Goal: Task Accomplishment & Management: Manage account settings

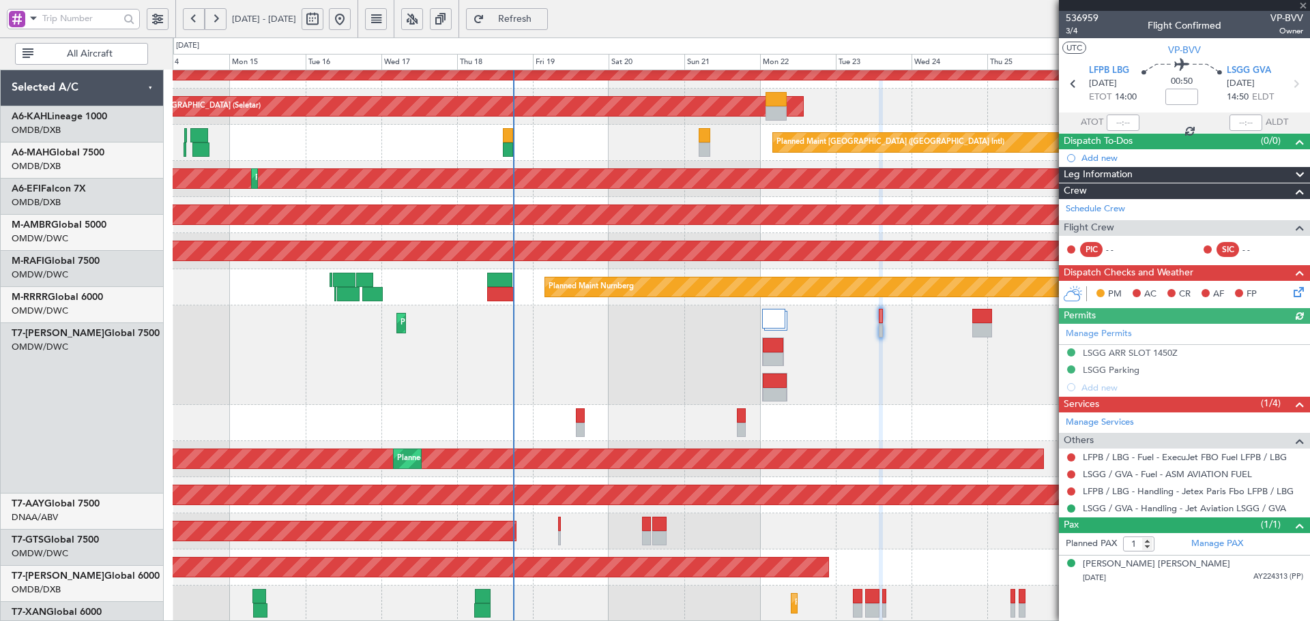
scroll to position [441, 0]
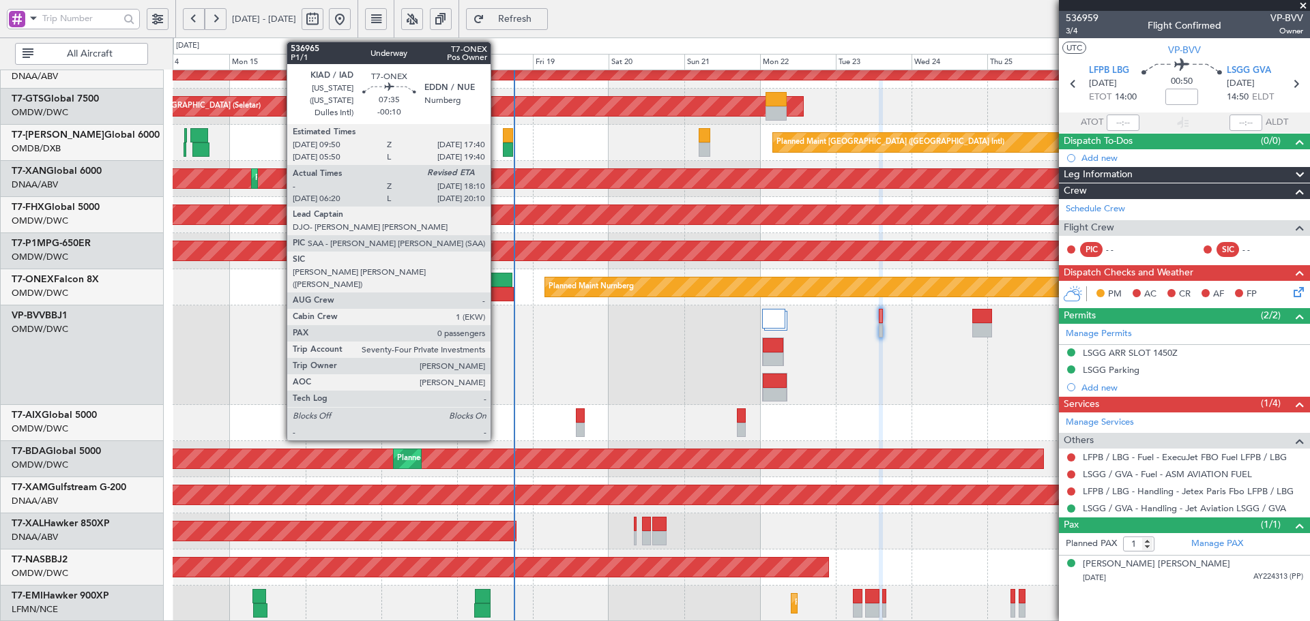
click at [497, 287] on div at bounding box center [499, 280] width 25 height 14
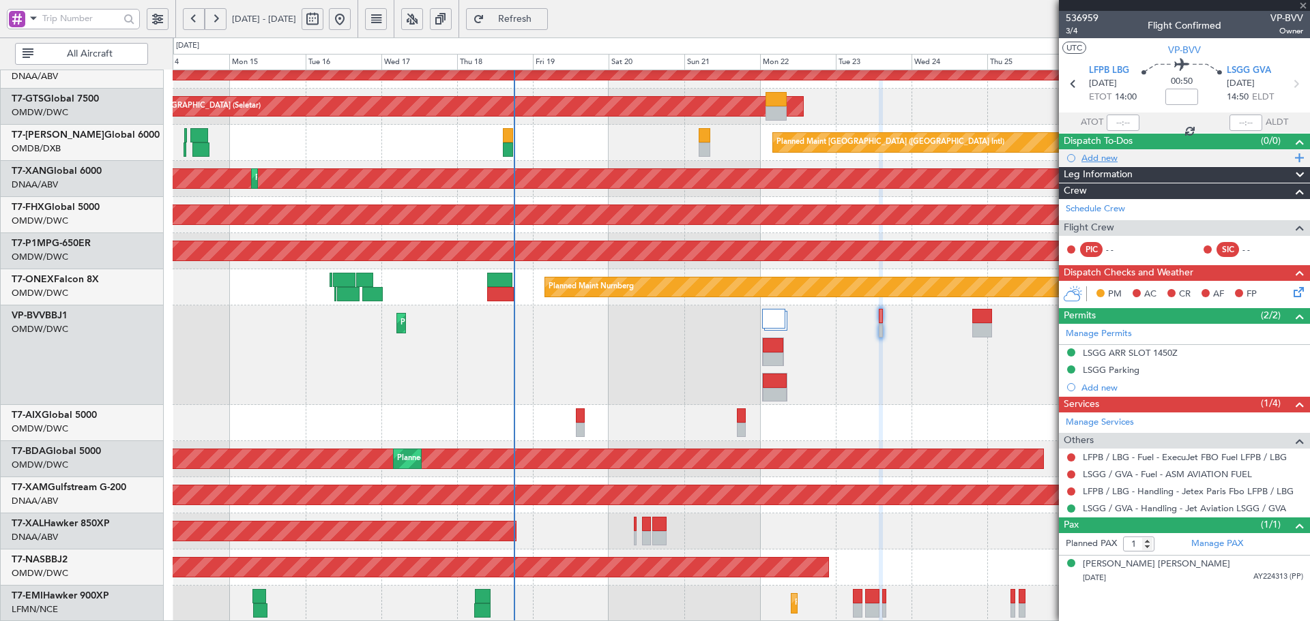
type input "-00:10"
type input "10:30"
type input "0"
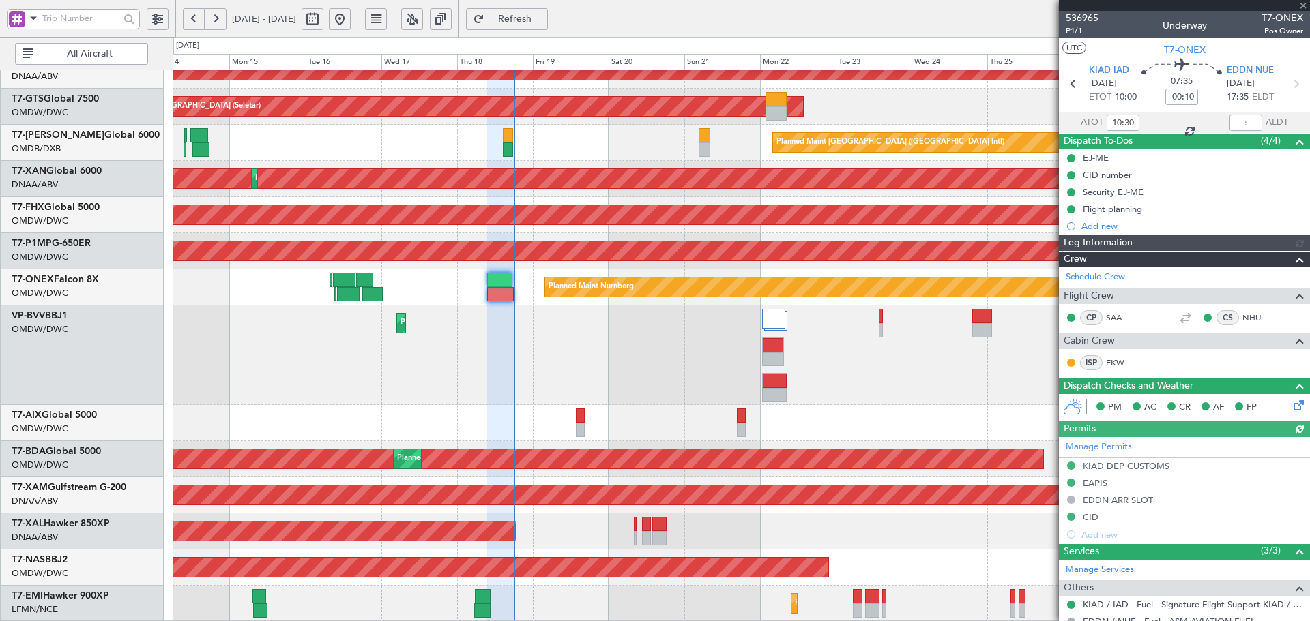
type input "Dherander Fithani (DHF)"
type input "7301"
click at [1239, 124] on div at bounding box center [1245, 123] width 33 height 16
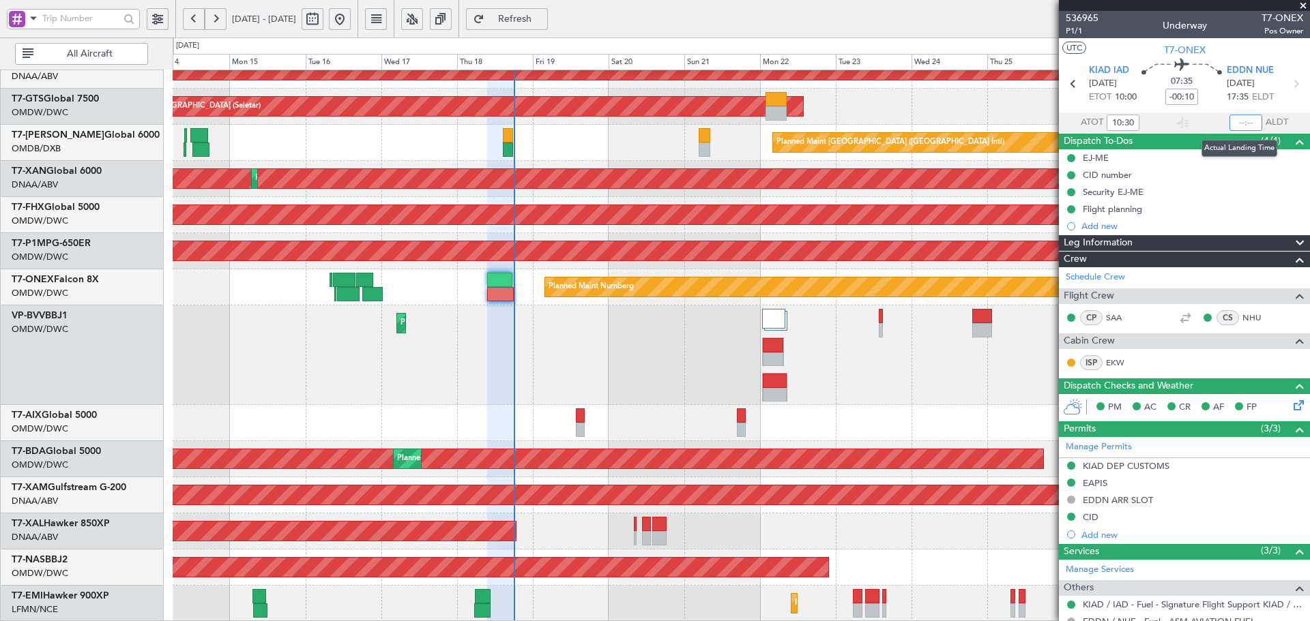
click at [1241, 124] on input "text" at bounding box center [1245, 123] width 33 height 16
type input "17:55"
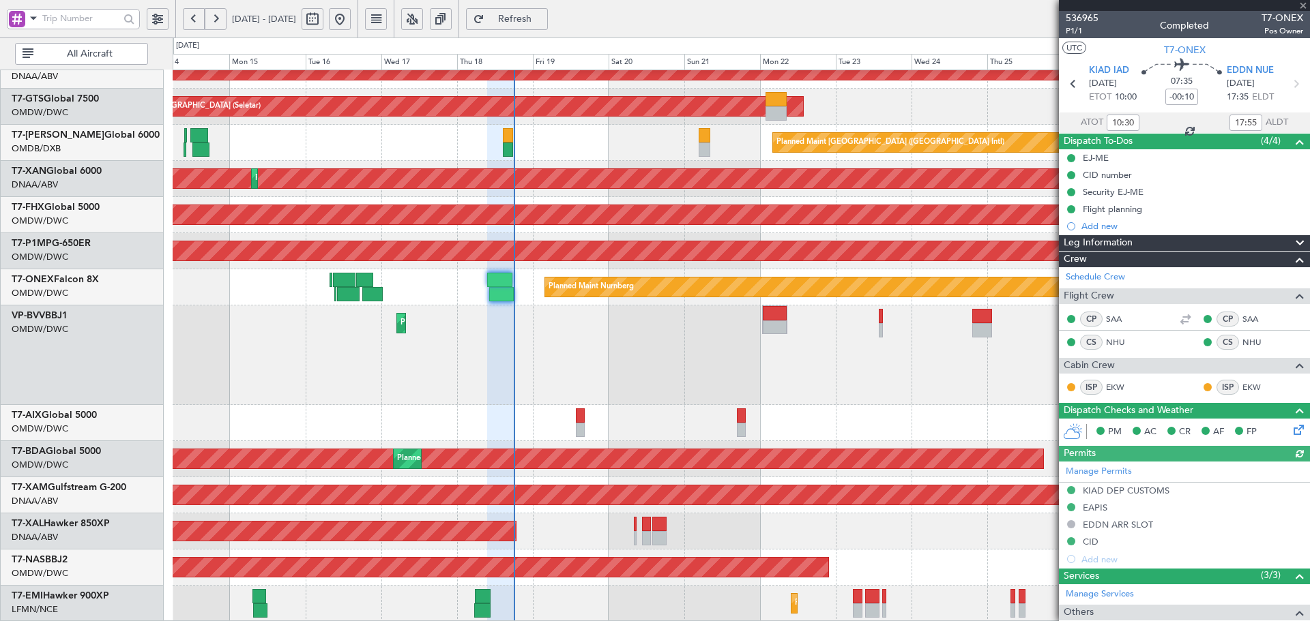
type input "Dherander Fithani (DHF)"
type input "7301"
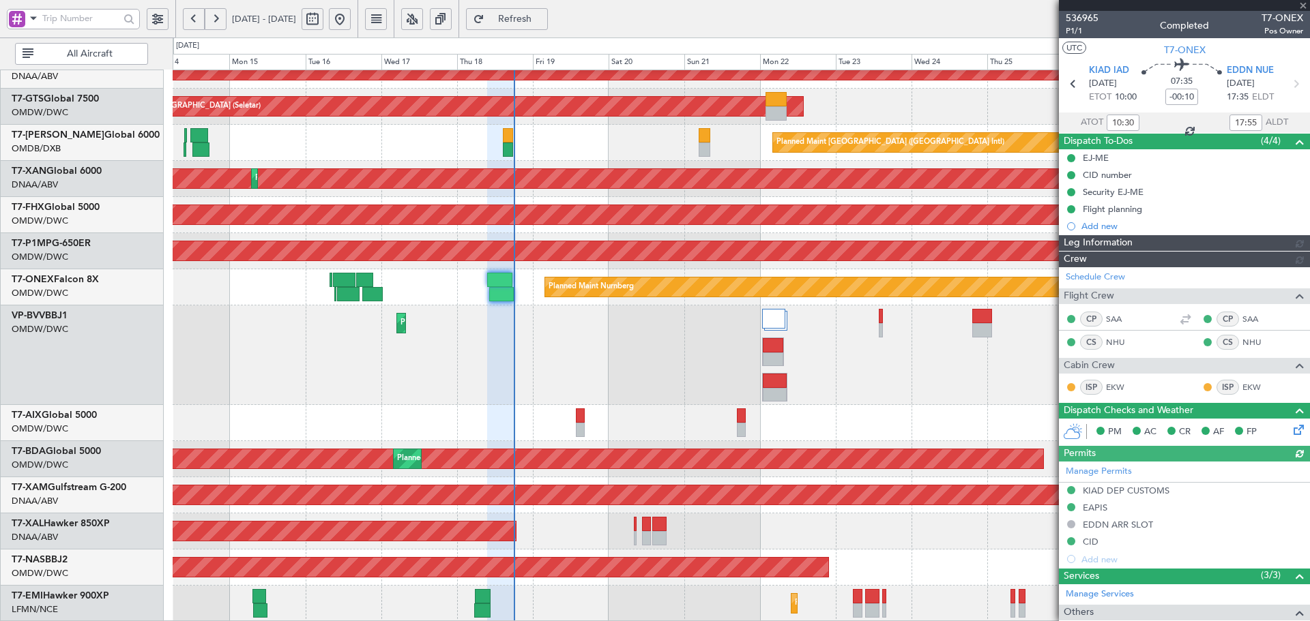
type input "Dherander Fithani (DHF)"
type input "7301"
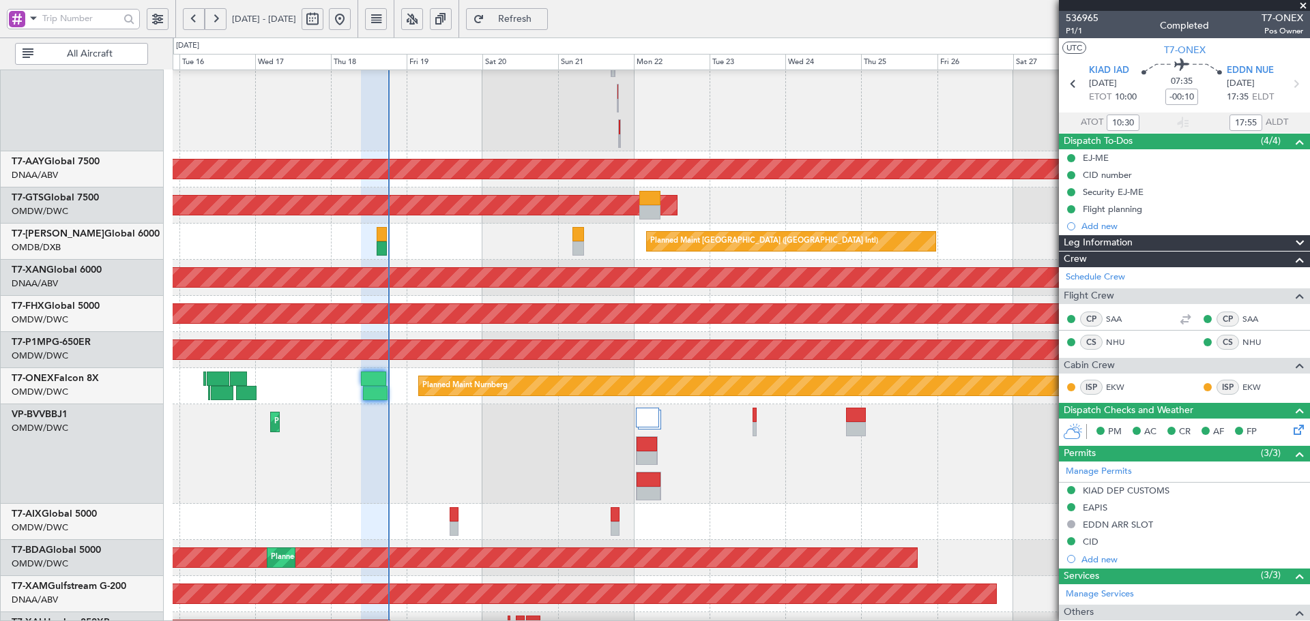
click at [557, 445] on div "Planned Maint Dubai (Al Maktoum Intl)" at bounding box center [741, 455] width 1136 height 100
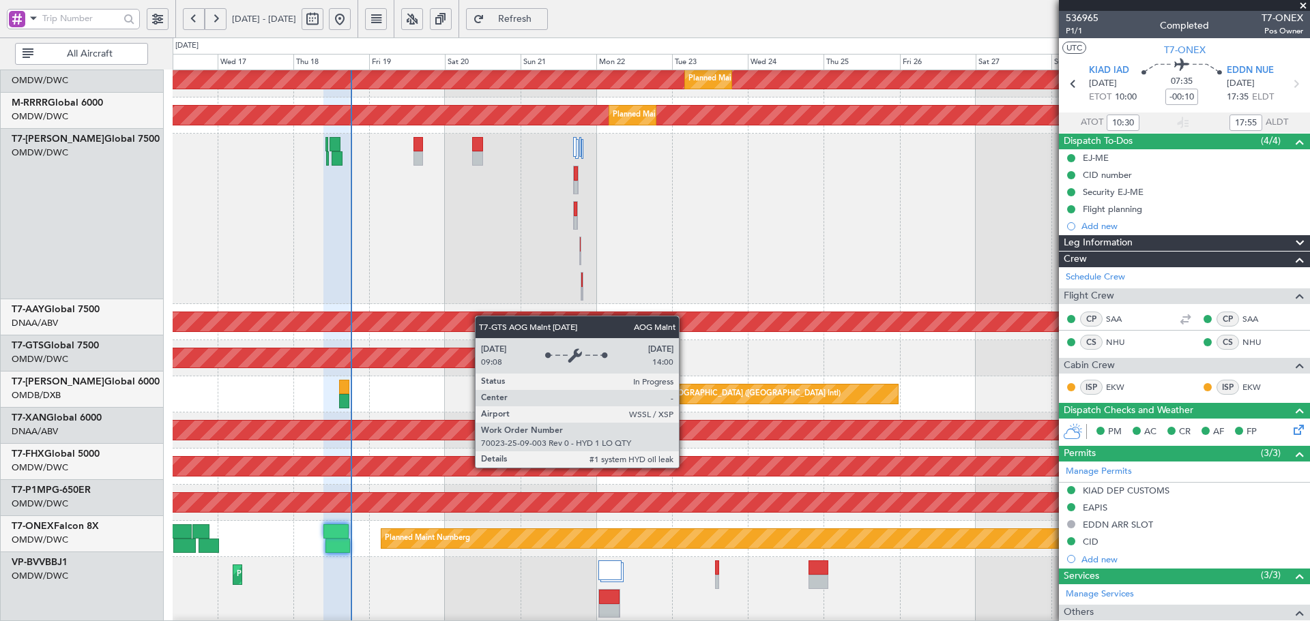
scroll to position [190, 0]
click at [471, 357] on div "AOG Maint [GEOGRAPHIC_DATA] (Seletar)" at bounding box center [291, 358] width 696 height 19
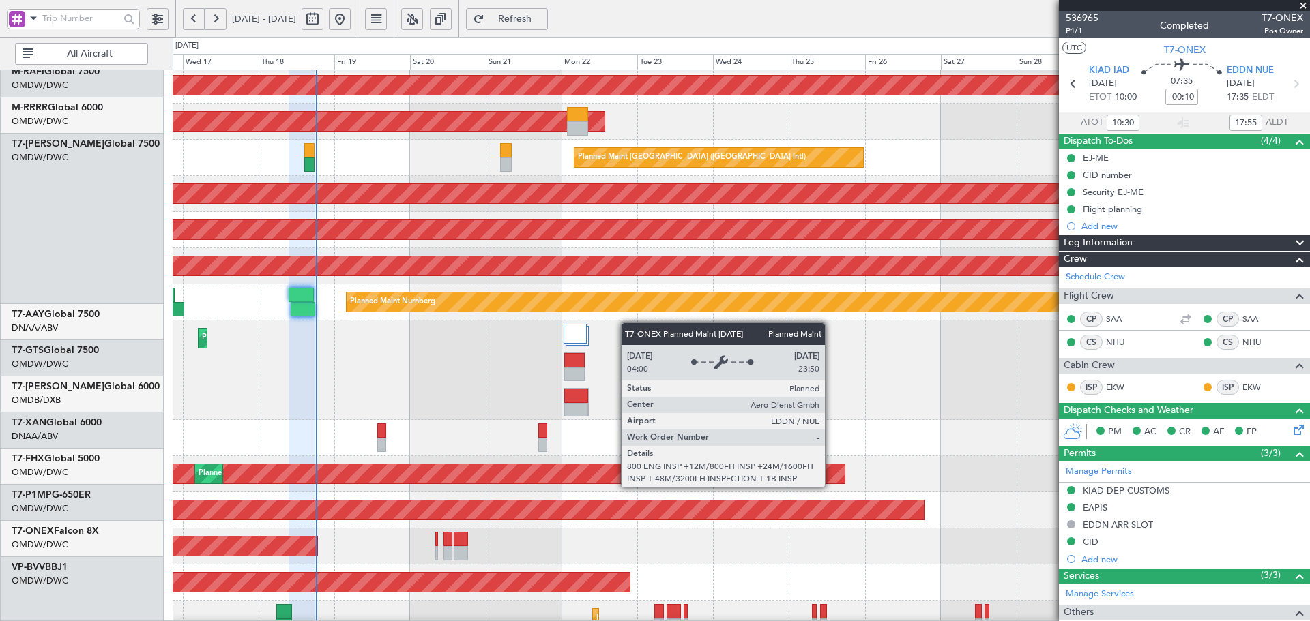
scroll to position [441, 0]
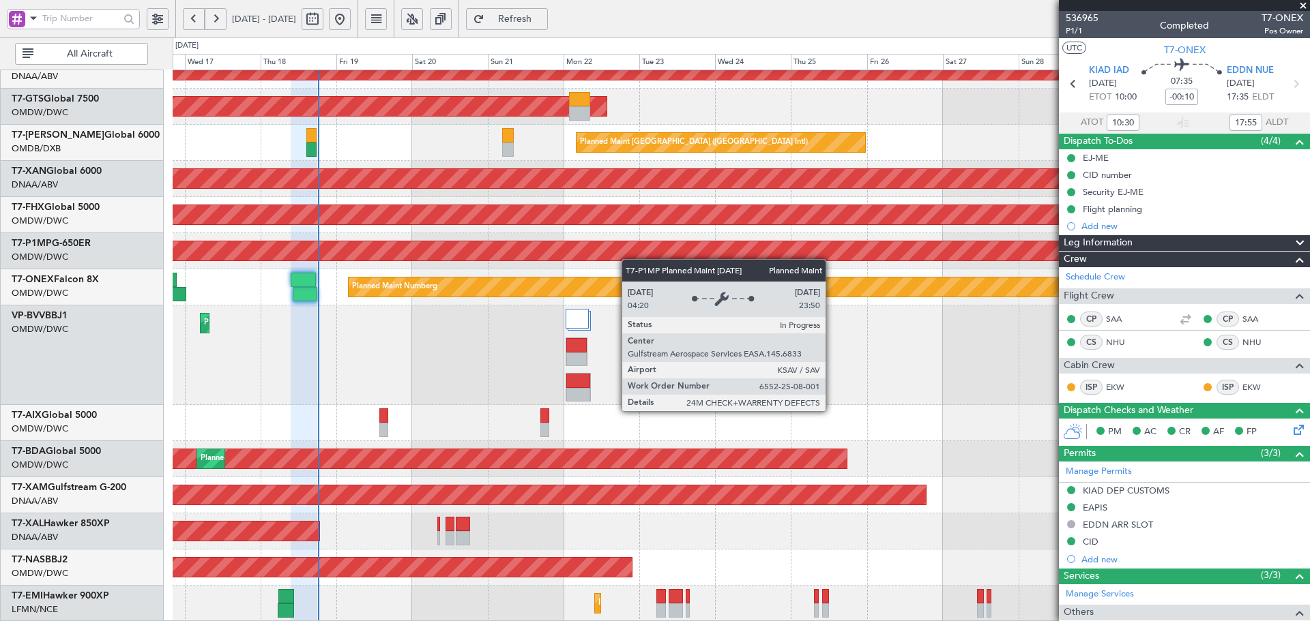
click at [630, 248] on div "Unplanned Maint Dubai (Al Maktoum Intl) AOG Maint Singapore (Seletar) Planned M…" at bounding box center [741, 125] width 1136 height 993
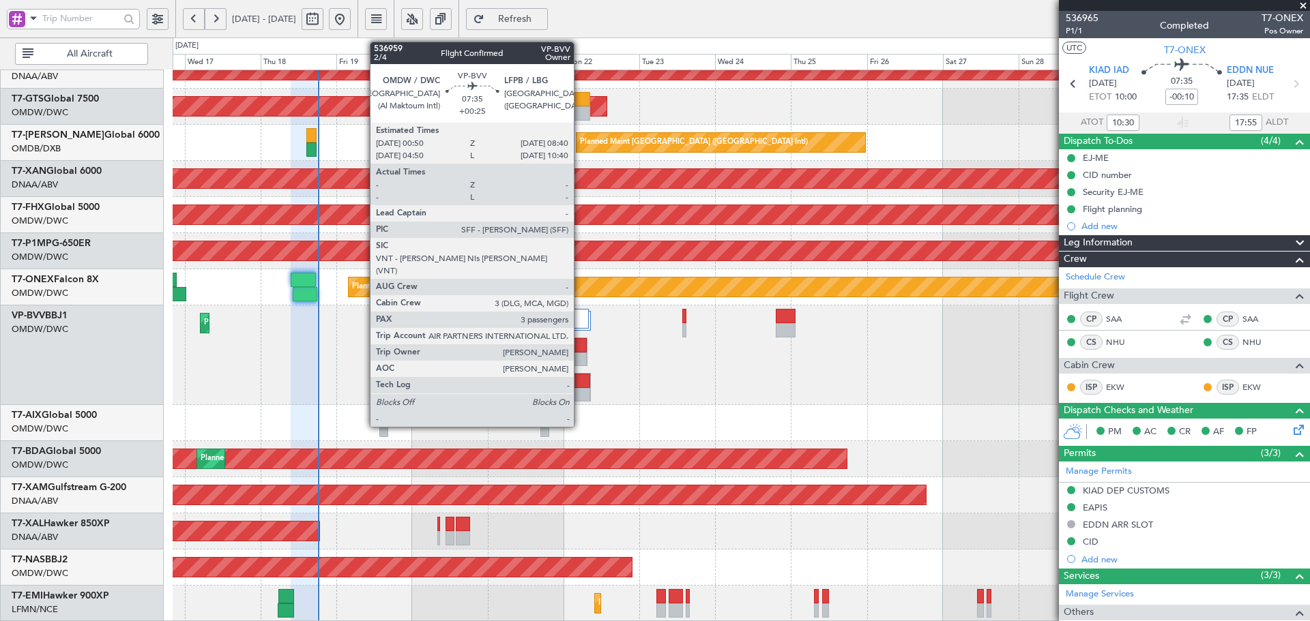
click at [580, 387] on div at bounding box center [578, 381] width 24 height 14
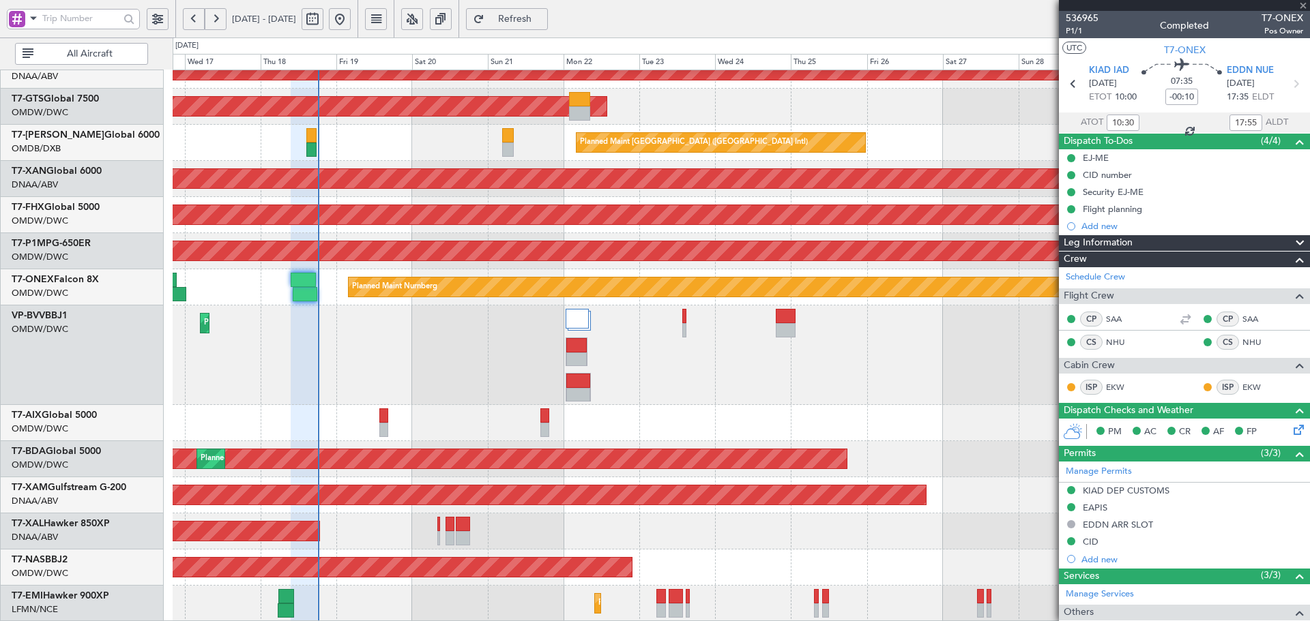
type input "+00:25"
type input "3"
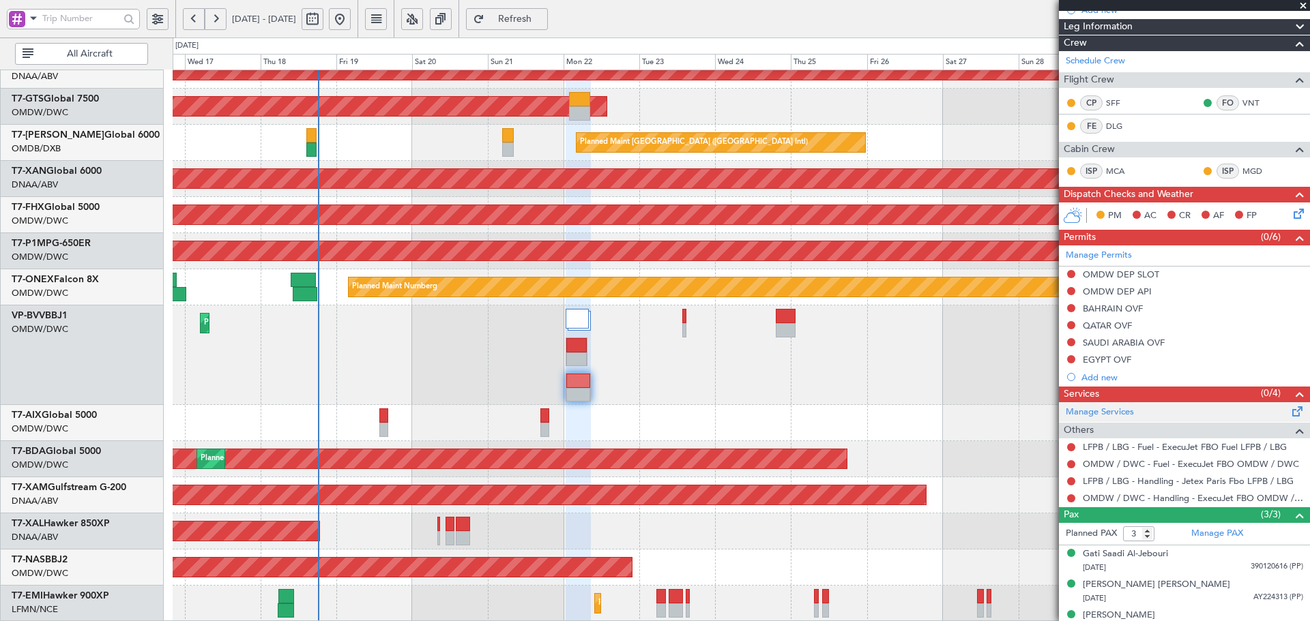
scroll to position [198, 0]
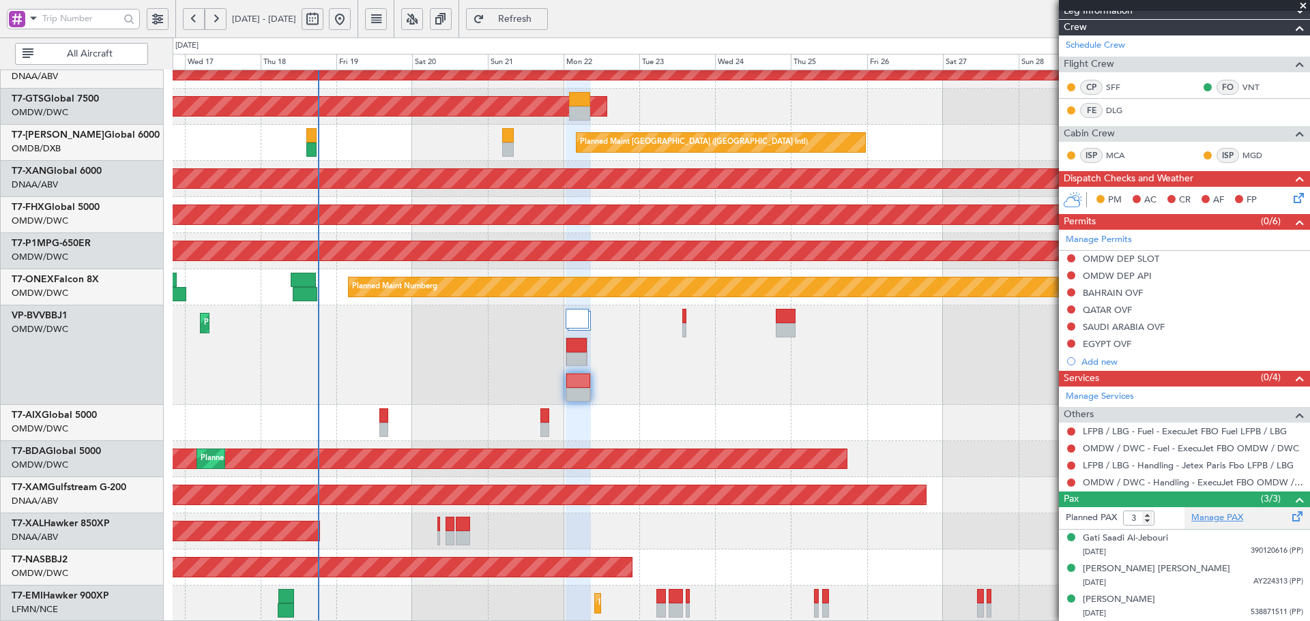
click at [1234, 515] on link "Manage PAX" at bounding box center [1217, 519] width 52 height 14
drag, startPoint x: 546, startPoint y: 14, endPoint x: 538, endPoint y: 3, distance: 14.1
click at [544, 10] on button "Refresh" at bounding box center [507, 19] width 82 height 22
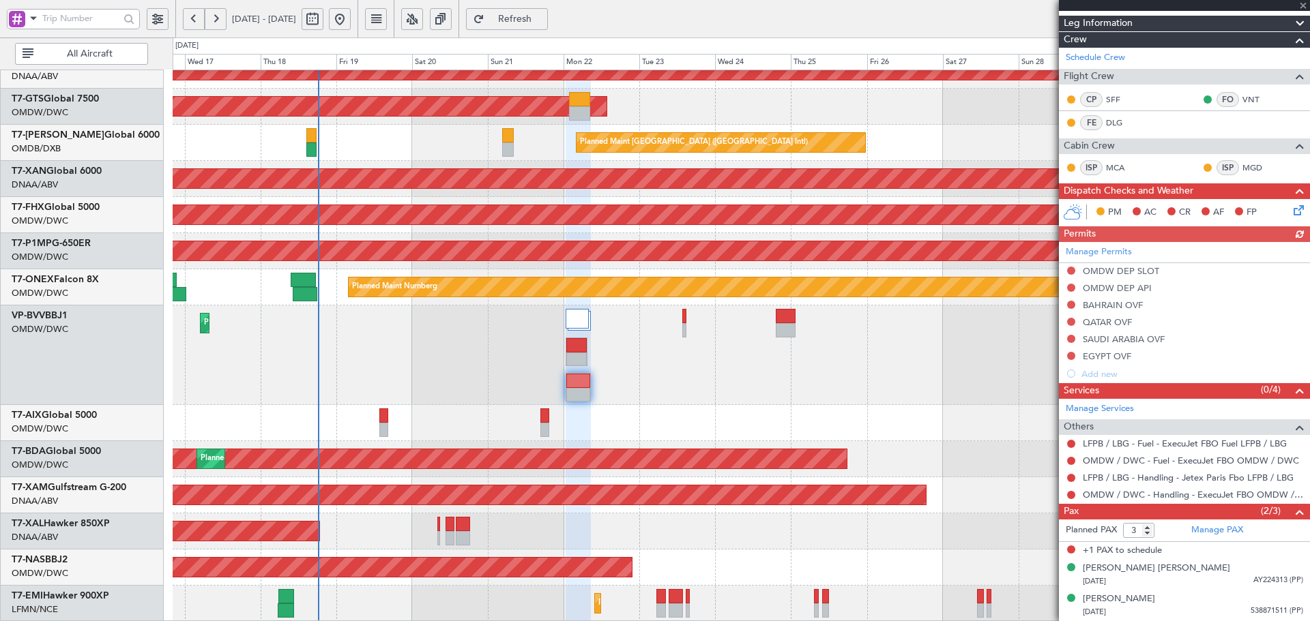
scroll to position [185, 0]
click at [543, 18] on span "Refresh" at bounding box center [515, 19] width 56 height 10
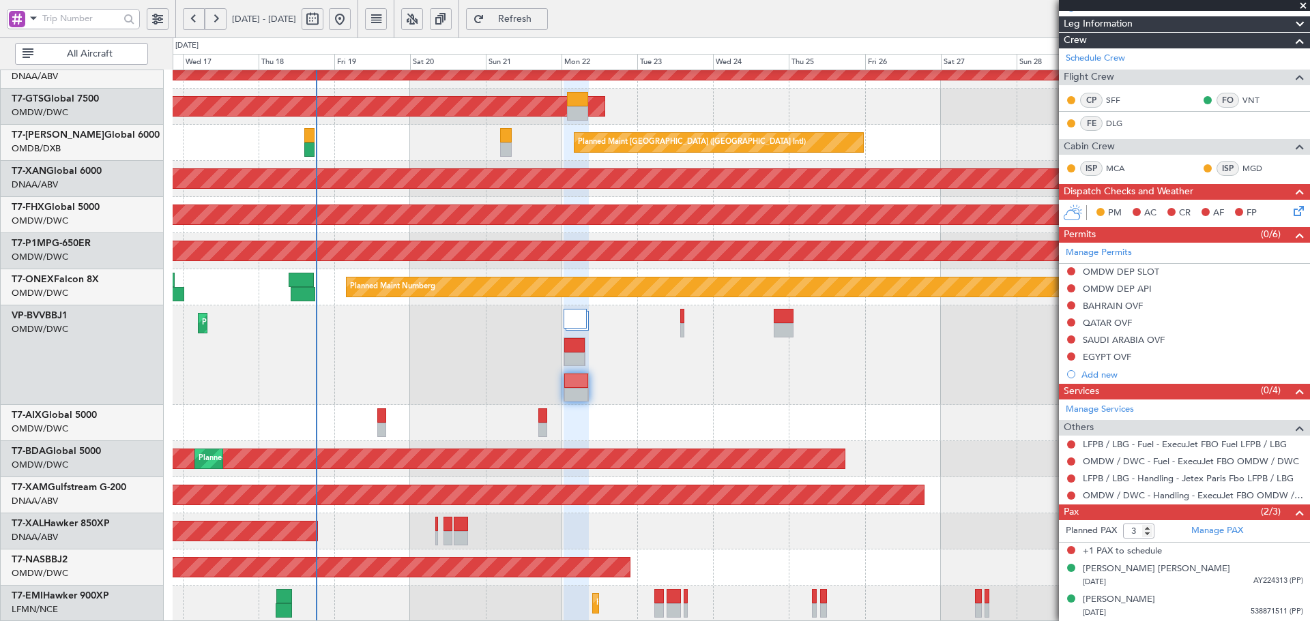
click at [344, 366] on div "Planned Maint Dubai (Al Maktoum Intl)" at bounding box center [741, 356] width 1136 height 100
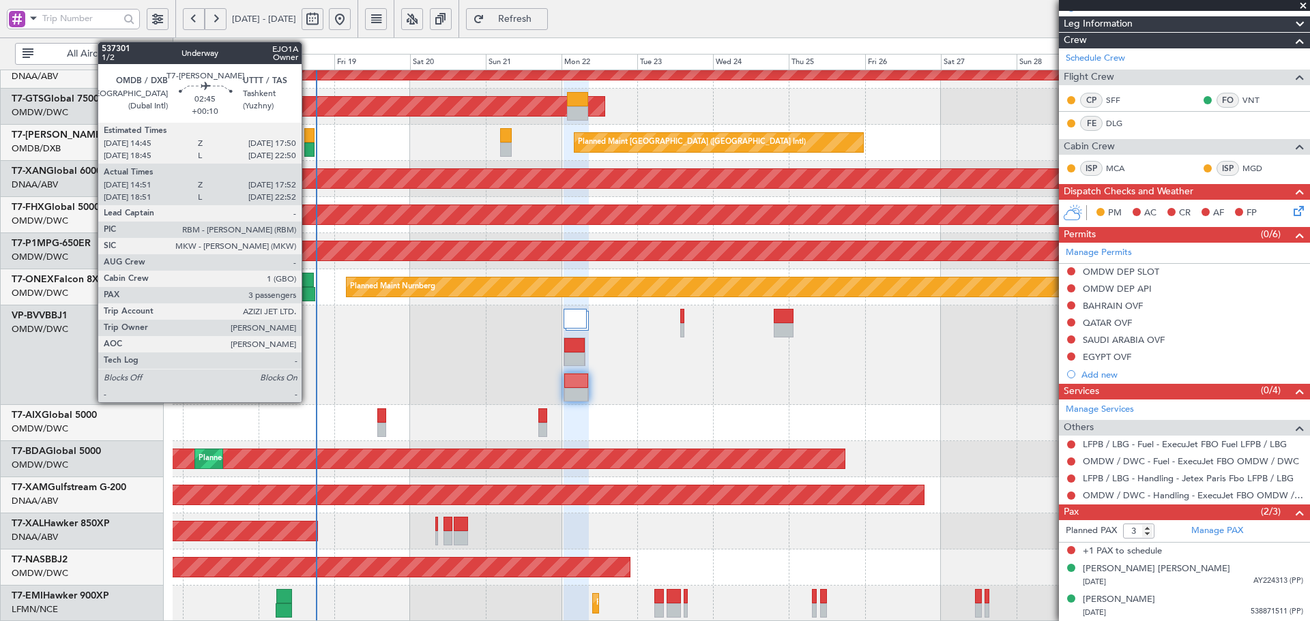
click at [308, 136] on div at bounding box center [309, 135] width 10 height 14
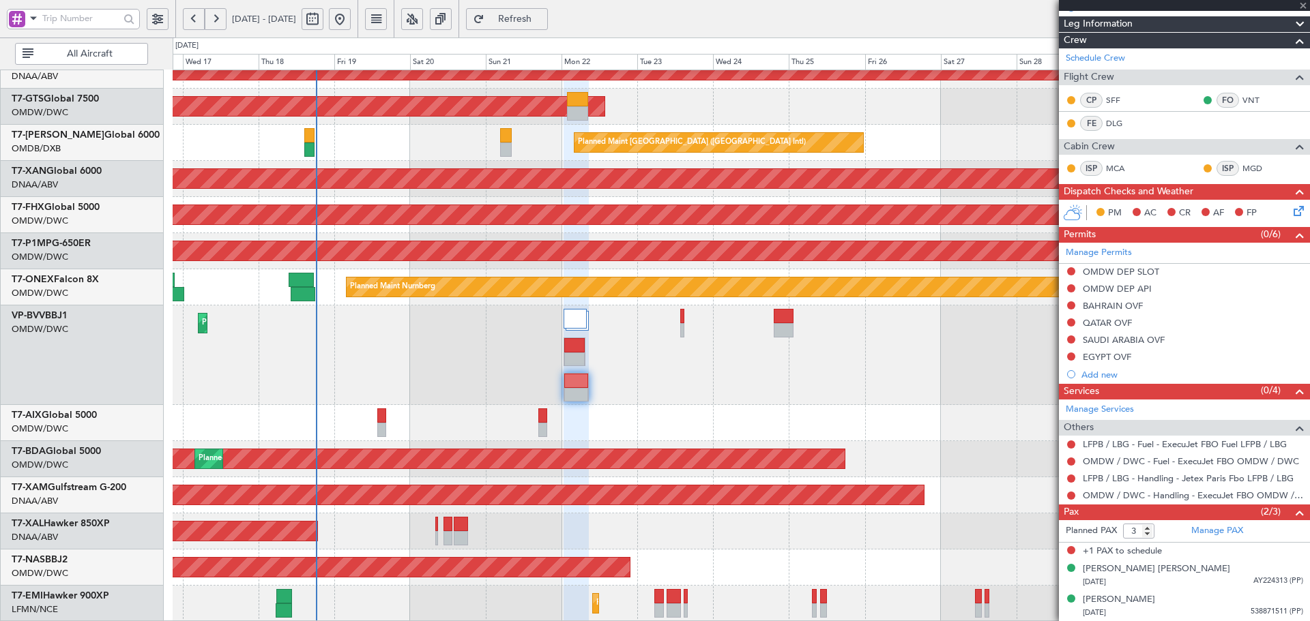
type input "+00:10"
type input "15:06"
type input "17:47"
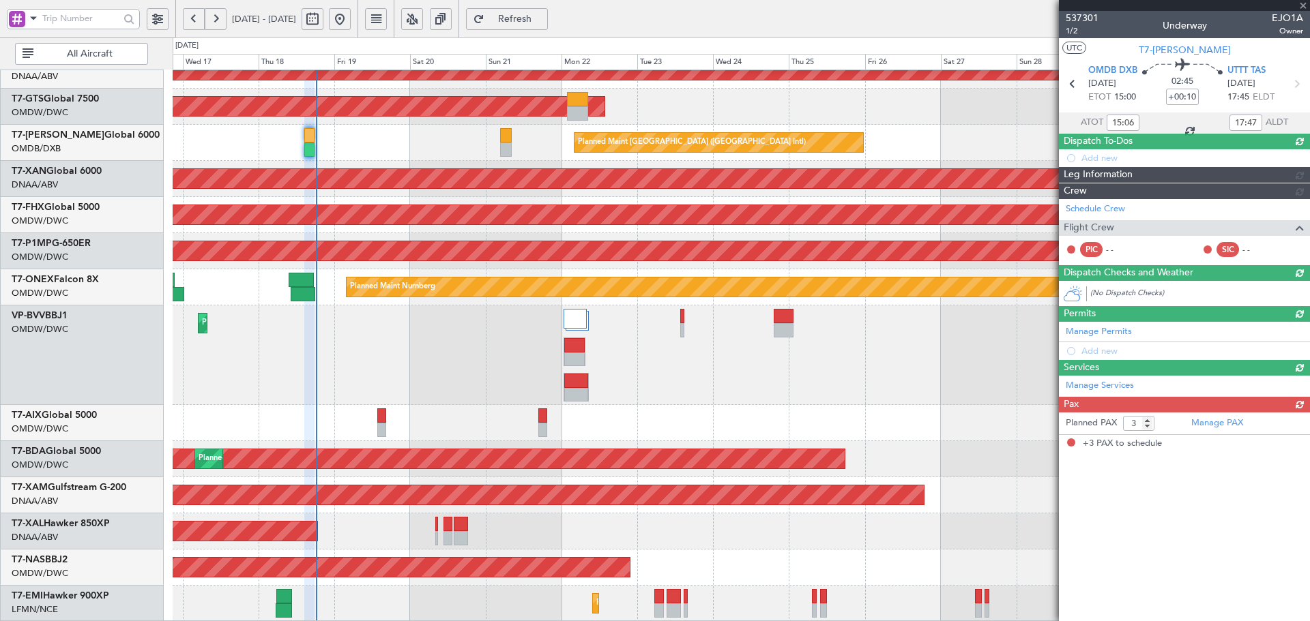
scroll to position [0, 0]
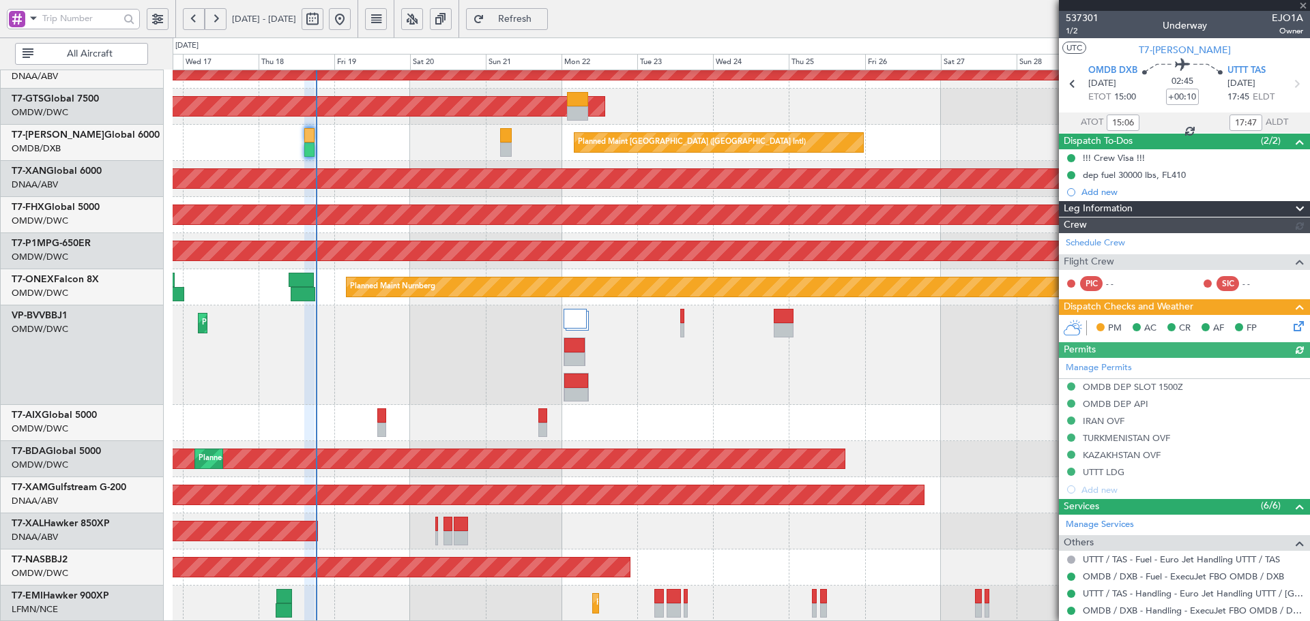
type input "Dherander Fithani (DHF)"
type input "7332"
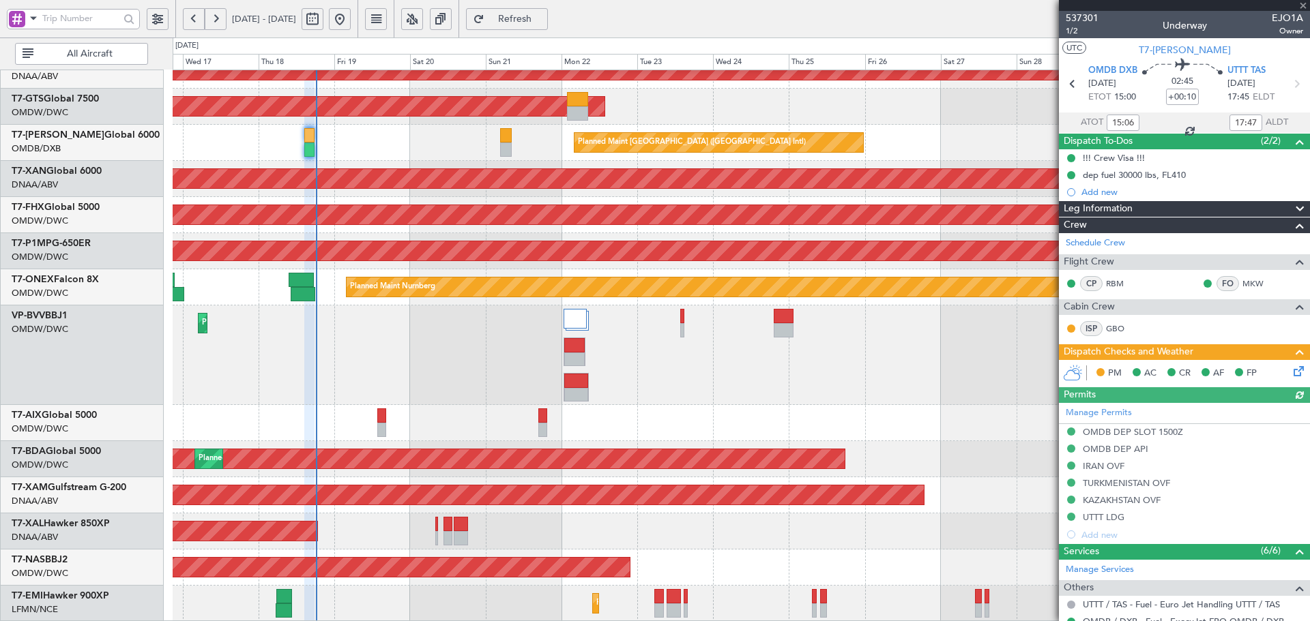
click at [1292, 370] on icon at bounding box center [1296, 369] width 11 height 11
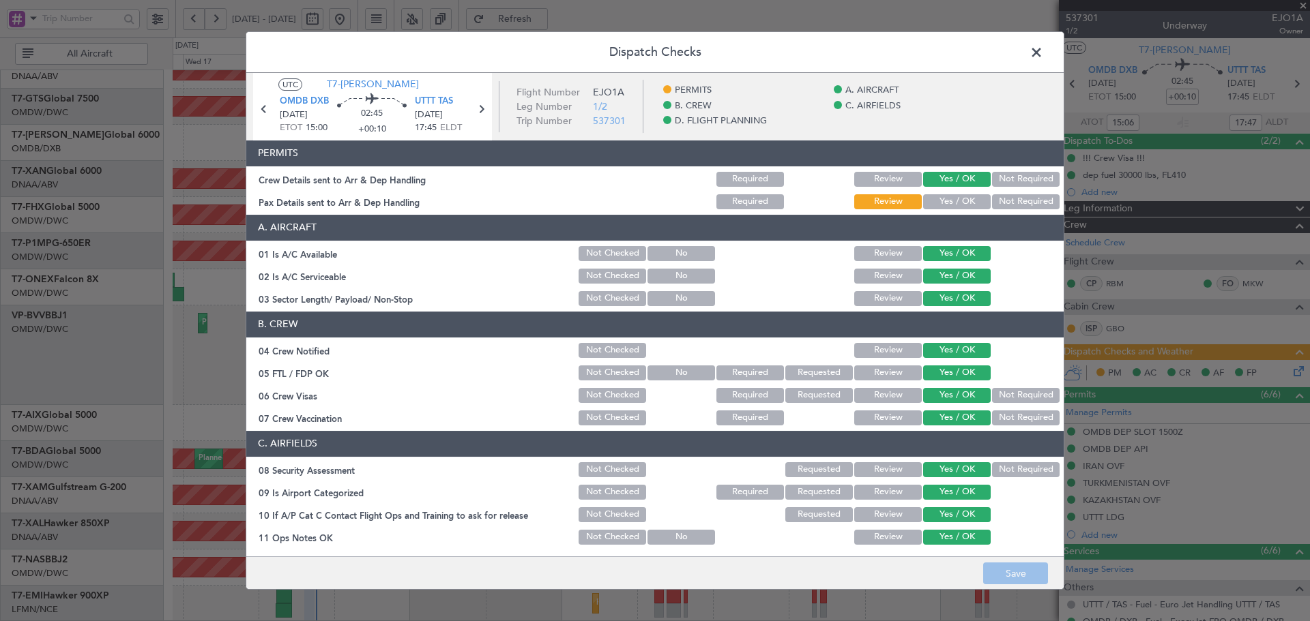
click at [957, 204] on button "Yes / OK" at bounding box center [957, 201] width 68 height 15
click at [1018, 578] on button "Save" at bounding box center [1015, 574] width 65 height 22
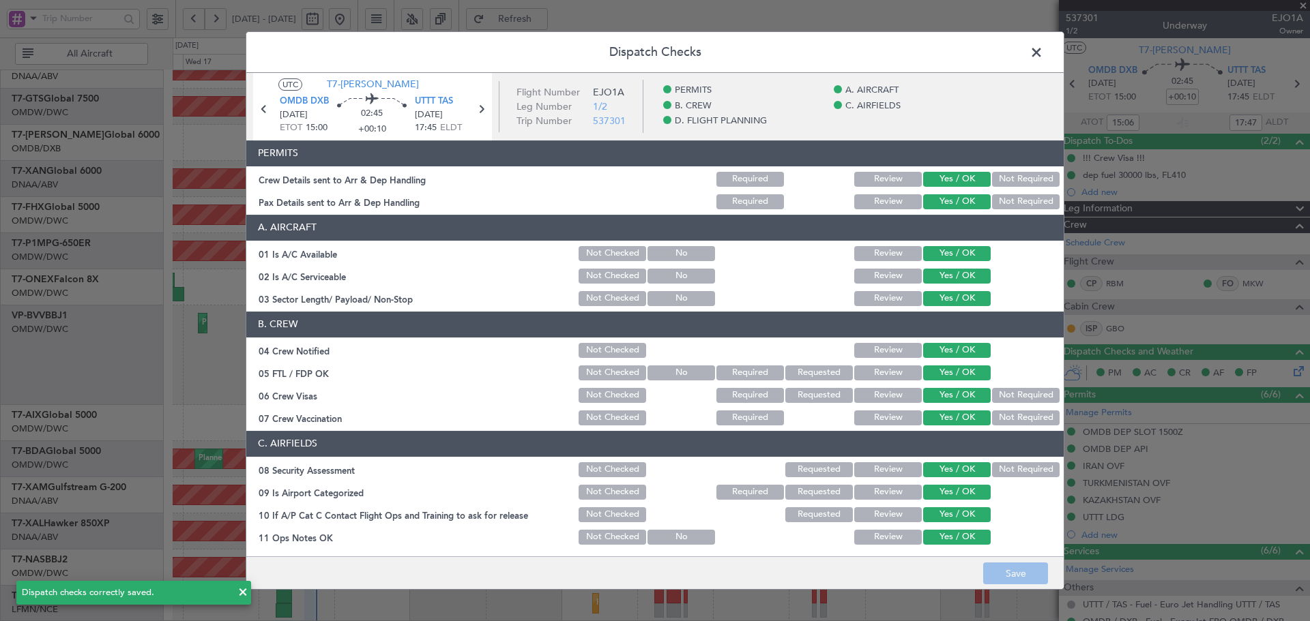
click at [1043, 44] on span at bounding box center [1043, 55] width 0 height 27
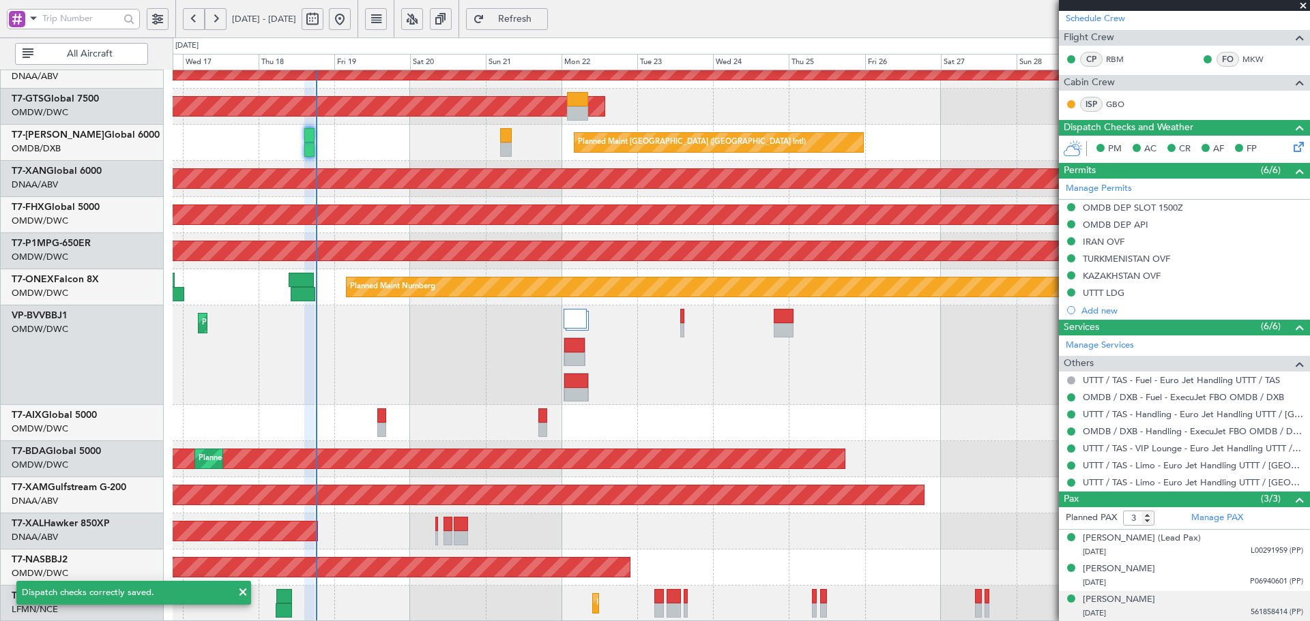
scroll to position [224, 0]
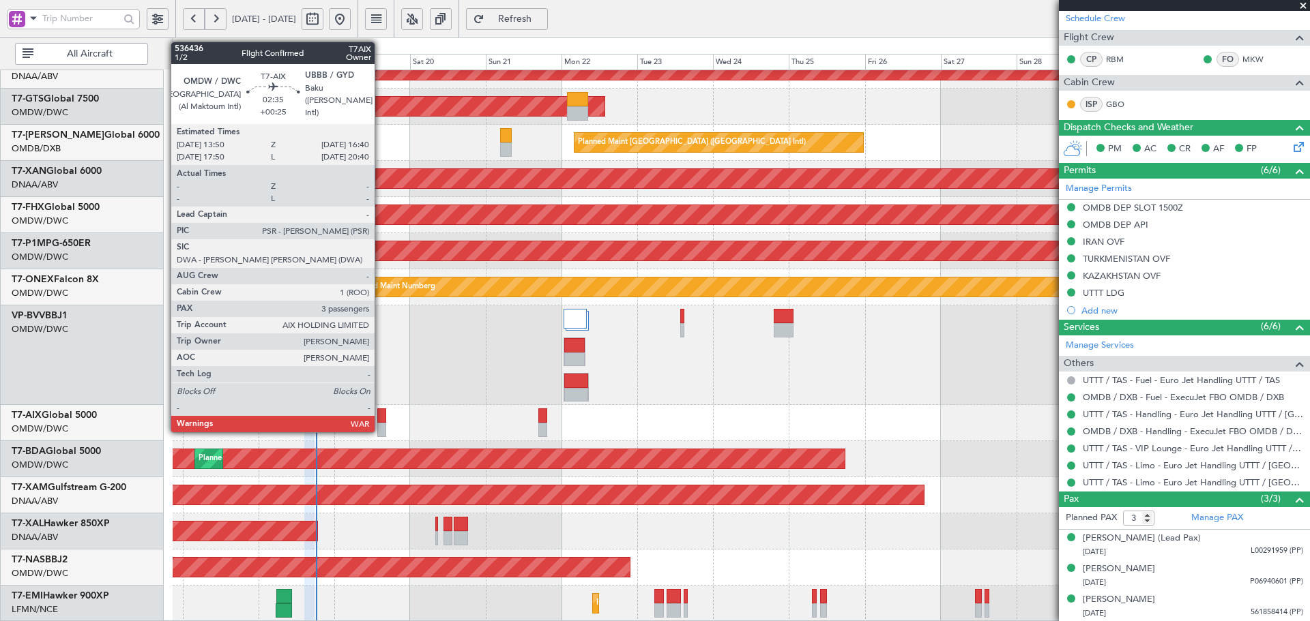
click at [381, 415] on div at bounding box center [382, 416] width 10 height 14
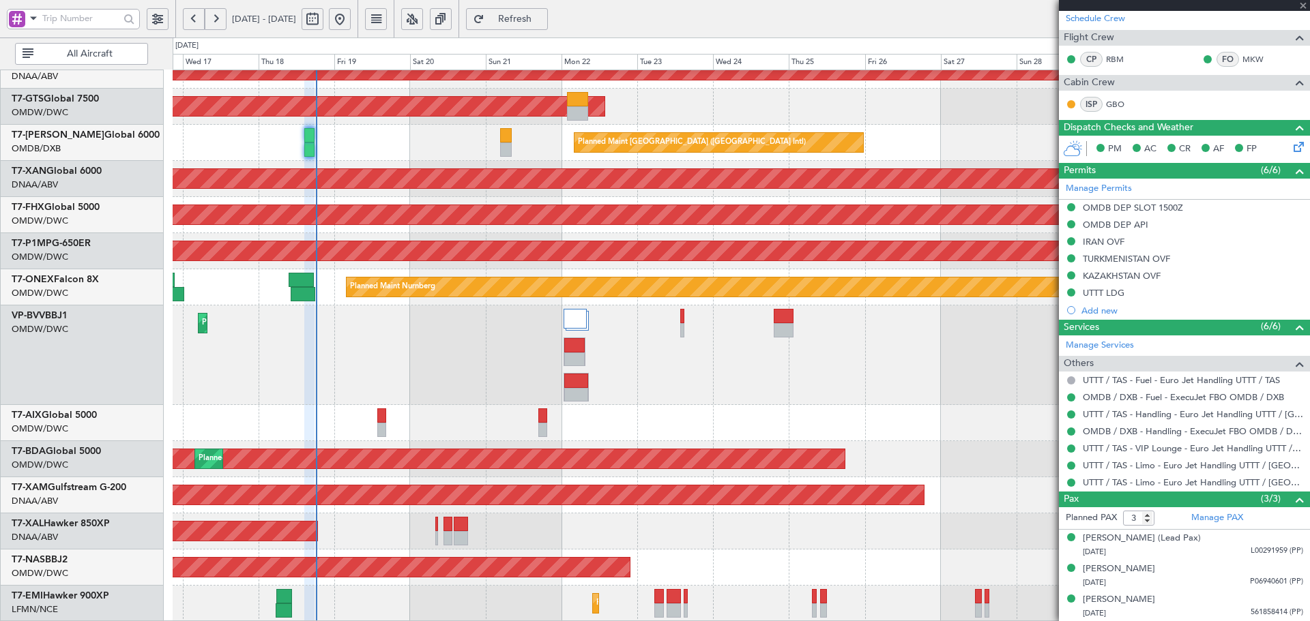
type input "+00:25"
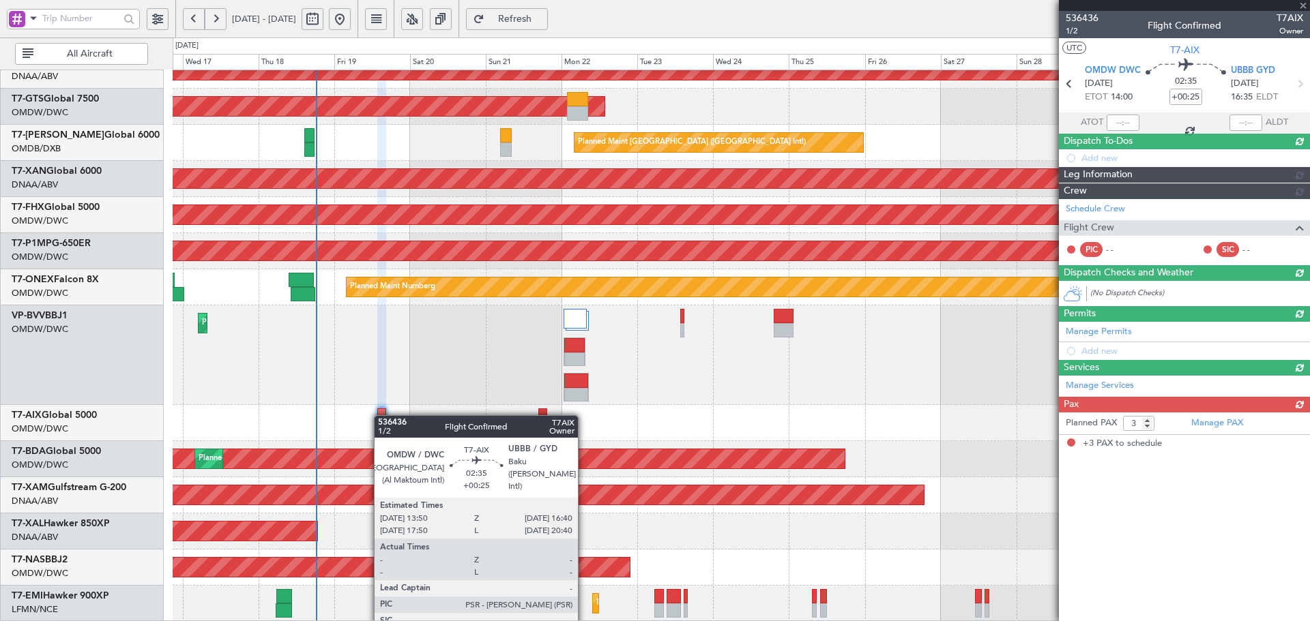
scroll to position [0, 0]
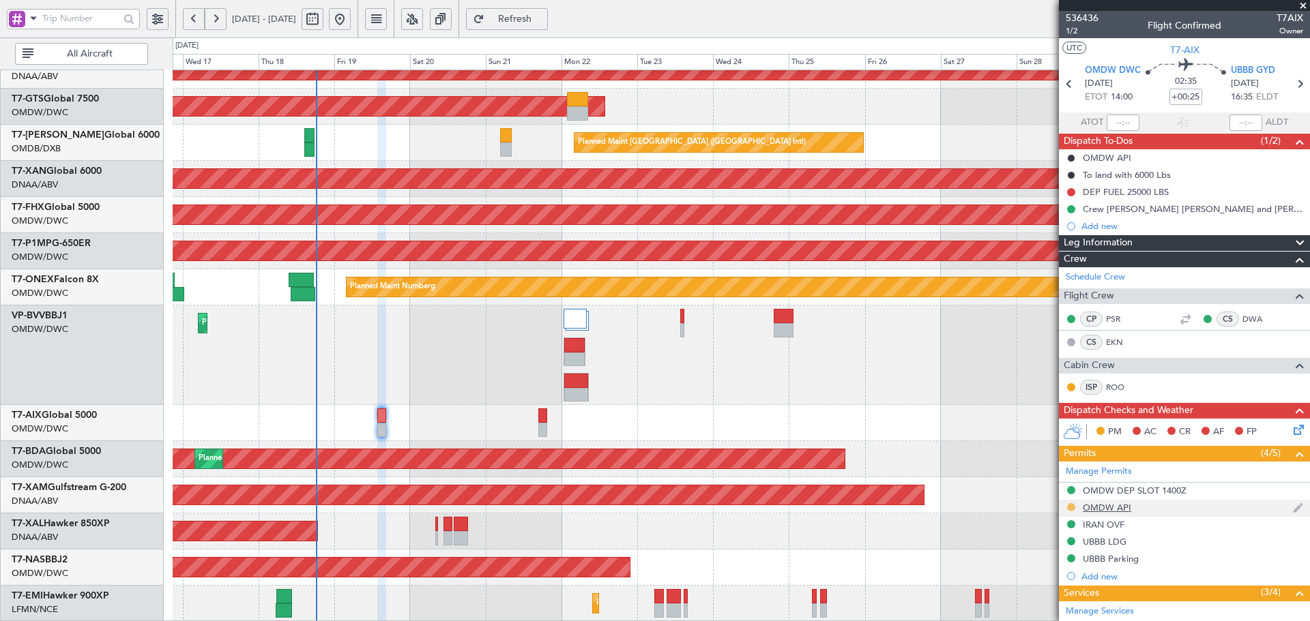
click at [1071, 504] on button at bounding box center [1071, 507] width 8 height 8
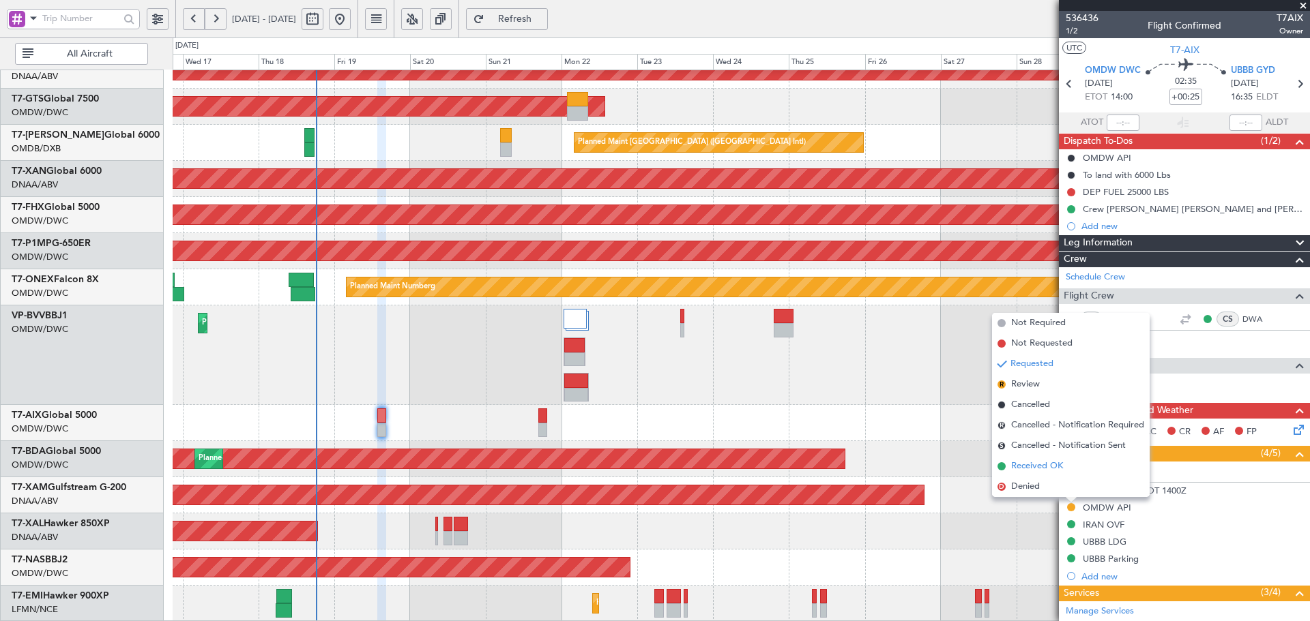
click at [1019, 470] on span "Received OK" at bounding box center [1037, 467] width 52 height 14
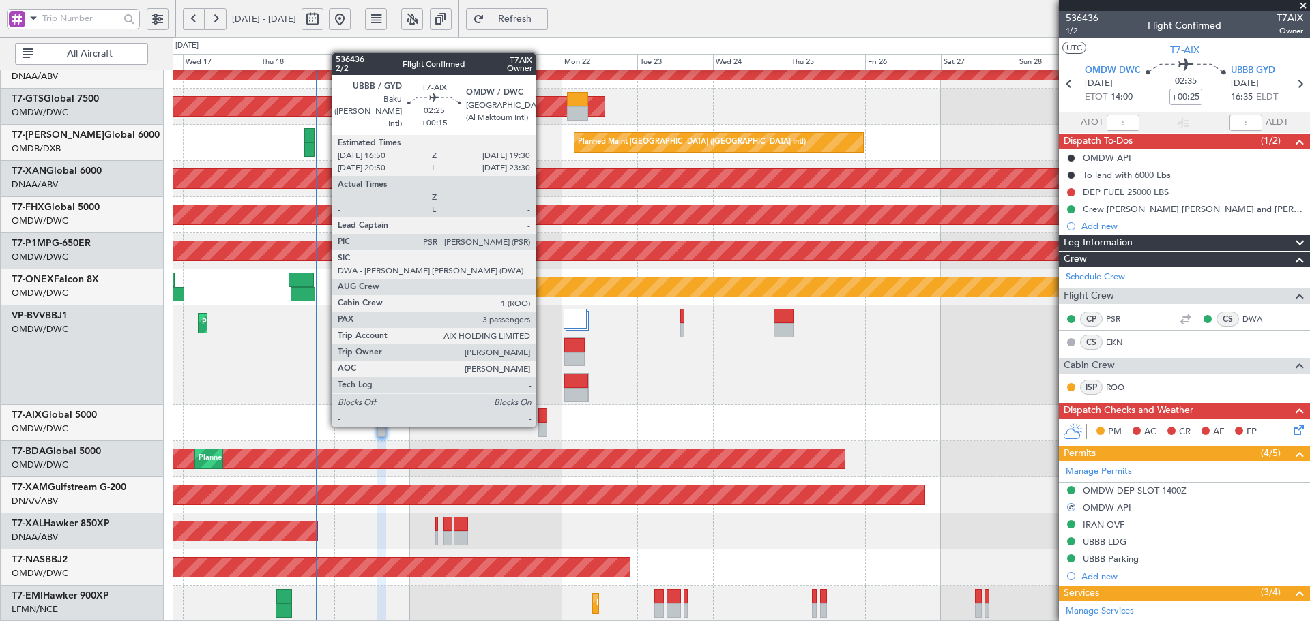
click at [542, 411] on div at bounding box center [542, 416] width 9 height 14
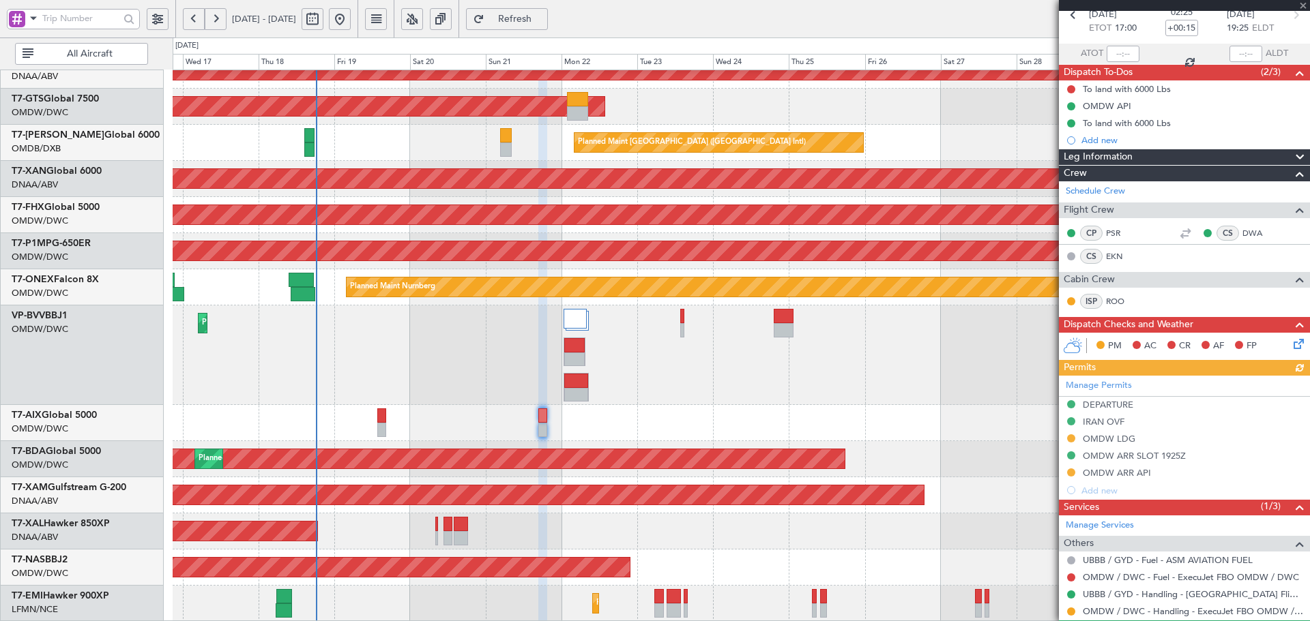
scroll to position [136, 0]
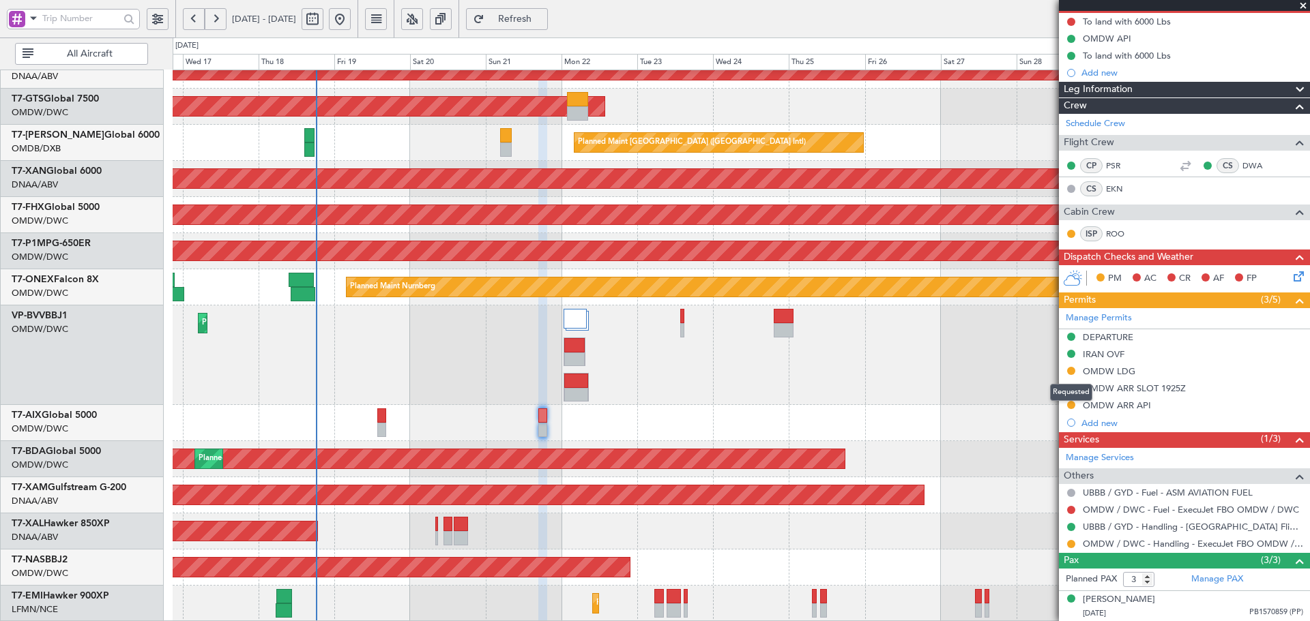
click at [1068, 404] on mat-tooltip-component "Requested" at bounding box center [1070, 393] width 61 height 36
click at [1070, 403] on mat-tooltip-component "Requested" at bounding box center [1070, 393] width 61 height 36
click at [1068, 403] on mat-tooltip-component "Requested" at bounding box center [1070, 393] width 61 height 36
click at [1070, 404] on mat-tooltip-component "Requested" at bounding box center [1070, 393] width 61 height 36
click at [962, 409] on div at bounding box center [741, 423] width 1136 height 36
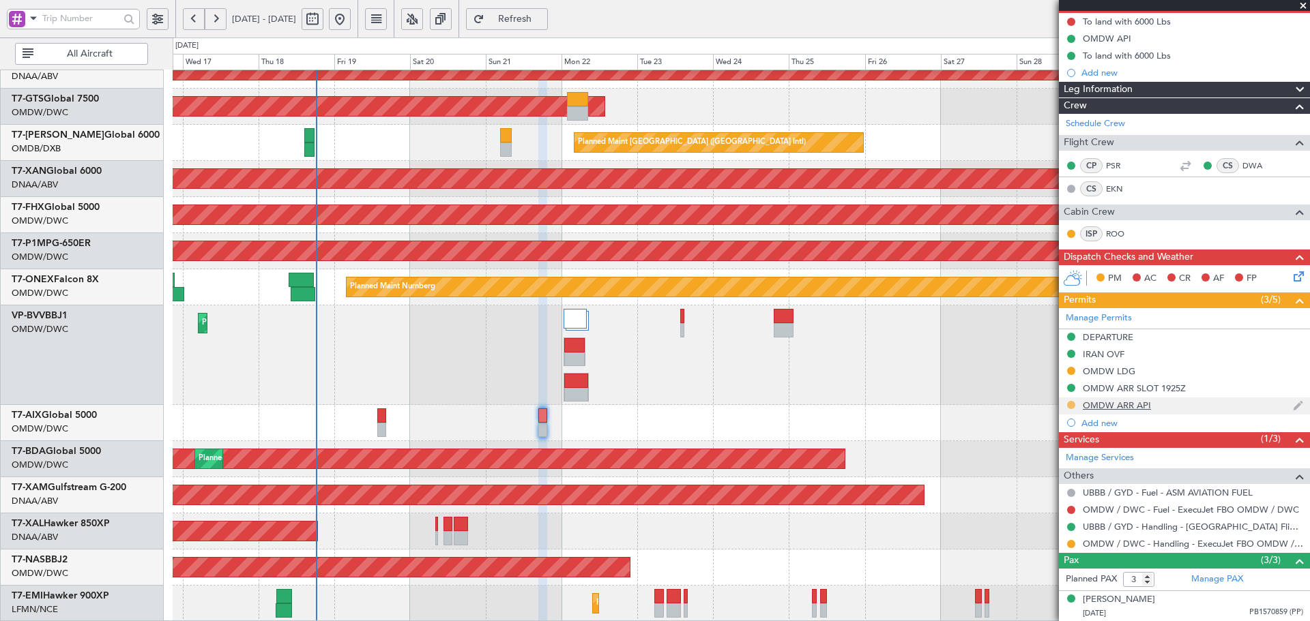
click at [1072, 405] on button at bounding box center [1071, 405] width 8 height 8
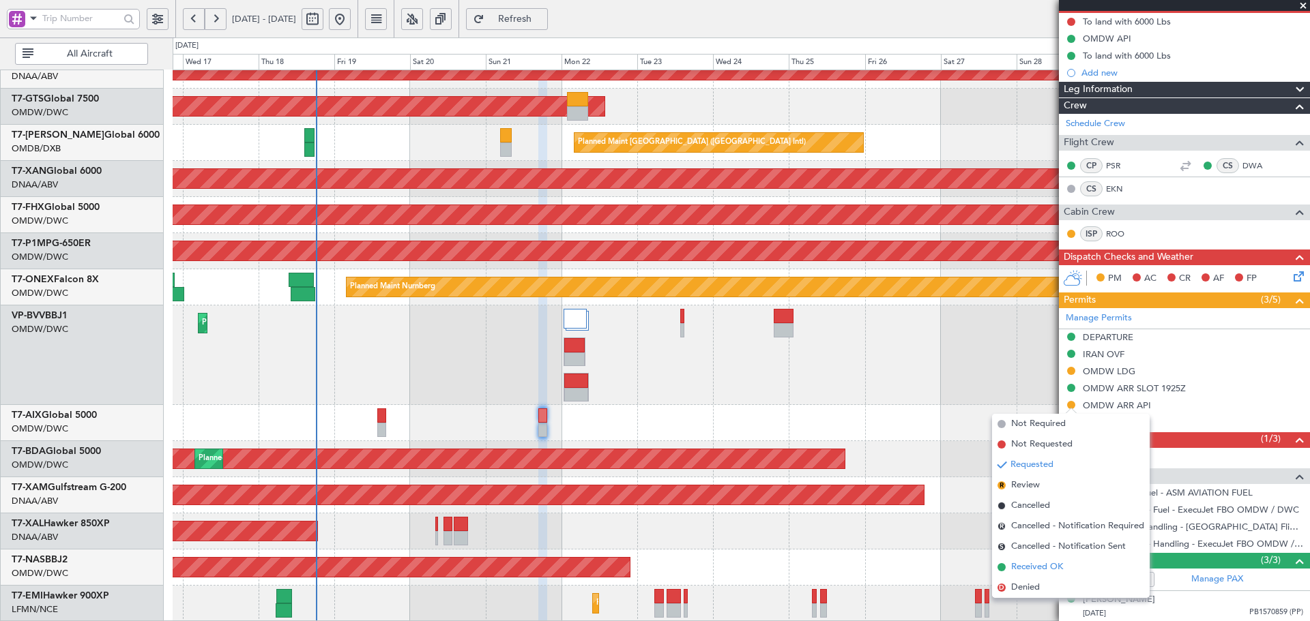
click at [1031, 560] on li "Received OK" at bounding box center [1071, 567] width 158 height 20
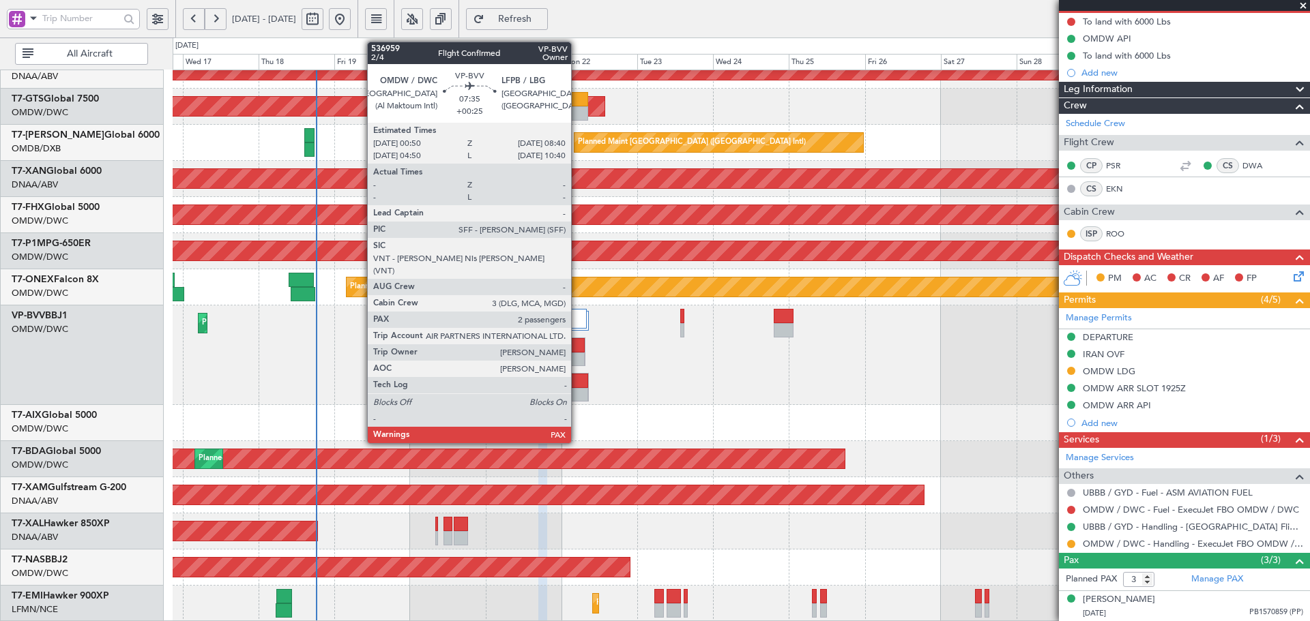
click at [577, 395] on div at bounding box center [576, 395] width 24 height 14
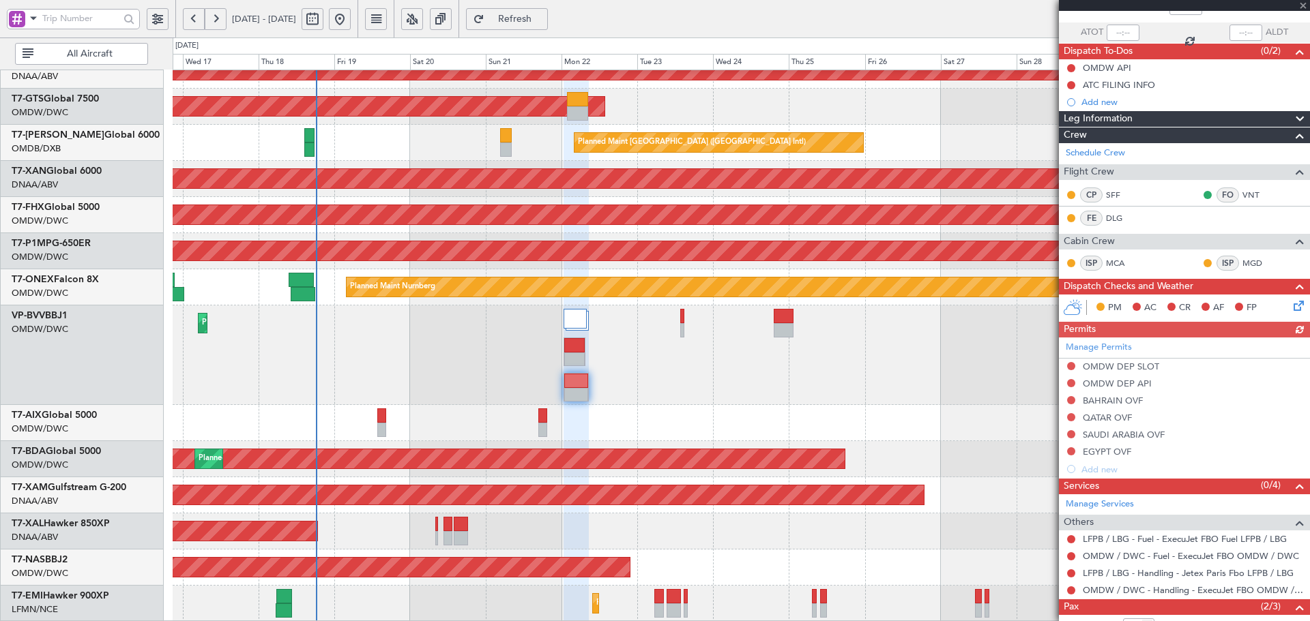
scroll to position [91, 0]
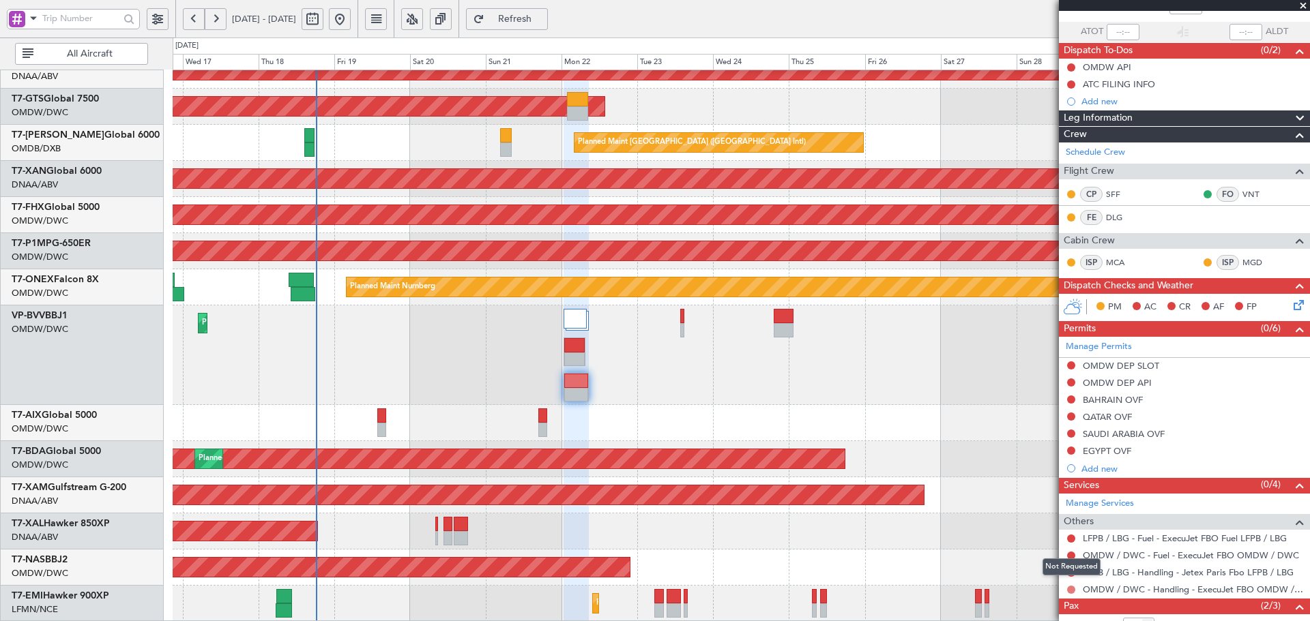
click at [1072, 588] on button at bounding box center [1071, 590] width 8 height 8
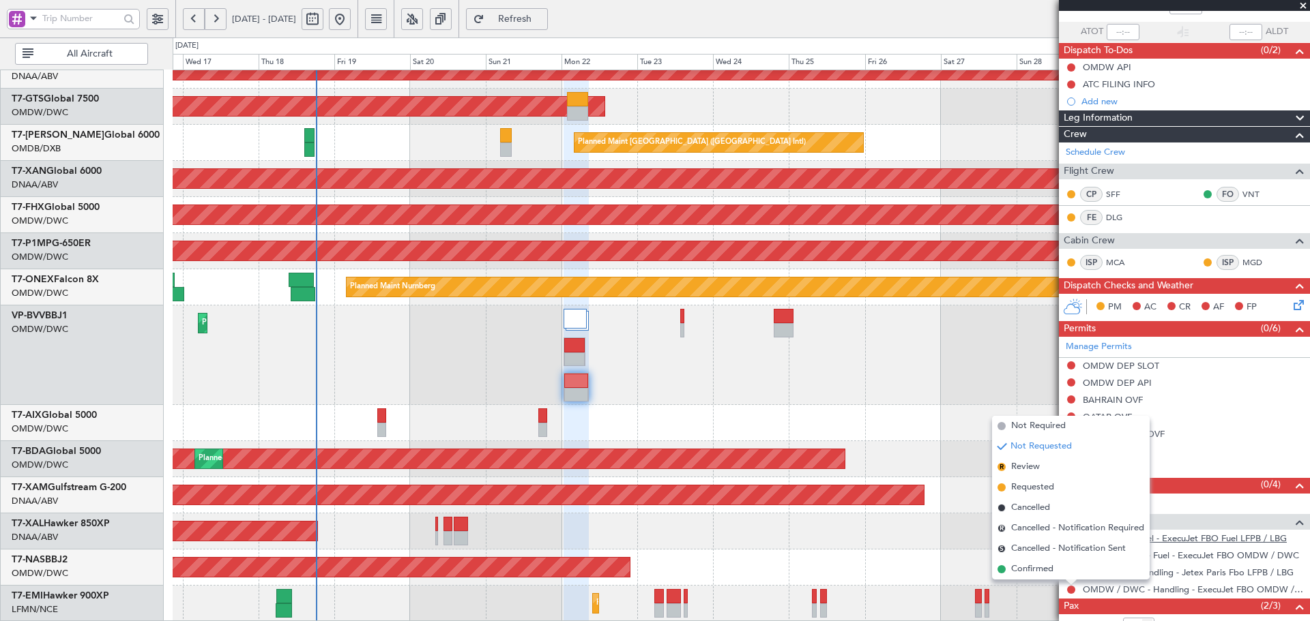
drag, startPoint x: 1025, startPoint y: 488, endPoint x: 1104, endPoint y: 542, distance: 96.1
click at [1023, 488] on span "Requested" at bounding box center [1032, 488] width 43 height 14
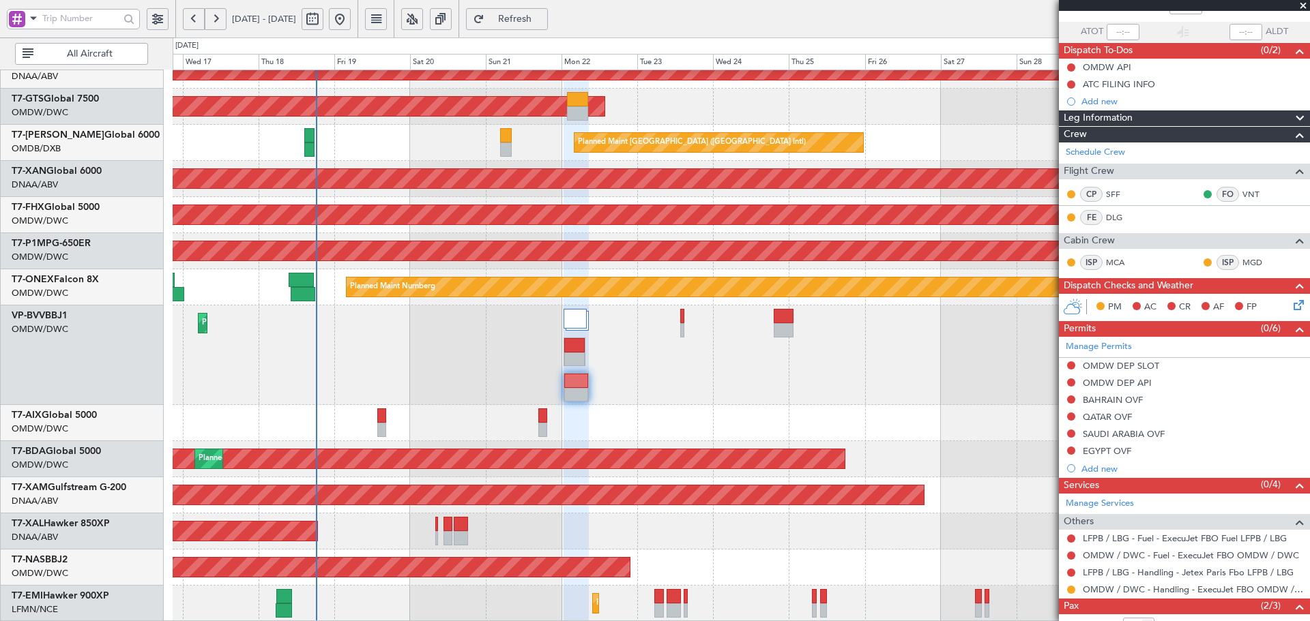
click at [968, 556] on div "Planned Maint [GEOGRAPHIC_DATA]-[GEOGRAPHIC_DATA]" at bounding box center [741, 568] width 1136 height 36
click at [1089, 573] on link "LFPB / LBG - Handling - Jetex Paris Fbo LFPB / LBG" at bounding box center [1188, 573] width 211 height 12
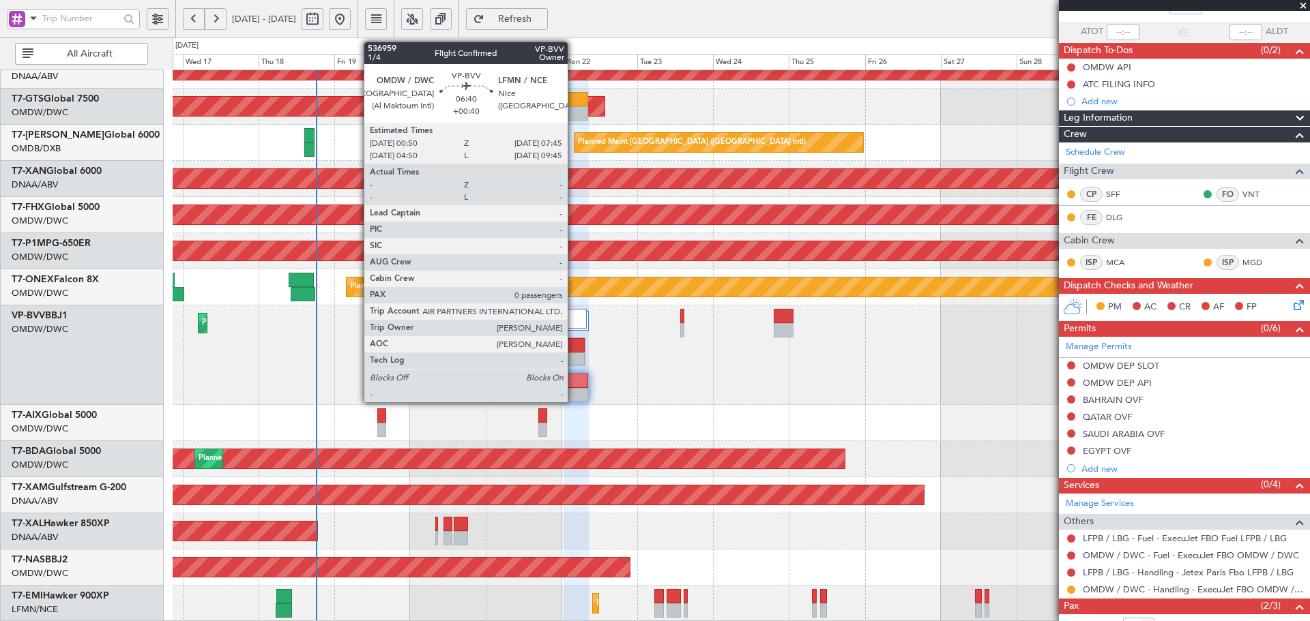
click at [574, 349] on div at bounding box center [574, 345] width 21 height 14
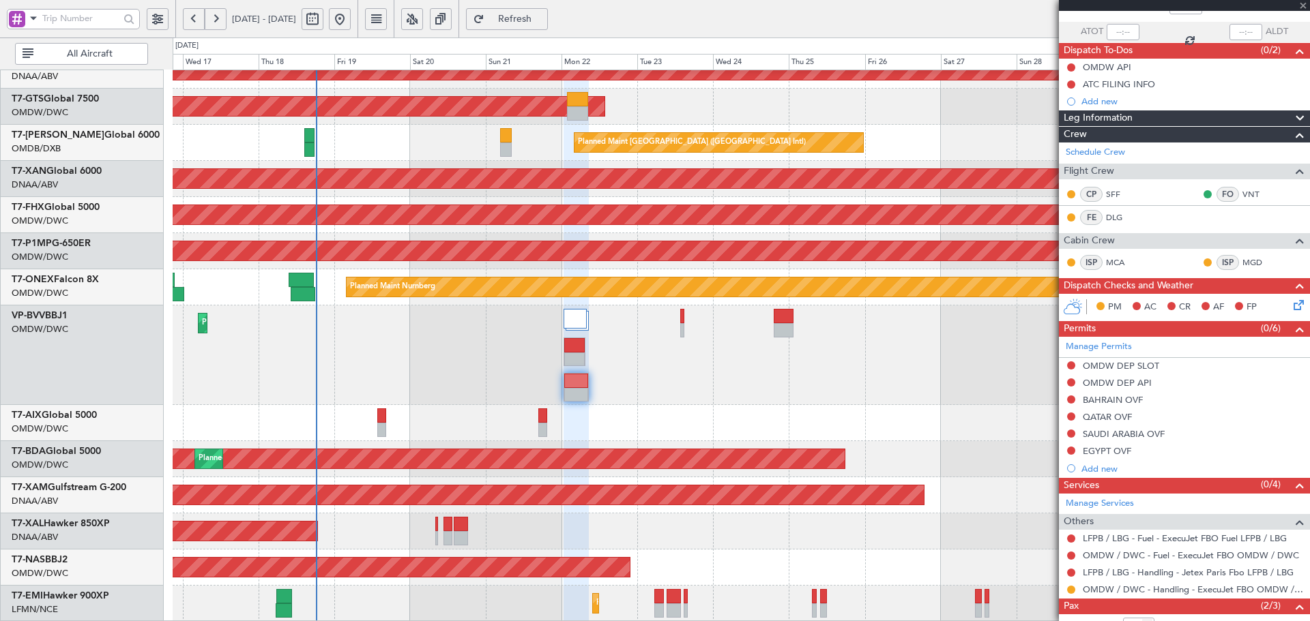
click at [574, 349] on div at bounding box center [574, 345] width 21 height 14
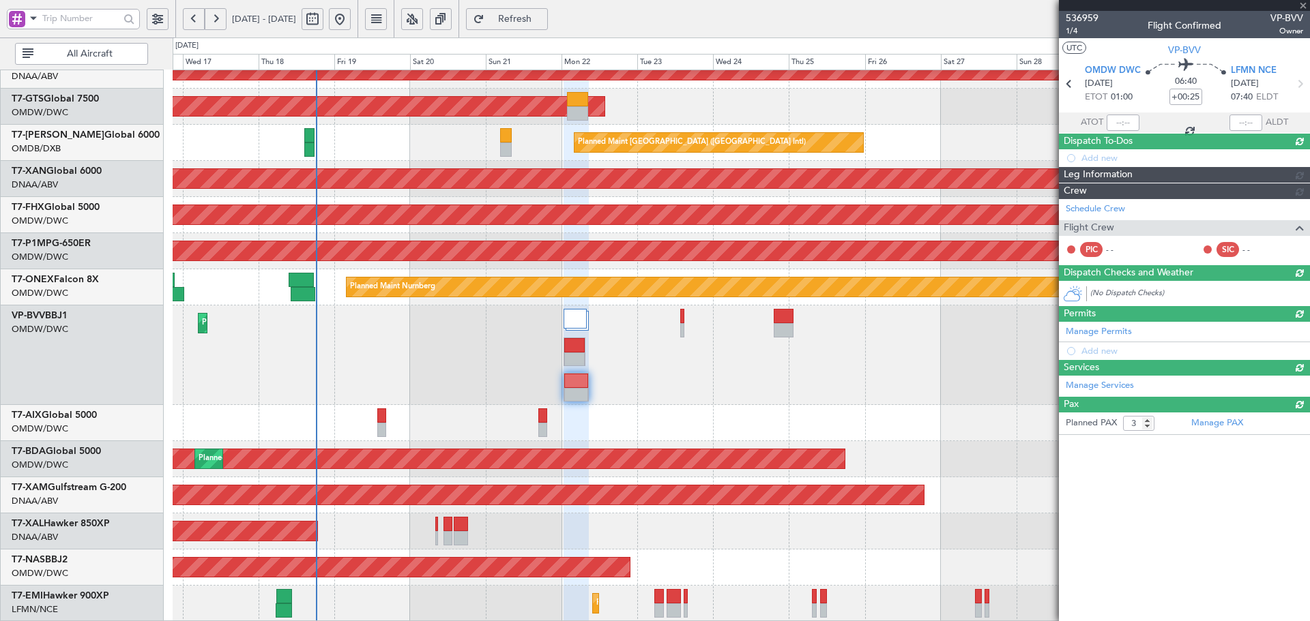
type input "+00:40"
type input "0"
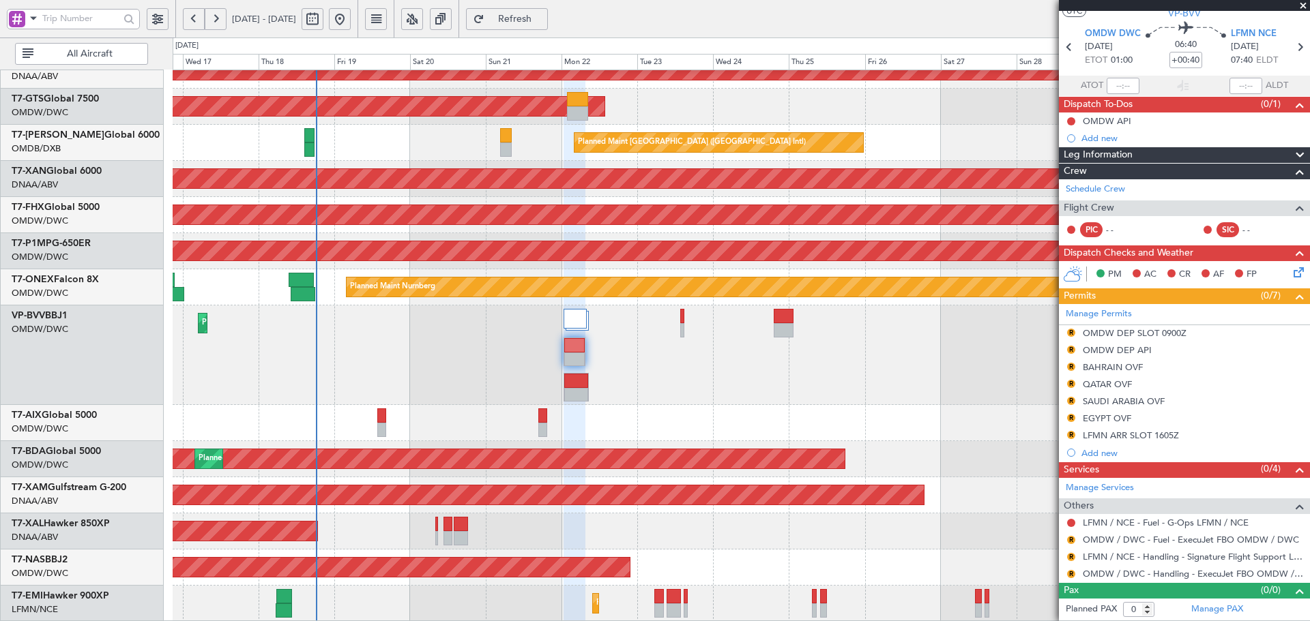
scroll to position [0, 0]
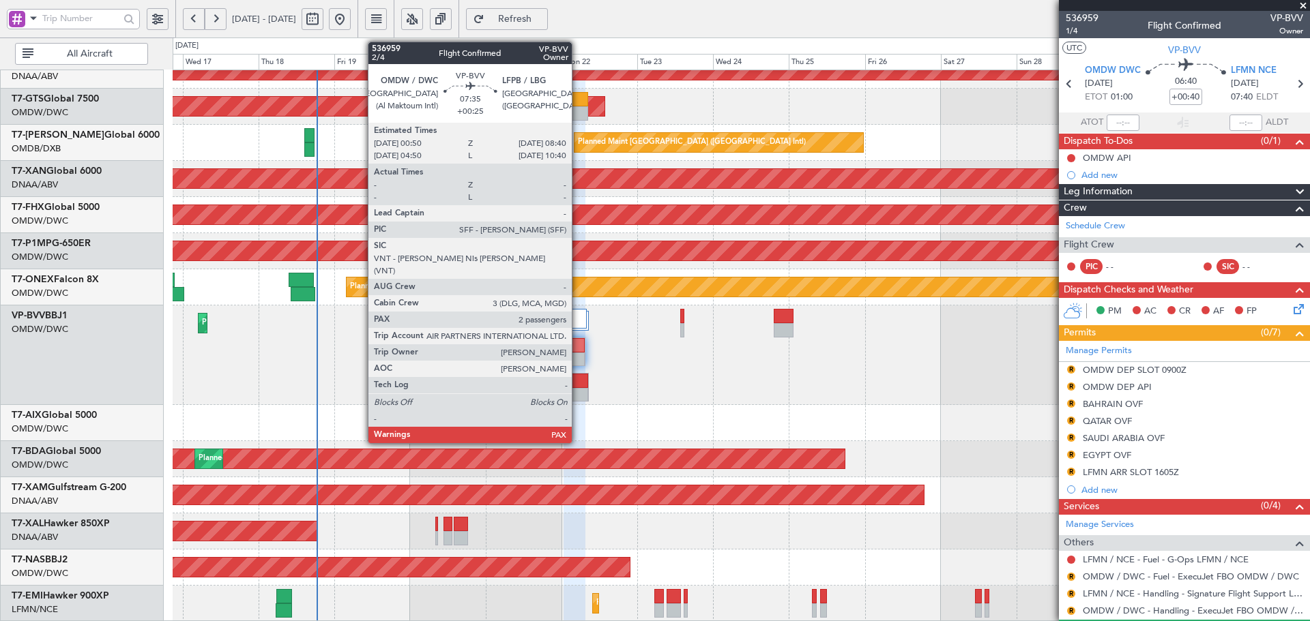
click at [578, 386] on div at bounding box center [576, 381] width 24 height 14
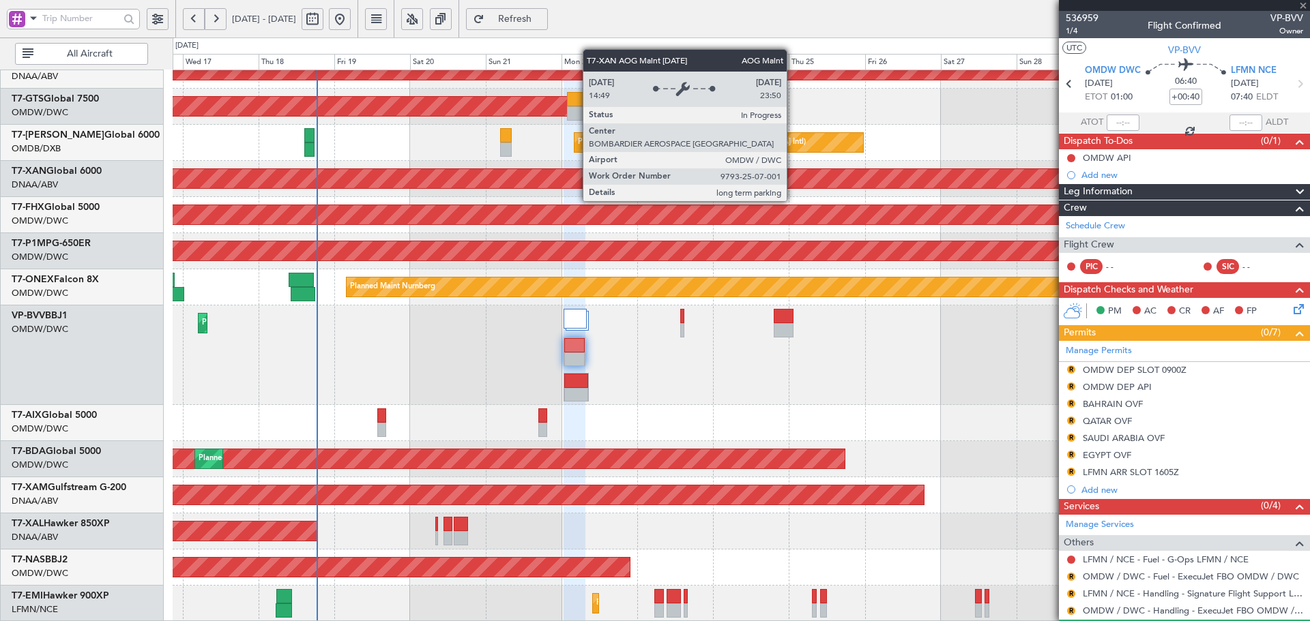
type input "+00:25"
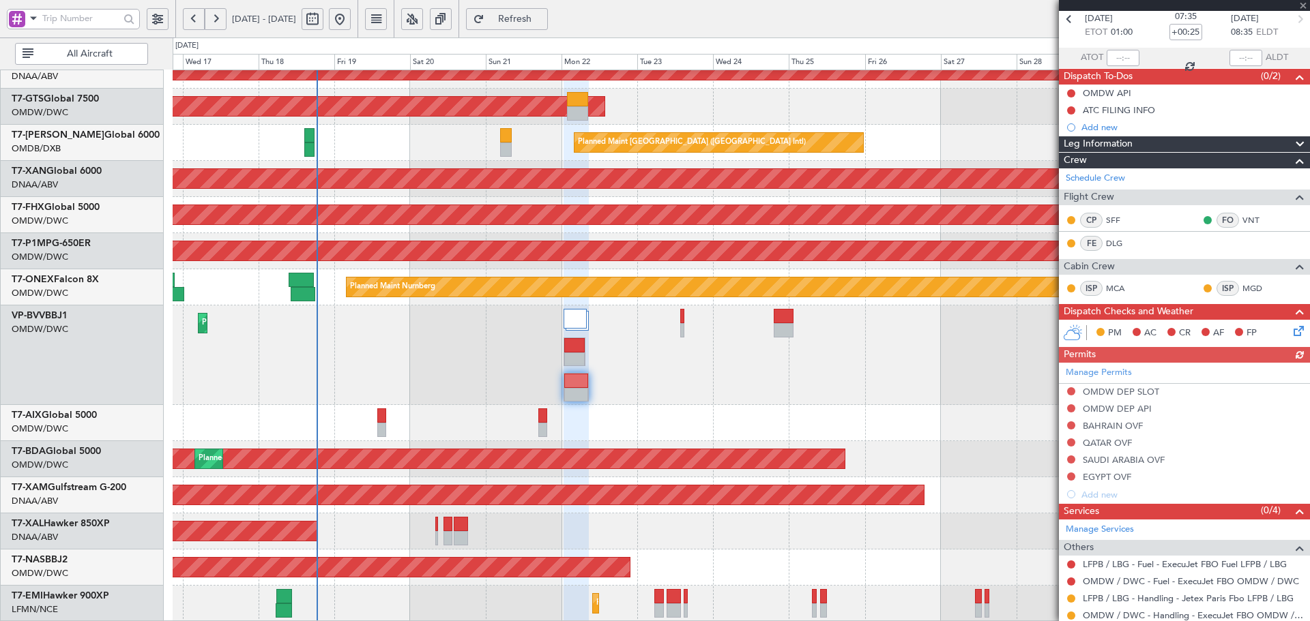
scroll to position [91, 0]
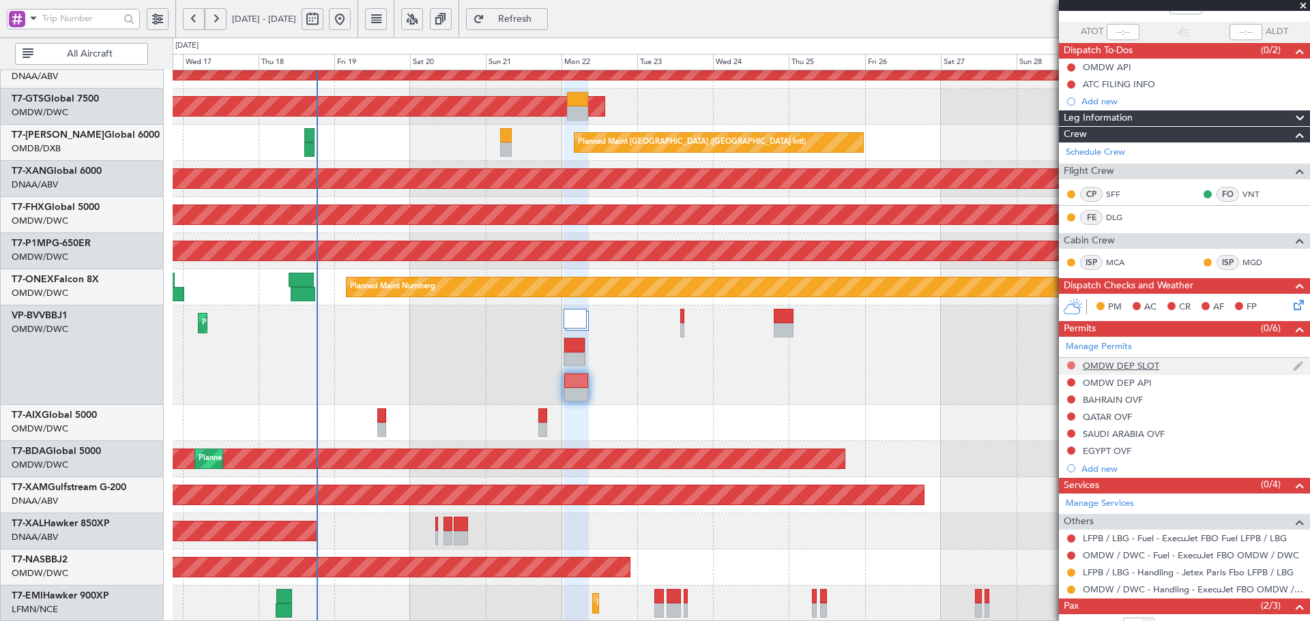
click at [1072, 364] on button at bounding box center [1071, 366] width 8 height 8
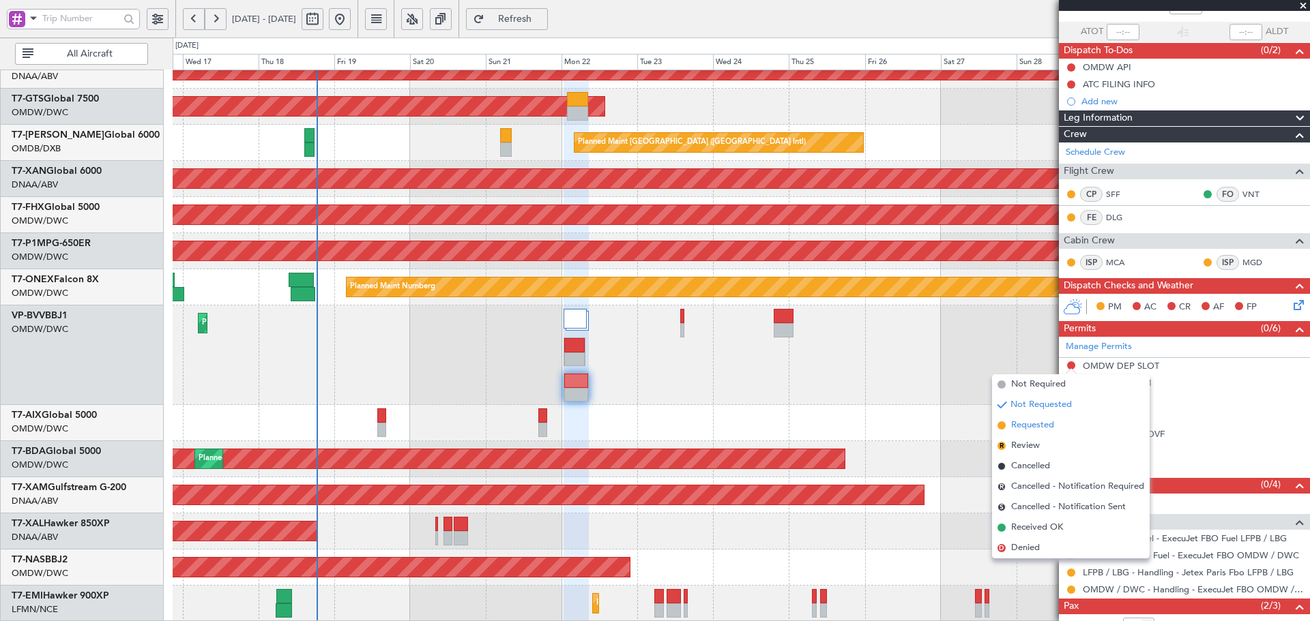
click at [1036, 428] on span "Requested" at bounding box center [1032, 426] width 43 height 14
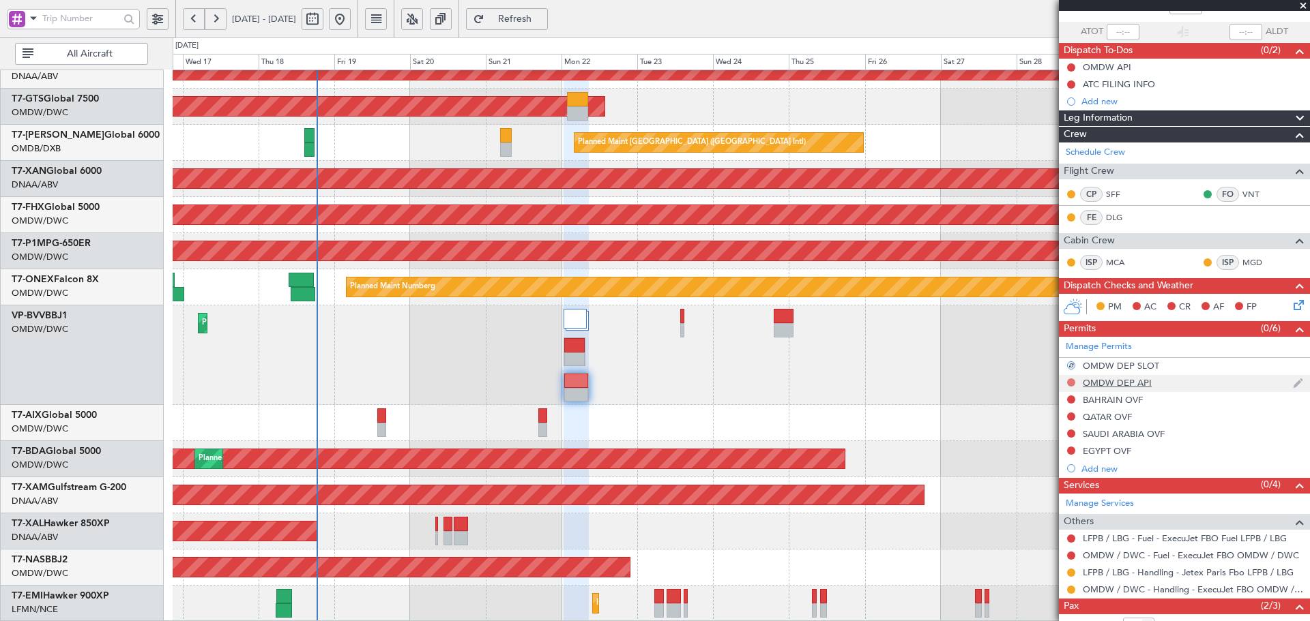
click at [1070, 384] on button at bounding box center [1071, 383] width 8 height 8
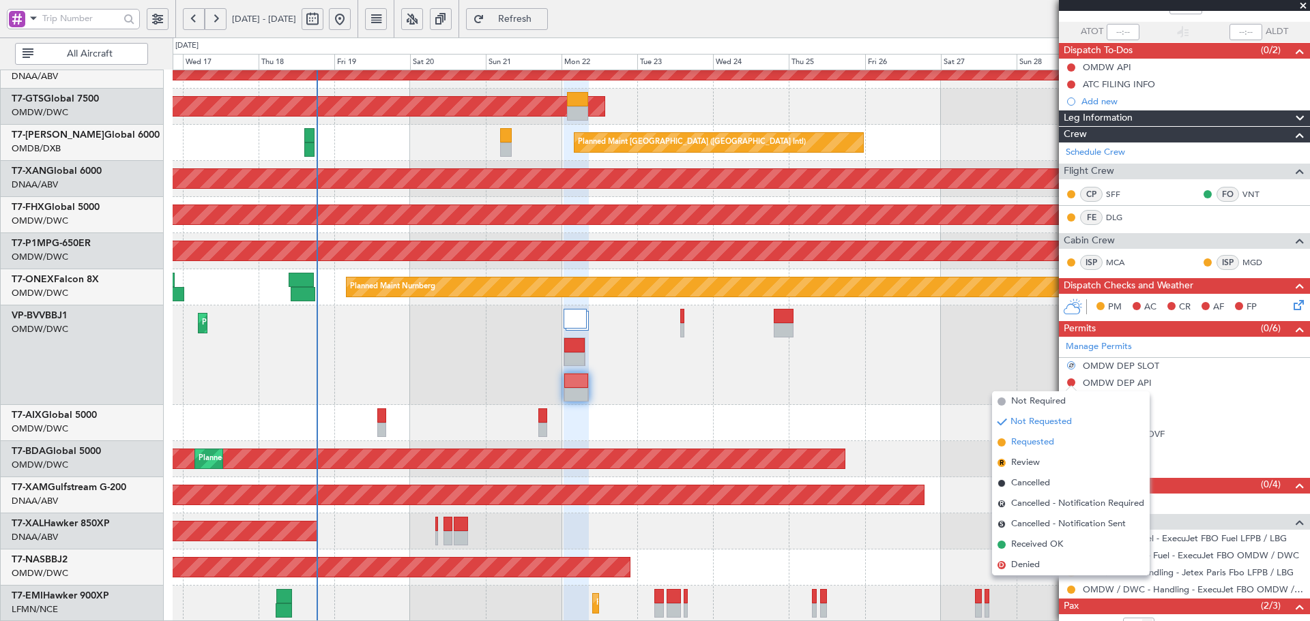
click at [1038, 445] on span "Requested" at bounding box center [1032, 443] width 43 height 14
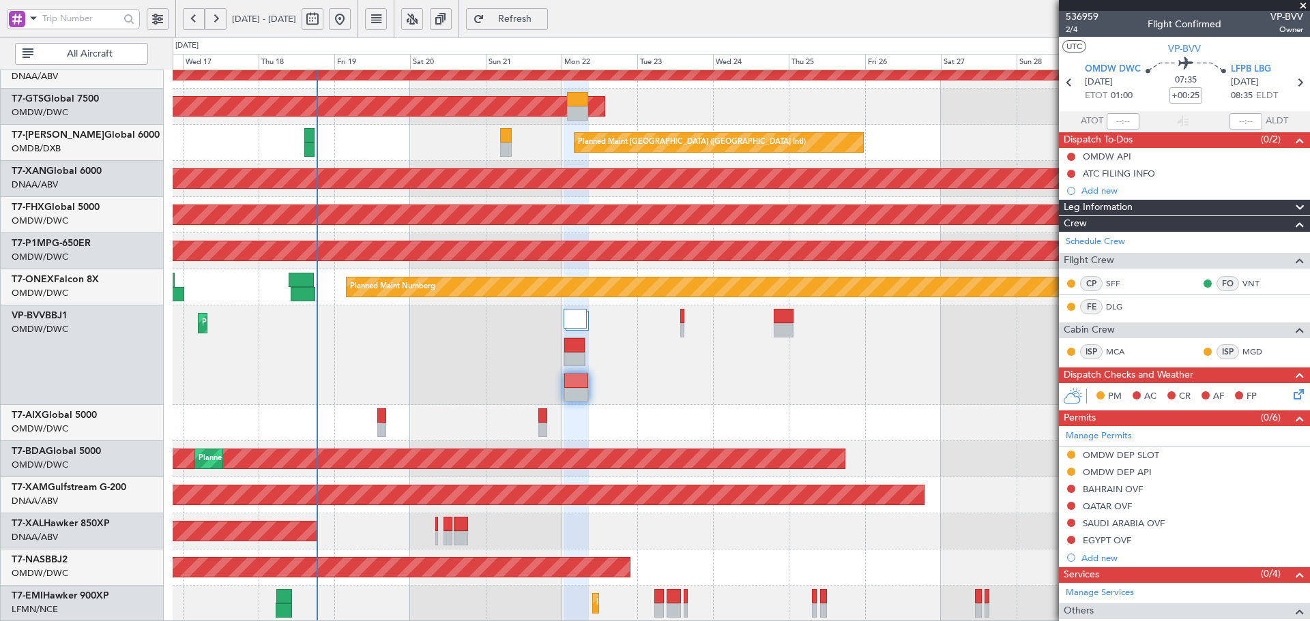
scroll to position [0, 0]
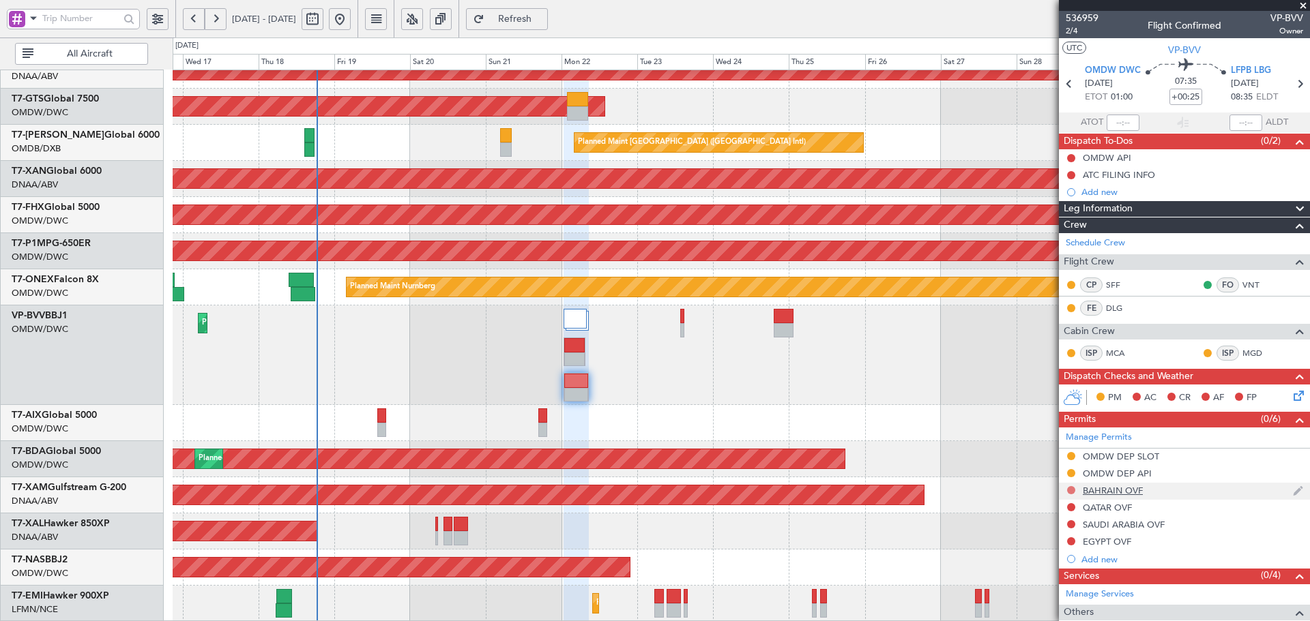
click at [1070, 489] on button at bounding box center [1071, 490] width 8 height 8
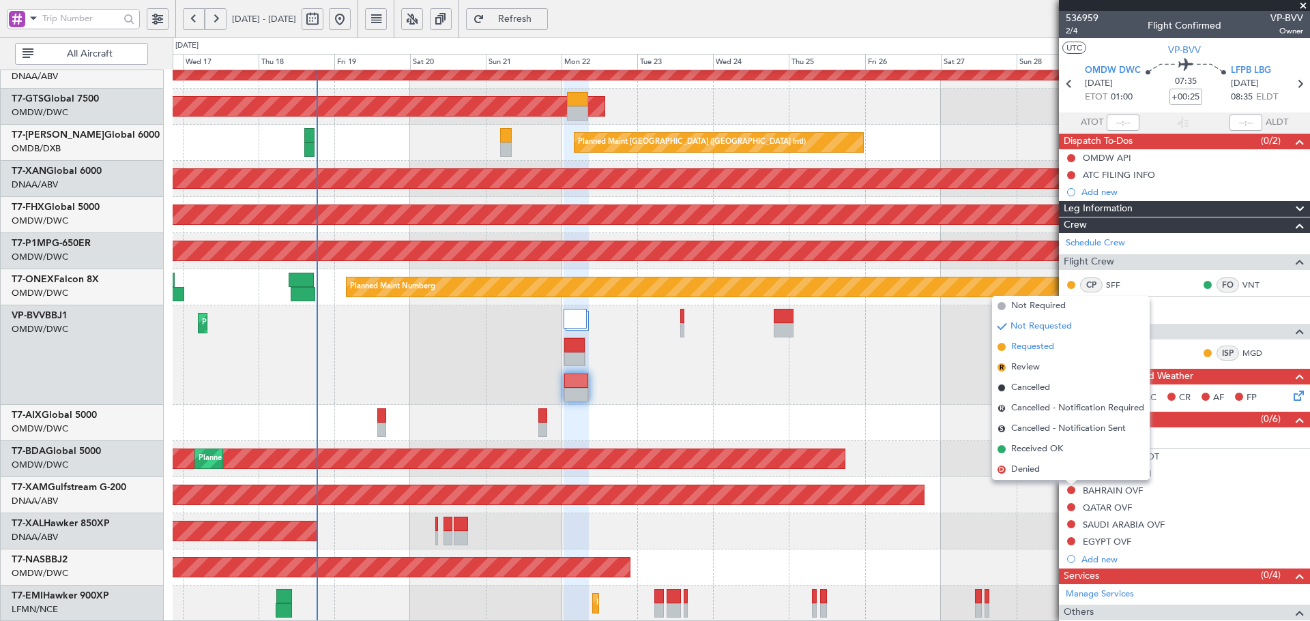
click at [1027, 340] on span "Requested" at bounding box center [1032, 347] width 43 height 14
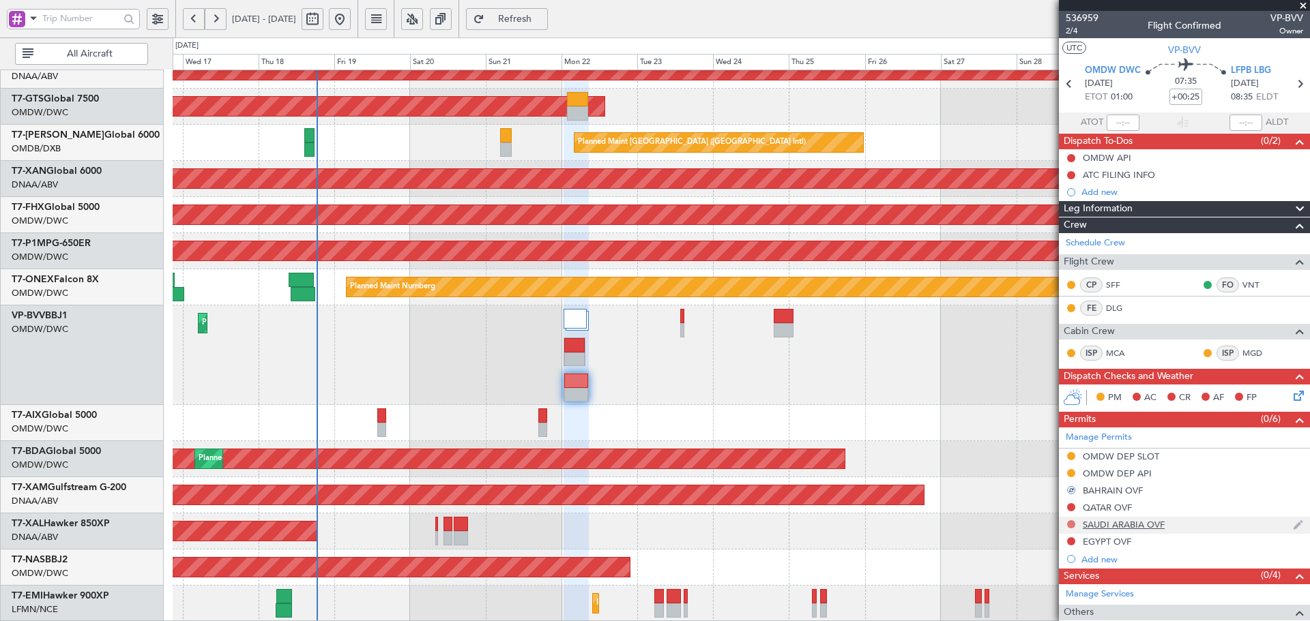
click at [1069, 520] on button at bounding box center [1071, 524] width 8 height 8
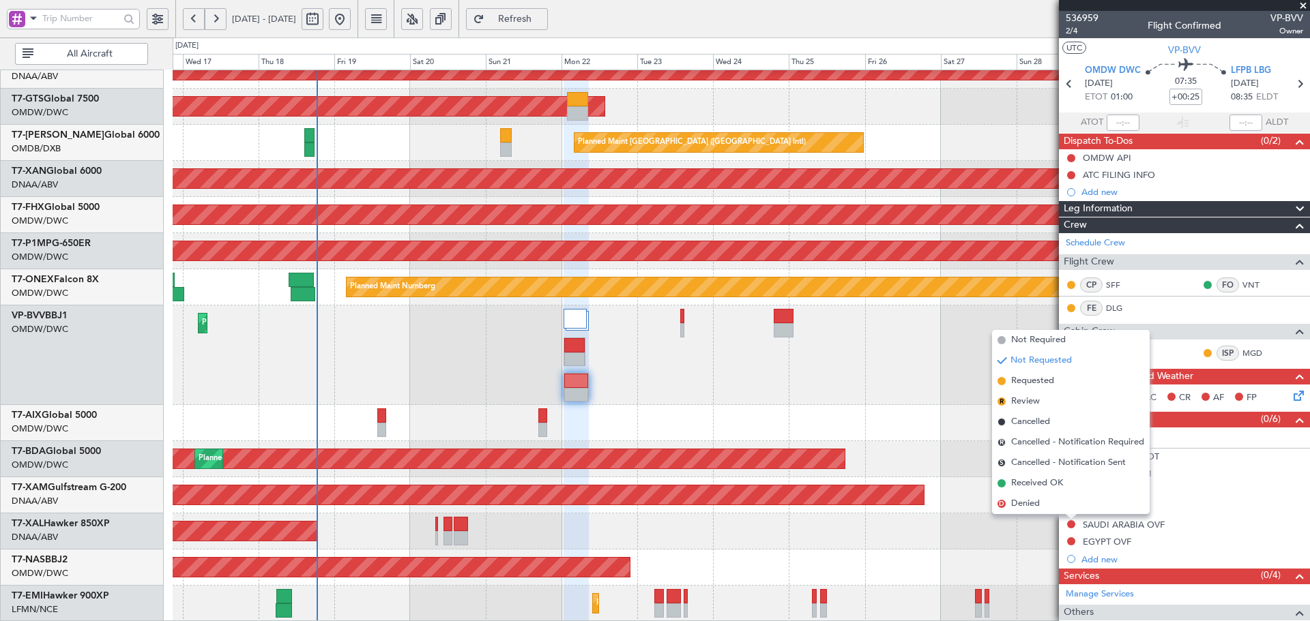
drag, startPoint x: 1022, startPoint y: 386, endPoint x: 1035, endPoint y: 411, distance: 27.8
click at [1023, 389] on li "Requested" at bounding box center [1071, 381] width 158 height 20
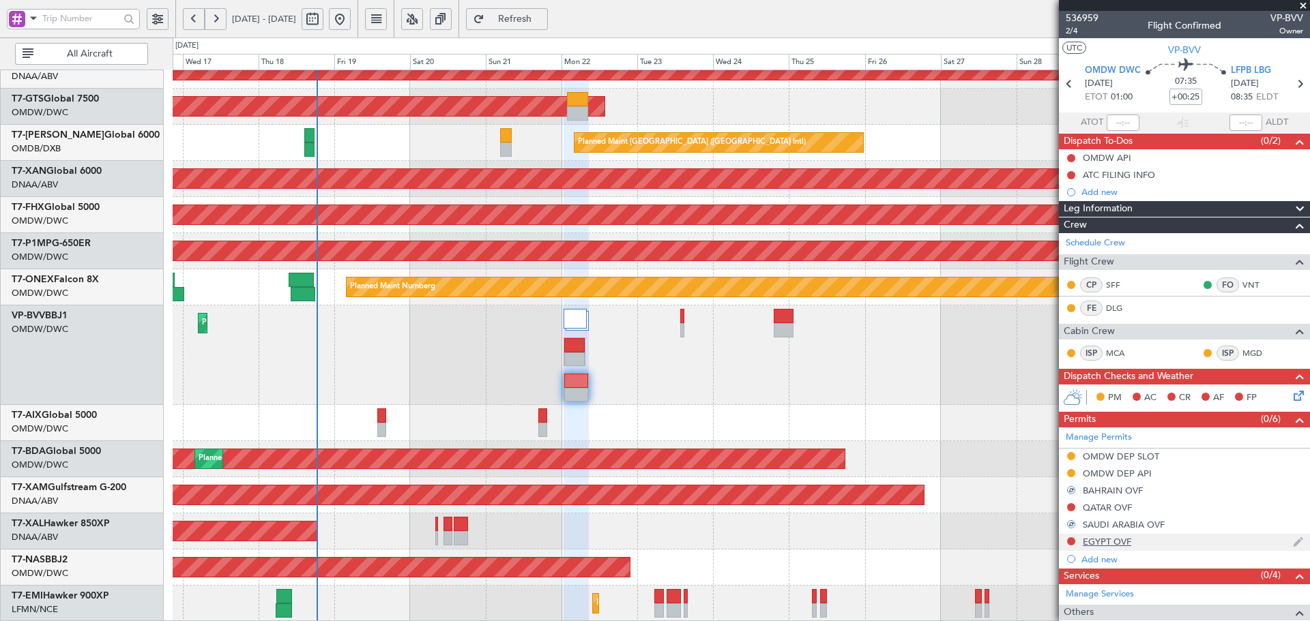
click at [1070, 545] on div at bounding box center [1071, 541] width 11 height 11
click at [1070, 538] on button at bounding box center [1071, 542] width 8 height 8
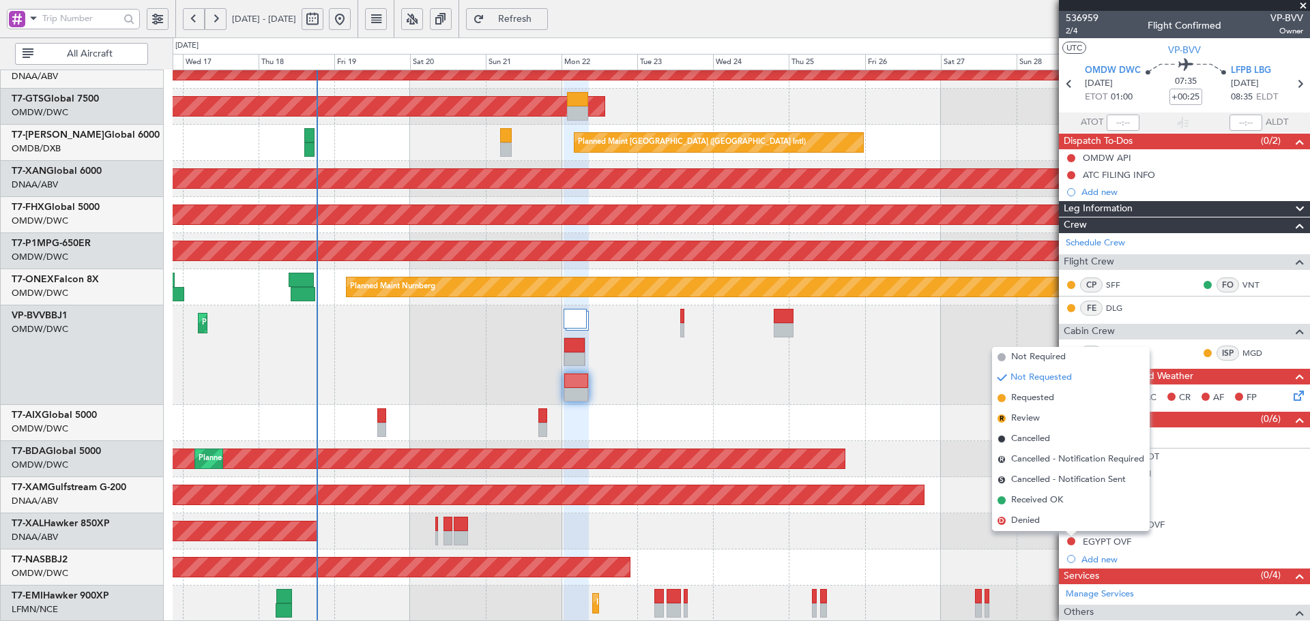
click at [1015, 403] on span "Requested" at bounding box center [1032, 399] width 43 height 14
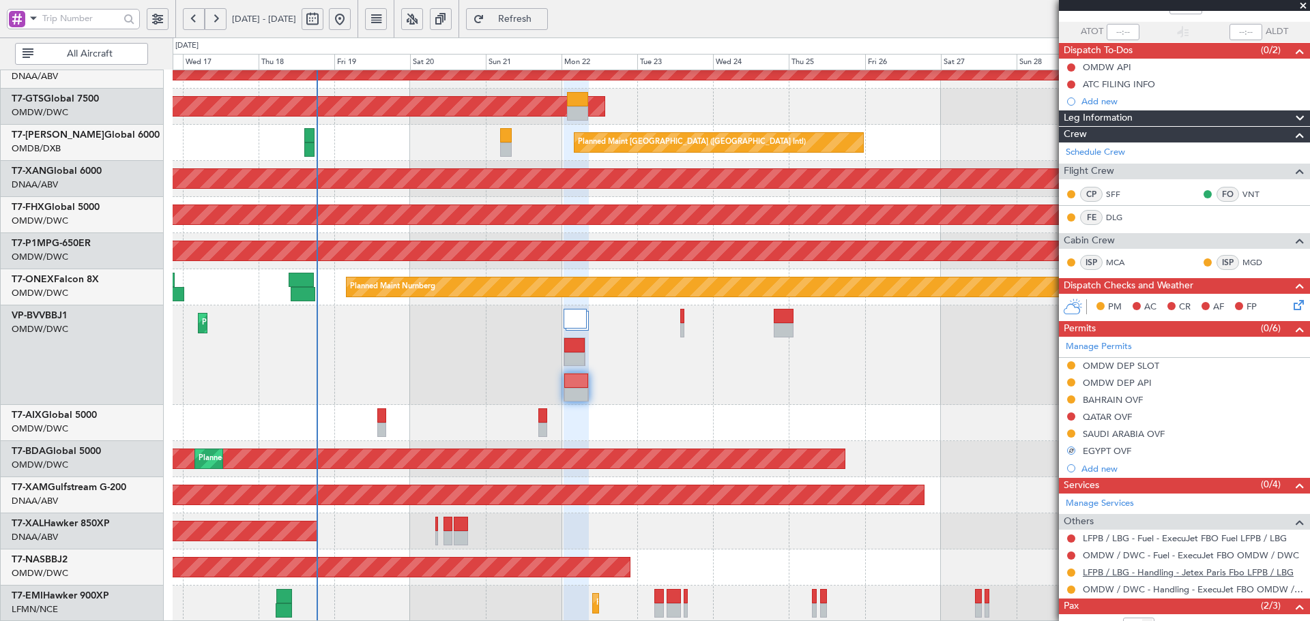
scroll to position [136, 0]
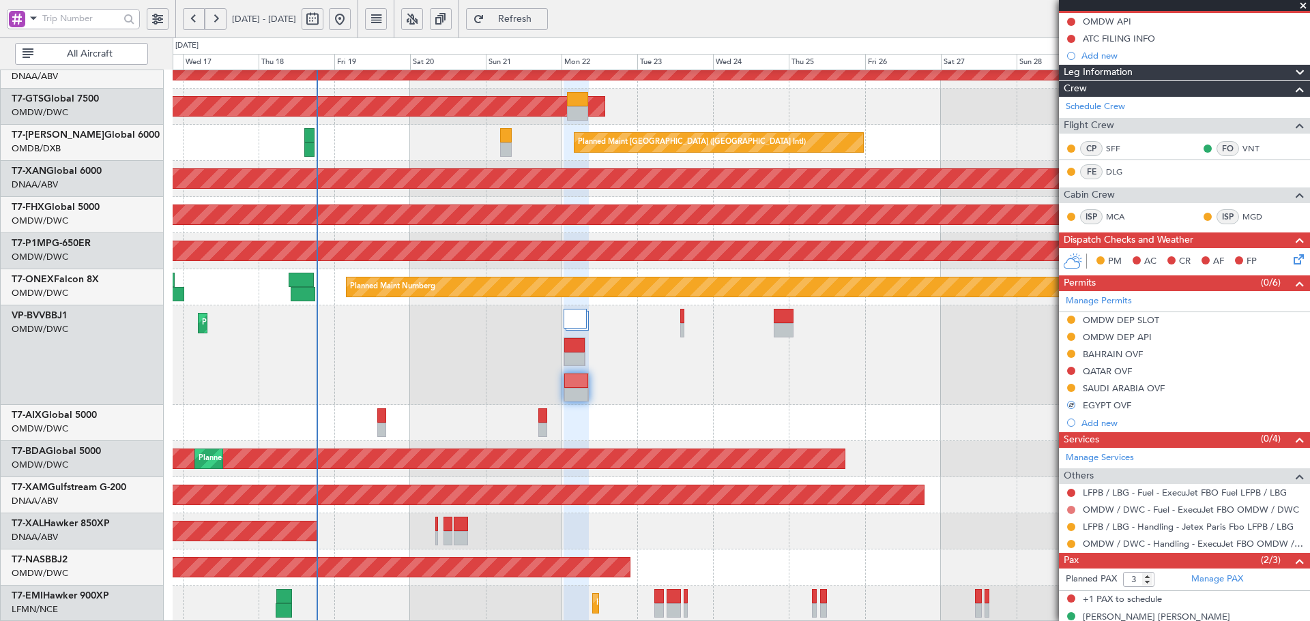
click at [1072, 510] on button at bounding box center [1071, 510] width 8 height 8
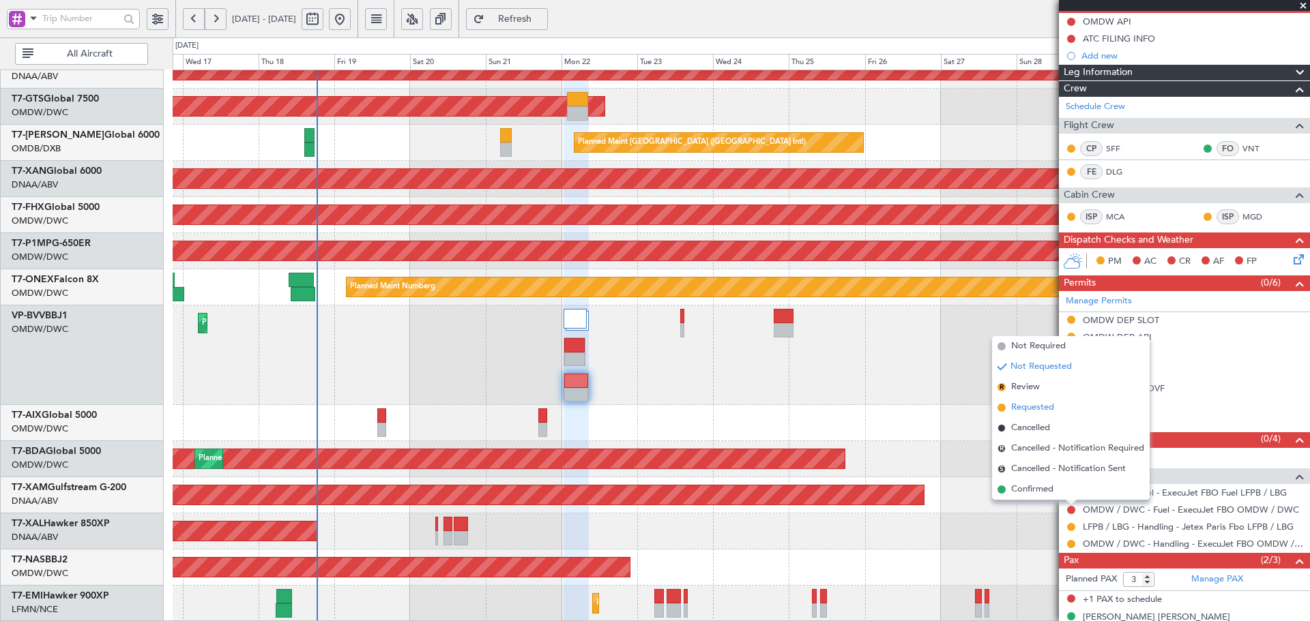
click at [1036, 413] on span "Requested" at bounding box center [1032, 408] width 43 height 14
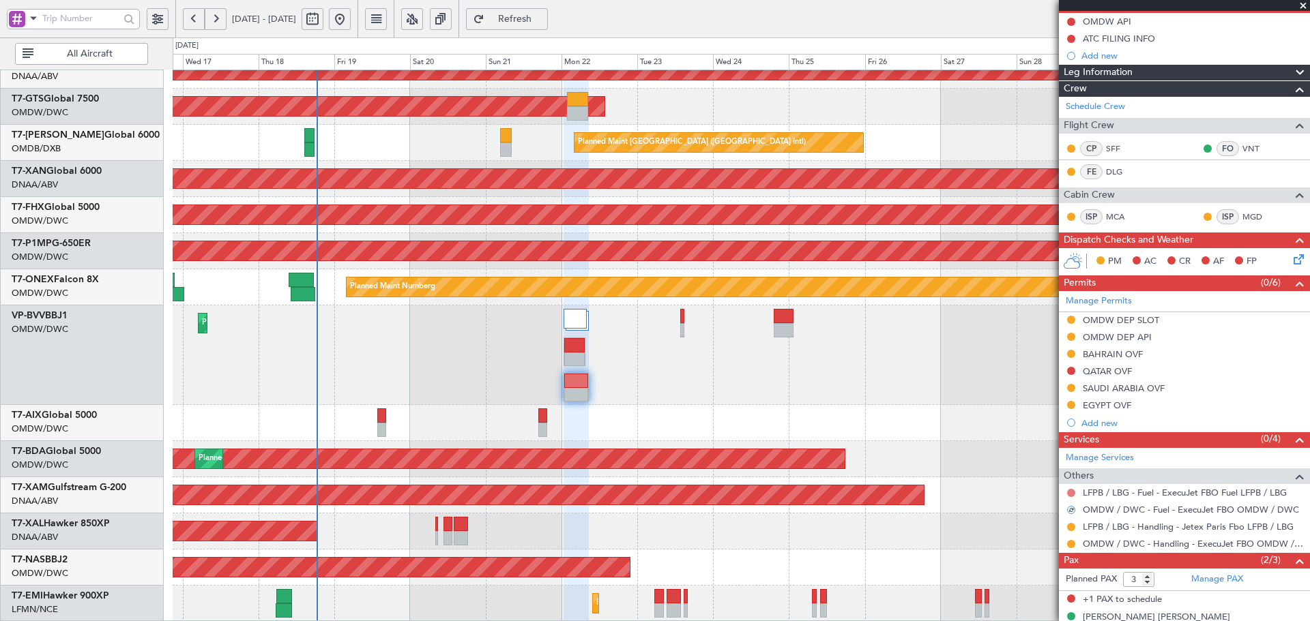
click at [1068, 490] on button at bounding box center [1071, 493] width 8 height 8
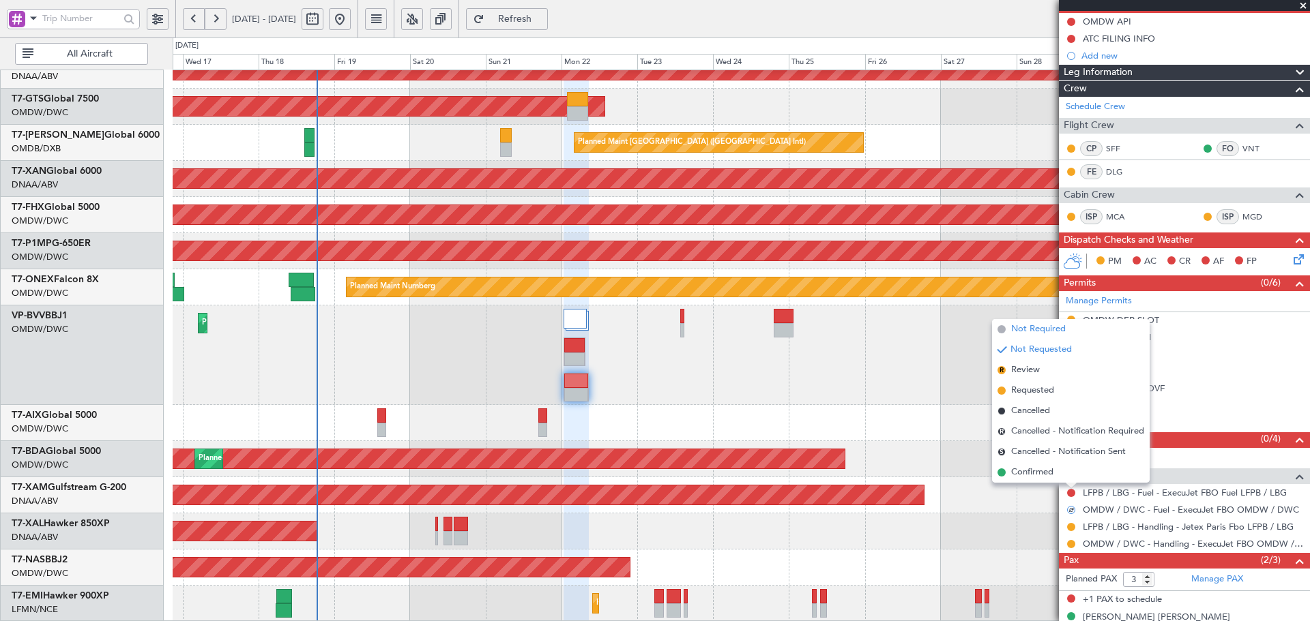
click at [1026, 325] on span "Not Required" at bounding box center [1038, 330] width 55 height 14
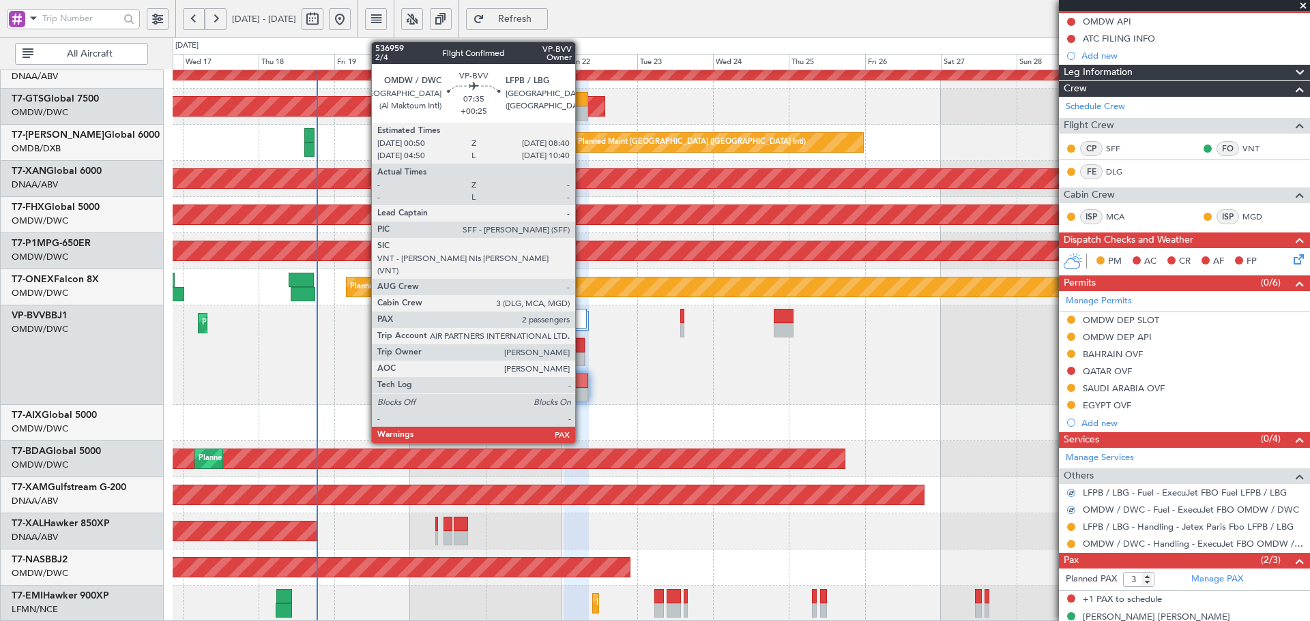
click at [579, 384] on div at bounding box center [576, 381] width 24 height 14
click at [579, 383] on div at bounding box center [576, 381] width 24 height 14
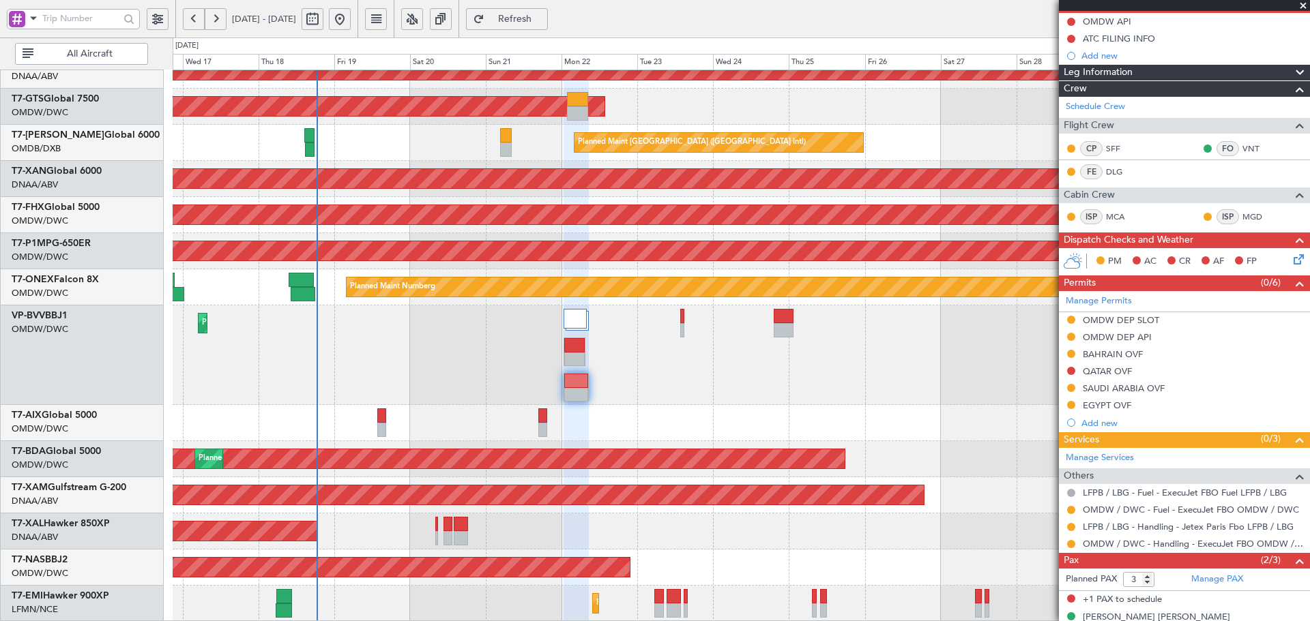
click at [543, 16] on span "Refresh" at bounding box center [515, 19] width 56 height 10
type input "2"
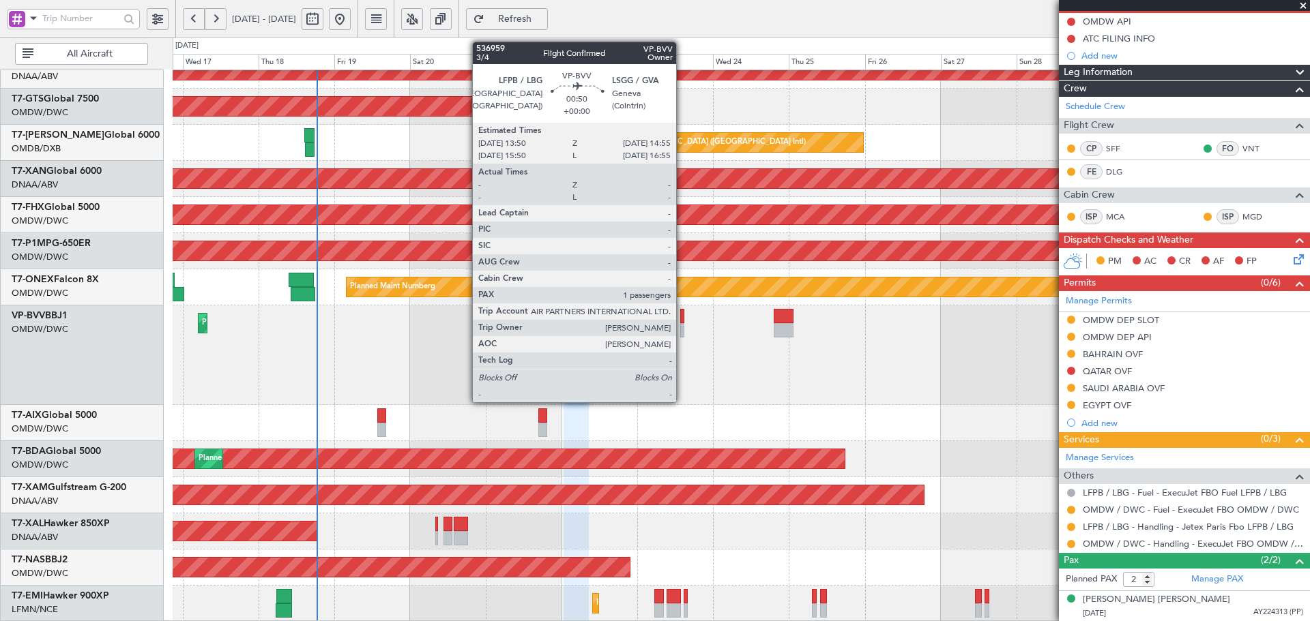
click at [682, 313] on div at bounding box center [682, 316] width 4 height 14
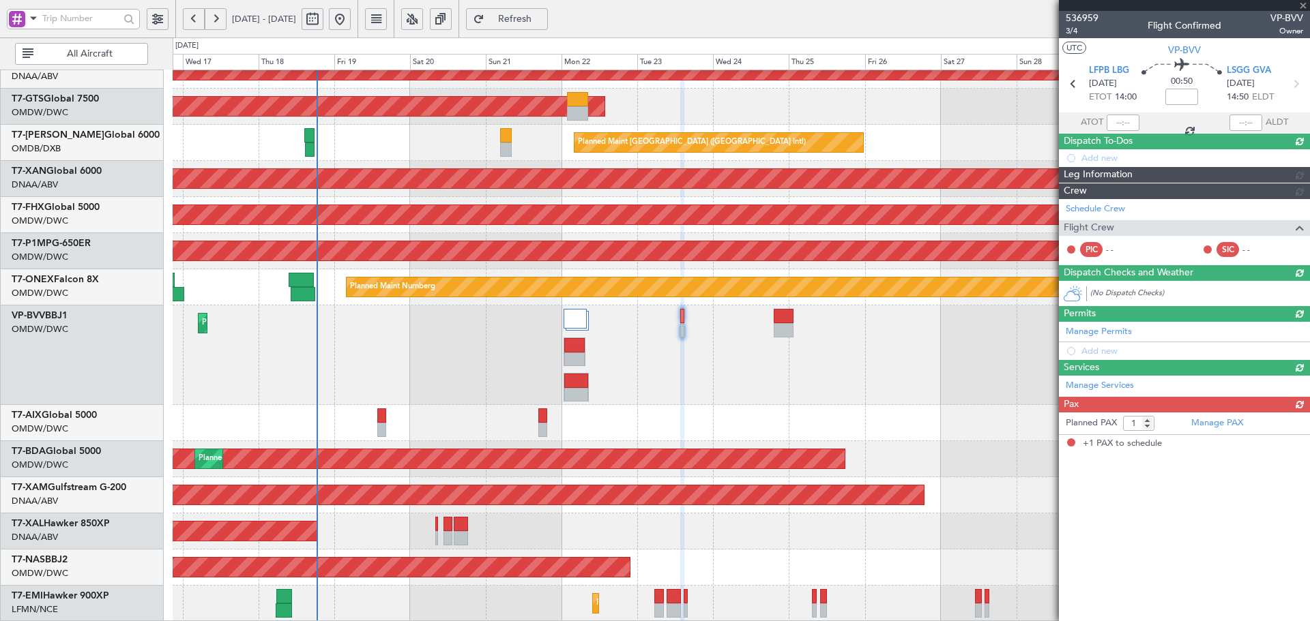
scroll to position [0, 0]
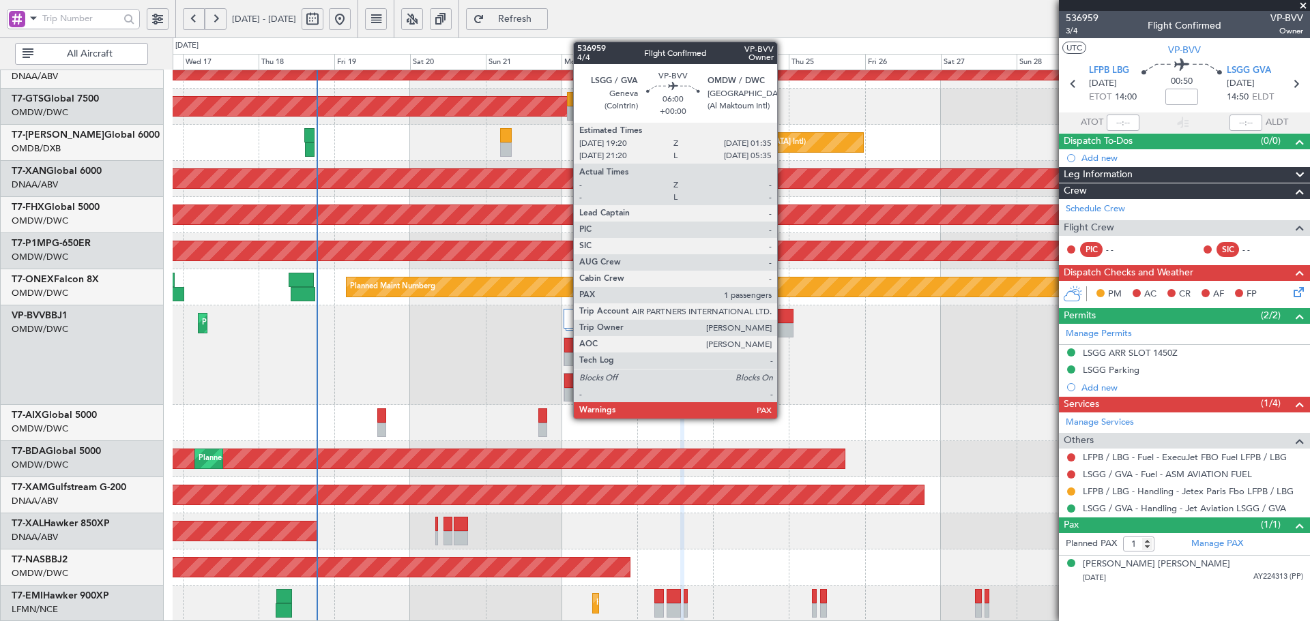
click at [783, 322] on div at bounding box center [784, 316] width 20 height 14
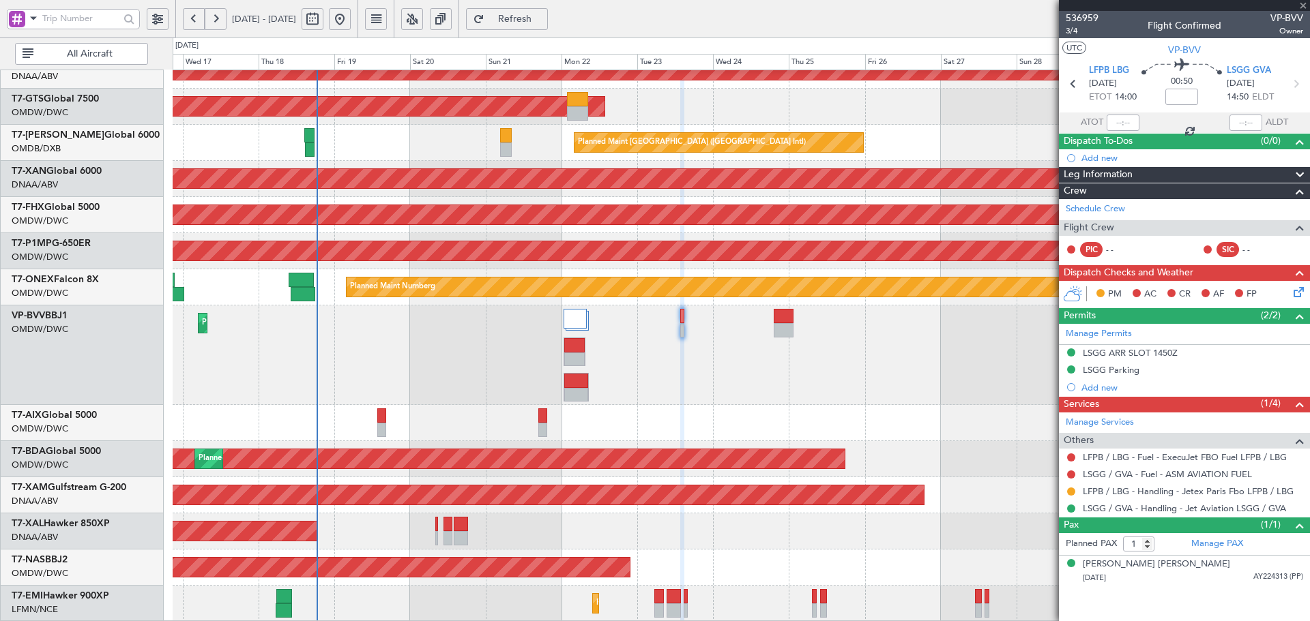
type input "2"
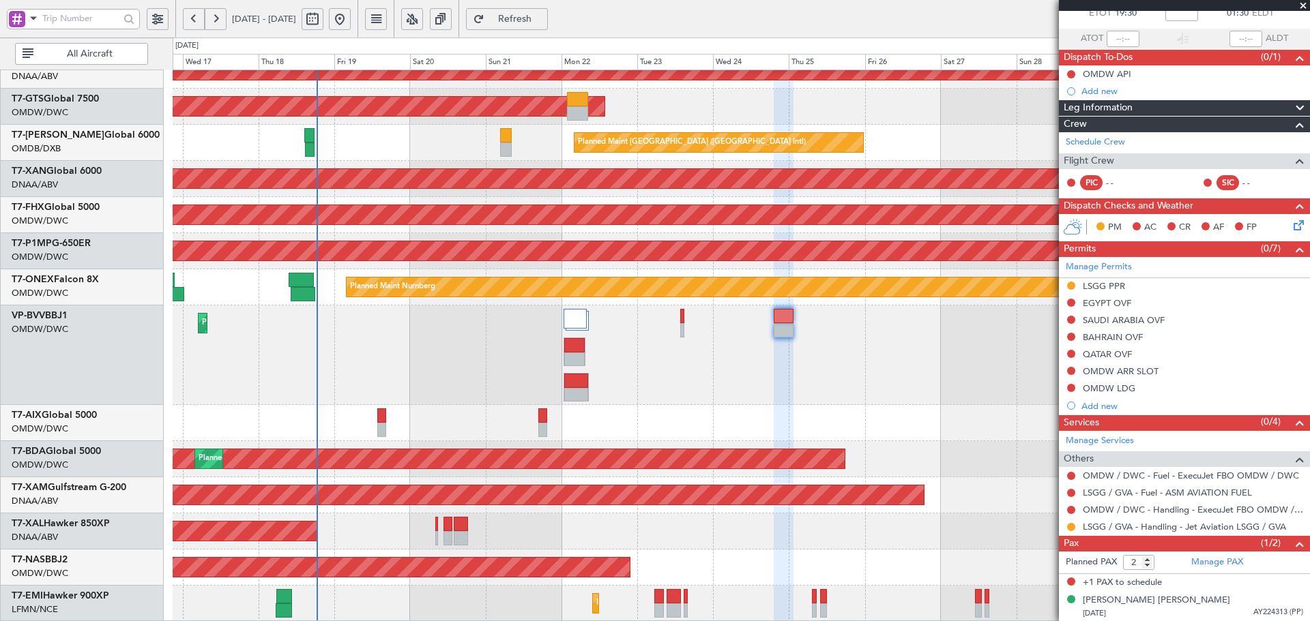
scroll to position [85, 0]
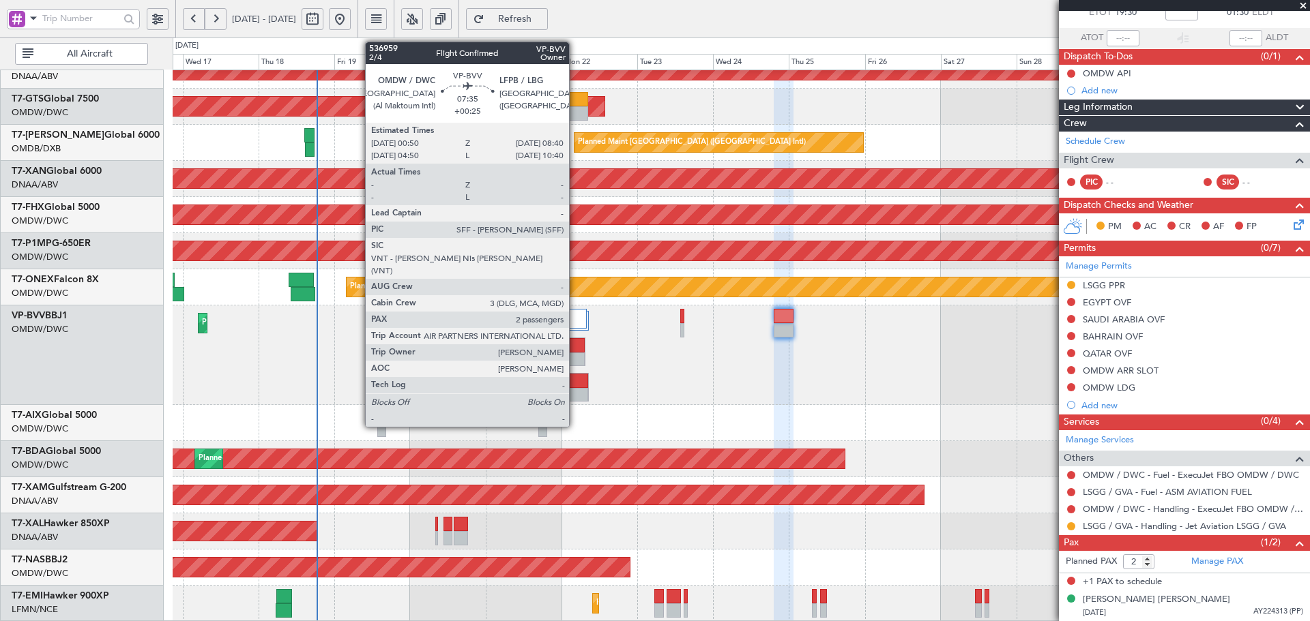
click at [574, 395] on div at bounding box center [576, 395] width 24 height 14
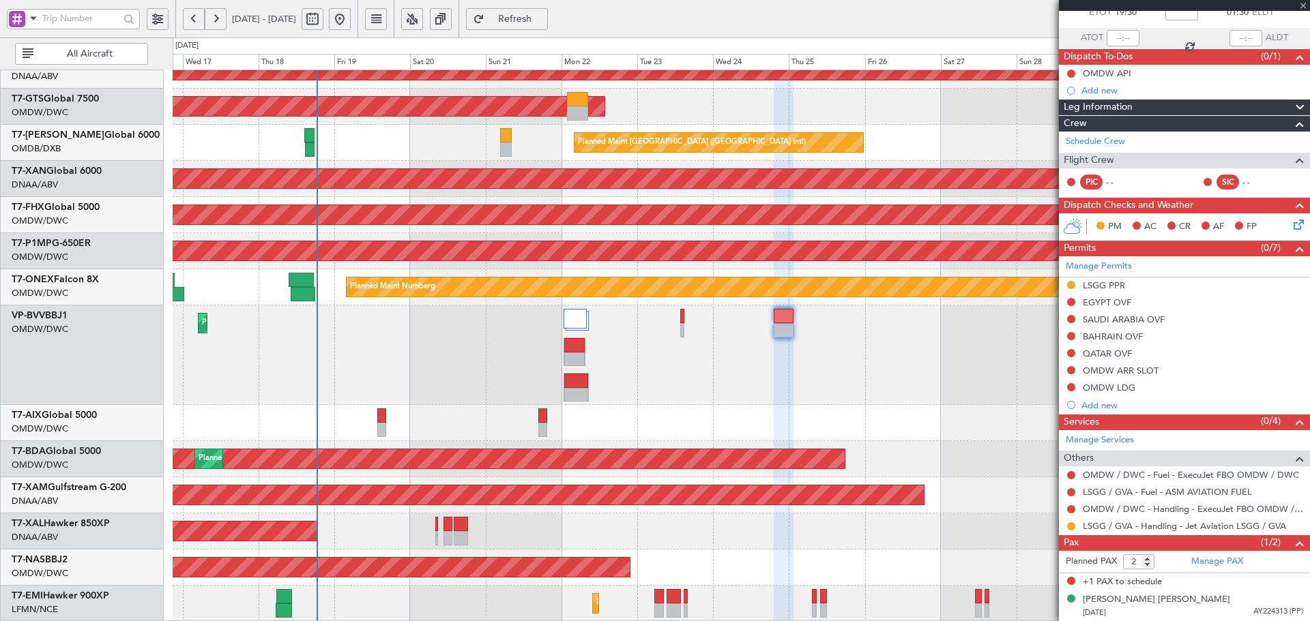
type input "+00:25"
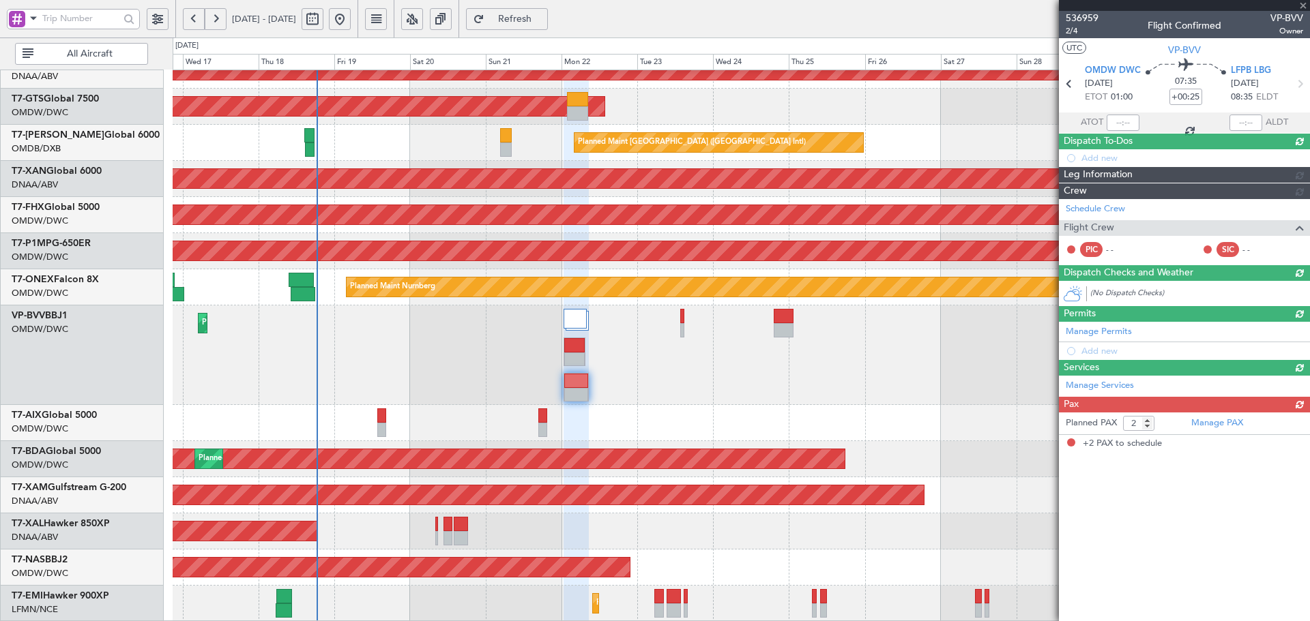
scroll to position [0, 0]
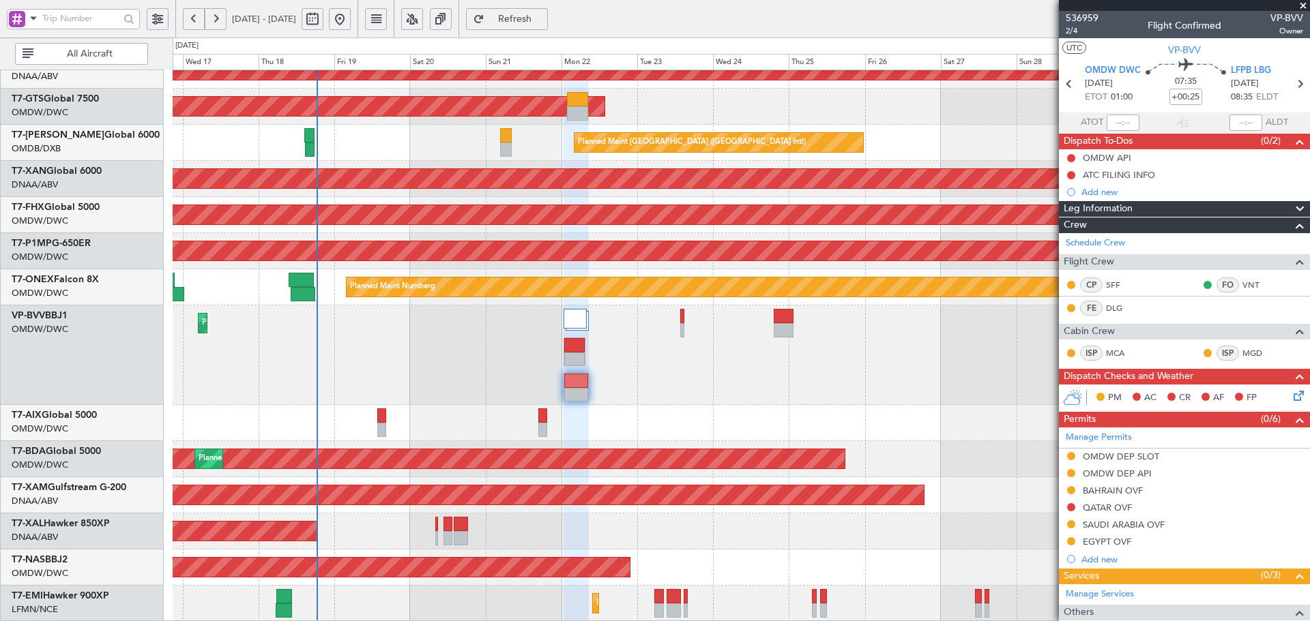
click at [535, 11] on button "Refresh" at bounding box center [507, 19] width 82 height 22
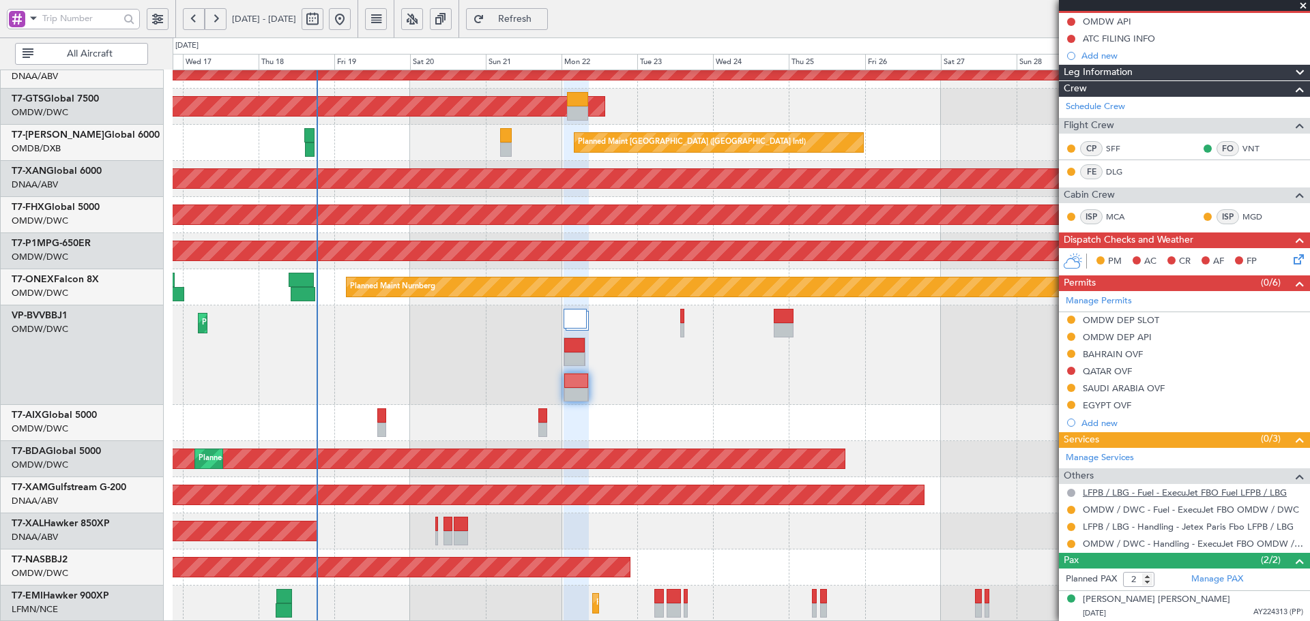
scroll to position [167, 0]
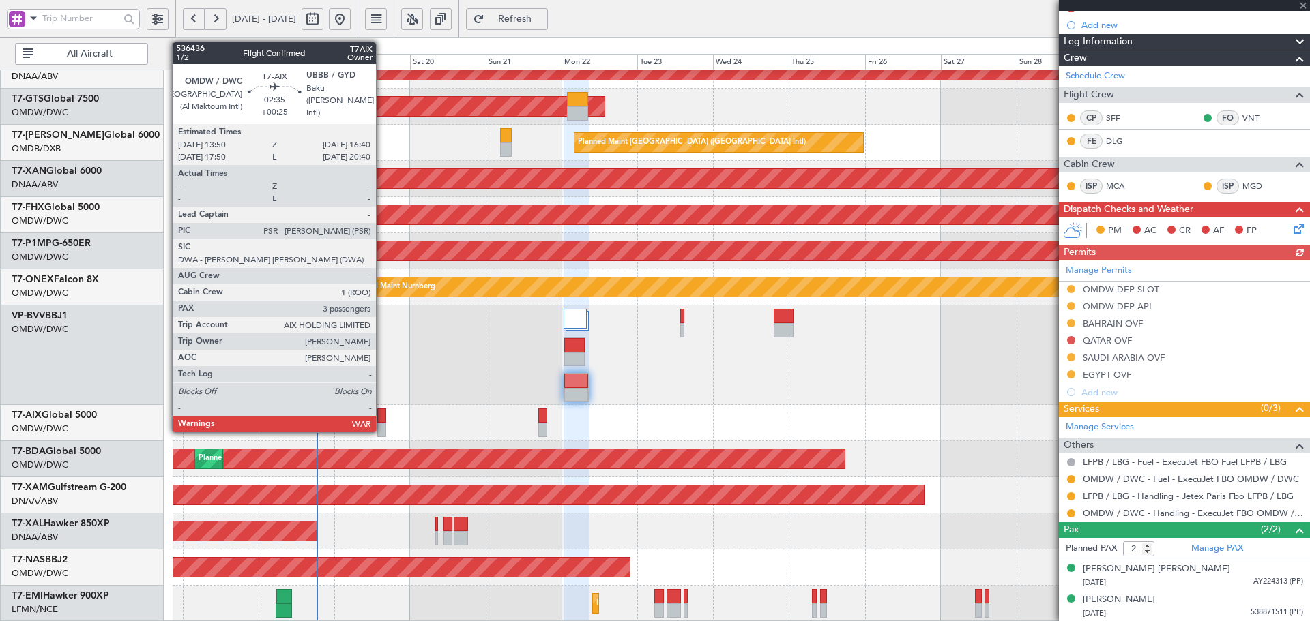
click at [382, 417] on div at bounding box center [382, 416] width 10 height 14
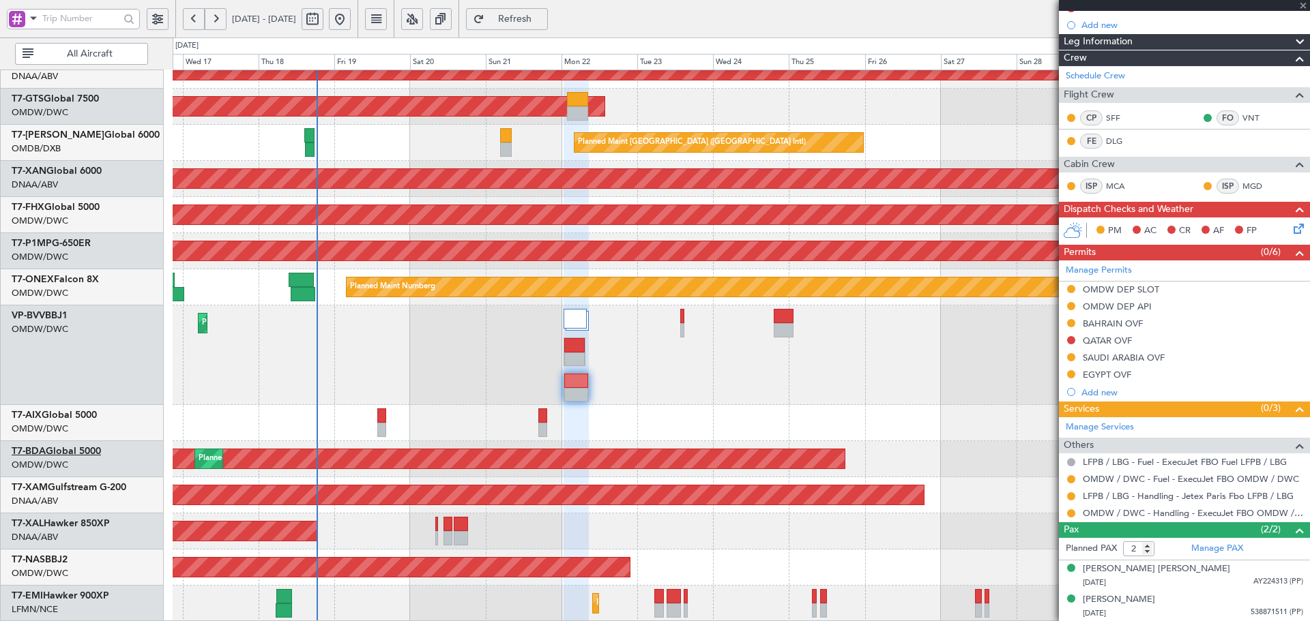
type input "3"
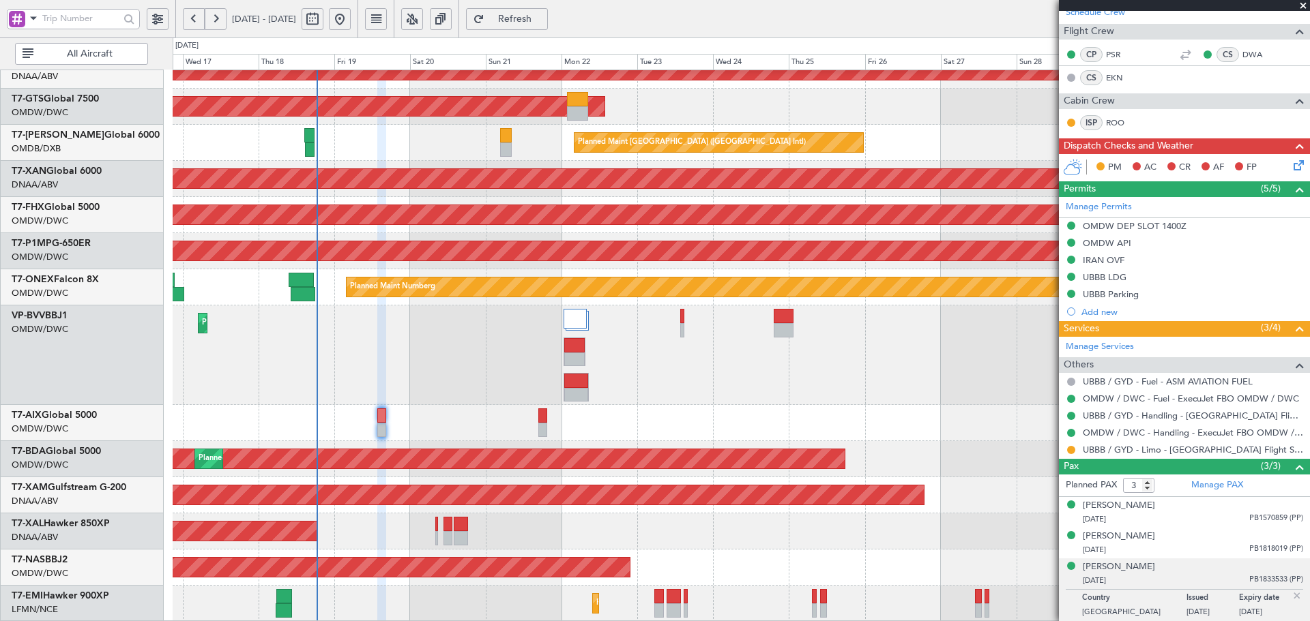
scroll to position [265, 0]
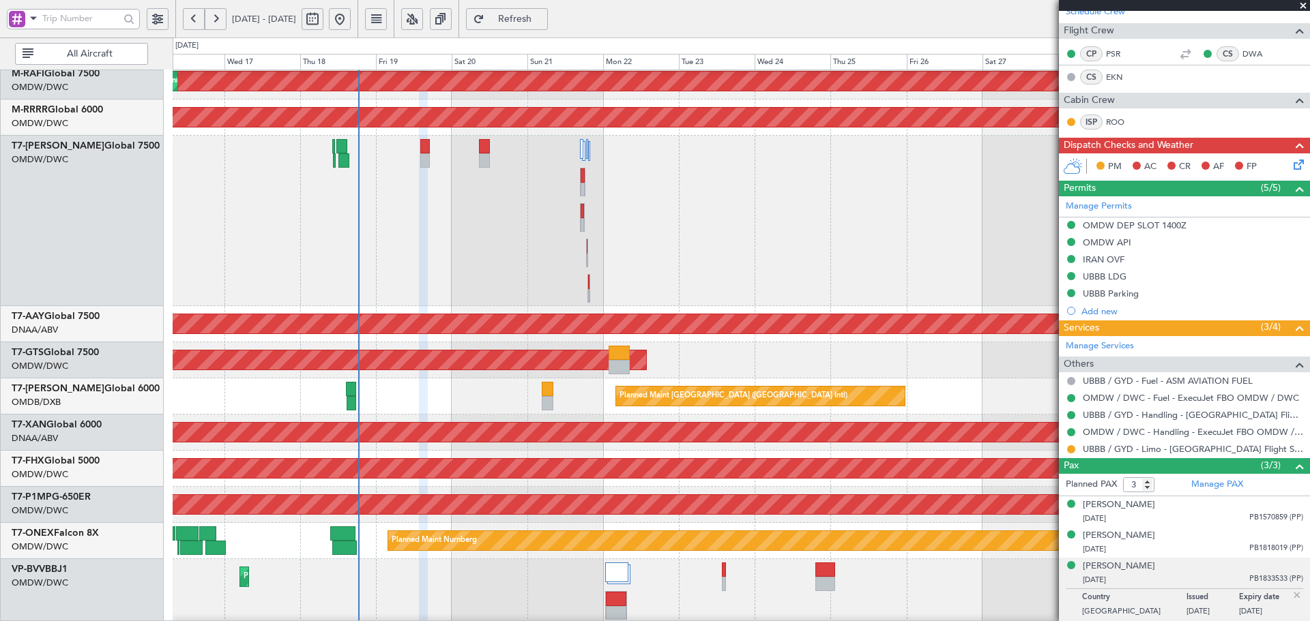
click at [376, 562] on div "Planned Maint Dubai (Al Maktoum Intl)" at bounding box center [741, 609] width 1136 height 100
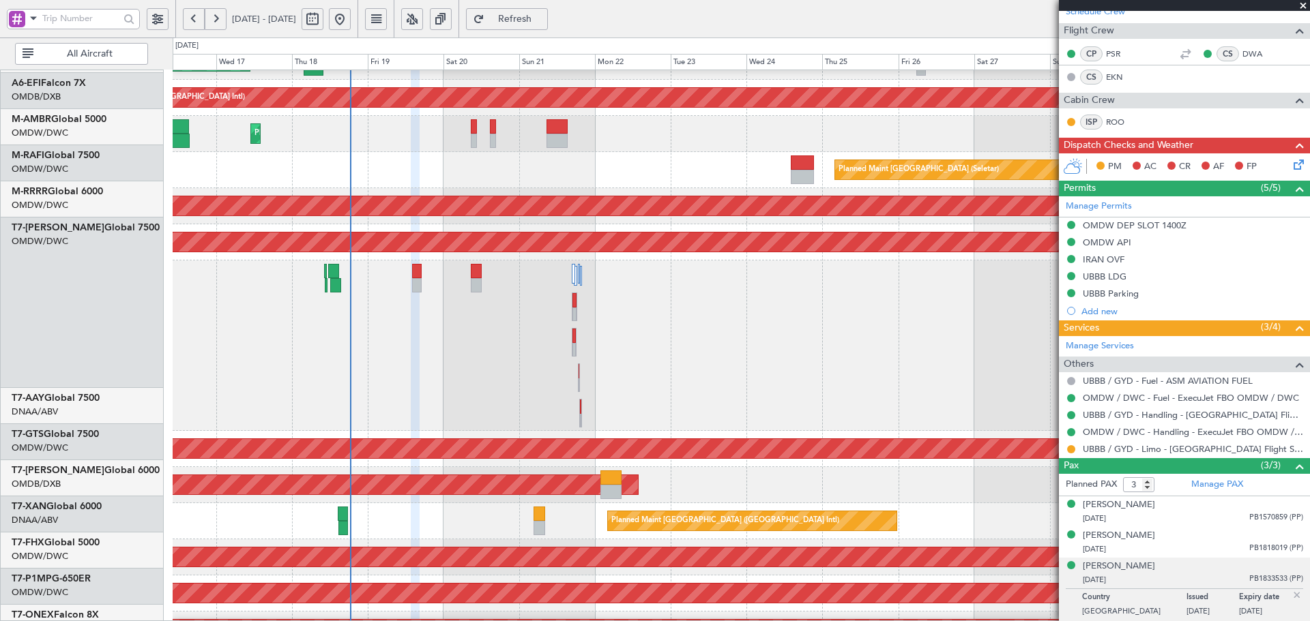
scroll to position [63, 0]
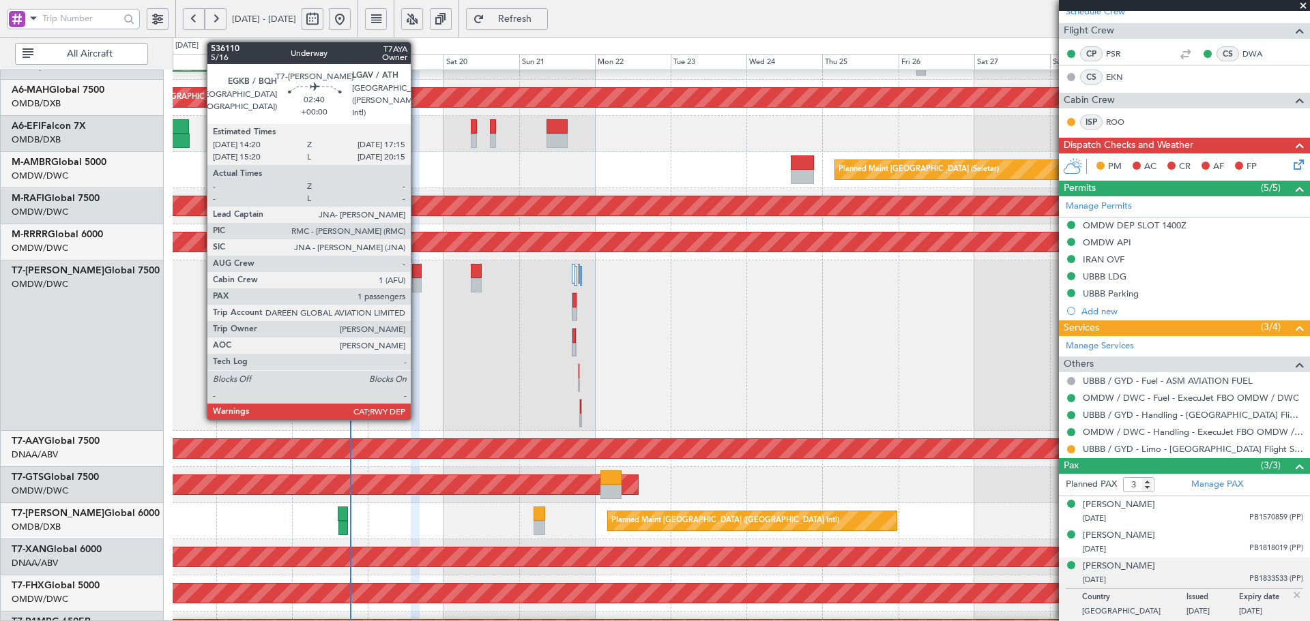
click at [417, 274] on div at bounding box center [417, 271] width 10 height 14
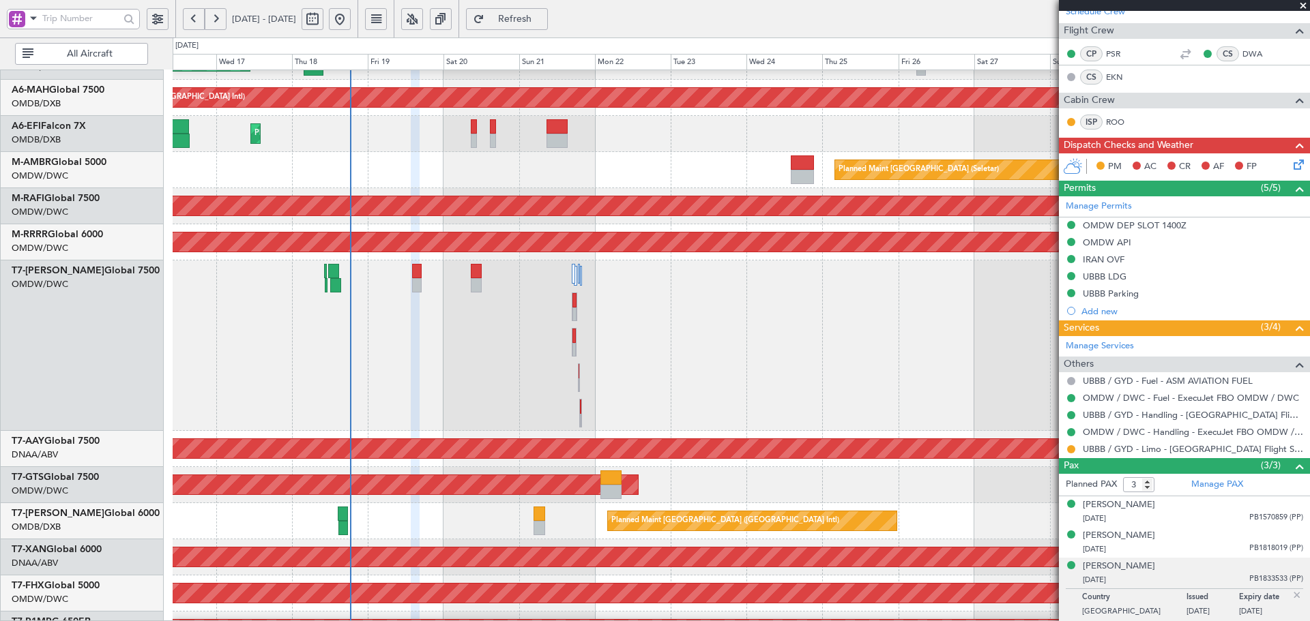
click at [543, 17] on span "Refresh" at bounding box center [515, 19] width 56 height 10
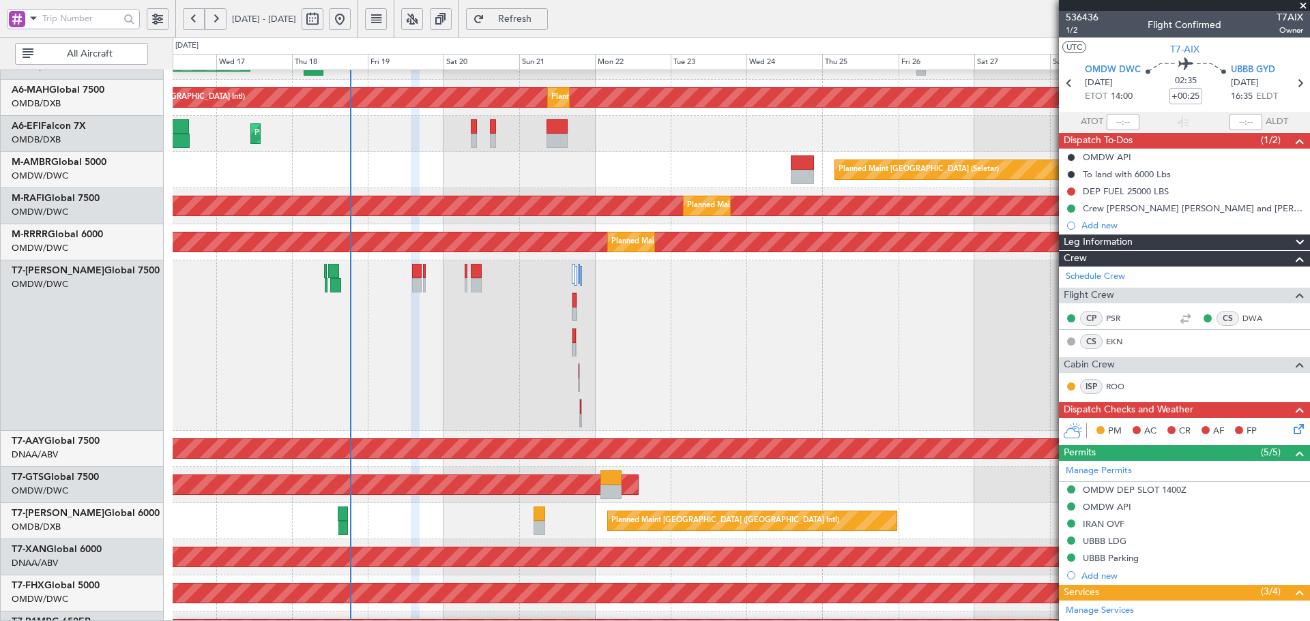
scroll to position [0, 0]
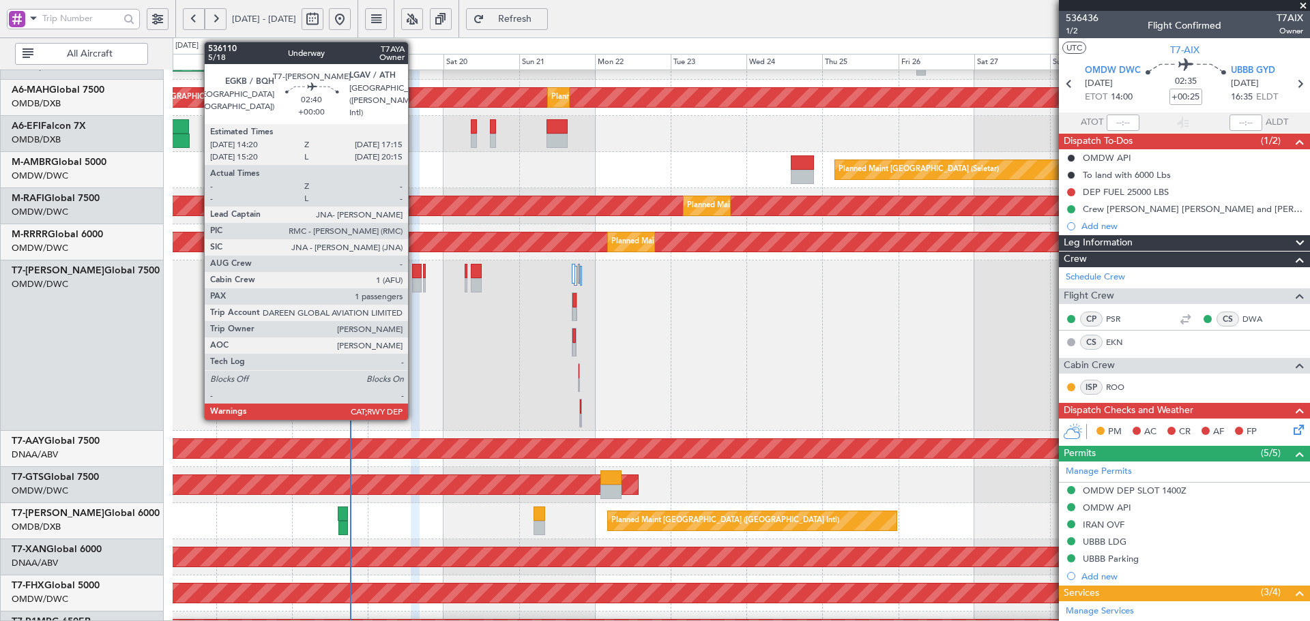
click at [414, 270] on div at bounding box center [417, 271] width 10 height 14
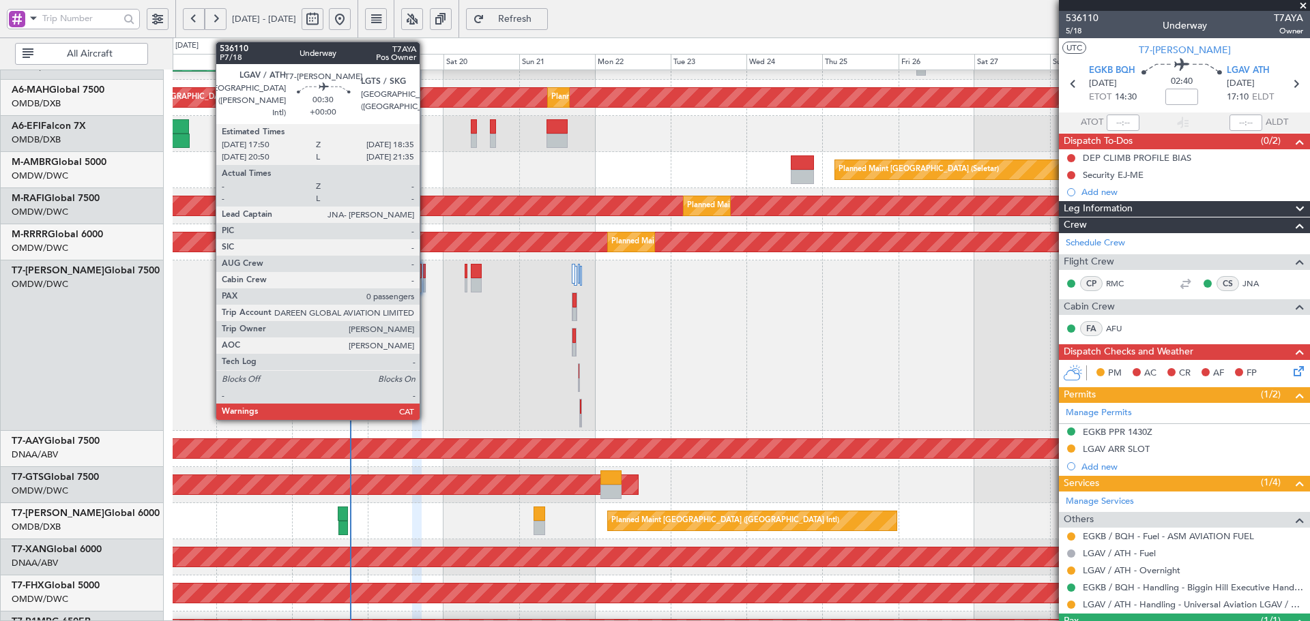
click at [426, 271] on div at bounding box center [424, 271] width 3 height 14
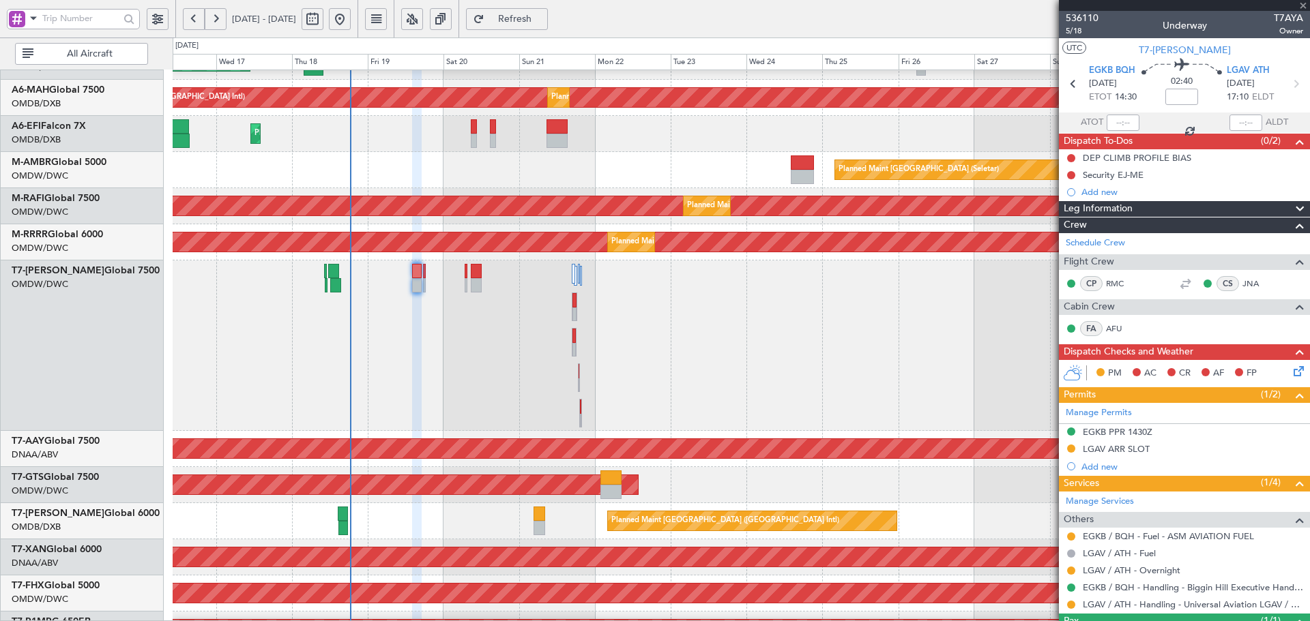
type input "0"
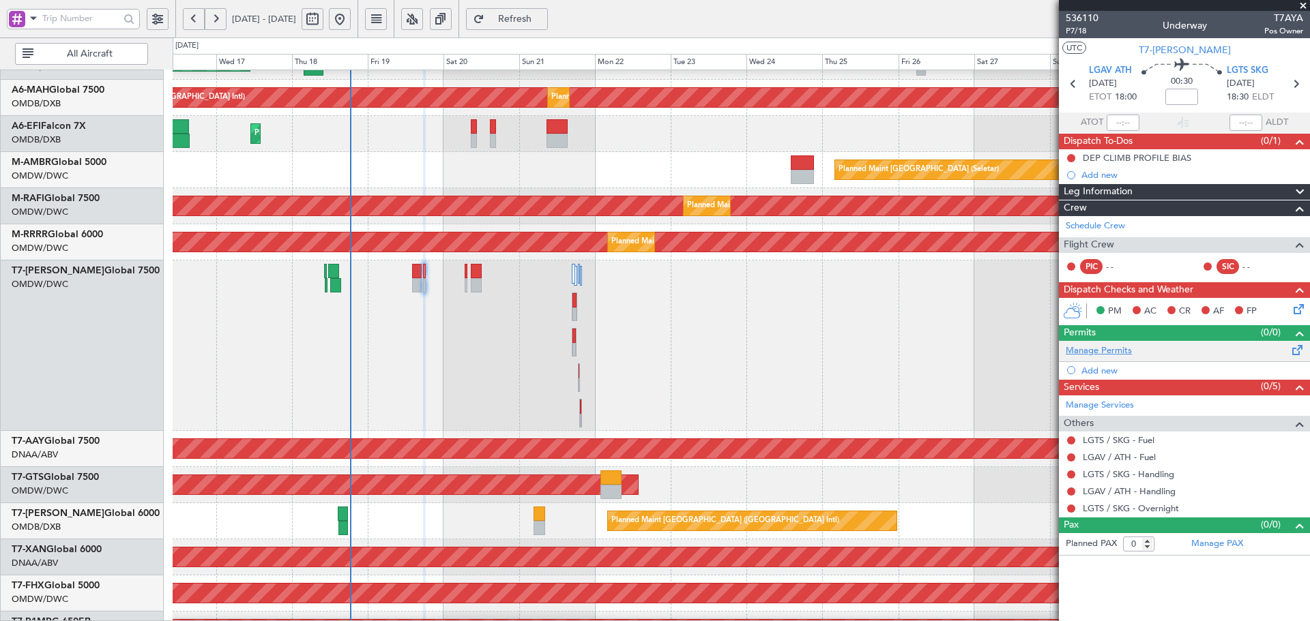
click at [1117, 351] on link "Manage Permits" at bounding box center [1099, 351] width 66 height 14
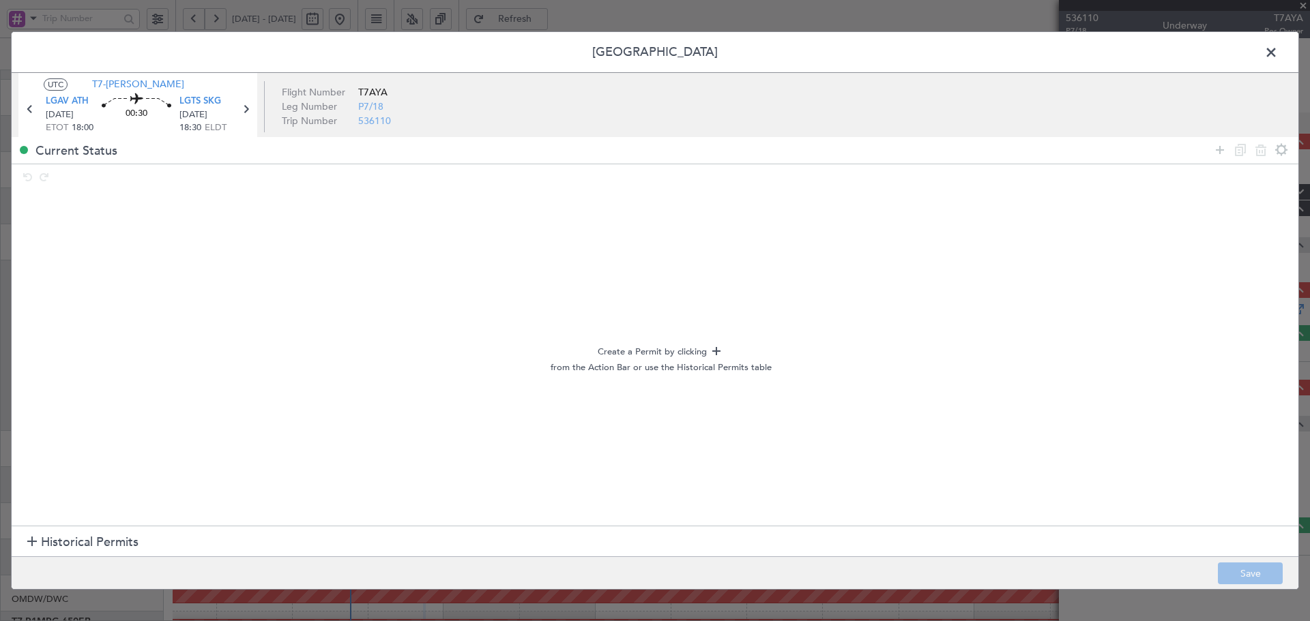
click at [58, 544] on span "Historical Permits" at bounding box center [90, 542] width 98 height 18
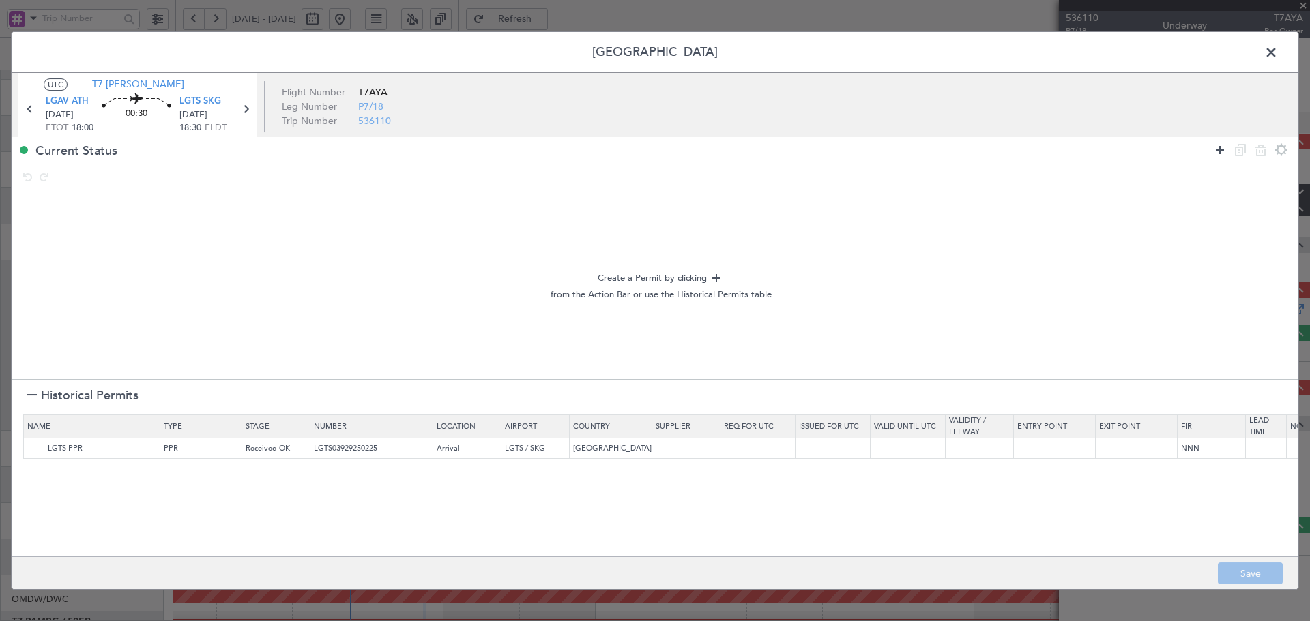
click at [1220, 146] on icon at bounding box center [1220, 150] width 16 height 16
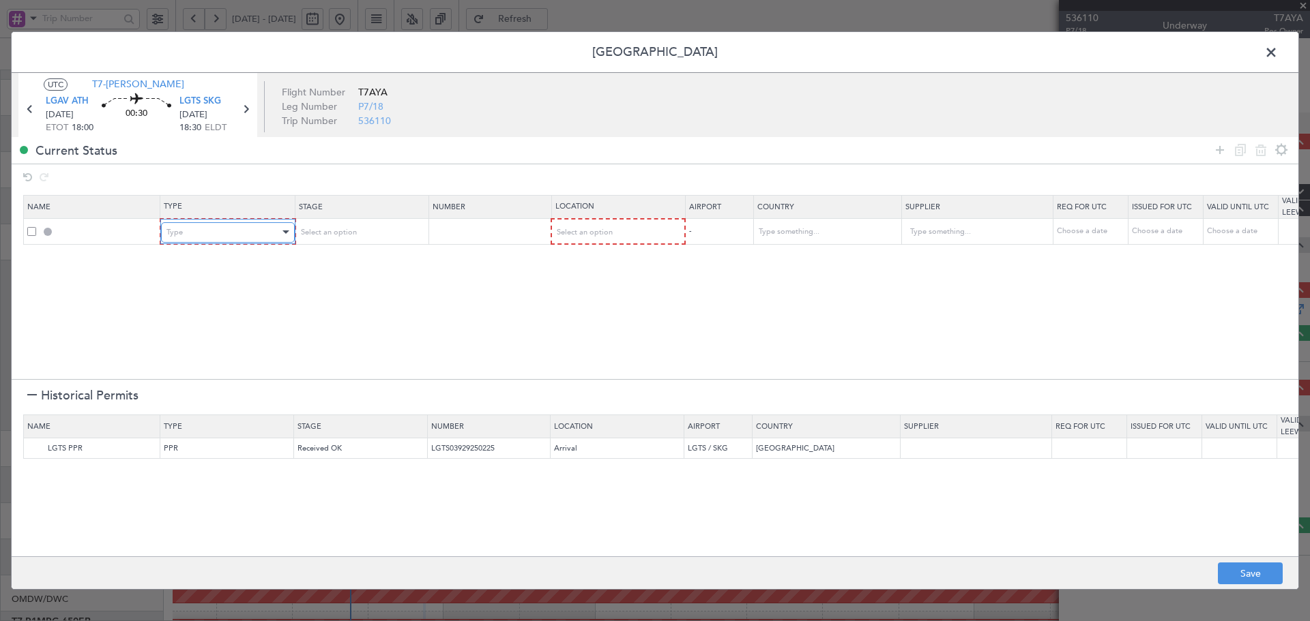
click at [240, 227] on div "Type" at bounding box center [222, 232] width 113 height 20
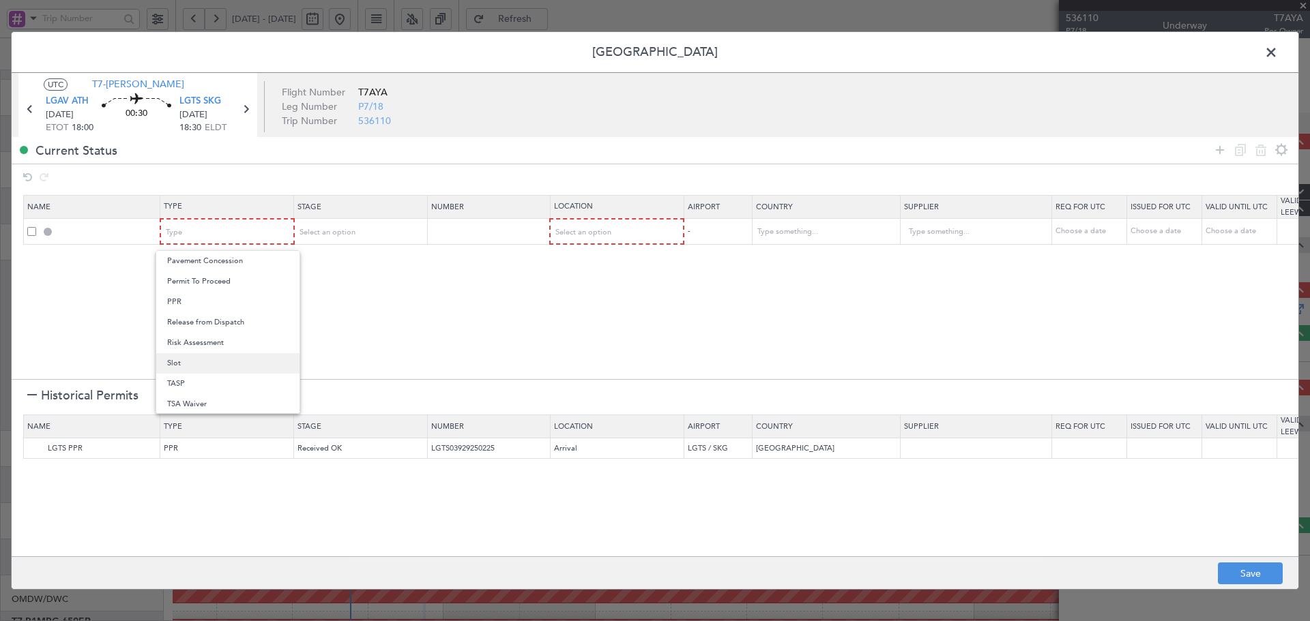
click at [198, 366] on span "Slot" at bounding box center [227, 363] width 121 height 20
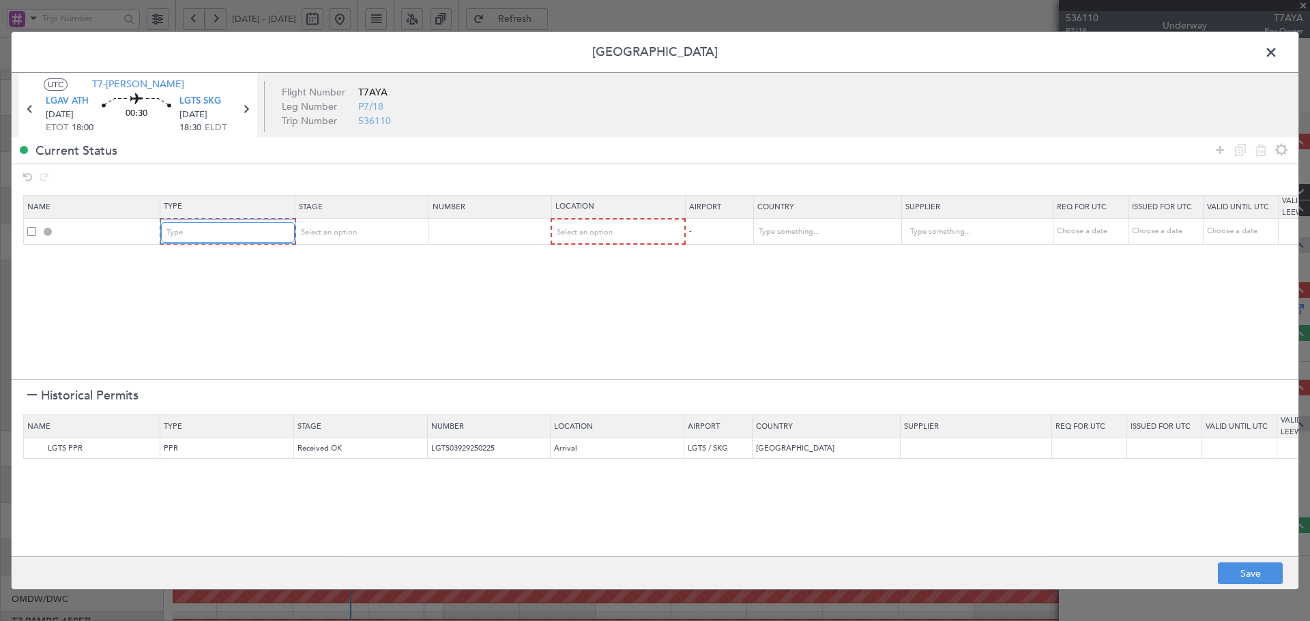
scroll to position [411, 0]
click at [390, 235] on div "Select an option" at bounding box center [355, 232] width 113 height 20
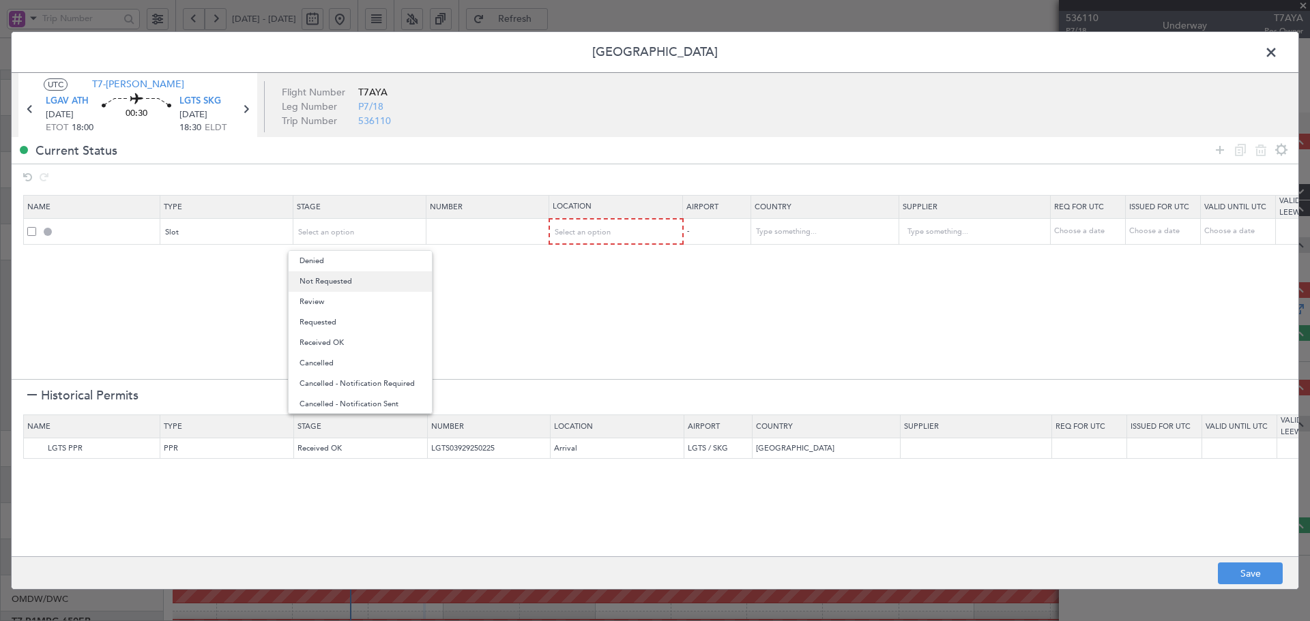
click at [362, 276] on span "Not Requested" at bounding box center [359, 281] width 121 height 20
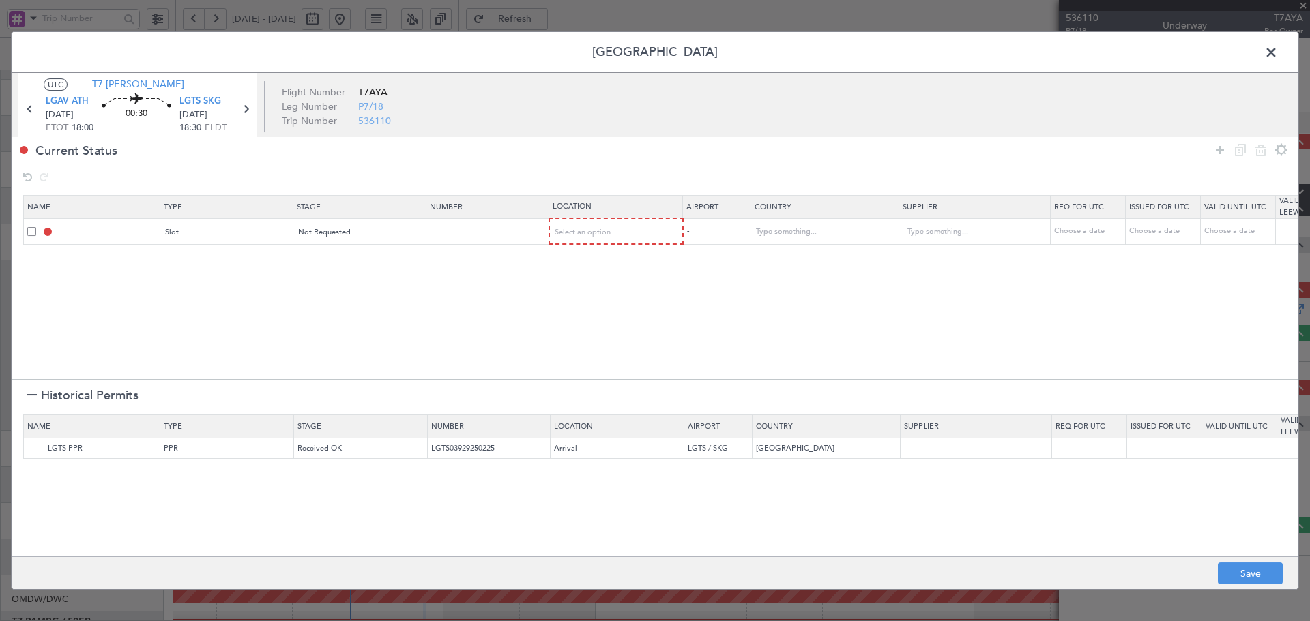
click at [373, 243] on mat-form-field "Not Requested" at bounding box center [359, 232] width 132 height 25
click at [376, 235] on div "Not Requested" at bounding box center [355, 232] width 113 height 20
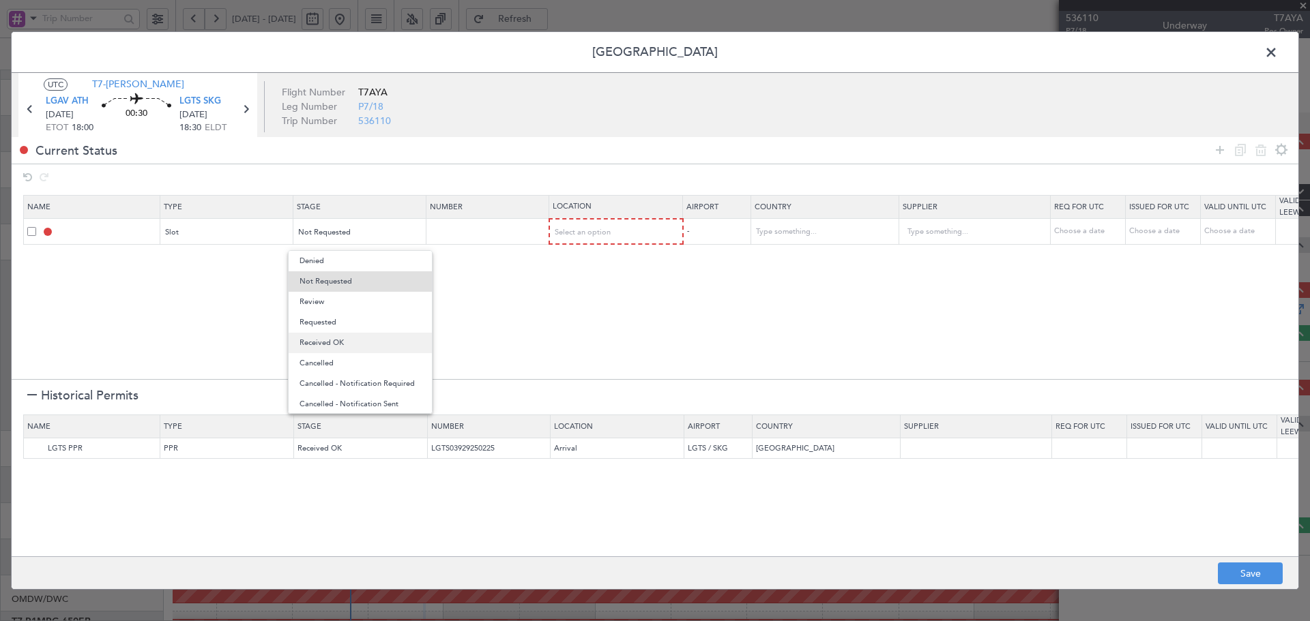
click at [328, 339] on span "Received OK" at bounding box center [359, 343] width 121 height 20
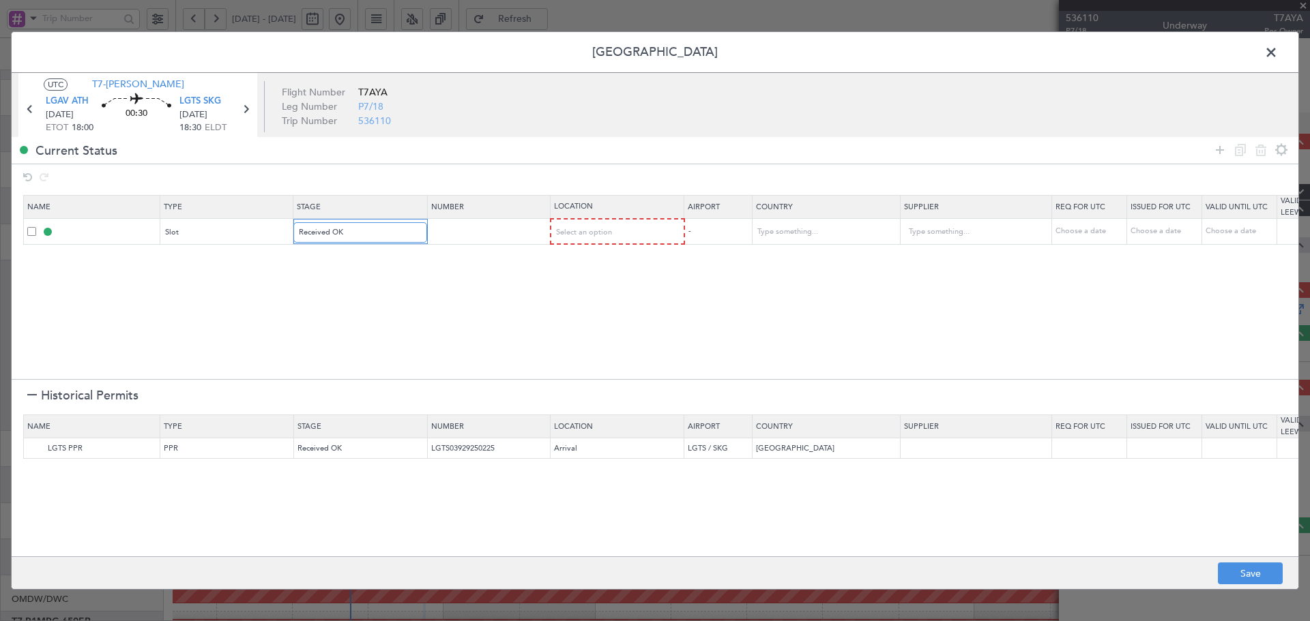
click at [360, 233] on div "Received OK" at bounding box center [355, 232] width 113 height 20
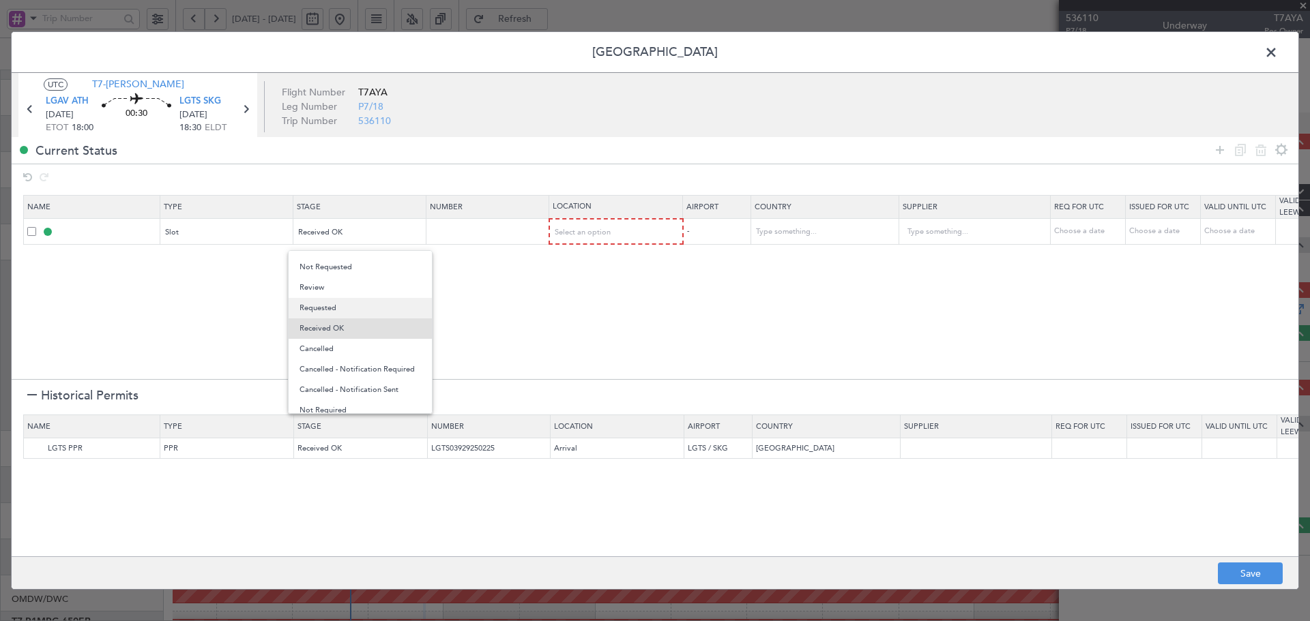
click at [325, 304] on span "Requested" at bounding box center [359, 308] width 121 height 20
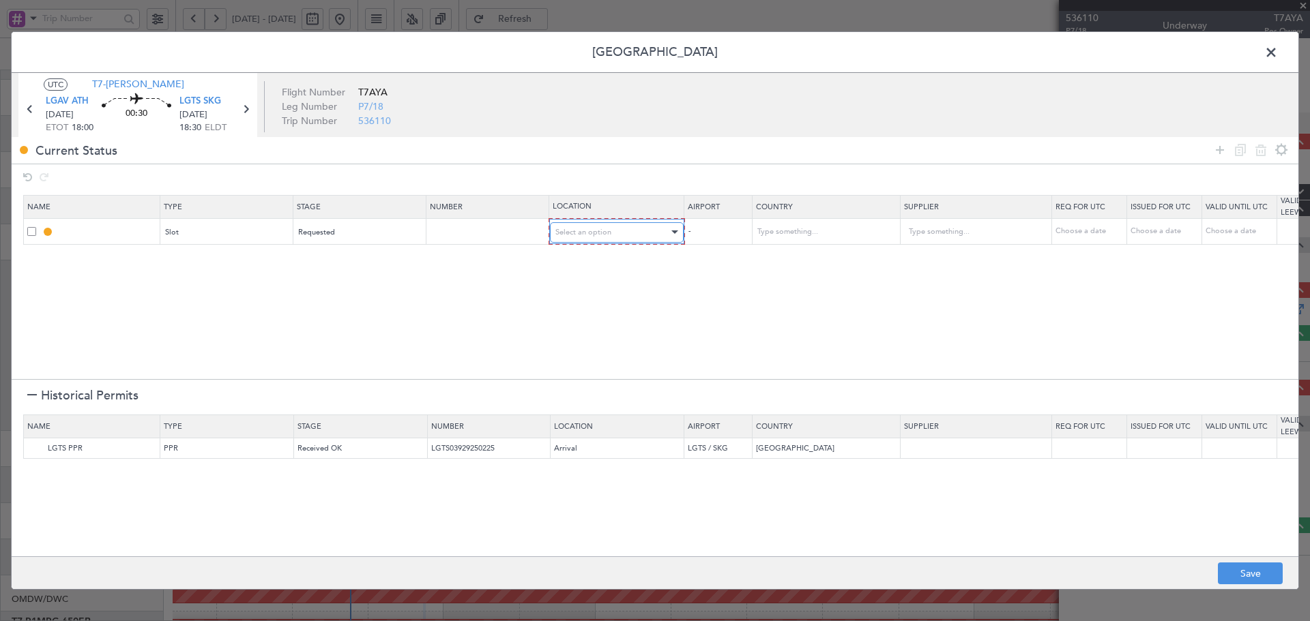
click at [615, 235] on div "Select an option" at bounding box center [611, 232] width 113 height 20
click at [573, 259] on span "Departure" at bounding box center [616, 261] width 121 height 20
click at [31, 446] on img at bounding box center [35, 449] width 16 height 16
click at [38, 448] on img at bounding box center [35, 449] width 16 height 16
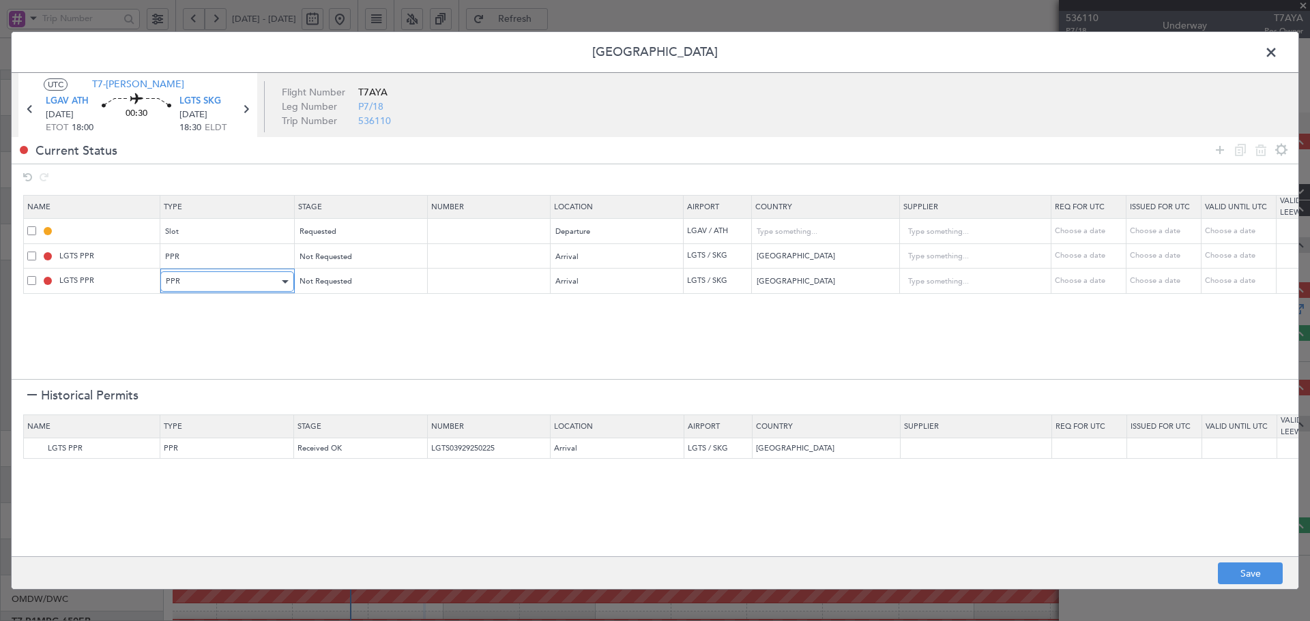
click at [240, 285] on div "PPR" at bounding box center [222, 281] width 113 height 20
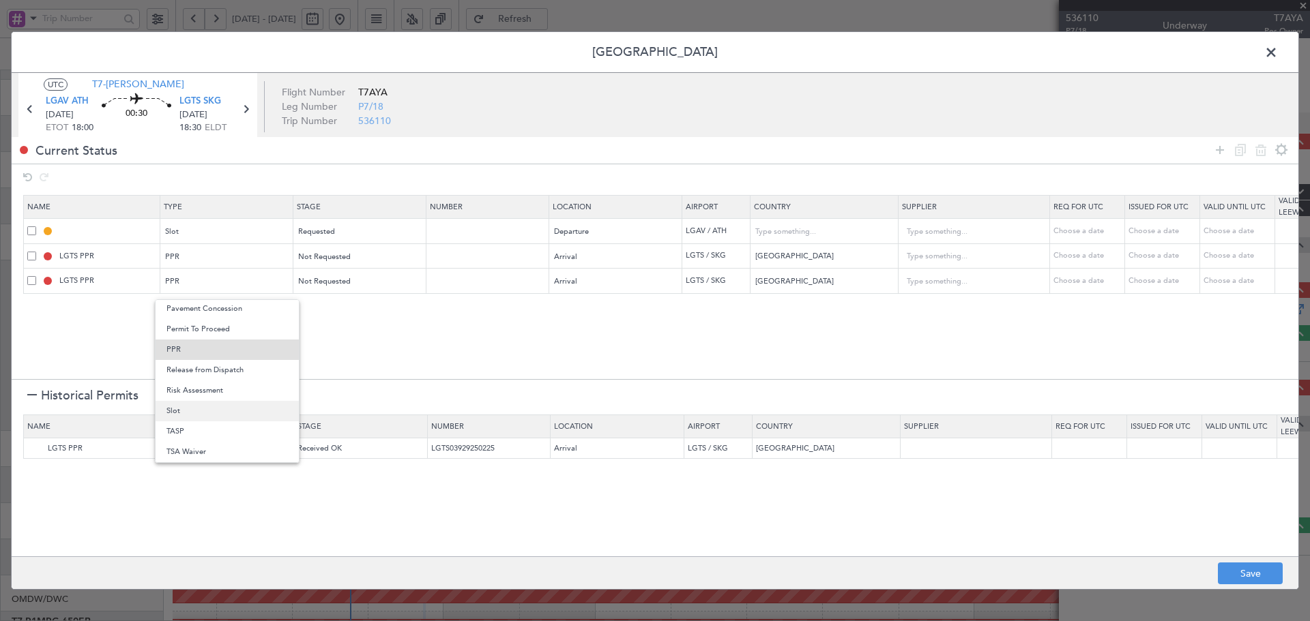
click at [196, 409] on span "Slot" at bounding box center [226, 411] width 121 height 20
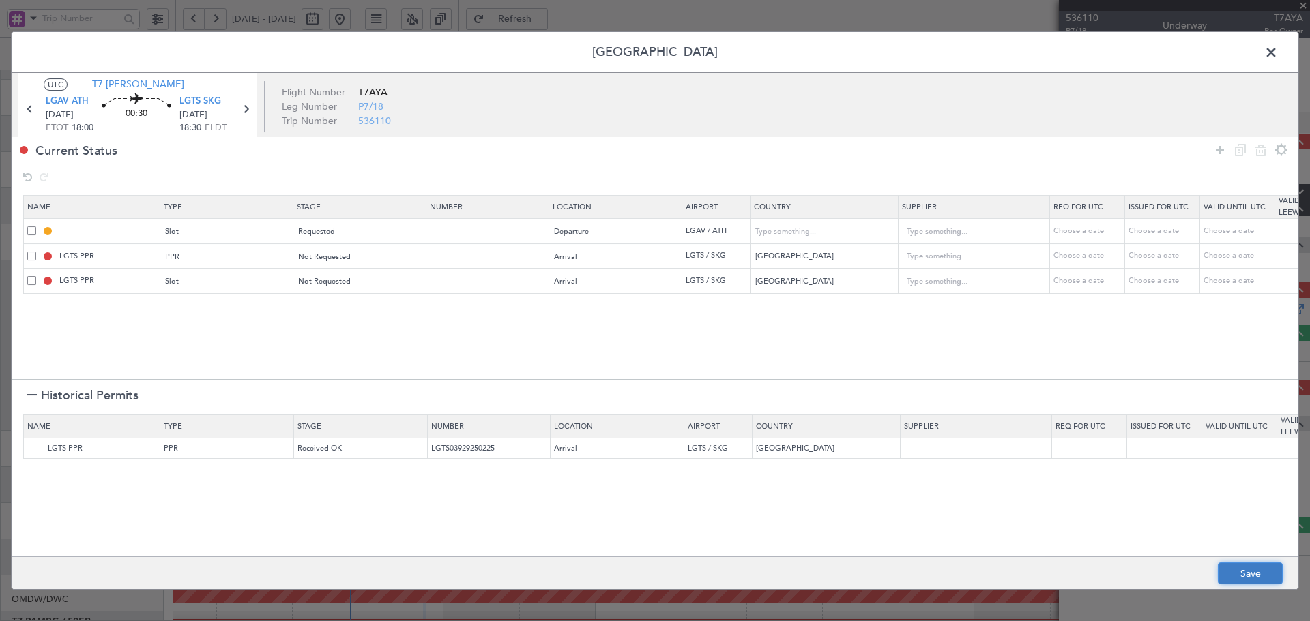
click at [1255, 573] on button "Save" at bounding box center [1250, 574] width 65 height 22
type input "LGAV DEP SLOT"
type input "[GEOGRAPHIC_DATA]"
type input "NNN"
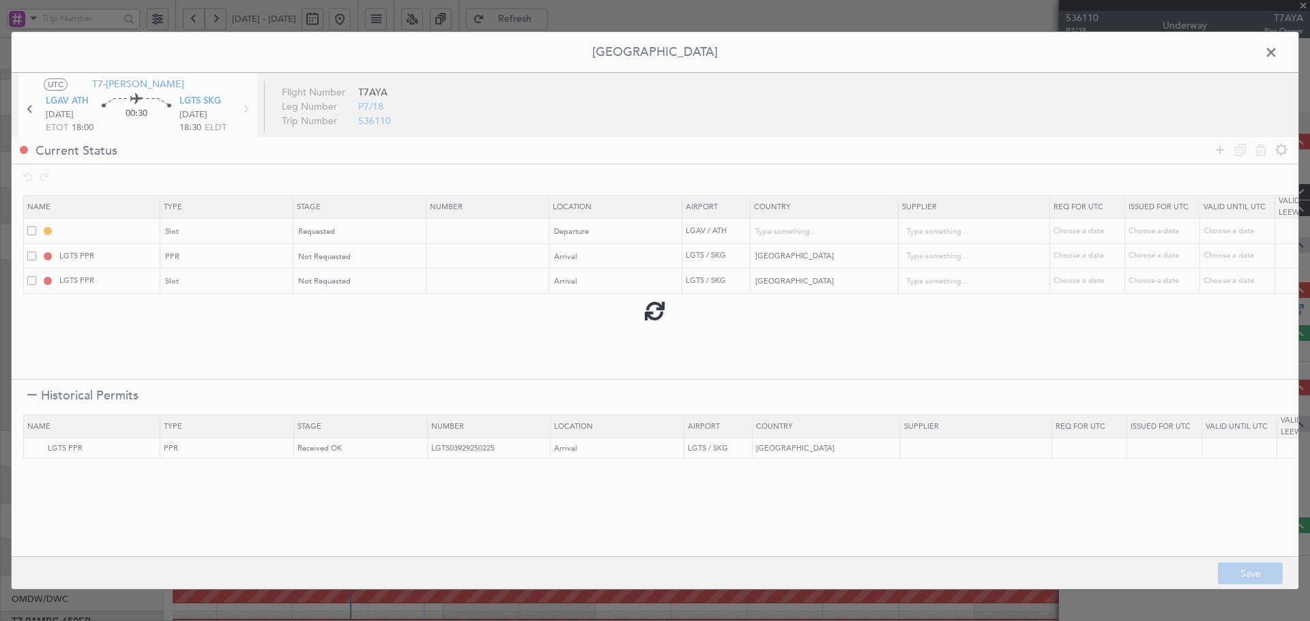
type input "LGTS ARR SLOT"
type input "NNN"
click at [1102, 257] on div "Choose a date" at bounding box center [1088, 256] width 71 height 12
select select "9"
select select "2025"
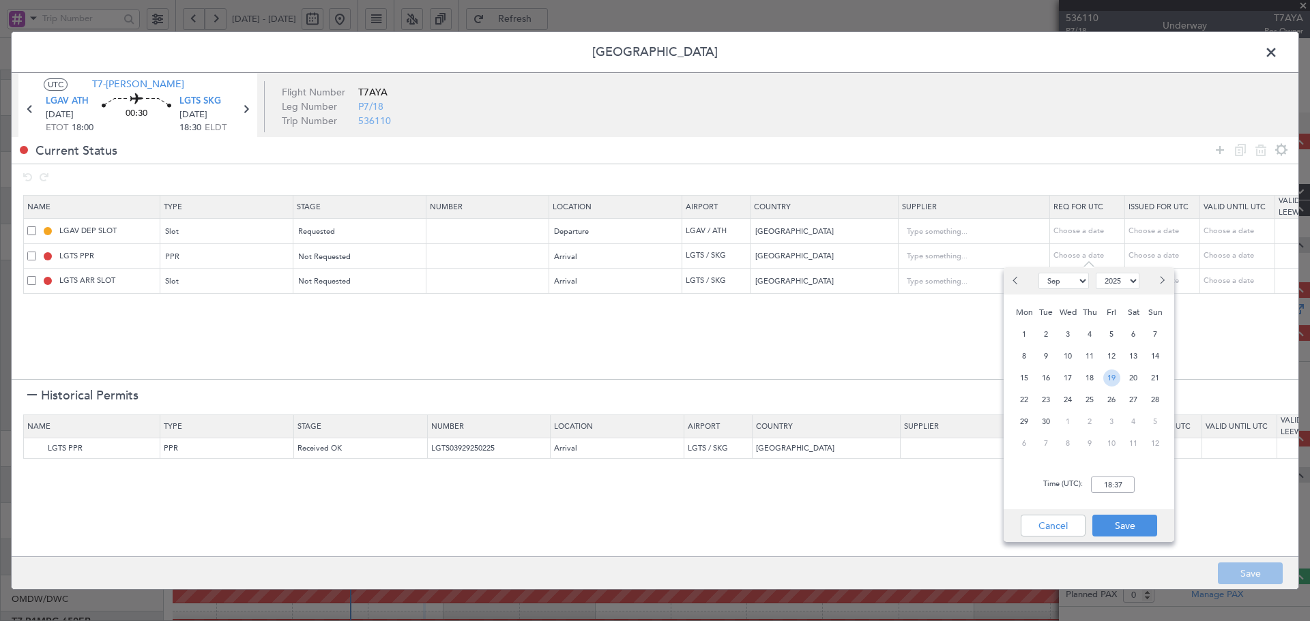
click at [1114, 381] on span "19" at bounding box center [1111, 378] width 17 height 17
click at [1114, 492] on input "00:00" at bounding box center [1113, 485] width 44 height 16
type input "18:30"
drag, startPoint x: 1126, startPoint y: 529, endPoint x: 1193, endPoint y: 354, distance: 187.0
click at [1126, 525] on button "Save" at bounding box center [1124, 526] width 65 height 22
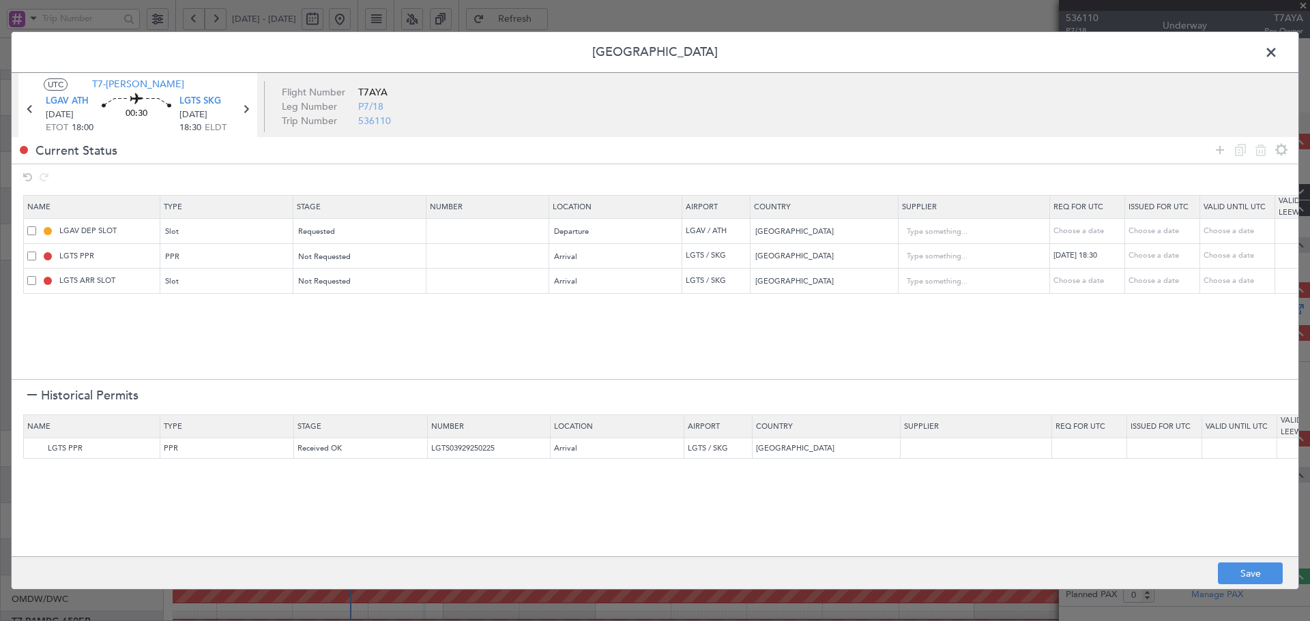
click at [1162, 256] on div "Choose a date" at bounding box center [1163, 256] width 71 height 12
select select "9"
select select "2025"
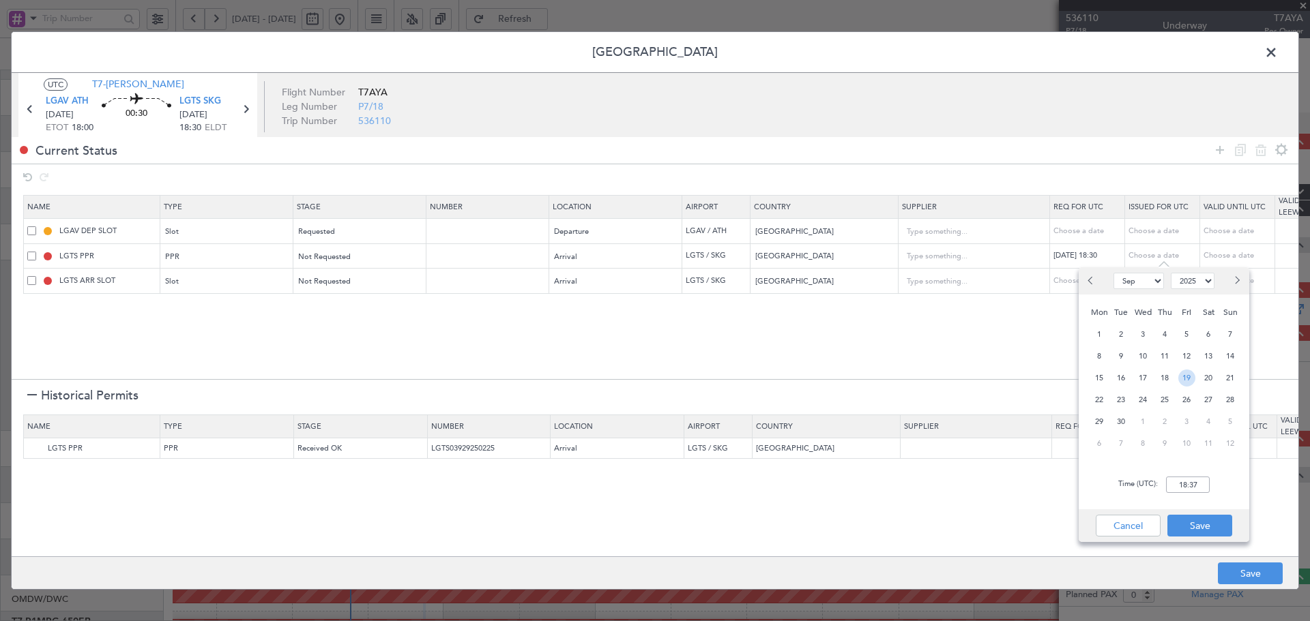
click at [1189, 379] on span "19" at bounding box center [1186, 378] width 17 height 17
click at [1186, 486] on input "00:00" at bounding box center [1188, 485] width 44 height 16
type input "18:40"
click at [1202, 527] on button "Save" at bounding box center [1199, 526] width 65 height 22
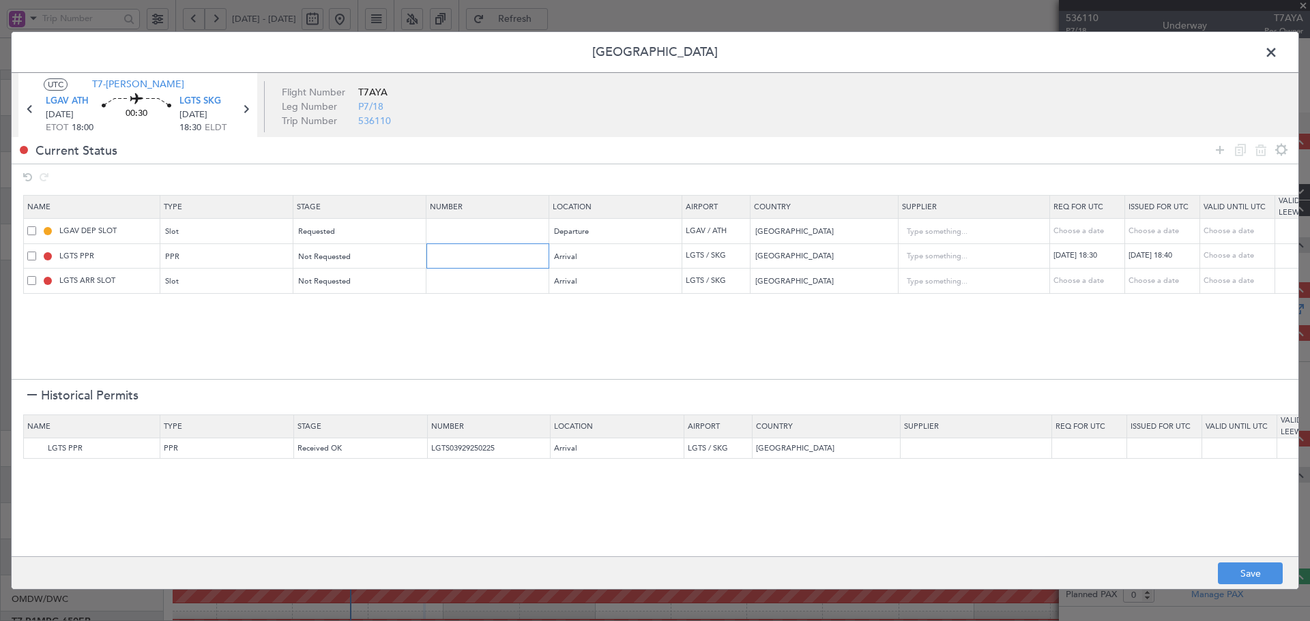
click at [475, 250] on input "text" at bounding box center [489, 256] width 119 height 12
paste input "LGTSAUVA001900"
type input "LGTSAUVA001900"
click at [181, 252] on div "PPR" at bounding box center [222, 257] width 113 height 20
click at [340, 255] on div at bounding box center [655, 310] width 1310 height 621
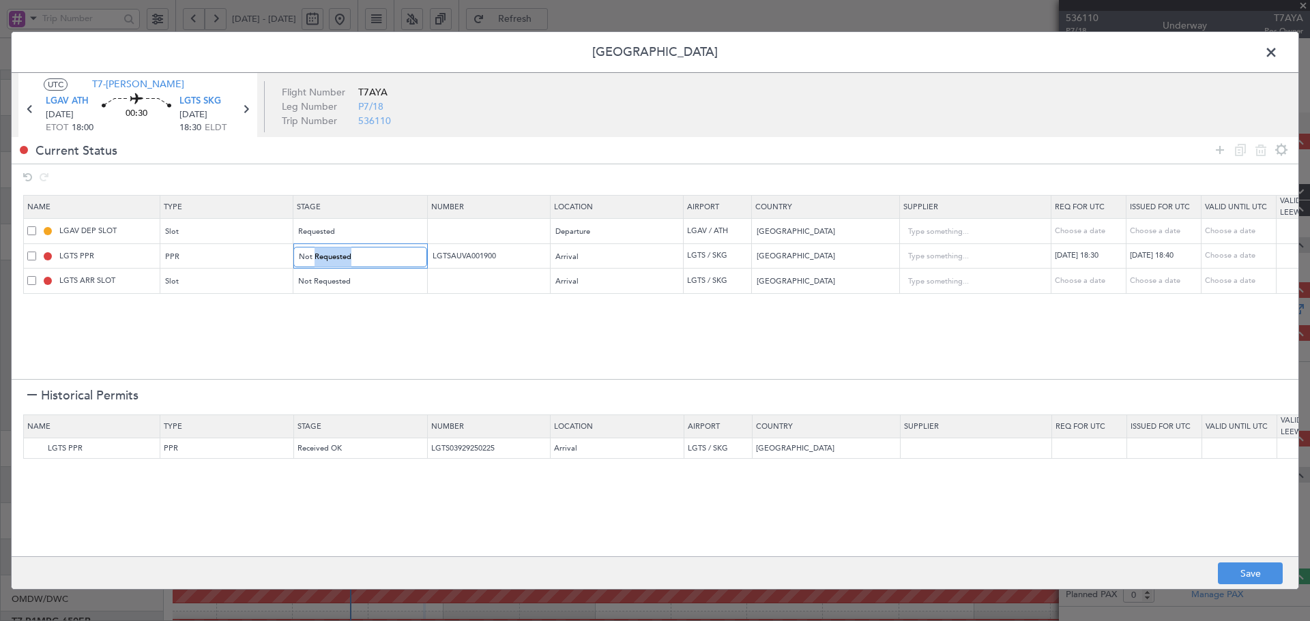
click at [340, 255] on span "Not Requested" at bounding box center [325, 257] width 53 height 10
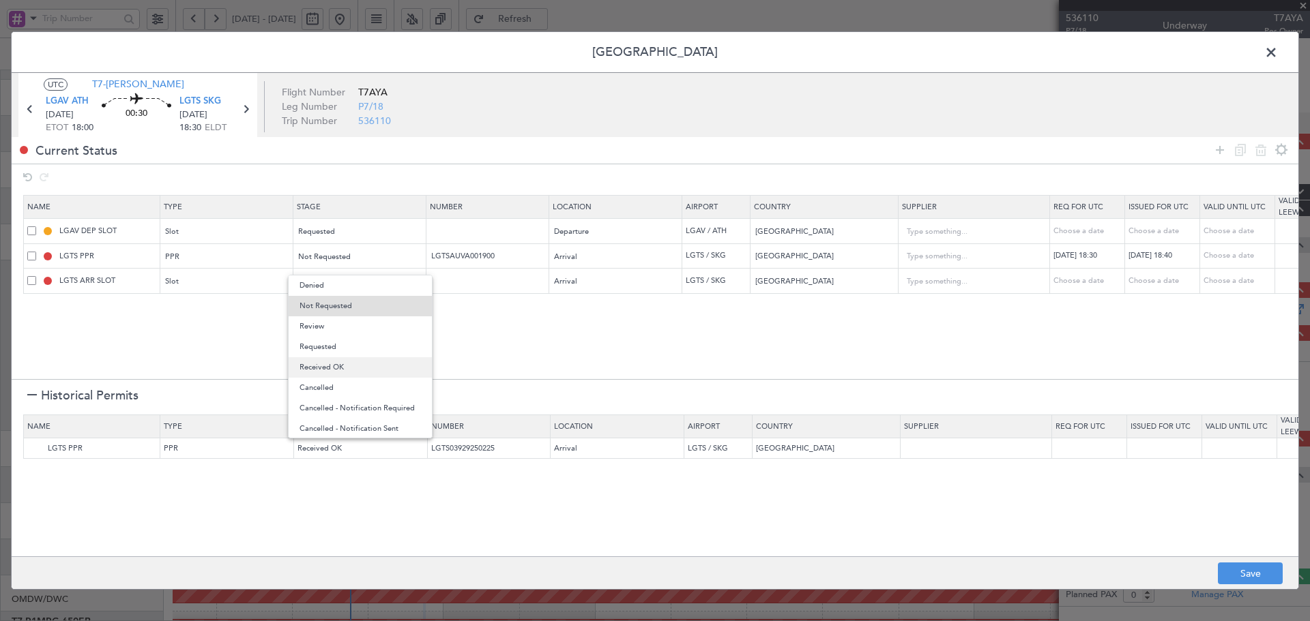
click at [340, 367] on span "Received OK" at bounding box center [359, 367] width 121 height 20
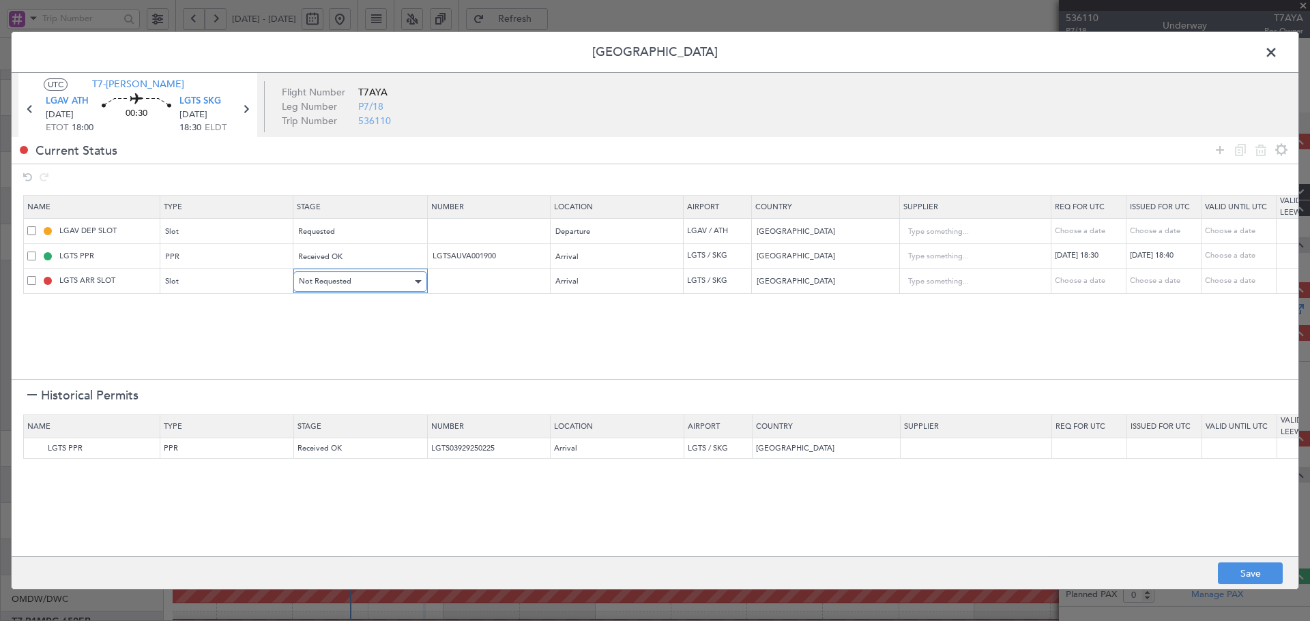
click at [373, 278] on div "Not Requested" at bounding box center [355, 281] width 113 height 20
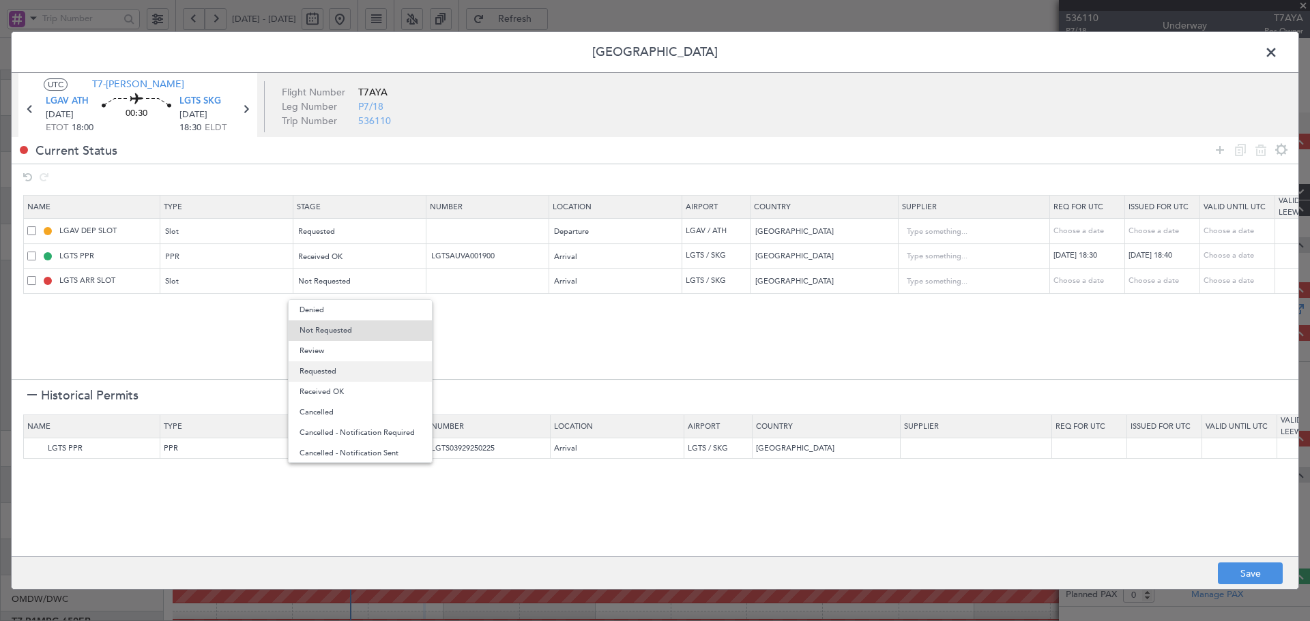
click at [341, 370] on span "Requested" at bounding box center [359, 372] width 121 height 20
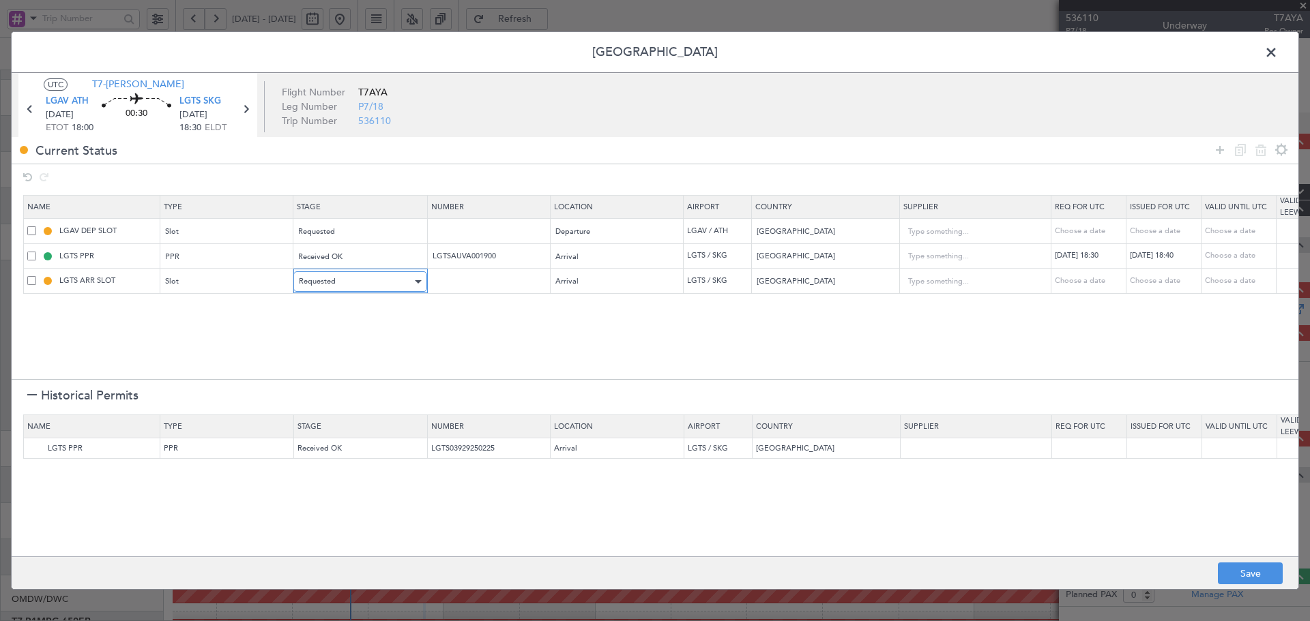
click at [360, 280] on div "Requested" at bounding box center [355, 281] width 113 height 20
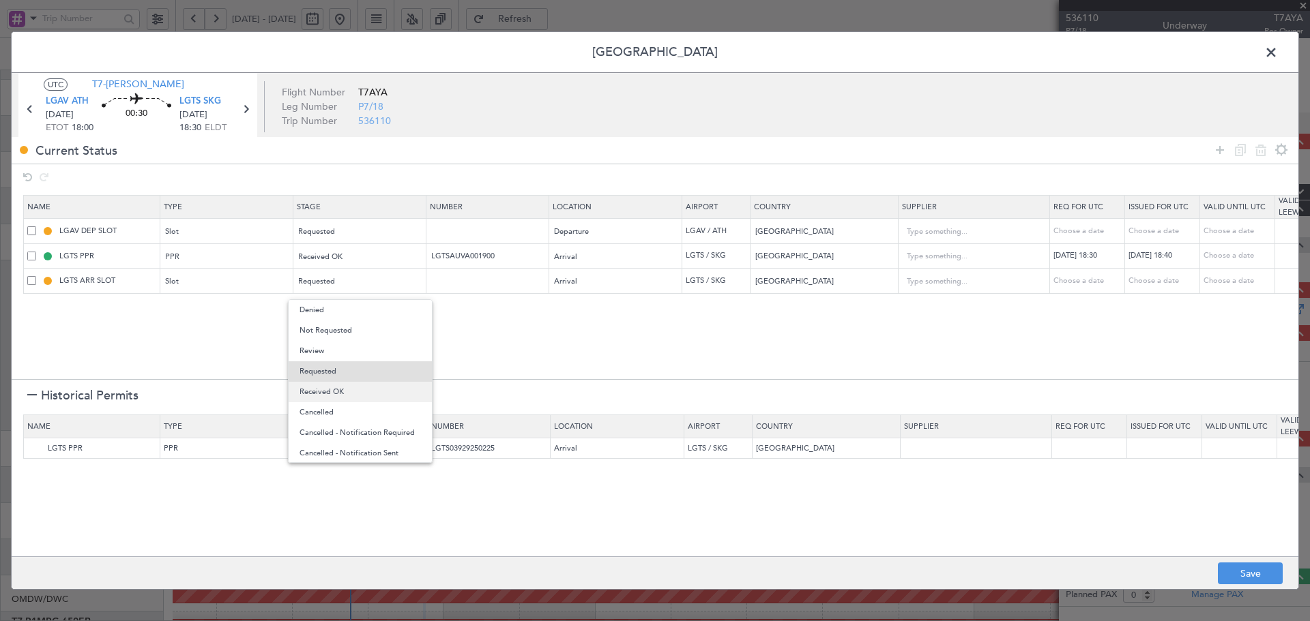
click at [342, 391] on span "Received OK" at bounding box center [359, 392] width 121 height 20
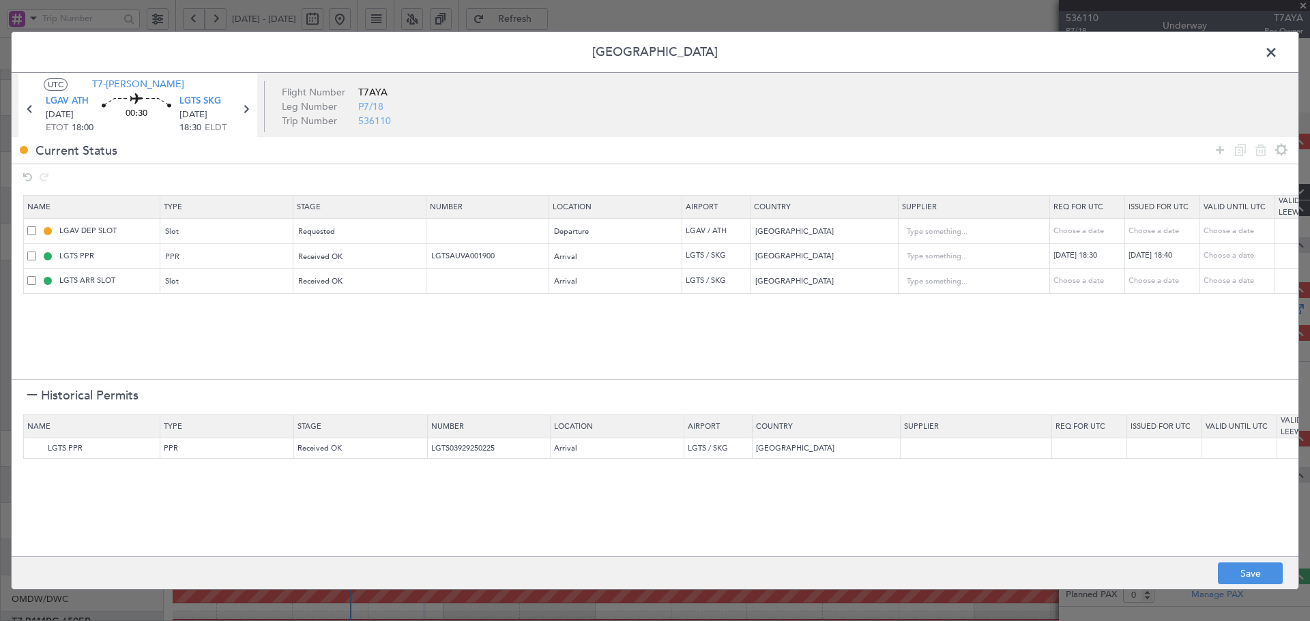
click at [1062, 278] on div "Choose a date" at bounding box center [1088, 282] width 71 height 12
select select "9"
select select "2025"
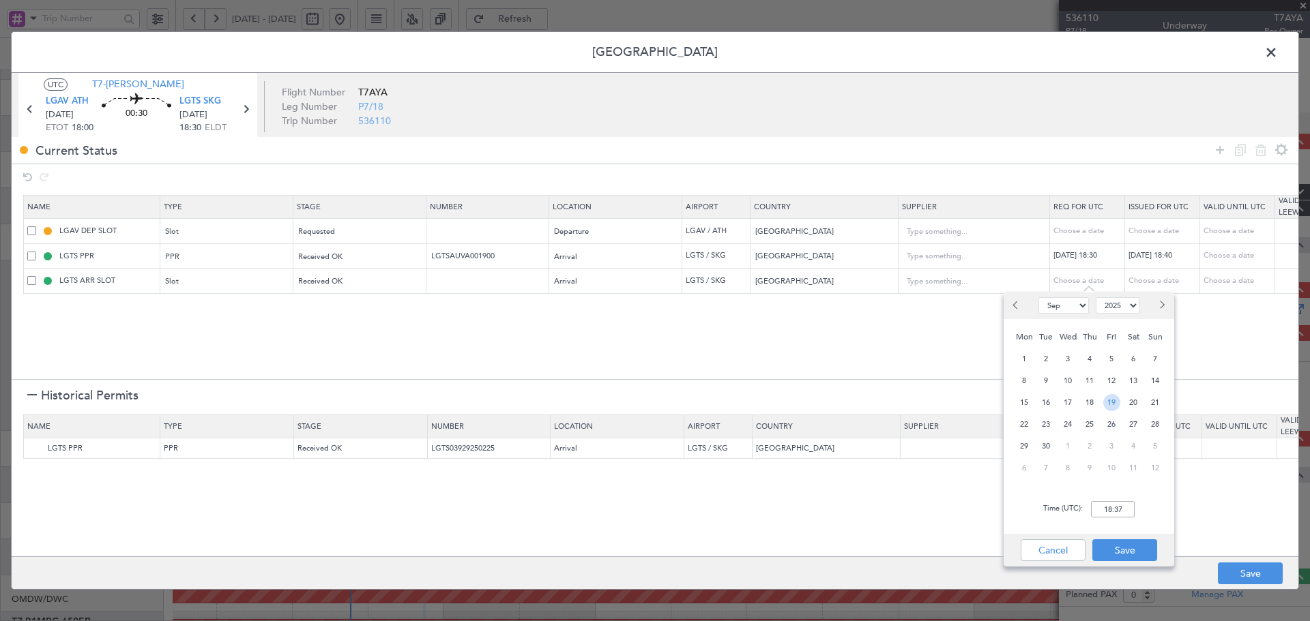
click at [1108, 405] on span "19" at bounding box center [1111, 402] width 17 height 17
click at [1111, 505] on input "00:00" at bounding box center [1113, 509] width 44 height 16
type input "18:30"
drag, startPoint x: 1135, startPoint y: 555, endPoint x: 1212, endPoint y: 396, distance: 176.6
click at [1134, 555] on button "Save" at bounding box center [1124, 551] width 65 height 22
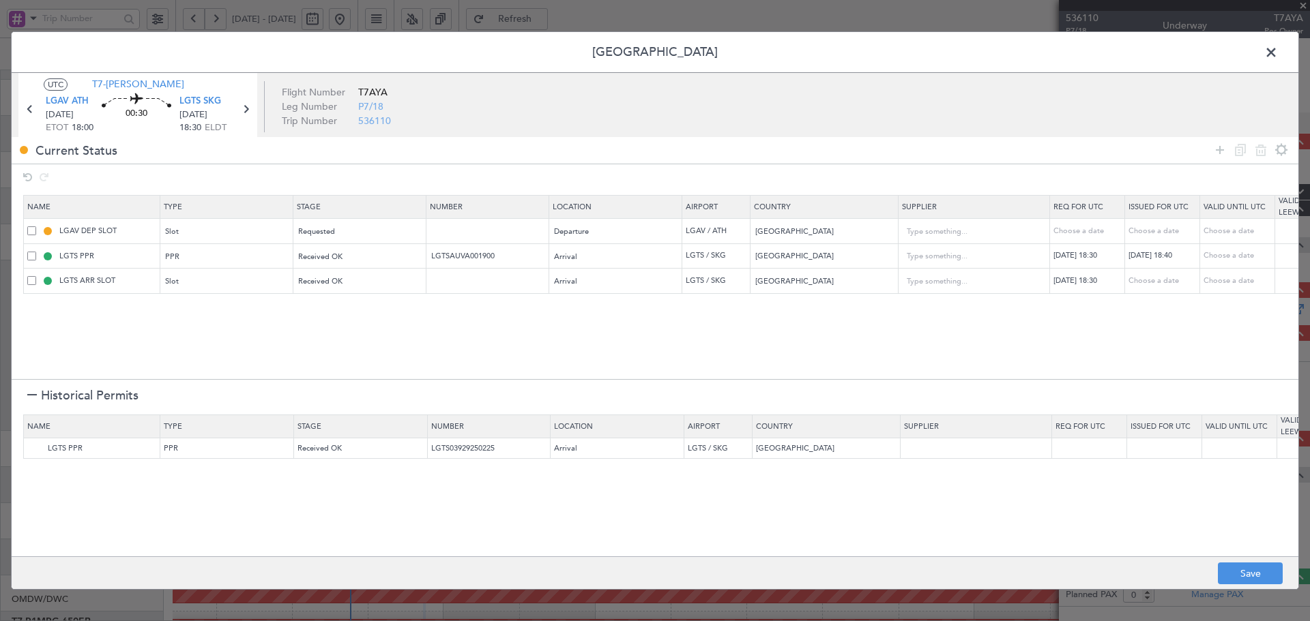
click at [1148, 280] on div "Choose a date" at bounding box center [1163, 282] width 71 height 12
select select "9"
select select "2025"
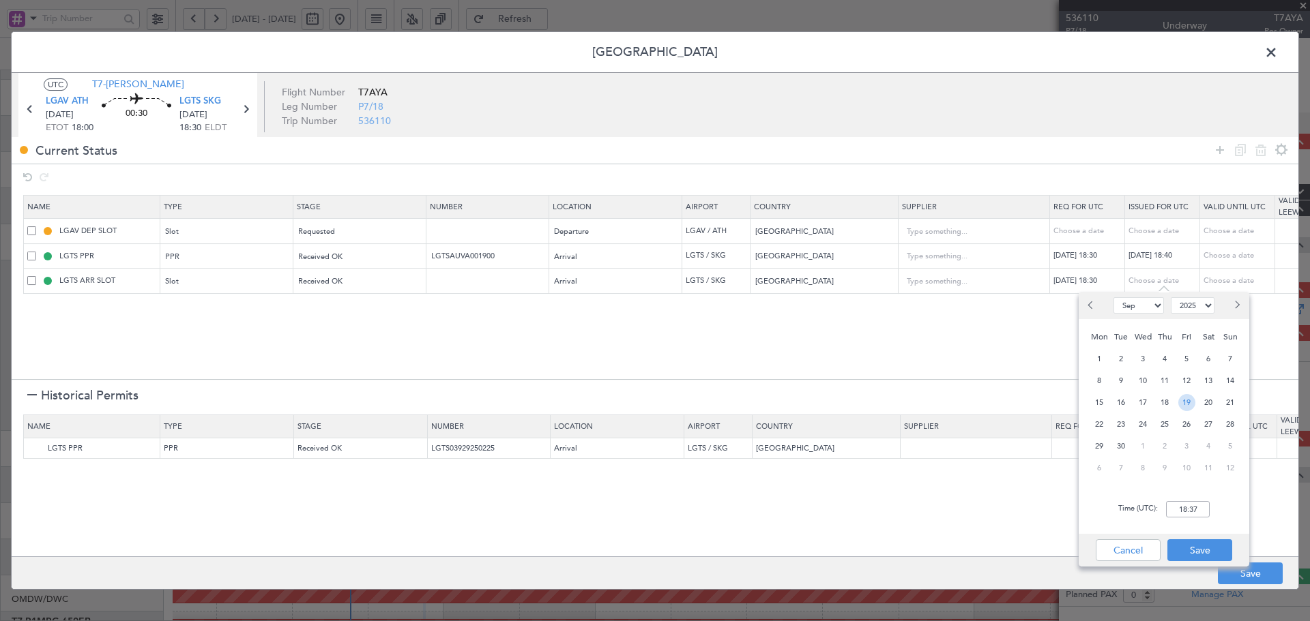
click at [1190, 400] on span "19" at bounding box center [1186, 402] width 17 height 17
click at [1181, 510] on input "00:00" at bounding box center [1188, 509] width 44 height 16
type input "18:40"
click at [1197, 542] on button "Save" at bounding box center [1199, 551] width 65 height 22
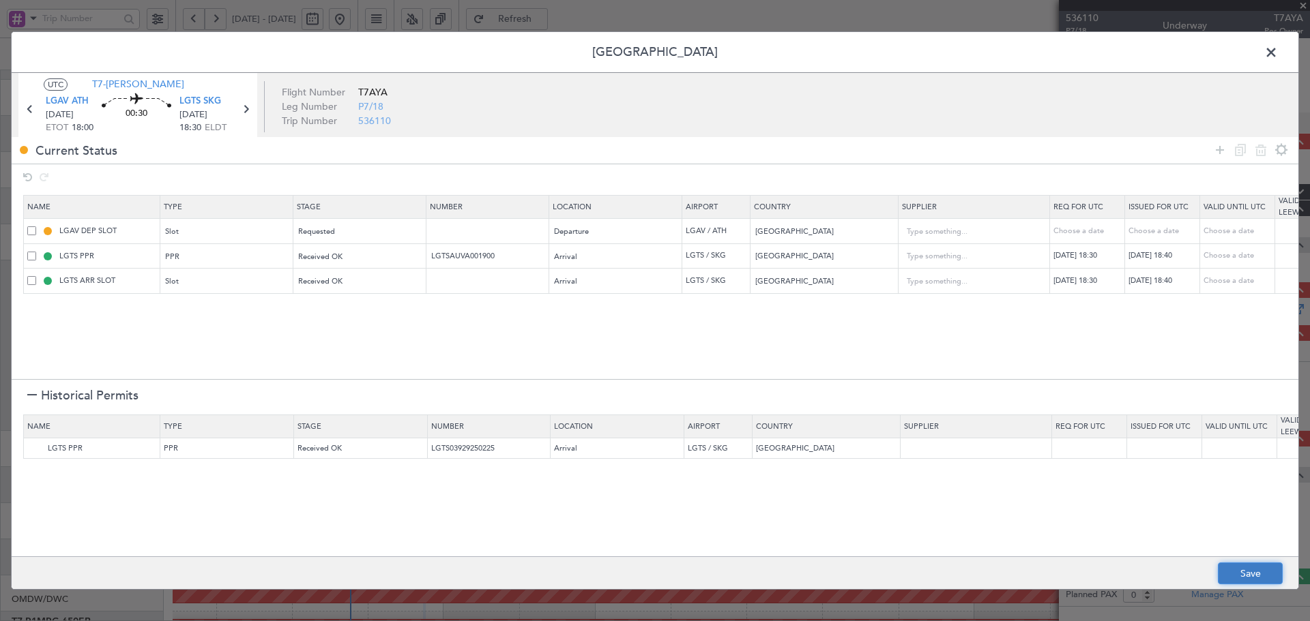
click at [1250, 571] on button "Save" at bounding box center [1250, 574] width 65 height 22
type input "LGTS PPR 1840Z"
type input "LGTS ARR SLOT 1840Z"
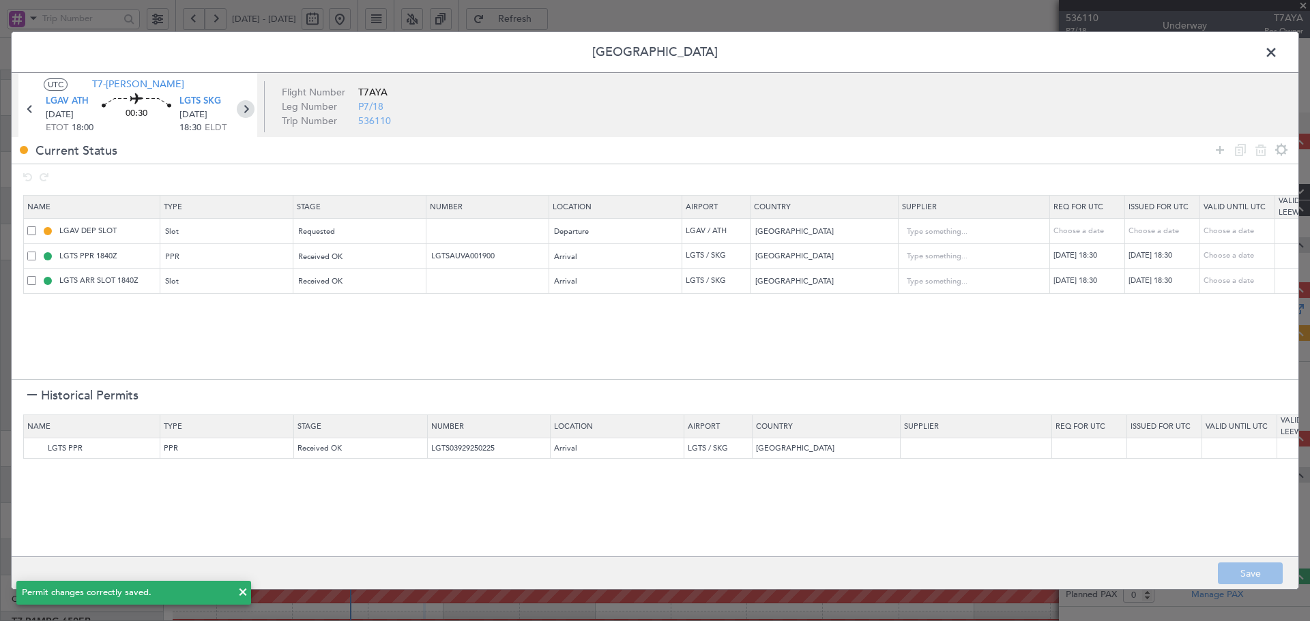
click at [247, 107] on icon at bounding box center [246, 109] width 18 height 18
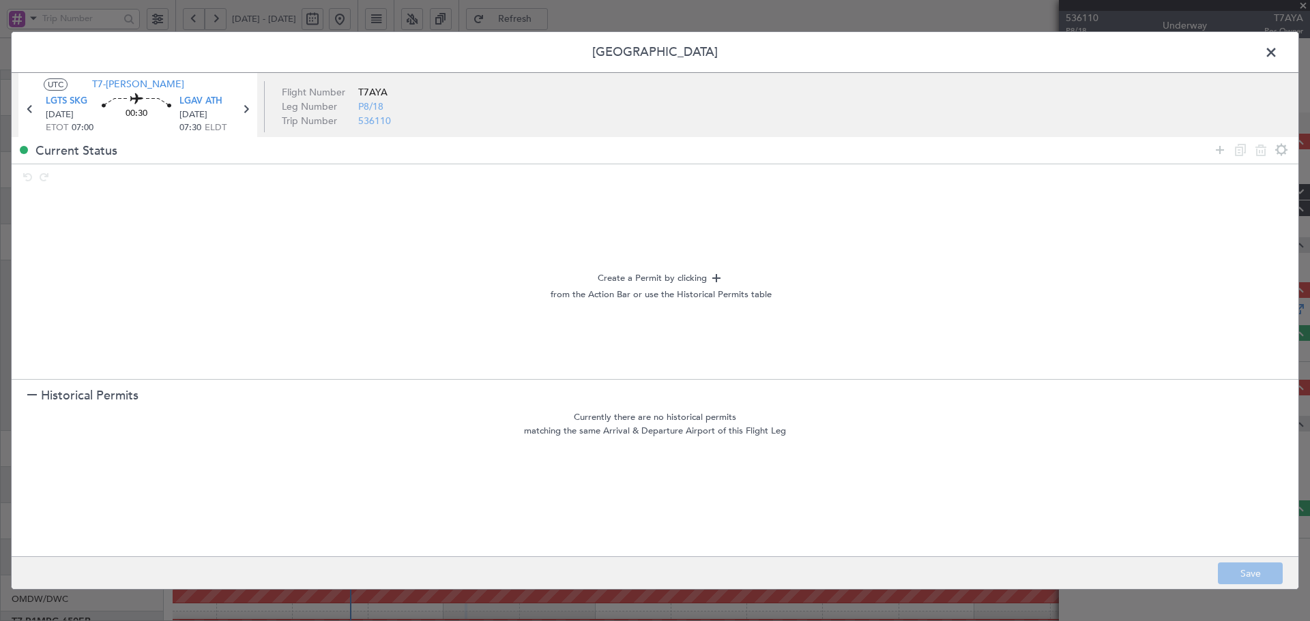
drag, startPoint x: 1220, startPoint y: 153, endPoint x: 591, endPoint y: 192, distance: 630.8
click at [1216, 152] on icon at bounding box center [1220, 150] width 16 height 16
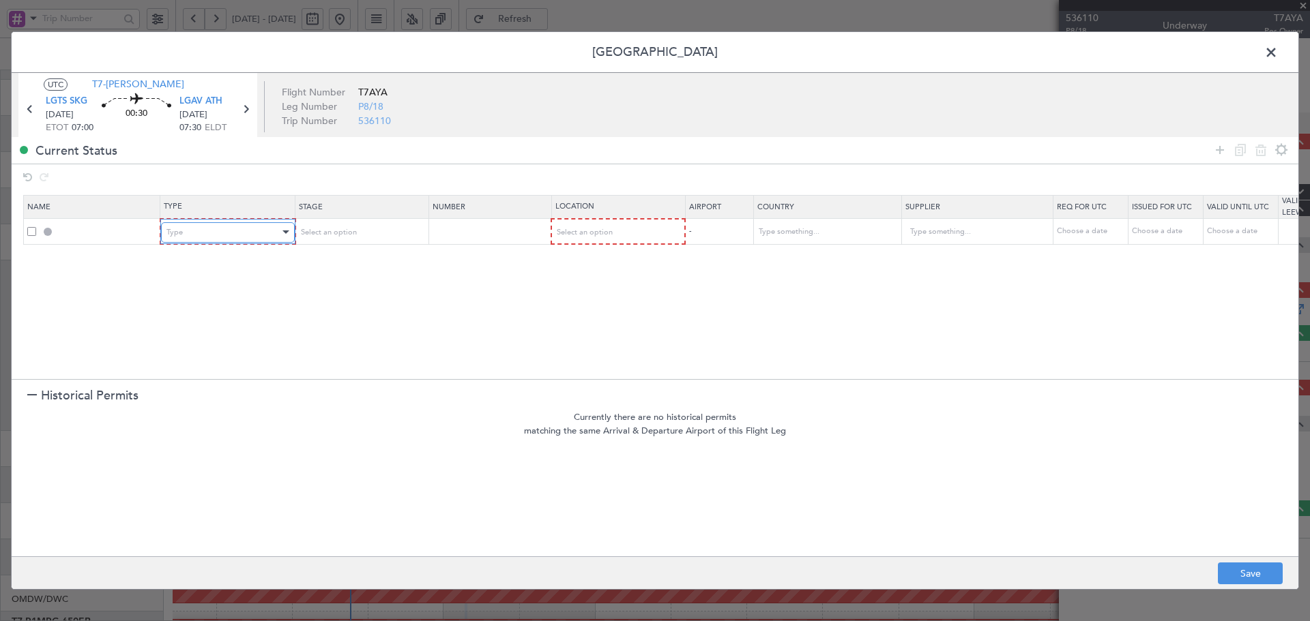
click at [210, 240] on div "Type" at bounding box center [222, 232] width 113 height 20
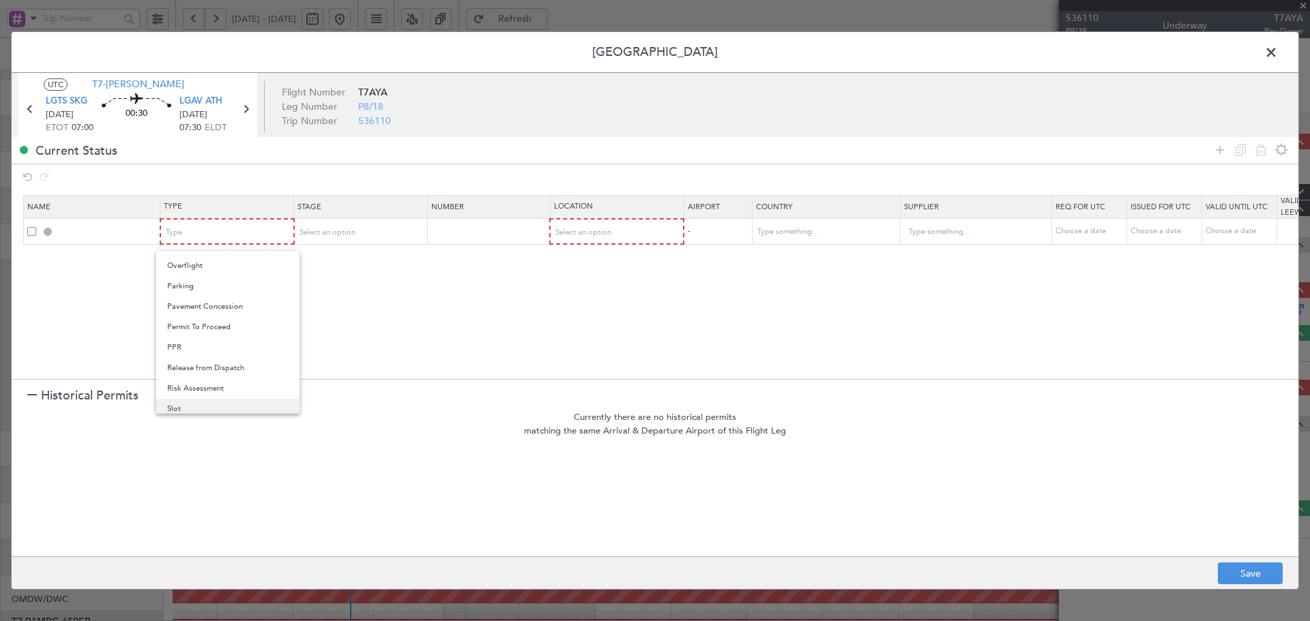
click at [171, 409] on span "Slot" at bounding box center [227, 409] width 121 height 20
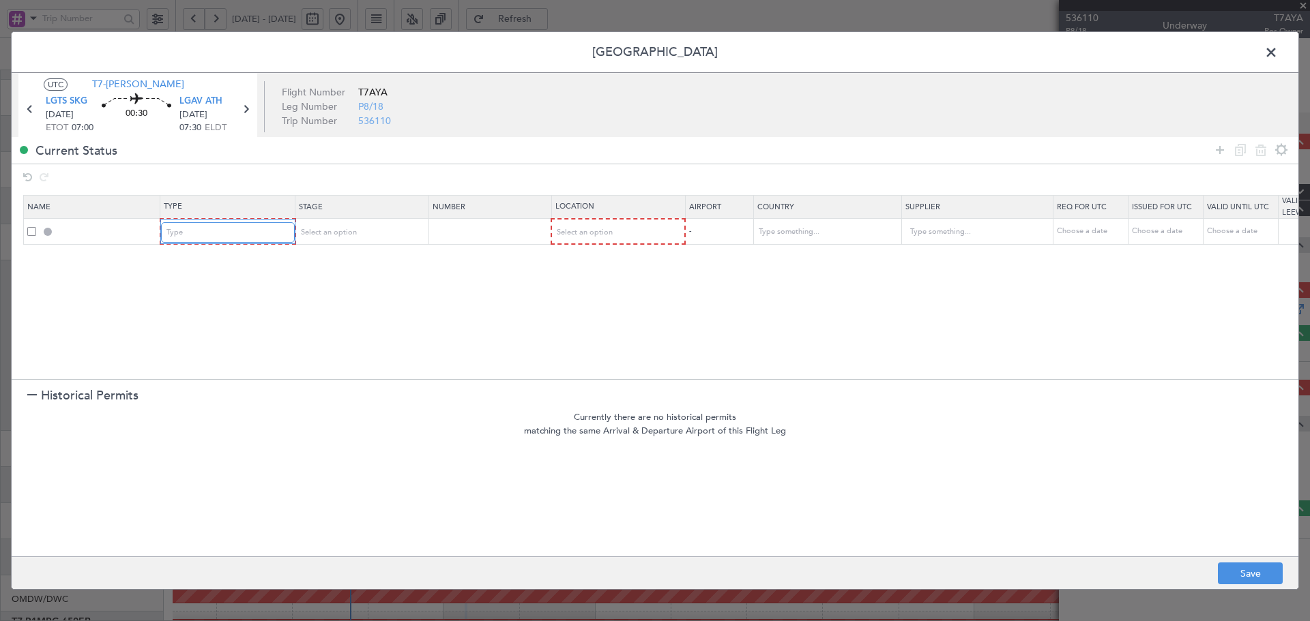
scroll to position [411, 0]
click at [360, 237] on div "Select an option" at bounding box center [355, 232] width 113 height 20
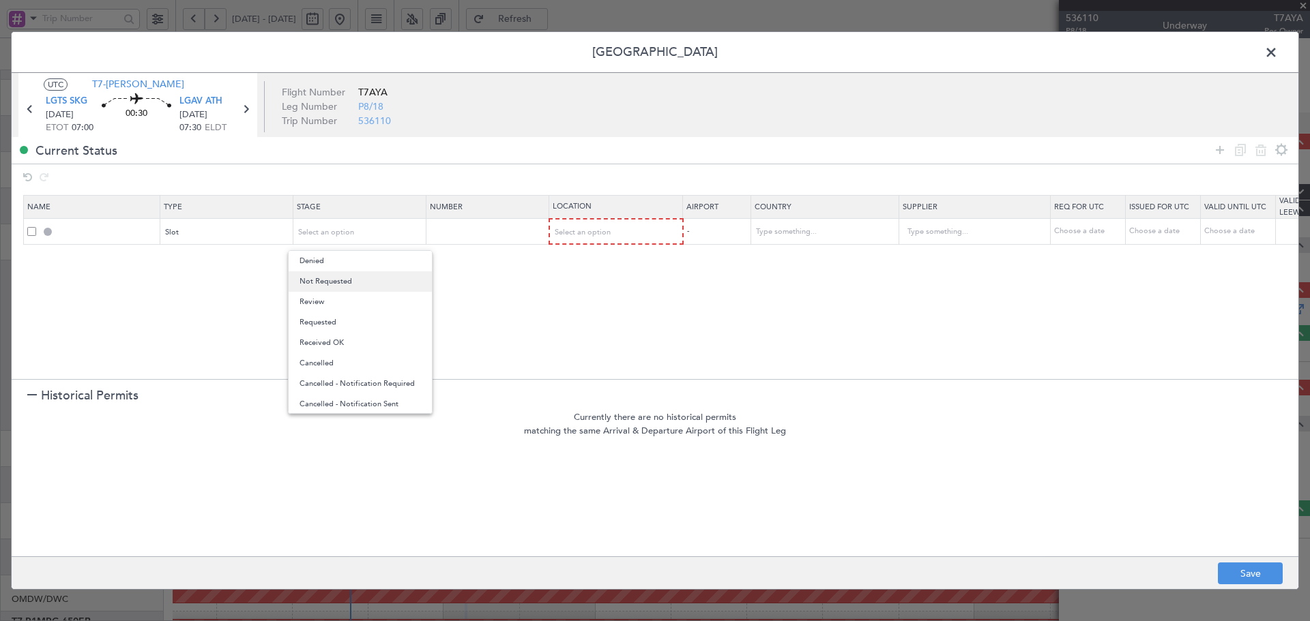
click at [351, 284] on span "Not Requested" at bounding box center [359, 281] width 121 height 20
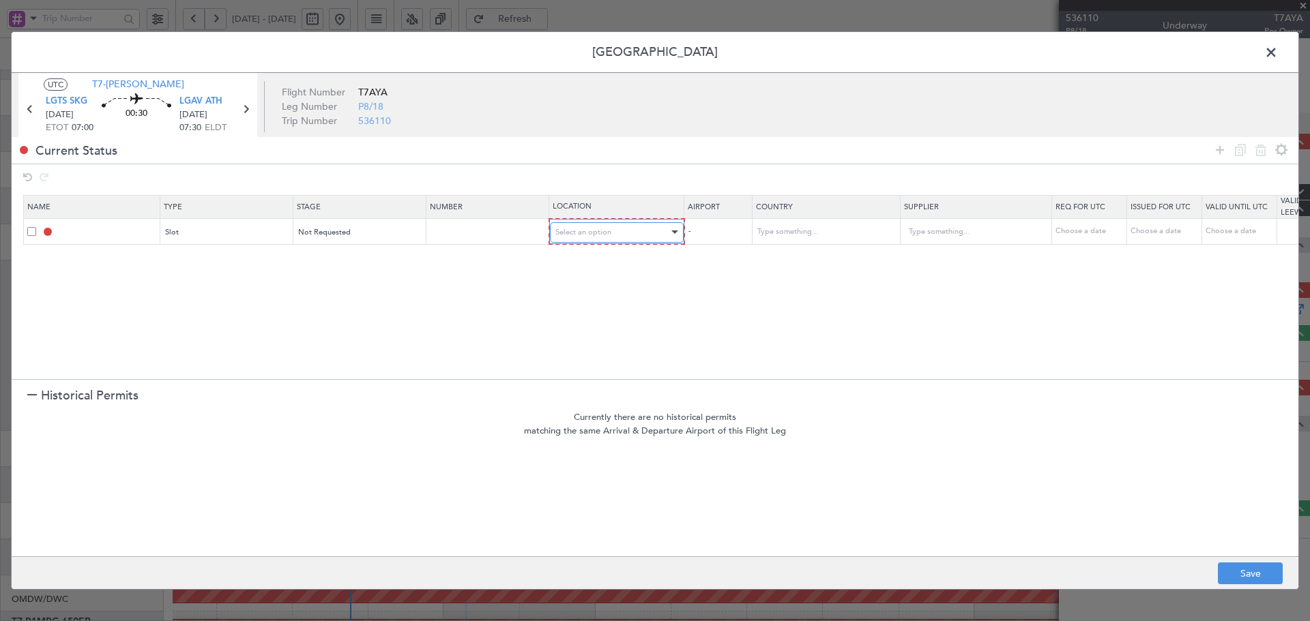
click at [607, 235] on span "Select an option" at bounding box center [583, 232] width 56 height 10
click at [599, 265] on span "Departure" at bounding box center [616, 261] width 121 height 20
click at [1223, 149] on icon at bounding box center [1220, 150] width 16 height 16
click at [240, 253] on div "Type" at bounding box center [222, 258] width 113 height 20
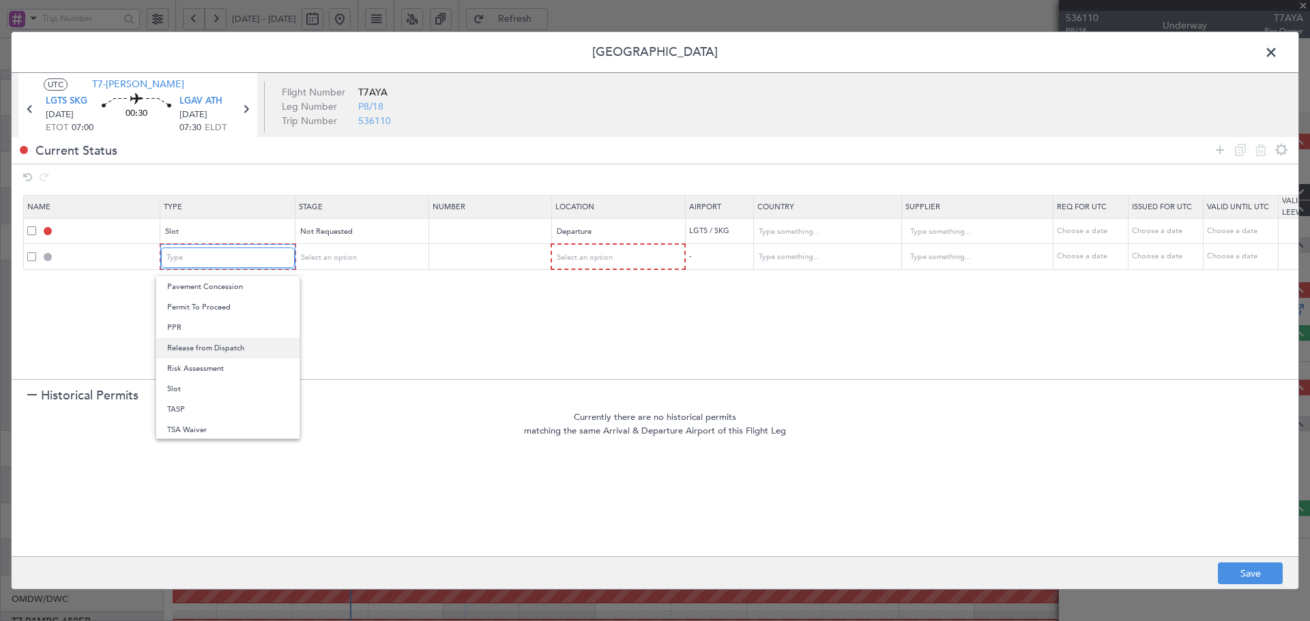
scroll to position [409, 0]
click at [181, 325] on span "PPR" at bounding box center [227, 327] width 121 height 20
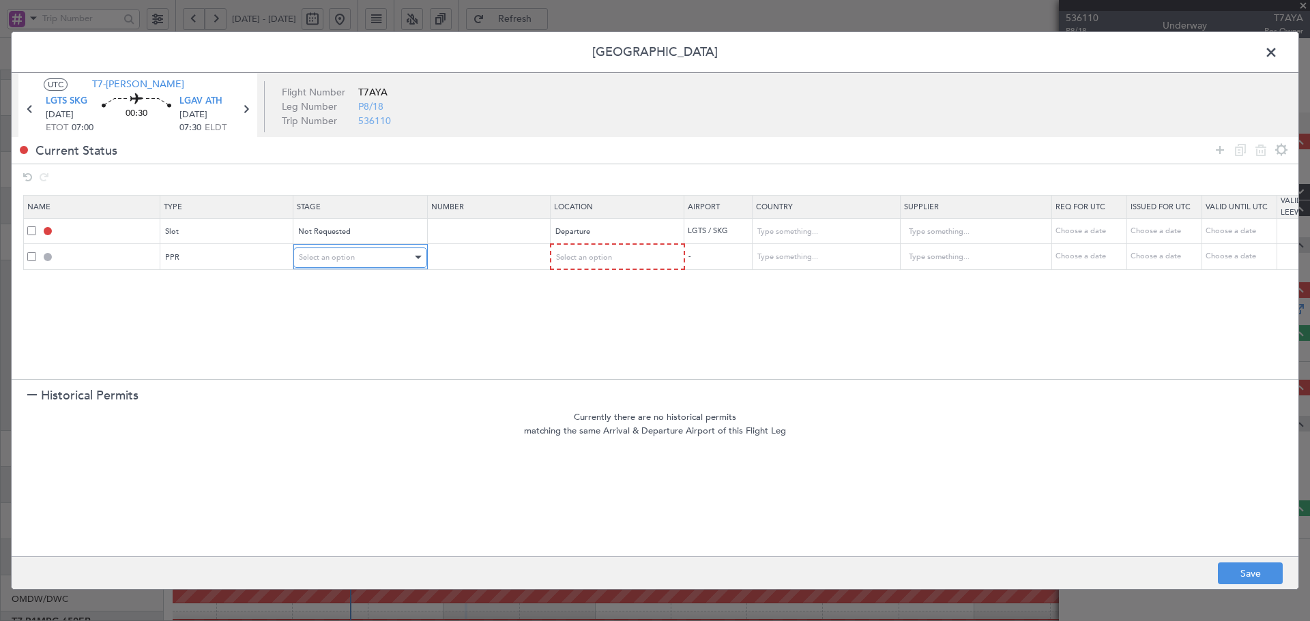
click at [353, 261] on span "Select an option" at bounding box center [327, 257] width 56 height 10
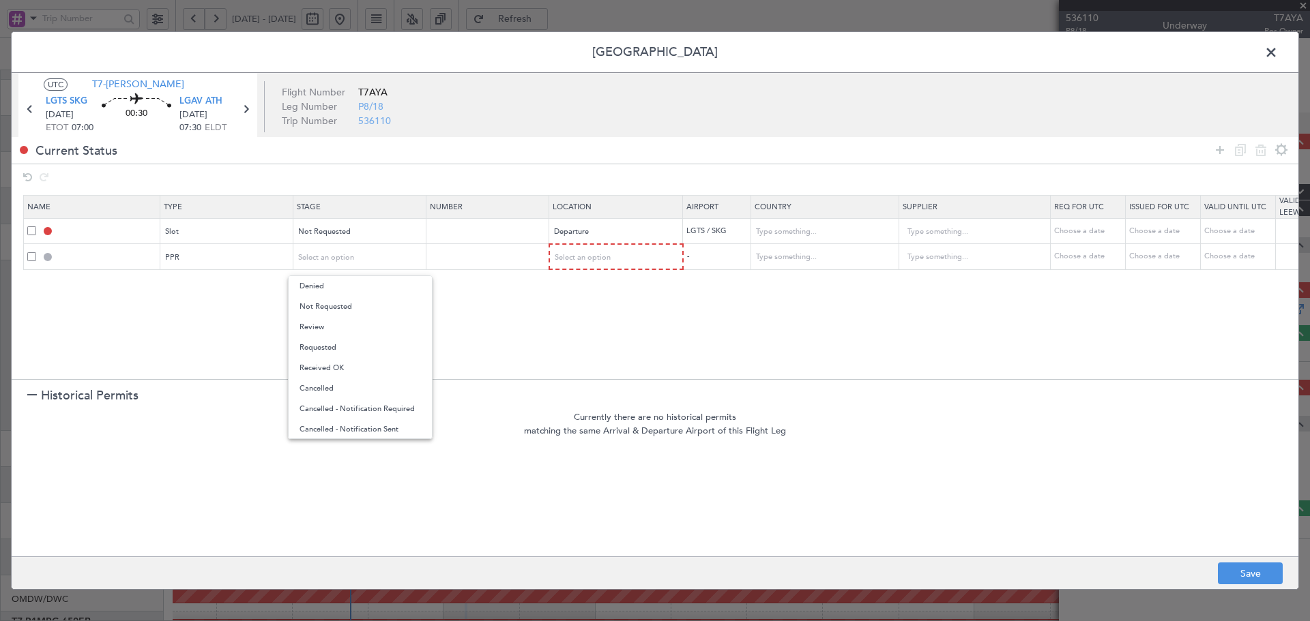
drag, startPoint x: 354, startPoint y: 307, endPoint x: 550, endPoint y: 282, distance: 197.4
click at [355, 307] on span "Not Requested" at bounding box center [359, 307] width 121 height 20
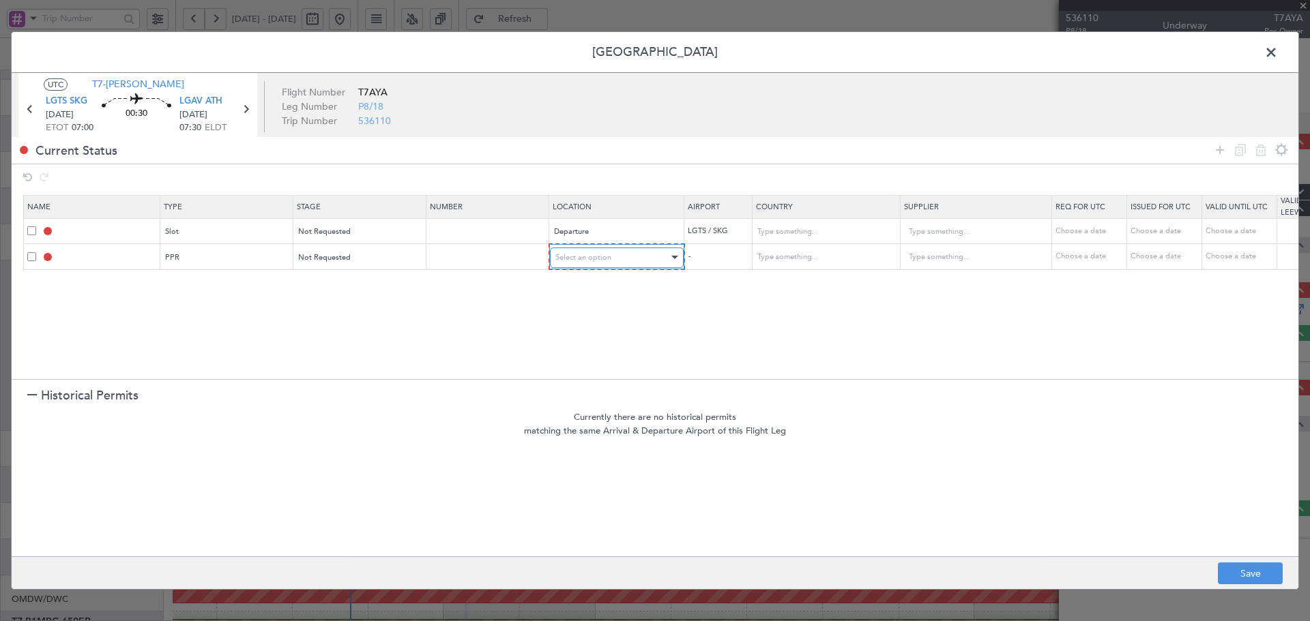
click at [631, 265] on div "Select an option" at bounding box center [611, 258] width 113 height 20
click at [591, 288] on span "Departure" at bounding box center [616, 286] width 121 height 20
click at [1216, 149] on icon at bounding box center [1220, 150] width 16 height 16
click at [252, 286] on div "Type" at bounding box center [222, 282] width 113 height 20
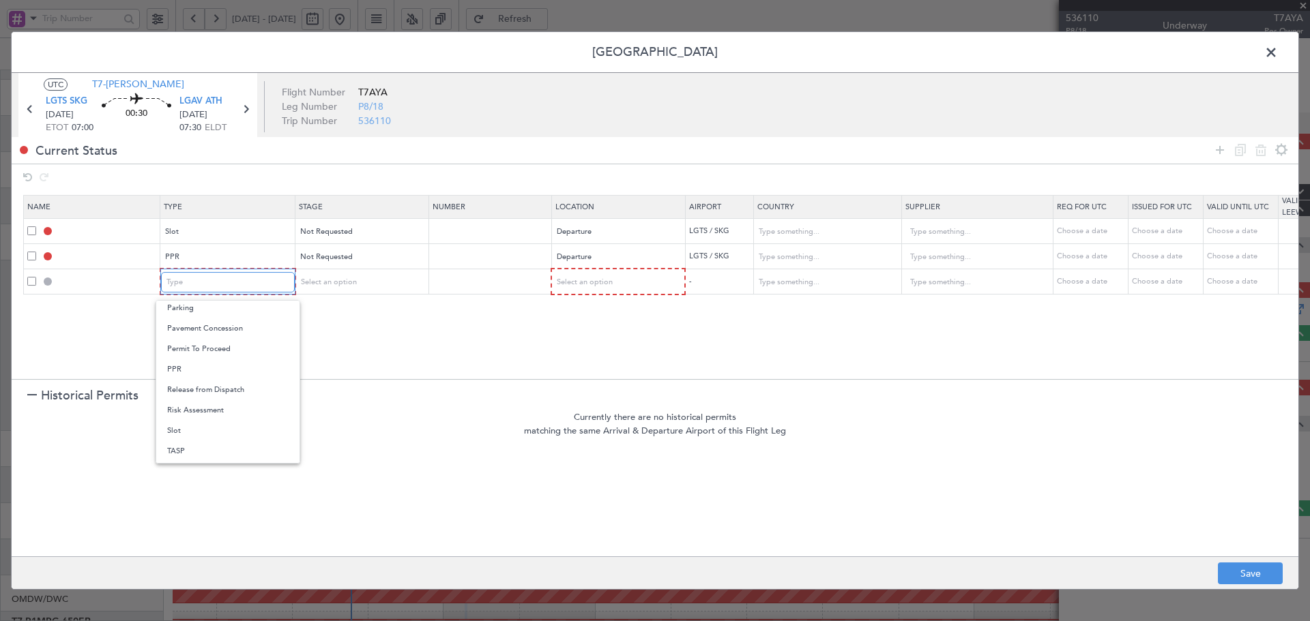
scroll to position [411, 0]
click at [192, 403] on span "Slot" at bounding box center [227, 412] width 121 height 20
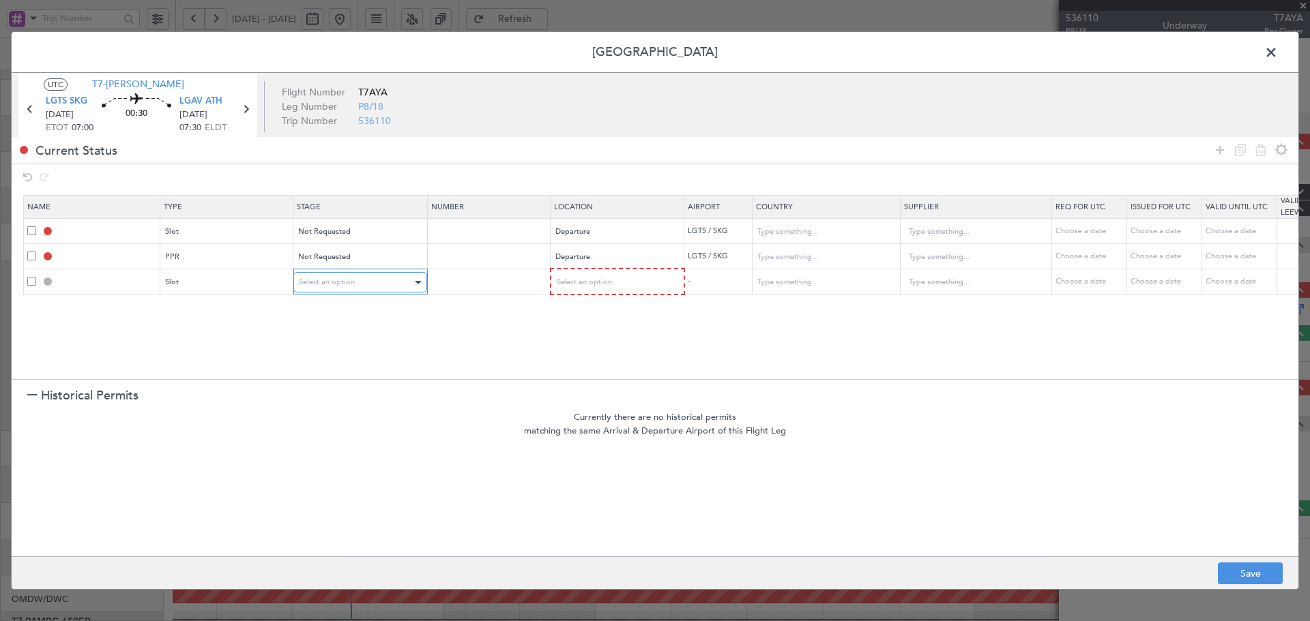
click at [360, 280] on div "Select an option" at bounding box center [355, 282] width 113 height 20
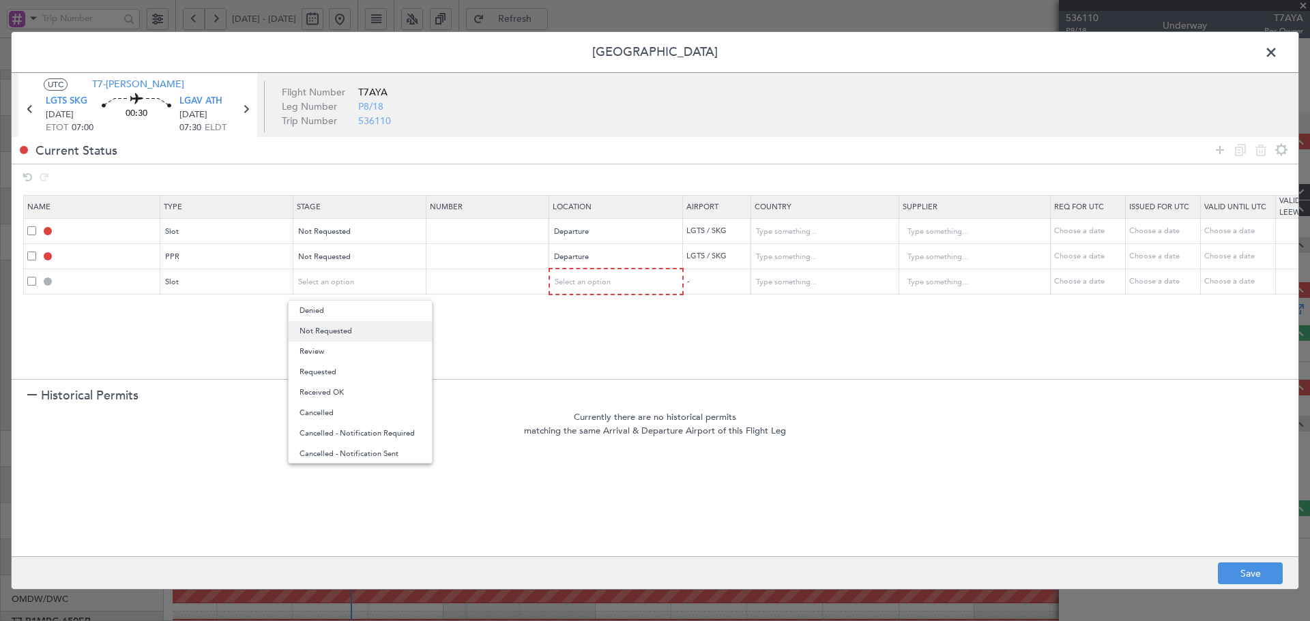
click at [344, 332] on span "Not Requested" at bounding box center [359, 331] width 121 height 20
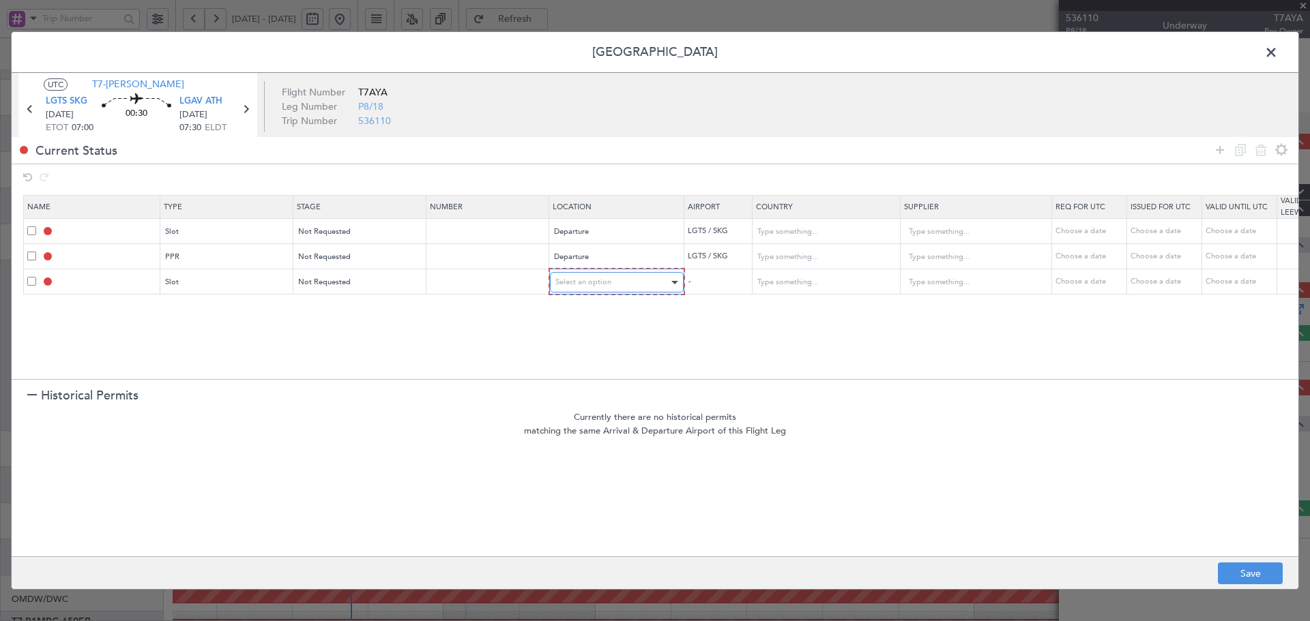
click at [612, 284] on div "Select an option" at bounding box center [611, 282] width 113 height 20
drag, startPoint x: 578, startPoint y: 352, endPoint x: 340, endPoint y: 387, distance: 240.0
click at [577, 352] on span "Arrival" at bounding box center [616, 352] width 121 height 20
click at [31, 394] on div at bounding box center [32, 397] width 10 height 10
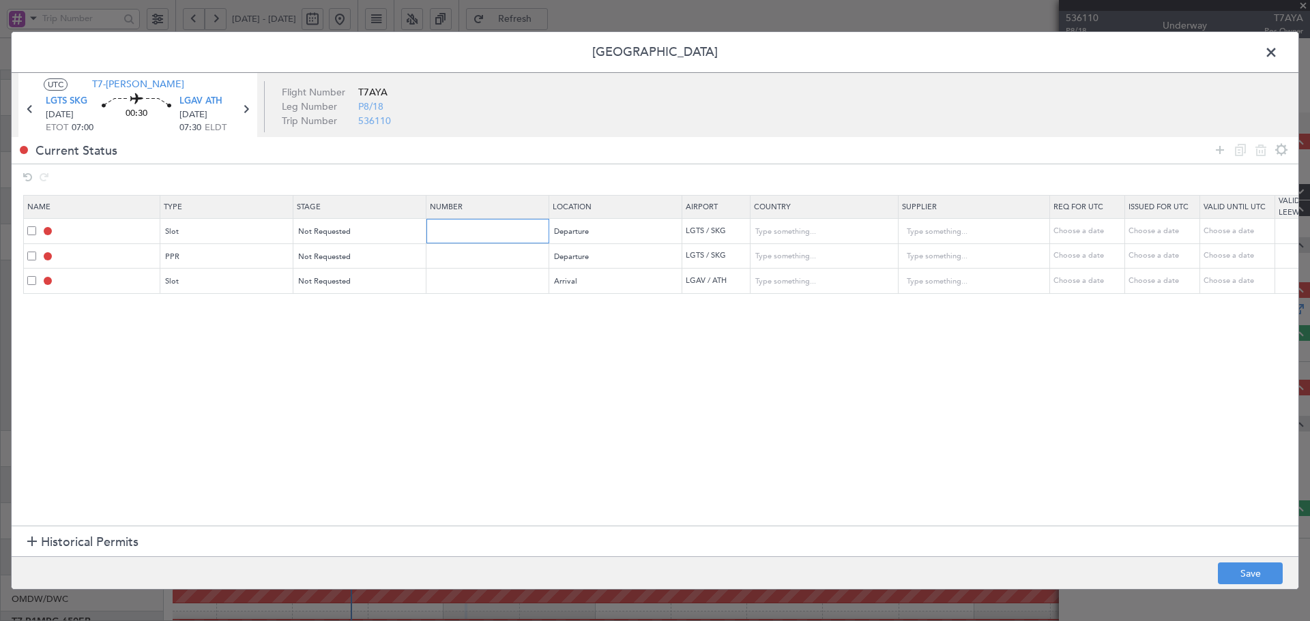
click at [493, 233] on input "text" at bounding box center [489, 231] width 119 height 12
paste input "LGTSDUVA002000"
type input "LGTSDUVA002000"
drag, startPoint x: 432, startPoint y: 234, endPoint x: 413, endPoint y: 234, distance: 19.1
click at [413, 234] on tr "Slot Not Requested LGTSDUVA002000 Departure LGTS / SKG Choose a date Choose a d…" at bounding box center [894, 231] width 1740 height 25
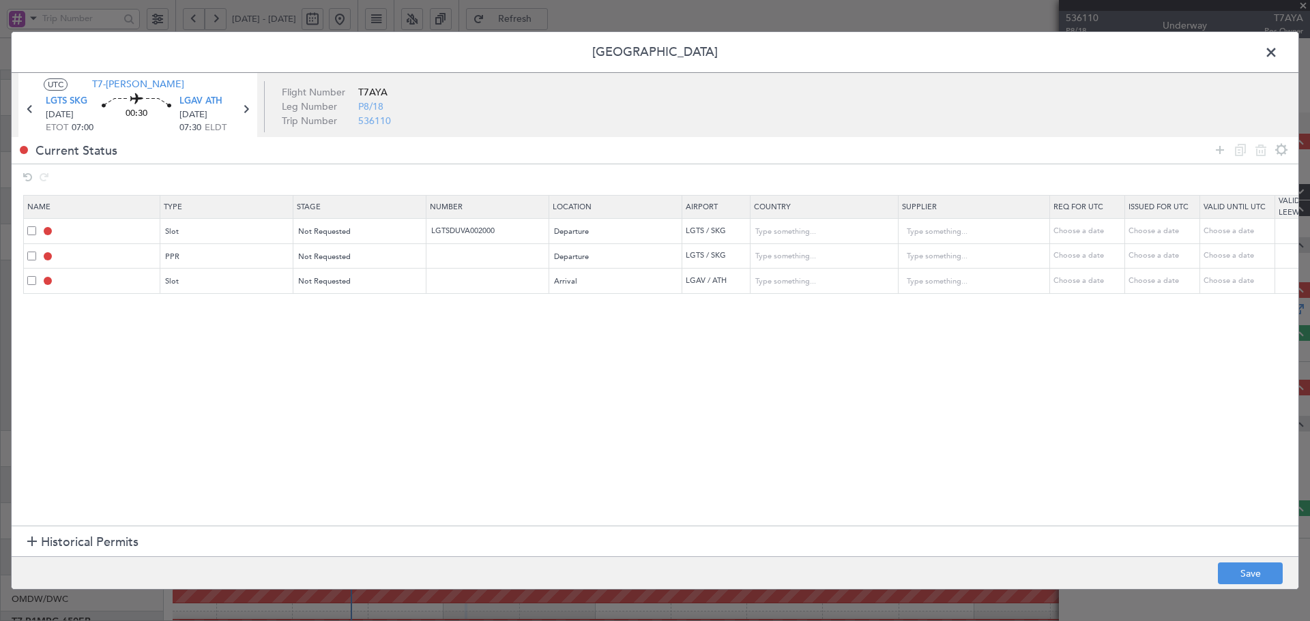
click at [470, 375] on section "Name Type Stage Number Location Airport Country Supplier Req For Utc Issued For…" at bounding box center [655, 359] width 1287 height 334
click at [782, 258] on input "text" at bounding box center [817, 257] width 123 height 20
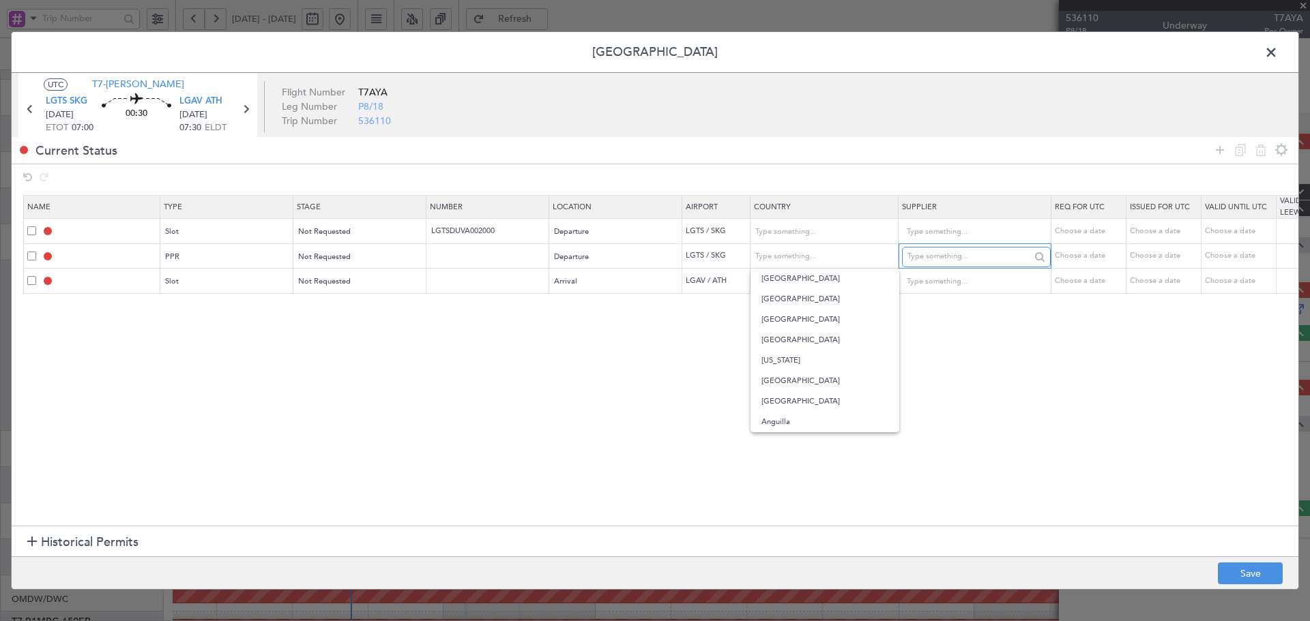
click at [990, 255] on input "text" at bounding box center [968, 257] width 123 height 20
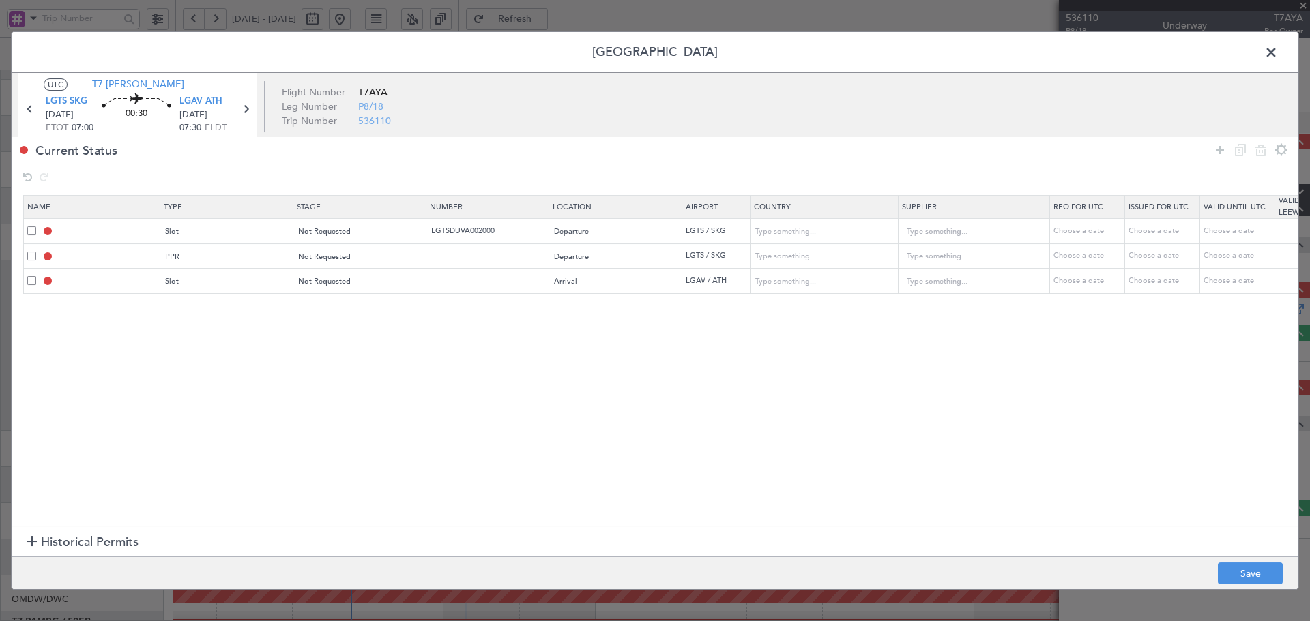
click at [1093, 259] on div "Choose a date" at bounding box center [1088, 256] width 71 height 12
select select "9"
select select "2025"
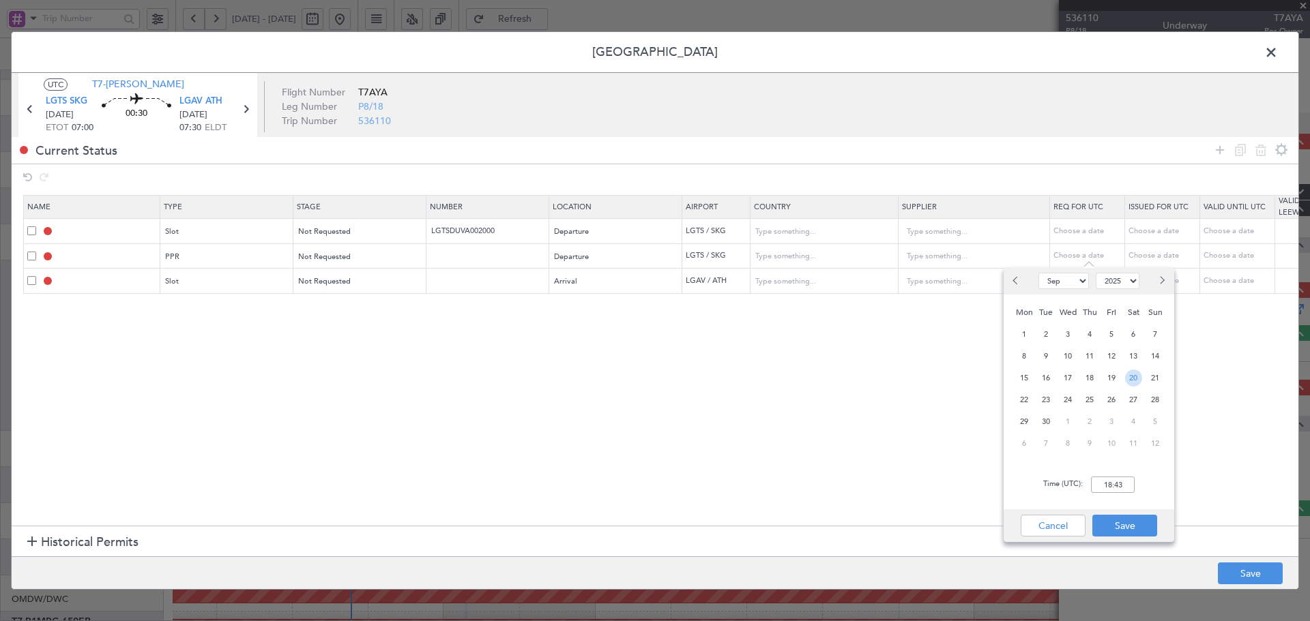
click at [1136, 377] on span "20" at bounding box center [1133, 378] width 17 height 17
click at [1114, 480] on input "00:00" at bounding box center [1113, 485] width 44 height 16
drag, startPoint x: 1124, startPoint y: 485, endPoint x: 1079, endPoint y: 486, distance: 44.4
click at [1079, 486] on div "Time (UTC): 06:00" at bounding box center [1088, 484] width 171 height 49
drag, startPoint x: 1085, startPoint y: 484, endPoint x: 1020, endPoint y: 473, distance: 66.4
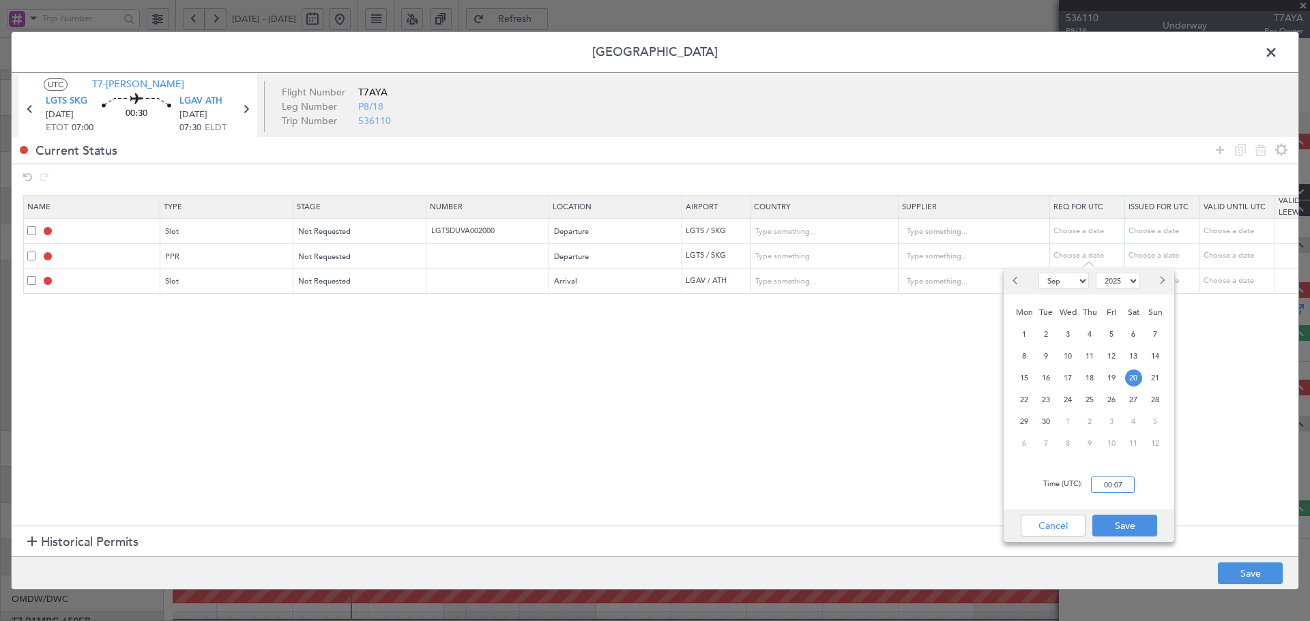
click at [1033, 481] on div "Time (UTC): 00:07" at bounding box center [1088, 484] width 171 height 49
type input "06:30"
click at [1126, 524] on button "Save" at bounding box center [1124, 526] width 65 height 22
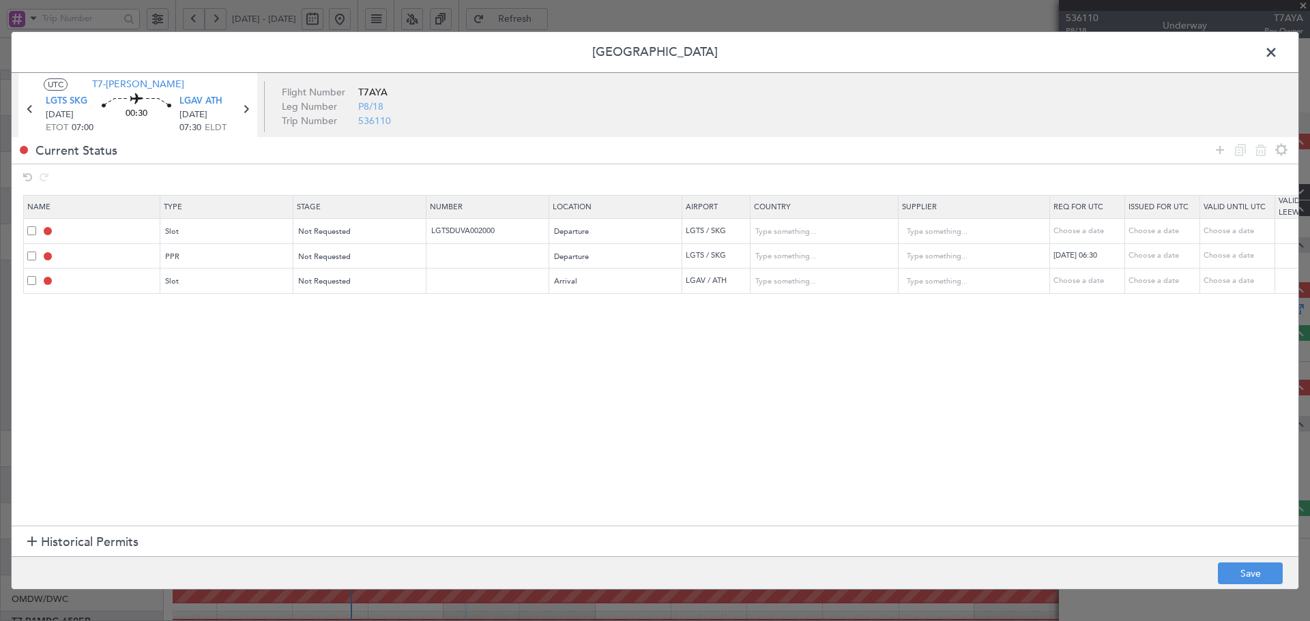
click at [1148, 239] on td "Choose a date" at bounding box center [1162, 231] width 75 height 25
click at [1149, 235] on table "Name Type Stage Number Location Airport Country Supplier Req For Utc Issued For…" at bounding box center [893, 244] width 1741 height 99
drag, startPoint x: 679, startPoint y: 390, endPoint x: 1028, endPoint y: 321, distance: 355.3
click at [684, 387] on section "Name Type Stage Number Location Airport Country Supplier Req For Utc Issued For…" at bounding box center [655, 359] width 1287 height 334
click at [1176, 254] on div "Choose a date" at bounding box center [1163, 256] width 71 height 12
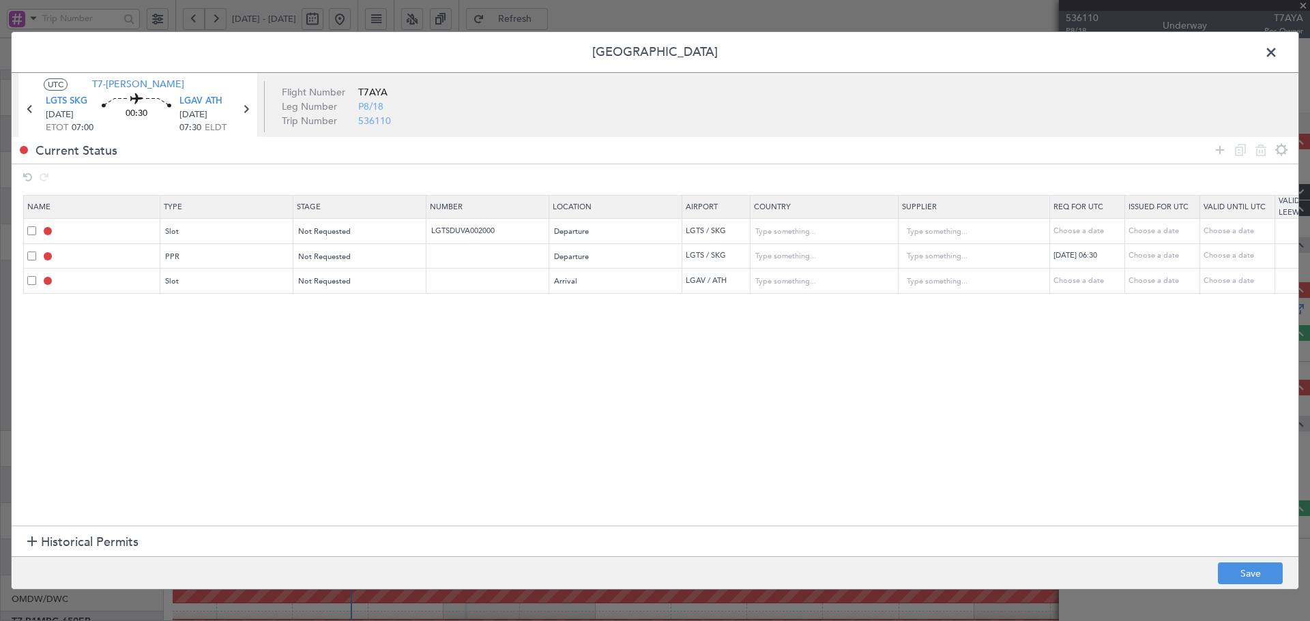
select select "9"
select select "2025"
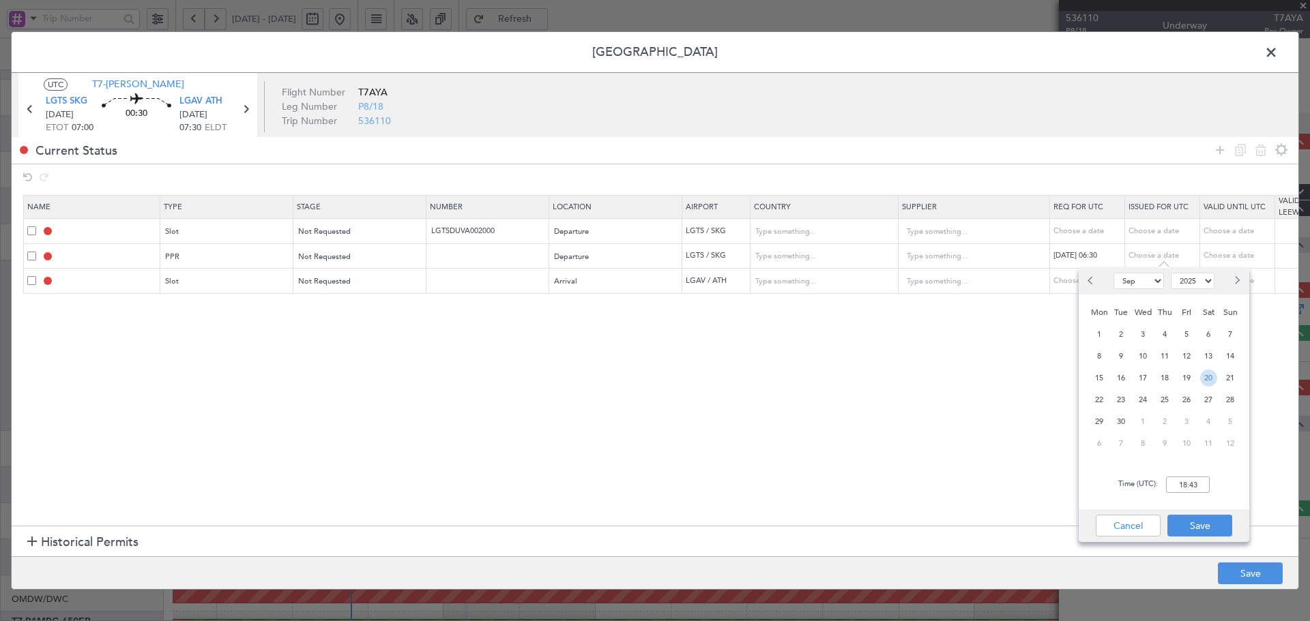
click at [1211, 379] on span "20" at bounding box center [1208, 378] width 17 height 17
click at [1195, 486] on input "00:00" at bounding box center [1188, 485] width 44 height 16
type input "06:30"
click at [1224, 523] on button "Save" at bounding box center [1199, 526] width 65 height 22
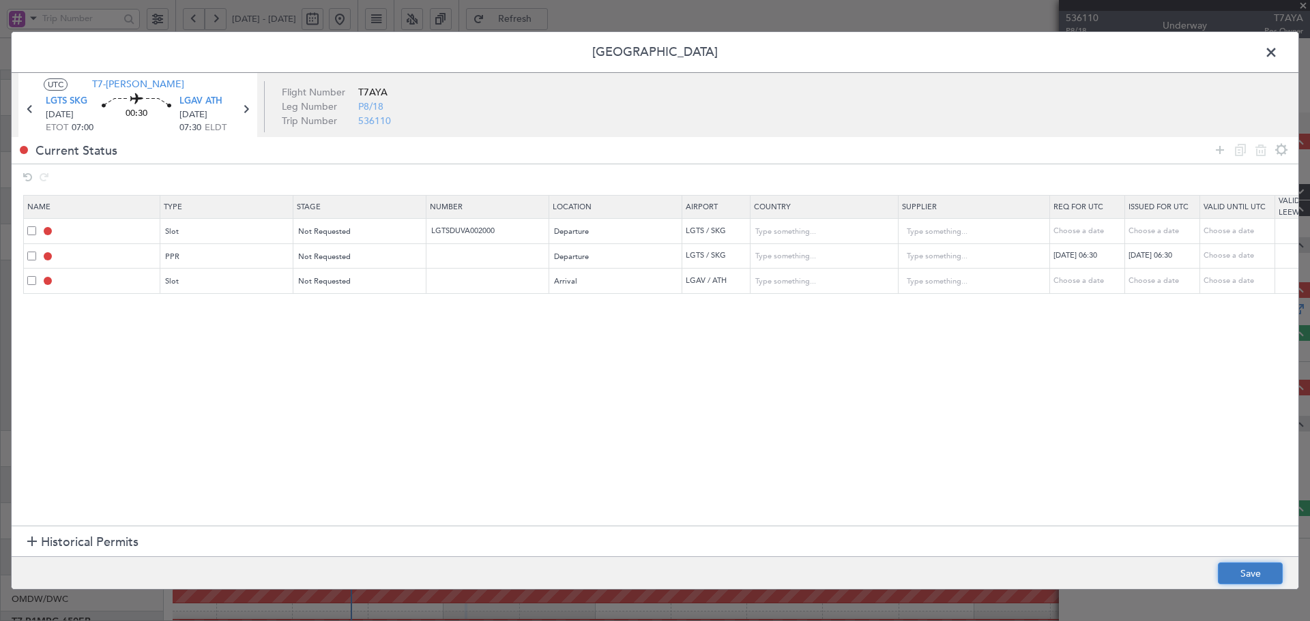
click at [1244, 574] on button "Save" at bounding box center [1250, 574] width 65 height 22
type input "LGTS DEP SLOT"
type input "[GEOGRAPHIC_DATA]"
type input "NNN"
type input "LGTS PPR 0630Z"
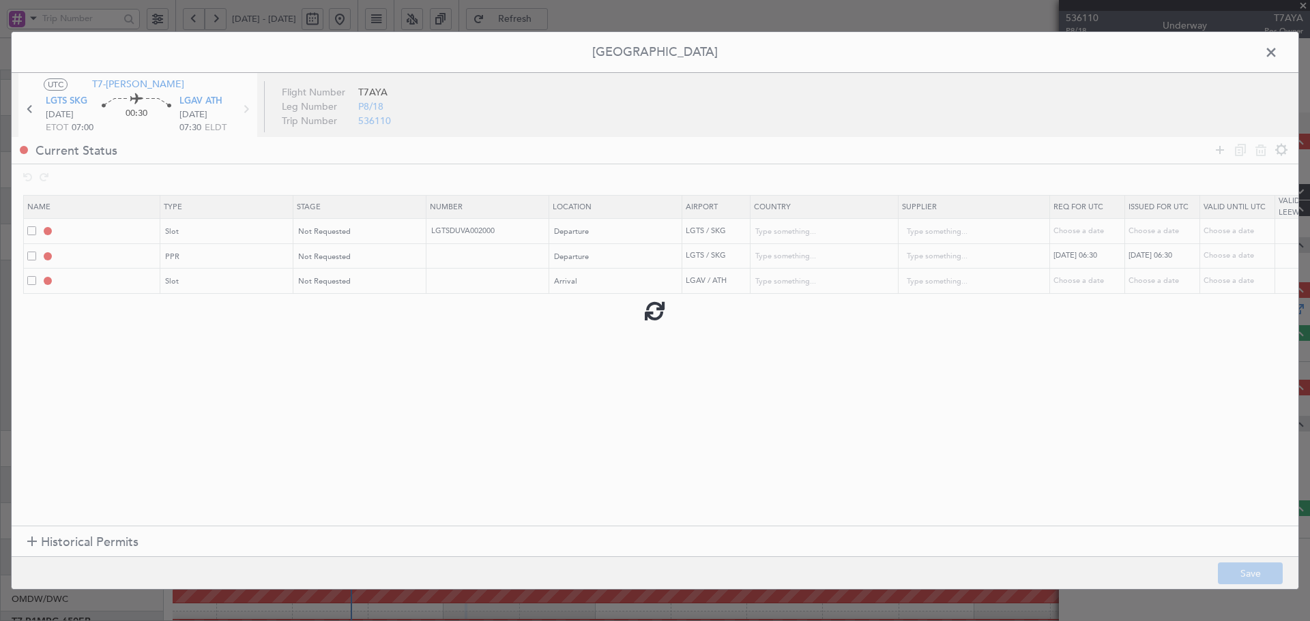
type input "[GEOGRAPHIC_DATA]"
type input "NNN"
type input "LGAV ARR SLOT"
type input "[GEOGRAPHIC_DATA]"
type input "NNN"
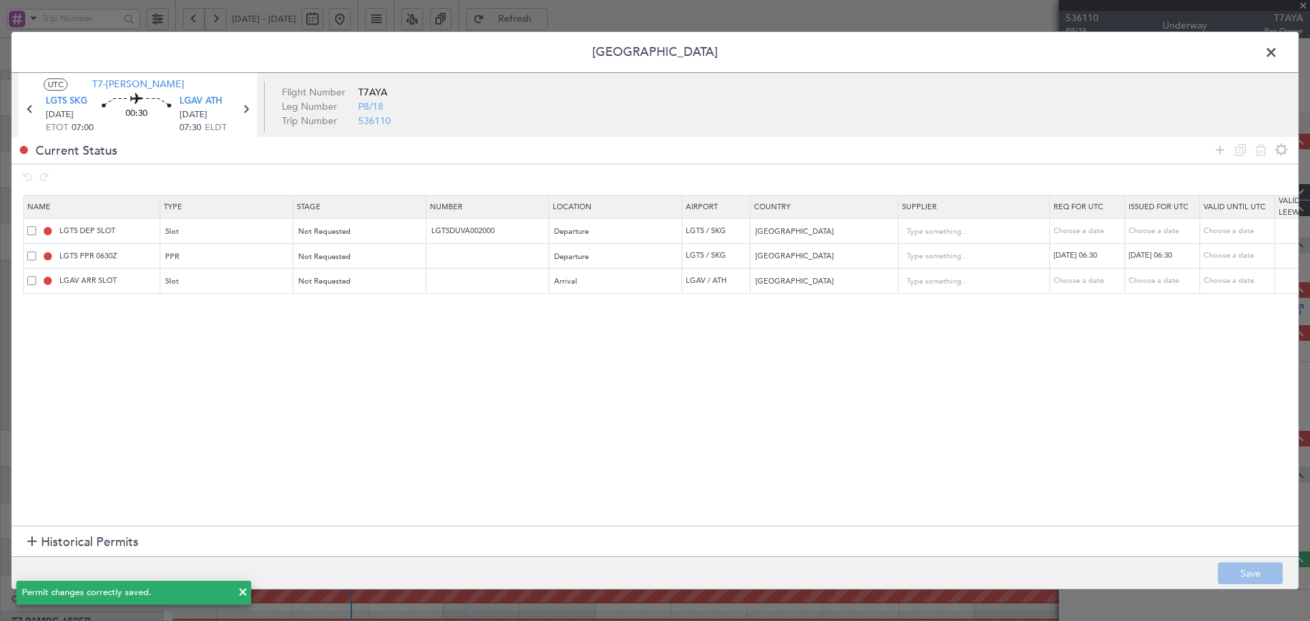
click at [1278, 48] on span at bounding box center [1278, 55] width 0 height 27
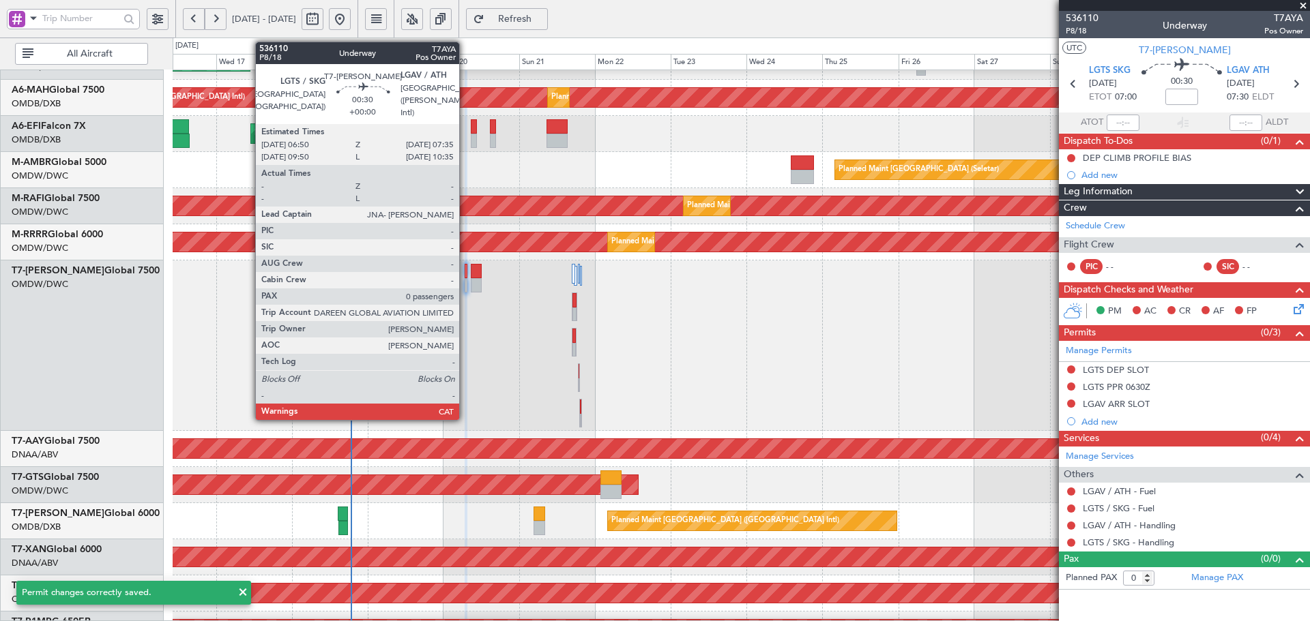
click at [465, 272] on div at bounding box center [466, 271] width 3 height 14
click at [465, 271] on div at bounding box center [466, 271] width 3 height 14
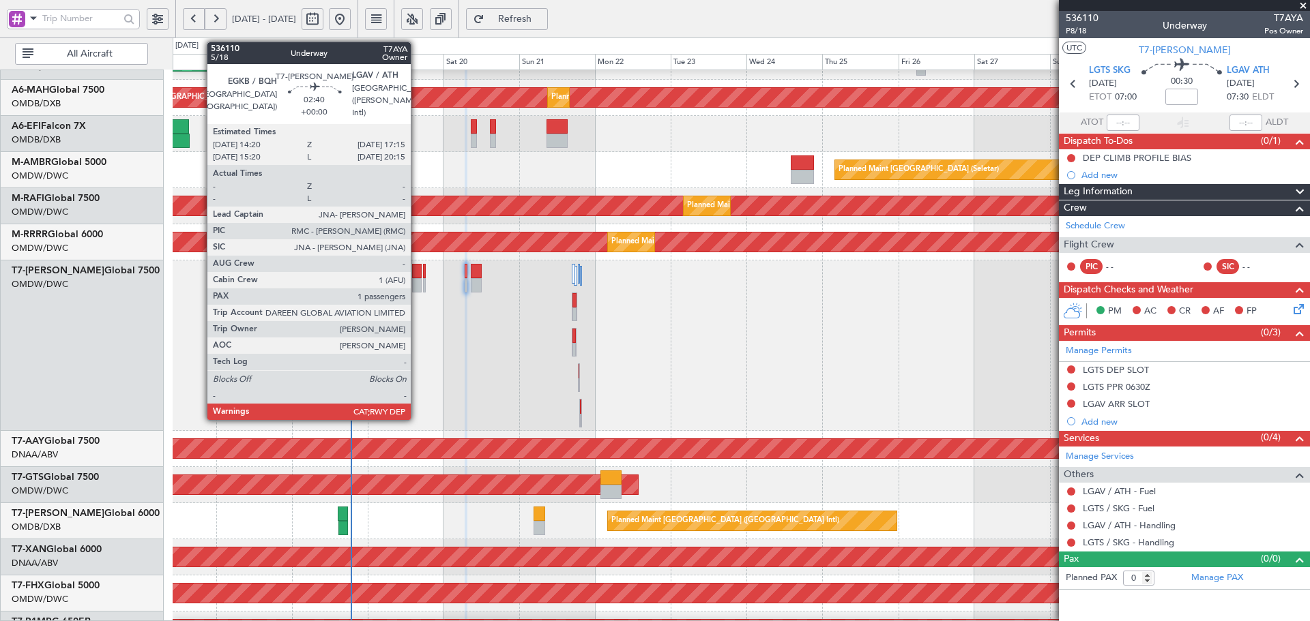
click at [417, 274] on div at bounding box center [417, 271] width 10 height 14
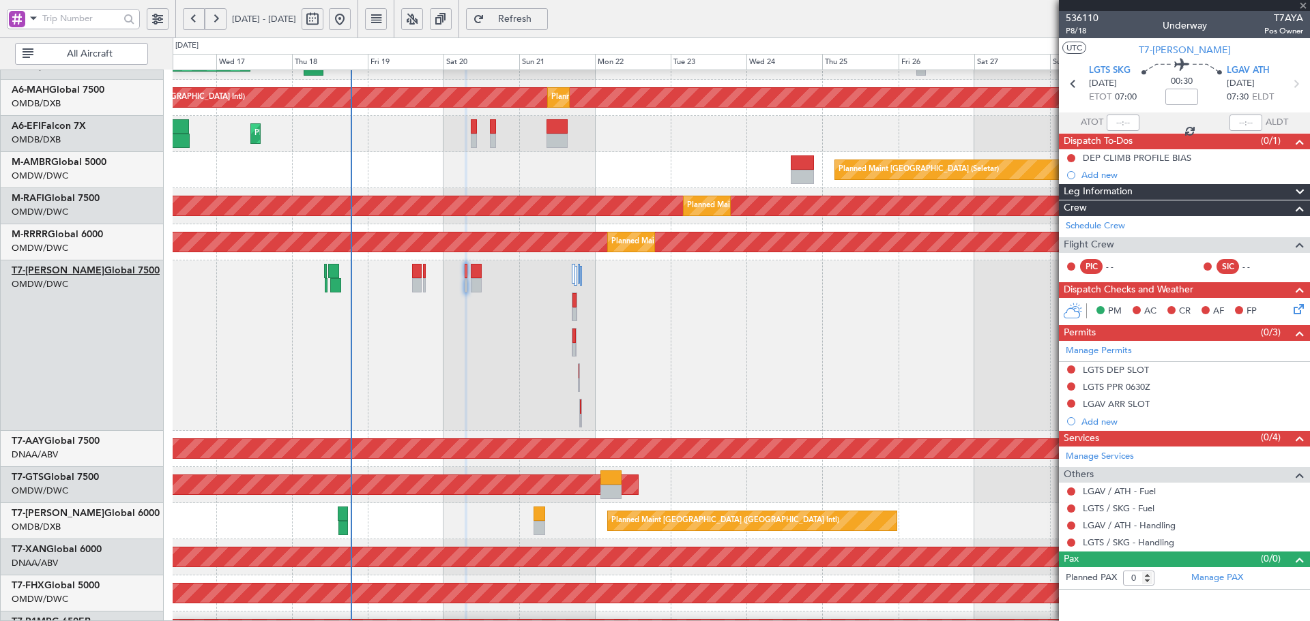
type input "1"
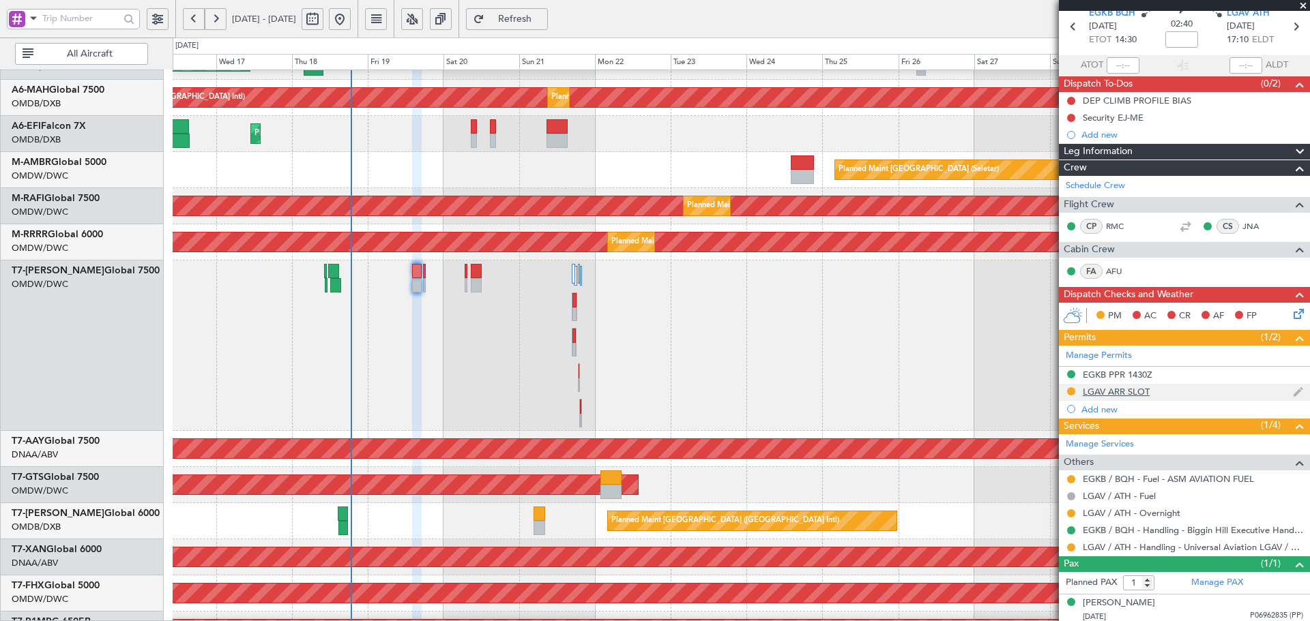
scroll to position [61, 0]
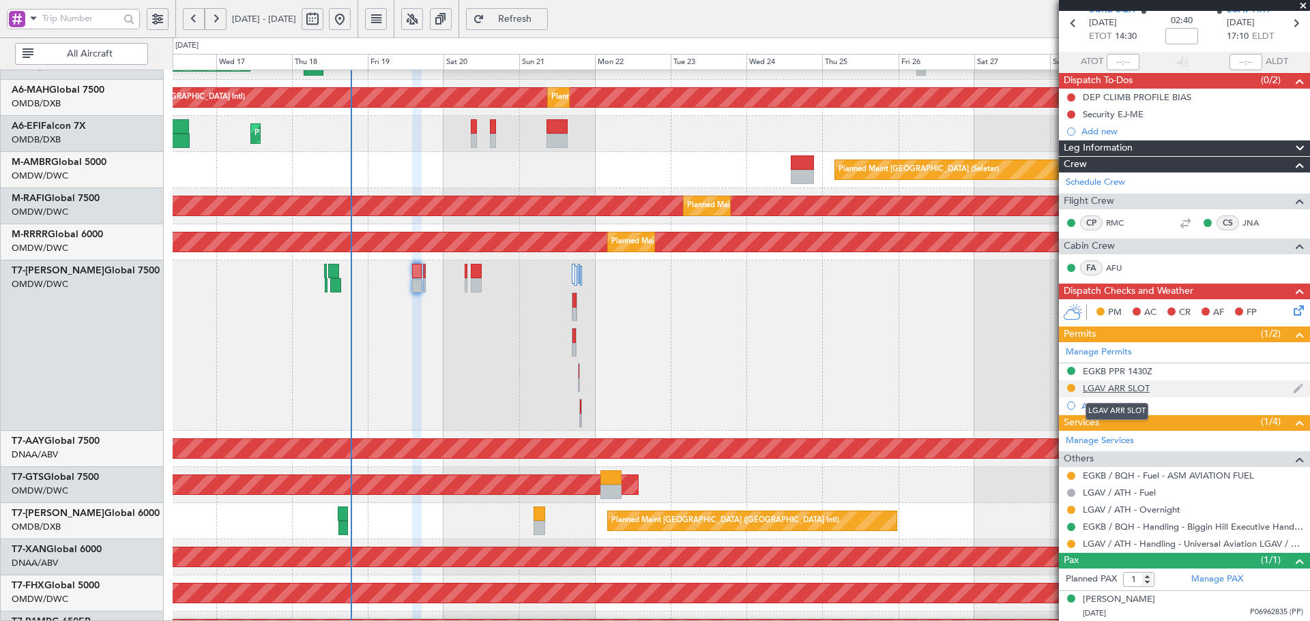
click at [1141, 384] on div "LGAV ARR SLOT" at bounding box center [1116, 389] width 67 height 12
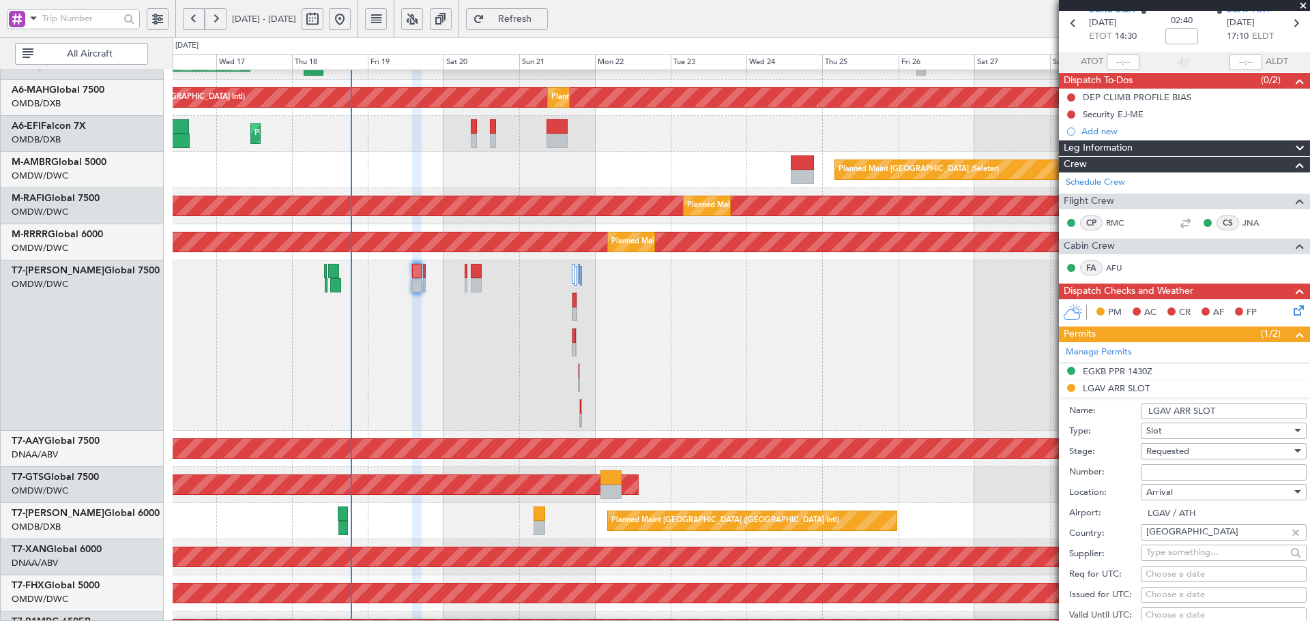
click at [1168, 471] on input "Number:" at bounding box center [1224, 473] width 166 height 16
paste input "LGAVAUVA007800"
type input "LGAVAUVA007800"
click at [1174, 452] on span "Requested" at bounding box center [1167, 451] width 43 height 12
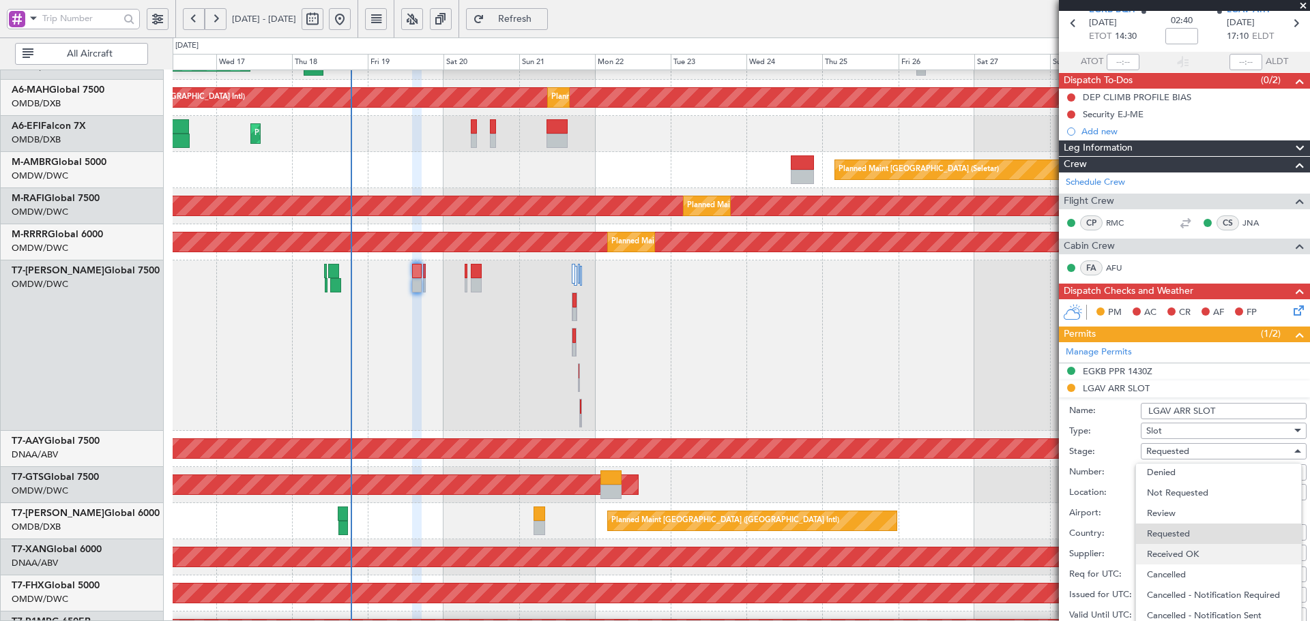
click at [1175, 553] on span "Received OK" at bounding box center [1218, 554] width 143 height 20
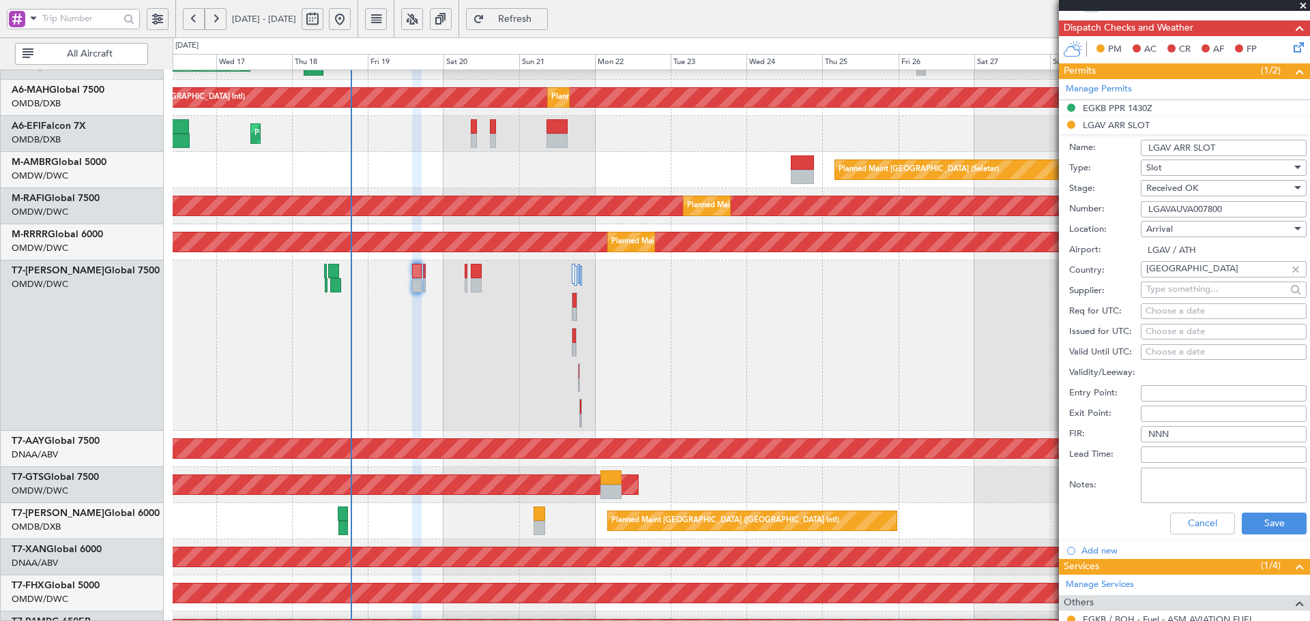
scroll to position [364, 0]
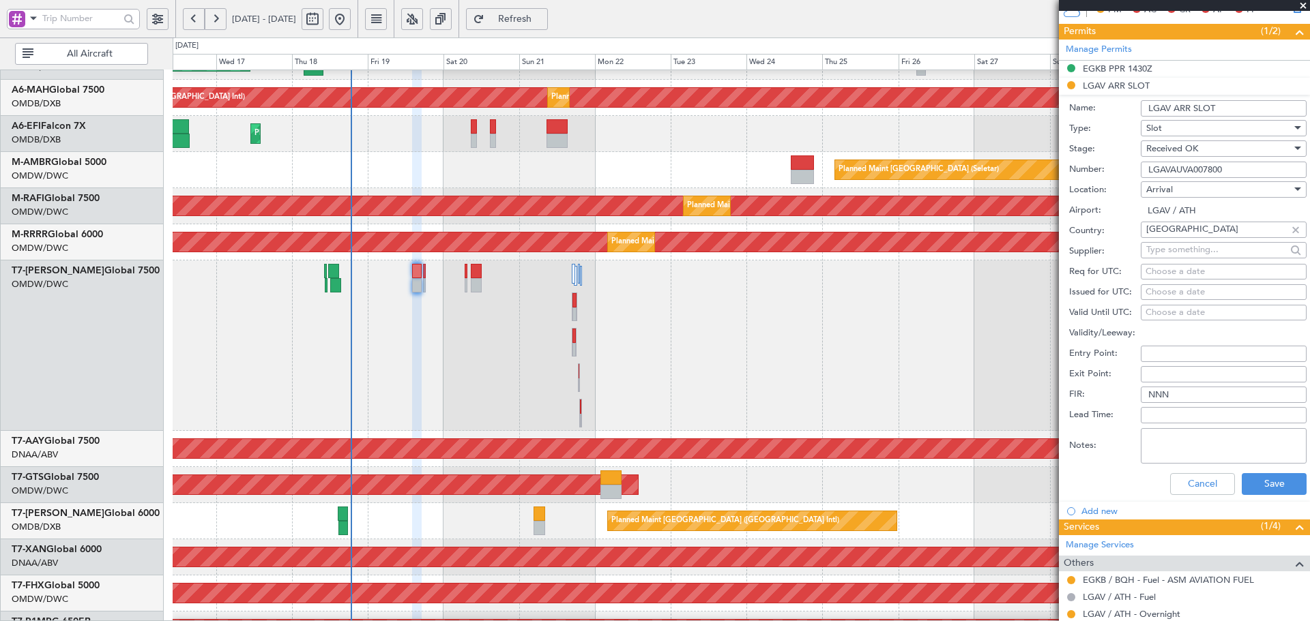
click at [1154, 273] on div "Choose a date" at bounding box center [1223, 272] width 156 height 14
select select "9"
select select "2025"
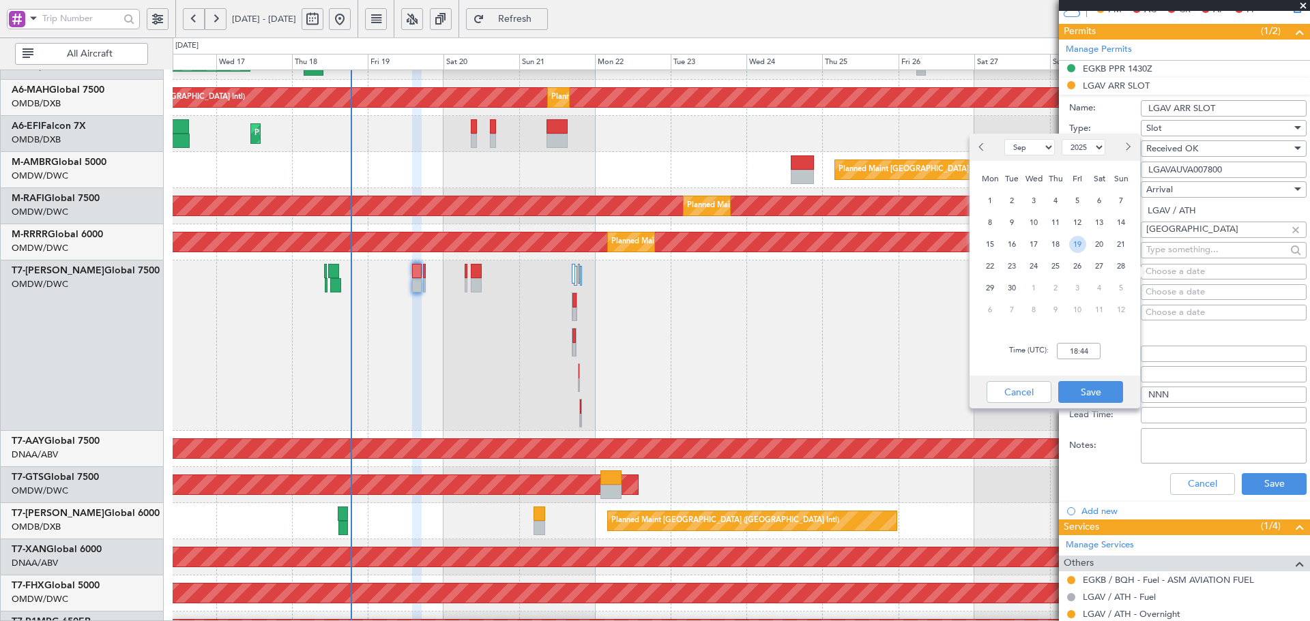
click at [1080, 246] on span "19" at bounding box center [1077, 244] width 17 height 17
click at [1080, 351] on input "00:00" at bounding box center [1079, 351] width 44 height 16
type input "17:10"
click at [1103, 398] on button "Save" at bounding box center [1090, 392] width 65 height 22
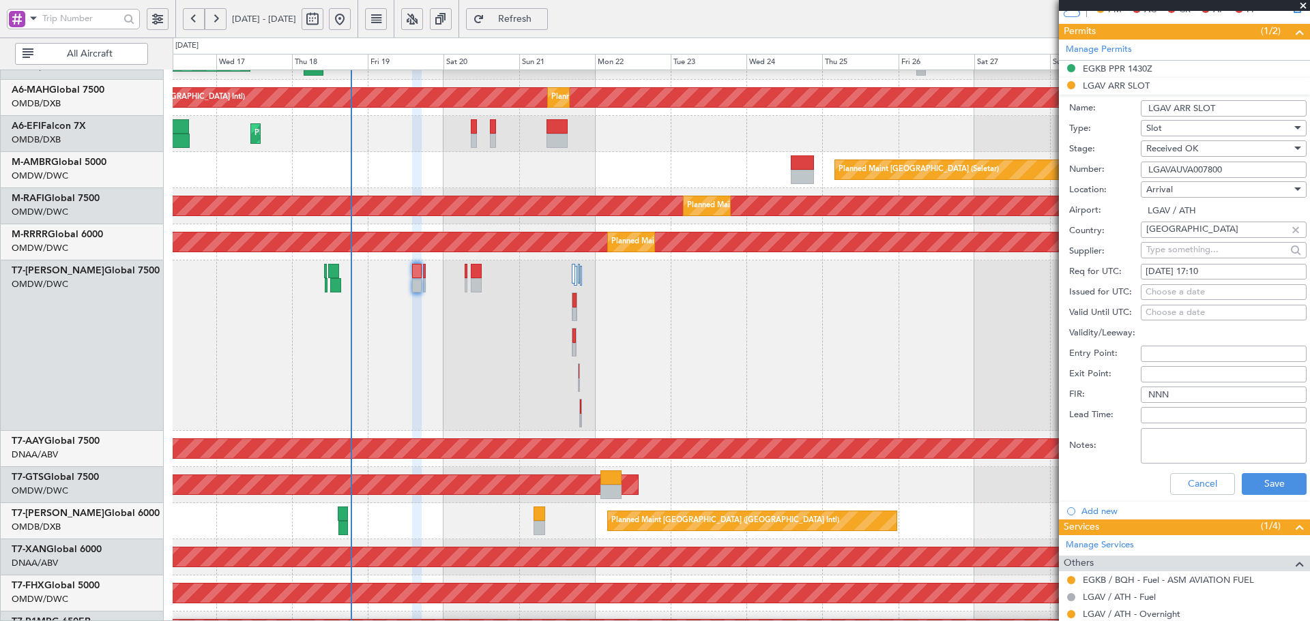
click at [1159, 293] on div "Choose a date" at bounding box center [1223, 293] width 156 height 14
select select "9"
select select "2025"
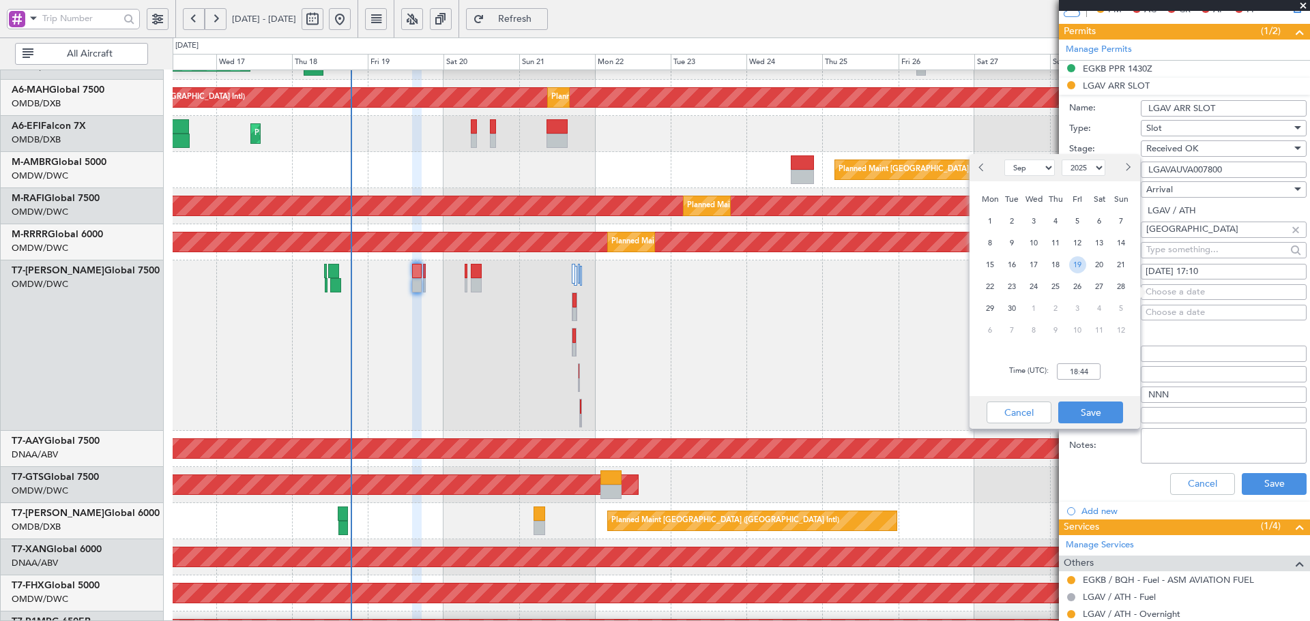
click at [1072, 264] on span "19" at bounding box center [1077, 264] width 17 height 17
click at [1087, 370] on input "00:00" at bounding box center [1079, 372] width 44 height 16
type input "17:10"
click at [1071, 412] on button "Save" at bounding box center [1090, 413] width 65 height 22
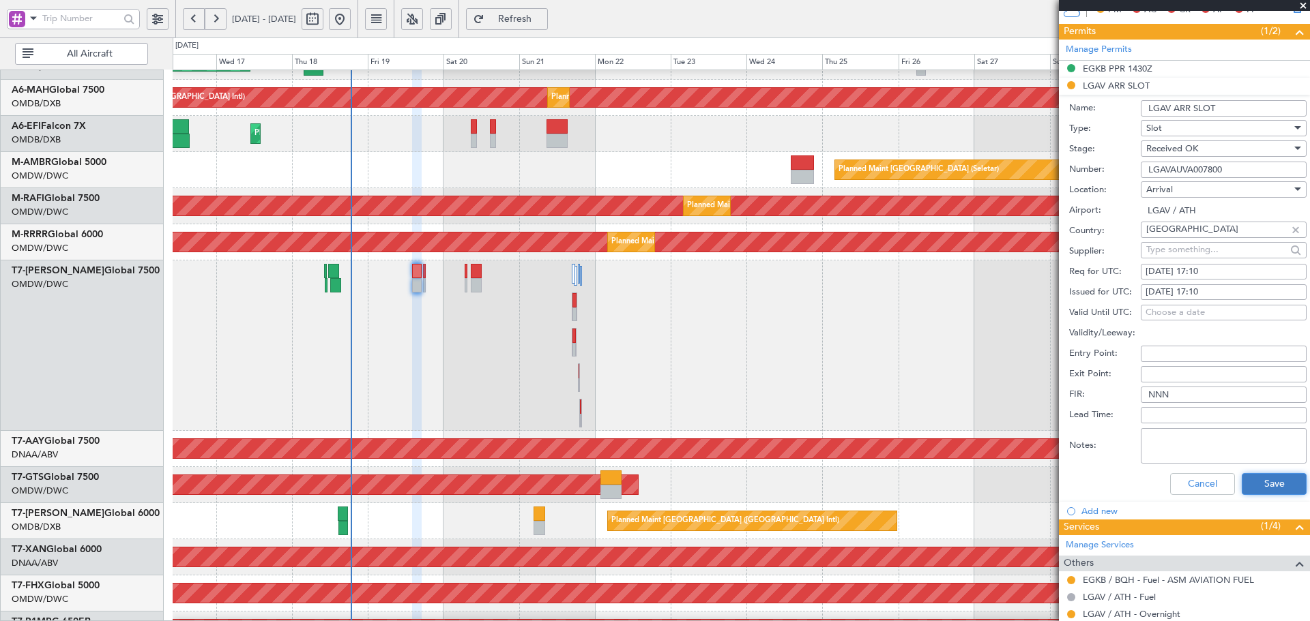
click at [1256, 490] on button "Save" at bounding box center [1274, 484] width 65 height 22
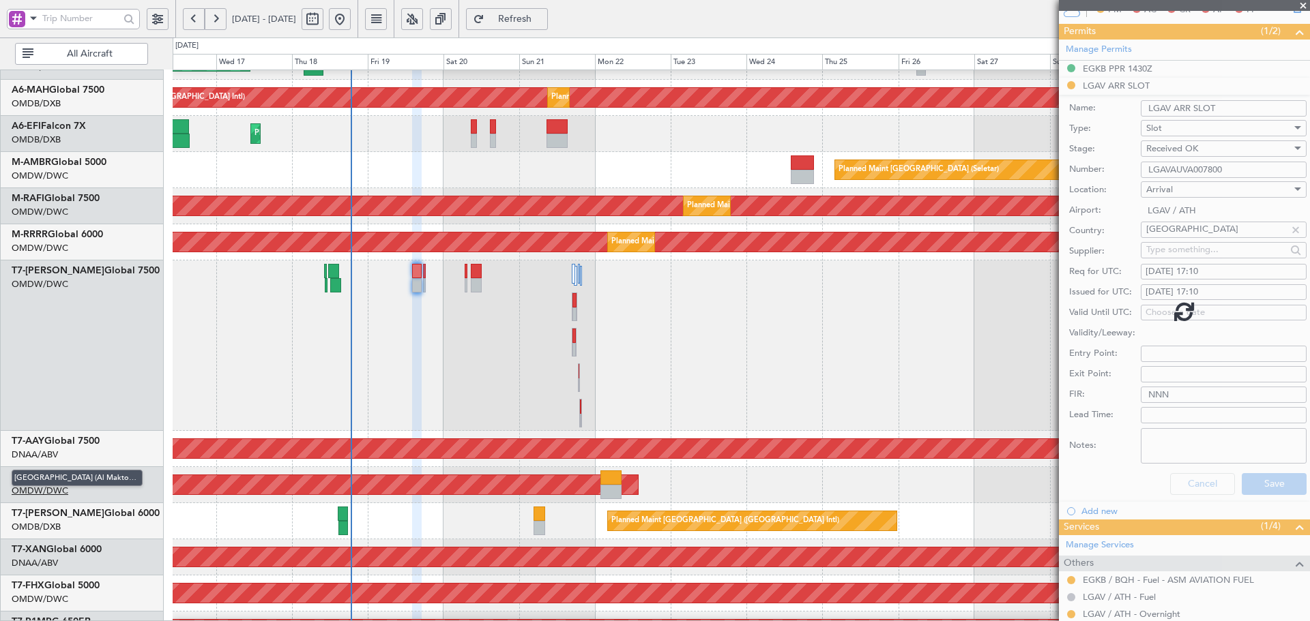
scroll to position [61, 0]
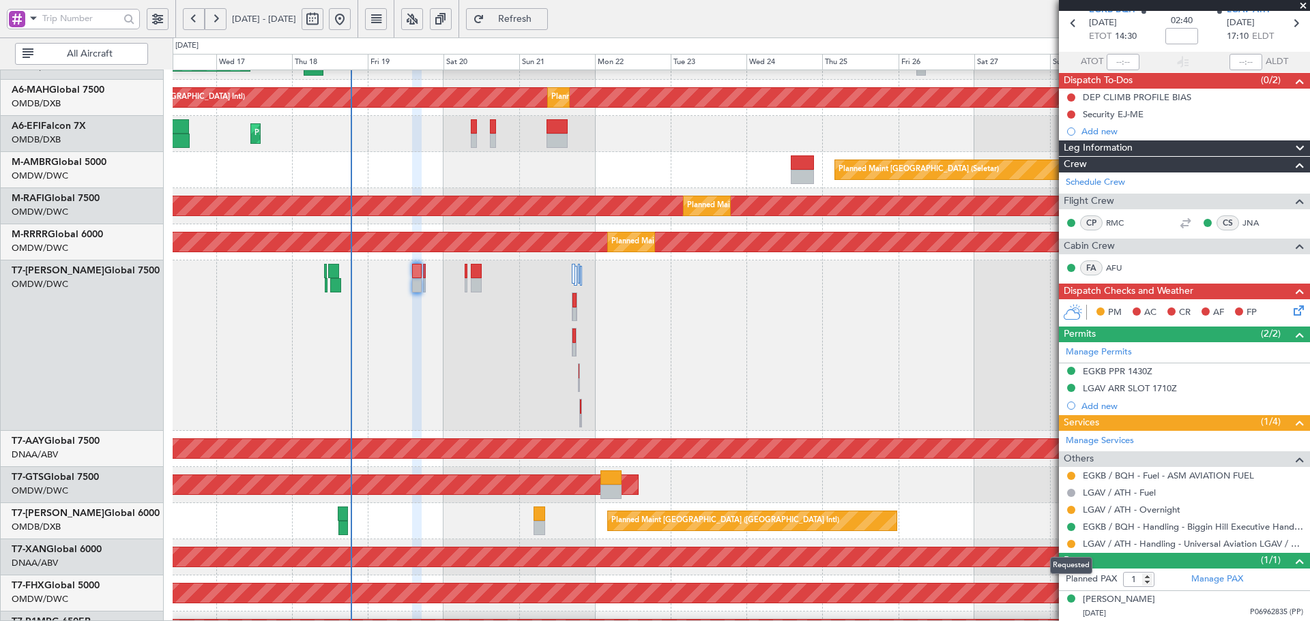
drag, startPoint x: 1072, startPoint y: 544, endPoint x: 1050, endPoint y: 542, distance: 22.6
click at [1072, 544] on button at bounding box center [1071, 544] width 8 height 8
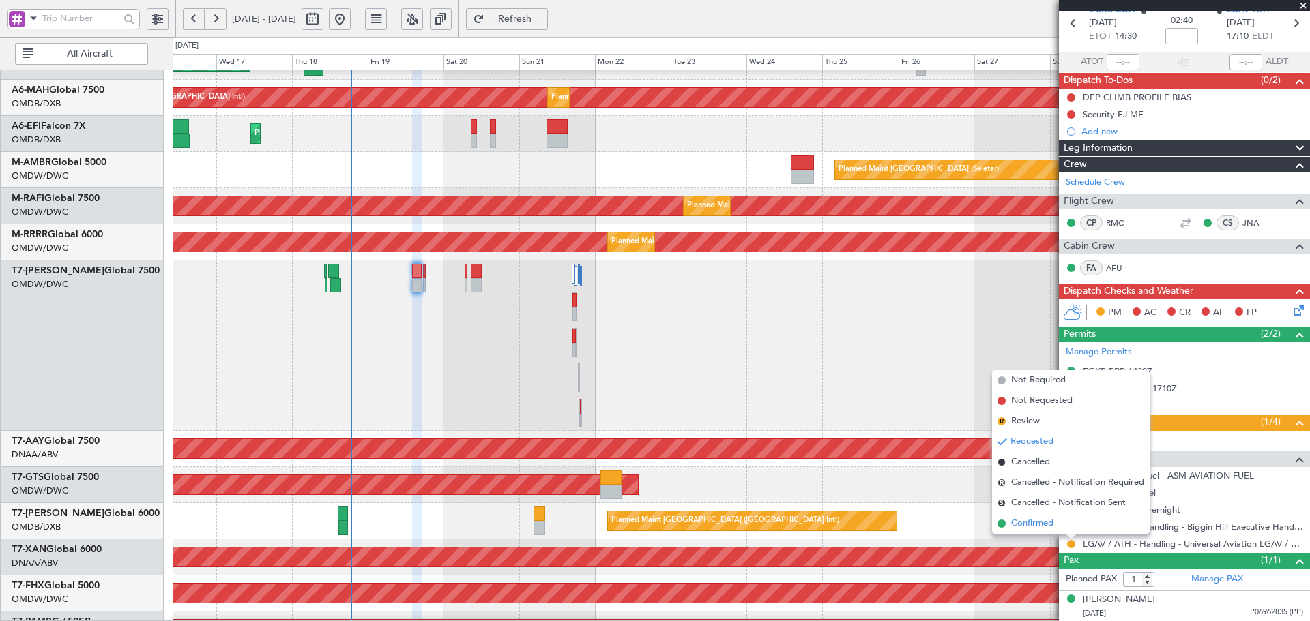
click at [1042, 527] on span "Confirmed" at bounding box center [1032, 524] width 42 height 14
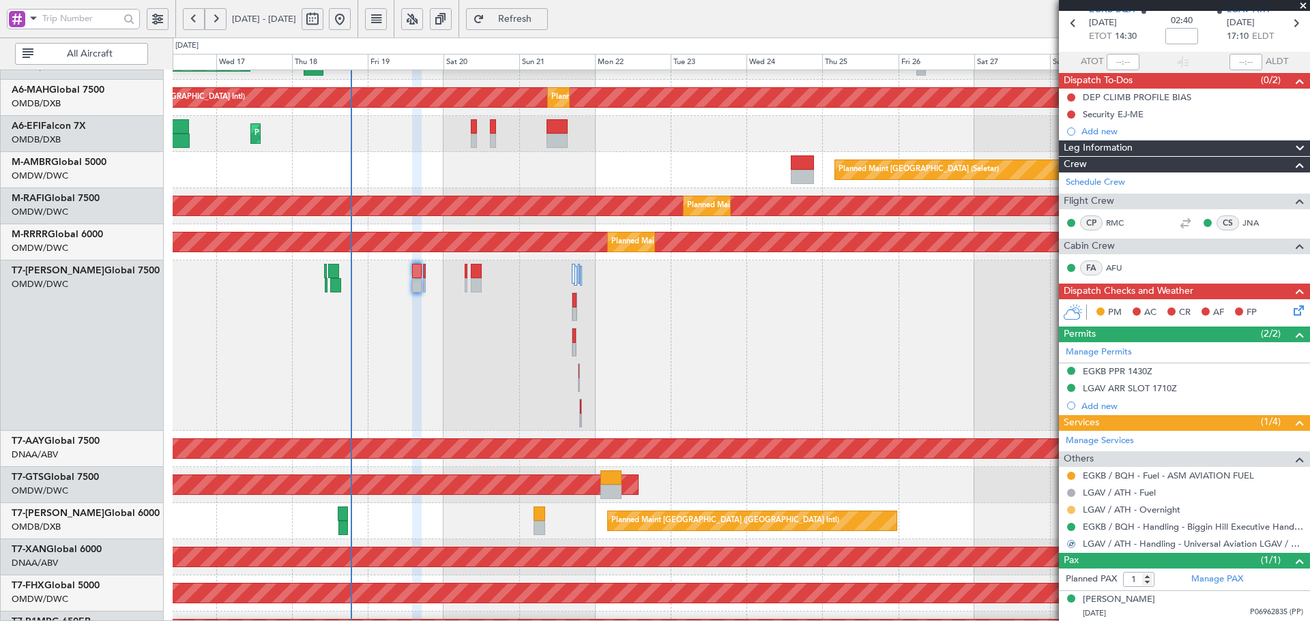
click at [1070, 506] on button at bounding box center [1071, 510] width 8 height 8
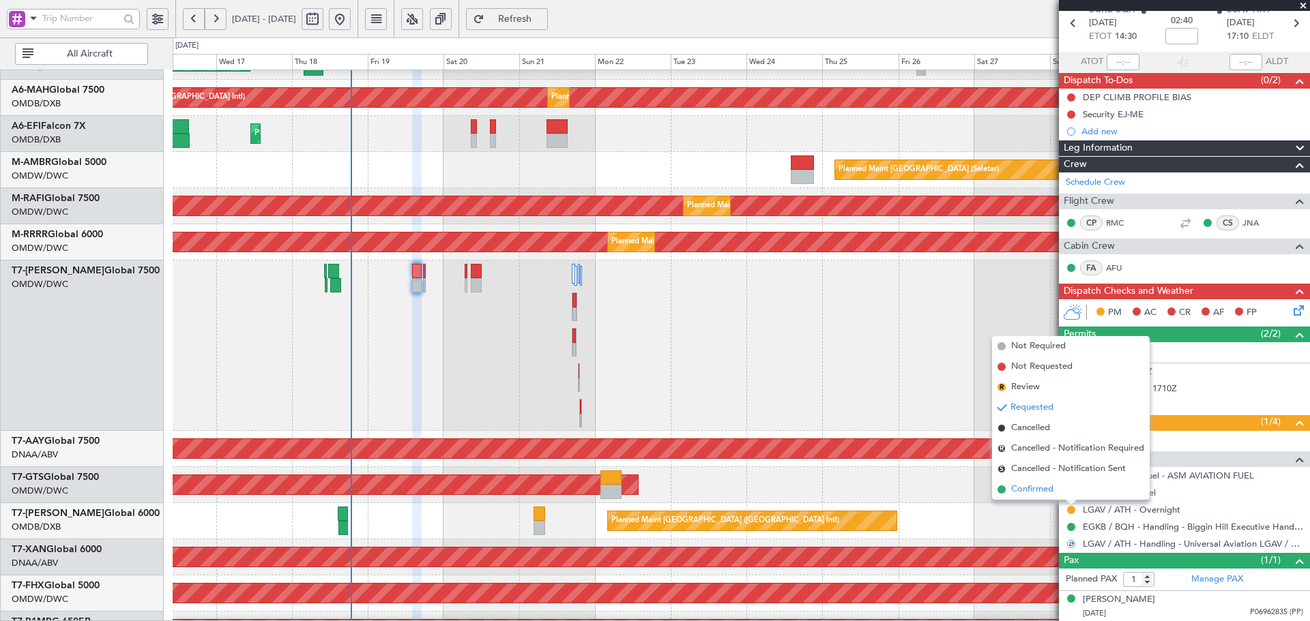
click at [1032, 491] on span "Confirmed" at bounding box center [1032, 490] width 42 height 14
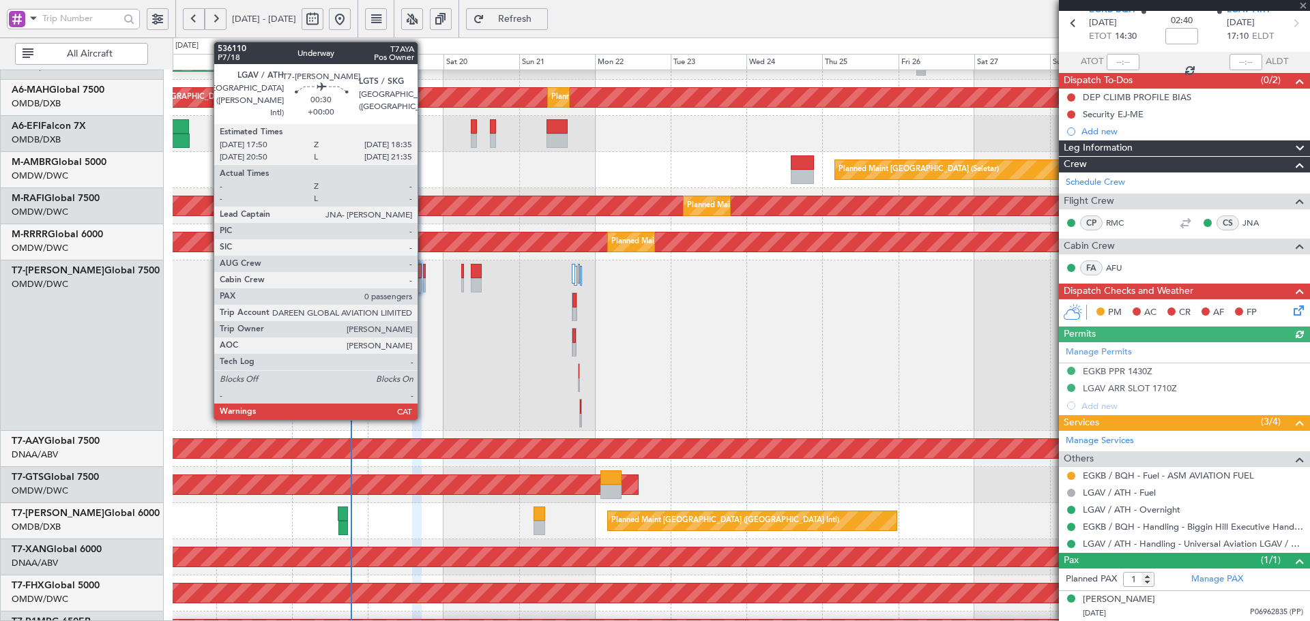
click at [424, 273] on div at bounding box center [424, 271] width 3 height 14
type input "0"
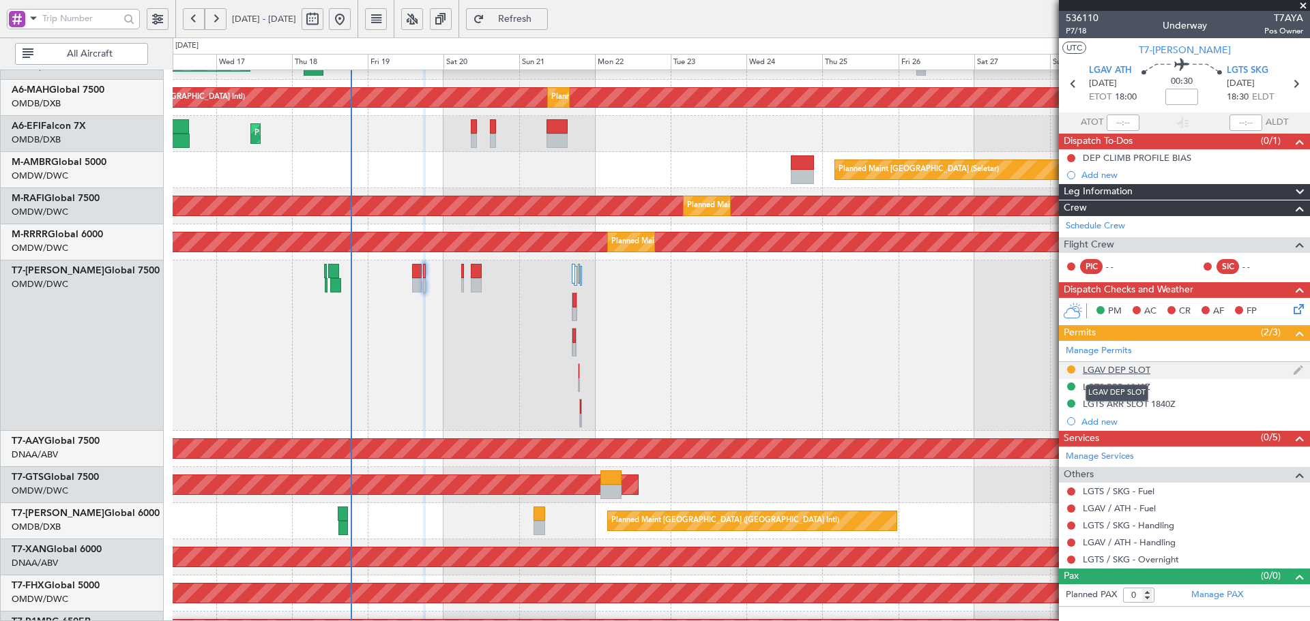
click at [1124, 372] on div "LGAV DEP SLOT" at bounding box center [1117, 370] width 68 height 12
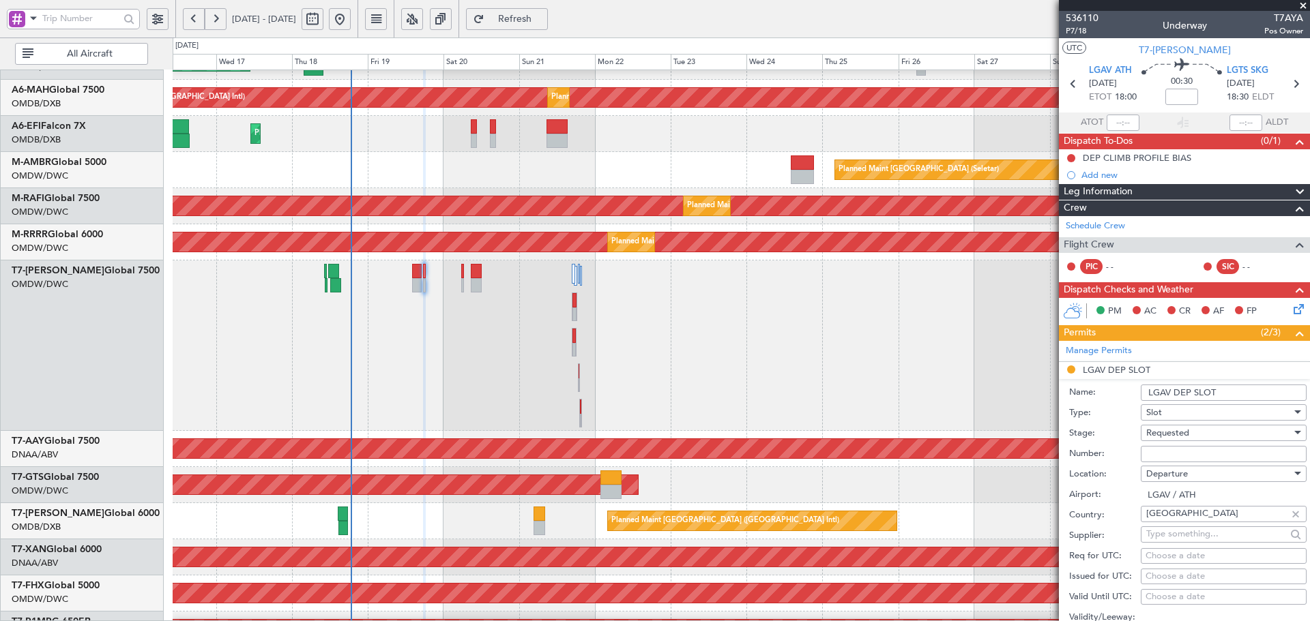
click at [1184, 430] on span "Requested" at bounding box center [1167, 433] width 43 height 12
drag, startPoint x: 1179, startPoint y: 536, endPoint x: 993, endPoint y: 519, distance: 187.0
click at [1177, 536] on span "Received OK" at bounding box center [1218, 536] width 143 height 20
click at [1162, 456] on input "Number:" at bounding box center [1224, 454] width 166 height 16
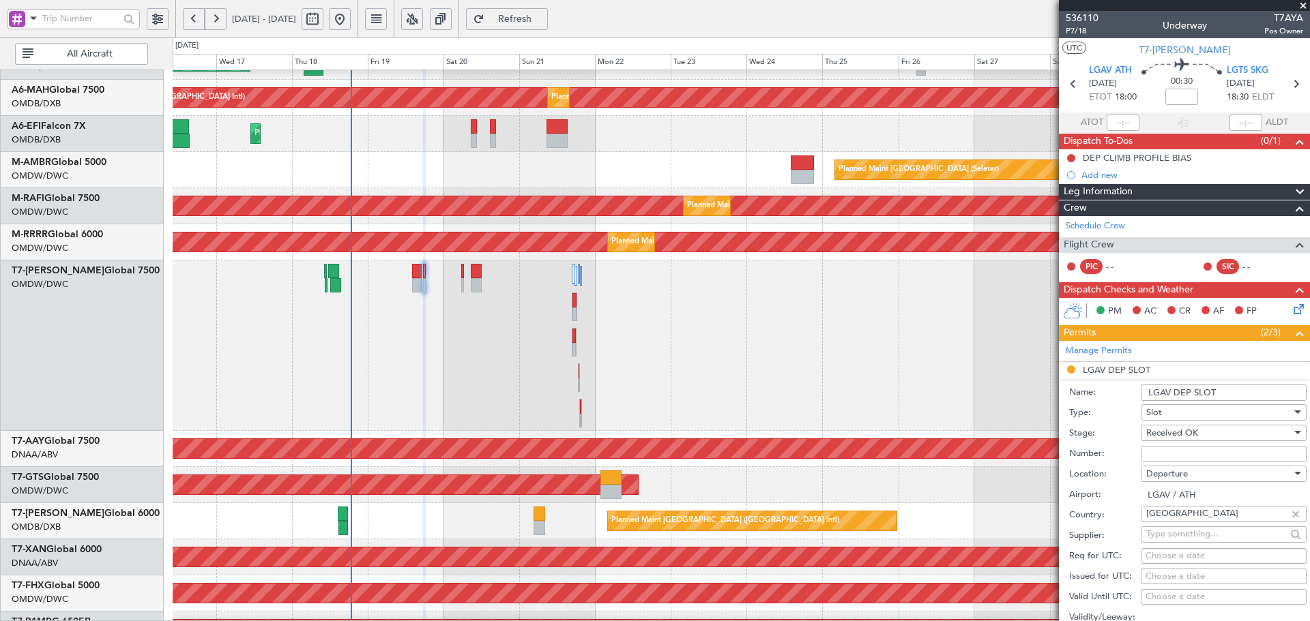
paste input "LGAVDUVA007800"
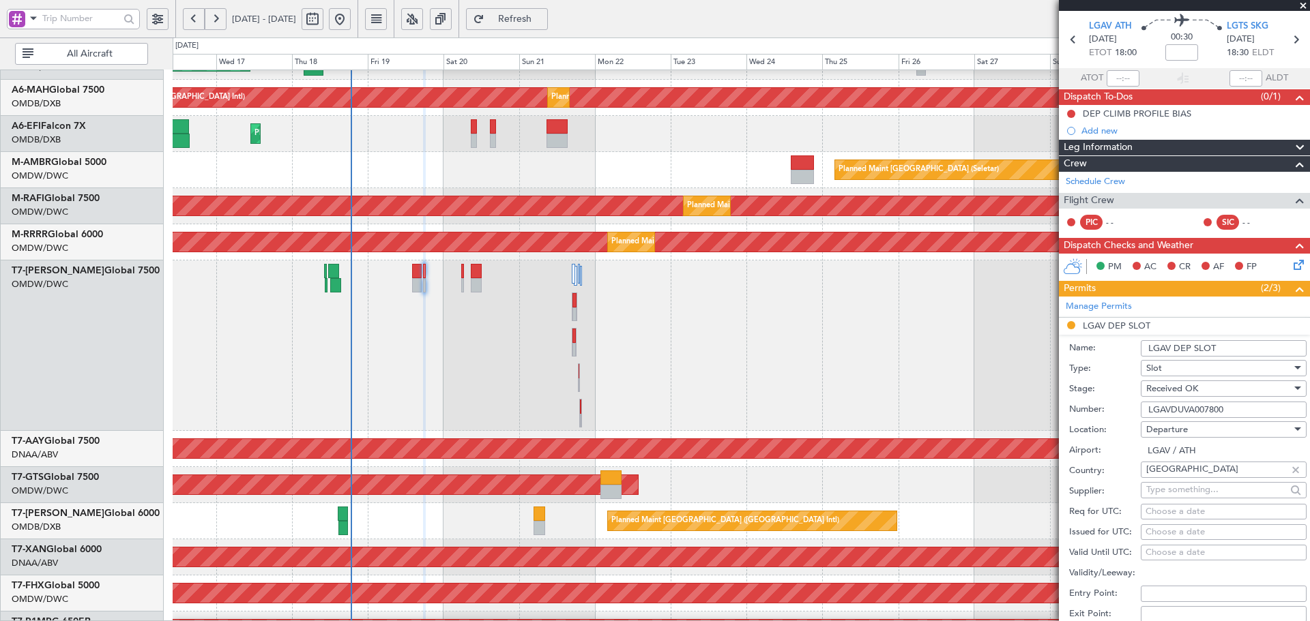
scroll to position [46, 0]
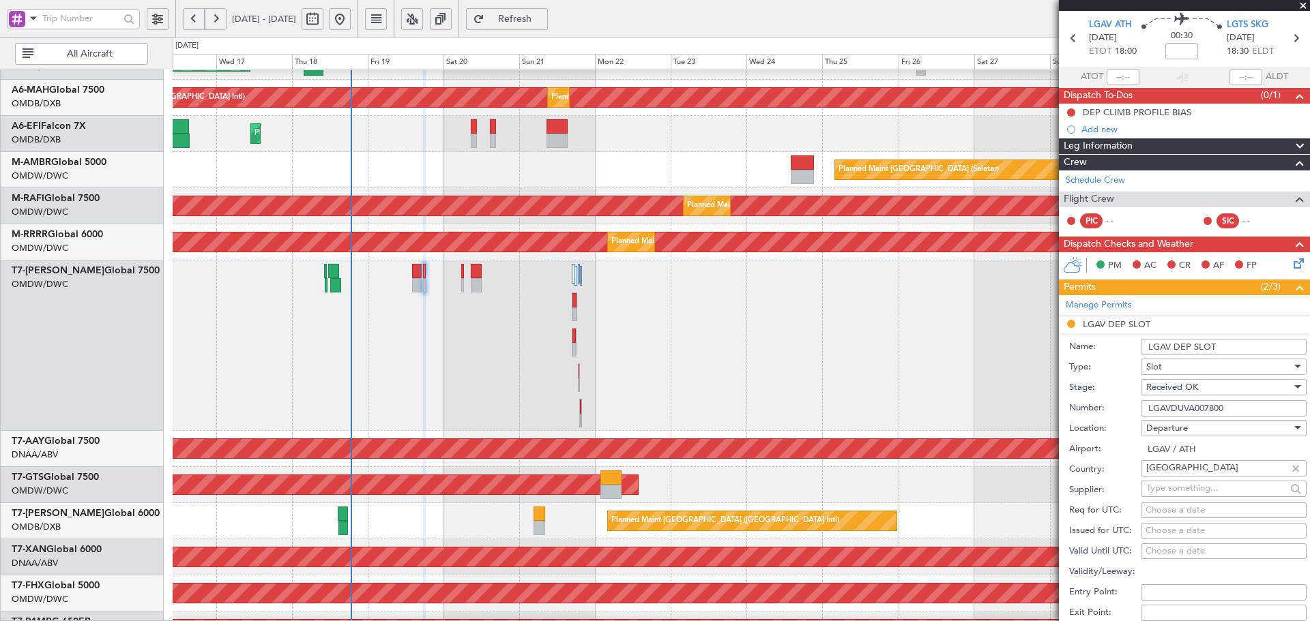
type input "LGAVDUVA007800"
click at [1173, 509] on div "Choose a date" at bounding box center [1223, 511] width 156 height 14
select select "9"
select select "2025"
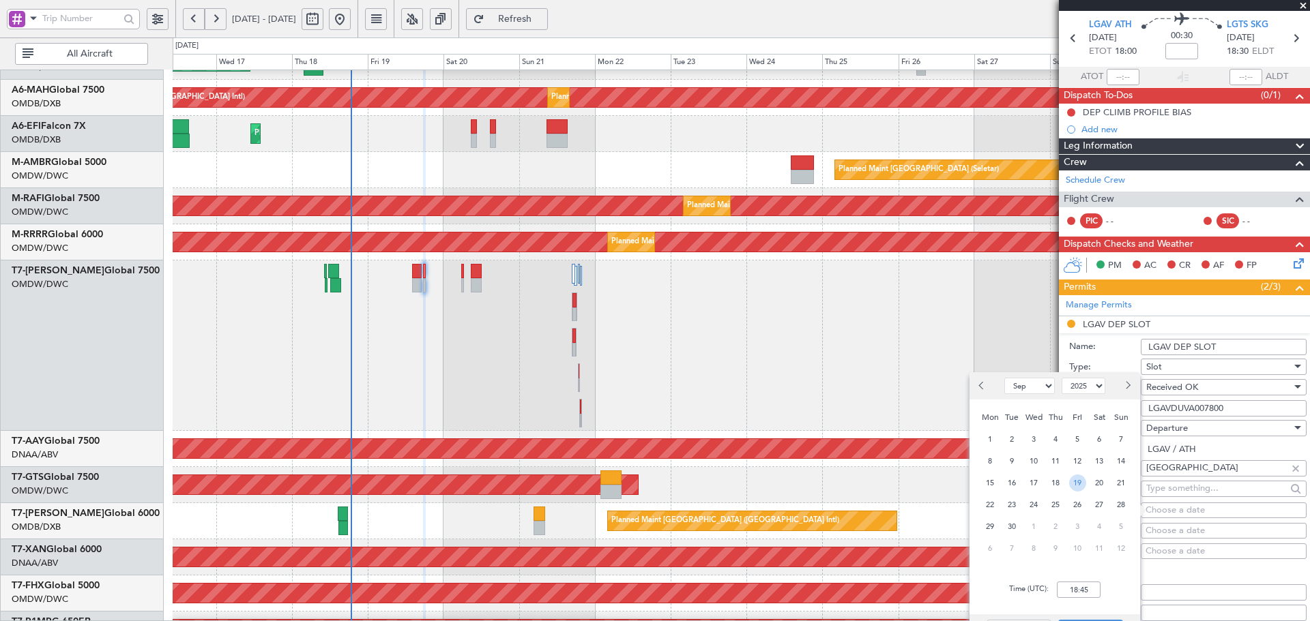
click at [1085, 484] on span "19" at bounding box center [1077, 483] width 17 height 17
click at [1084, 587] on input "00:00" at bounding box center [1079, 590] width 44 height 16
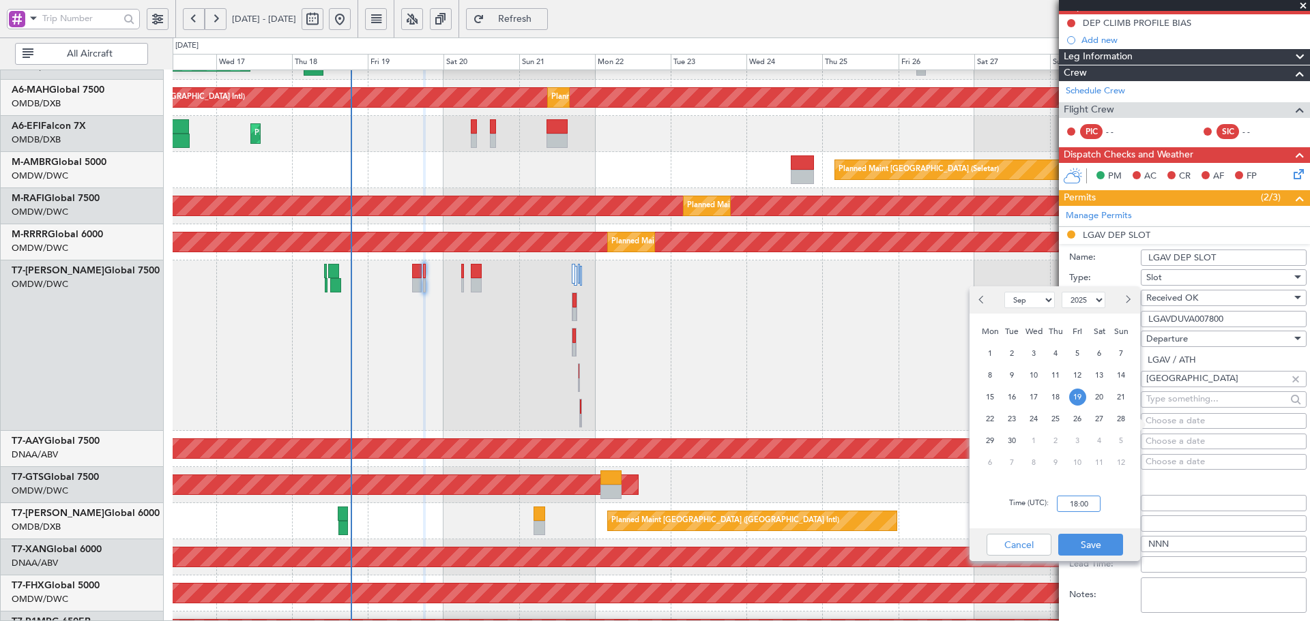
scroll to position [136, 0]
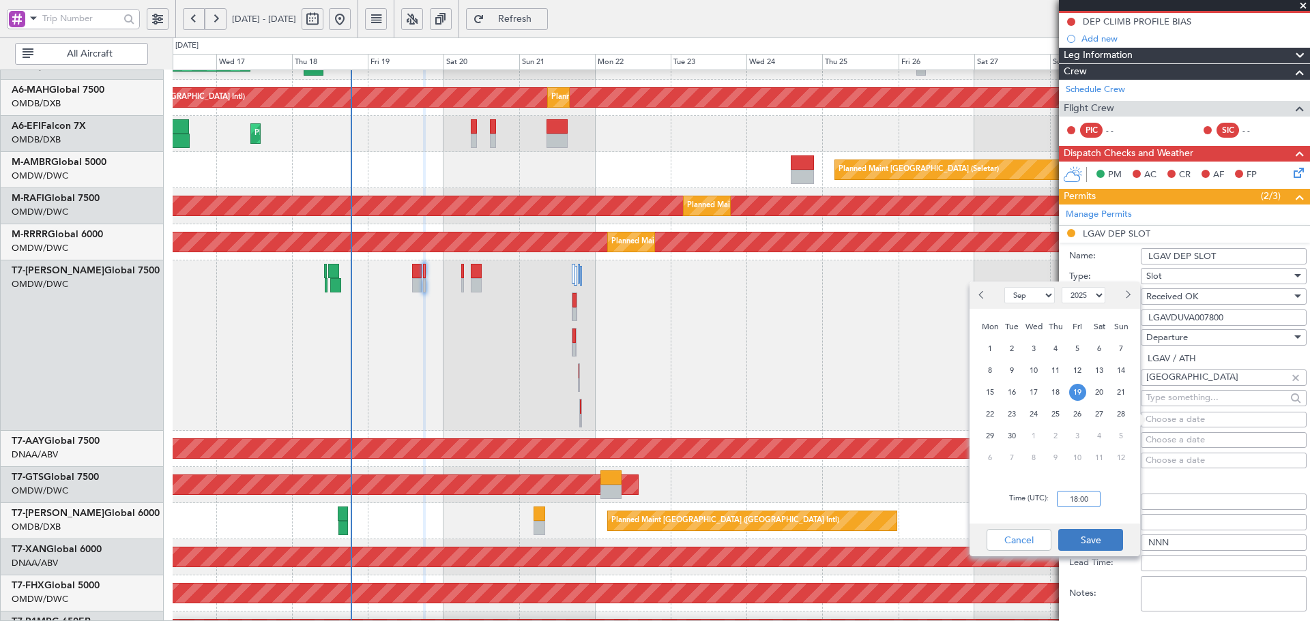
type input "18:00"
click at [1077, 542] on button "Save" at bounding box center [1090, 540] width 65 height 22
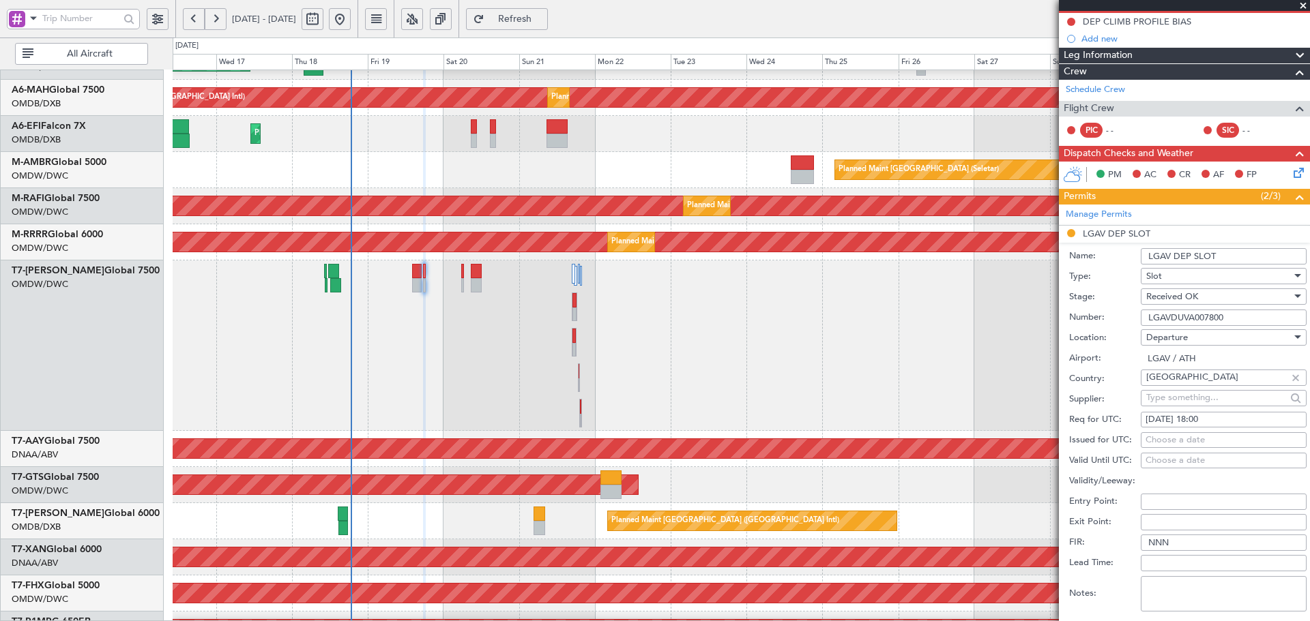
click at [1168, 439] on div "Choose a date" at bounding box center [1223, 441] width 156 height 14
select select "9"
select select "2025"
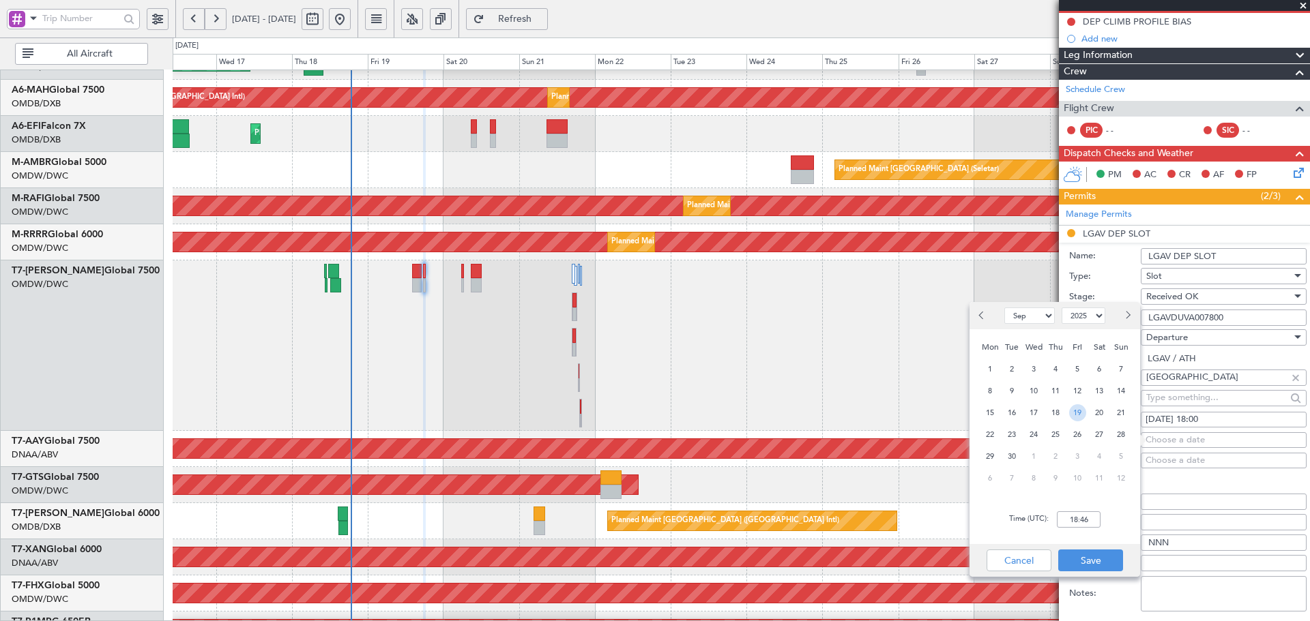
click at [1084, 411] on span "19" at bounding box center [1077, 413] width 17 height 17
click at [1072, 523] on input "00:00" at bounding box center [1079, 520] width 44 height 16
type input "18:10"
click at [1103, 563] on button "Save" at bounding box center [1090, 561] width 65 height 22
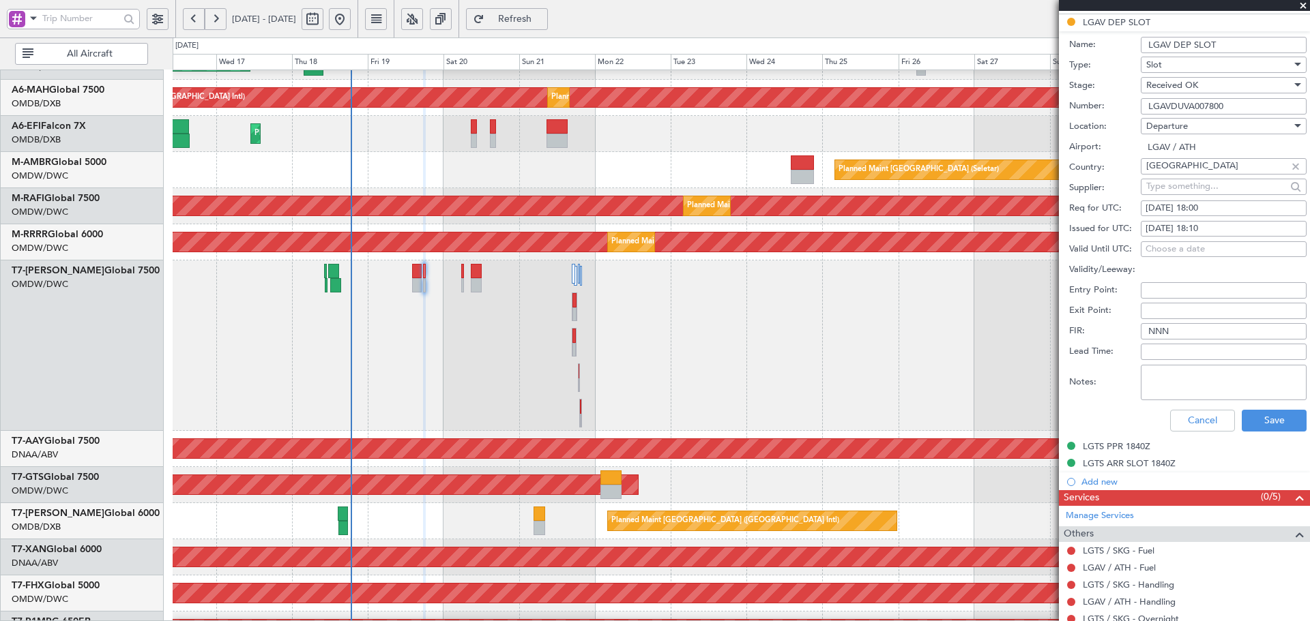
scroll to position [364, 0]
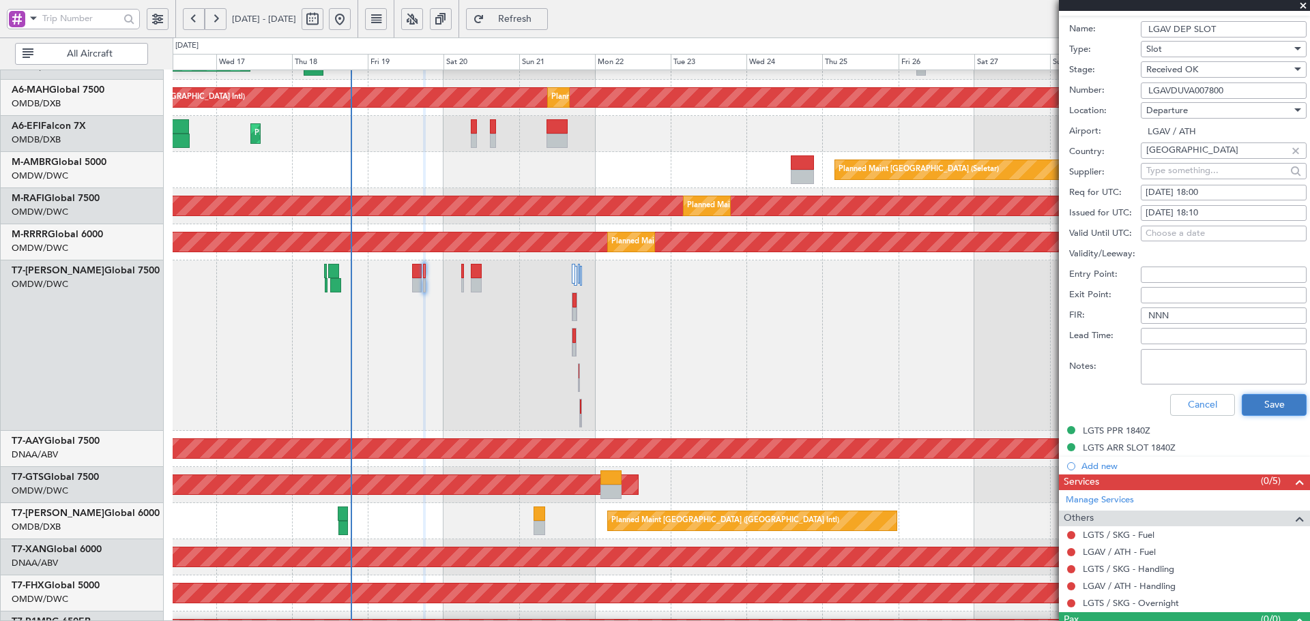
click at [1254, 402] on button "Save" at bounding box center [1274, 405] width 65 height 22
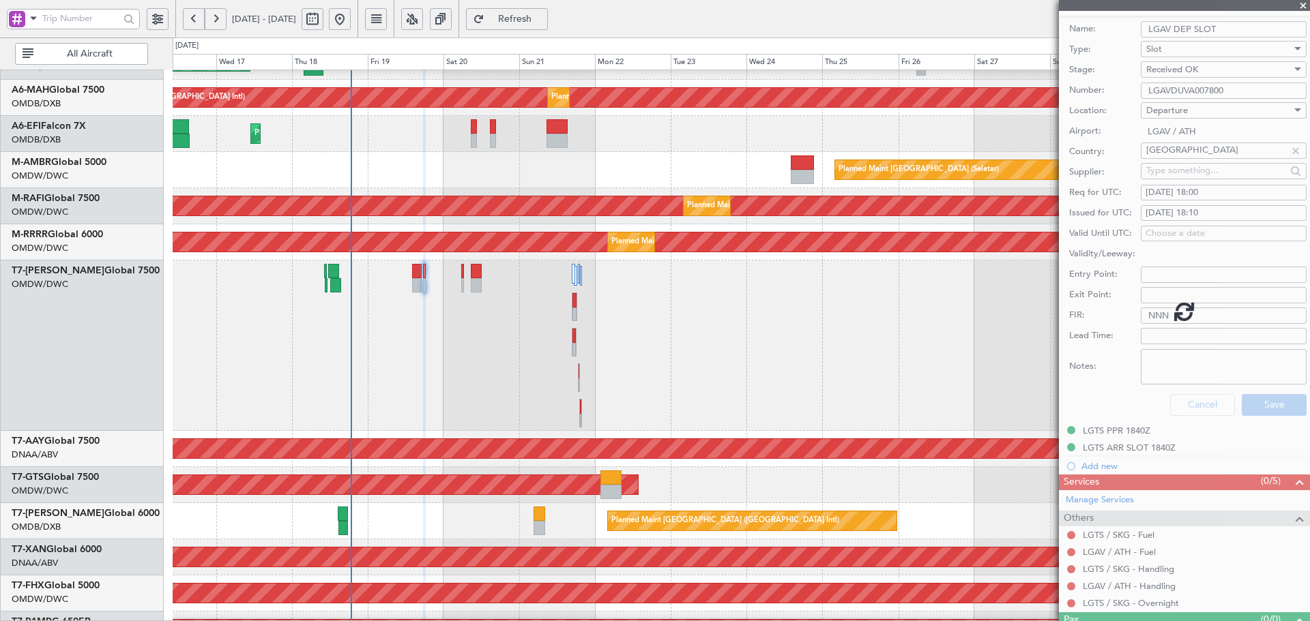
scroll to position [0, 0]
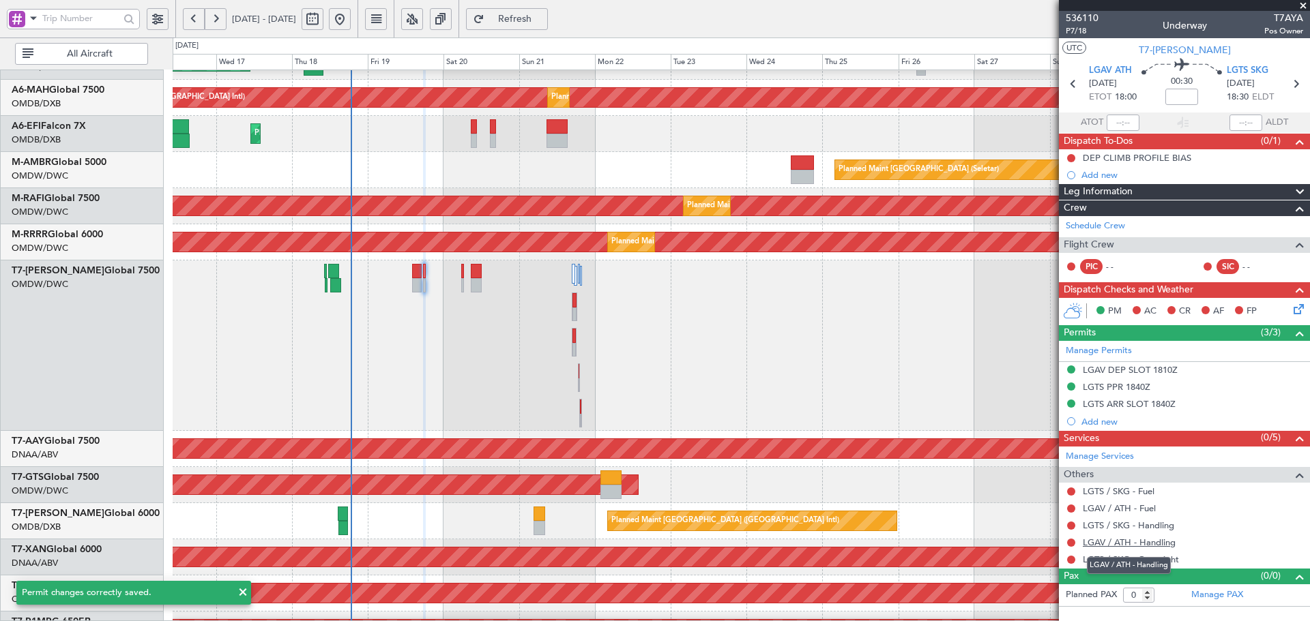
click at [1148, 544] on link "LGAV / ATH - Handling" at bounding box center [1129, 543] width 93 height 12
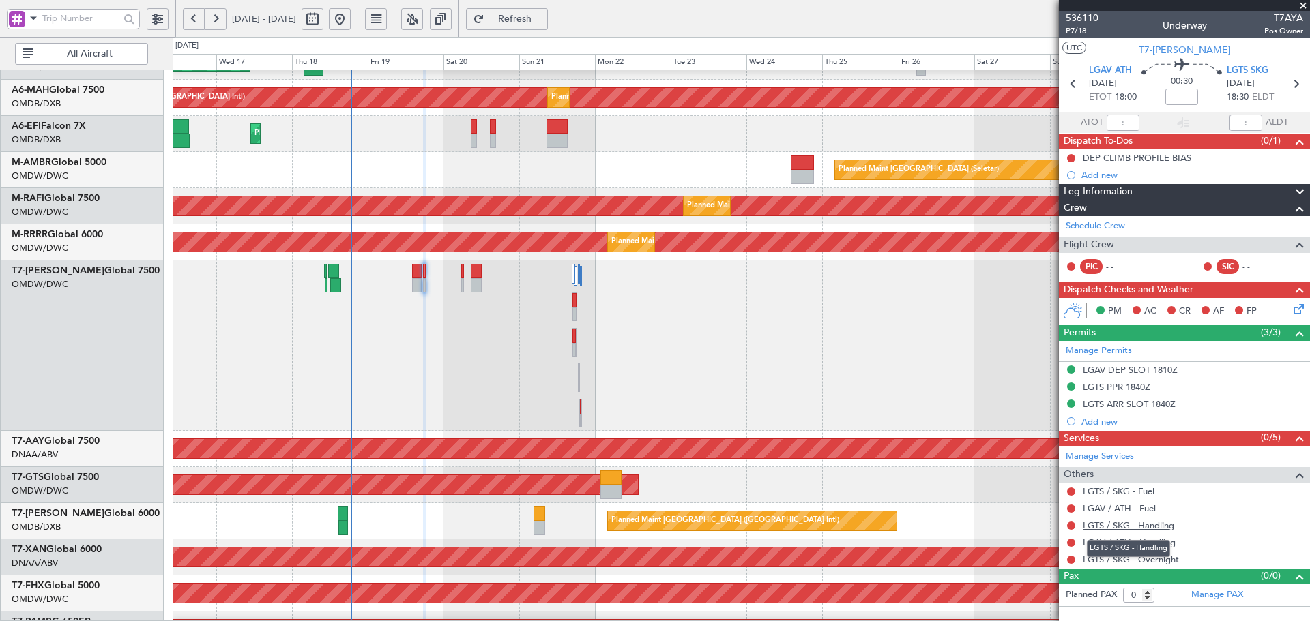
click at [1147, 524] on link "LGTS / SKG - Handling" at bounding box center [1128, 526] width 91 height 12
click at [543, 18] on span "Refresh" at bounding box center [515, 19] width 56 height 10
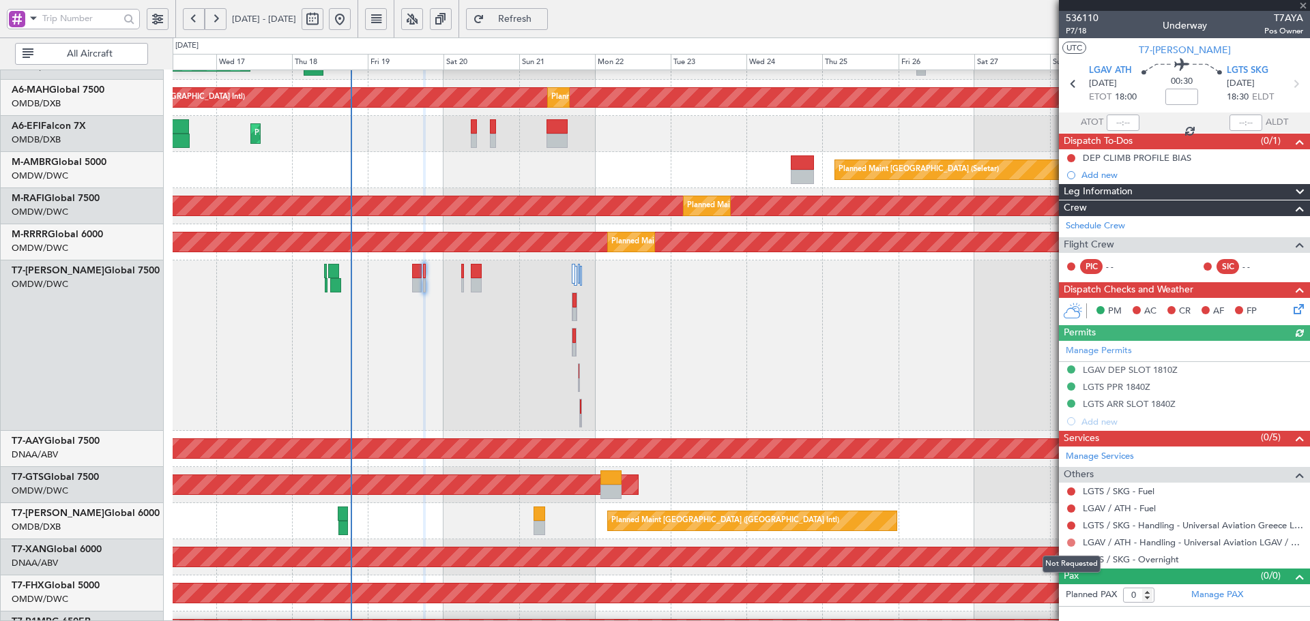
click at [1070, 543] on button at bounding box center [1071, 543] width 8 height 8
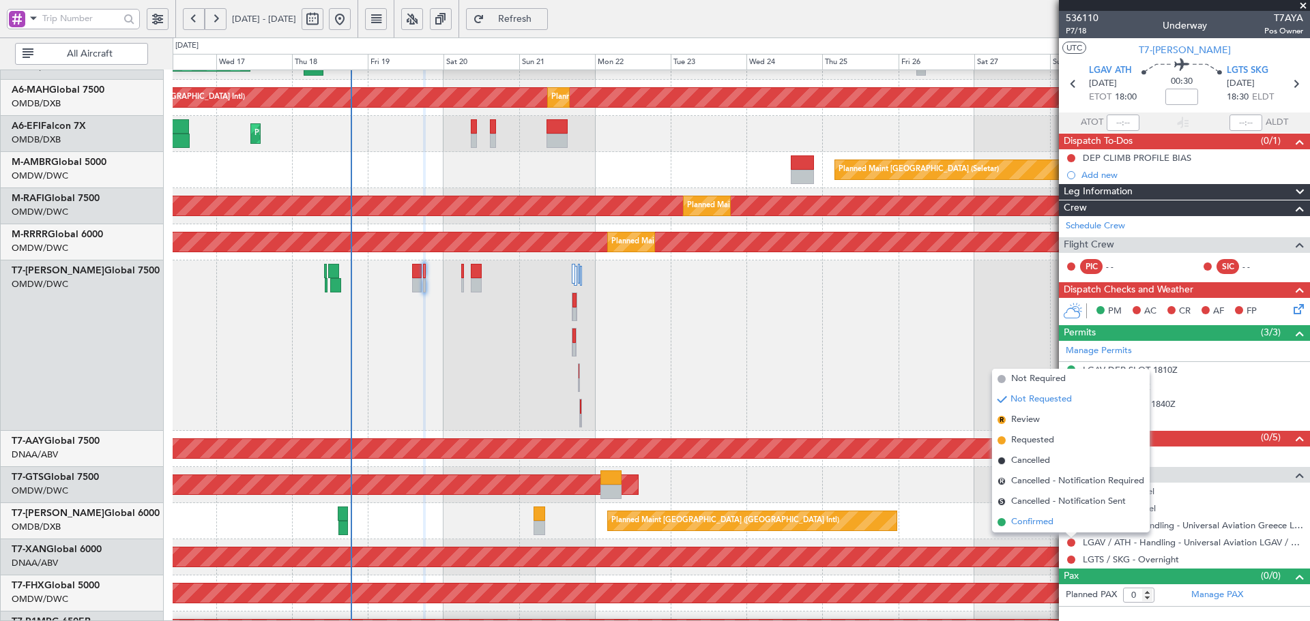
click at [1032, 520] on span "Confirmed" at bounding box center [1032, 523] width 42 height 14
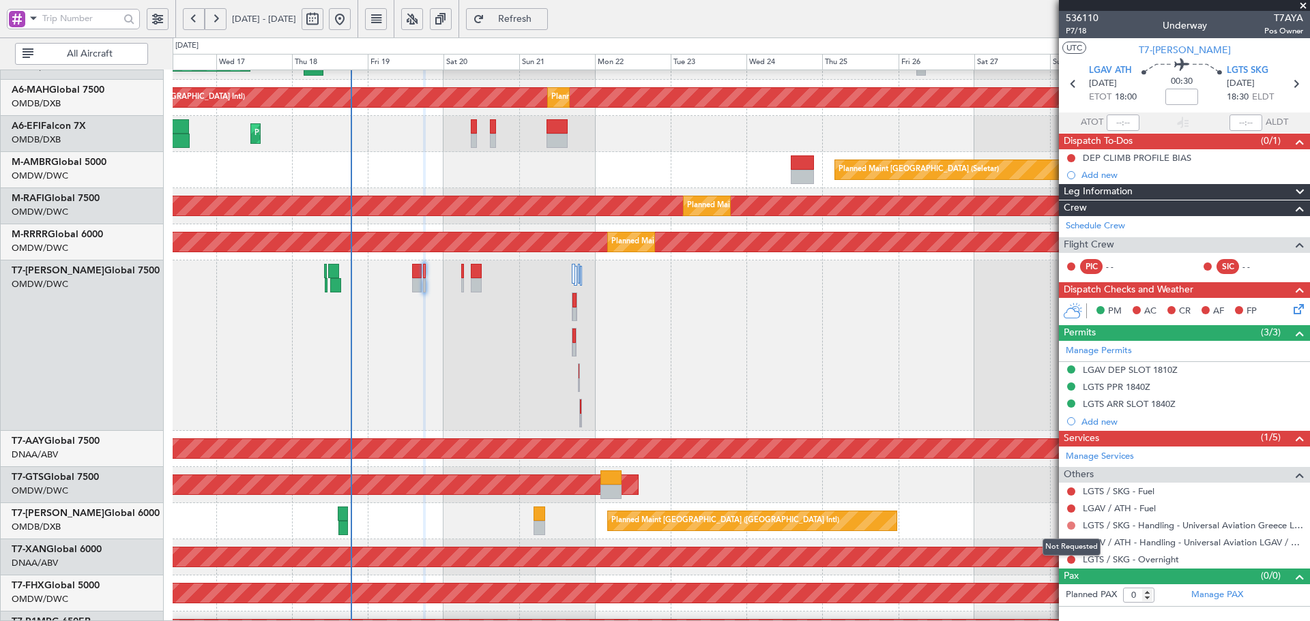
click at [1072, 526] on button at bounding box center [1071, 526] width 8 height 8
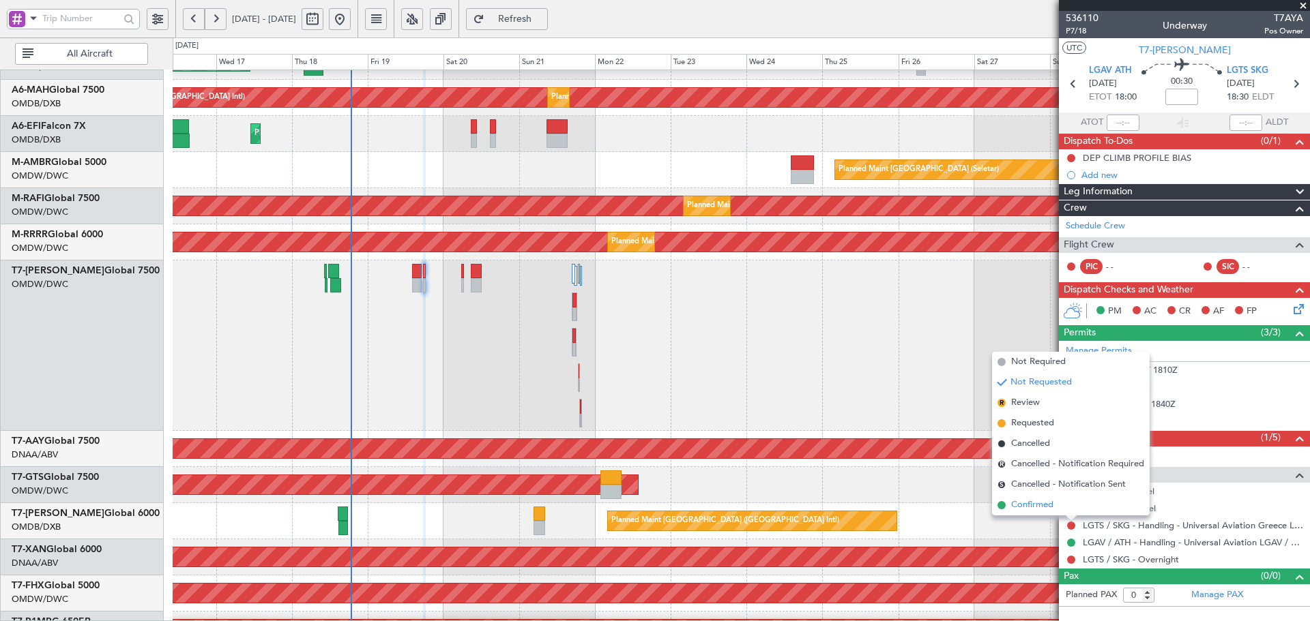
click at [1015, 503] on span "Confirmed" at bounding box center [1032, 506] width 42 height 14
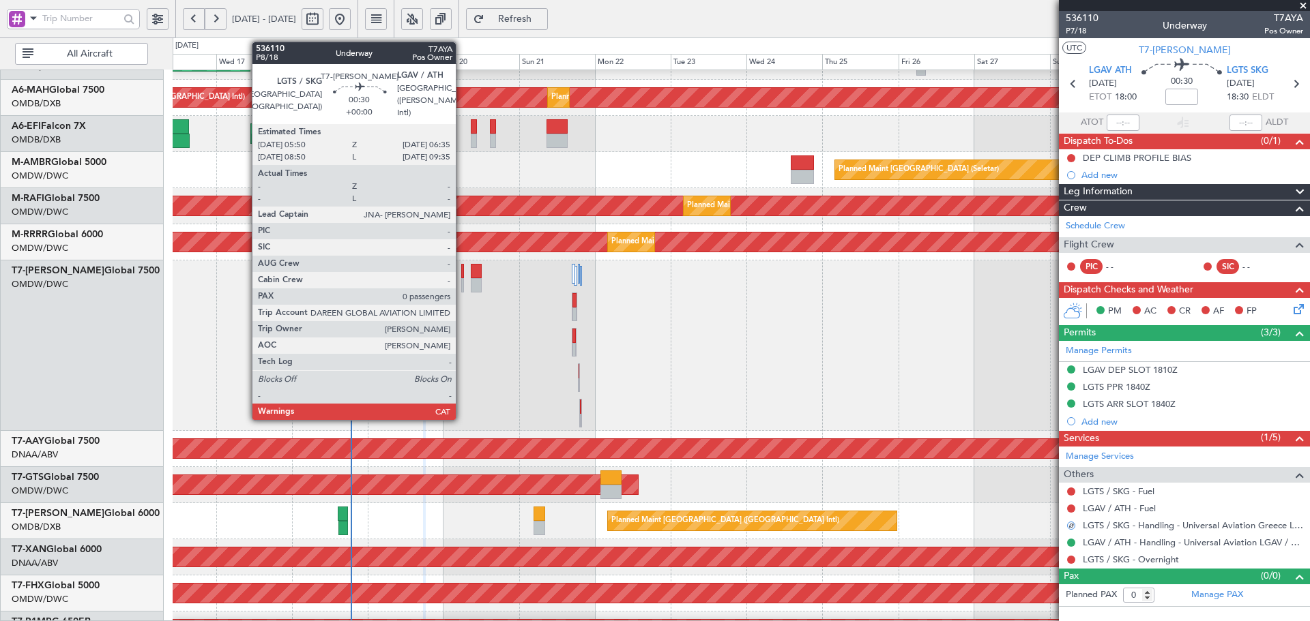
click at [462, 276] on div at bounding box center [462, 271] width 3 height 14
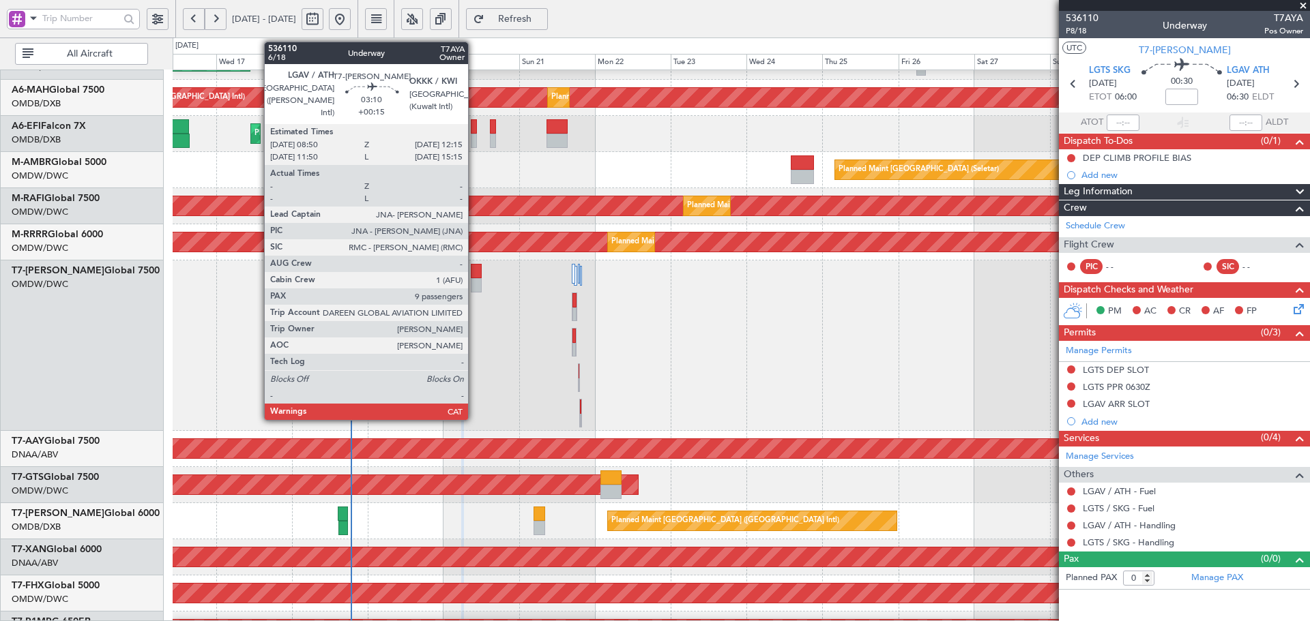
click at [474, 272] on div at bounding box center [476, 271] width 11 height 14
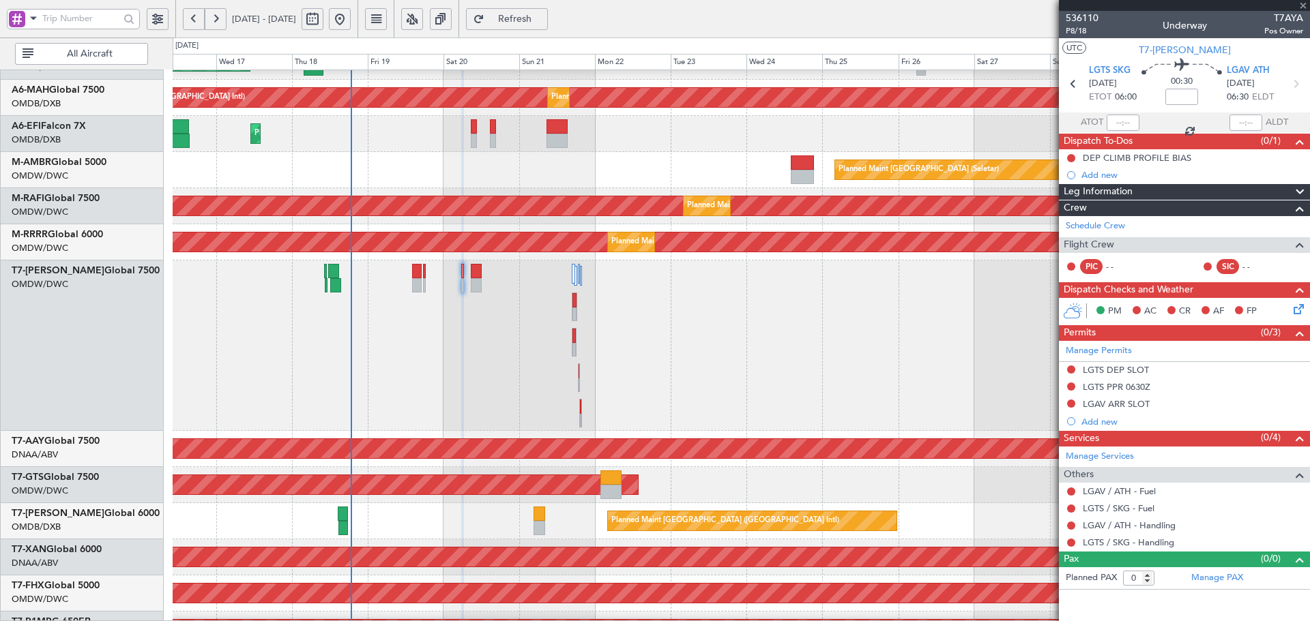
type input "+00:15"
type input "9"
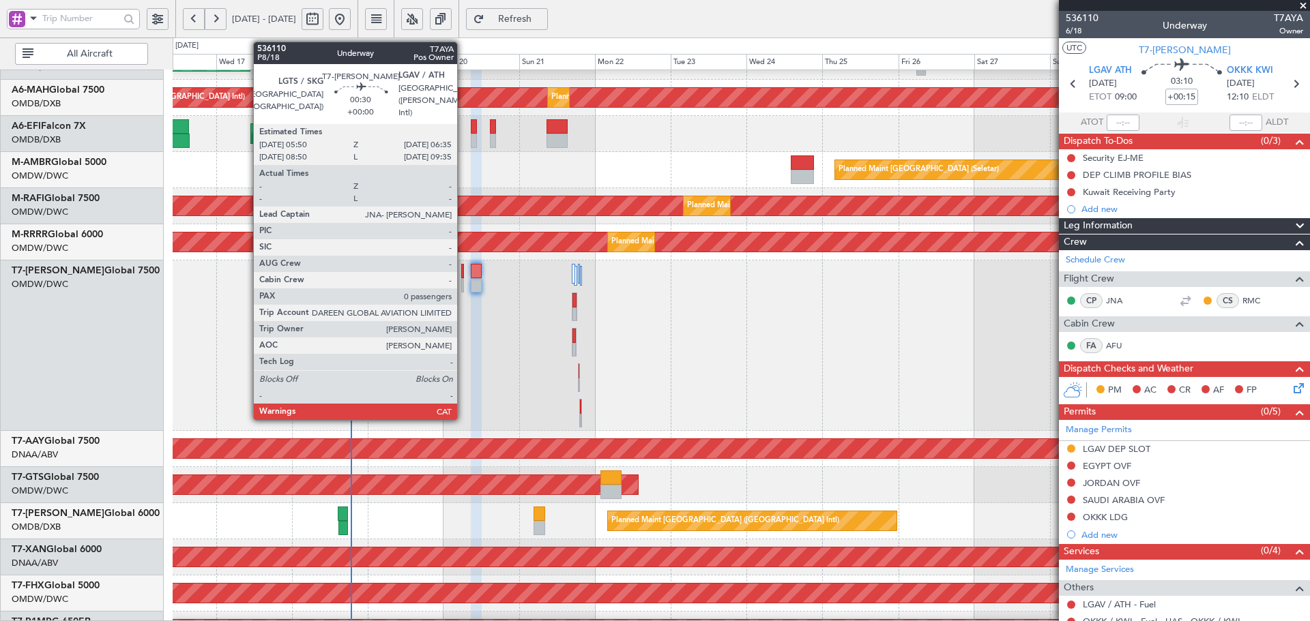
click at [463, 271] on div at bounding box center [462, 271] width 3 height 14
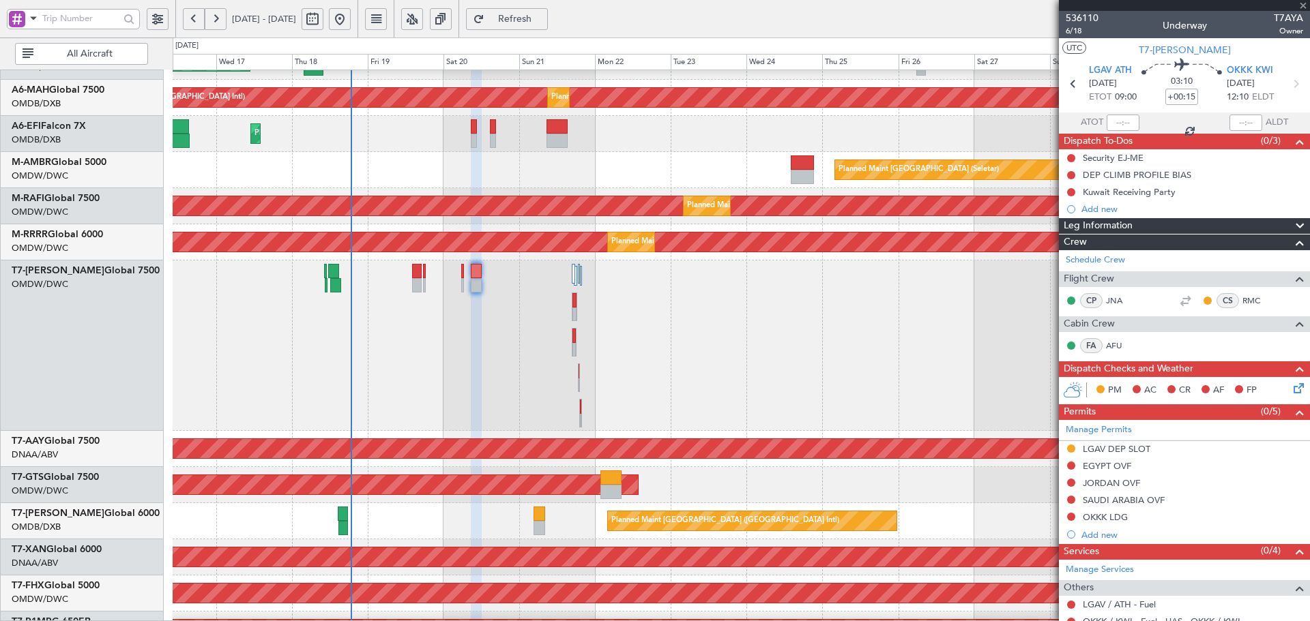
type input "0"
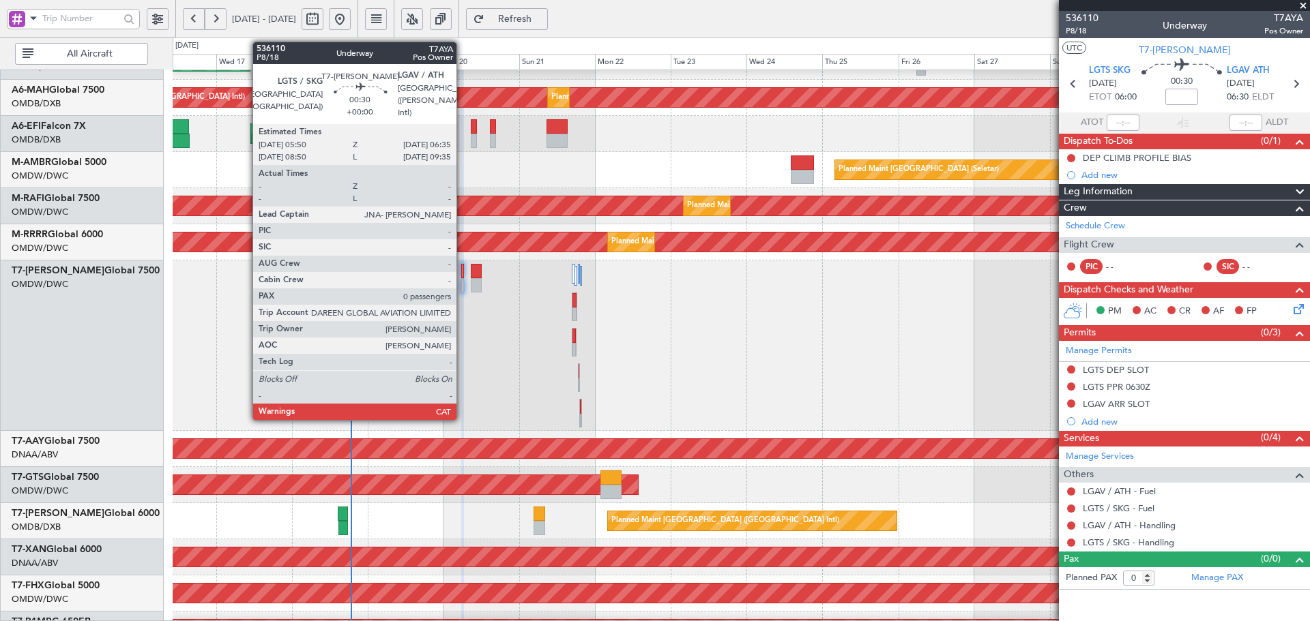
click at [463, 277] on div at bounding box center [462, 271] width 3 height 14
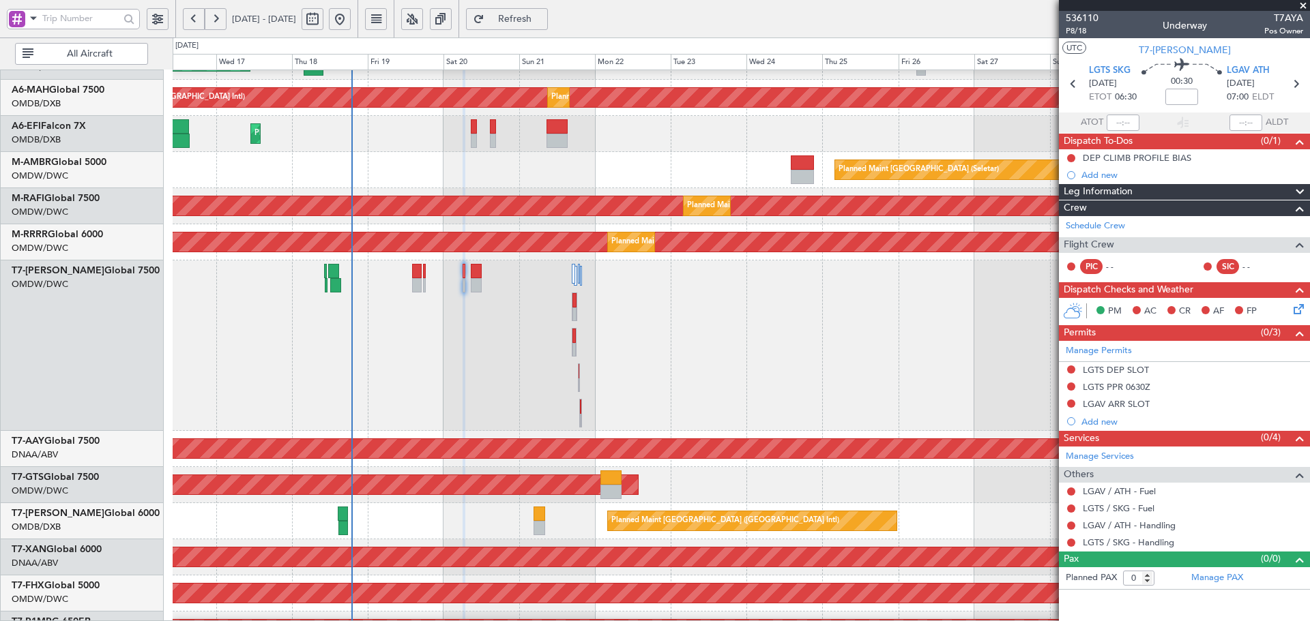
click at [543, 21] on span "Refresh" at bounding box center [515, 19] width 56 height 10
drag, startPoint x: 520, startPoint y: 18, endPoint x: 787, endPoint y: 159, distance: 301.8
click at [521, 18] on button "Refresh" at bounding box center [507, 19] width 82 height 22
click at [1154, 525] on div "Manage Services Others LGAV / ATH - Fuel LGTS / SKG - Fuel LGAV / ATH - Handlin…" at bounding box center [1184, 499] width 251 height 105
click at [1156, 525] on link "LGAV / ATH - Handling" at bounding box center [1129, 526] width 93 height 12
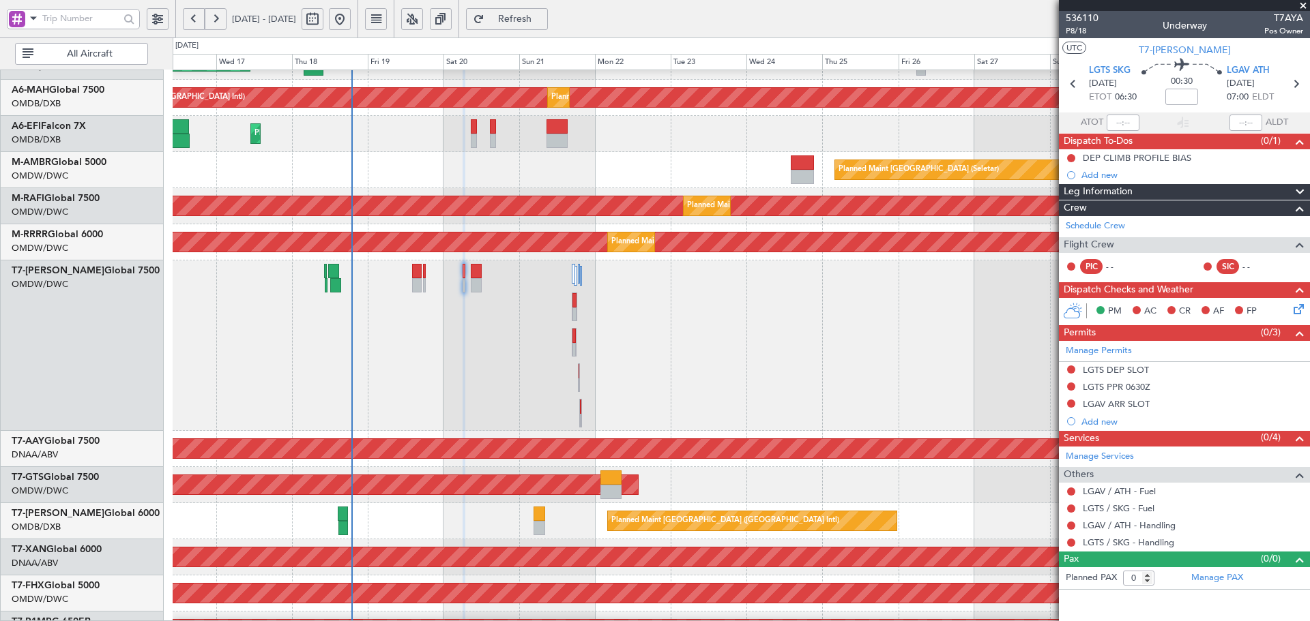
click at [543, 20] on span "Refresh" at bounding box center [515, 19] width 56 height 10
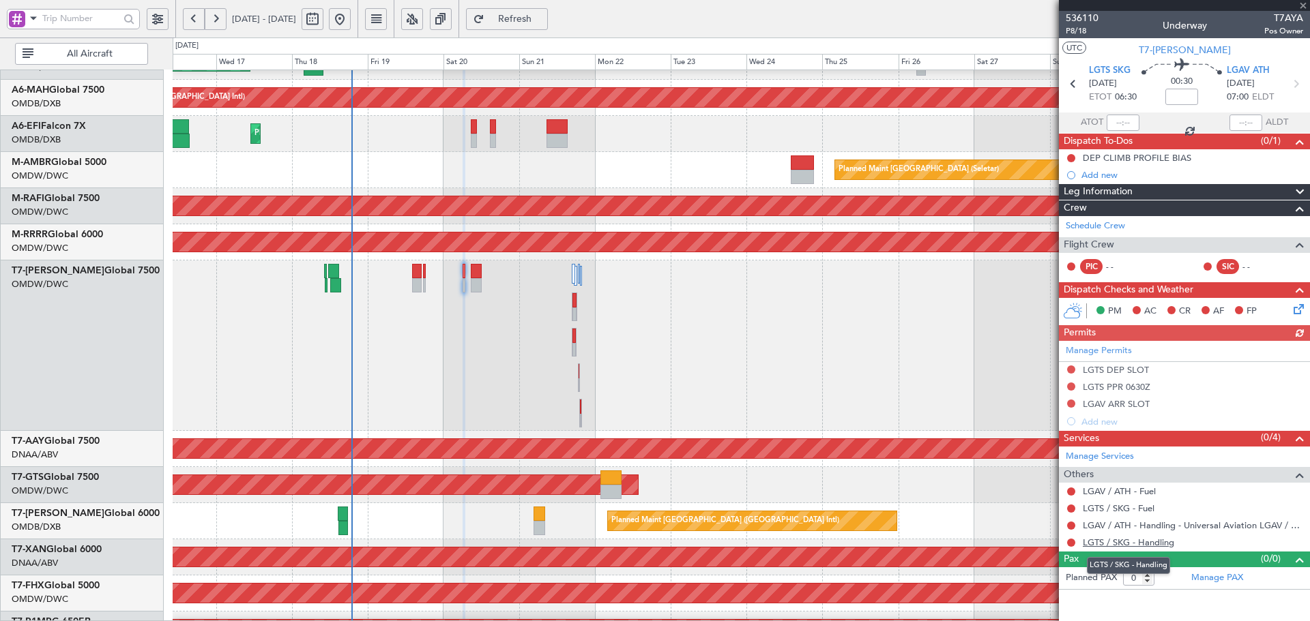
click at [1147, 544] on link "LGTS / SKG - Handling" at bounding box center [1128, 543] width 91 height 12
click at [543, 18] on span "Refresh" at bounding box center [515, 19] width 56 height 10
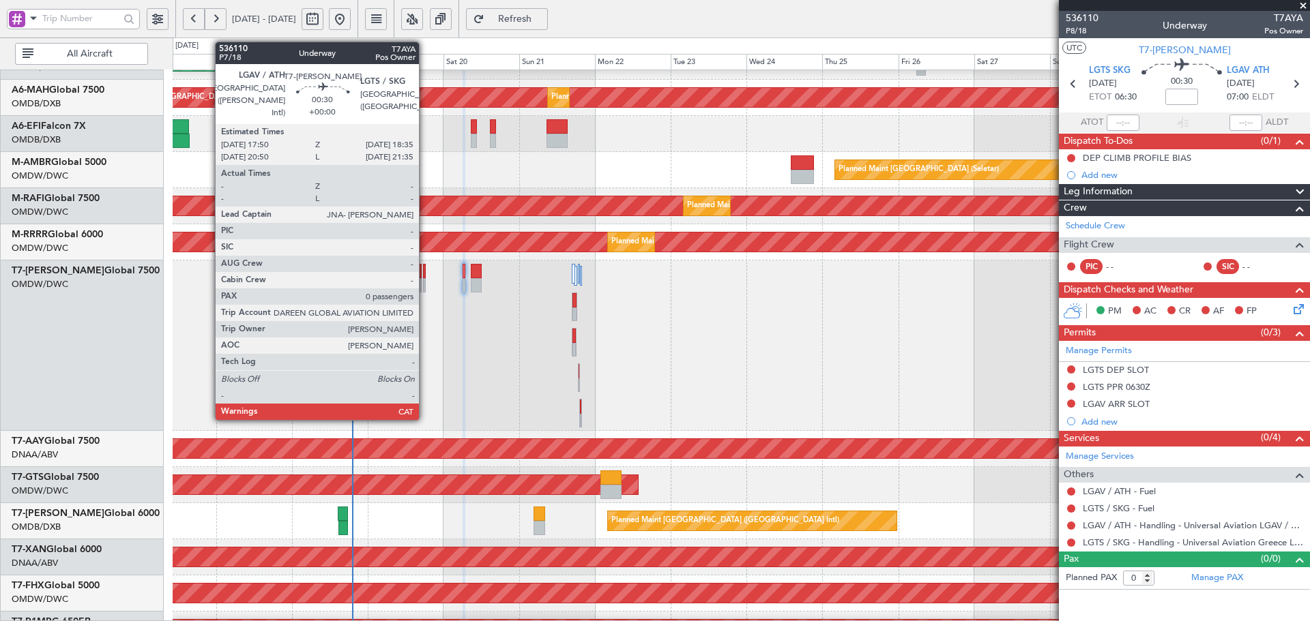
click at [425, 270] on div at bounding box center [424, 271] width 3 height 14
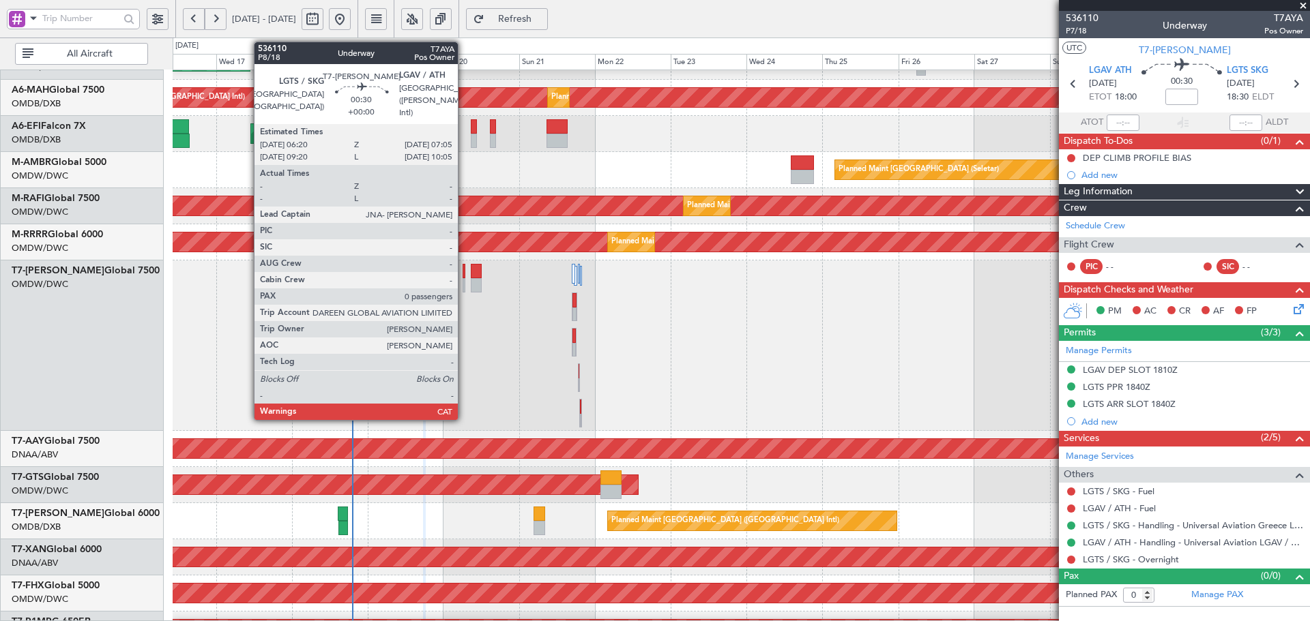
click at [464, 281] on div at bounding box center [464, 285] width 3 height 14
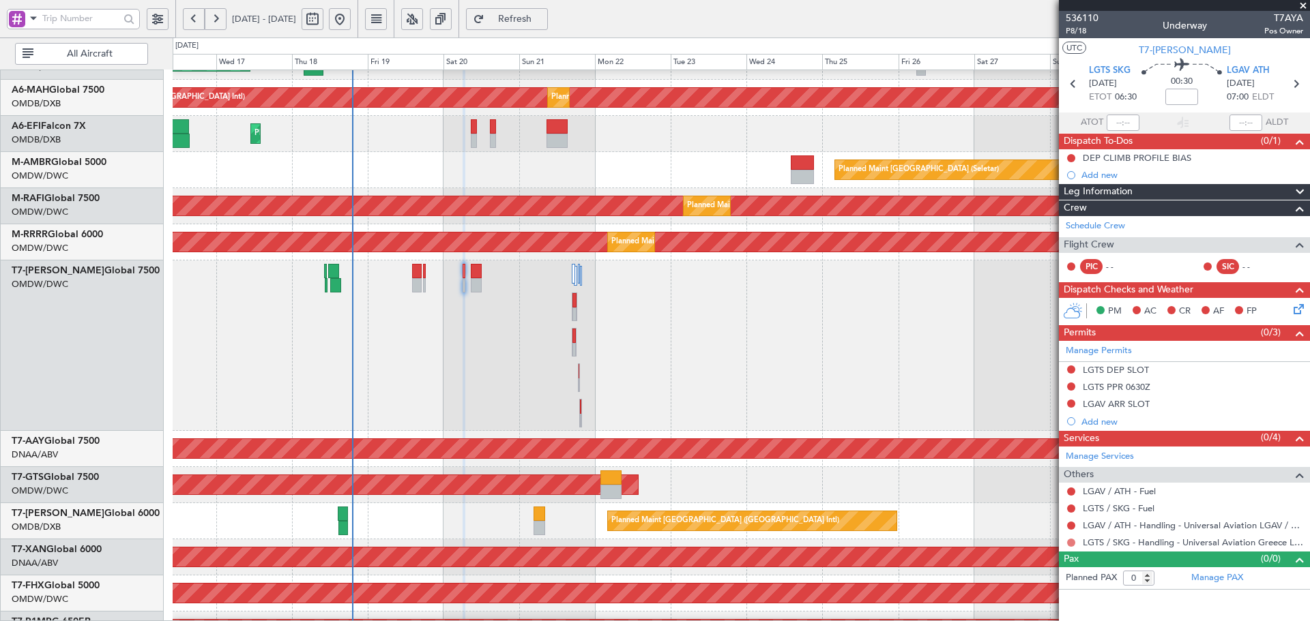
click at [1068, 542] on button at bounding box center [1071, 543] width 8 height 8
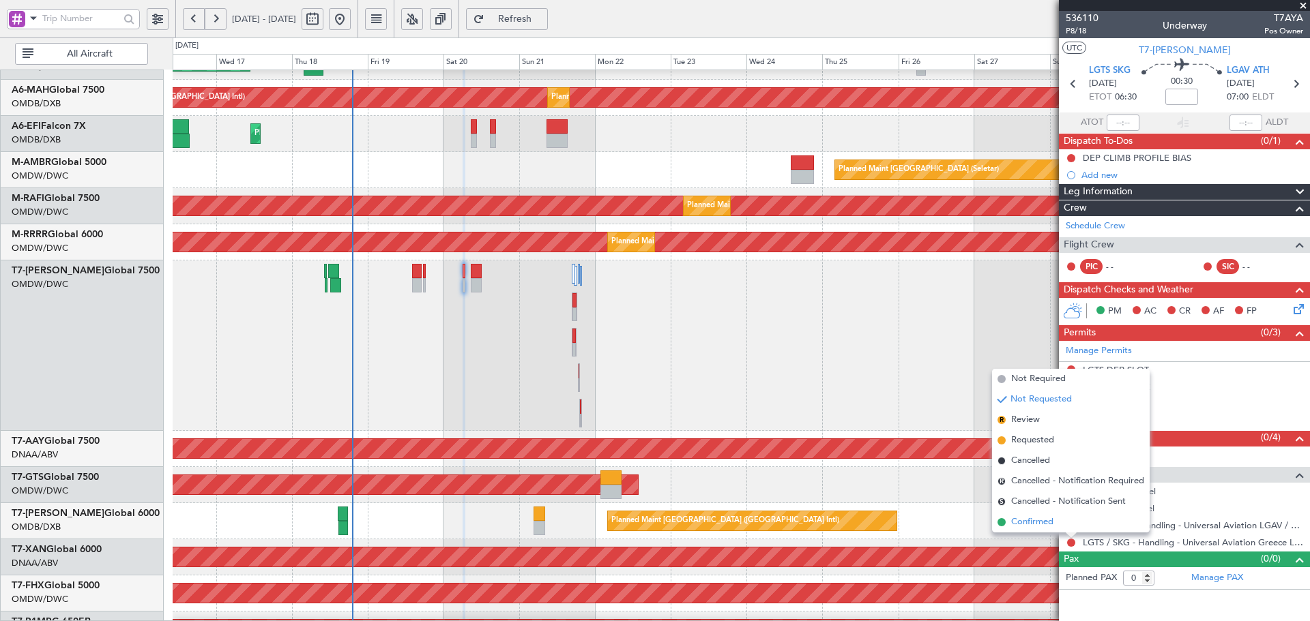
click at [1024, 524] on span "Confirmed" at bounding box center [1032, 523] width 42 height 14
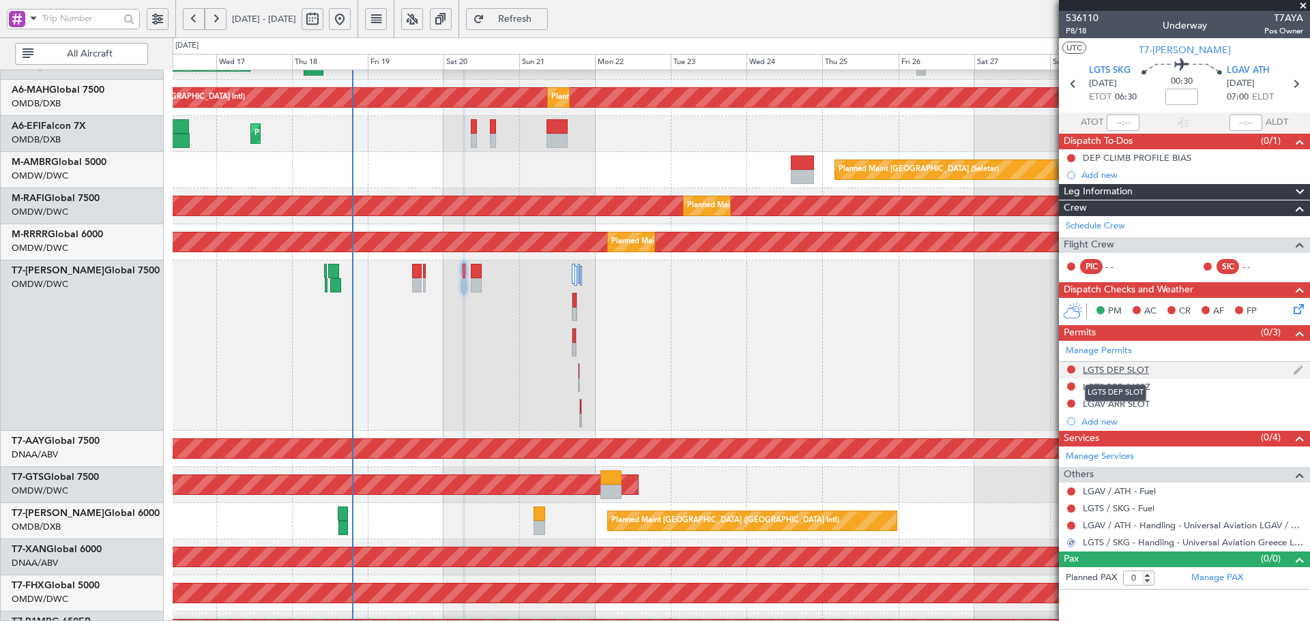
click at [1115, 369] on div "LGTS DEP SLOT" at bounding box center [1116, 370] width 66 height 12
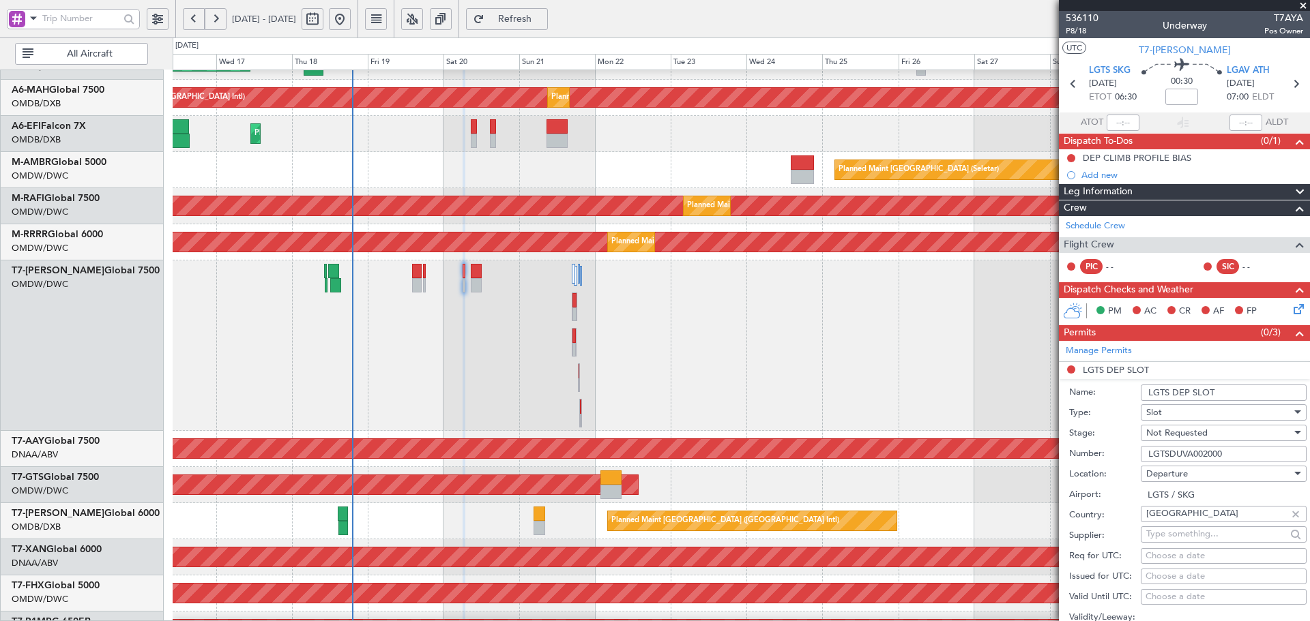
click at [1178, 555] on div "Choose a date" at bounding box center [1223, 557] width 156 height 14
select select "9"
select select "2025"
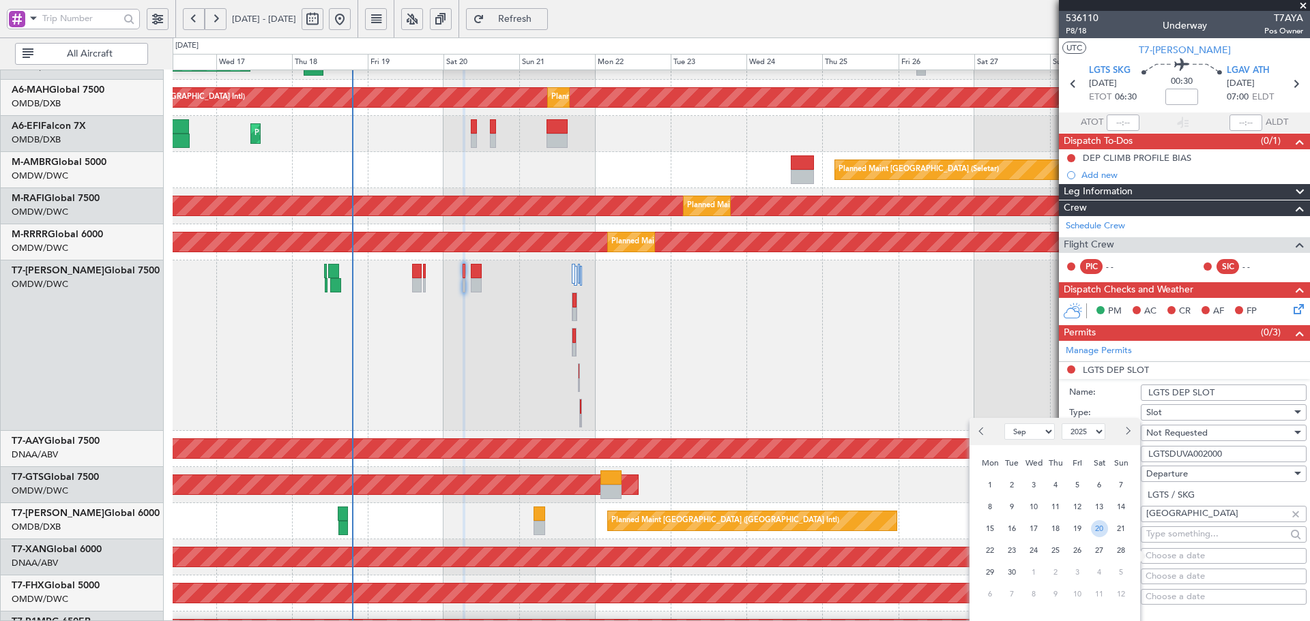
drag, startPoint x: 1100, startPoint y: 526, endPoint x: 1085, endPoint y: 550, distance: 28.2
click at [1100, 526] on span "20" at bounding box center [1099, 528] width 17 height 17
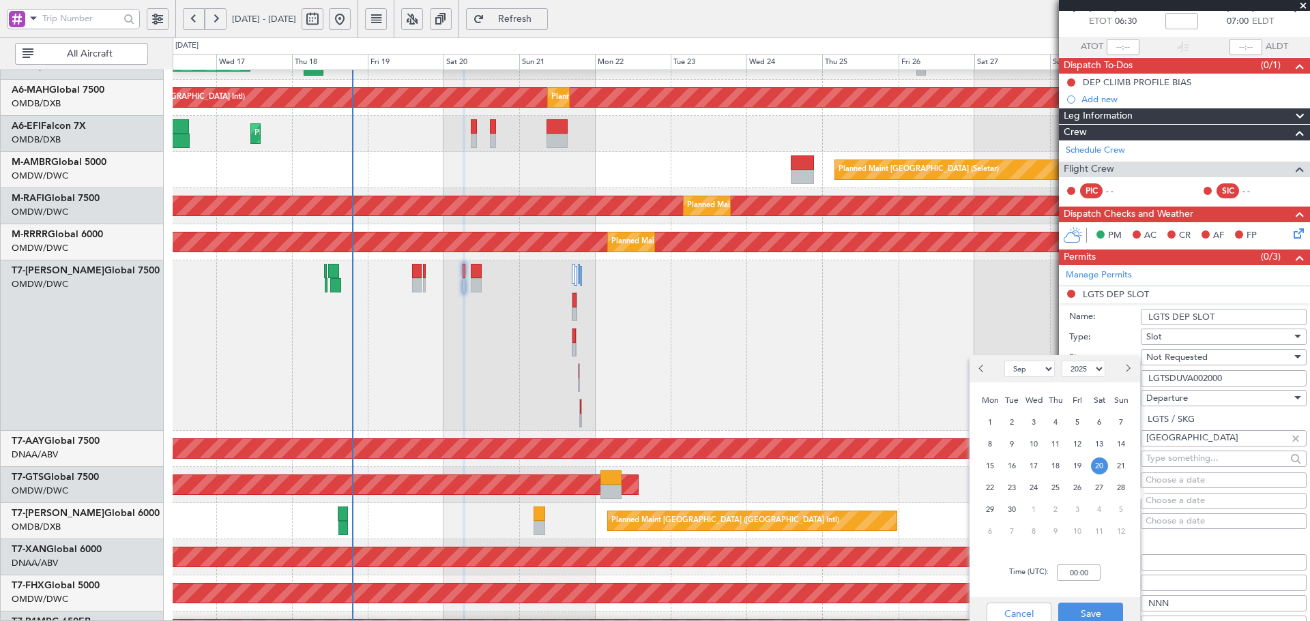
scroll to position [91, 0]
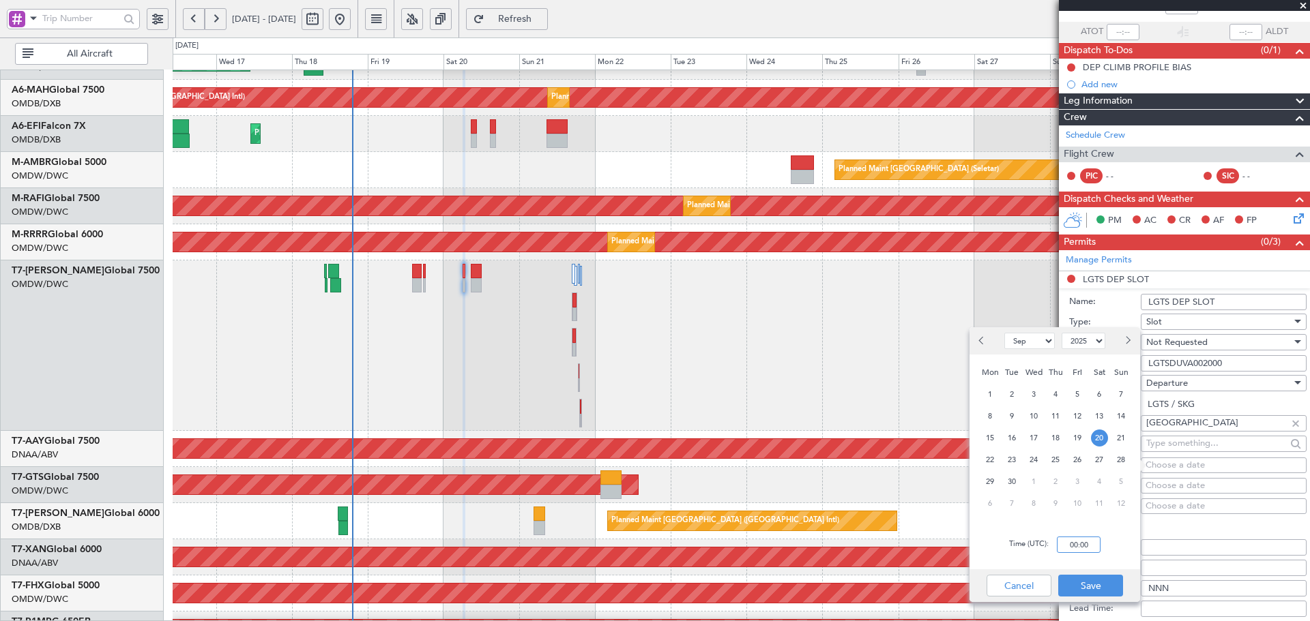
click at [1092, 546] on input "00:00" at bounding box center [1079, 545] width 44 height 16
type input "06:30"
click at [1104, 575] on button "Save" at bounding box center [1090, 586] width 65 height 22
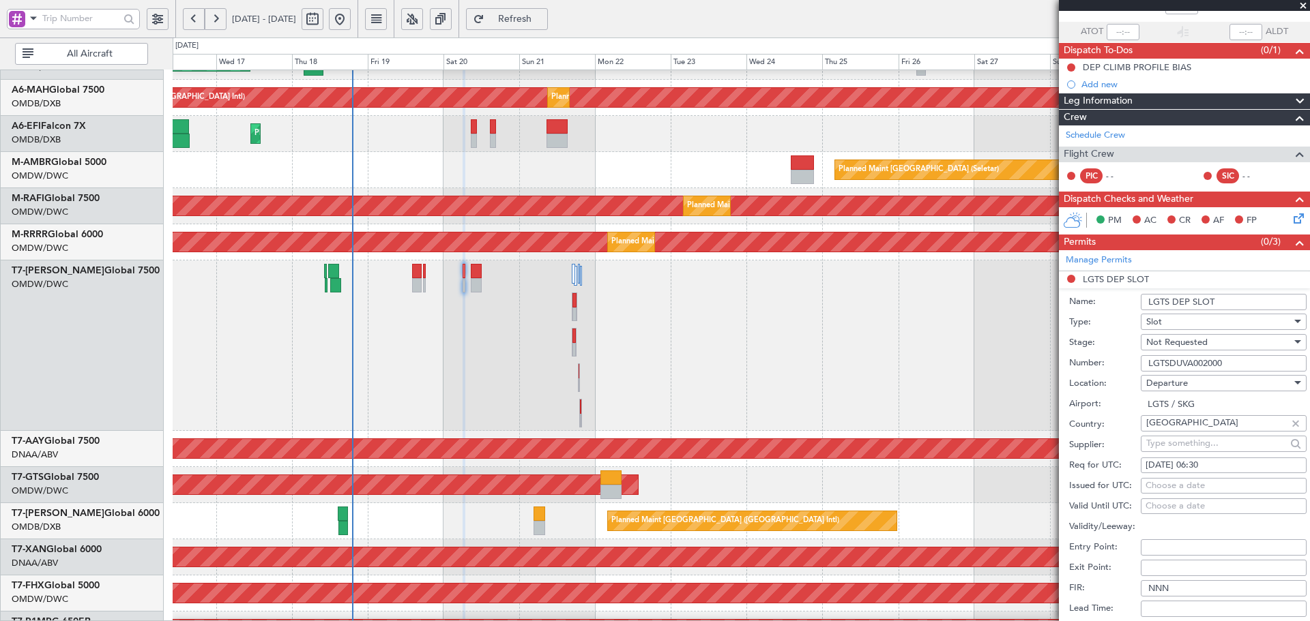
click at [1166, 480] on div "Choose a date" at bounding box center [1223, 487] width 156 height 14
select select "9"
select select "2025"
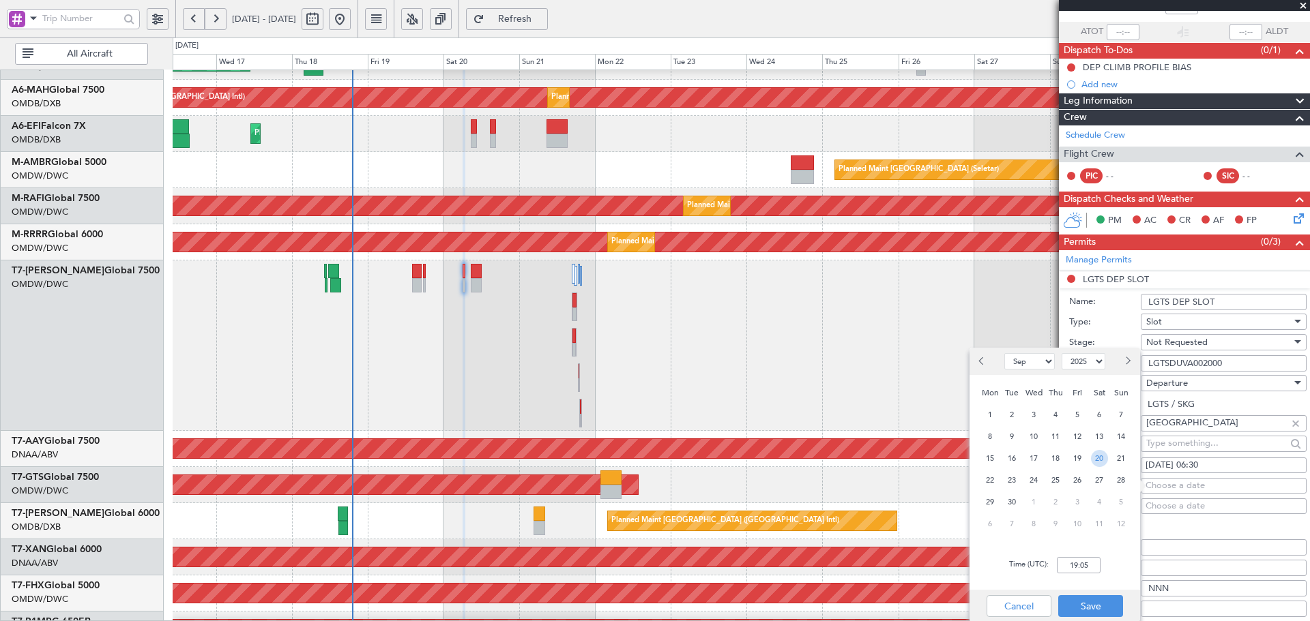
drag, startPoint x: 1102, startPoint y: 457, endPoint x: 1072, endPoint y: 536, distance: 84.6
click at [1102, 457] on span "20" at bounding box center [1099, 458] width 17 height 17
click at [1076, 564] on input "00:00" at bounding box center [1079, 565] width 44 height 16
type input "06:30"
drag, startPoint x: 1102, startPoint y: 601, endPoint x: 686, endPoint y: 585, distance: 417.1
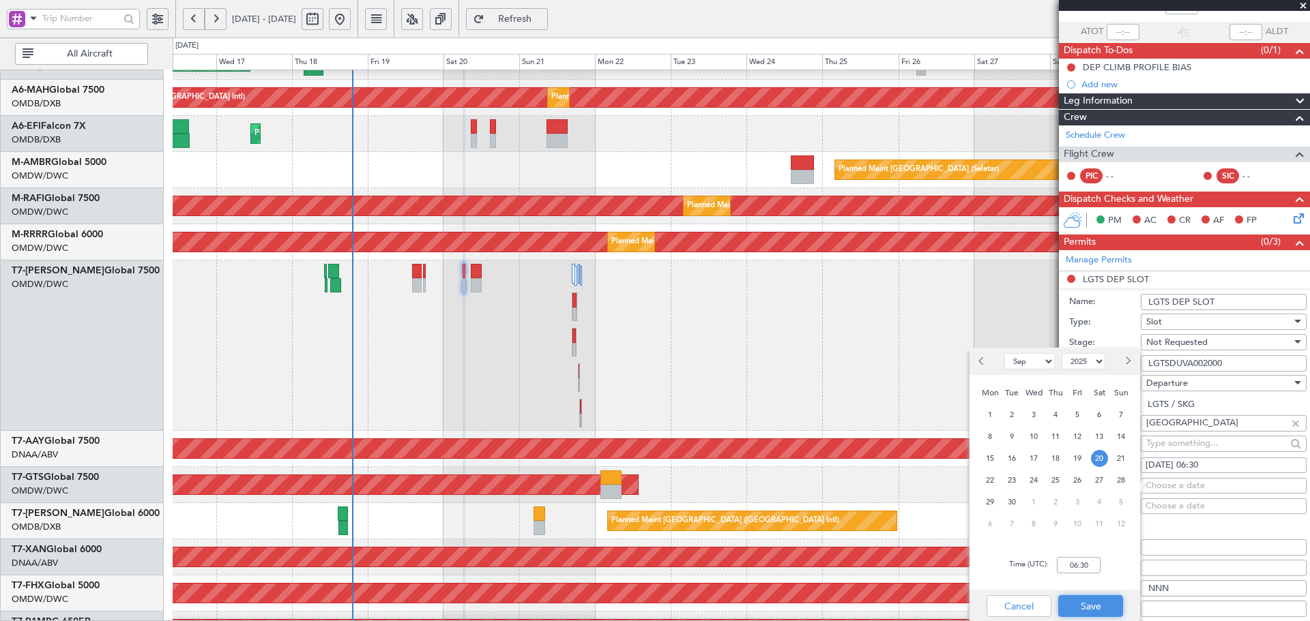
click at [1100, 601] on button "Save" at bounding box center [1090, 607] width 65 height 22
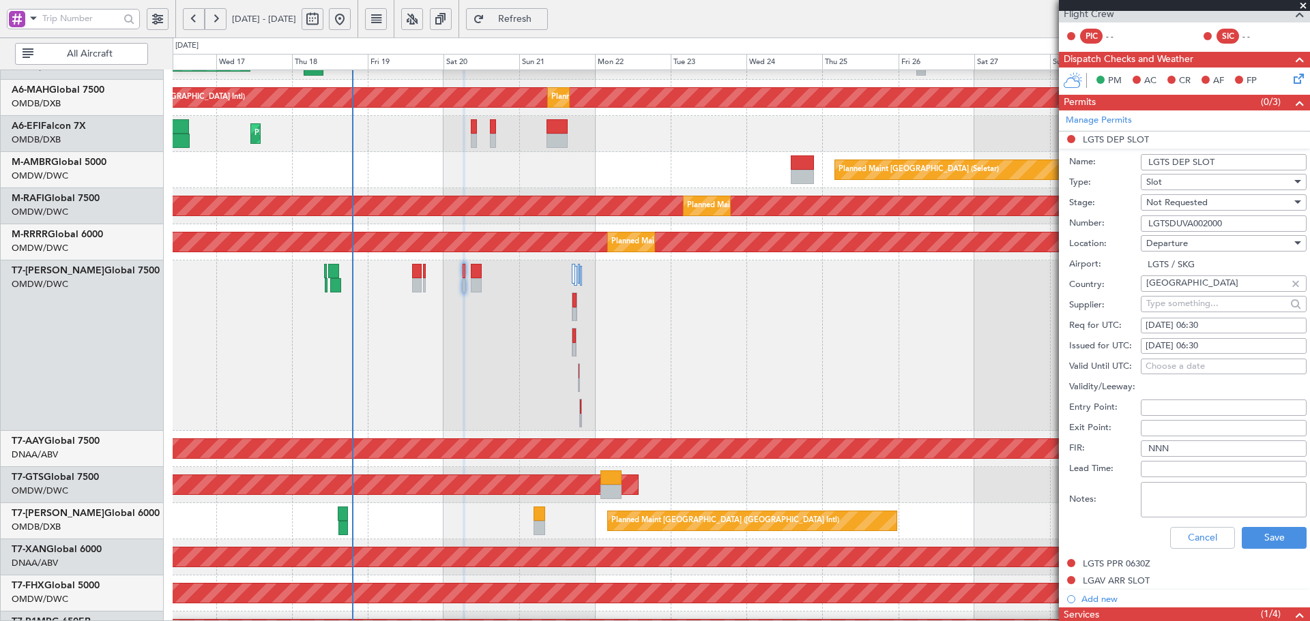
scroll to position [273, 0]
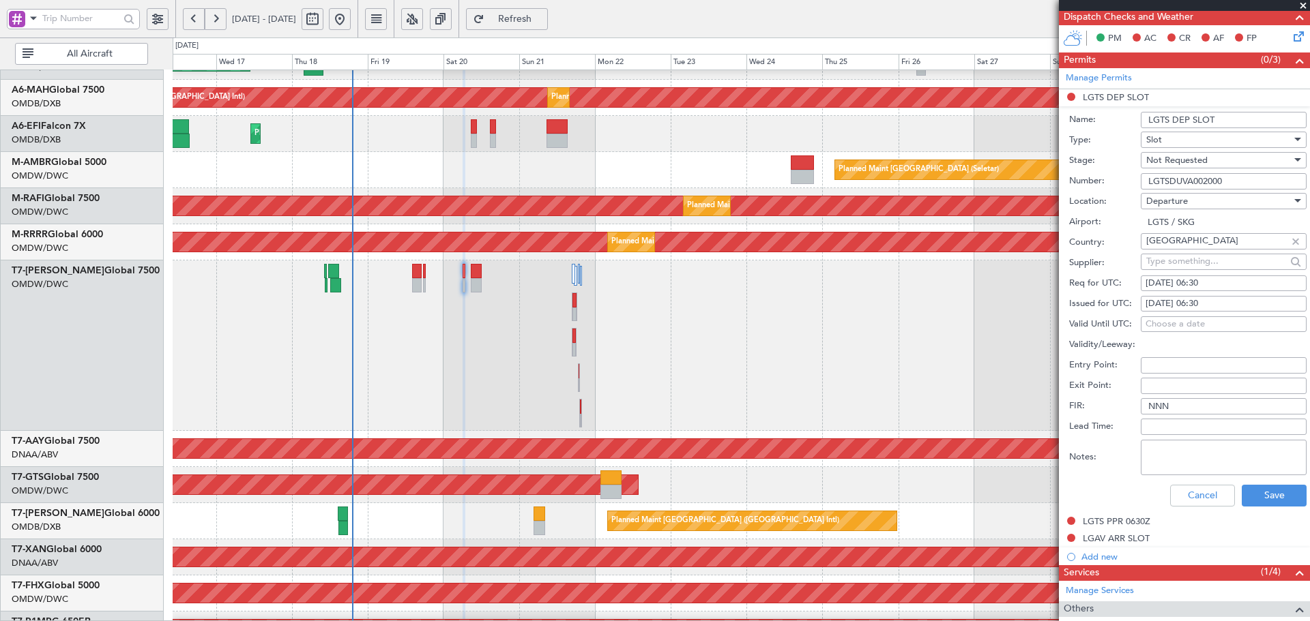
click at [1204, 161] on span "Not Requested" at bounding box center [1176, 160] width 61 height 12
click at [1184, 268] on span "Received OK" at bounding box center [1218, 269] width 143 height 20
click at [1265, 497] on button "Save" at bounding box center [1274, 496] width 65 height 22
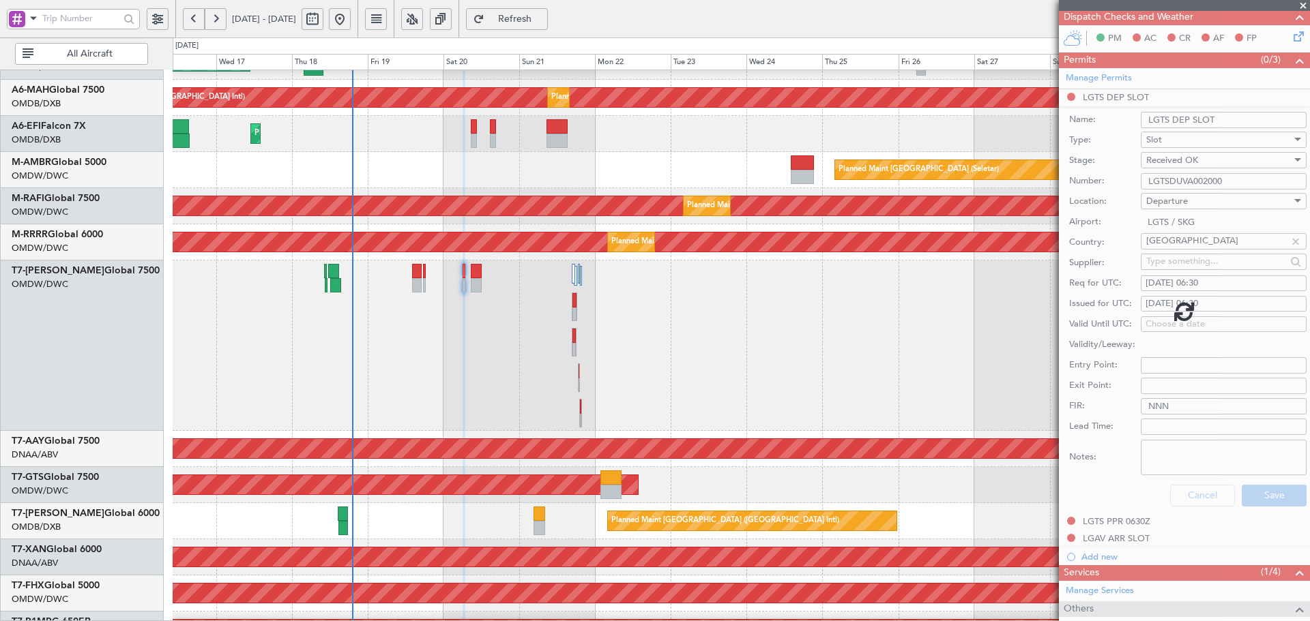
scroll to position [0, 0]
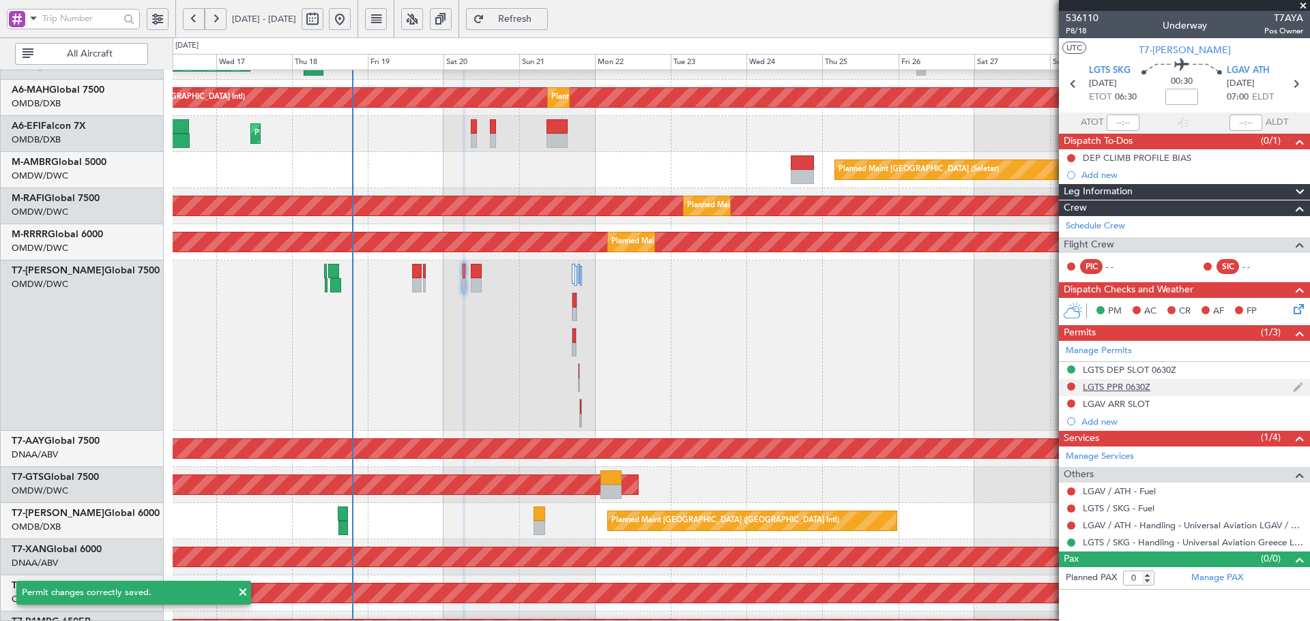
click at [1106, 390] on div "LGTS PPR 0630Z" at bounding box center [1117, 387] width 68 height 12
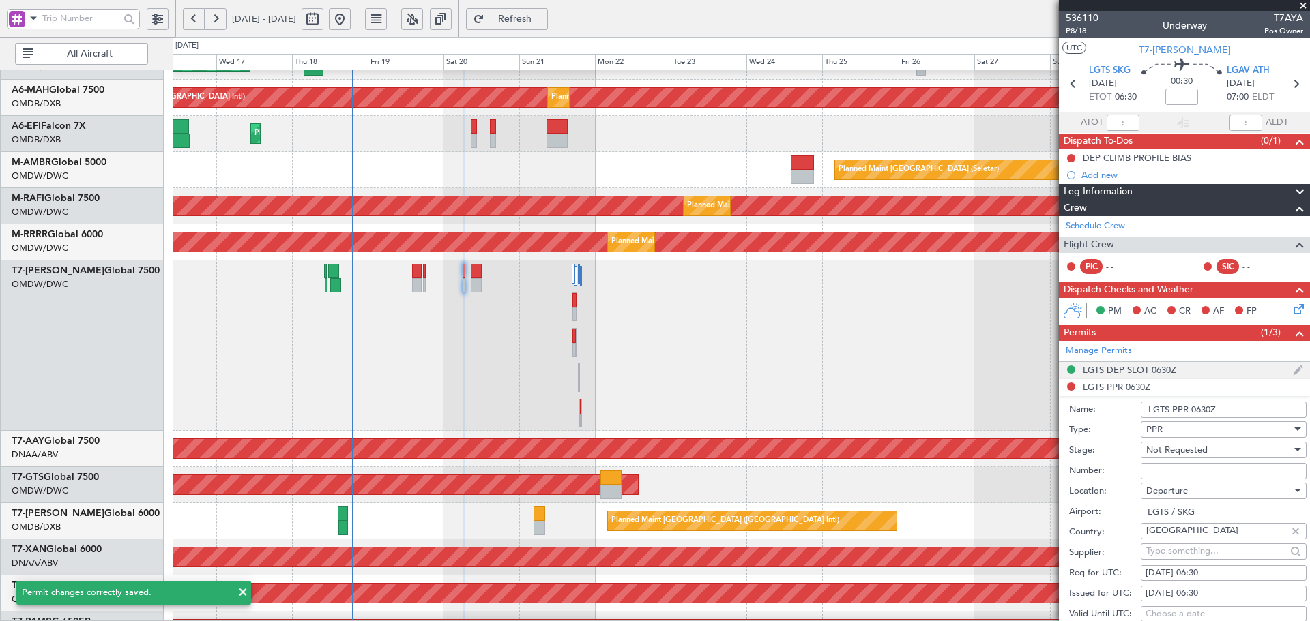
click at [1151, 370] on div "LGTS DEP SLOT 0630Z" at bounding box center [1129, 370] width 93 height 12
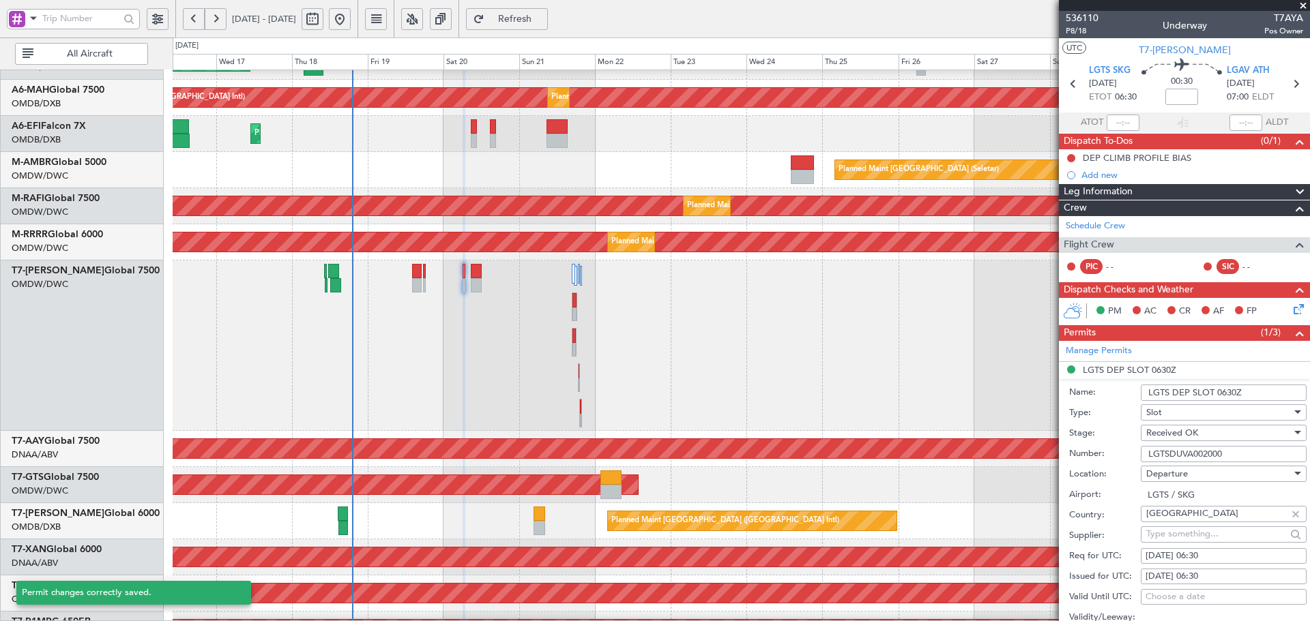
drag, startPoint x: 1237, startPoint y: 451, endPoint x: 1093, endPoint y: 461, distance: 144.3
click at [1093, 461] on div "Number: LGTSDUVA002000" at bounding box center [1187, 454] width 237 height 20
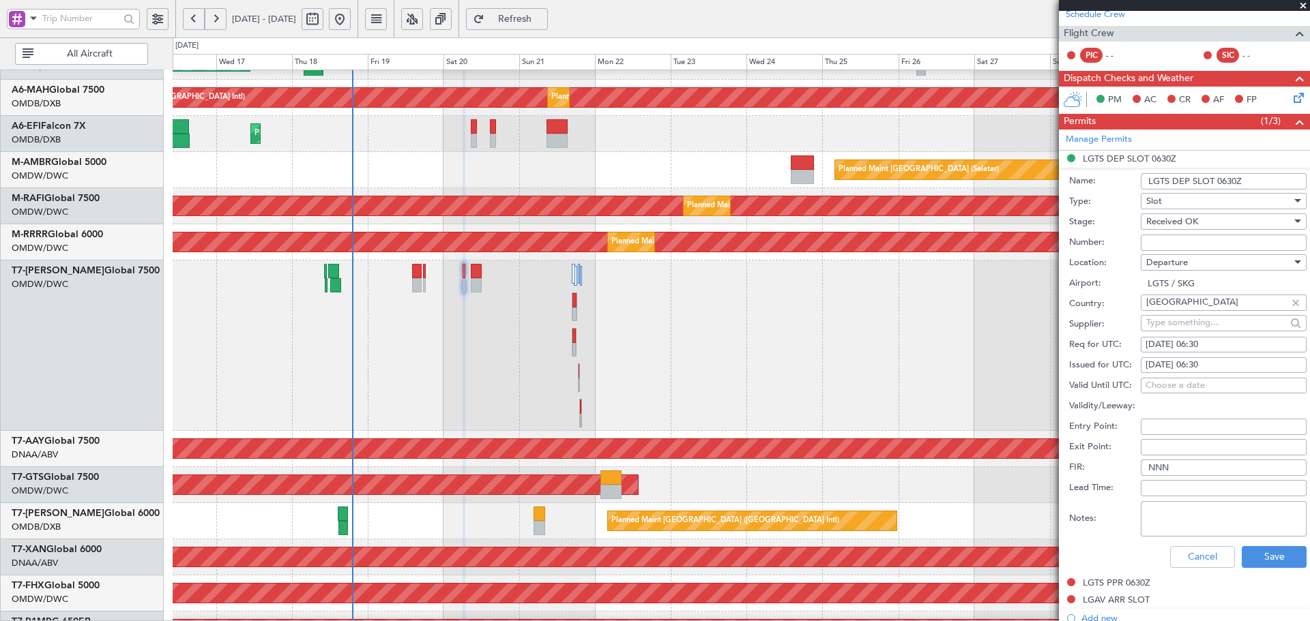
scroll to position [227, 0]
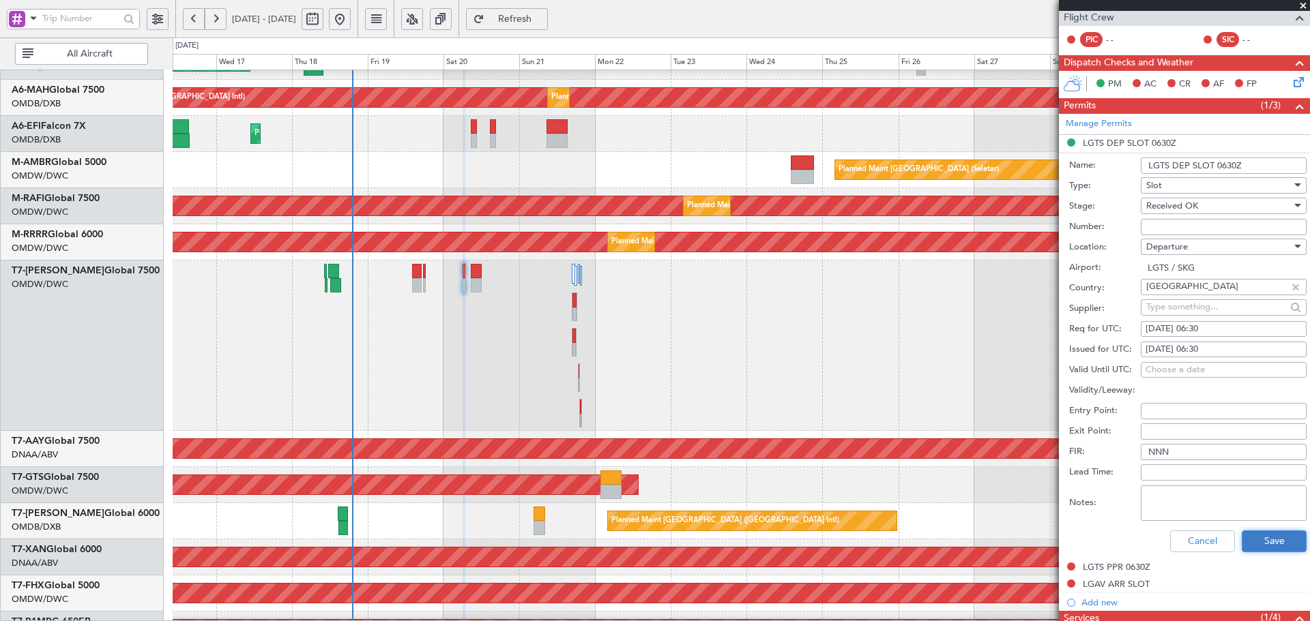
click at [1263, 541] on button "Save" at bounding box center [1274, 542] width 65 height 22
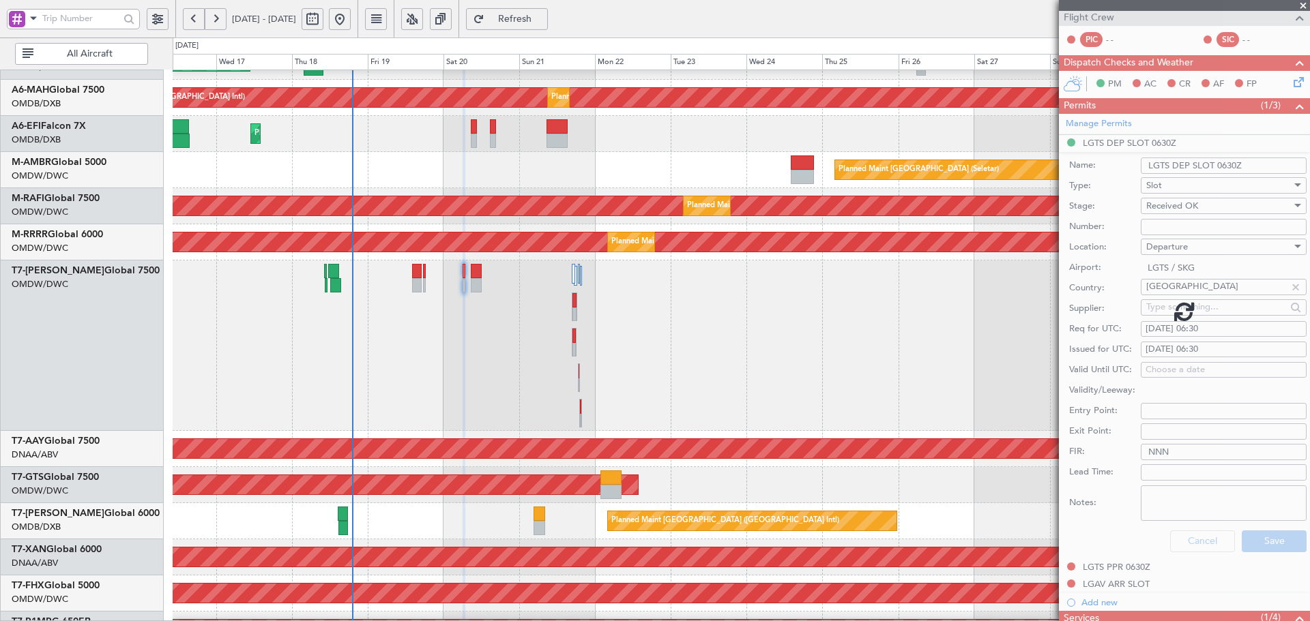
scroll to position [0, 0]
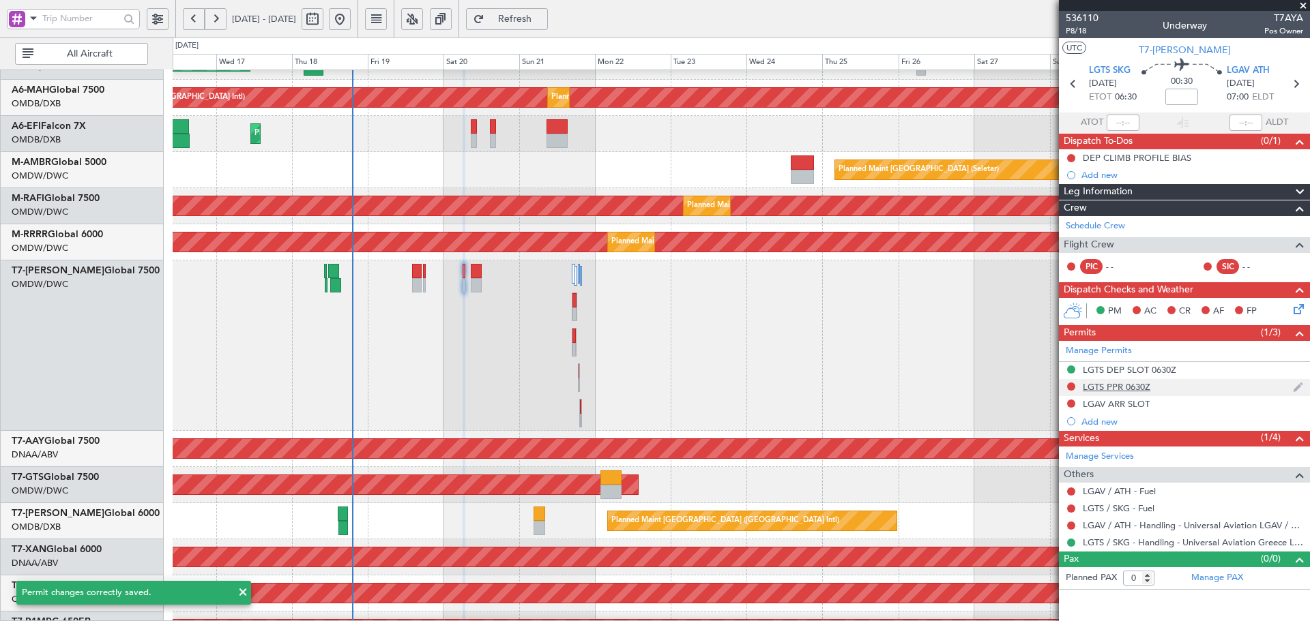
click at [1106, 390] on div "LGTS PPR 0630Z" at bounding box center [1117, 387] width 68 height 12
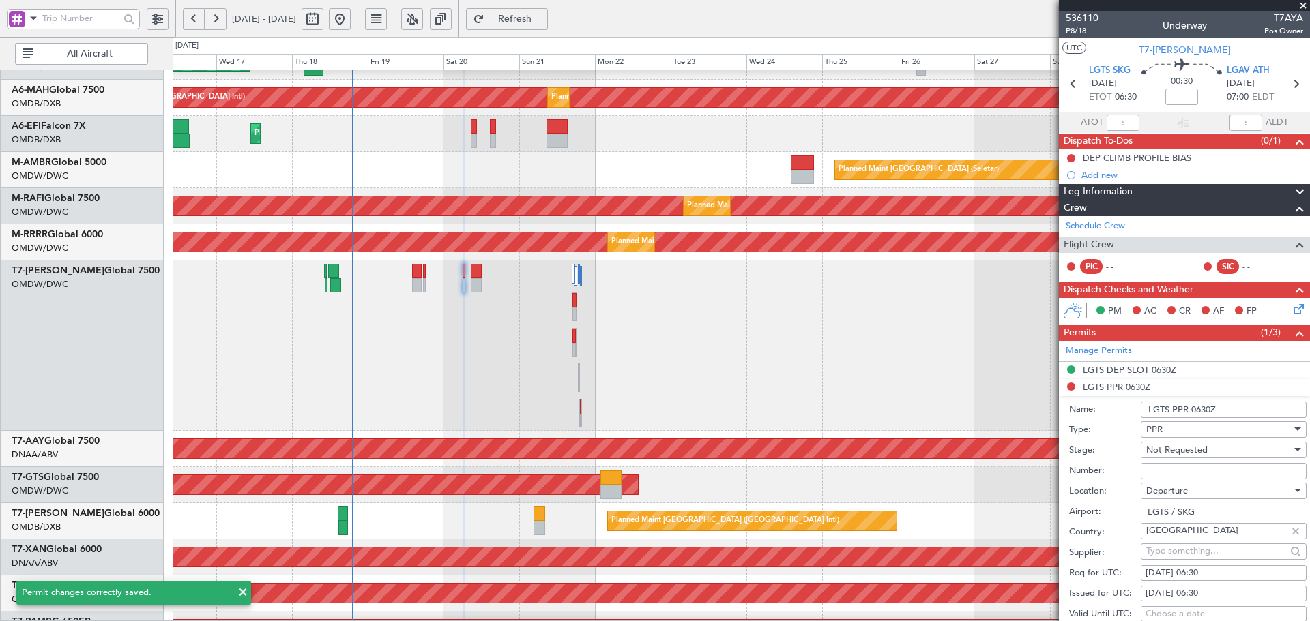
click at [1183, 467] on input "Number:" at bounding box center [1224, 471] width 166 height 16
paste input "LGTSDUVA002000"
type input "LGTSDUVA002000"
click at [1192, 451] on span "Not Requested" at bounding box center [1176, 450] width 61 height 12
click at [1186, 555] on span "Received OK" at bounding box center [1218, 559] width 143 height 20
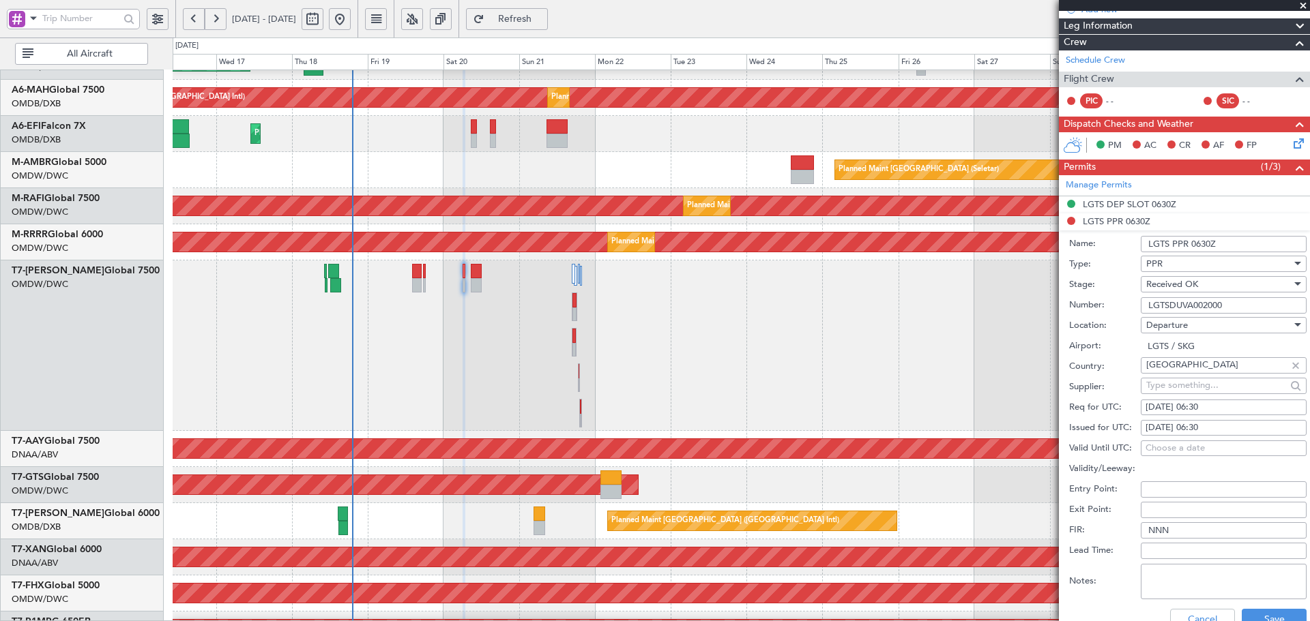
scroll to position [182, 0]
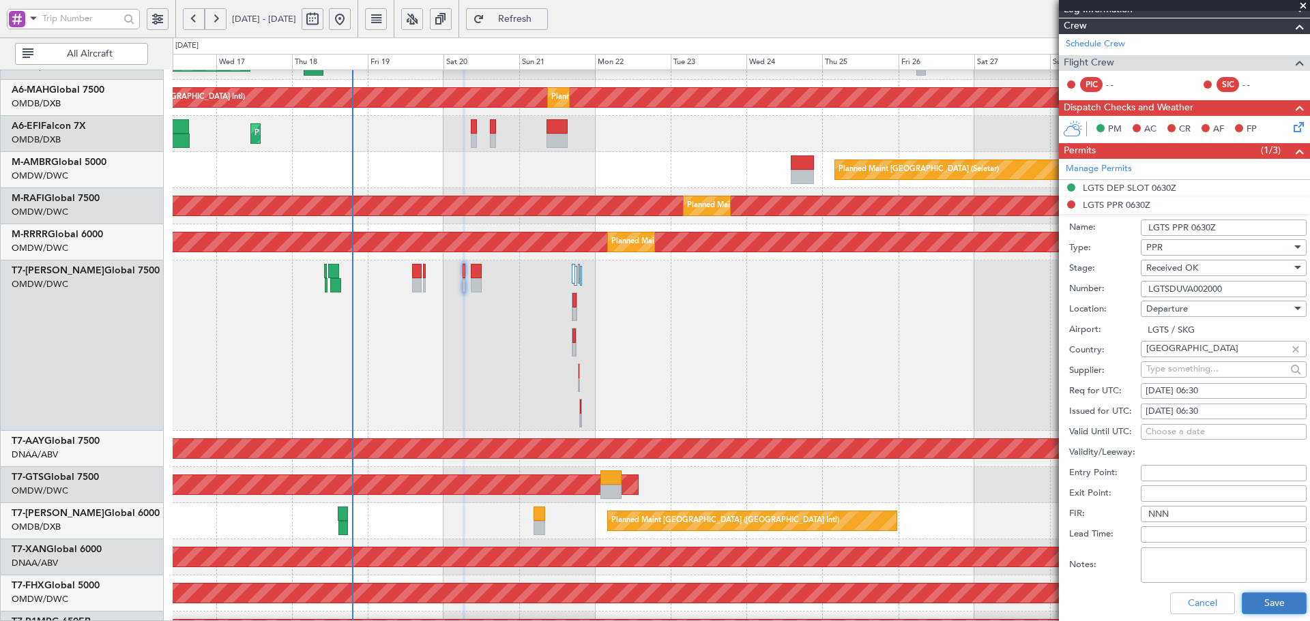
click at [1257, 600] on button "Save" at bounding box center [1274, 604] width 65 height 22
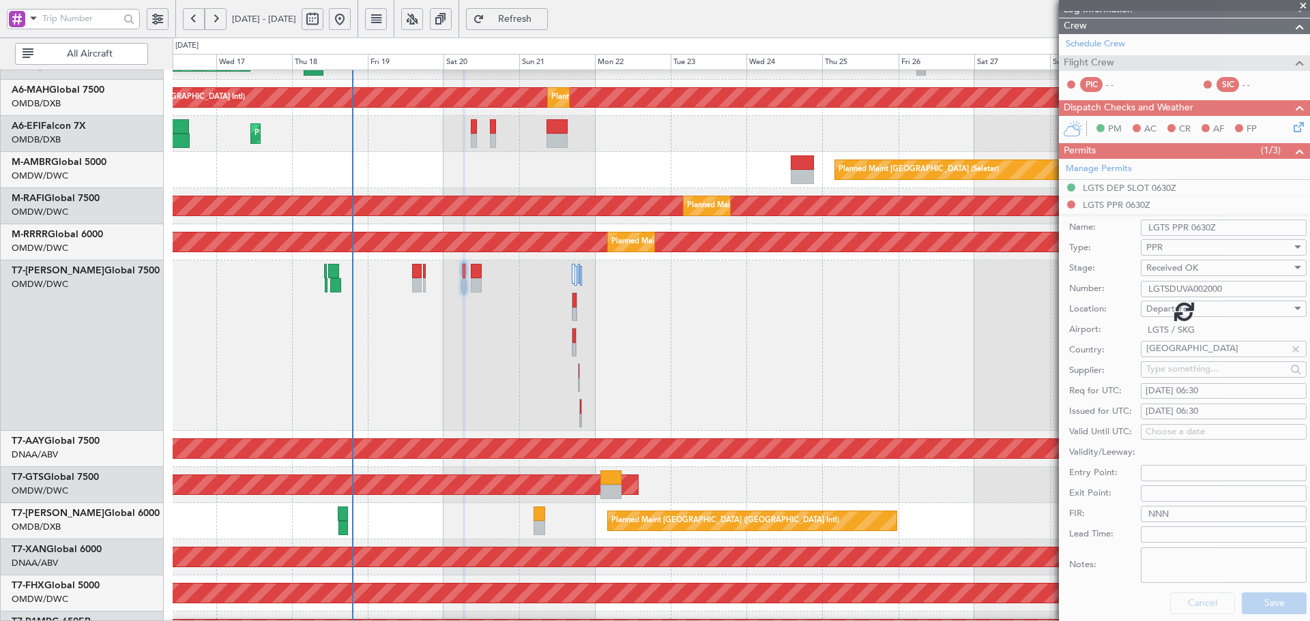
scroll to position [0, 0]
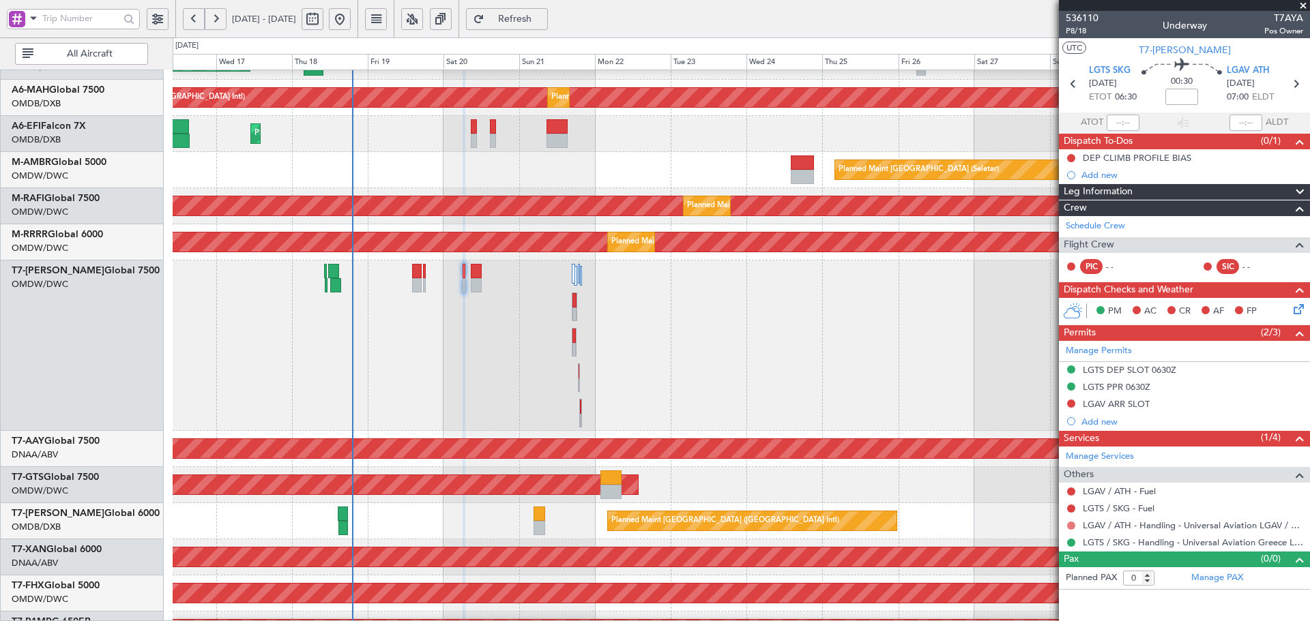
click at [1070, 523] on button at bounding box center [1071, 526] width 8 height 8
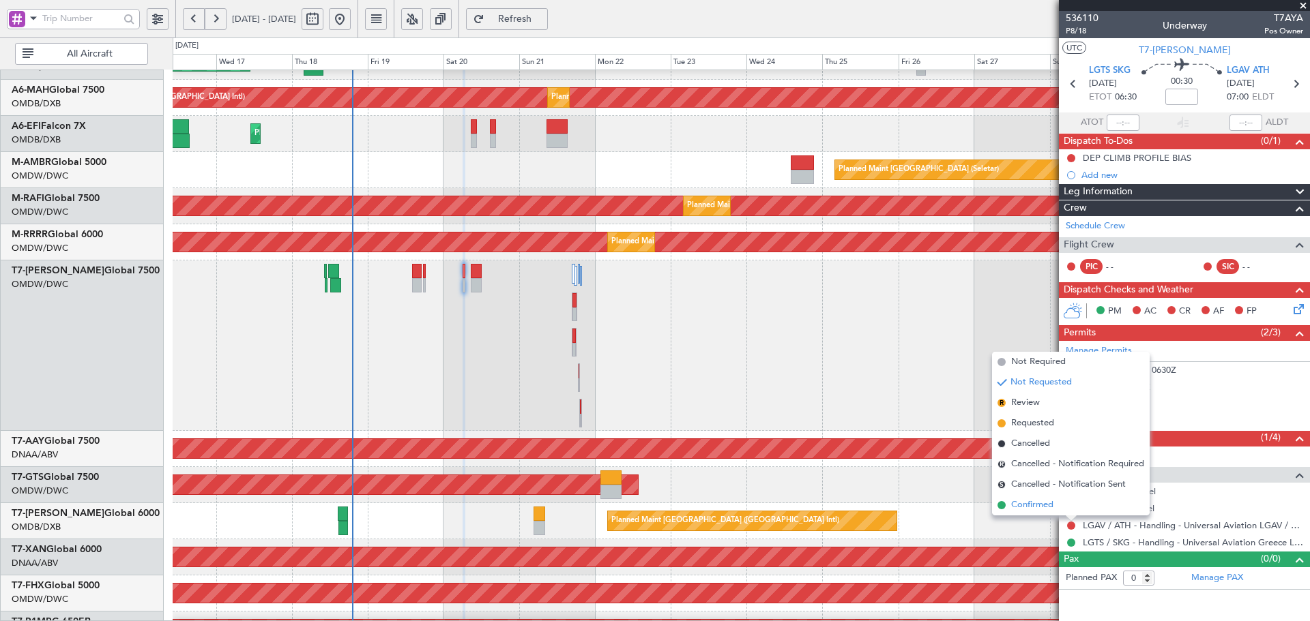
click at [1032, 506] on span "Confirmed" at bounding box center [1032, 506] width 42 height 14
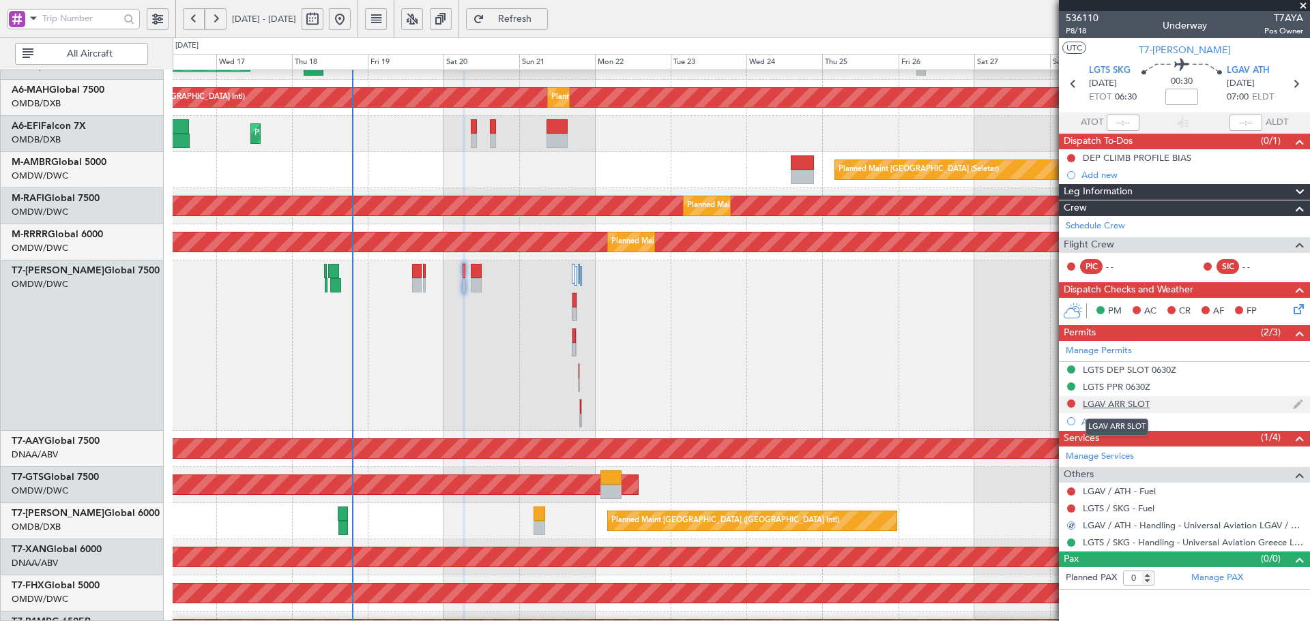
click at [1089, 406] on div "LGAV ARR SLOT" at bounding box center [1116, 404] width 67 height 12
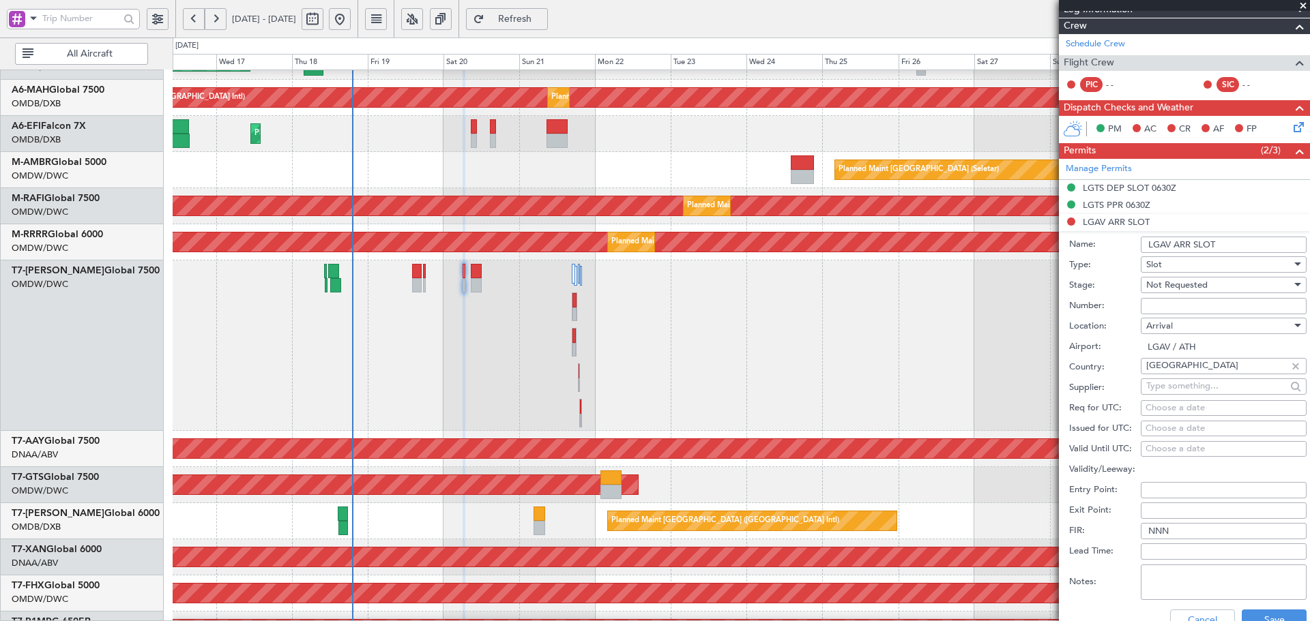
scroll to position [136, 0]
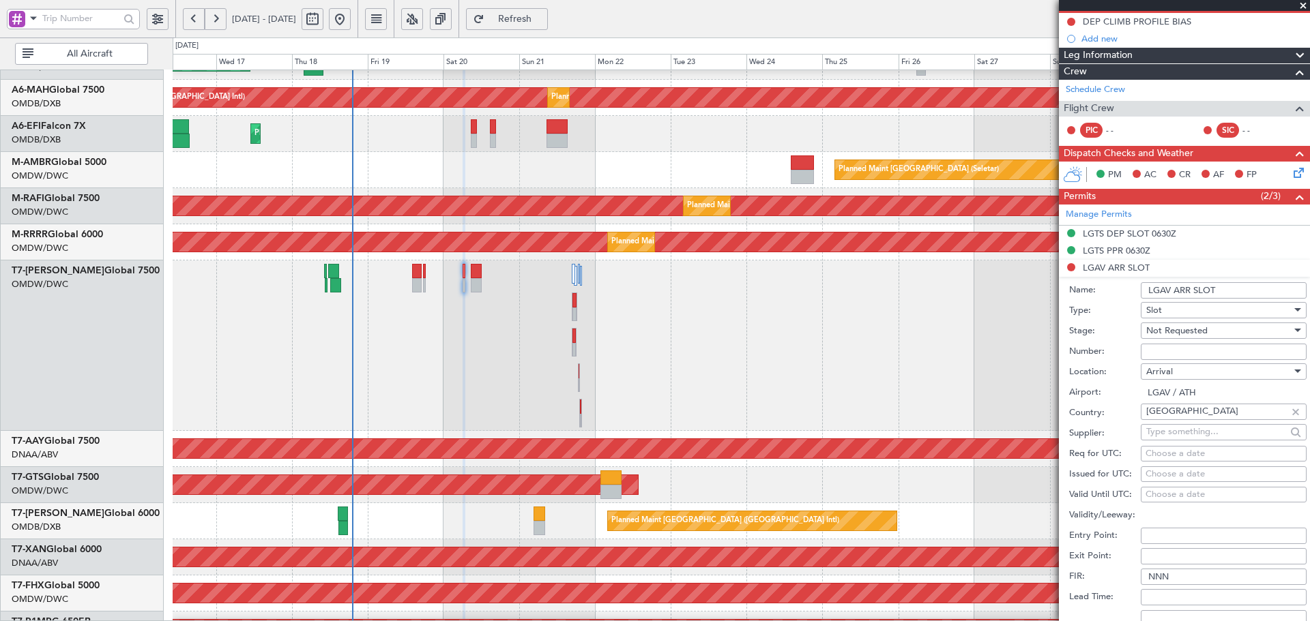
click at [1161, 331] on span "Not Requested" at bounding box center [1176, 331] width 61 height 12
click at [1161, 439] on span "Received OK" at bounding box center [1218, 440] width 143 height 20
click at [1215, 347] on input "Number:" at bounding box center [1224, 352] width 166 height 16
paste input "LGAVAUVA000700"
type input "LGAVAUVA000700"
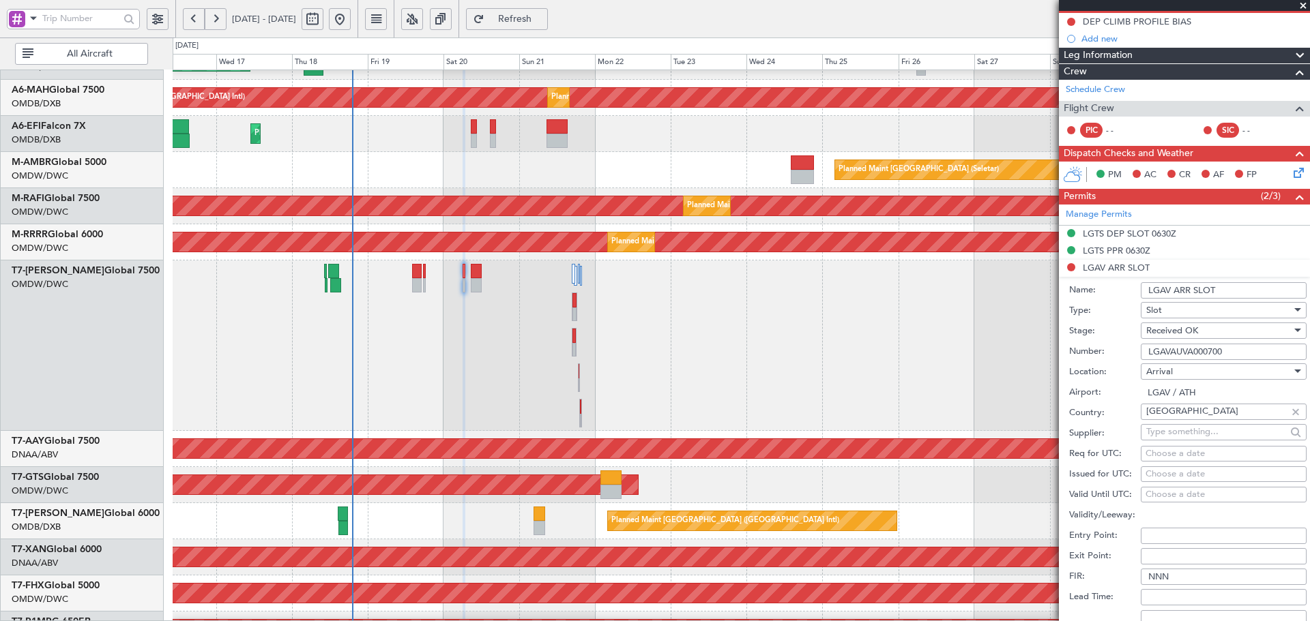
click at [1168, 452] on div "Choose a date" at bounding box center [1223, 454] width 156 height 14
select select "9"
select select "2025"
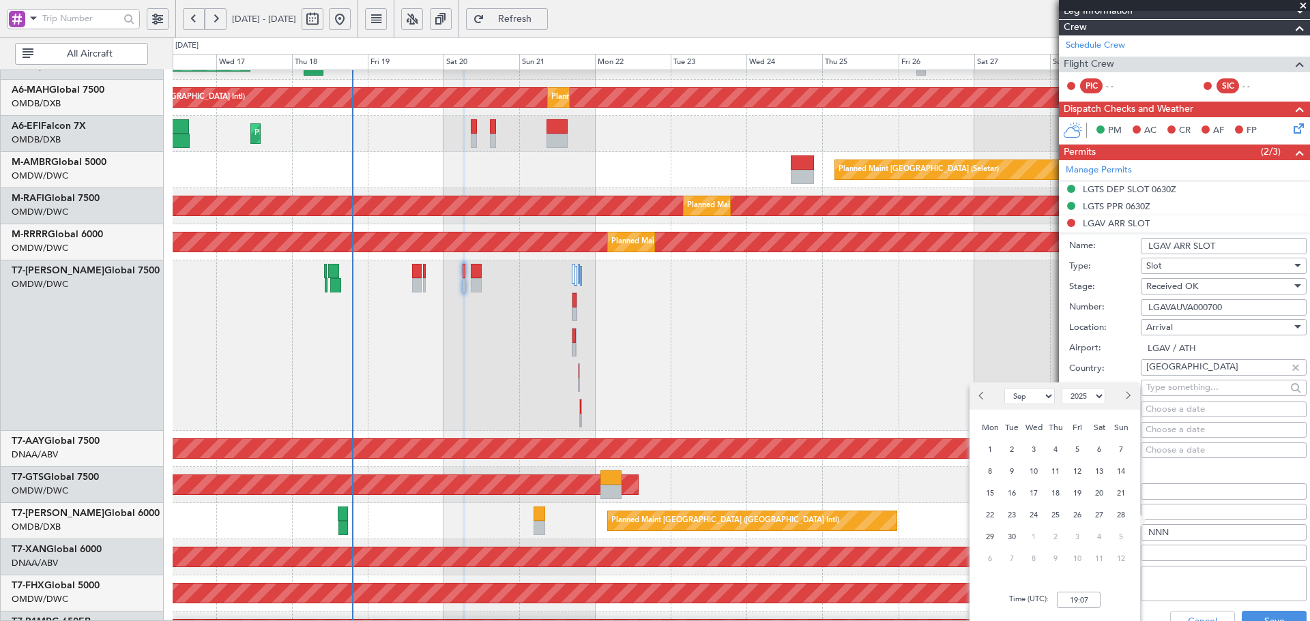
scroll to position [182, 0]
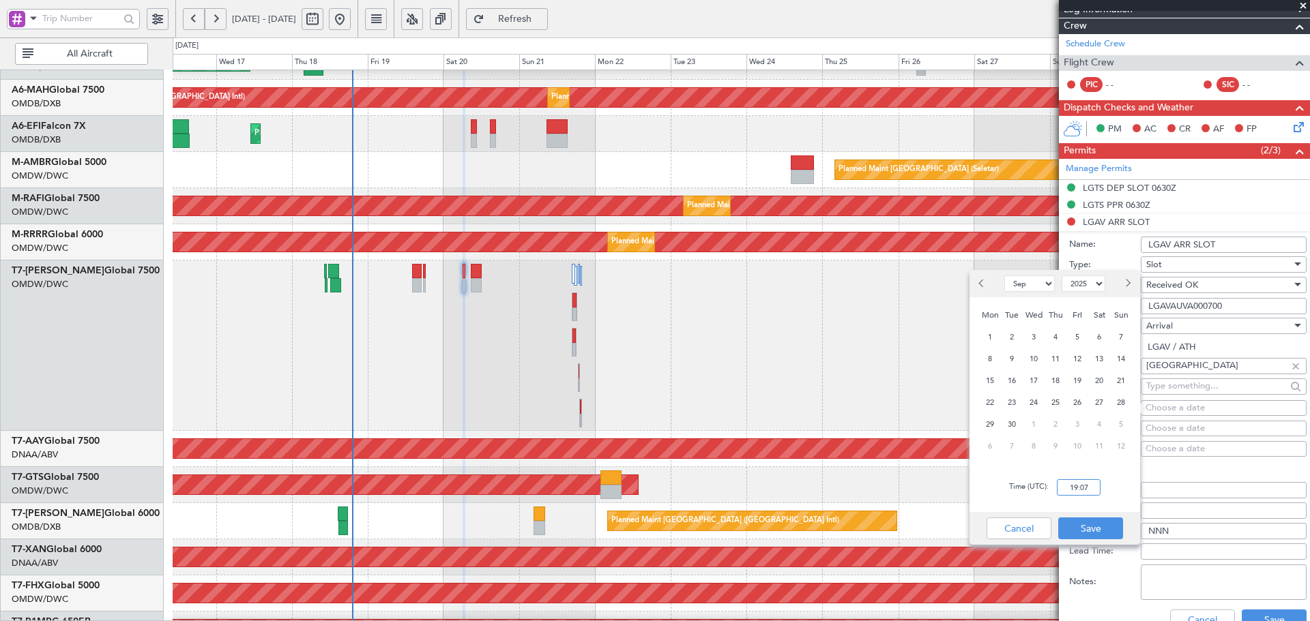
click at [1087, 484] on input "19:07" at bounding box center [1079, 488] width 44 height 16
type input "07:40"
click at [1076, 535] on button "Save" at bounding box center [1090, 529] width 65 height 22
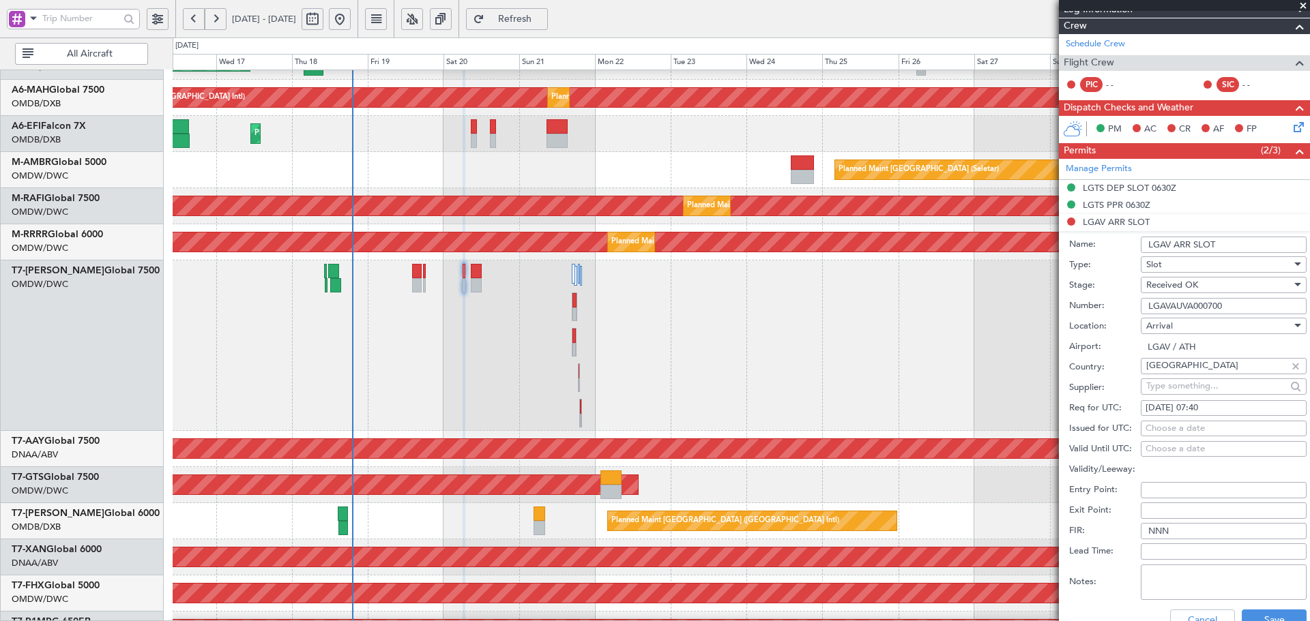
click at [1170, 408] on div "18/09/2025 07:40" at bounding box center [1223, 409] width 156 height 14
select select "9"
select select "2025"
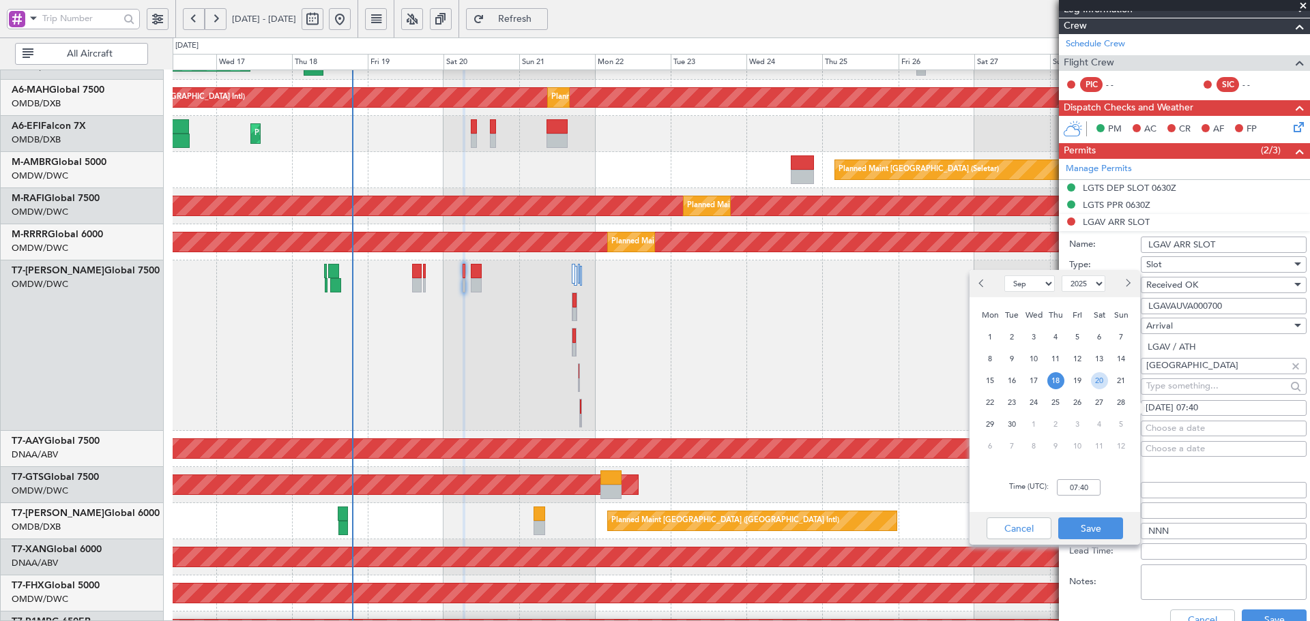
click at [1098, 380] on span "20" at bounding box center [1099, 380] width 17 height 17
click at [1083, 492] on input "00:00" at bounding box center [1079, 488] width 44 height 16
type input "0740"
drag, startPoint x: 1072, startPoint y: 523, endPoint x: 1144, endPoint y: 505, distance: 74.0
click at [1073, 523] on button "Save" at bounding box center [1090, 529] width 65 height 22
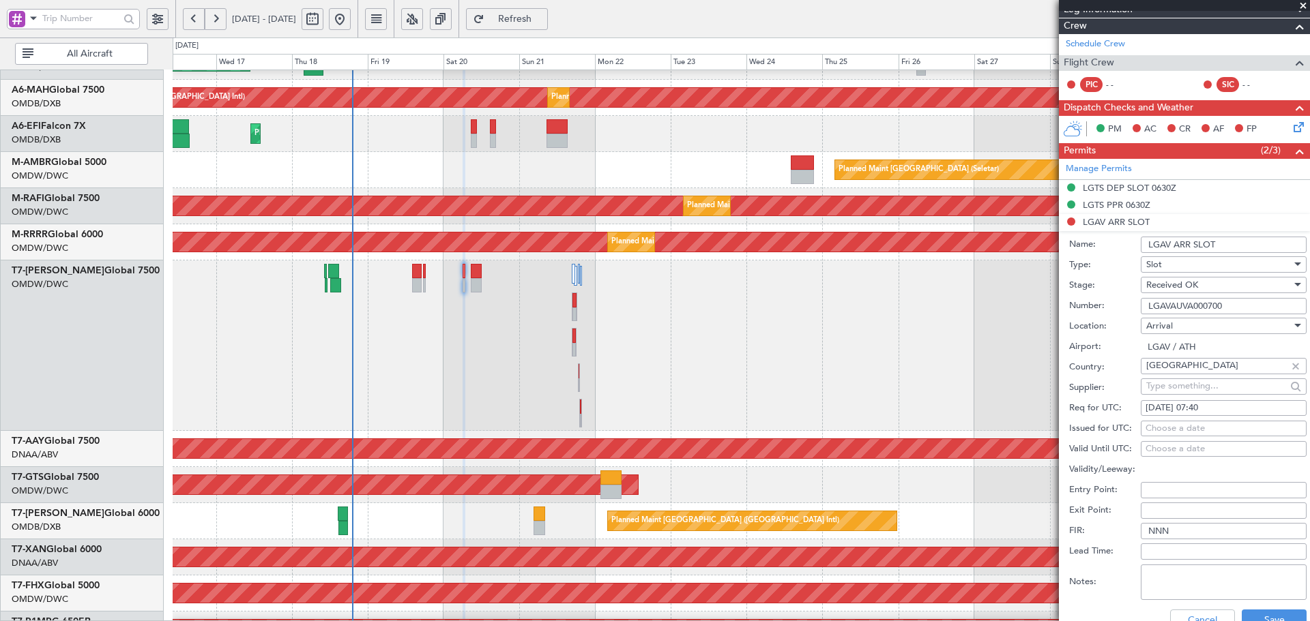
drag, startPoint x: 1178, startPoint y: 424, endPoint x: 1151, endPoint y: 420, distance: 26.8
click at [1176, 424] on div "Choose a date" at bounding box center [1223, 429] width 156 height 14
select select "9"
select select "2025"
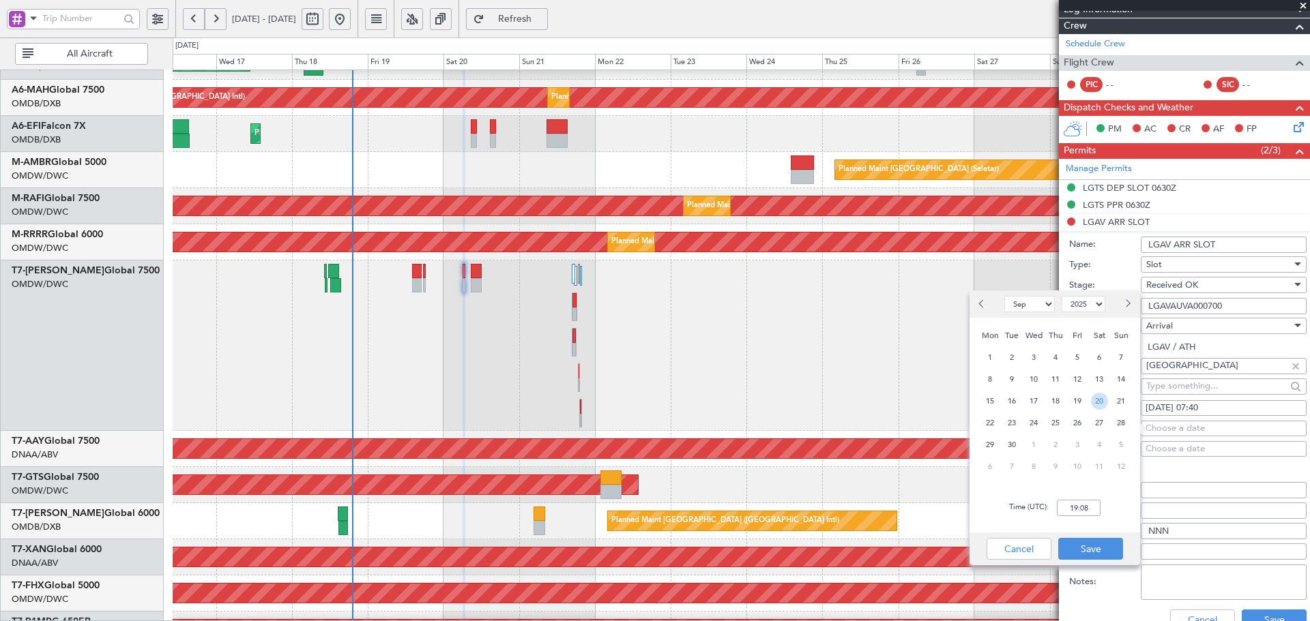
drag, startPoint x: 1099, startPoint y: 397, endPoint x: 1100, endPoint y: 452, distance: 55.3
click at [1100, 397] on span "20" at bounding box center [1099, 401] width 17 height 17
click at [1089, 509] on input "00:00" at bounding box center [1079, 508] width 44 height 16
type input "07:40"
click at [1102, 551] on button "Save" at bounding box center [1090, 549] width 65 height 22
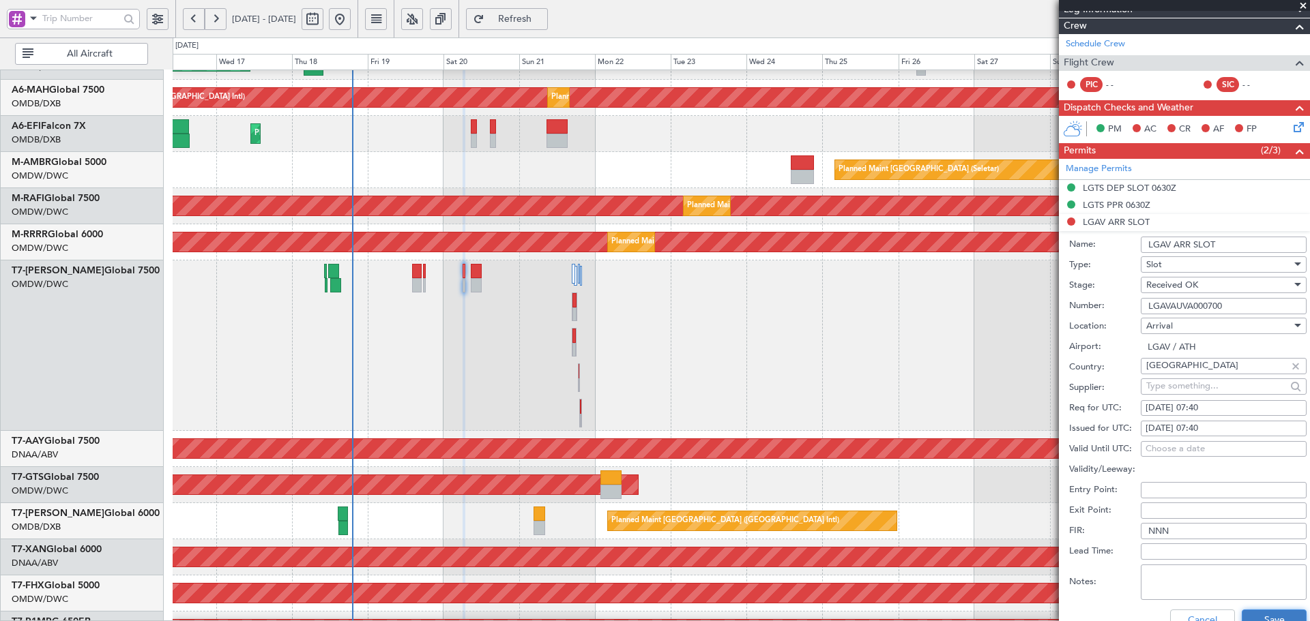
click at [1274, 615] on button "Save" at bounding box center [1274, 621] width 65 height 22
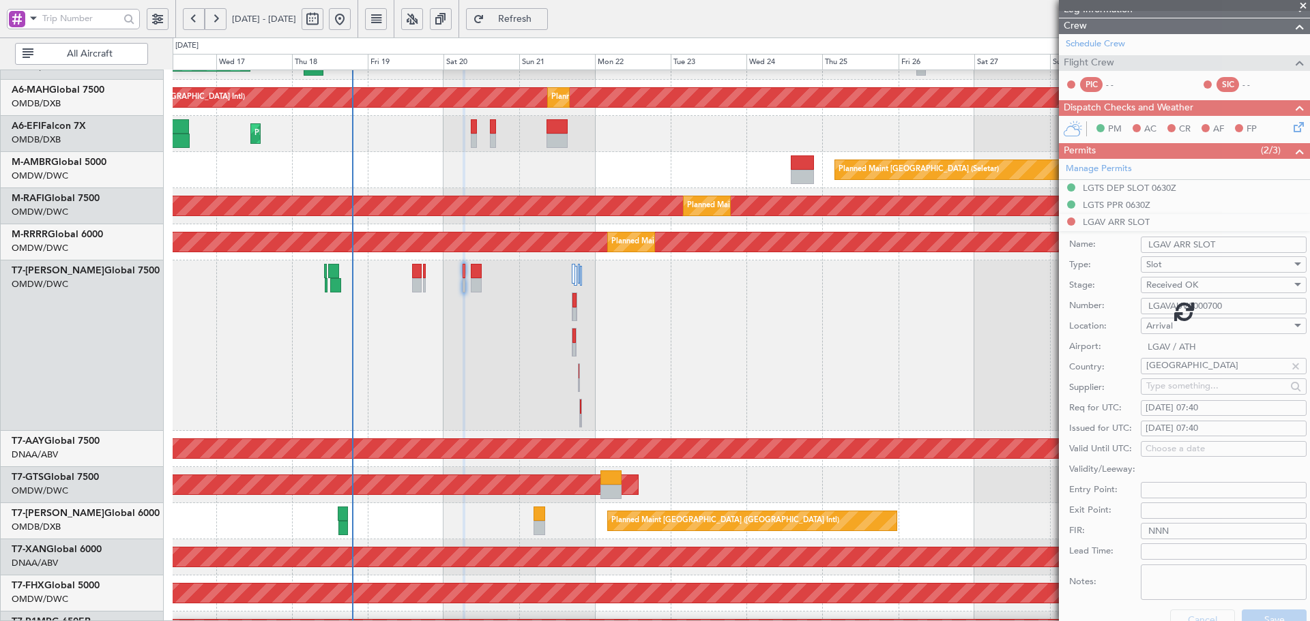
scroll to position [0, 0]
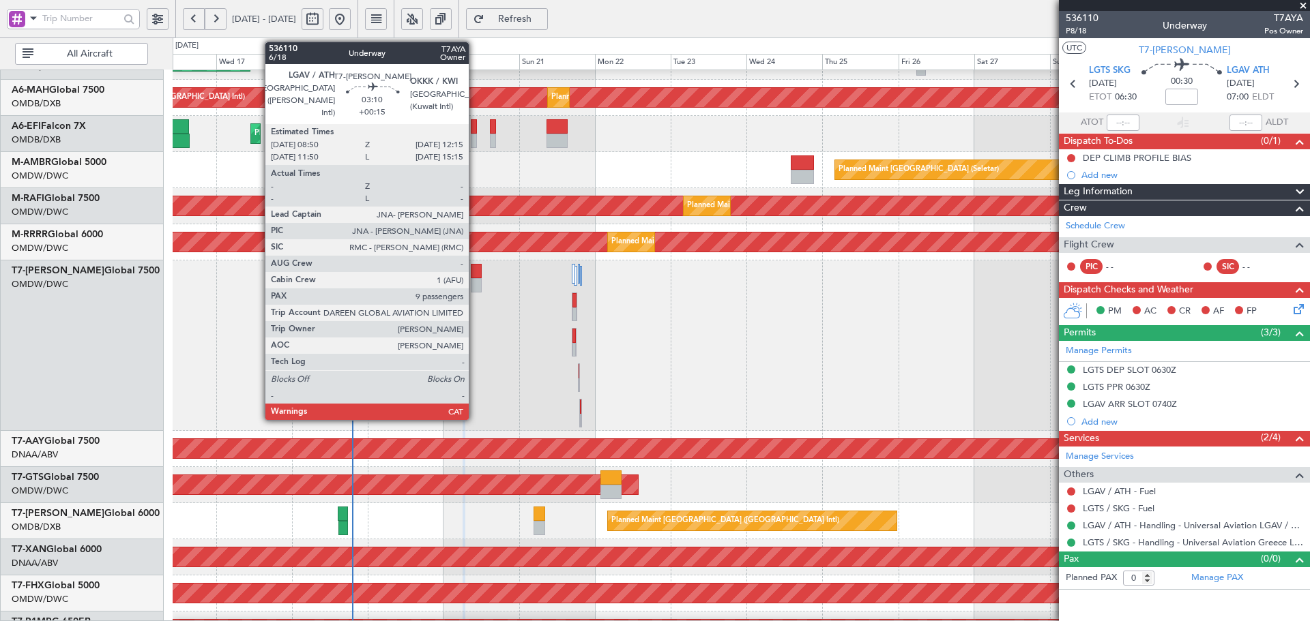
click at [475, 278] on div at bounding box center [476, 285] width 11 height 14
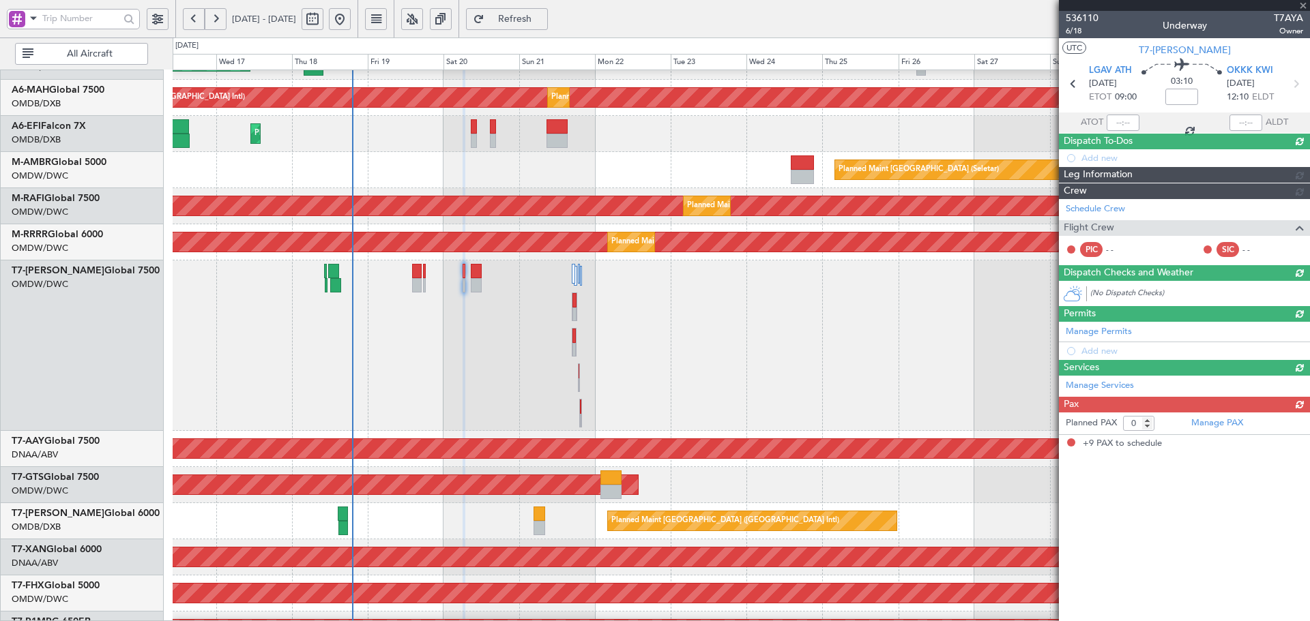
type input "+00:15"
type input "9"
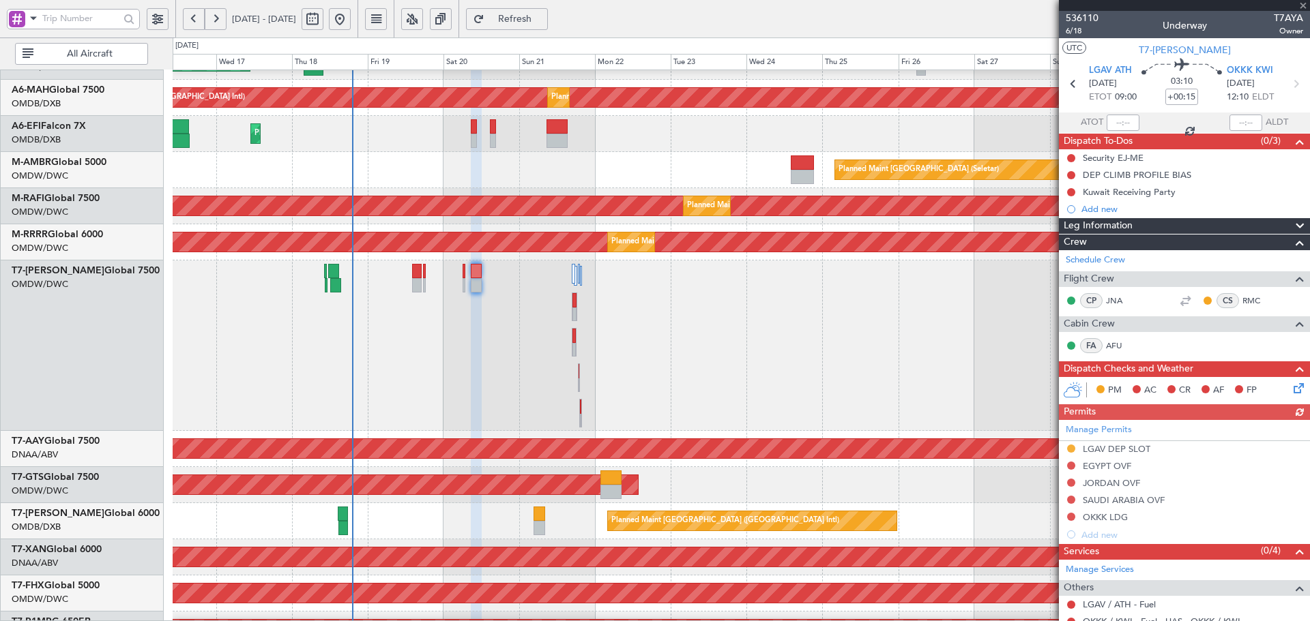
click at [1142, 450] on div "Manage Permits LGAV DEP SLOT EGYPT OVF JORDAN OVF SAUDI ARABIA OVF OKKK LDG Add…" at bounding box center [1184, 481] width 251 height 123
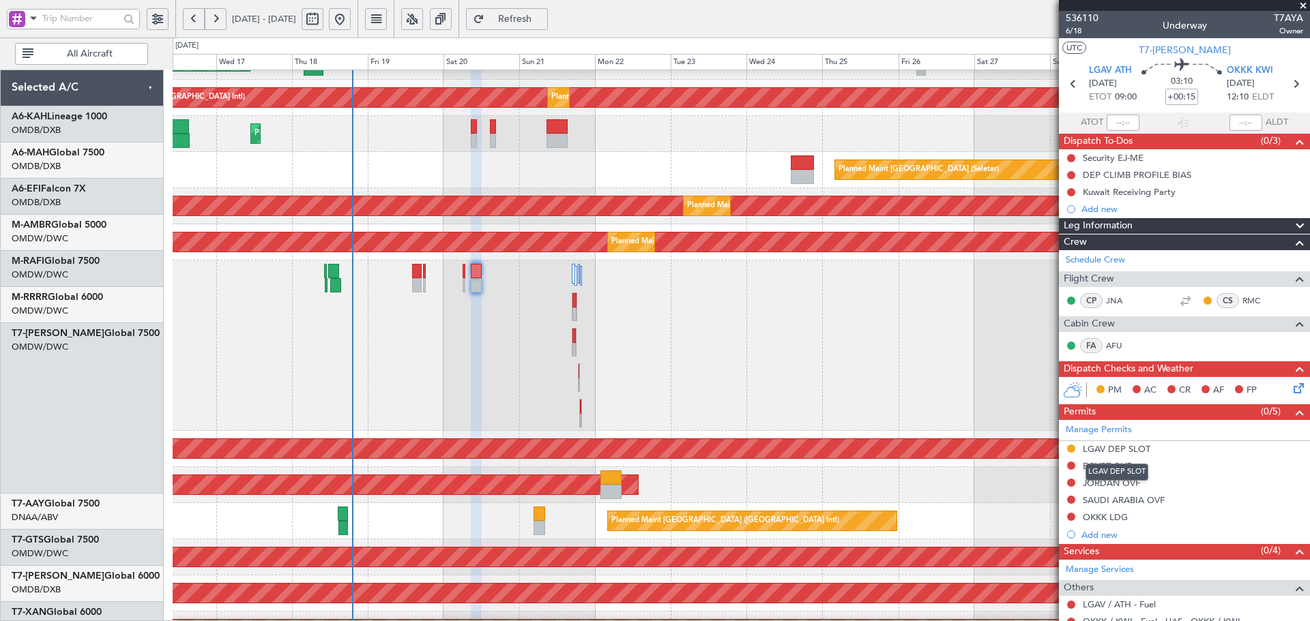
scroll to position [63, 0]
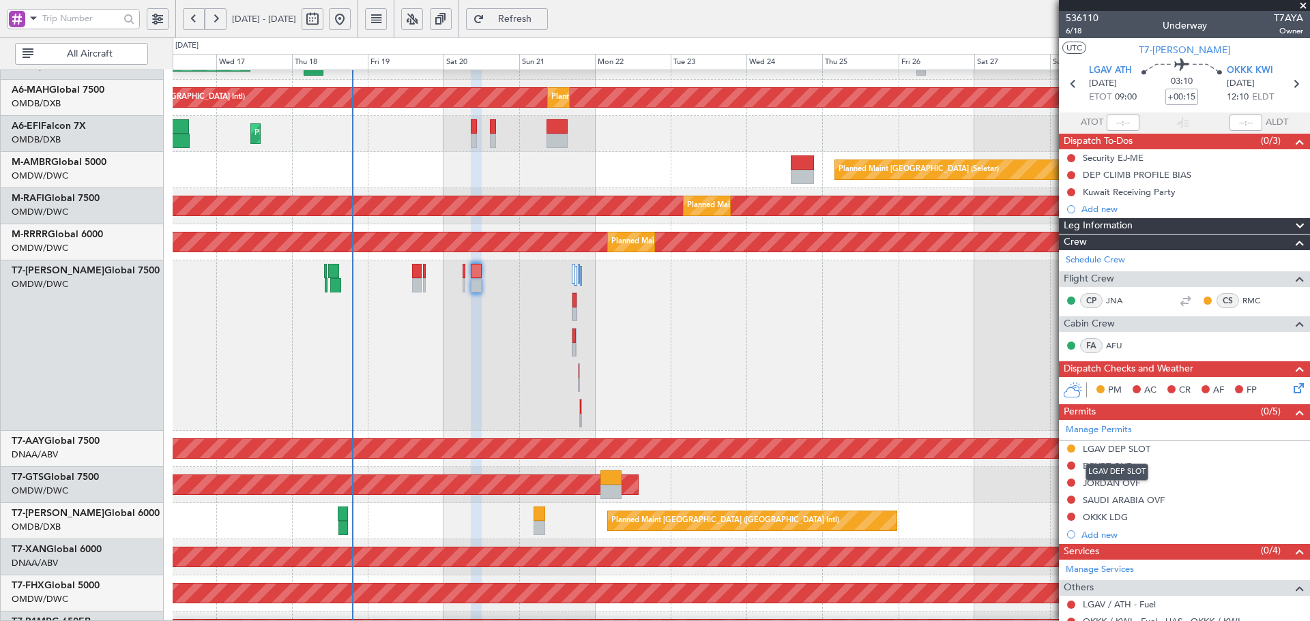
click at [1128, 450] on div "LGAV DEP SLOT" at bounding box center [1117, 449] width 68 height 12
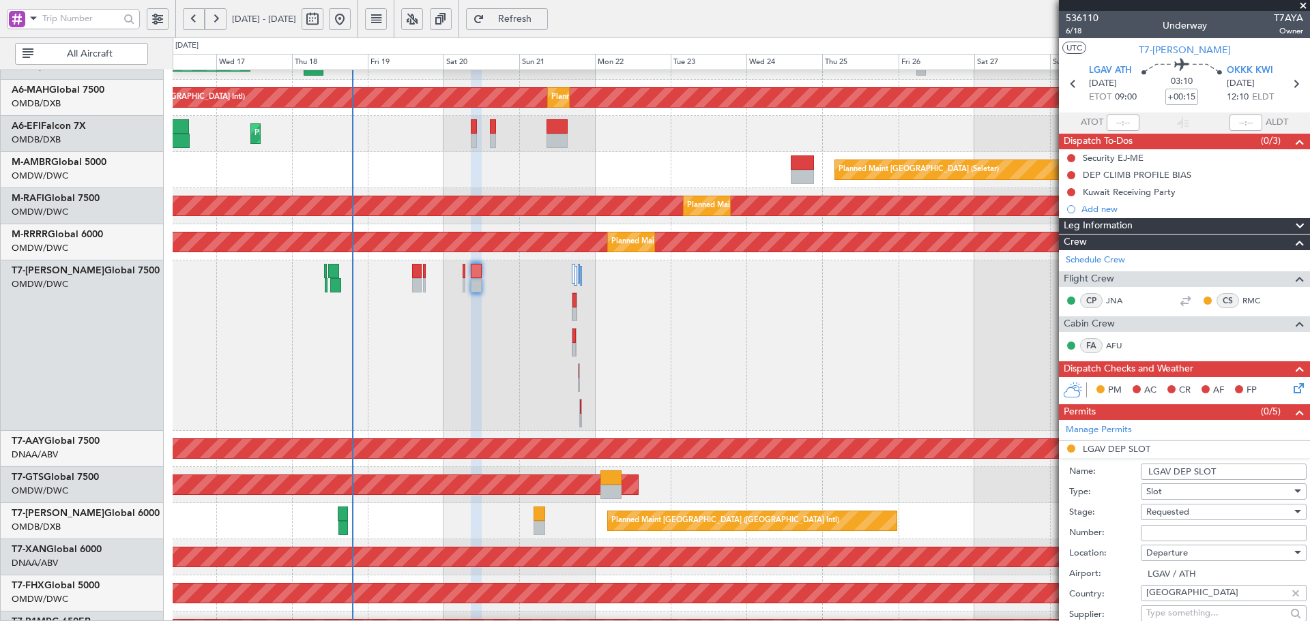
scroll to position [182, 0]
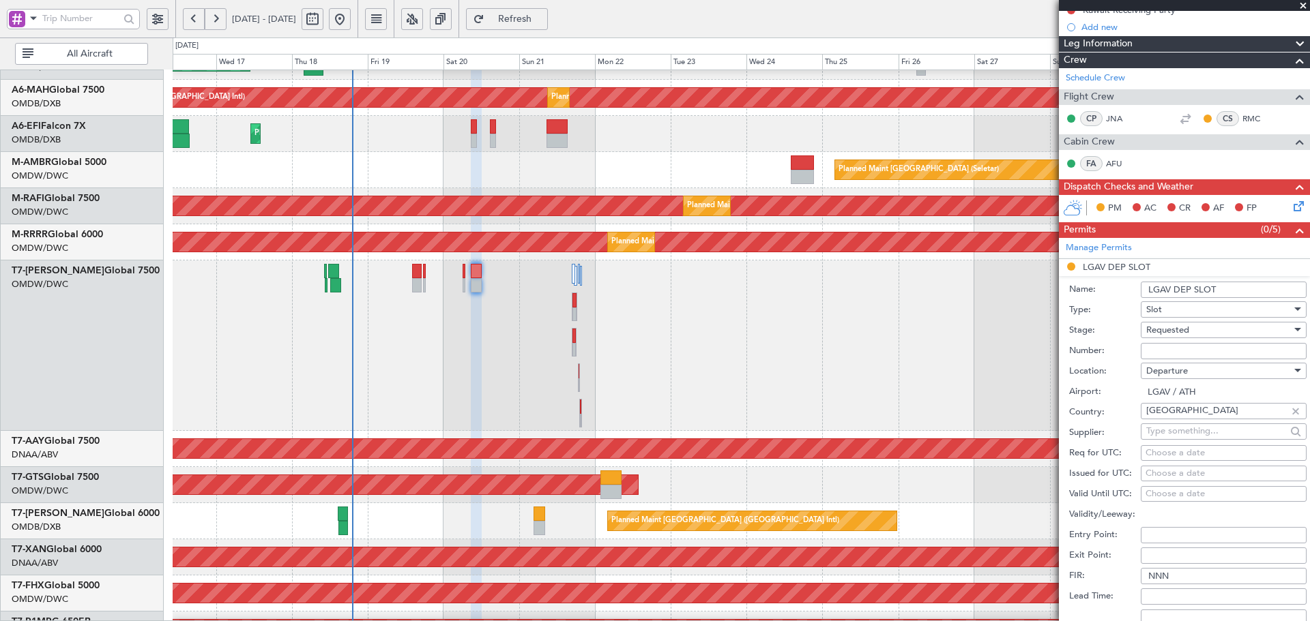
drag, startPoint x: 1194, startPoint y: 355, endPoint x: 1196, endPoint y: 348, distance: 7.1
click at [1194, 355] on input "Number:" at bounding box center [1224, 351] width 166 height 16
paste input "LGAVDUVA000700"
type input "LGAVDUVA000700"
click at [1197, 332] on div "Requested" at bounding box center [1218, 330] width 145 height 20
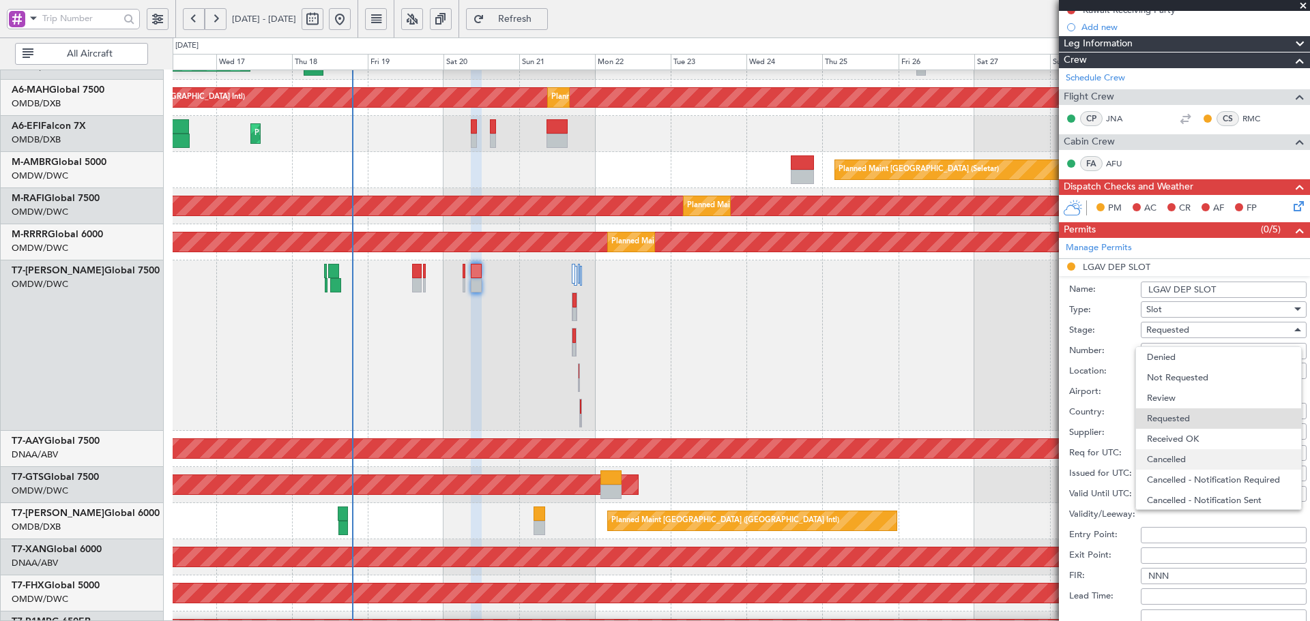
scroll to position [6, 0]
click at [1182, 423] on span "Received OK" at bounding box center [1218, 433] width 143 height 20
click at [1179, 453] on div "Choose a date" at bounding box center [1223, 454] width 156 height 14
select select "9"
select select "2025"
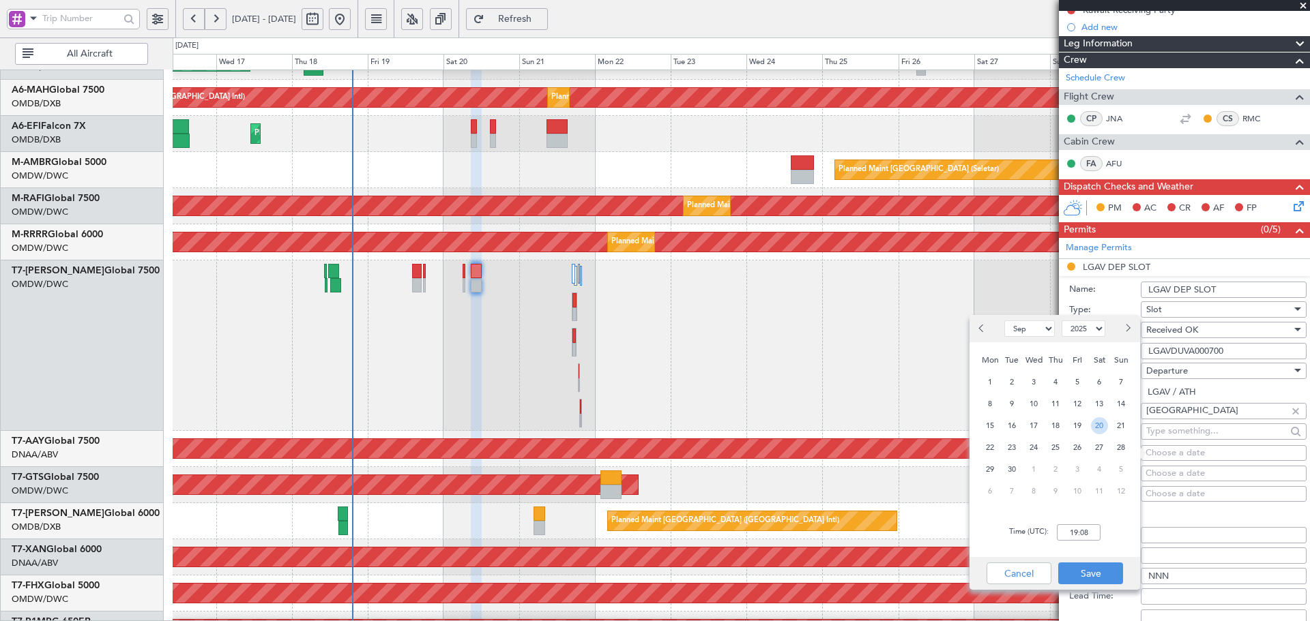
click at [1102, 424] on span "20" at bounding box center [1099, 425] width 17 height 17
click at [1098, 531] on input "00:00" at bounding box center [1079, 533] width 44 height 16
type input "09:00"
click at [1085, 569] on button "Save" at bounding box center [1090, 574] width 65 height 22
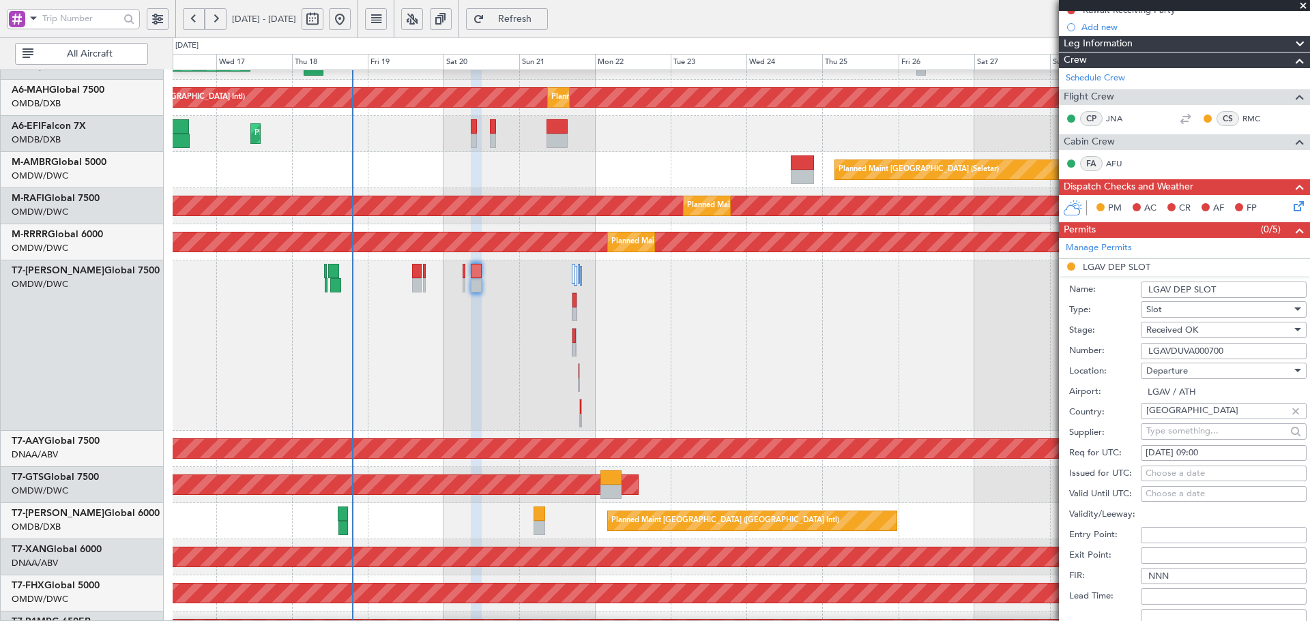
click at [1166, 473] on div "Choose a date" at bounding box center [1223, 474] width 156 height 14
select select "9"
select select "2025"
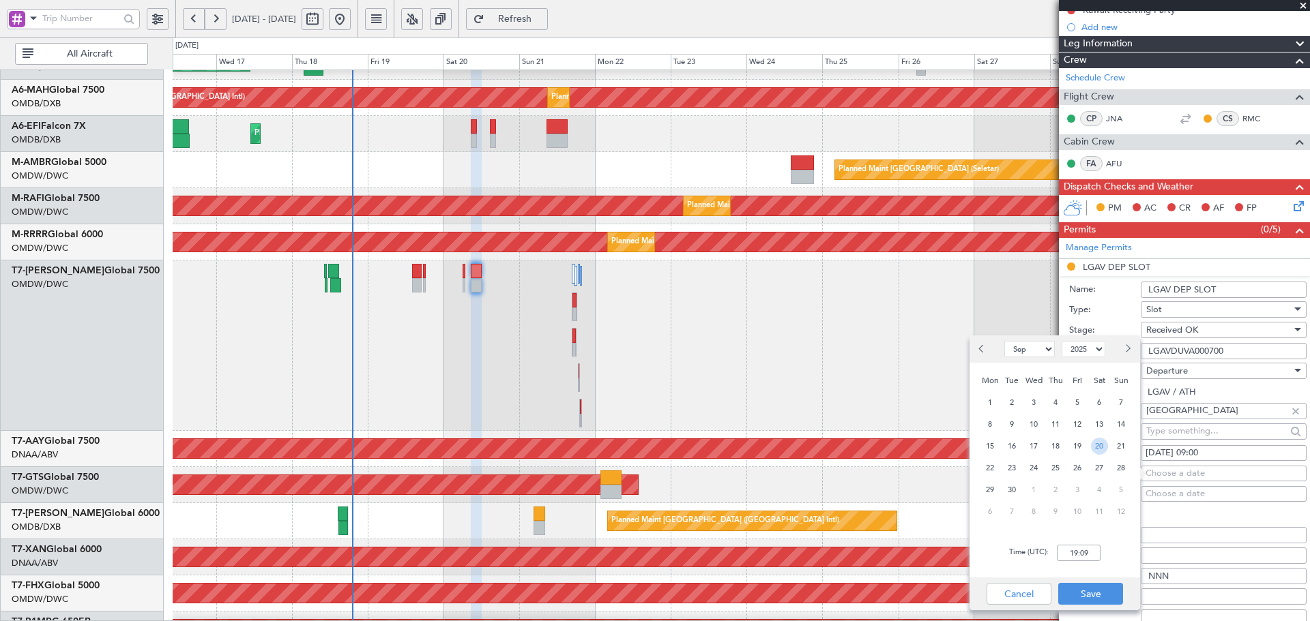
click at [1098, 444] on span "20" at bounding box center [1099, 446] width 17 height 17
click at [1076, 550] on input "00:00" at bounding box center [1079, 553] width 44 height 16
type input "09:00"
click at [1108, 593] on button "Save" at bounding box center [1090, 594] width 65 height 22
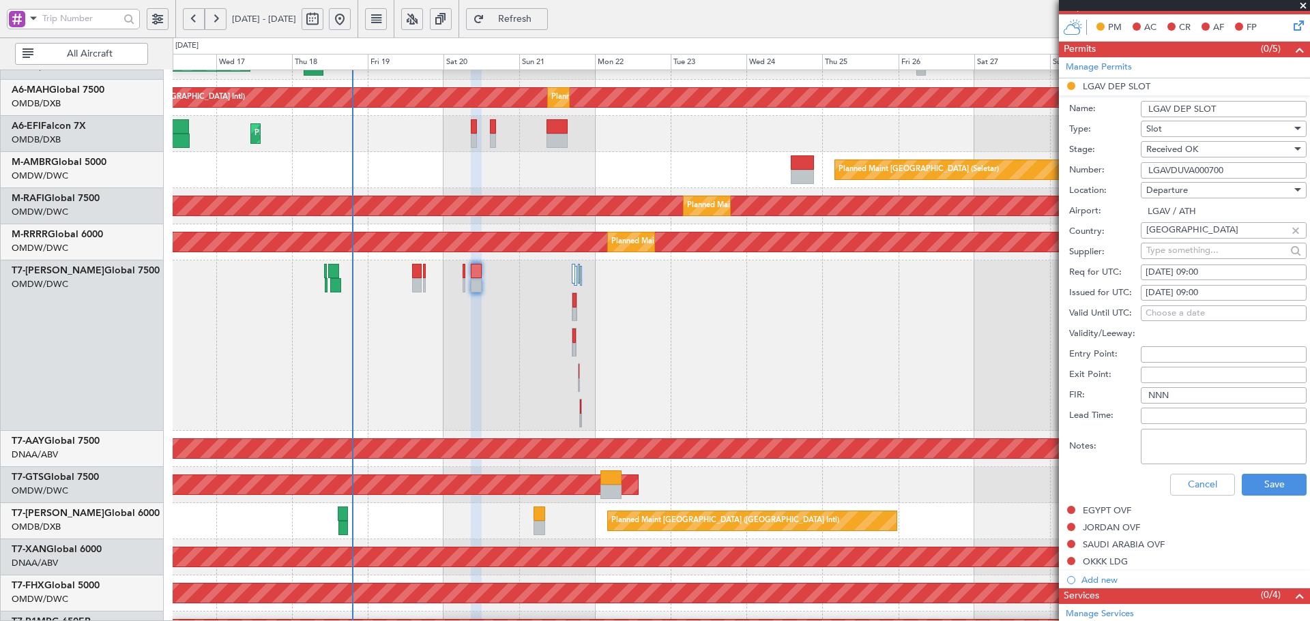
scroll to position [364, 0]
click at [1242, 485] on button "Save" at bounding box center [1274, 484] width 65 height 22
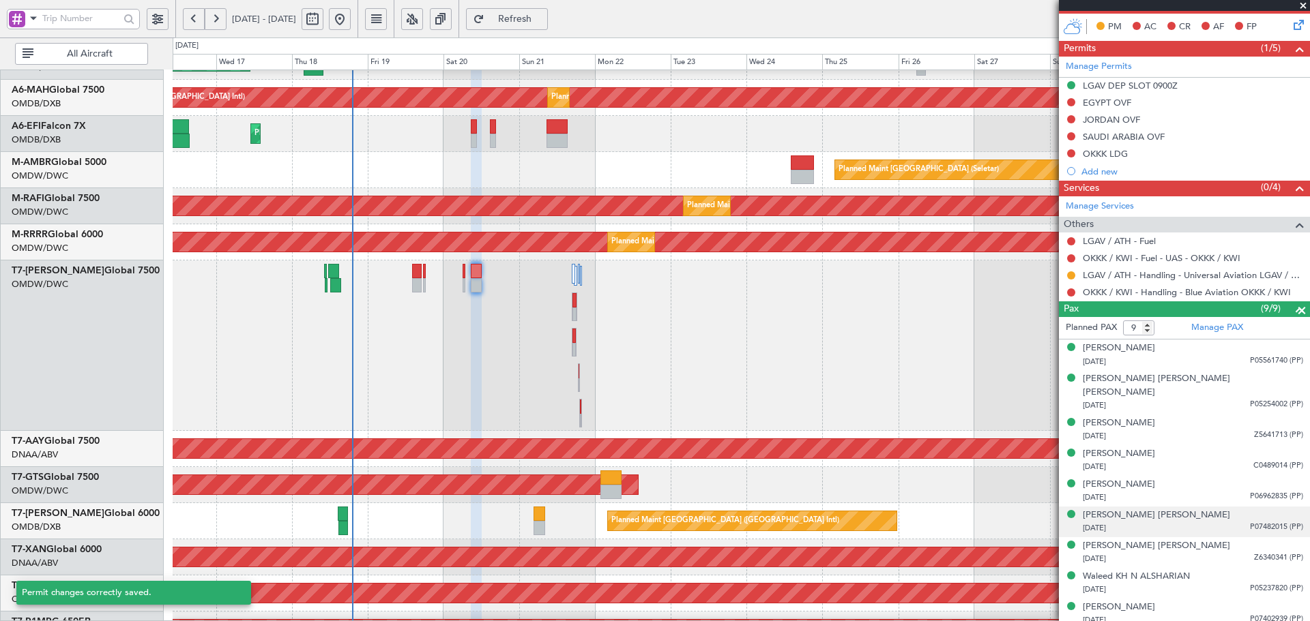
scroll to position [357, 0]
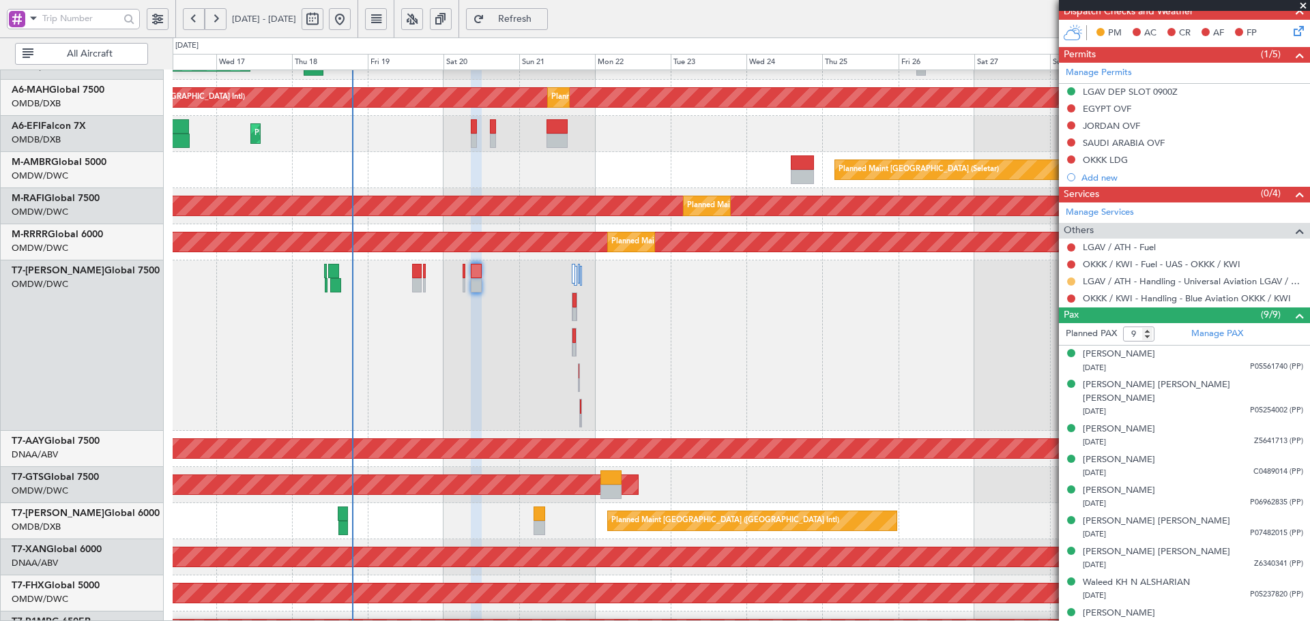
click at [1072, 282] on button at bounding box center [1071, 282] width 8 height 8
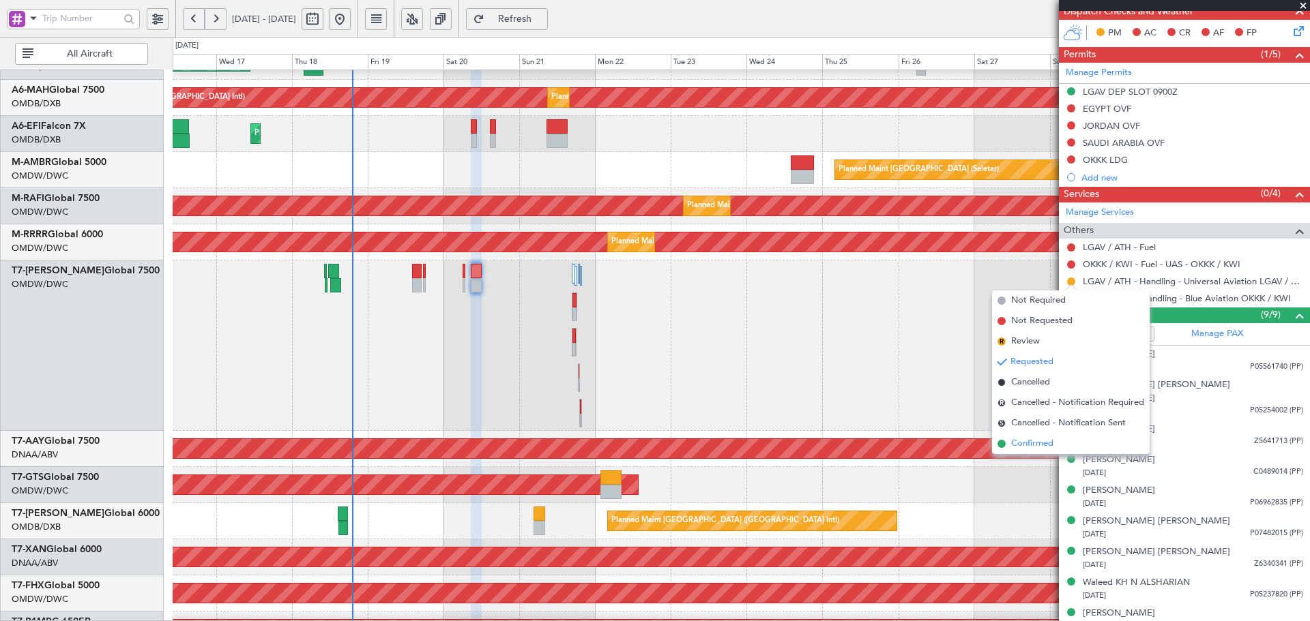
click at [1024, 444] on span "Confirmed" at bounding box center [1032, 444] width 42 height 14
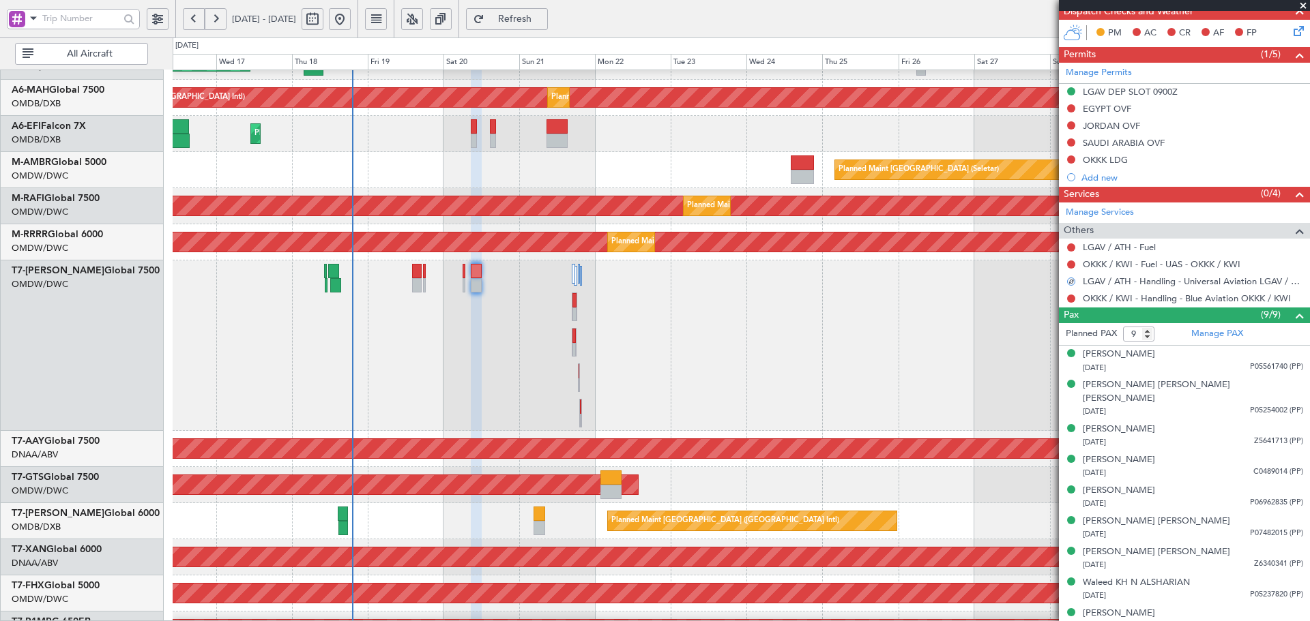
click at [535, 412] on div "Planned Maint Dubai (Al Maktoum Intl)" at bounding box center [741, 346] width 1136 height 171
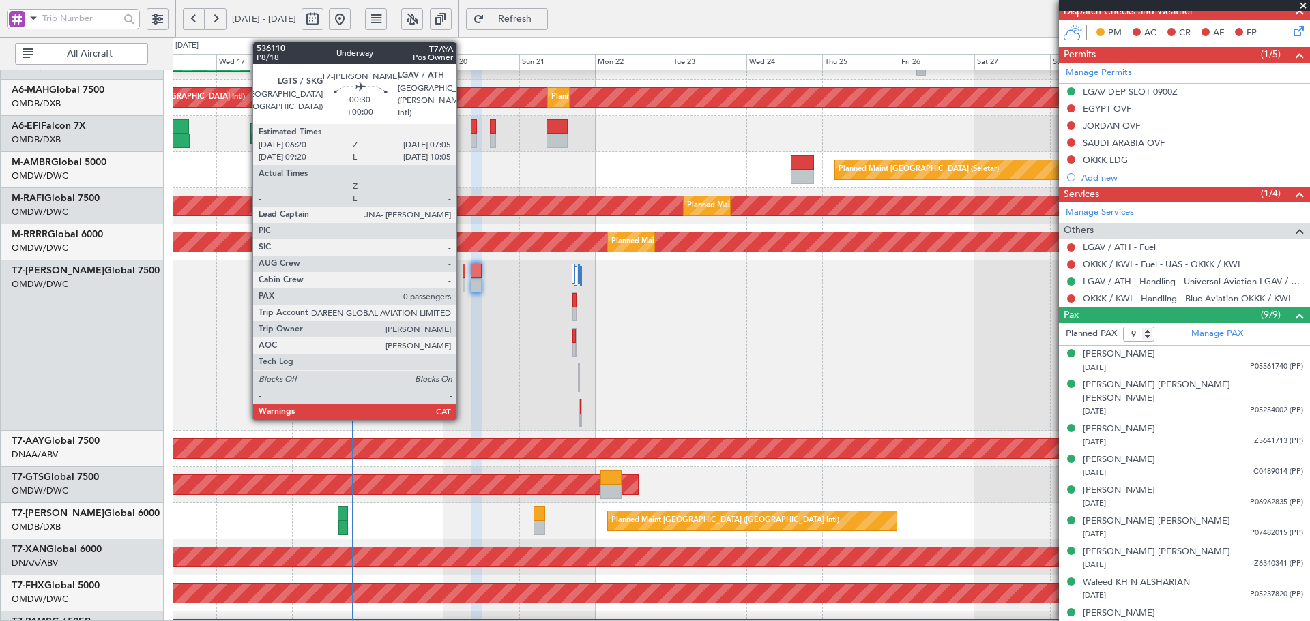
click at [463, 271] on div at bounding box center [464, 271] width 3 height 14
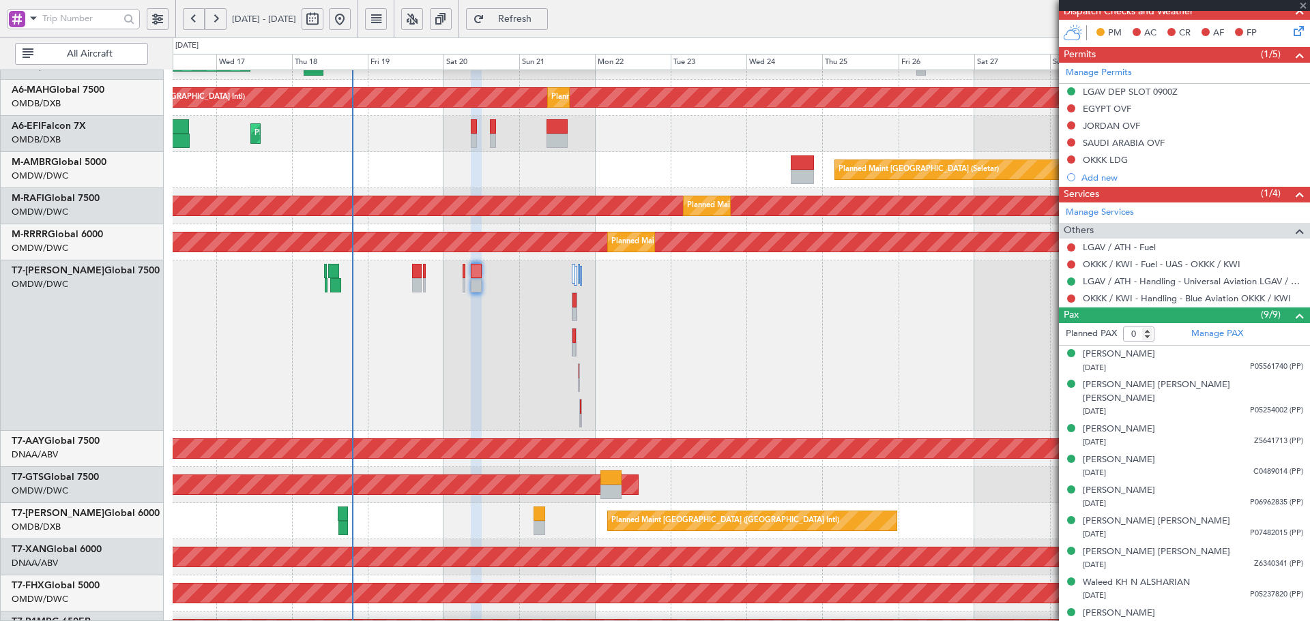
scroll to position [0, 0]
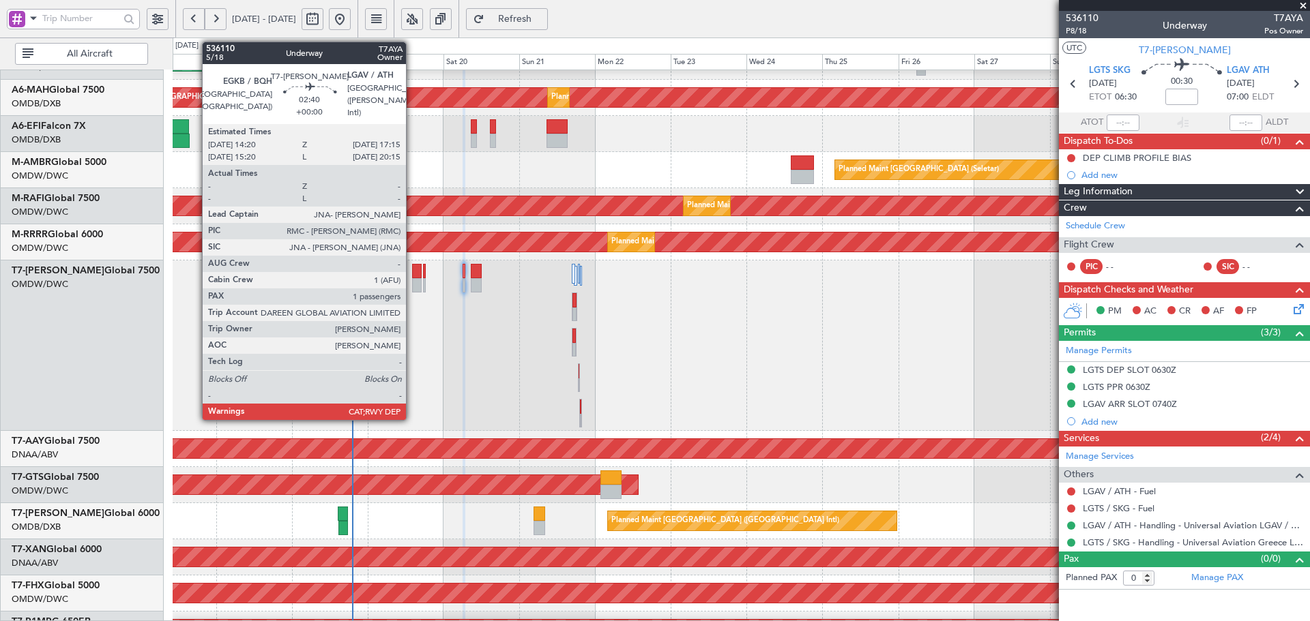
click at [412, 267] on div at bounding box center [417, 271] width 10 height 14
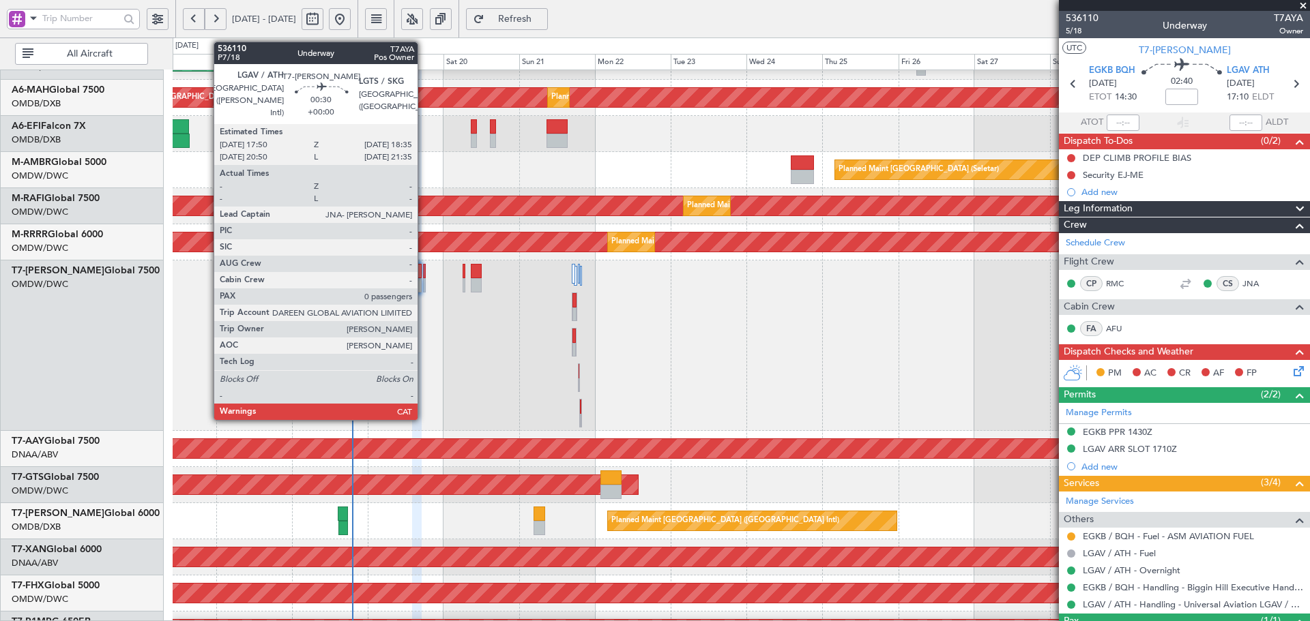
click at [424, 276] on div at bounding box center [424, 271] width 3 height 14
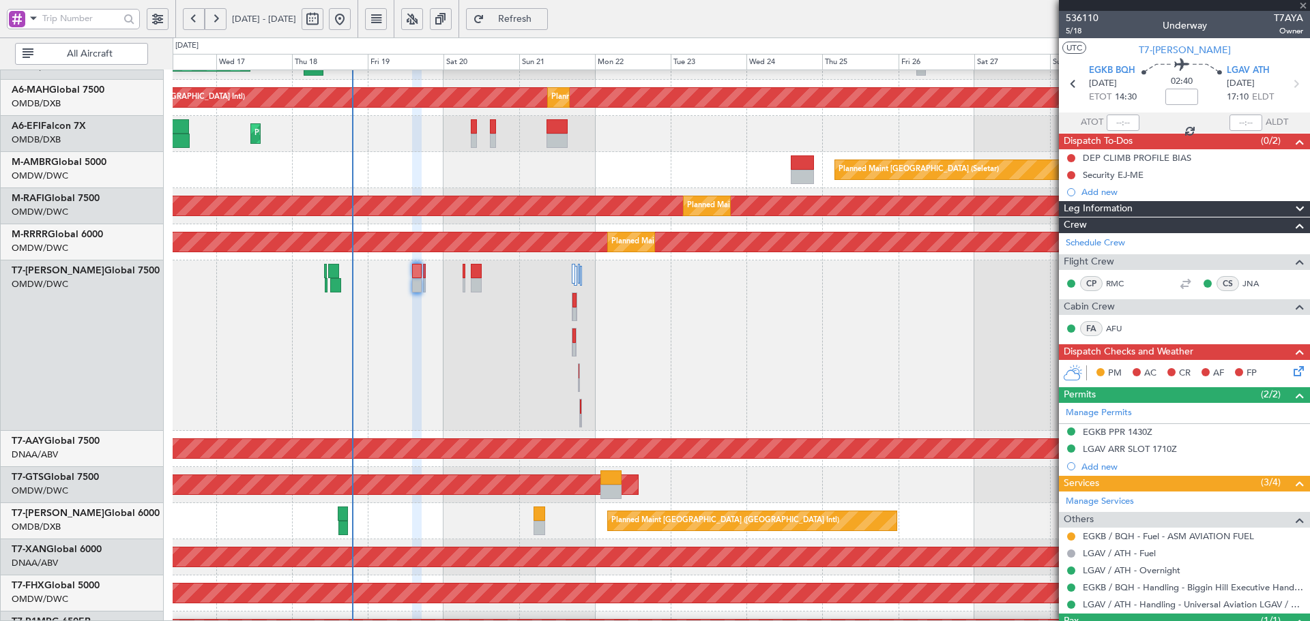
type input "0"
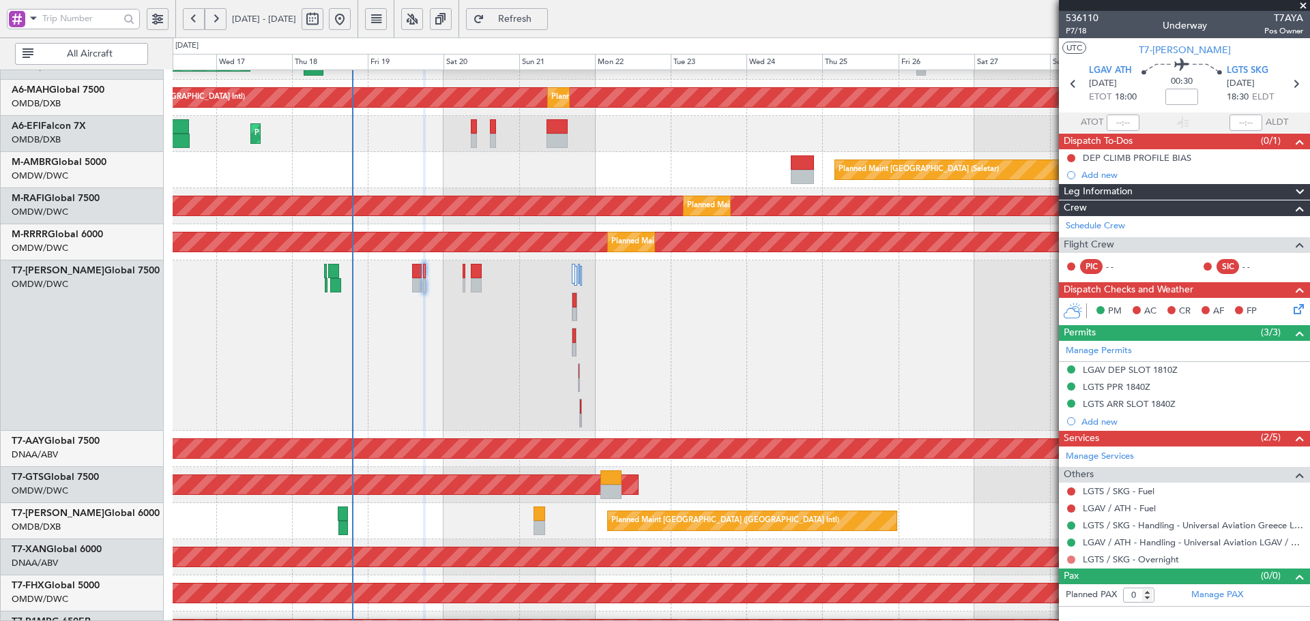
click at [1070, 560] on button at bounding box center [1071, 560] width 8 height 8
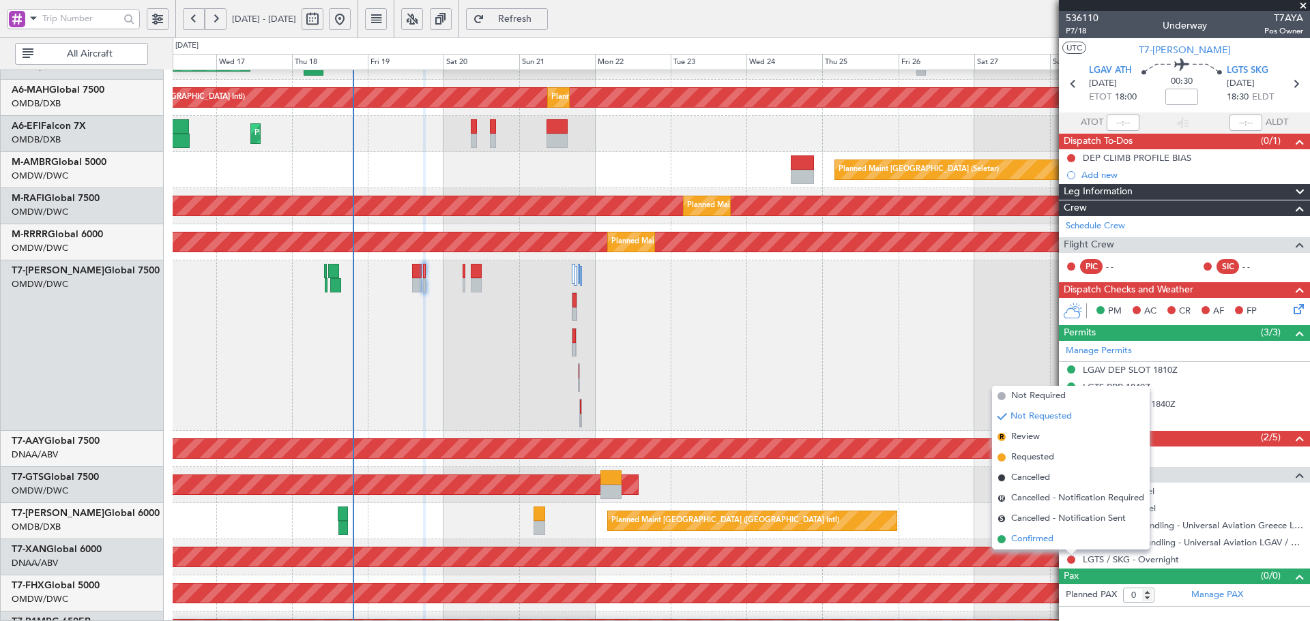
click at [1010, 544] on li "Confirmed" at bounding box center [1071, 539] width 158 height 20
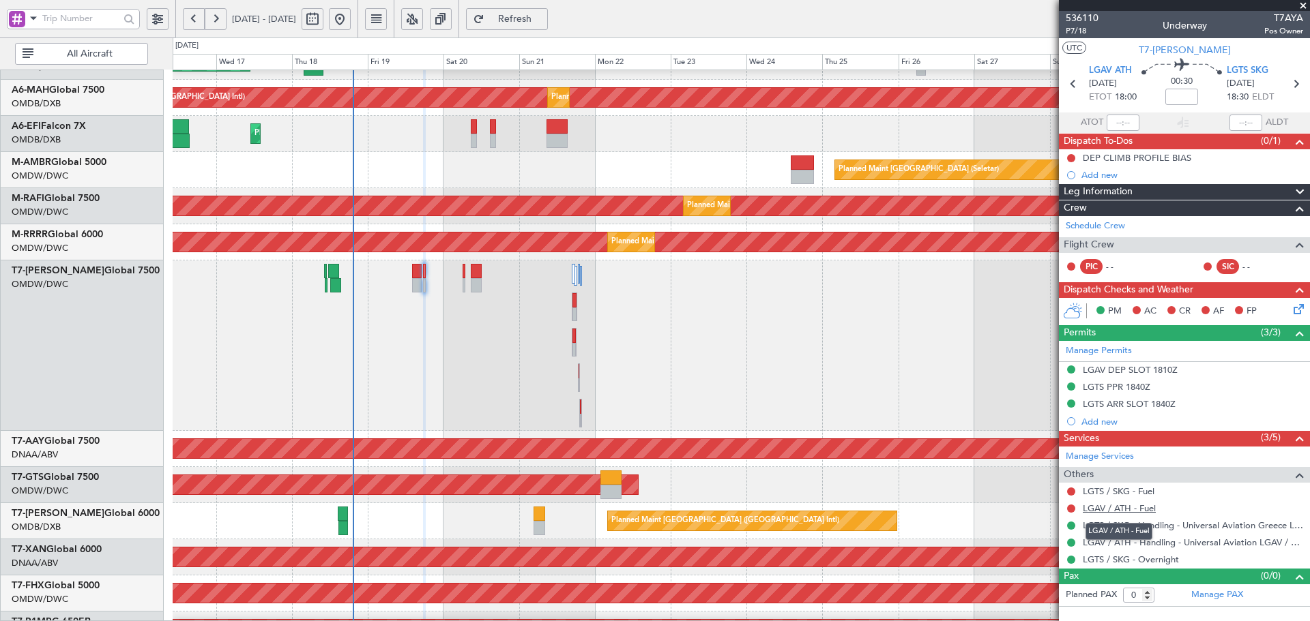
click at [1106, 510] on link "LGAV / ATH - Fuel" at bounding box center [1119, 509] width 73 height 12
click at [1134, 494] on link "LGTS / SKG - Fuel" at bounding box center [1119, 492] width 72 height 12
click at [543, 18] on span "Refresh" at bounding box center [515, 19] width 56 height 10
click at [1070, 510] on button at bounding box center [1071, 509] width 8 height 8
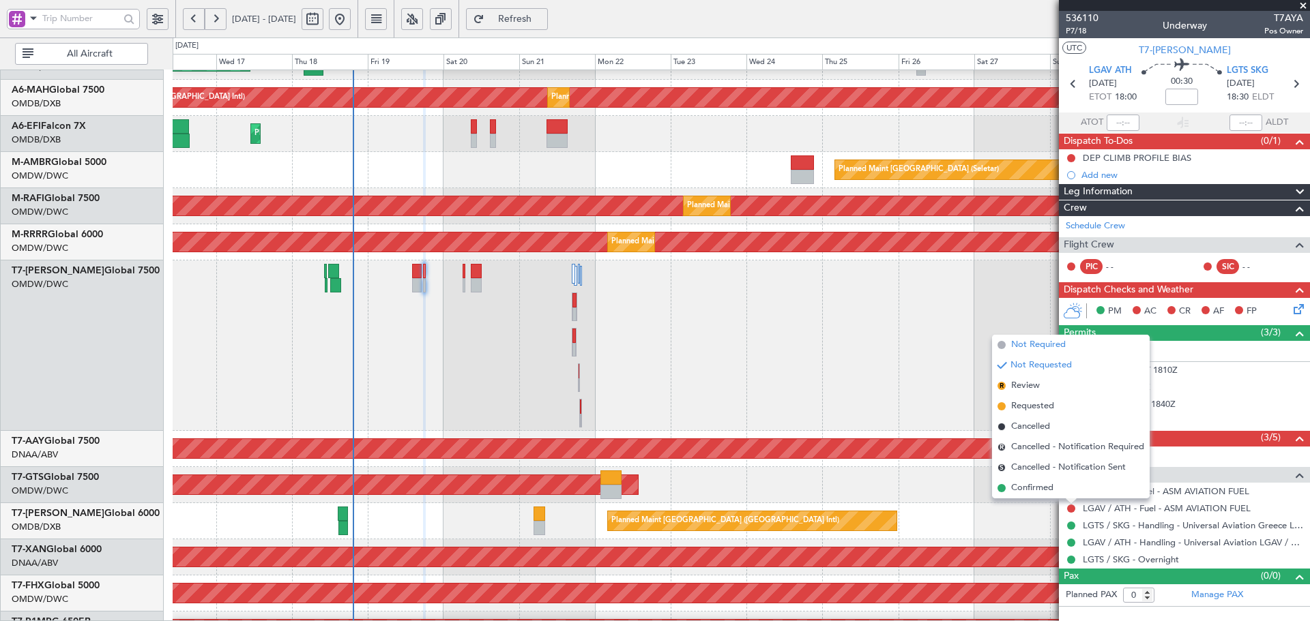
click at [1024, 339] on span "Not Required" at bounding box center [1038, 345] width 55 height 14
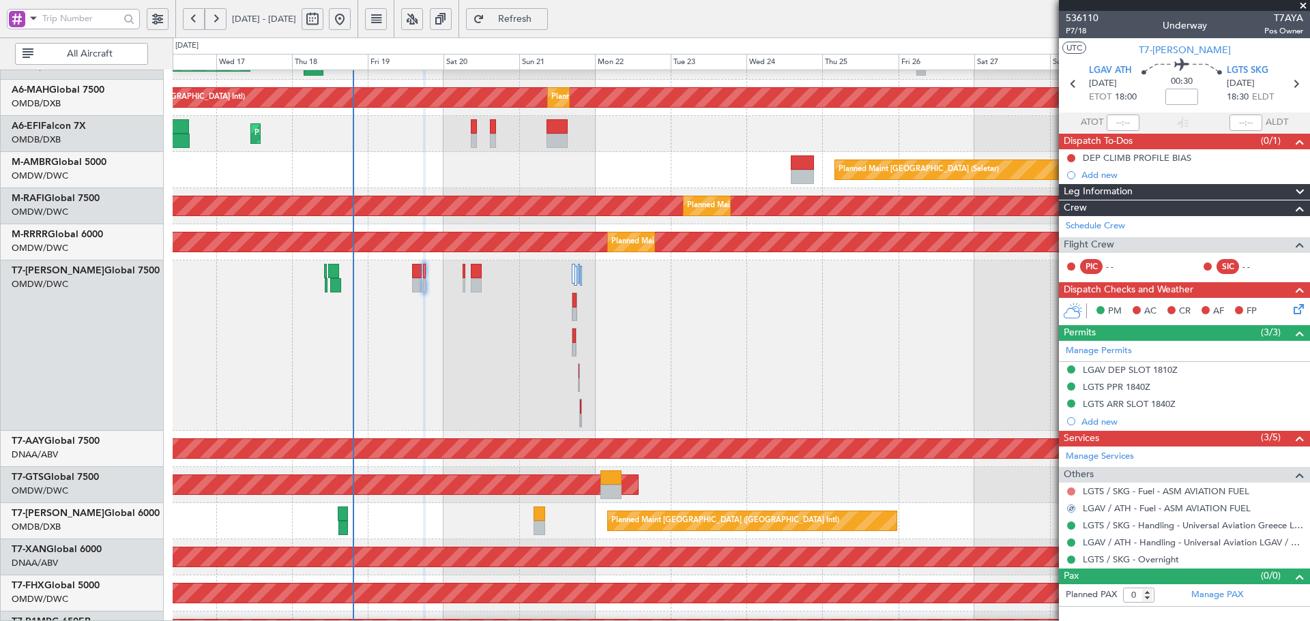
click at [1072, 491] on button at bounding box center [1071, 492] width 8 height 8
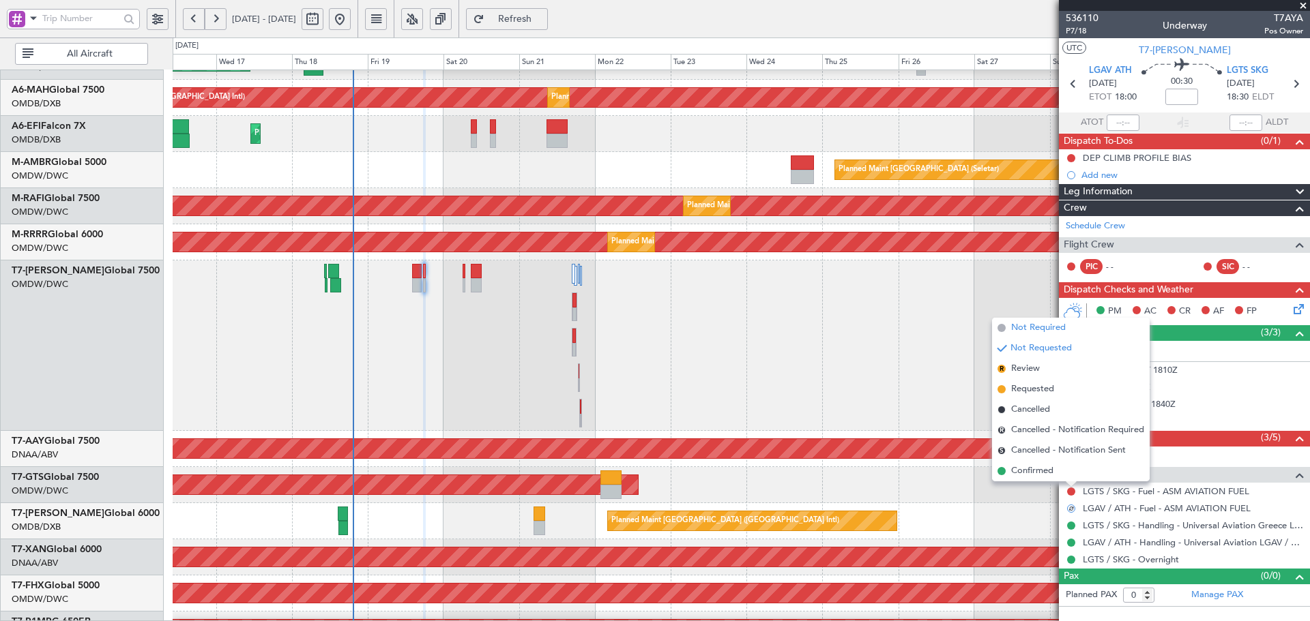
click at [1017, 323] on span "Not Required" at bounding box center [1038, 328] width 55 height 14
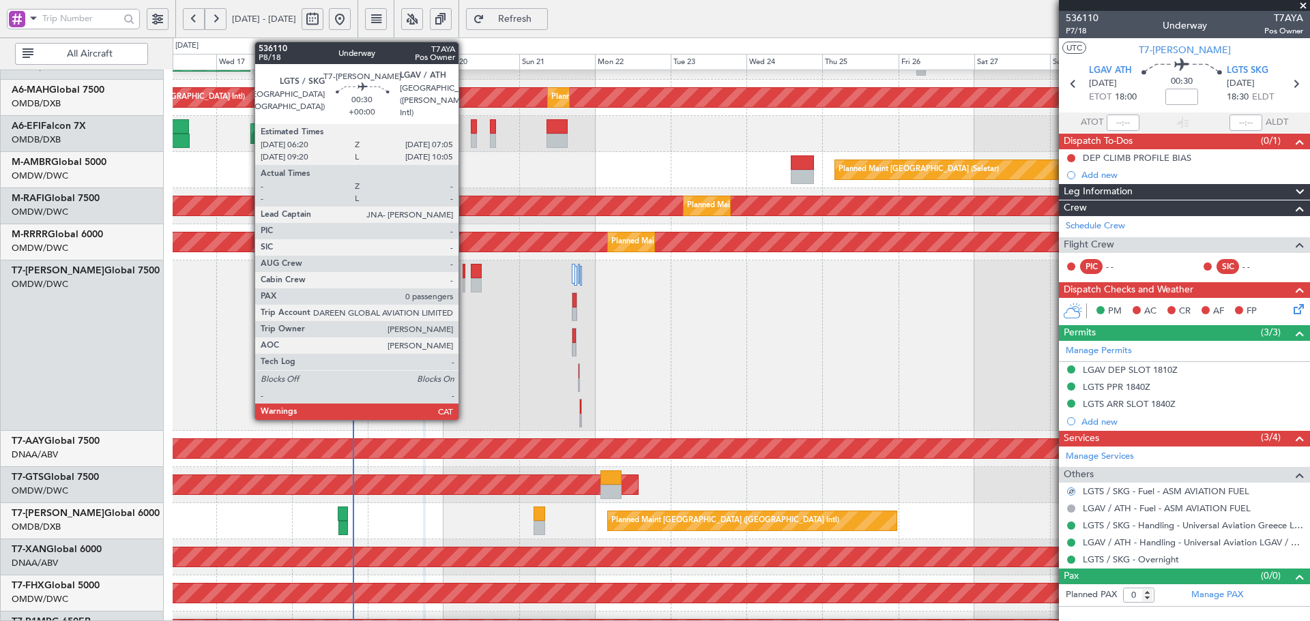
click at [465, 267] on div at bounding box center [464, 271] width 3 height 14
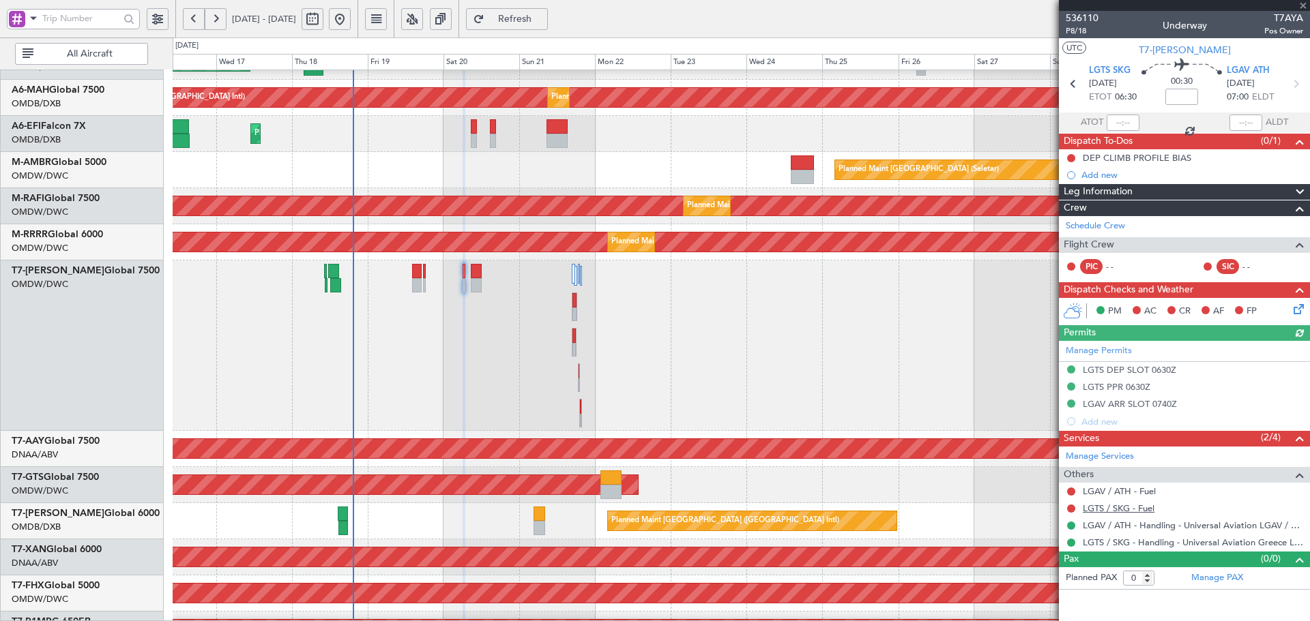
click at [1094, 510] on link "LGTS / SKG - Fuel" at bounding box center [1119, 509] width 72 height 12
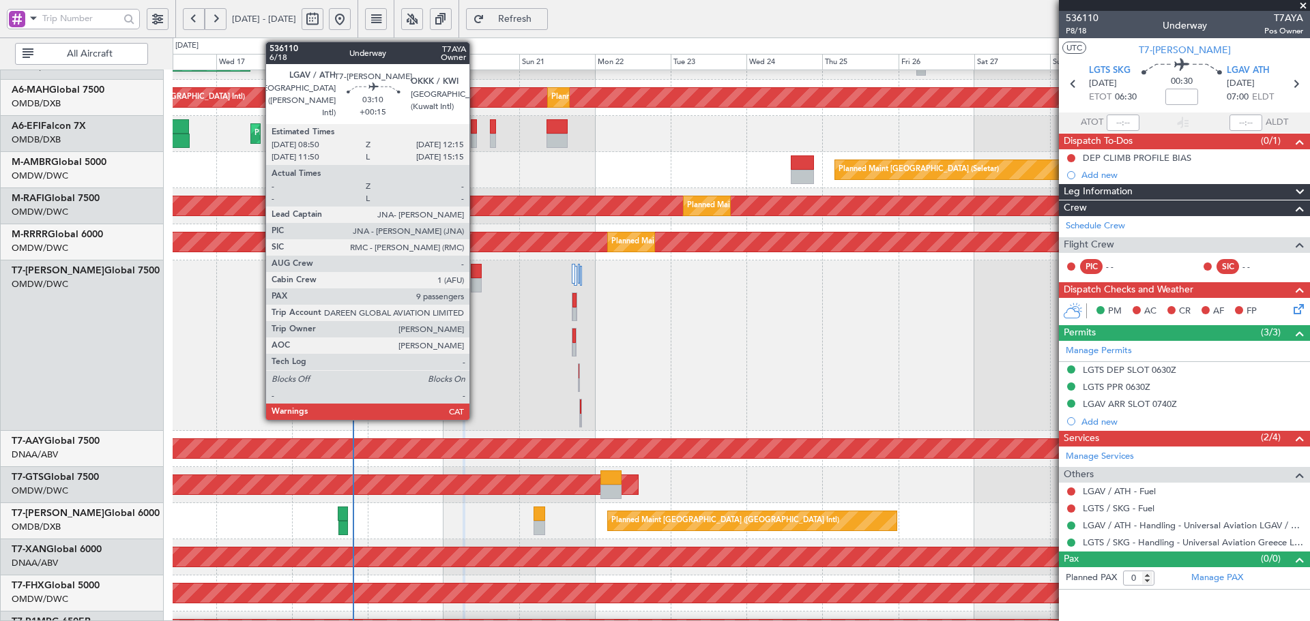
click at [475, 269] on div at bounding box center [476, 271] width 11 height 14
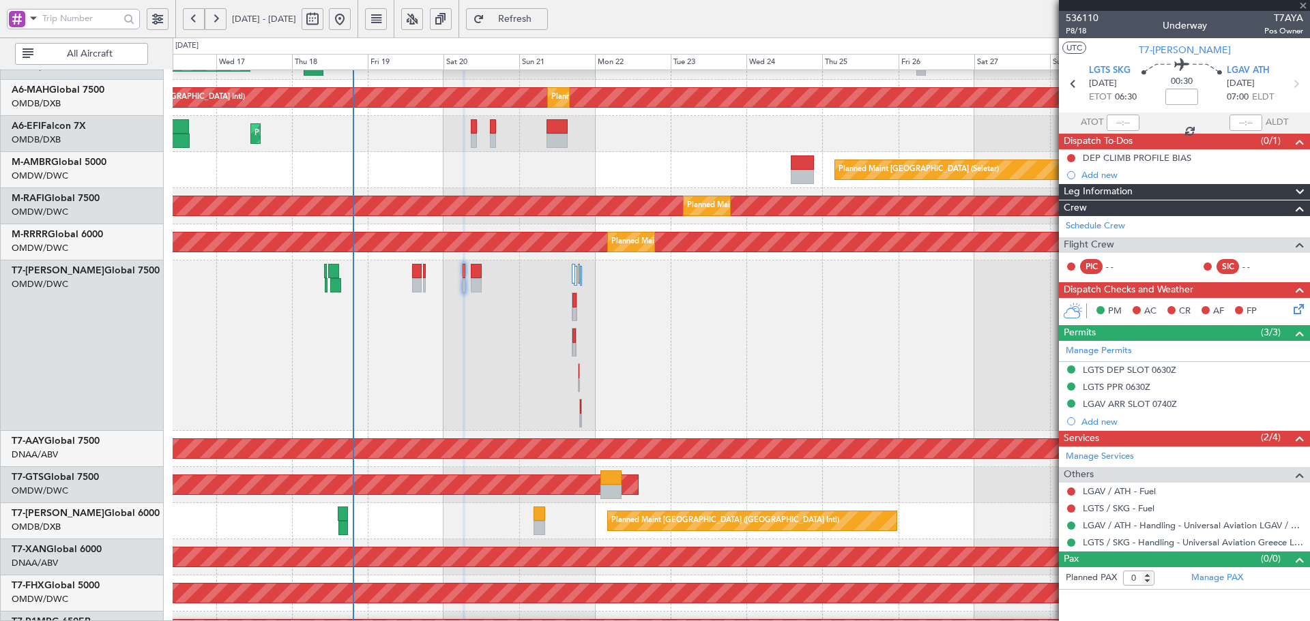
type input "+00:15"
type input "9"
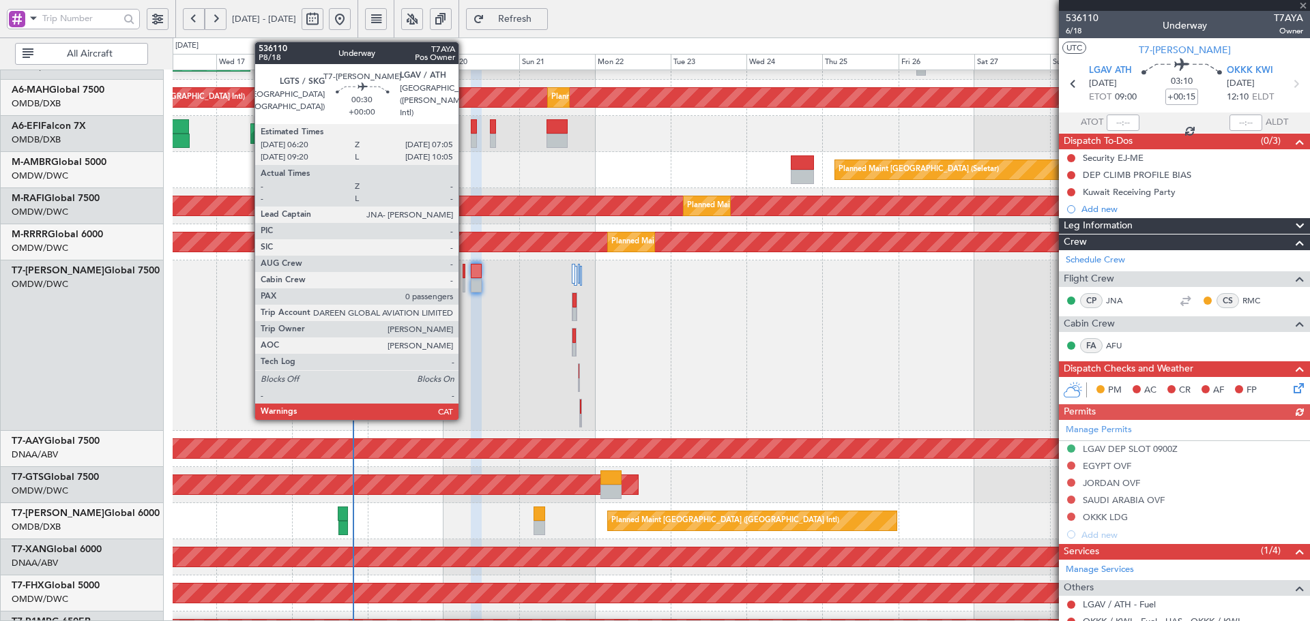
click at [465, 274] on div at bounding box center [464, 271] width 3 height 14
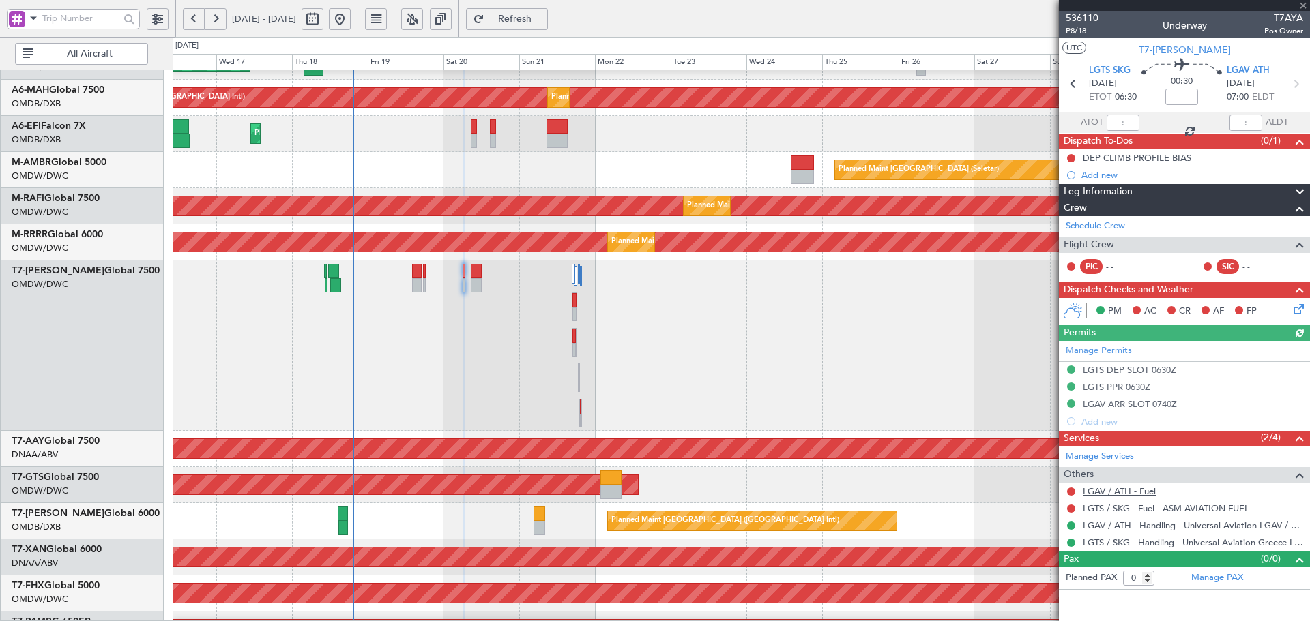
click at [1134, 493] on link "LGAV / ATH - Fuel" at bounding box center [1119, 492] width 73 height 12
drag, startPoint x: 548, startPoint y: 16, endPoint x: 566, endPoint y: 37, distance: 28.0
click at [543, 18] on span "Refresh" at bounding box center [515, 19] width 56 height 10
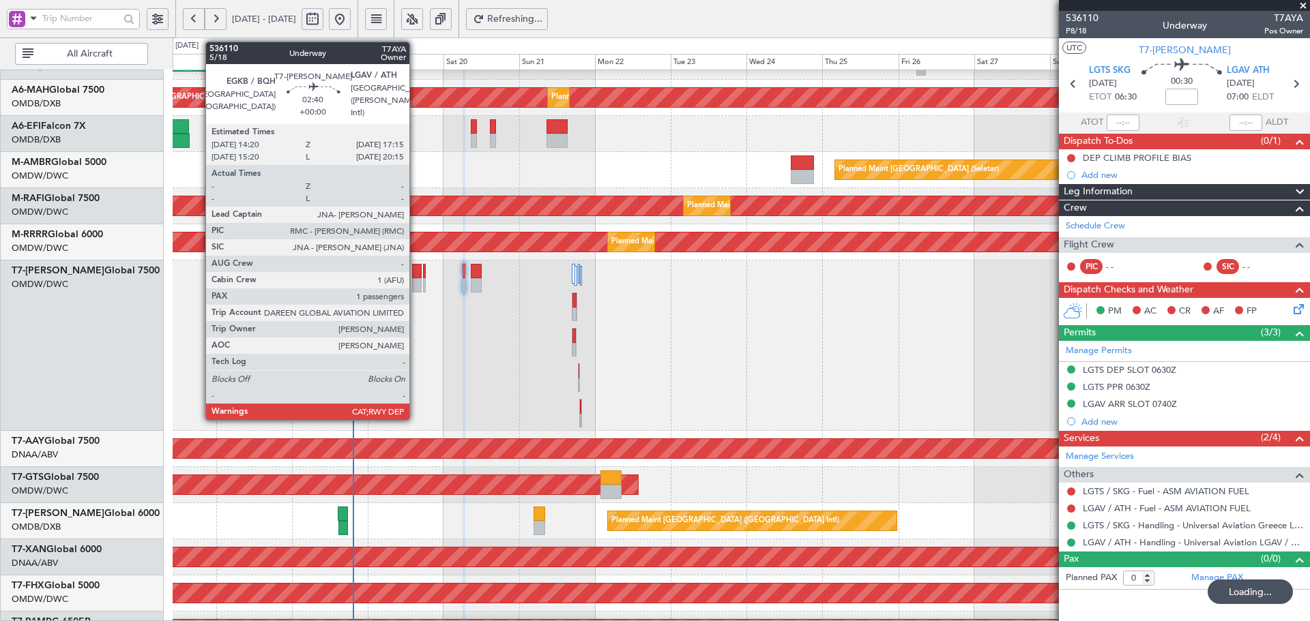
click at [415, 278] on div at bounding box center [417, 271] width 10 height 14
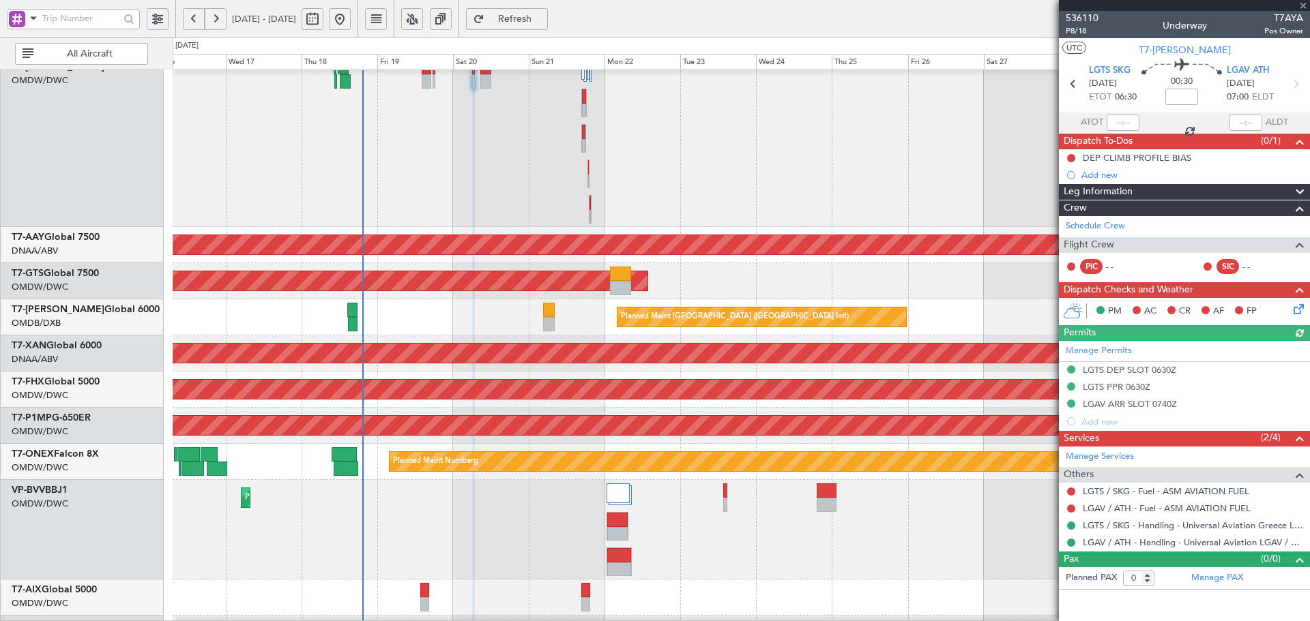
type input "1"
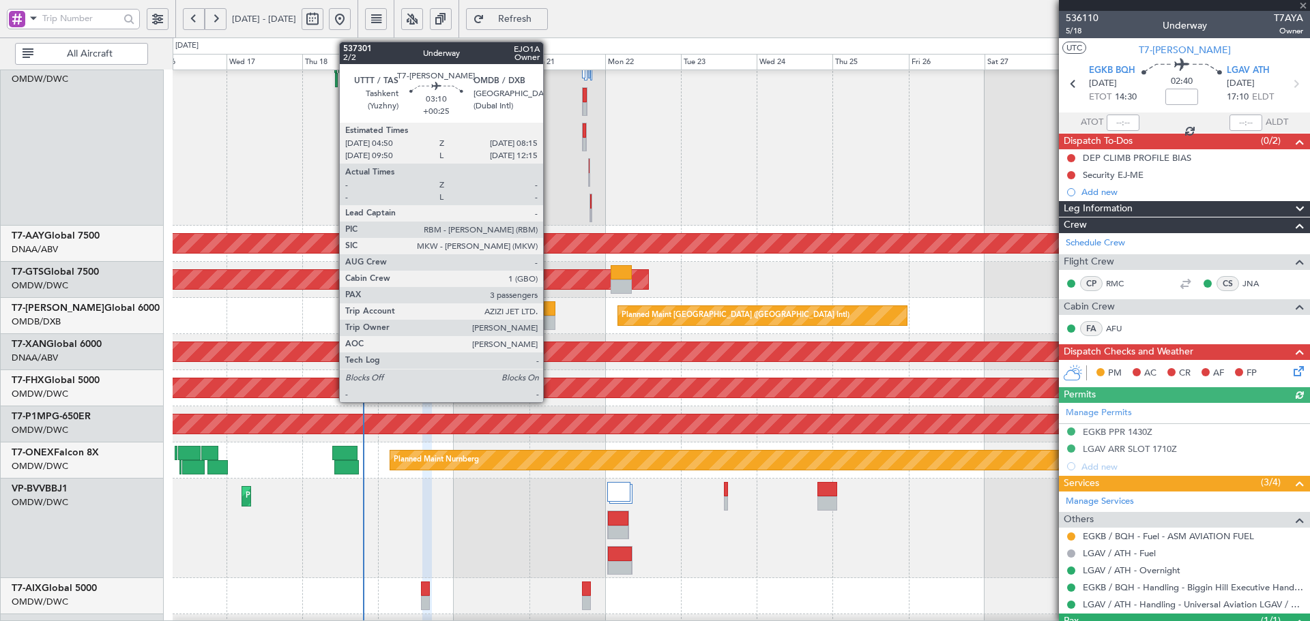
click at [549, 314] on div at bounding box center [549, 309] width 11 height 14
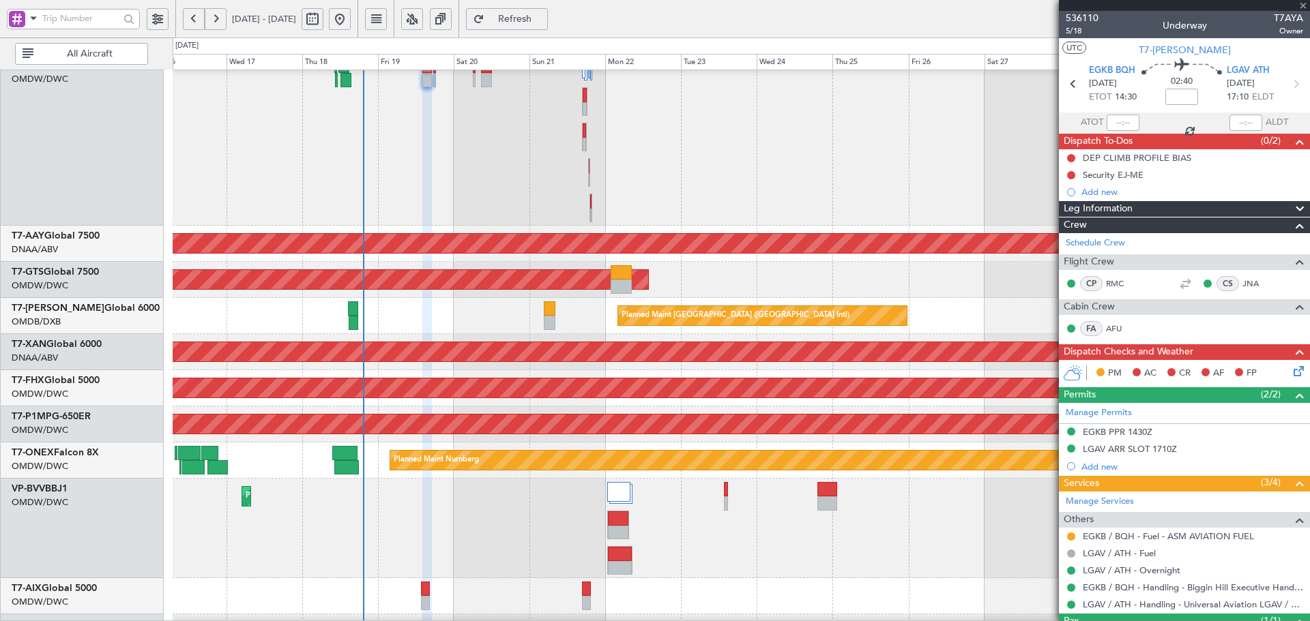
type input "+00:25"
type input "3"
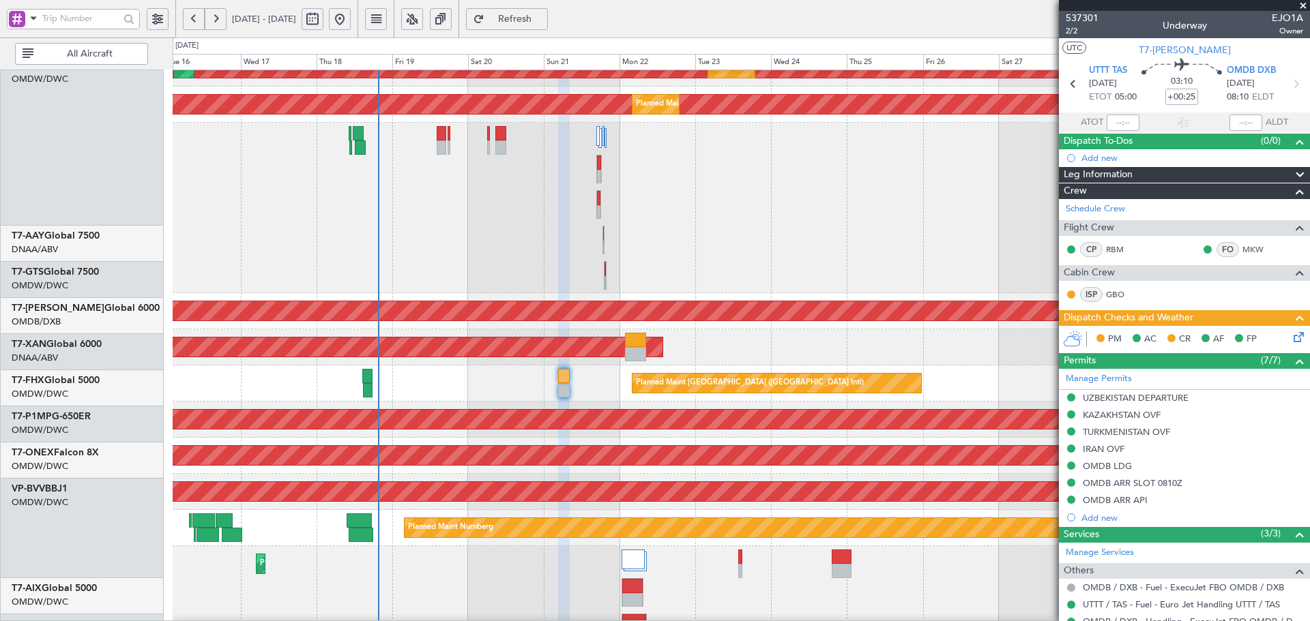
scroll to position [0, 0]
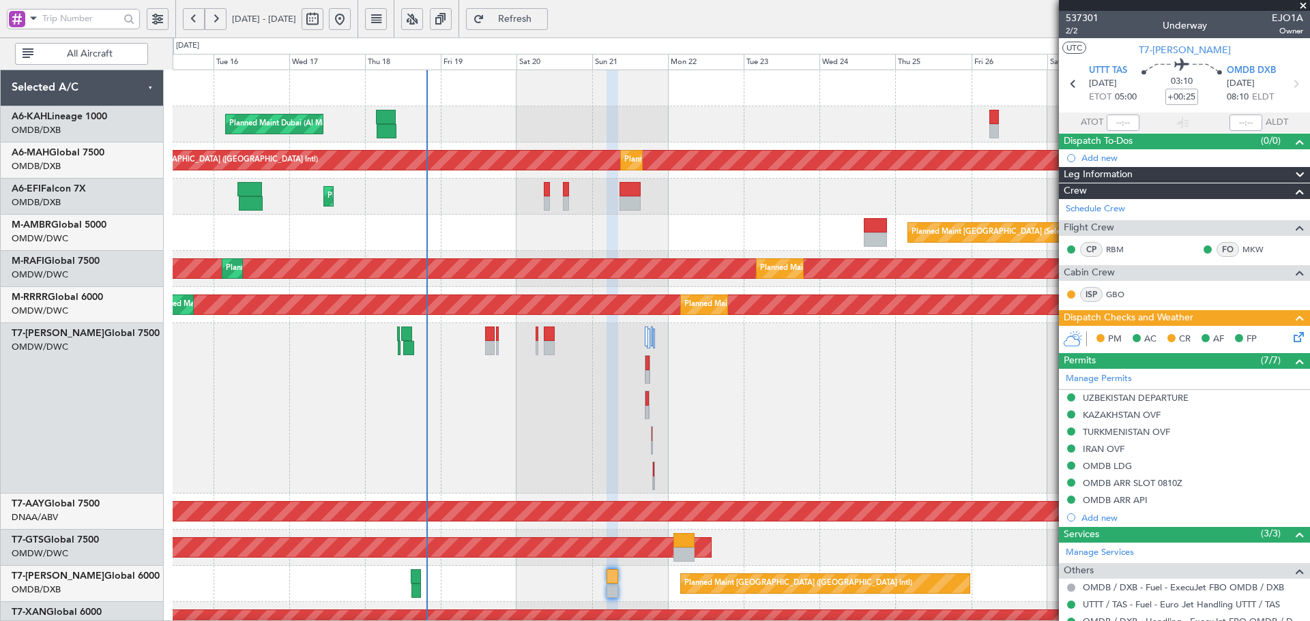
click at [471, 442] on div "Planned Maint Dubai (Al Maktoum Intl)" at bounding box center [741, 408] width 1136 height 171
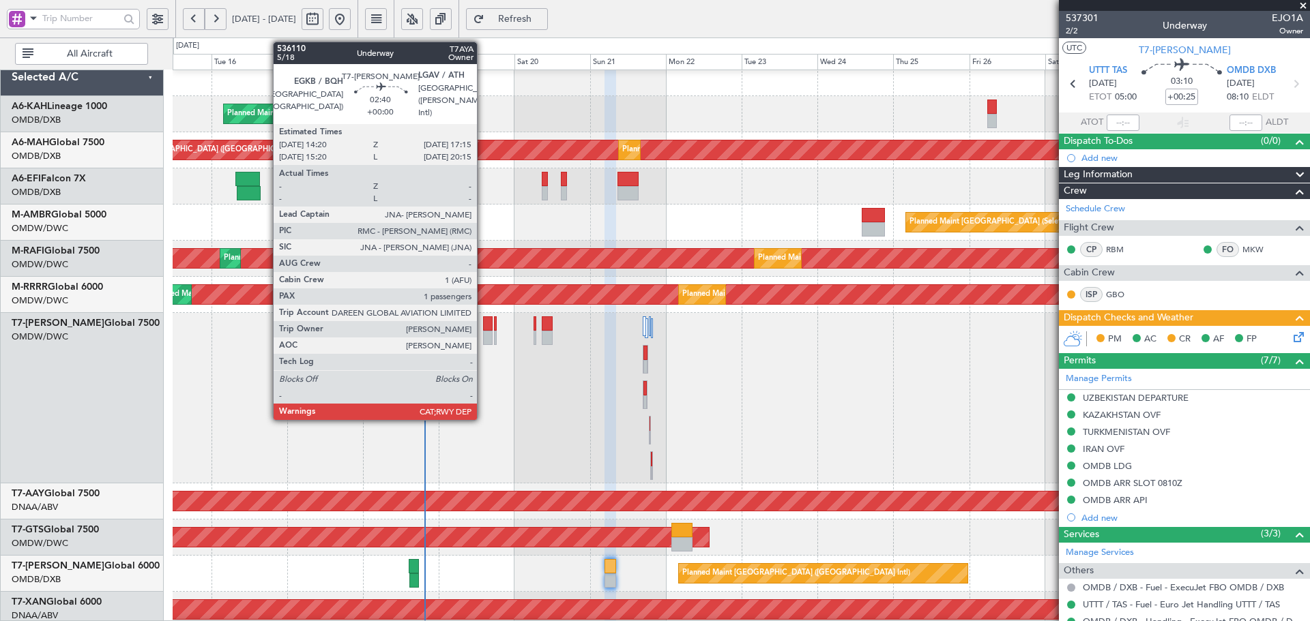
click at [483, 327] on div at bounding box center [488, 324] width 10 height 14
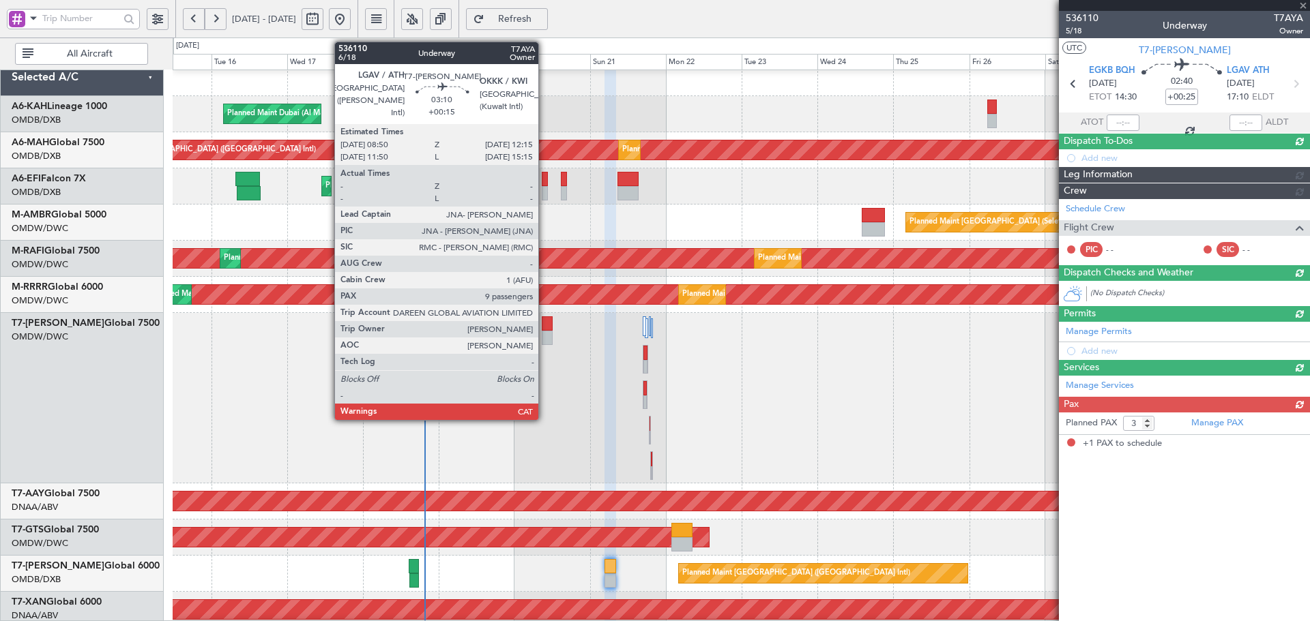
type input "1"
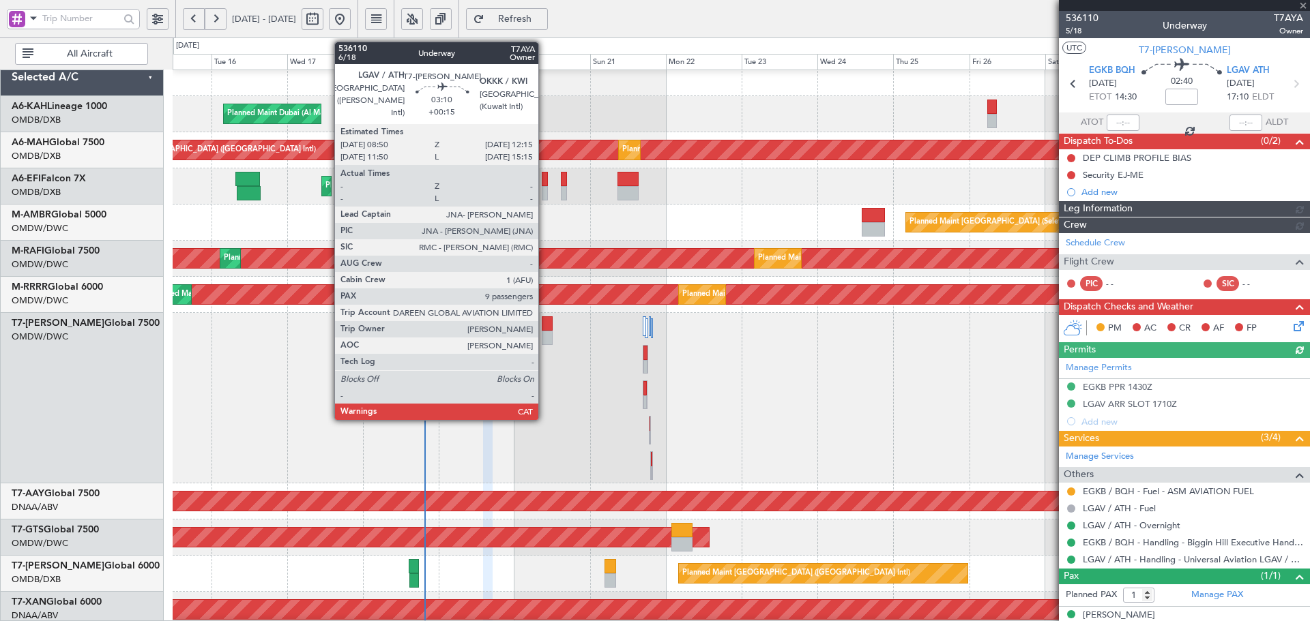
click at [544, 325] on div at bounding box center [547, 324] width 11 height 14
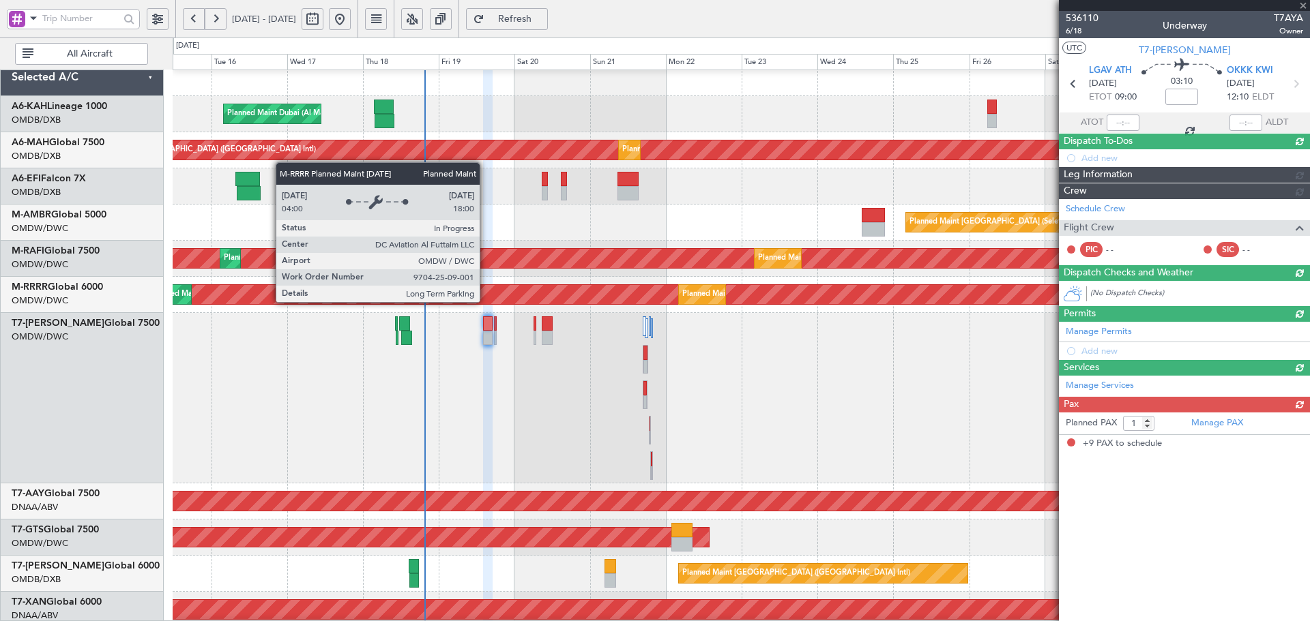
type input "+00:15"
type input "9"
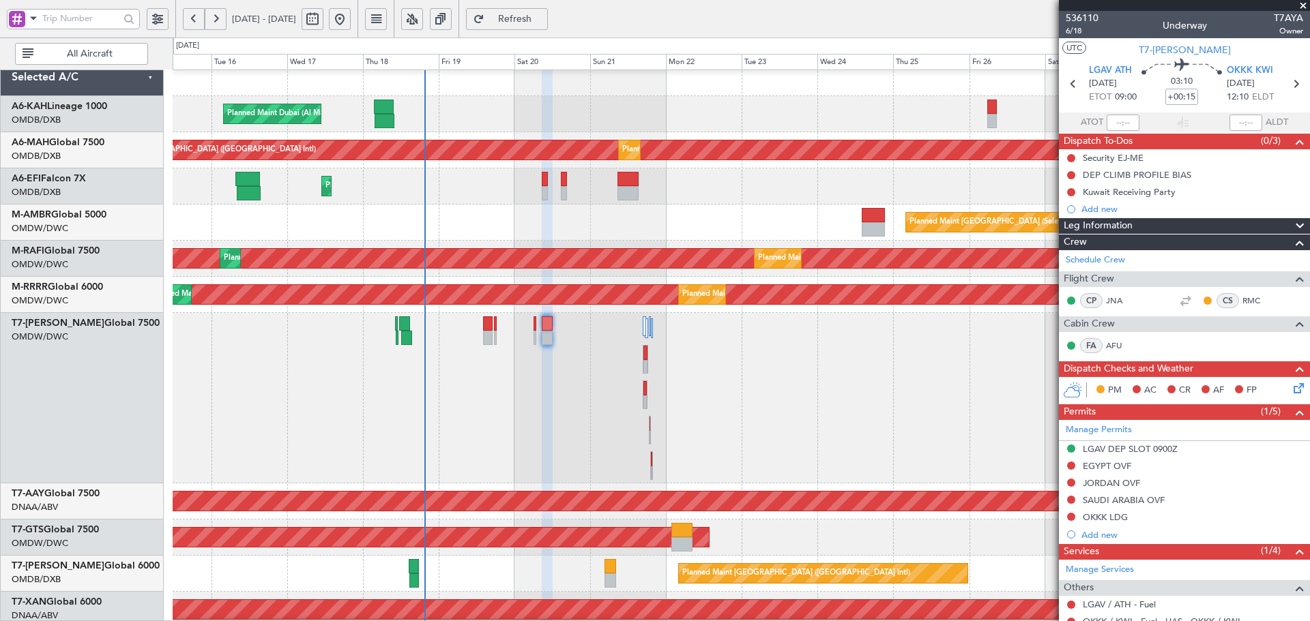
scroll to position [0, 0]
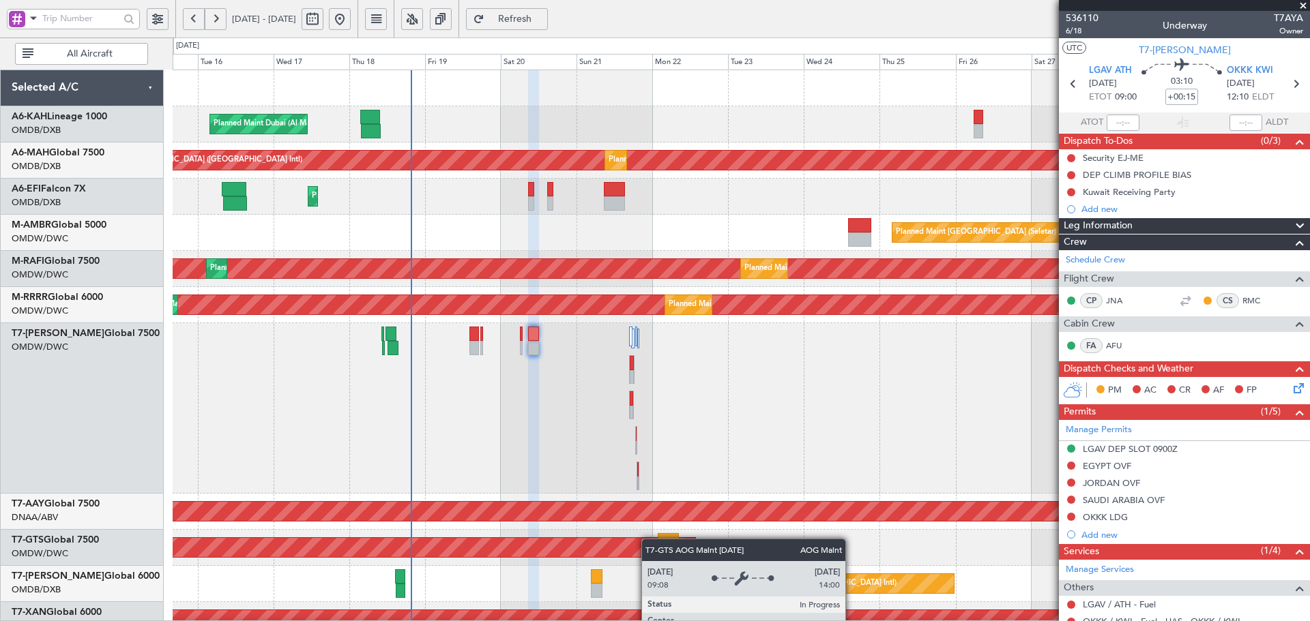
click at [647, 544] on div "Planned Maint Dubai (Al Maktoum Intl) Planned Maint Dubai (Dubai Intl) Planned …" at bounding box center [741, 566] width 1136 height 993
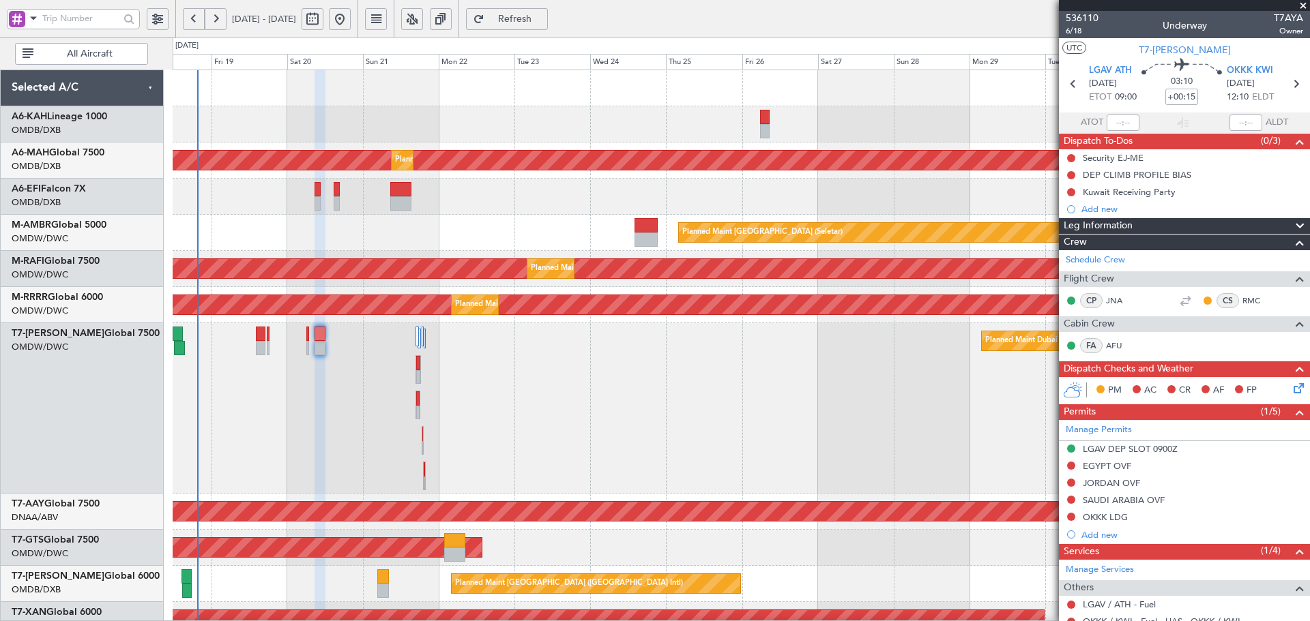
click at [499, 245] on div "Planned Maint Dubai (Al Maktoum Intl) Planned Maint Dubai (Dubai Intl) Planned …" at bounding box center [741, 566] width 1136 height 993
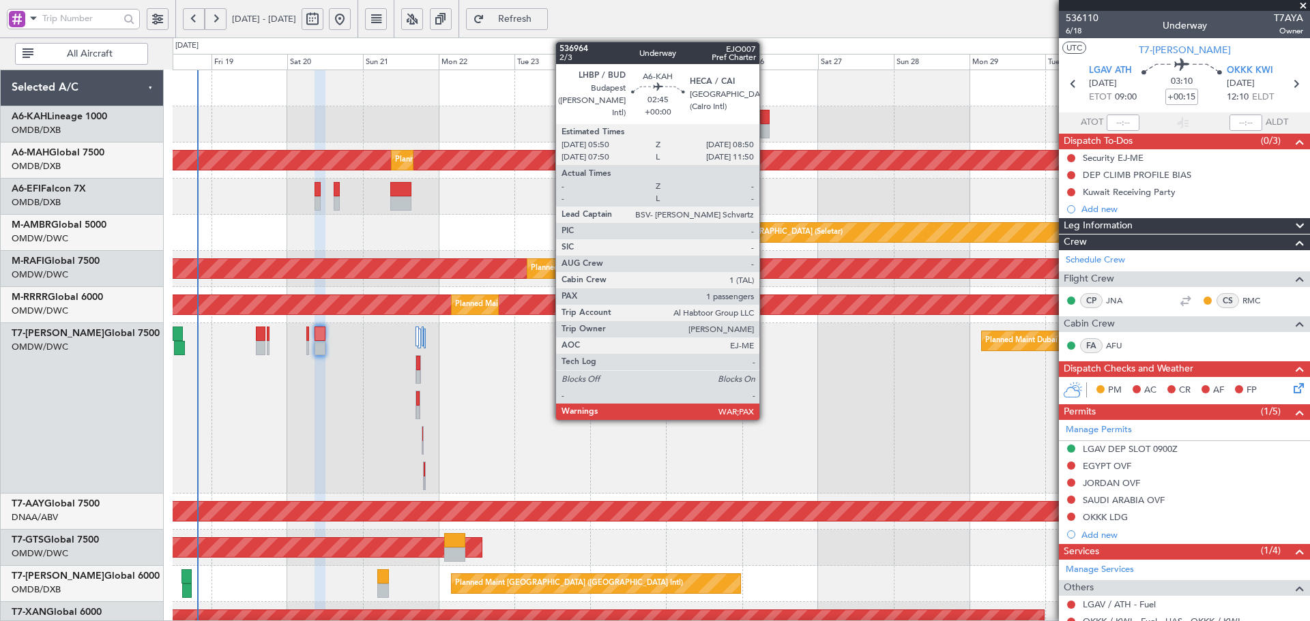
click at [765, 116] on div at bounding box center [765, 117] width 10 height 14
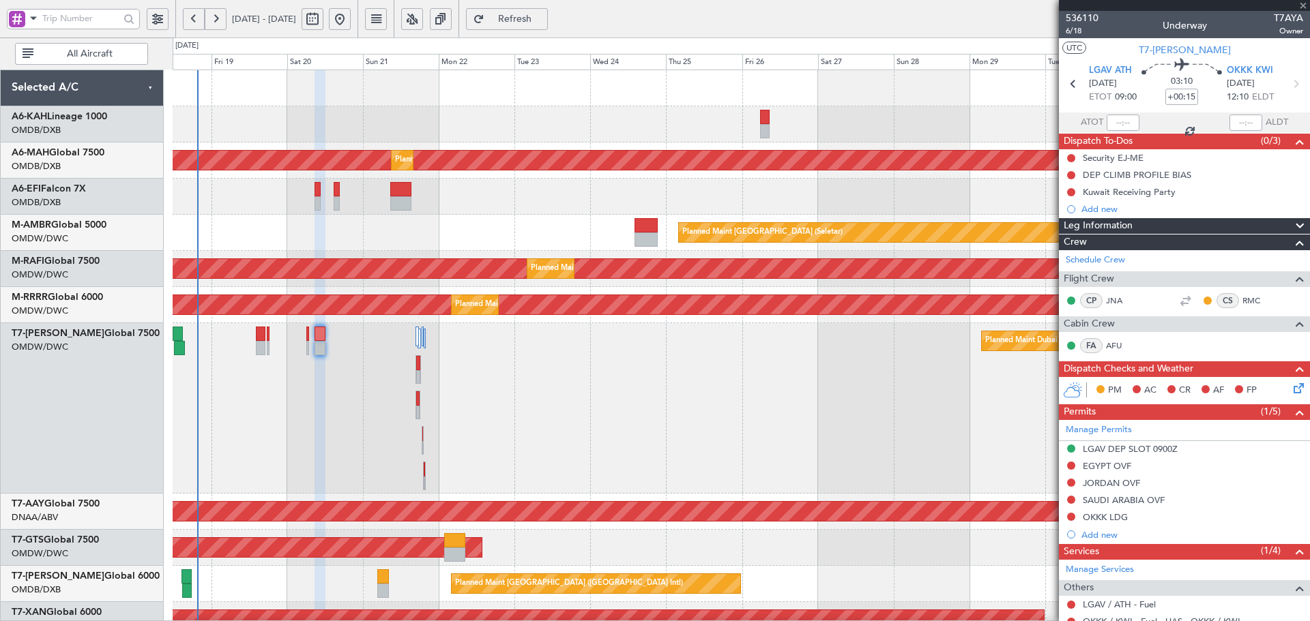
type input "13"
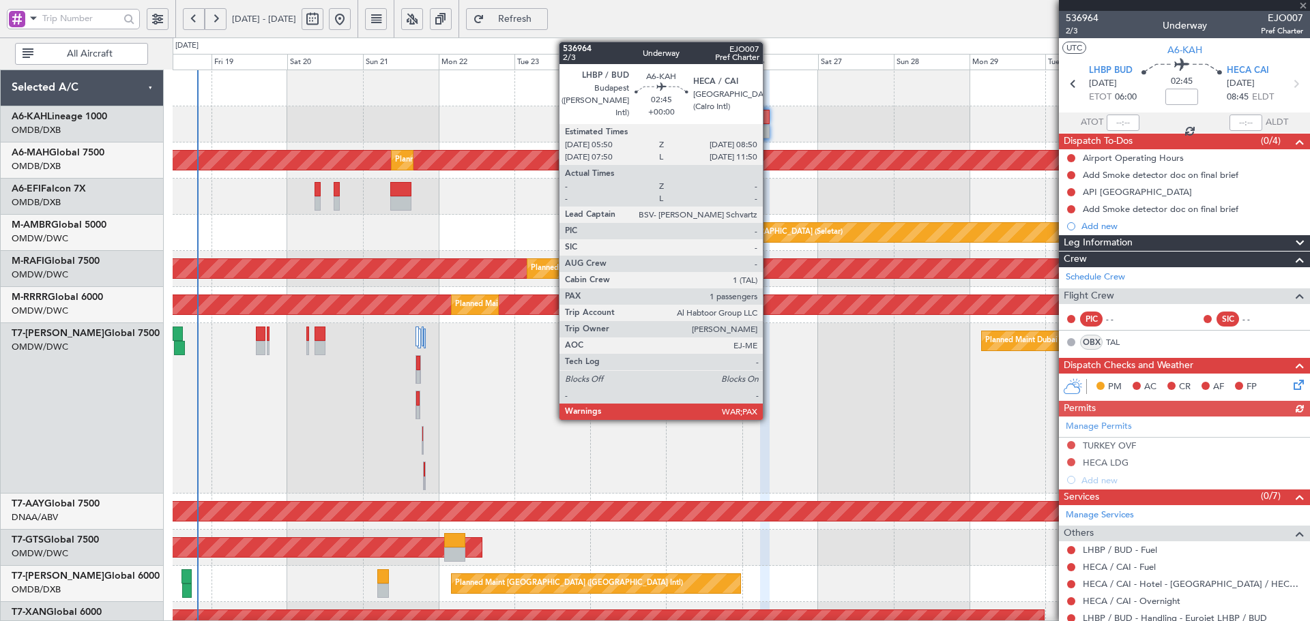
click at [769, 117] on div at bounding box center [765, 117] width 10 height 14
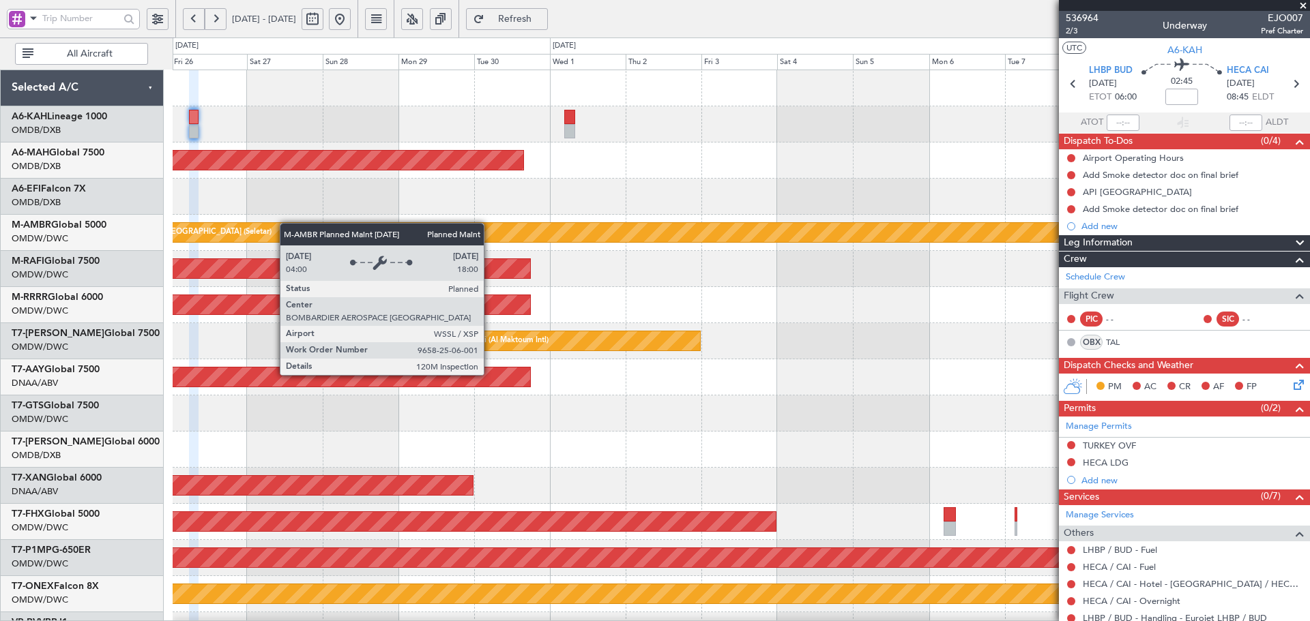
click at [245, 231] on div "Planned Maint Dubai (Dubai Intl) Planned Maint Singapore (Seletar) Planned Main…" at bounding box center [741, 499] width 1136 height 859
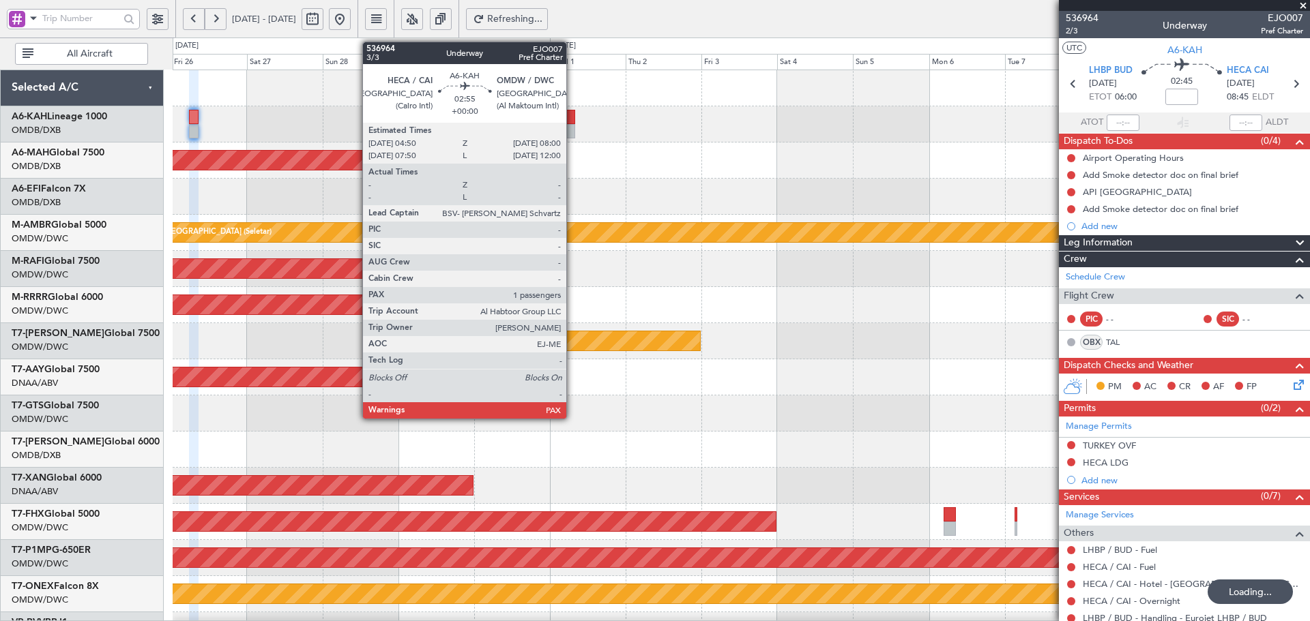
click at [572, 130] on div at bounding box center [569, 131] width 10 height 14
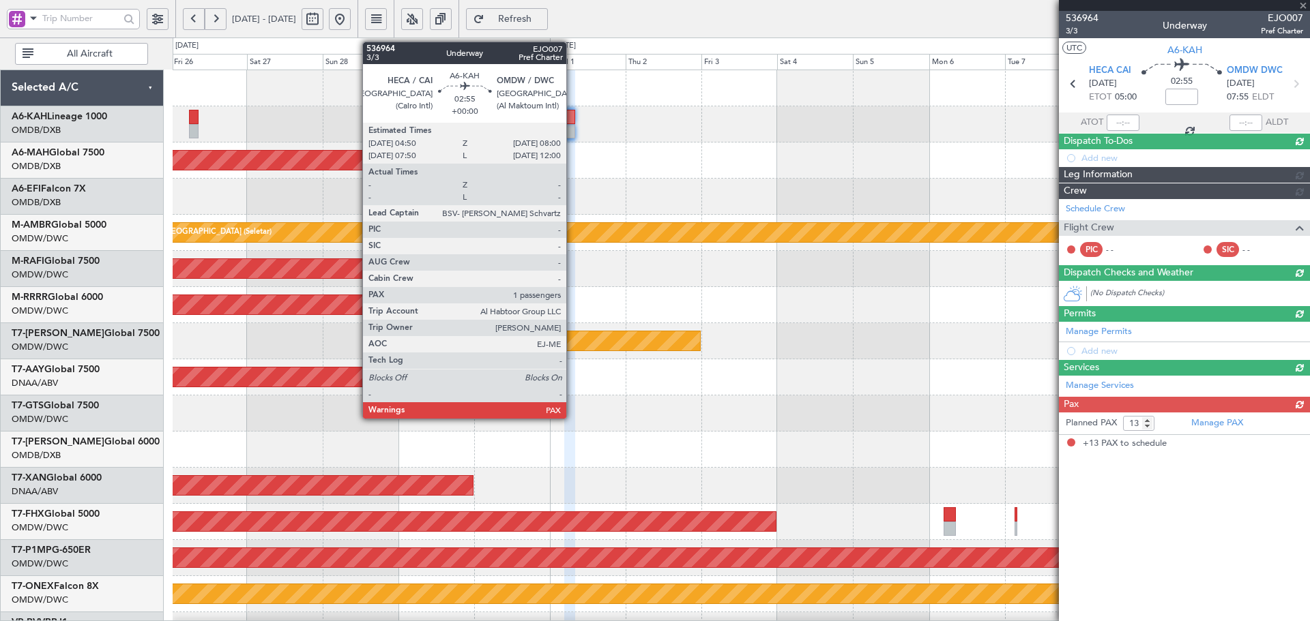
click at [572, 121] on div at bounding box center [569, 117] width 10 height 14
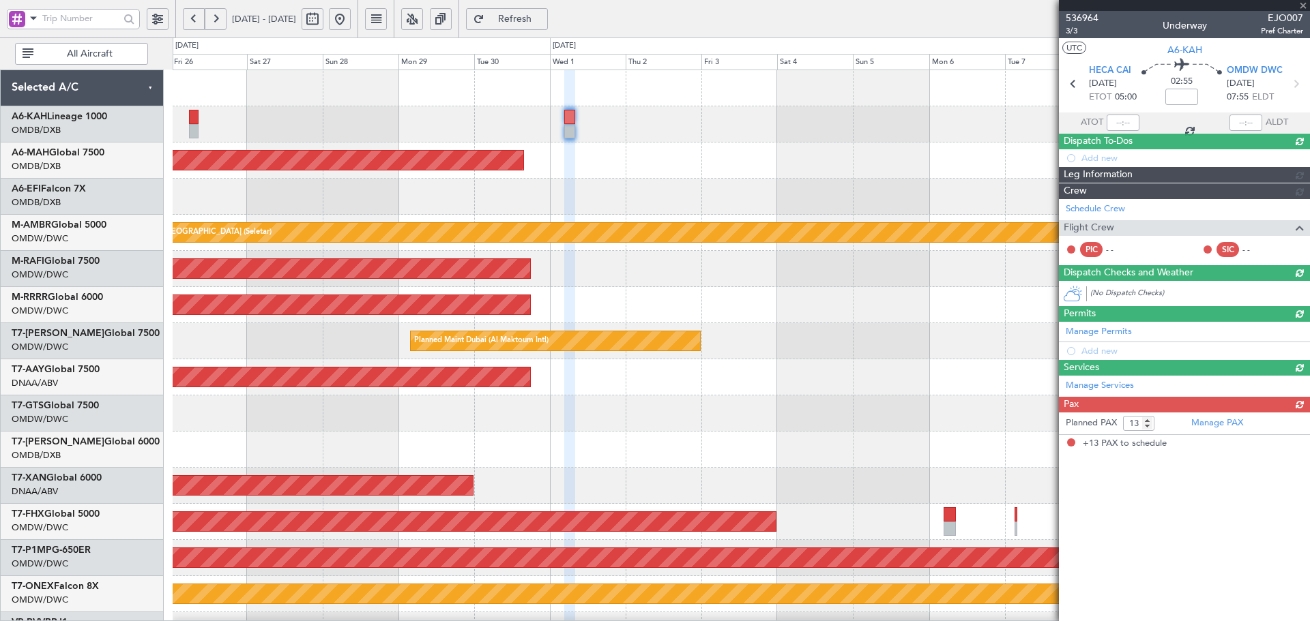
click at [572, 121] on div at bounding box center [569, 117] width 10 height 14
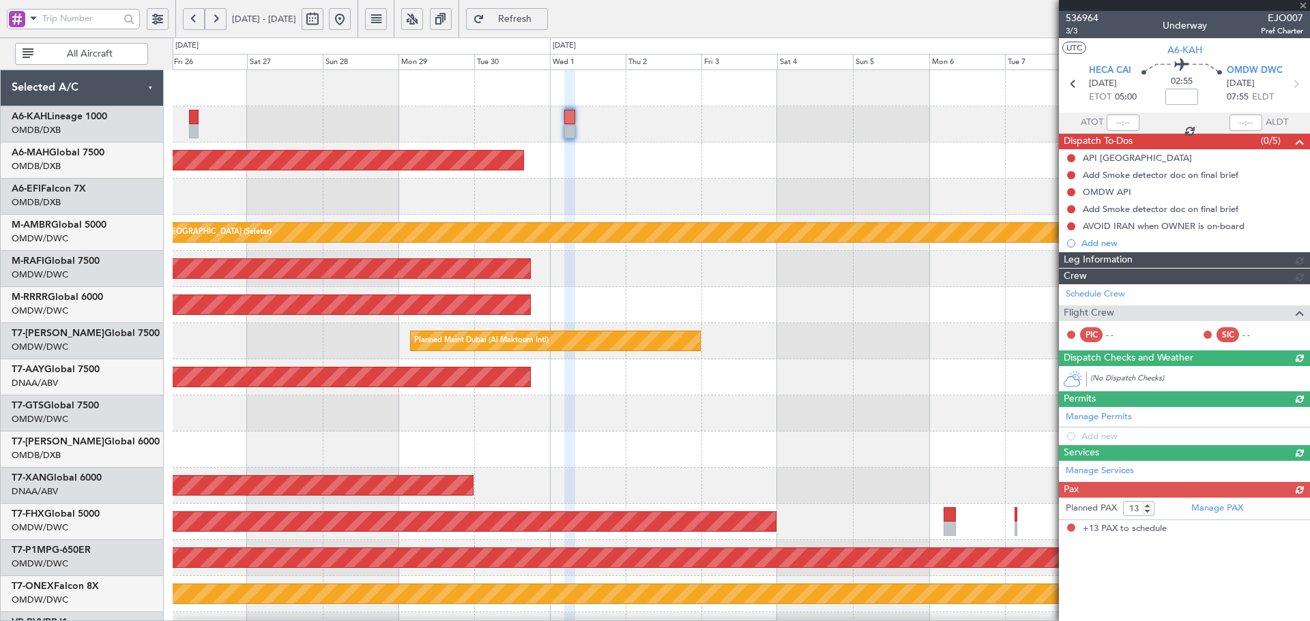
click at [572, 121] on div at bounding box center [569, 117] width 10 height 14
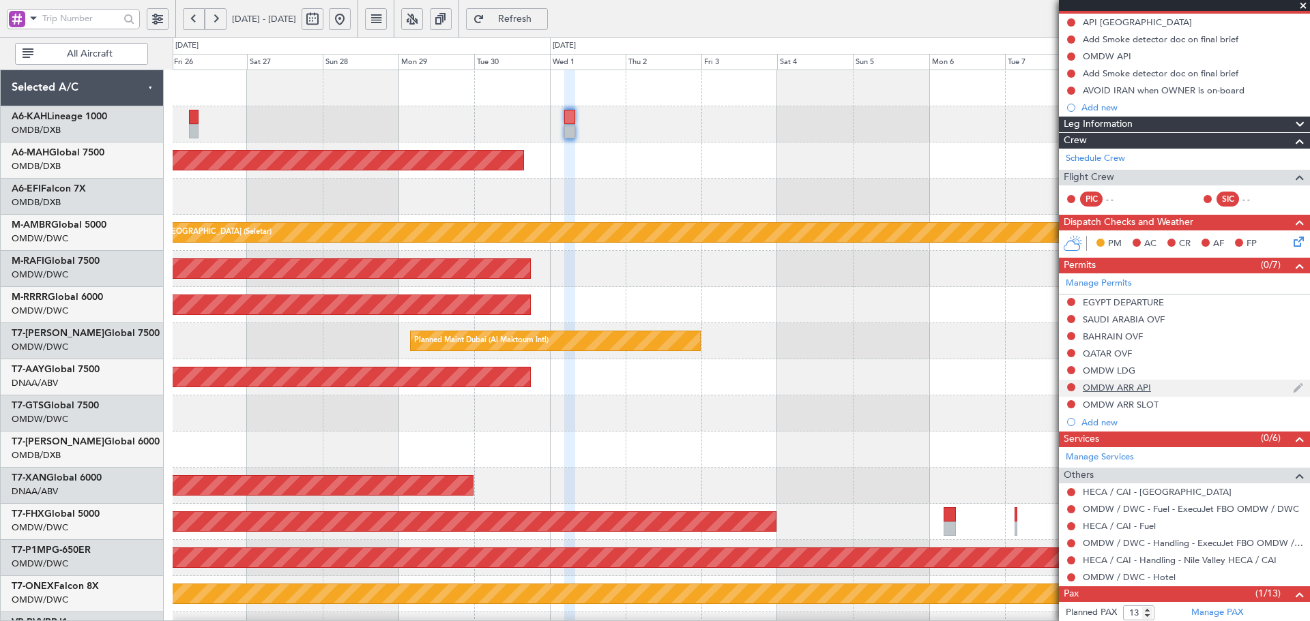
scroll to position [136, 0]
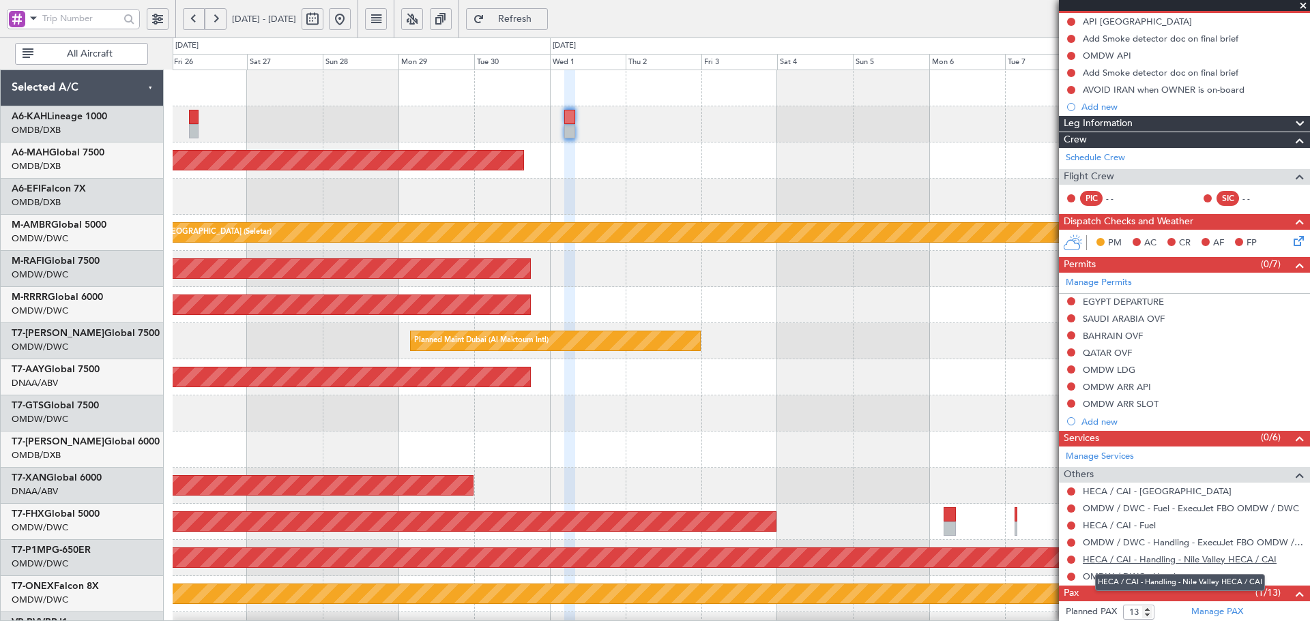
click at [1148, 559] on link "HECA / CAI - Handling - Nile Valley HECA / CAI" at bounding box center [1180, 560] width 194 height 12
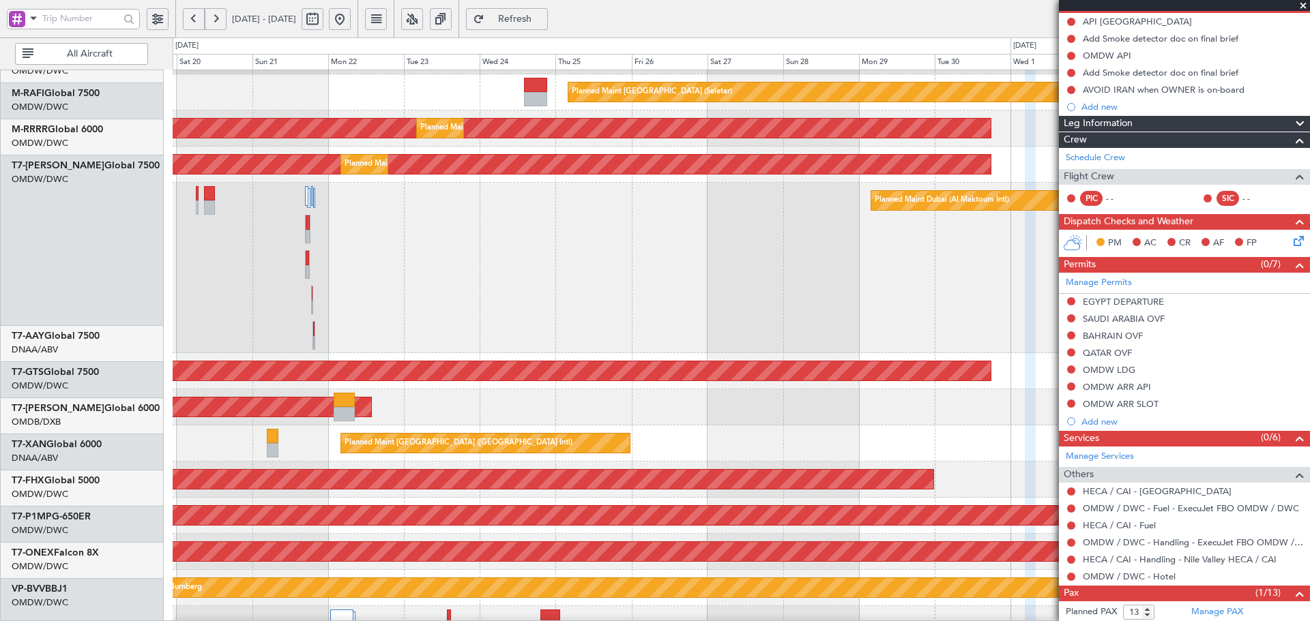
click at [887, 276] on div "Planned Maint London (Luton) Planned Maint Singapore (Seletar) Planned Maint Du…" at bounding box center [741, 426] width 1136 height 993
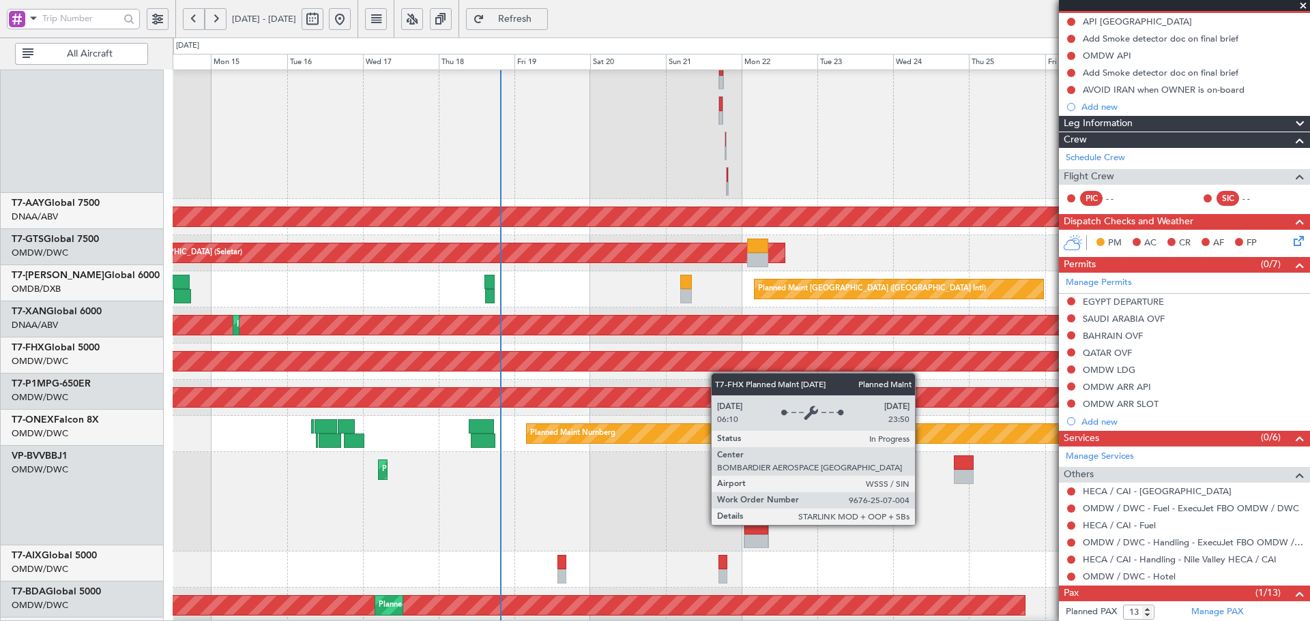
scroll to position [306, 0]
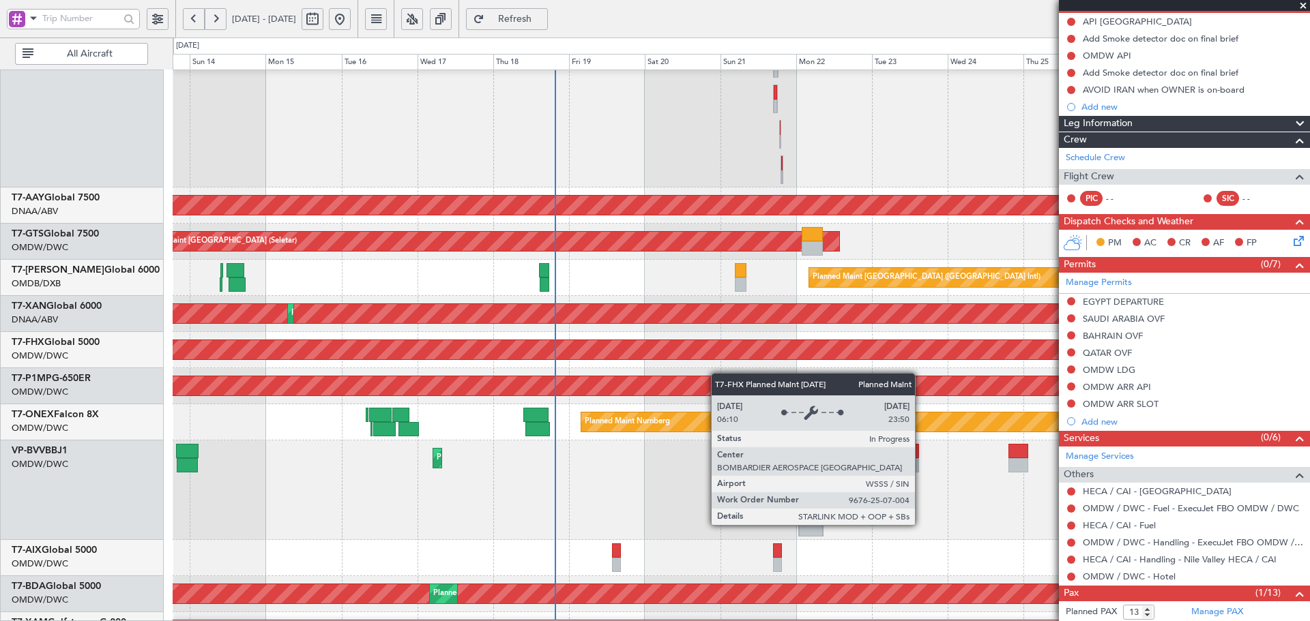
click at [838, 347] on div "Planned Maint [GEOGRAPHIC_DATA] ([GEOGRAPHIC_DATA])" at bounding box center [615, 349] width 2177 height 19
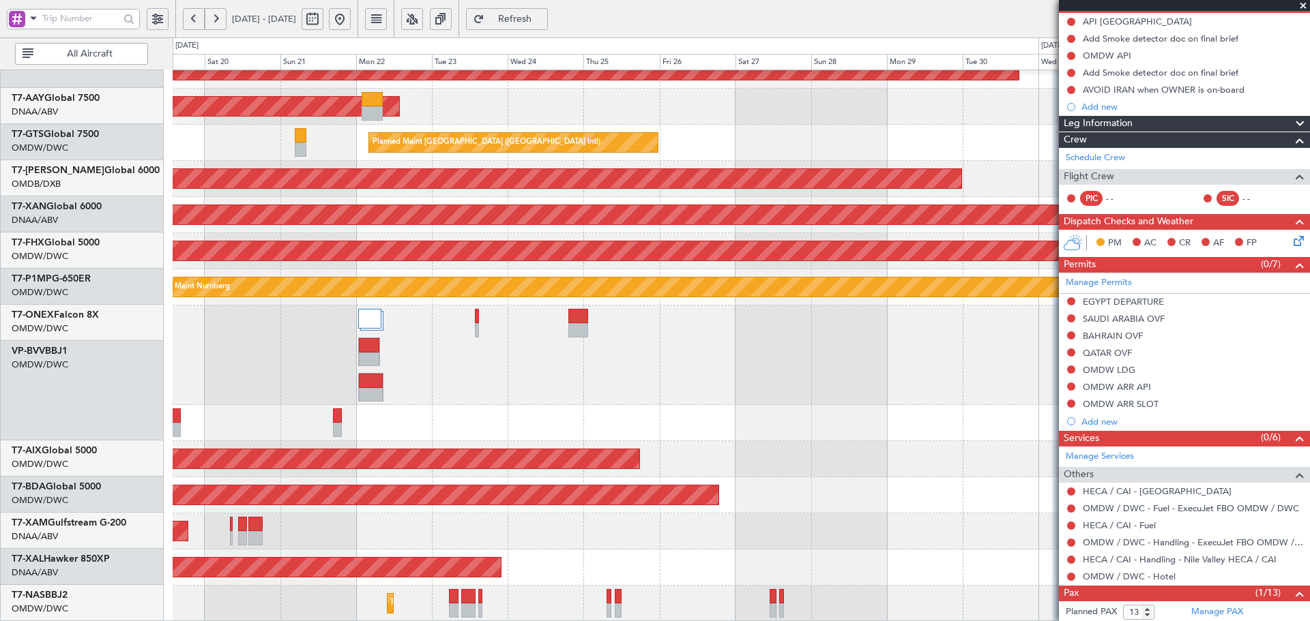
scroll to position [441, 0]
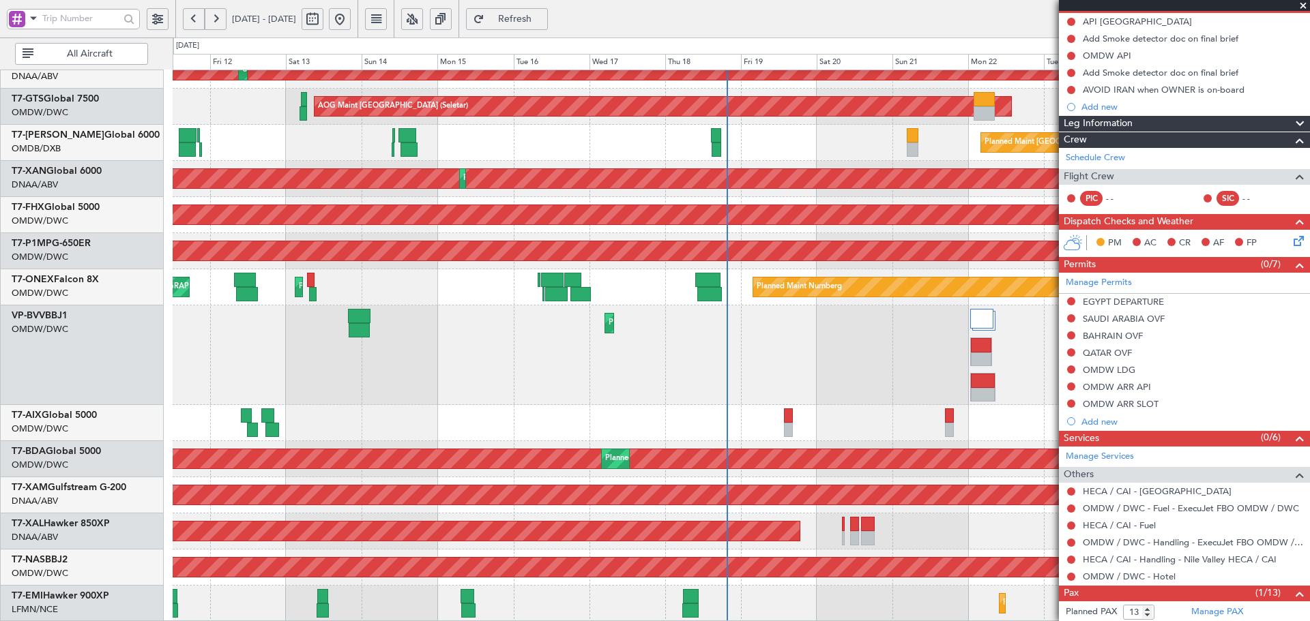
click at [1078, 304] on fb-app "17 Sep 2025 - 02 Oct 2025 Refresh Quick Links All Aircraft Unplanned Maint Duba…" at bounding box center [655, 319] width 1310 height 605
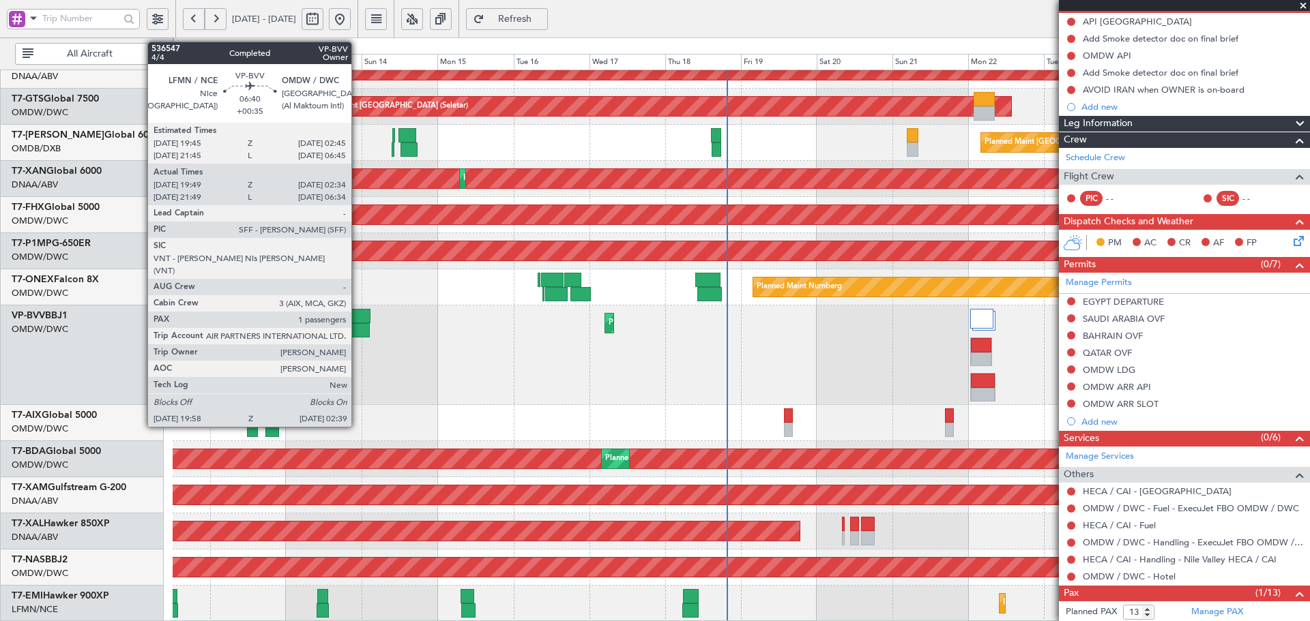
click at [357, 321] on div at bounding box center [359, 316] width 23 height 14
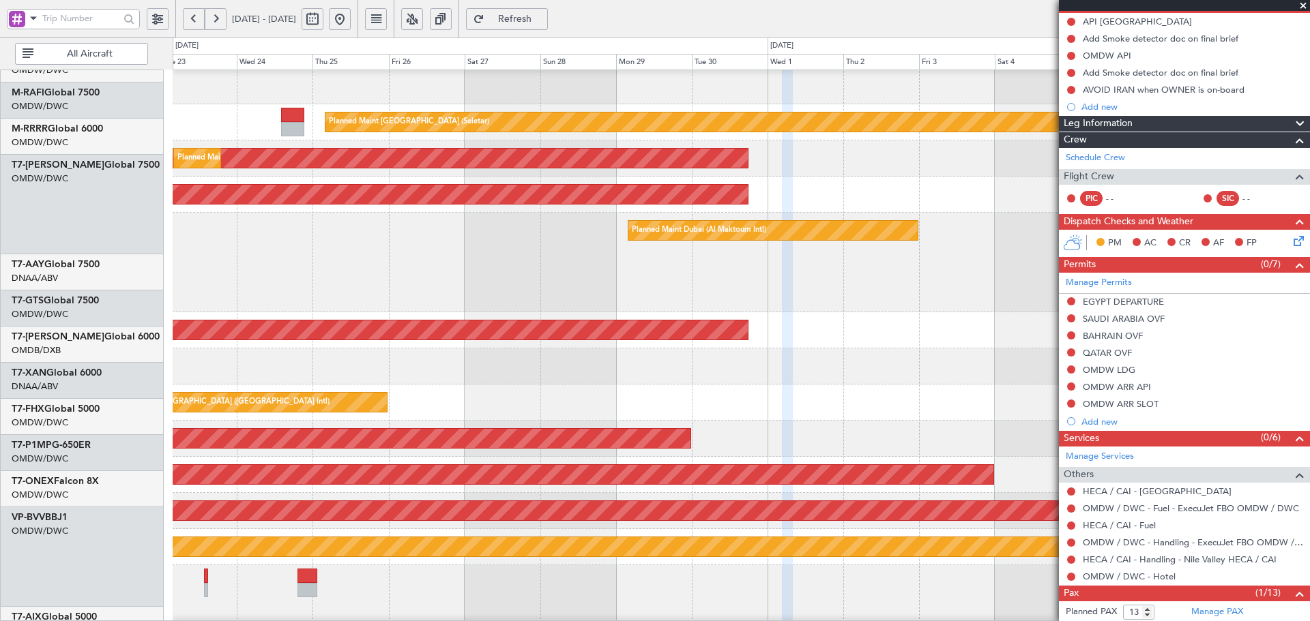
scroll to position [102, 0]
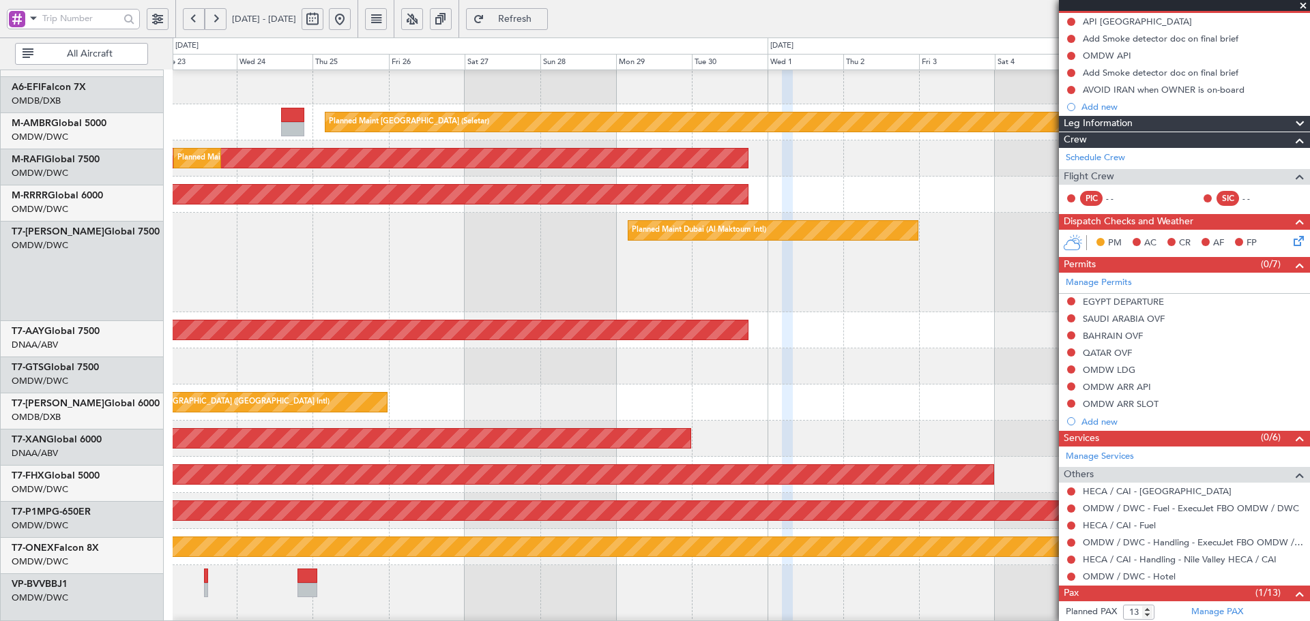
click at [0, 621] on html "11 Sep 2025 - 26 Sep 2025 Refresh Quick Links All Aircraft Planned Maint Dubai …" at bounding box center [655, 310] width 1310 height 621
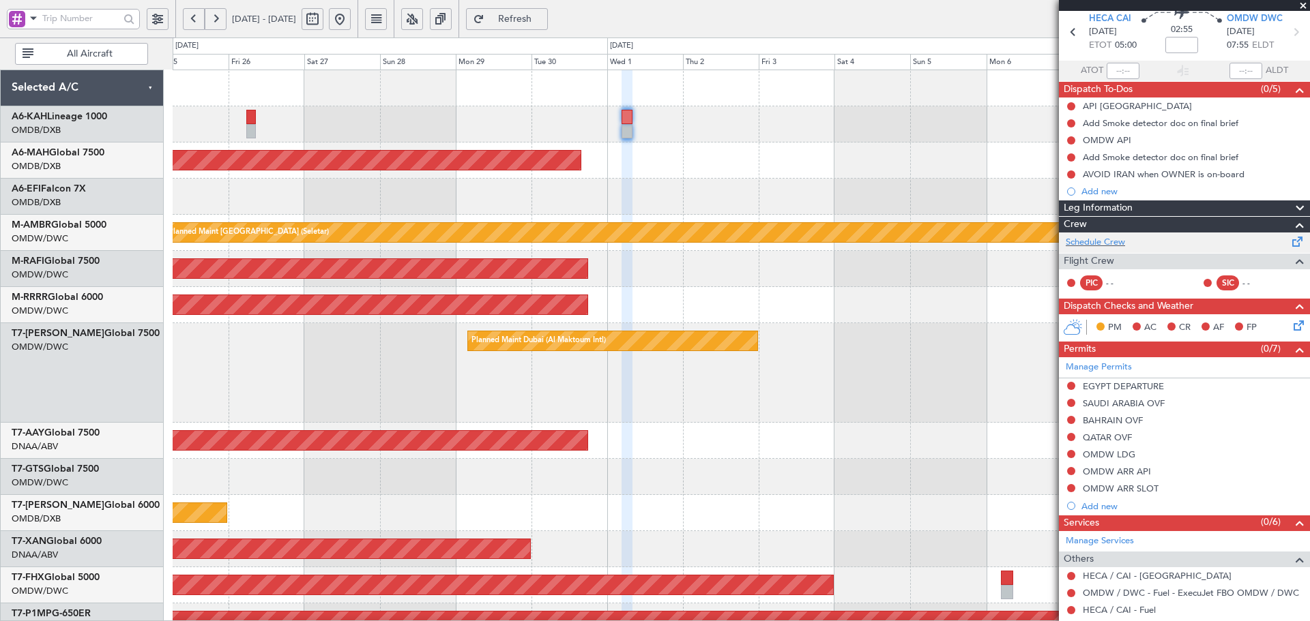
scroll to position [0, 0]
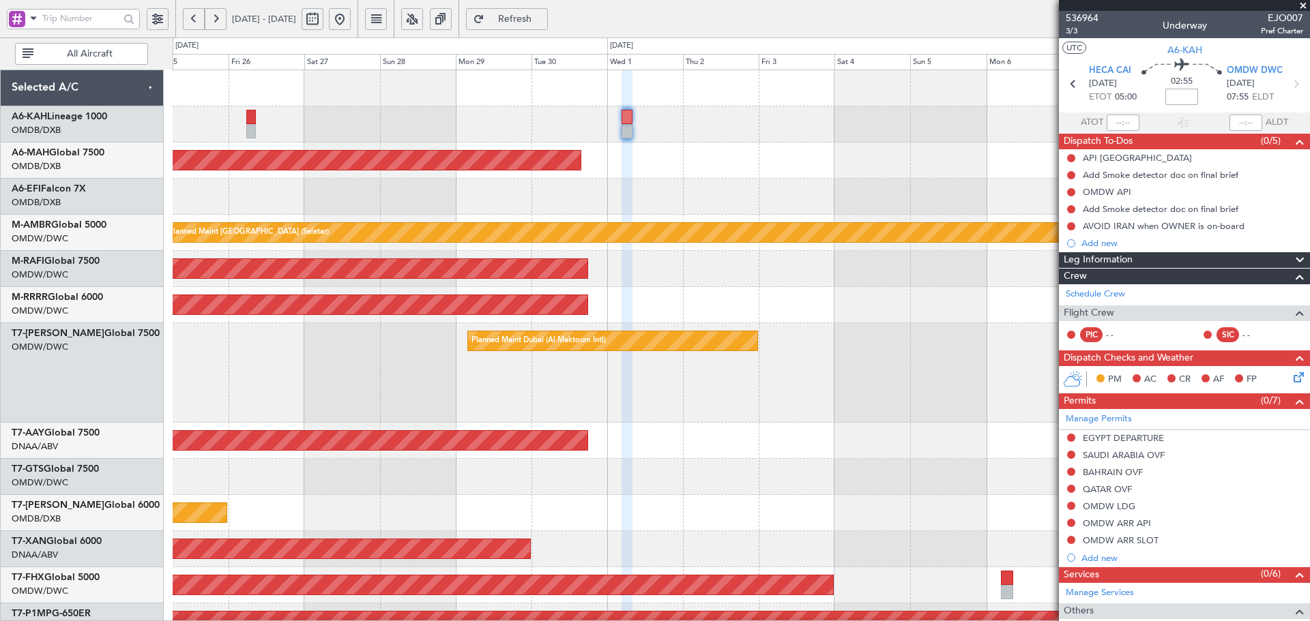
click at [1174, 97] on input at bounding box center [1181, 97] width 33 height 16
type input "+00:05"
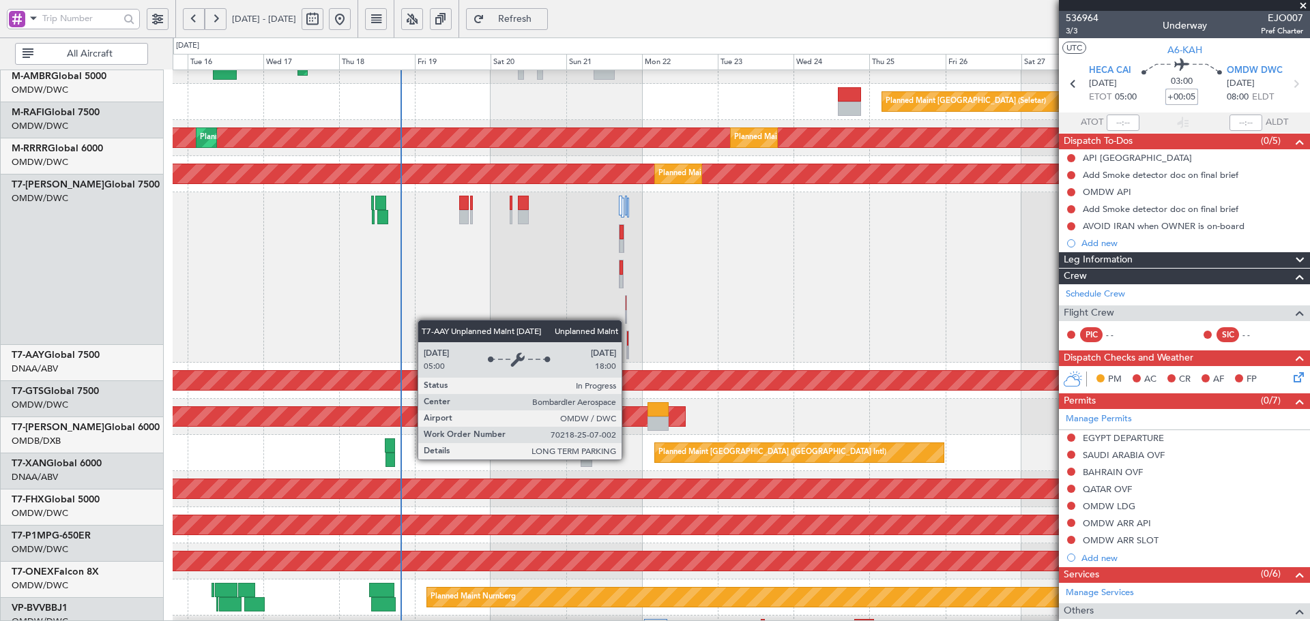
scroll to position [131, 0]
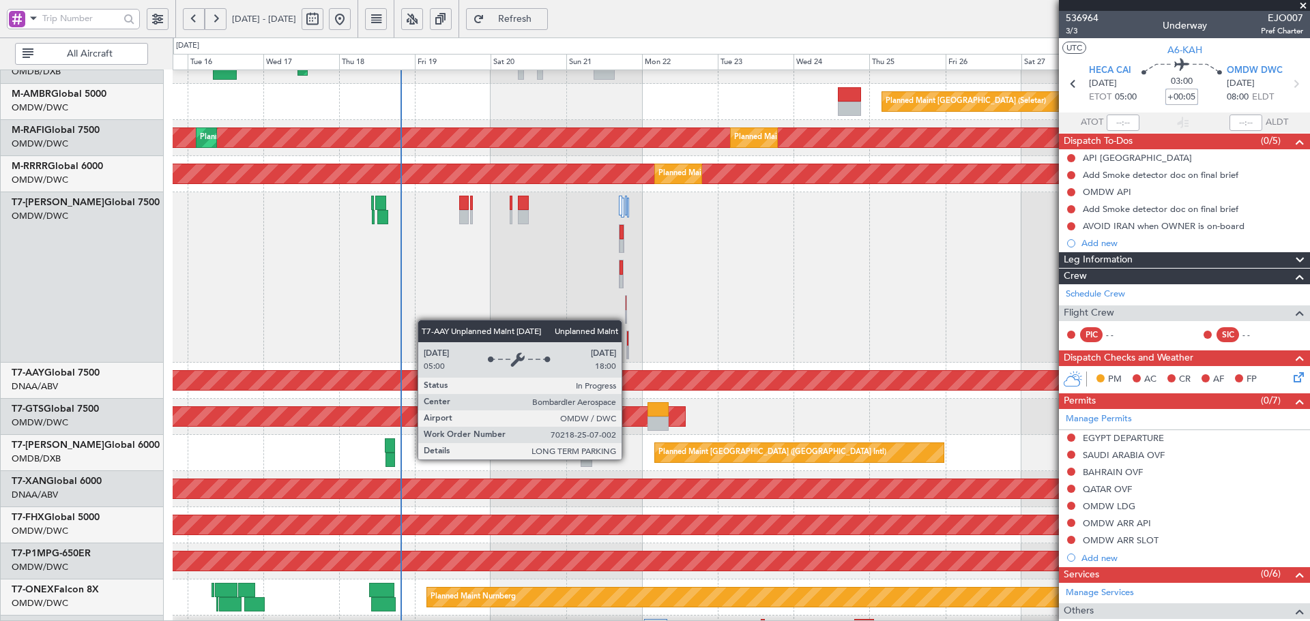
click at [450, 379] on div "Unplanned Maint [GEOGRAPHIC_DATA] (Al Maktoum Intl)" at bounding box center [170, 380] width 2267 height 19
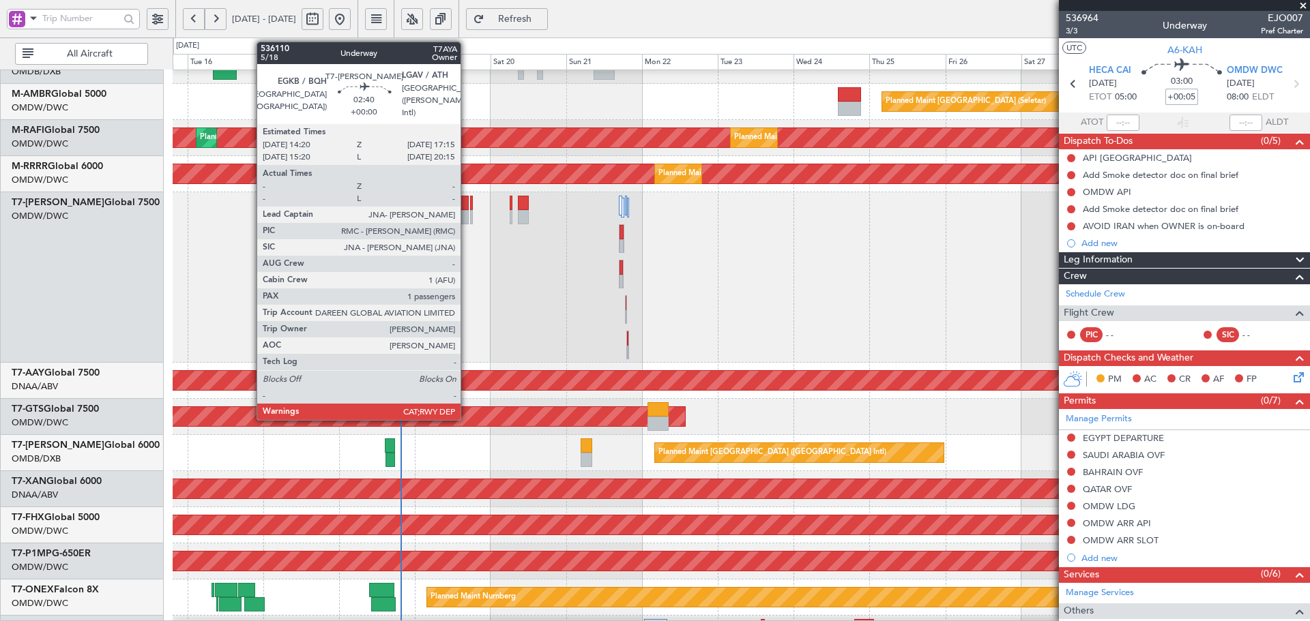
click at [467, 209] on div at bounding box center [464, 203] width 10 height 14
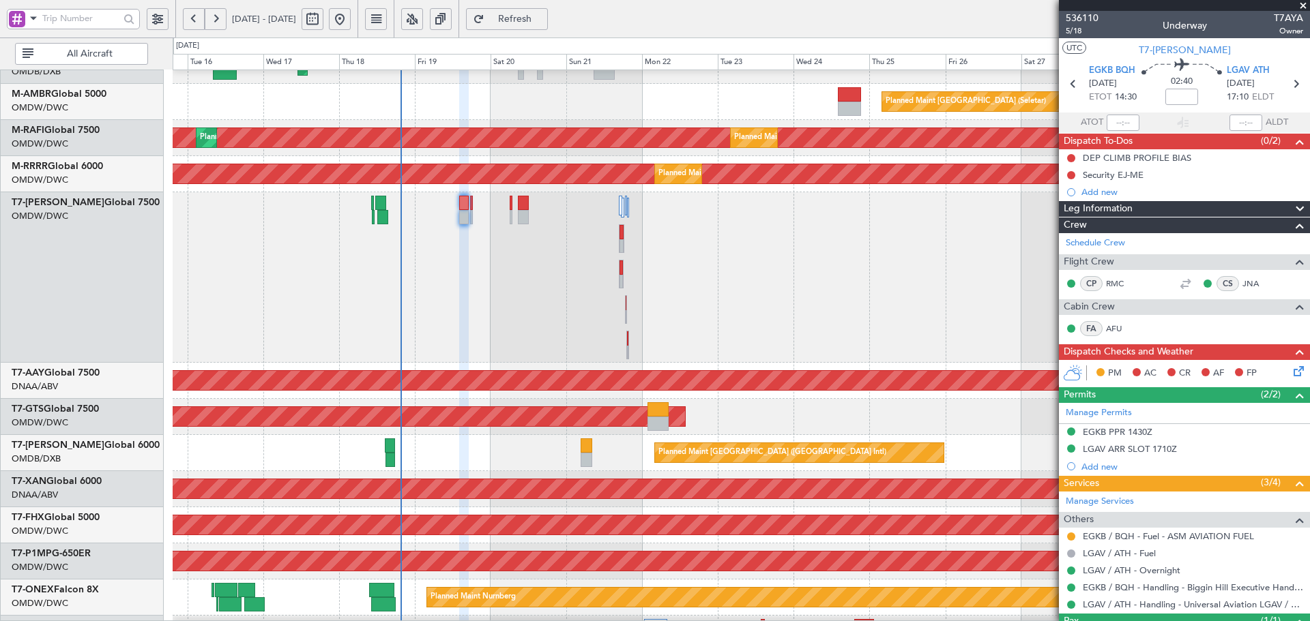
drag, startPoint x: 1071, startPoint y: 535, endPoint x: 1023, endPoint y: 537, distance: 48.5
click at [1071, 535] on button at bounding box center [1071, 537] width 8 height 8
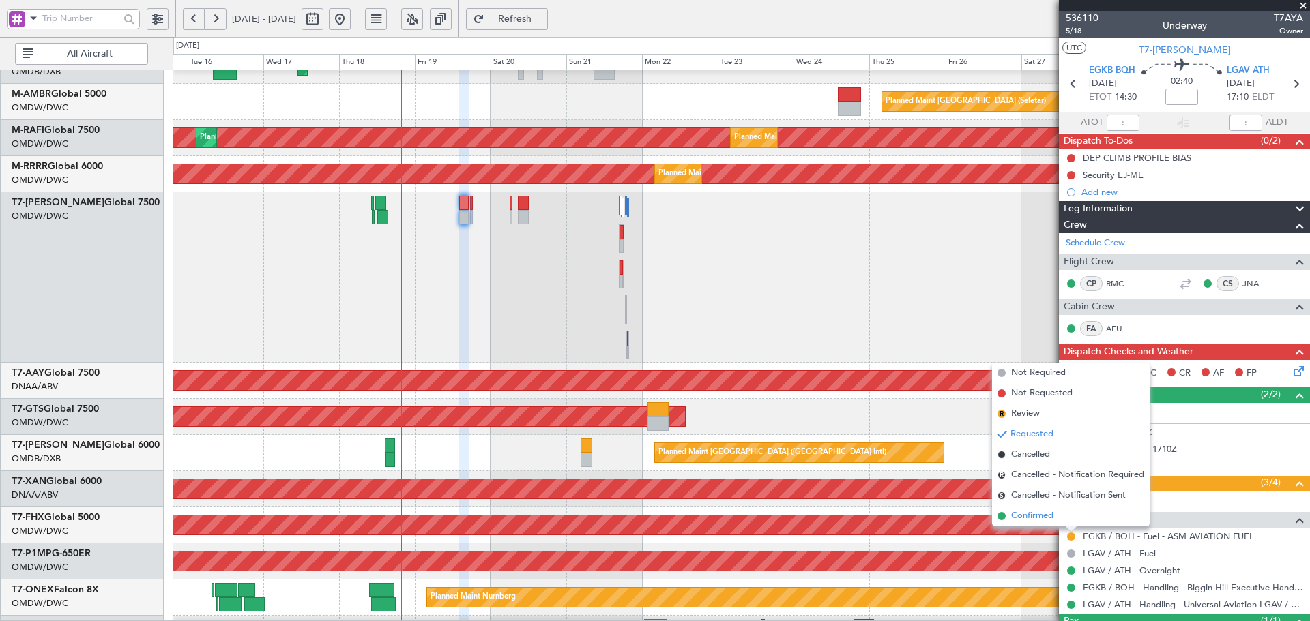
click at [1016, 519] on span "Confirmed" at bounding box center [1032, 517] width 42 height 14
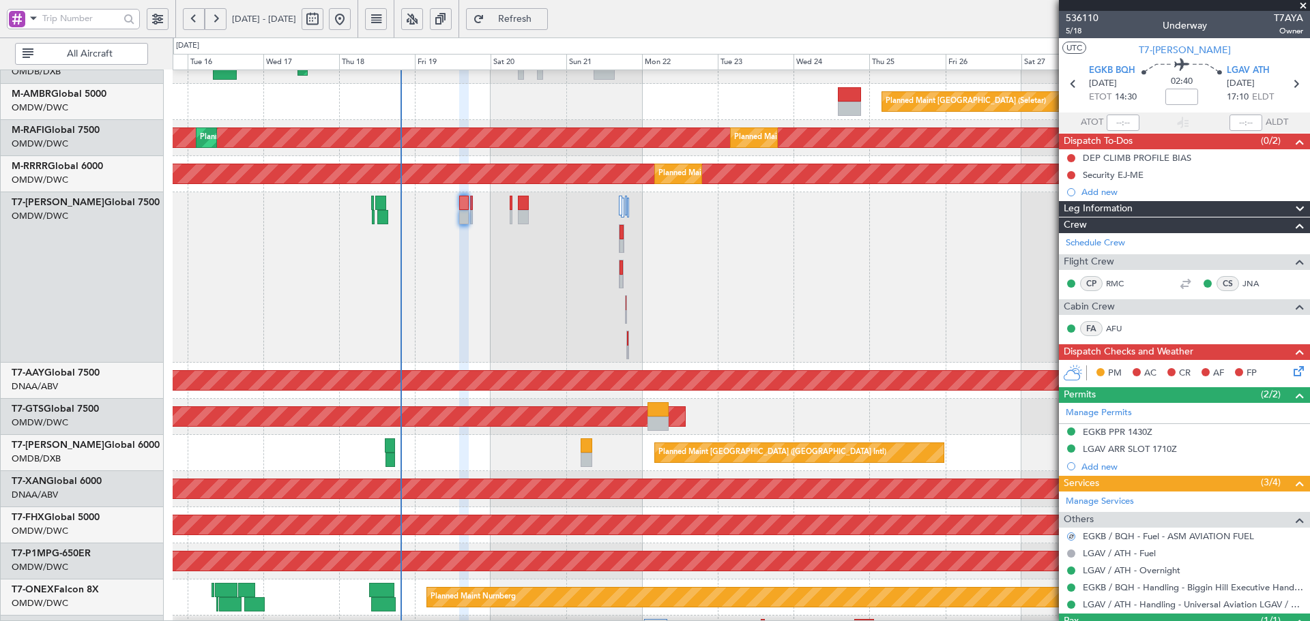
click at [281, 271] on div "Planned Maint Dubai (Al Maktoum Intl)" at bounding box center [741, 277] width 1136 height 171
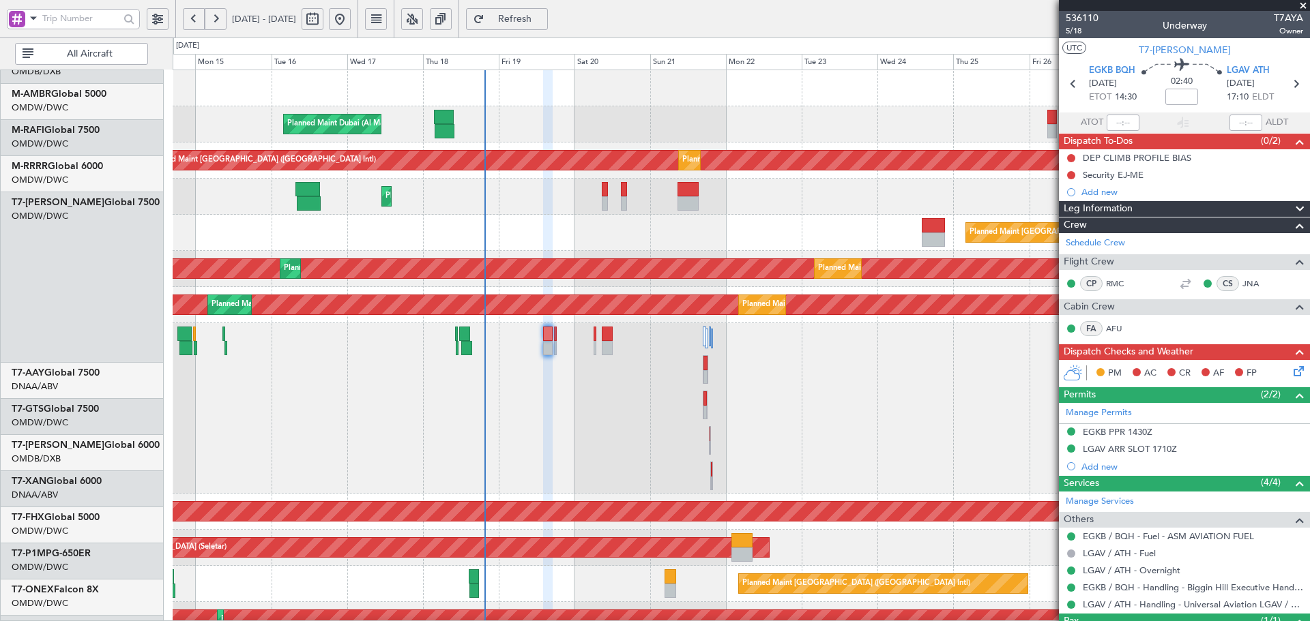
scroll to position [0, 0]
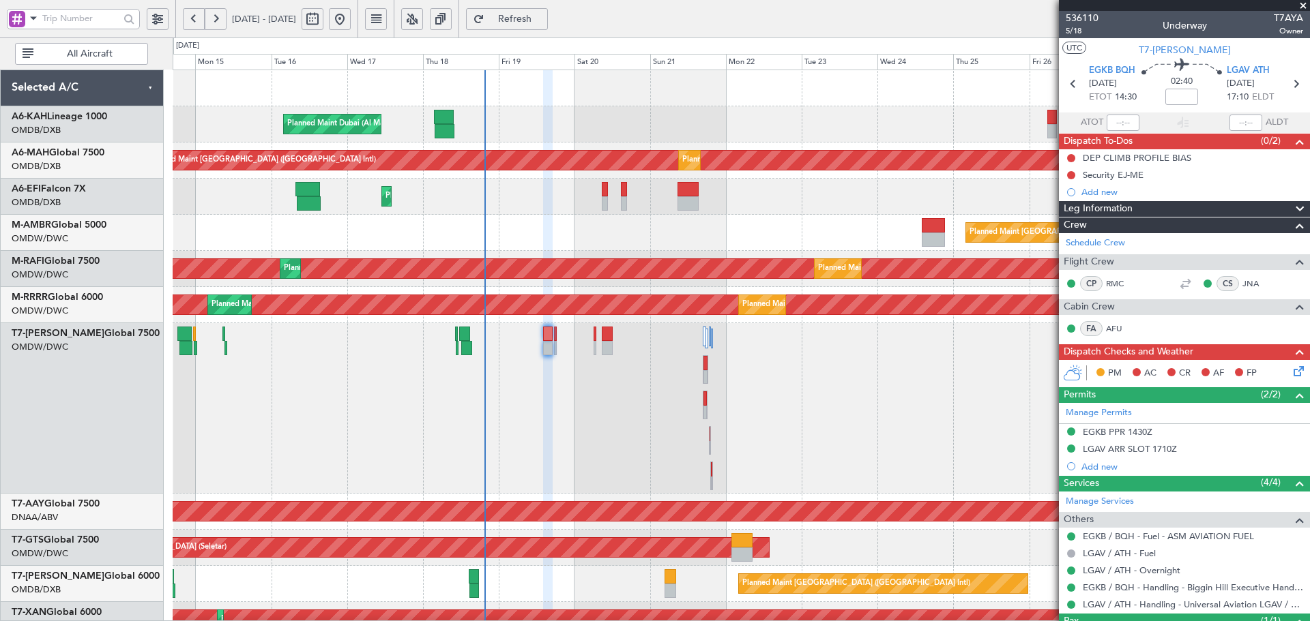
click at [631, 549] on div "Planned Maint Dubai (Al Maktoum Intl) Planned Maint Dubai (Dubai Intl) Planned …" at bounding box center [741, 566] width 1136 height 993
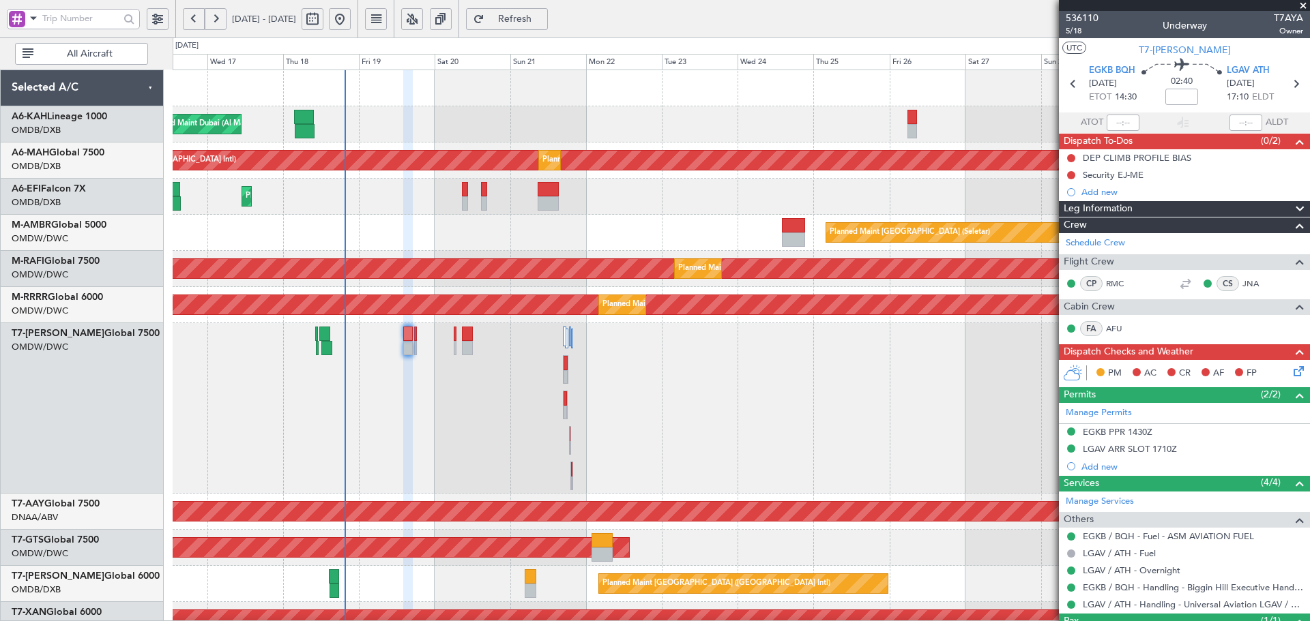
click at [715, 198] on div "Planned Maint Dubai (Al Maktoum Intl) Planned Maint Dubai (Dubai Intl) Planned …" at bounding box center [741, 566] width 1136 height 993
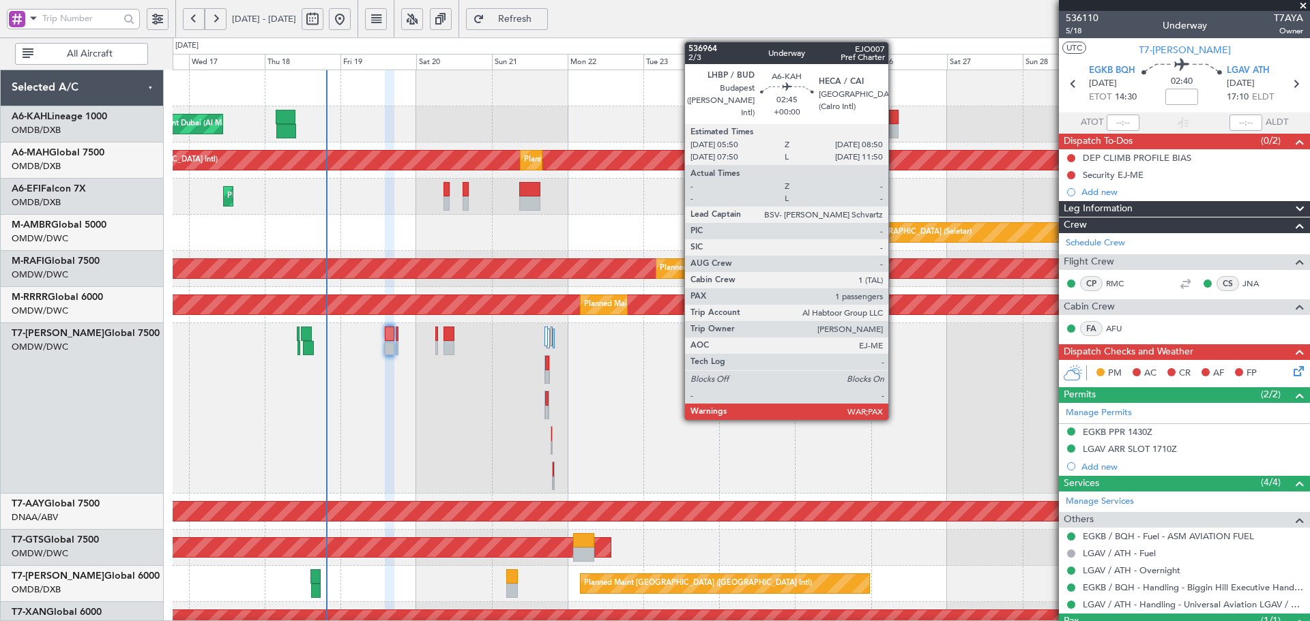
click at [894, 119] on div at bounding box center [894, 117] width 10 height 14
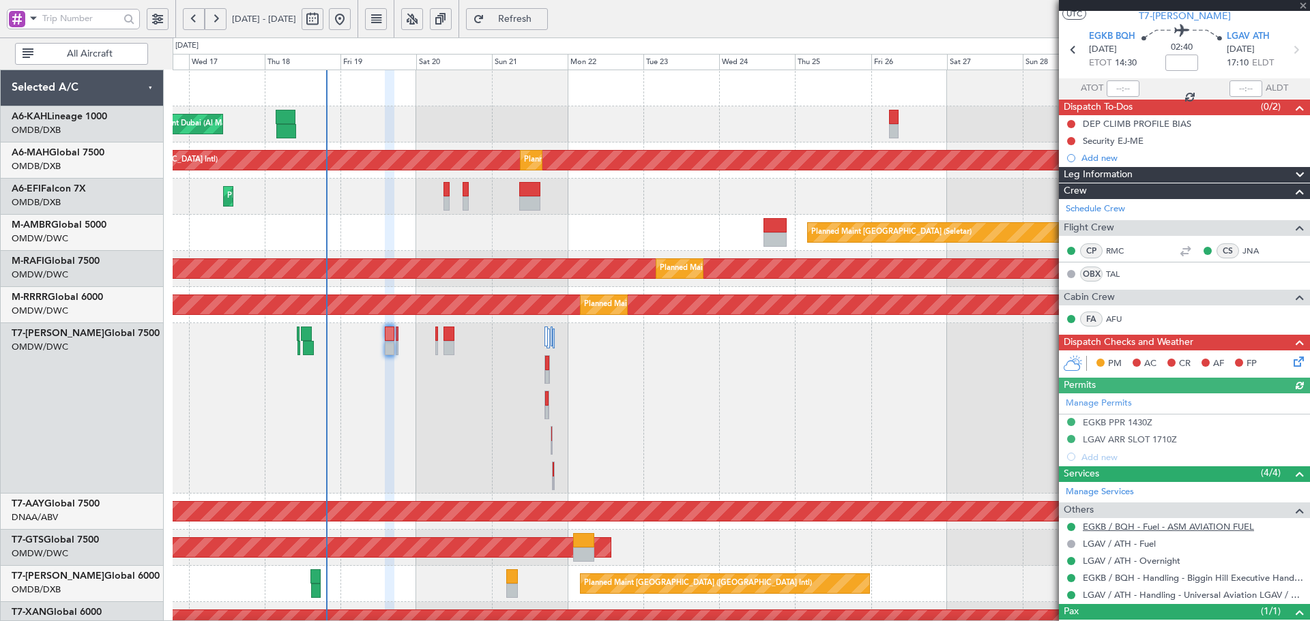
scroll to position [40, 0]
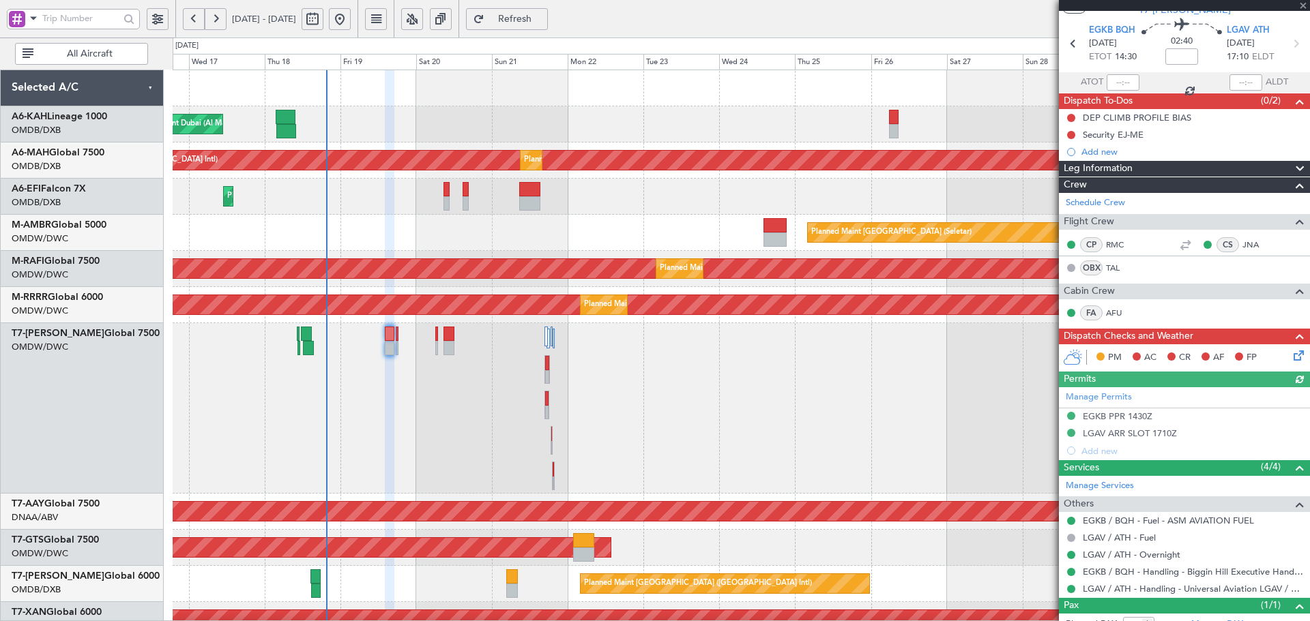
click at [898, 123] on div "Planned Maint Dubai (Al Maktoum Intl)" at bounding box center [741, 124] width 1136 height 36
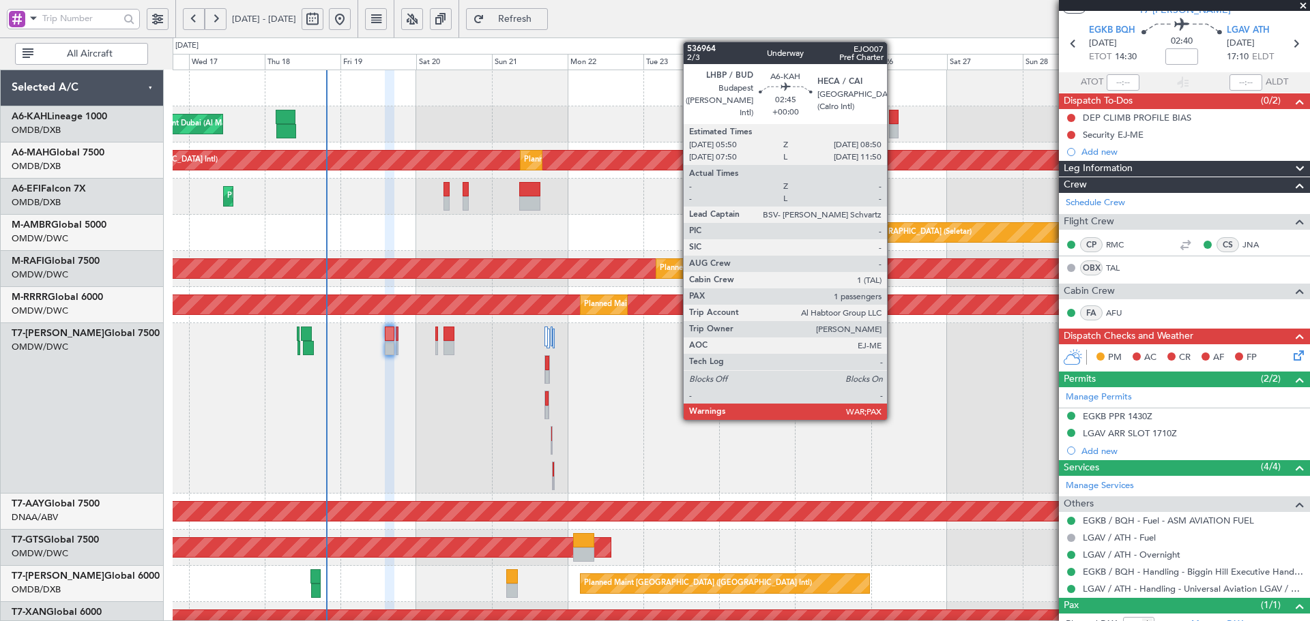
click at [893, 115] on div at bounding box center [894, 117] width 10 height 14
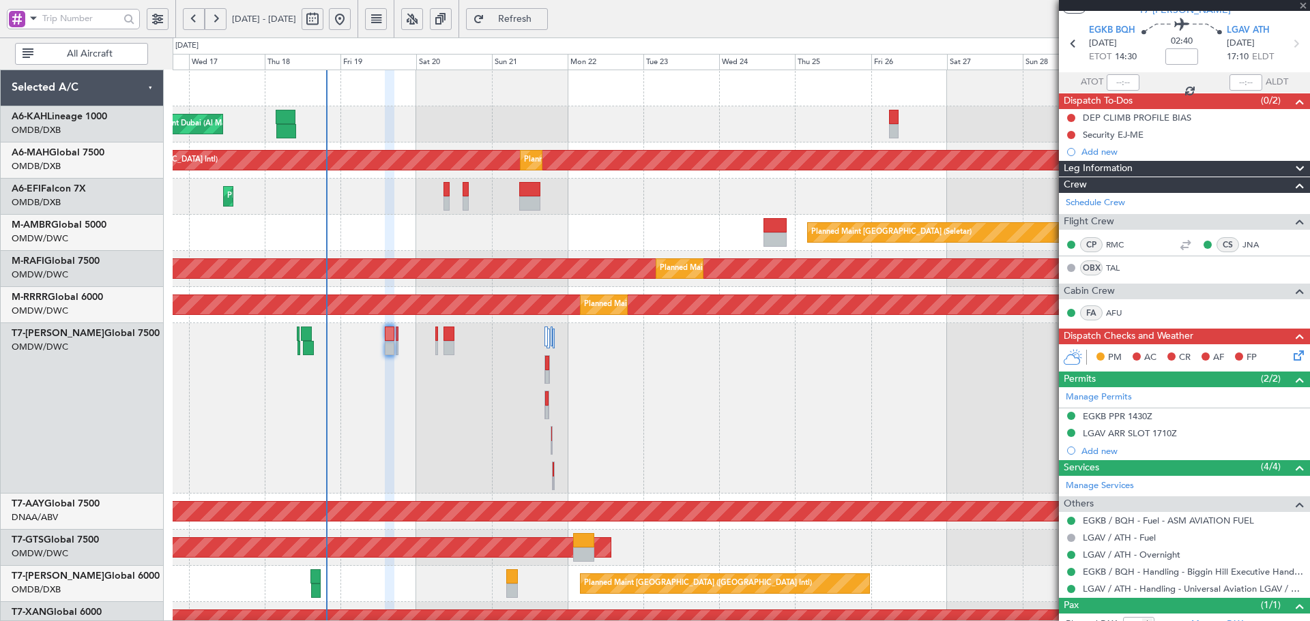
type input "13"
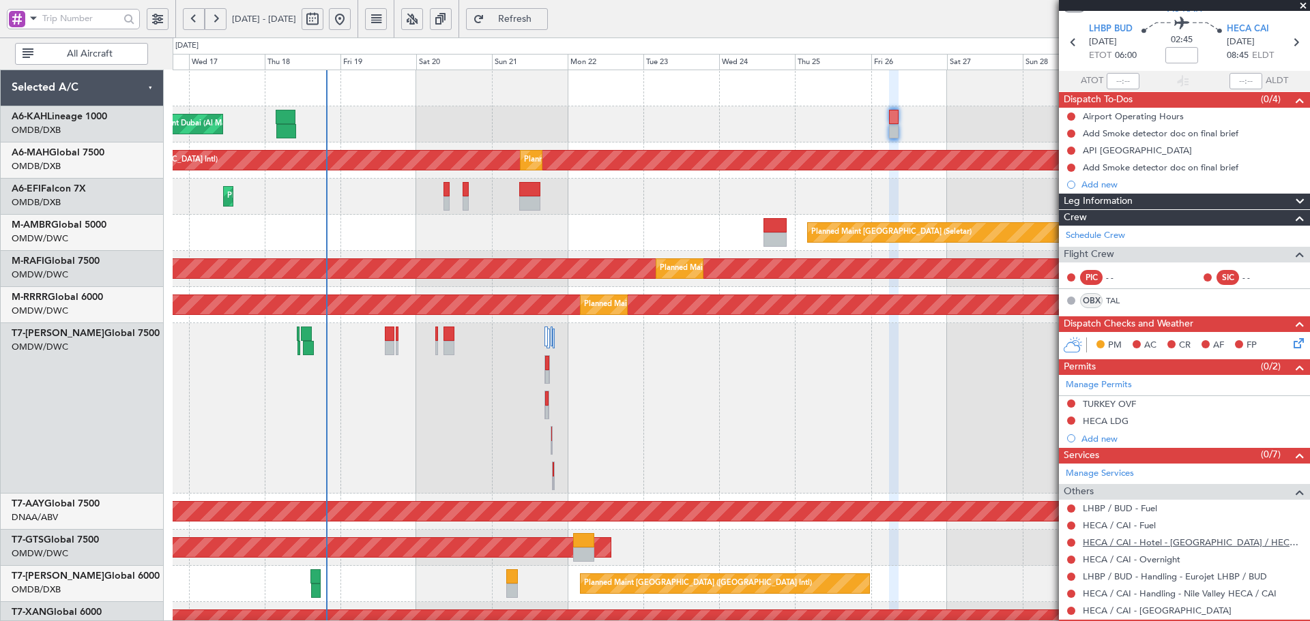
scroll to position [46, 0]
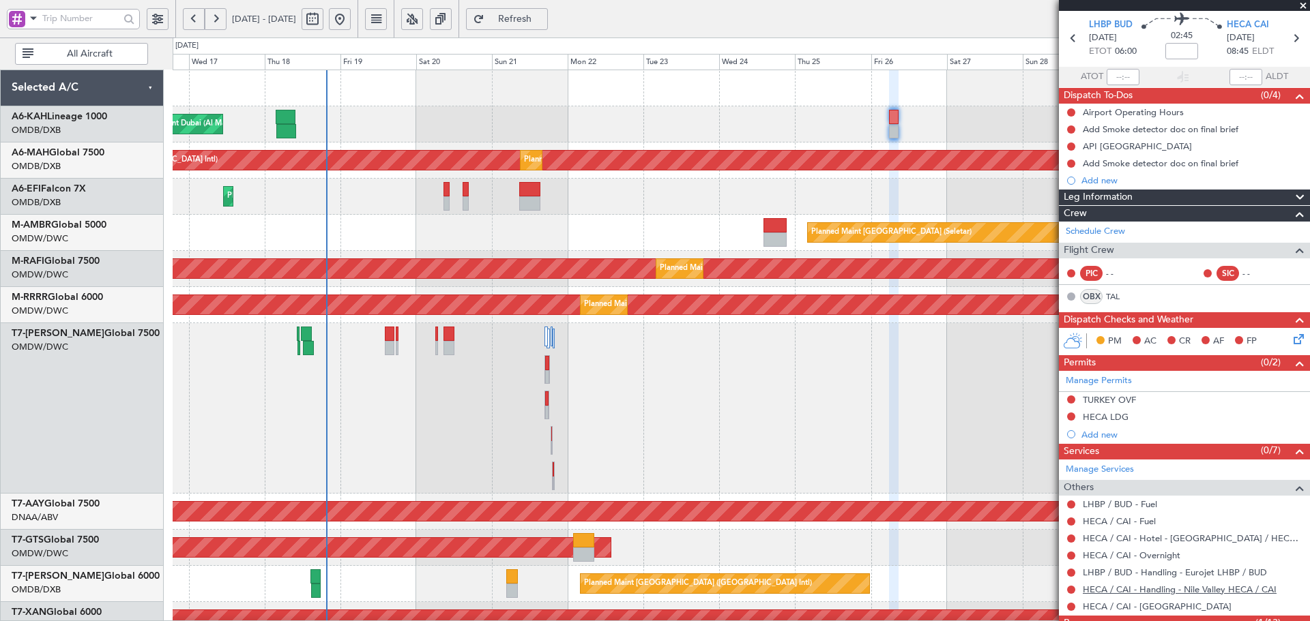
click at [1202, 591] on link "HECA / CAI - Handling - Nile Valley HECA / CAI" at bounding box center [1180, 590] width 194 height 12
click at [542, 14] on span "Refresh" at bounding box center [515, 19] width 56 height 10
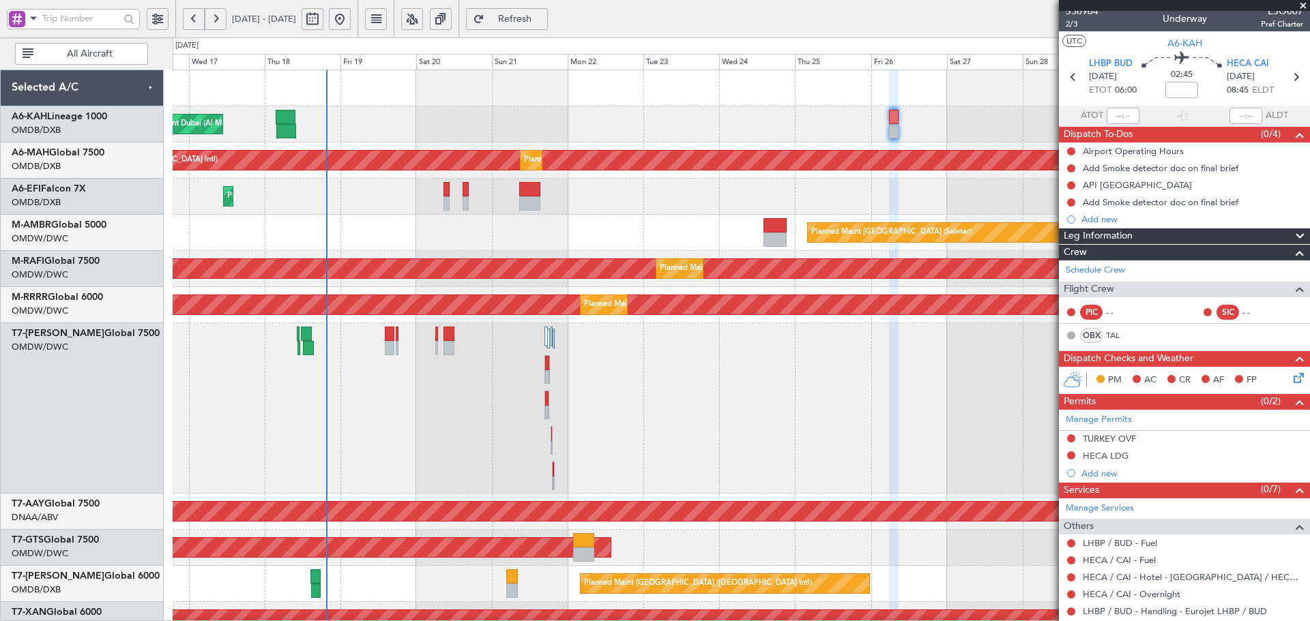
scroll to position [0, 0]
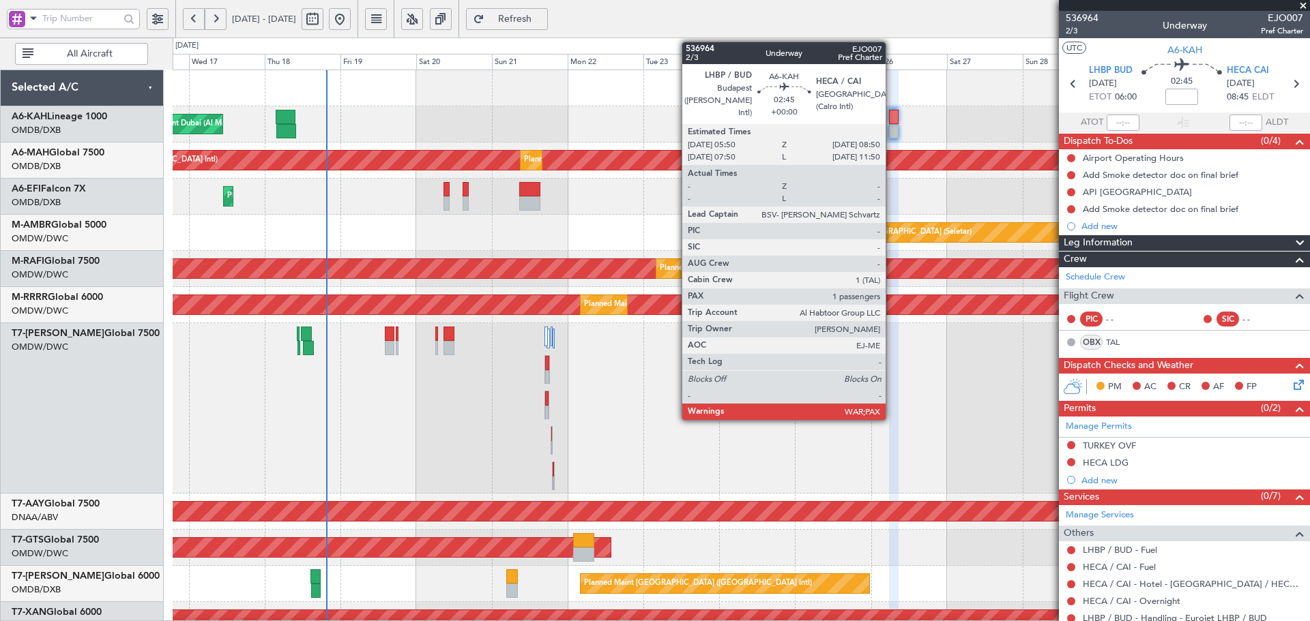
click at [892, 117] on div at bounding box center [894, 117] width 10 height 14
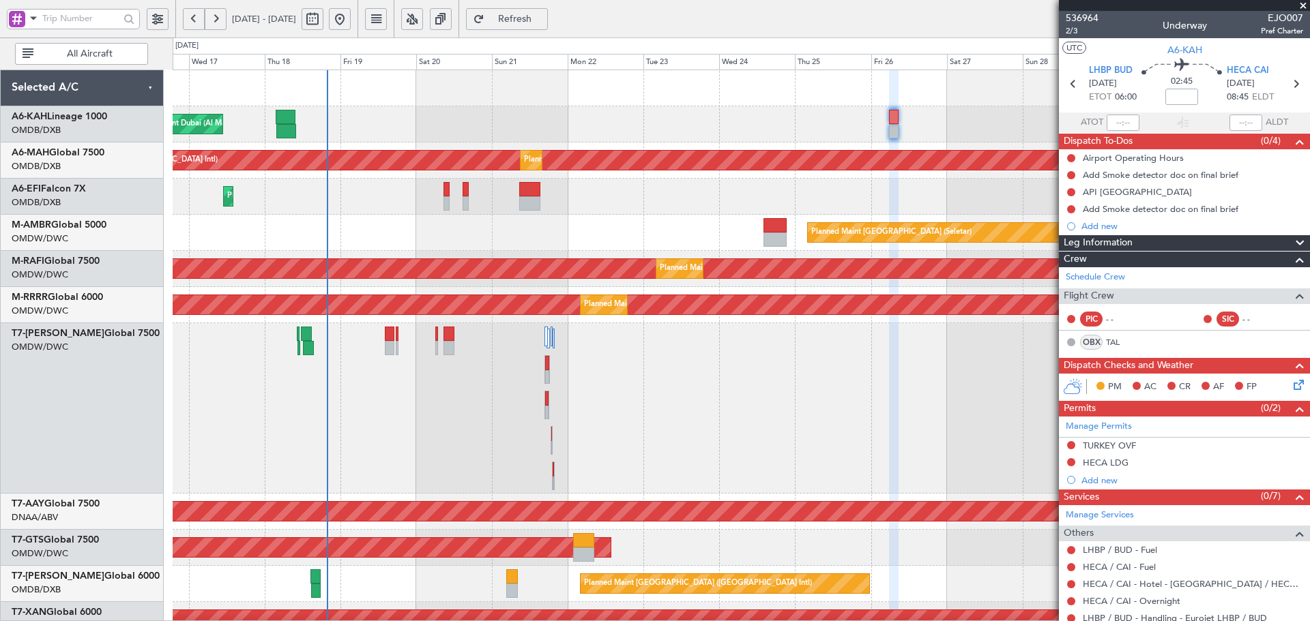
click at [543, 21] on span "Refresh" at bounding box center [515, 19] width 56 height 10
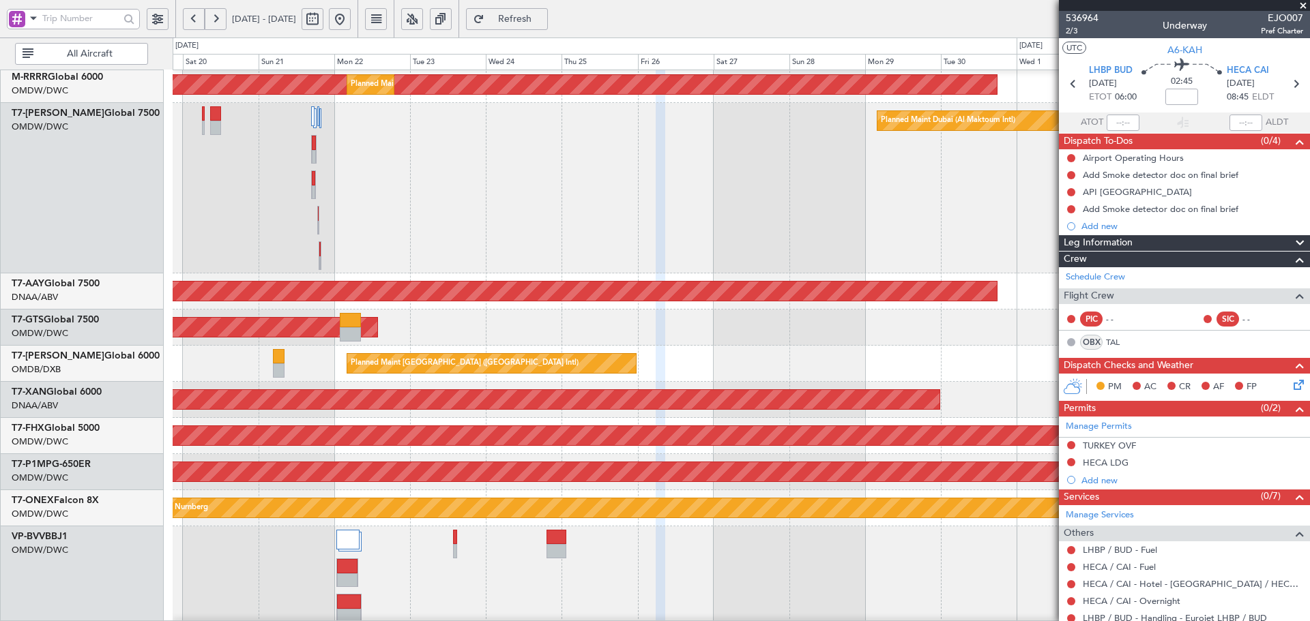
click at [520, 262] on div "Planned Maint Dubai (Al Maktoum Intl)" at bounding box center [741, 188] width 1136 height 171
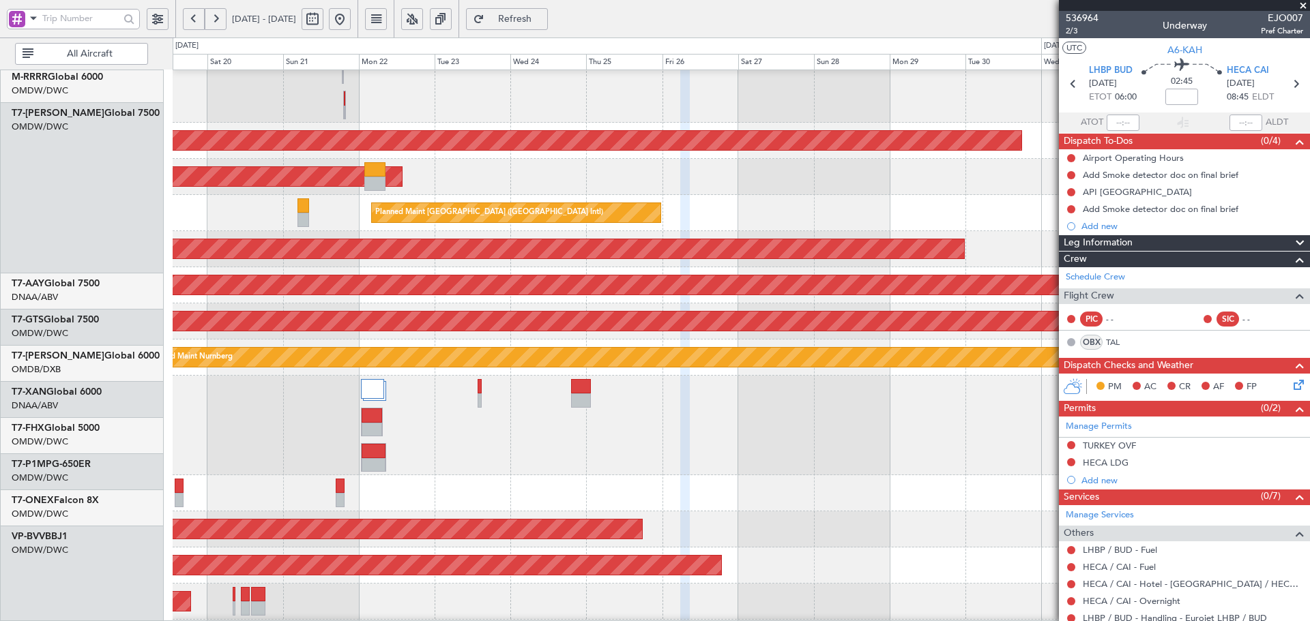
scroll to position [385, 0]
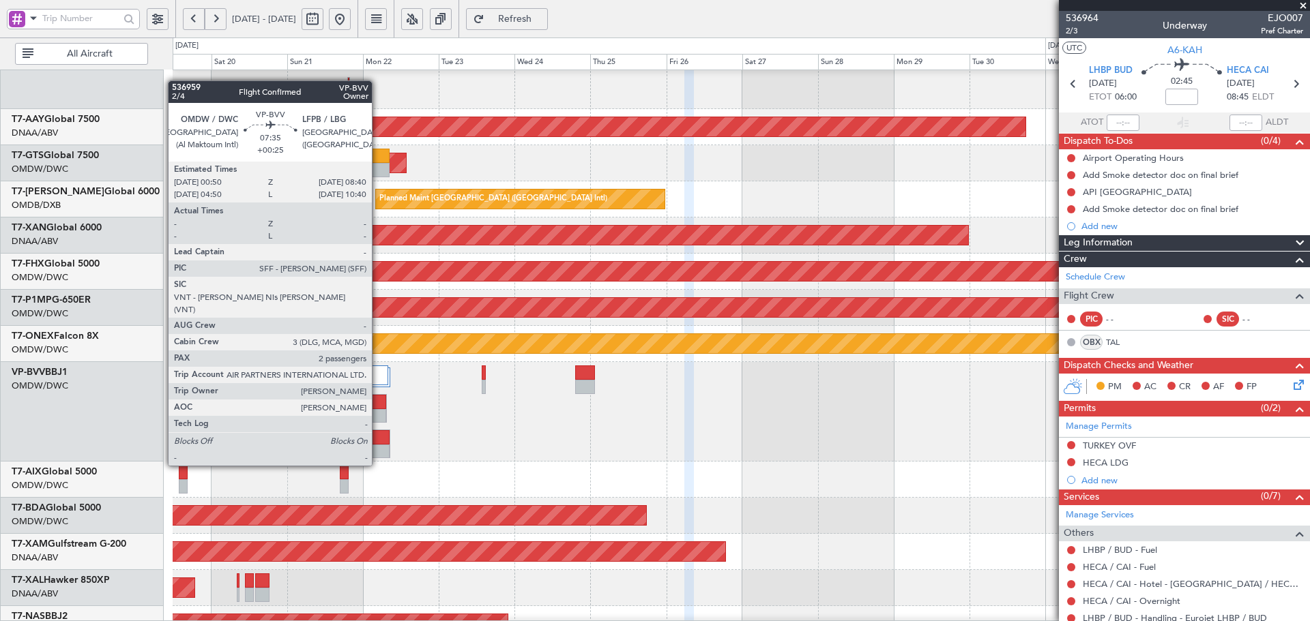
click at [378, 440] on div at bounding box center [378, 437] width 24 height 14
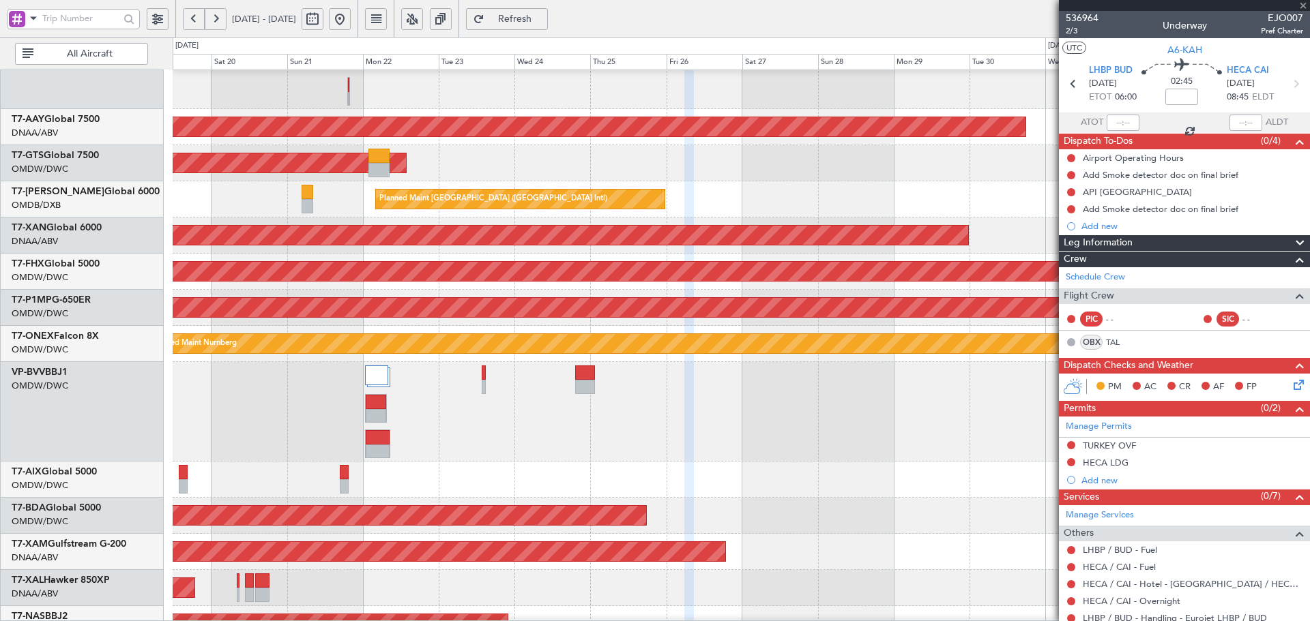
type input "+00:25"
type input "2"
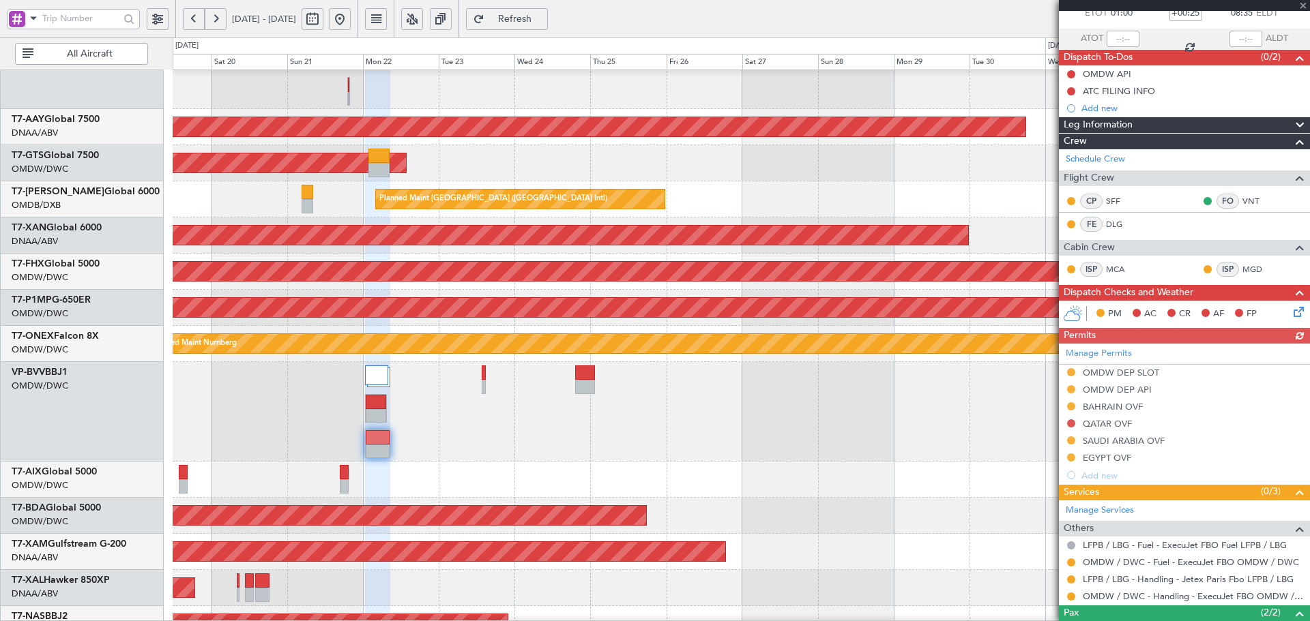
scroll to position [91, 0]
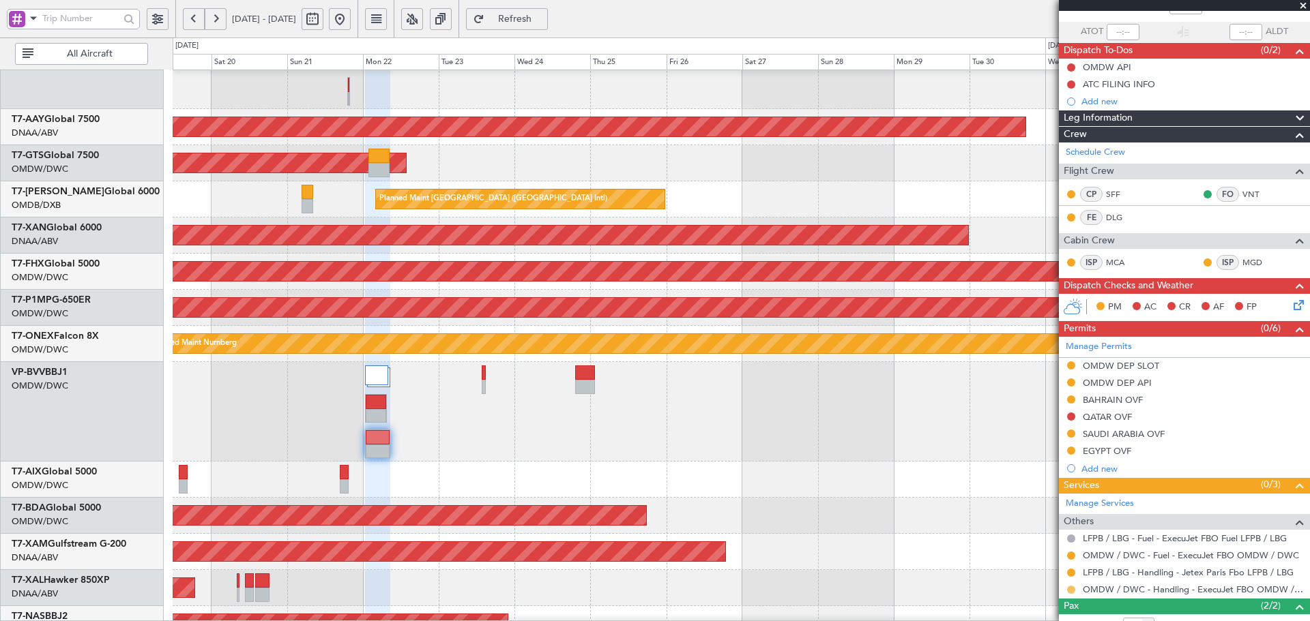
click at [1068, 590] on button at bounding box center [1071, 590] width 8 height 8
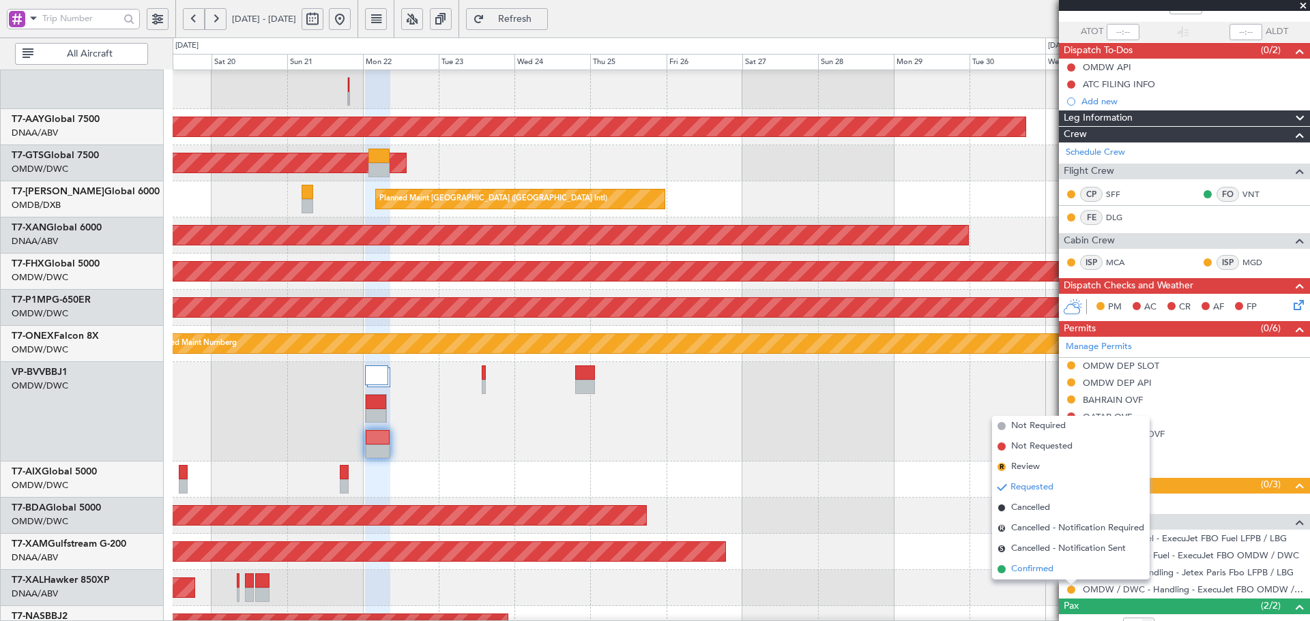
click at [1037, 574] on span "Confirmed" at bounding box center [1032, 570] width 42 height 14
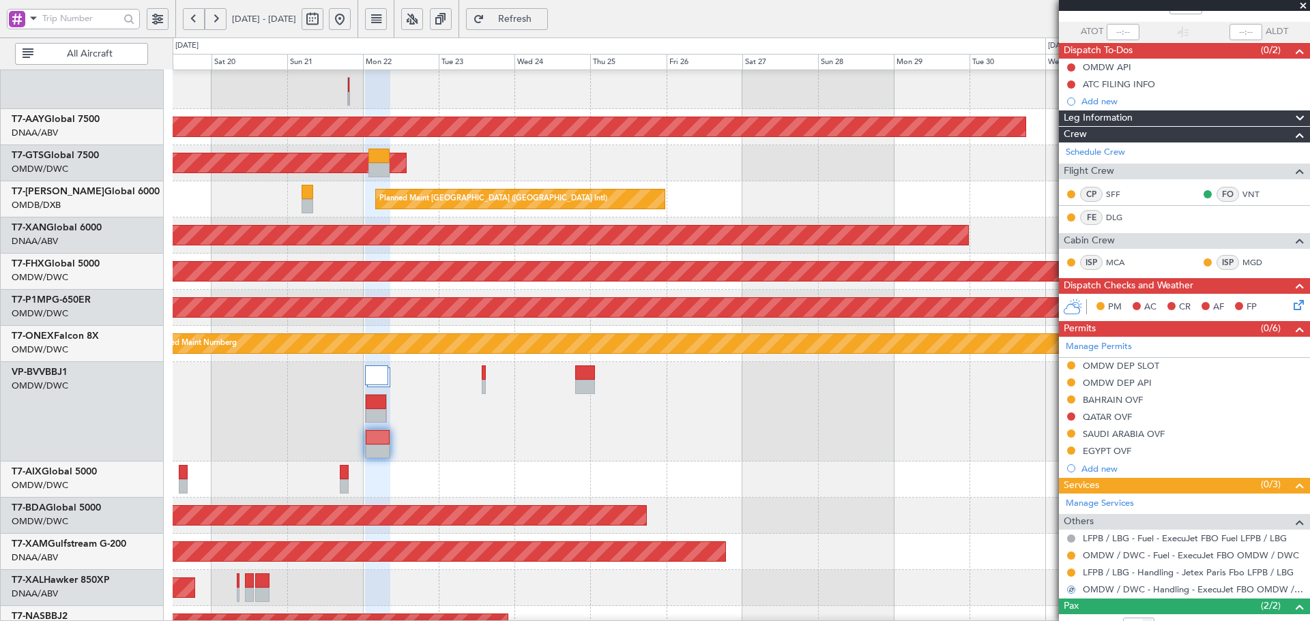
click at [1107, 367] on div "OMDW DEP SLOT" at bounding box center [1121, 366] width 76 height 12
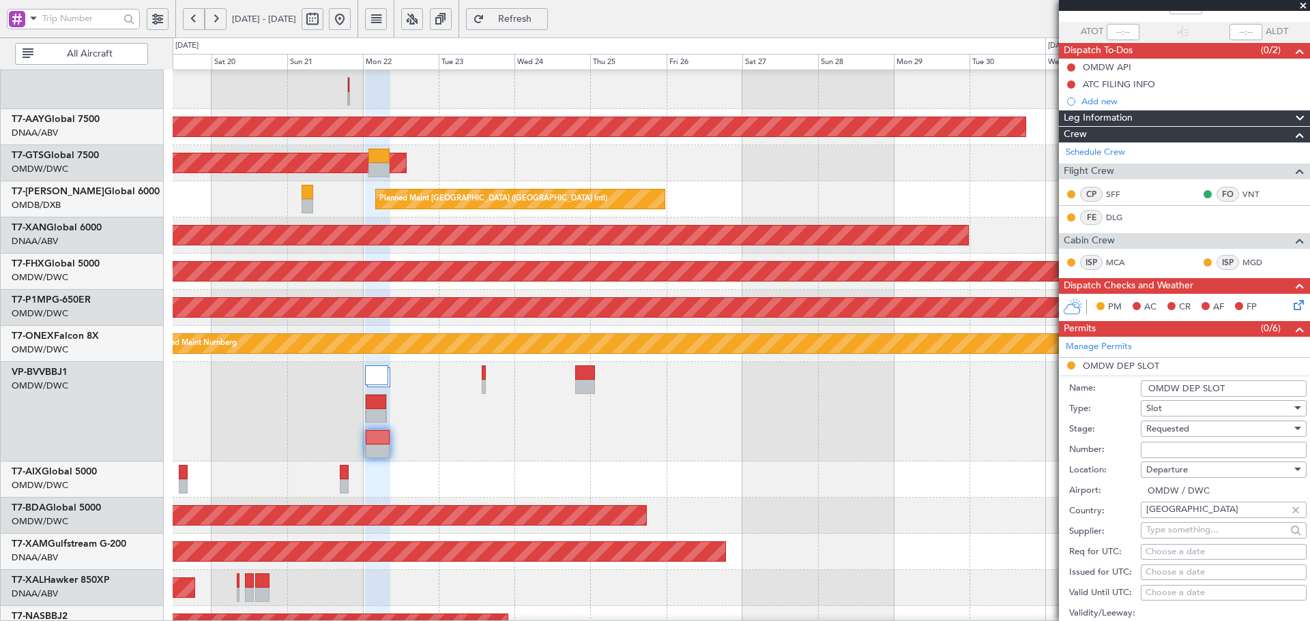
click at [1175, 431] on span "Requested" at bounding box center [1167, 429] width 43 height 12
click at [1175, 538] on span "Received OK" at bounding box center [1218, 532] width 143 height 20
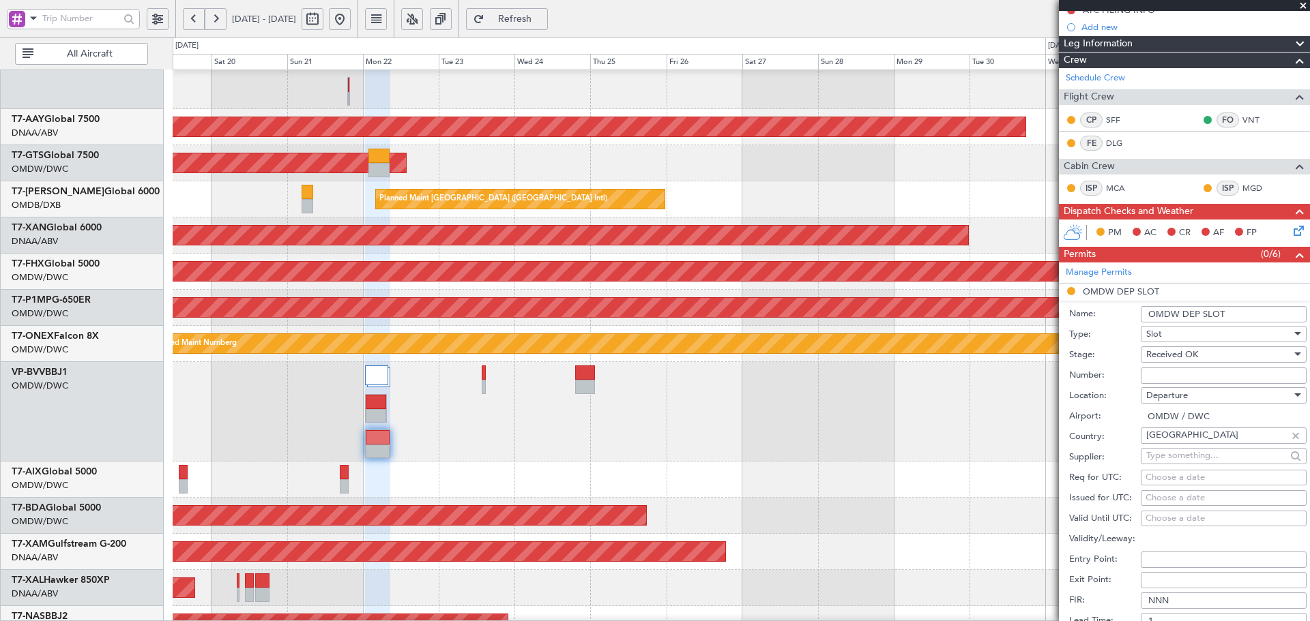
scroll to position [227, 0]
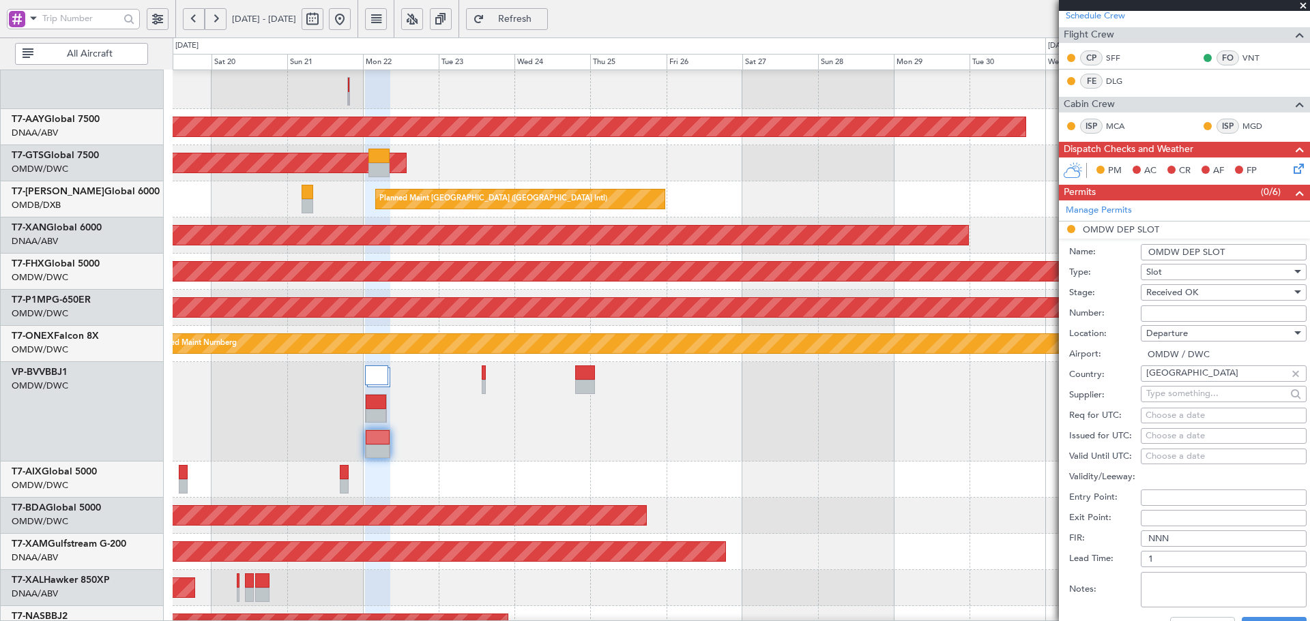
click at [1209, 310] on input "Number:" at bounding box center [1224, 314] width 166 height 16
paste input "EJO167"
type input "EJO167"
click at [1178, 417] on div "Choose a date" at bounding box center [1223, 416] width 156 height 14
select select "9"
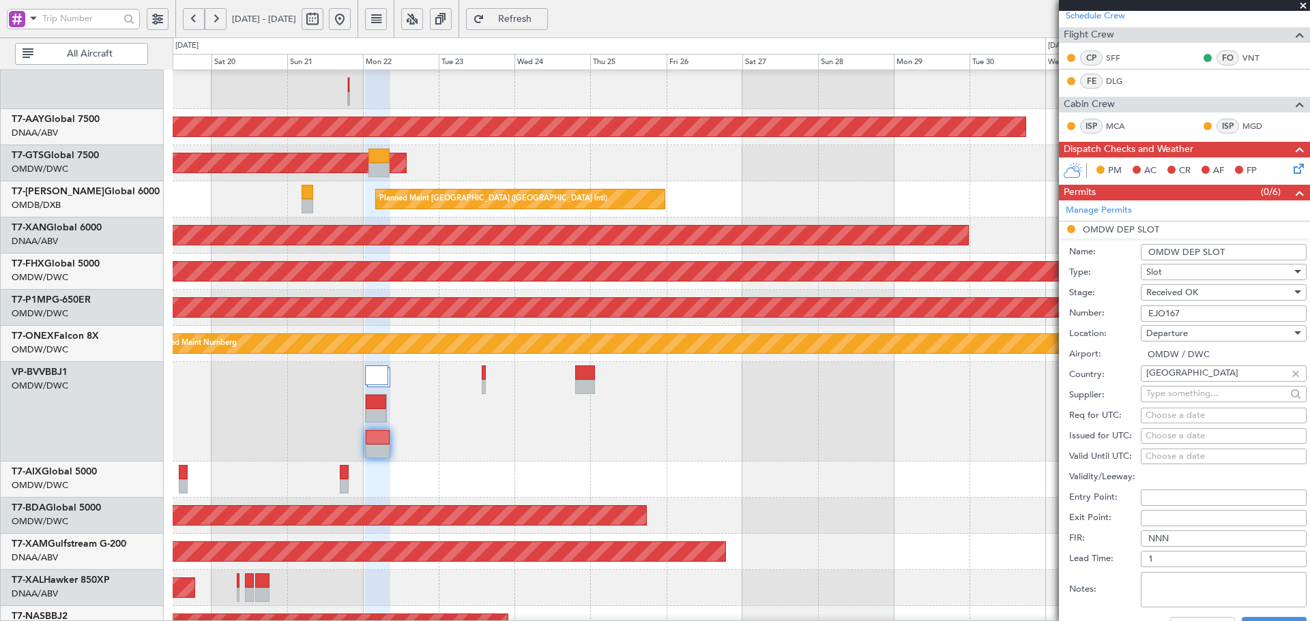
select select "2025"
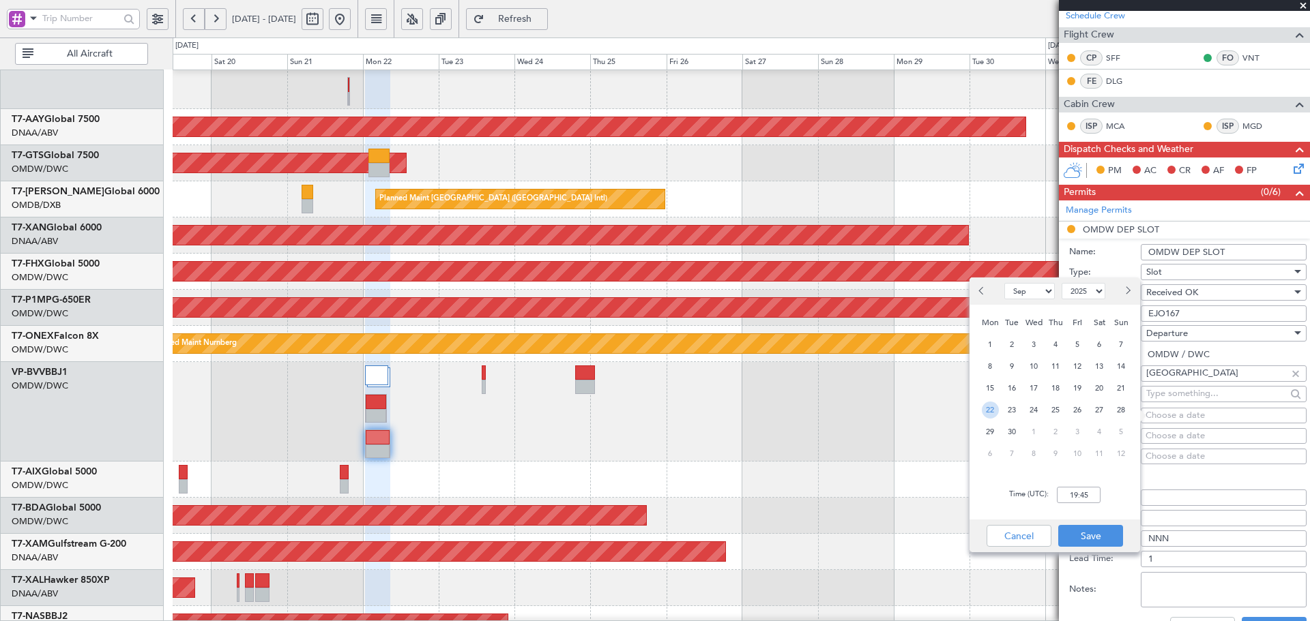
click at [995, 405] on span "22" at bounding box center [990, 410] width 17 height 17
click at [1072, 496] on input "00:00" at bounding box center [1079, 495] width 44 height 16
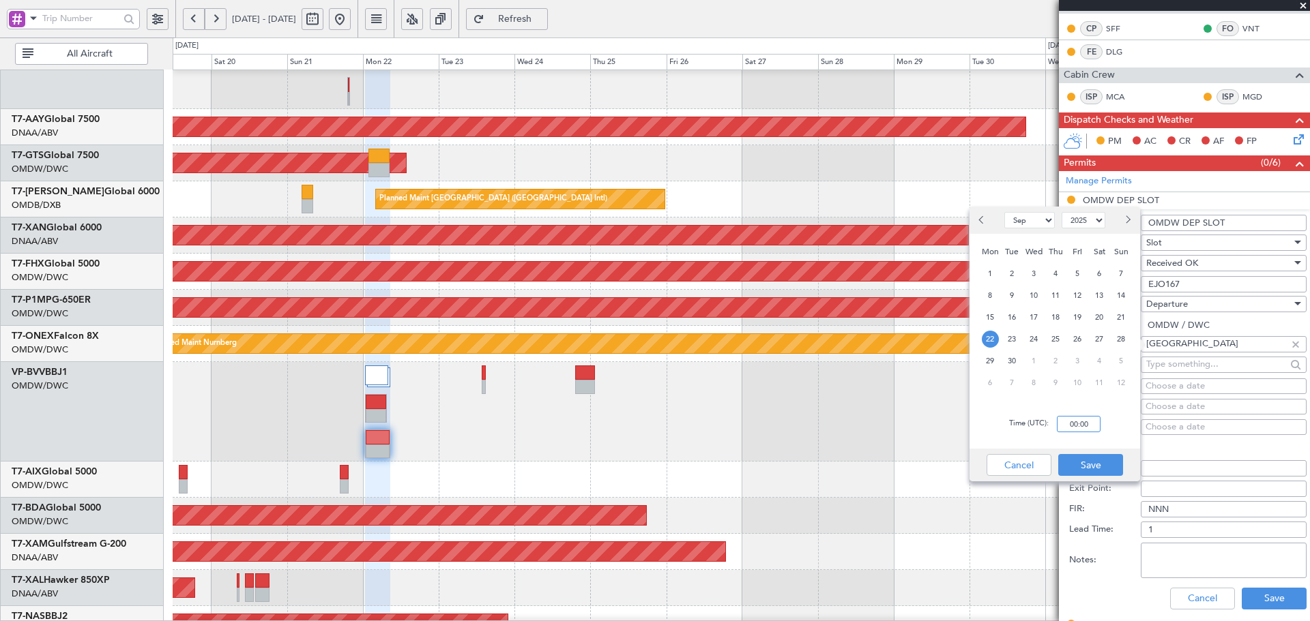
scroll to position [319, 0]
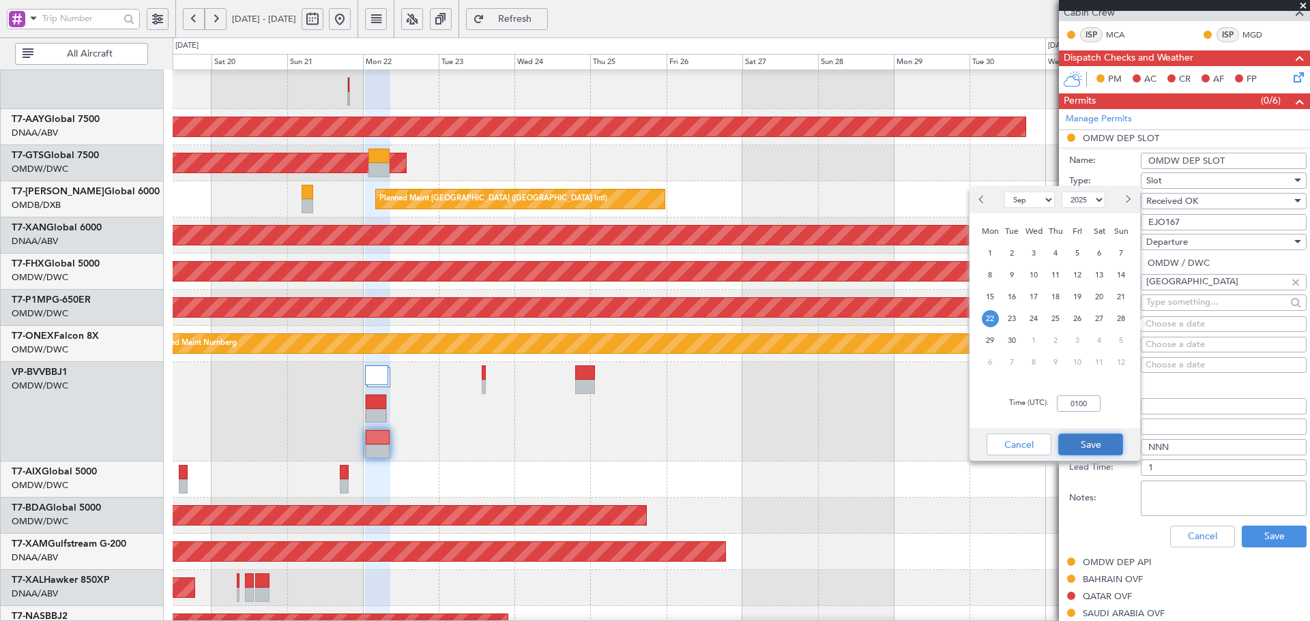
type input "01:00"
drag, startPoint x: 1091, startPoint y: 443, endPoint x: 1105, endPoint y: 432, distance: 18.0
click at [1098, 437] on button "Save" at bounding box center [1090, 445] width 65 height 22
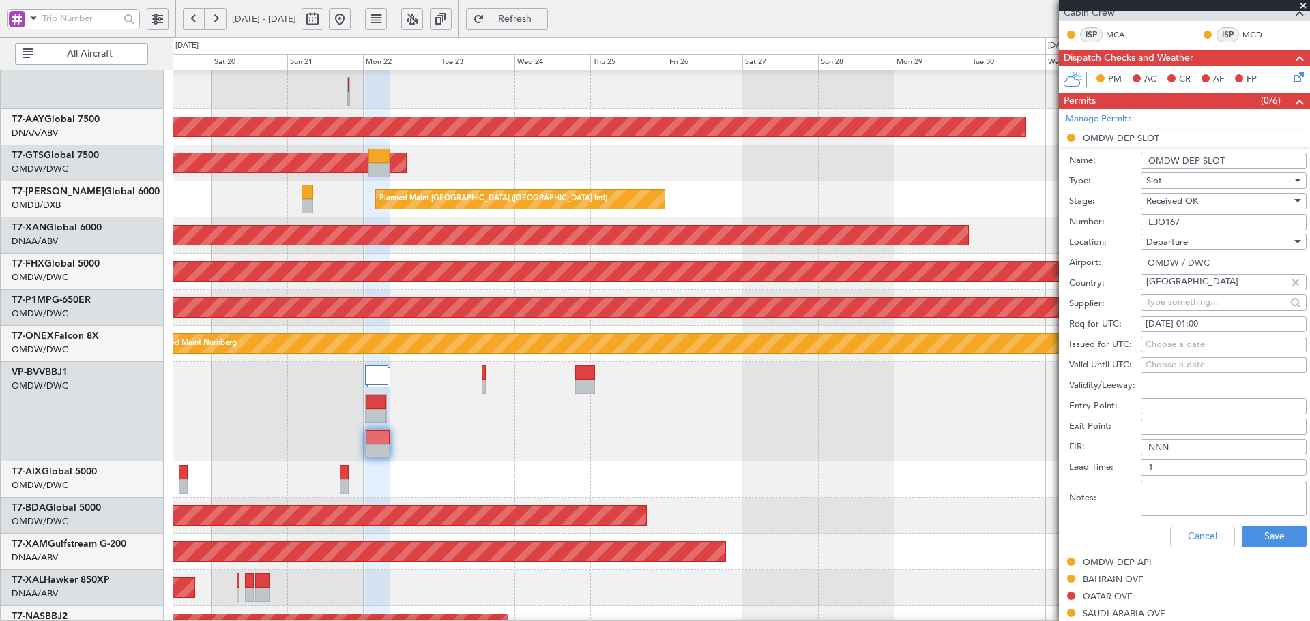
click at [1192, 341] on div "Choose a date" at bounding box center [1223, 345] width 156 height 14
select select "9"
select select "2025"
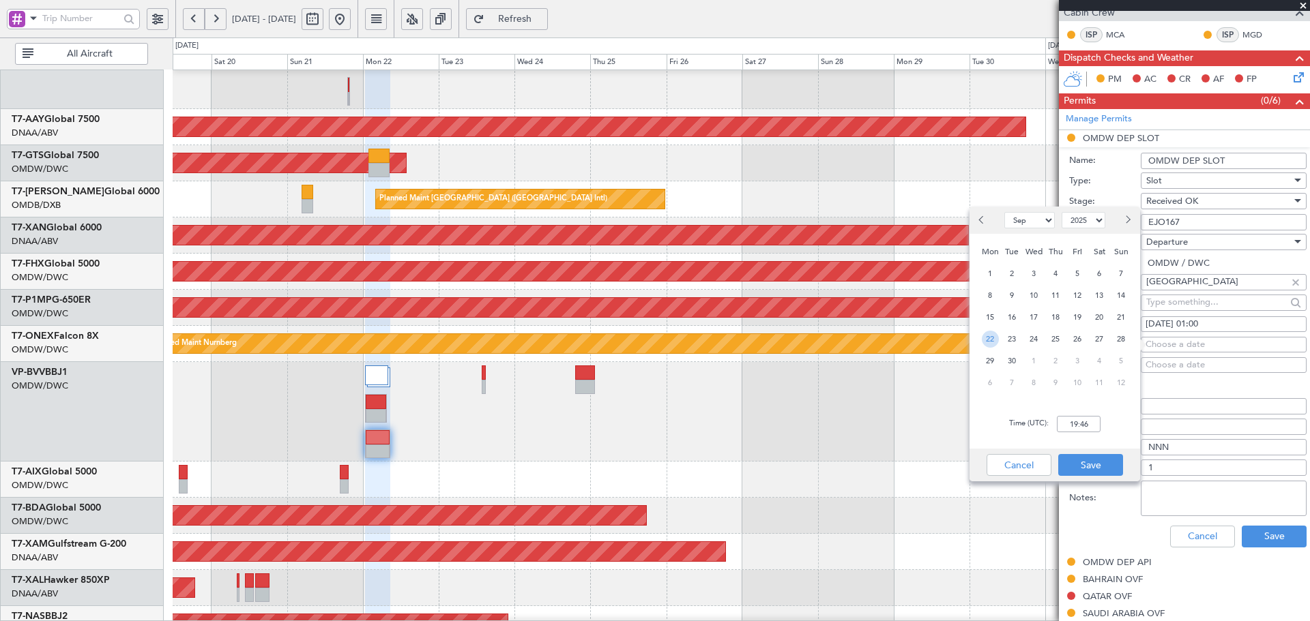
click at [990, 339] on span "22" at bounding box center [990, 339] width 17 height 17
click at [1069, 426] on input "00:00" at bounding box center [1079, 424] width 44 height 16
type input "0100"
click at [1089, 466] on button "Save" at bounding box center [1090, 465] width 65 height 22
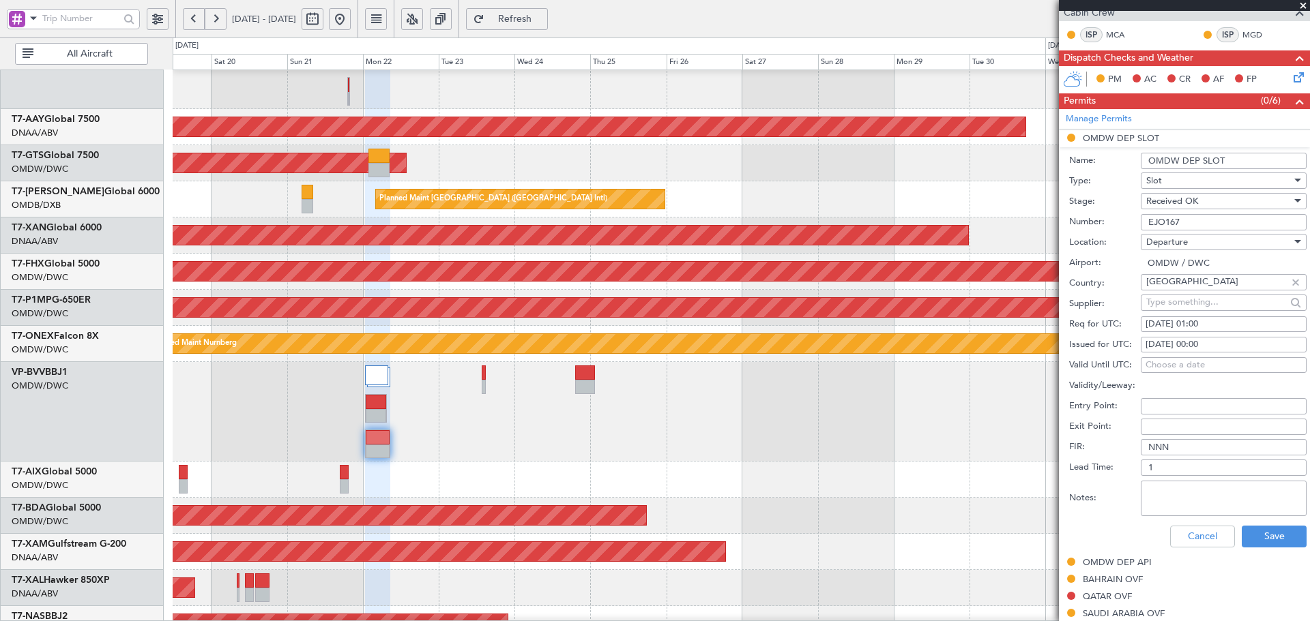
click at [1201, 344] on div "22/09/2025 00:00" at bounding box center [1223, 345] width 156 height 14
select select "9"
select select "2025"
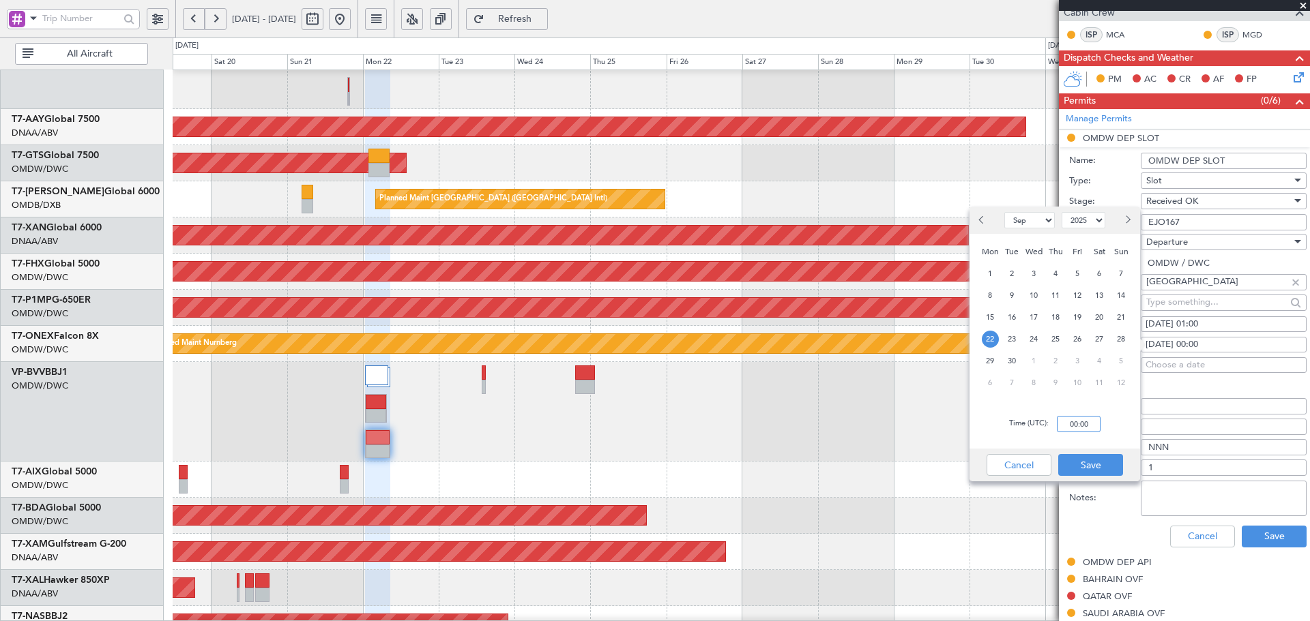
click at [1065, 422] on input "00:00" at bounding box center [1079, 424] width 44 height 16
type input "01:00"
click at [1087, 463] on button "Save" at bounding box center [1090, 465] width 65 height 22
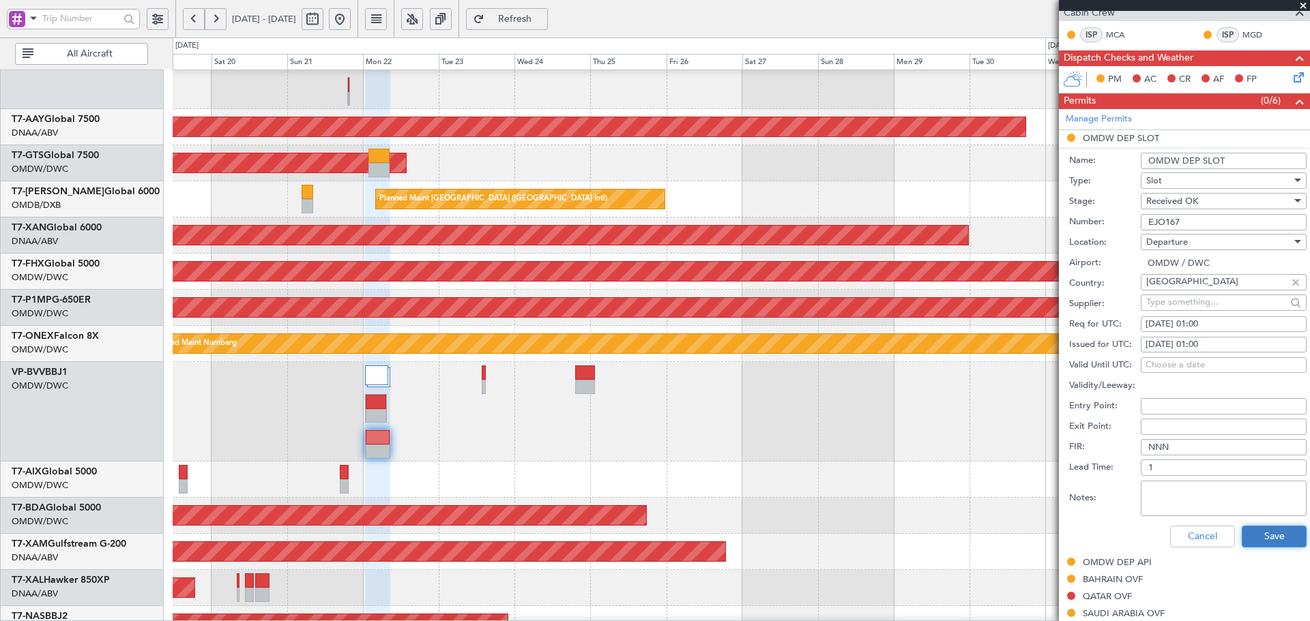
click at [1247, 529] on button "Save" at bounding box center [1274, 537] width 65 height 22
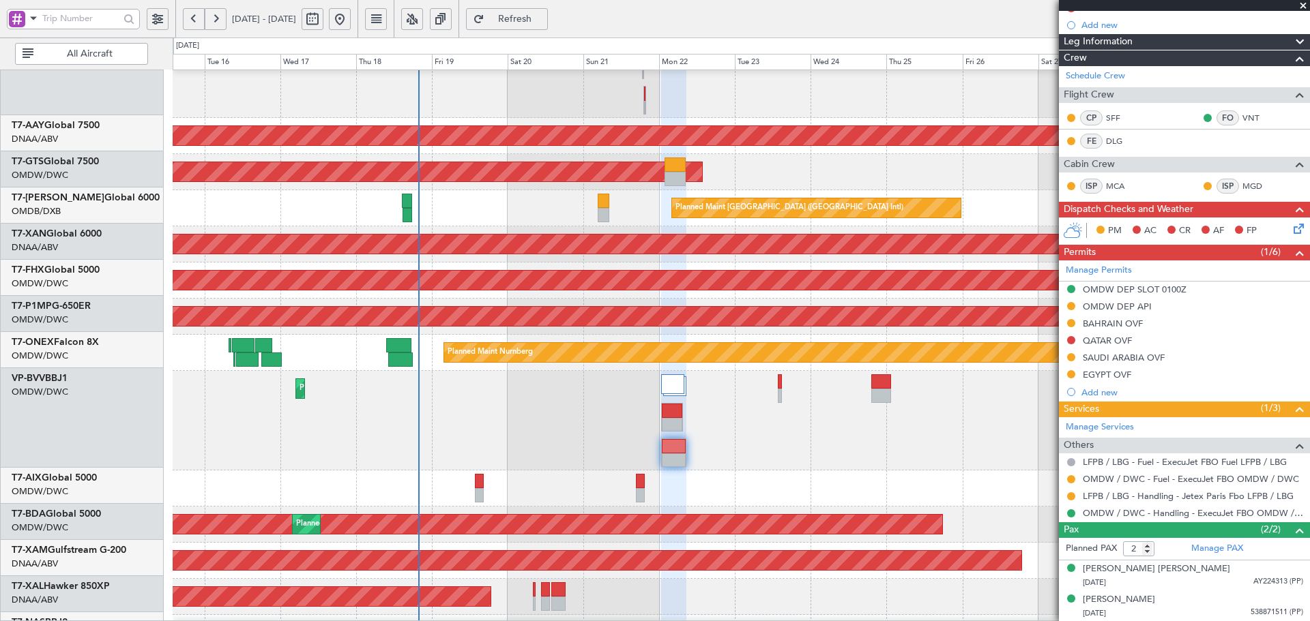
scroll to position [374, 0]
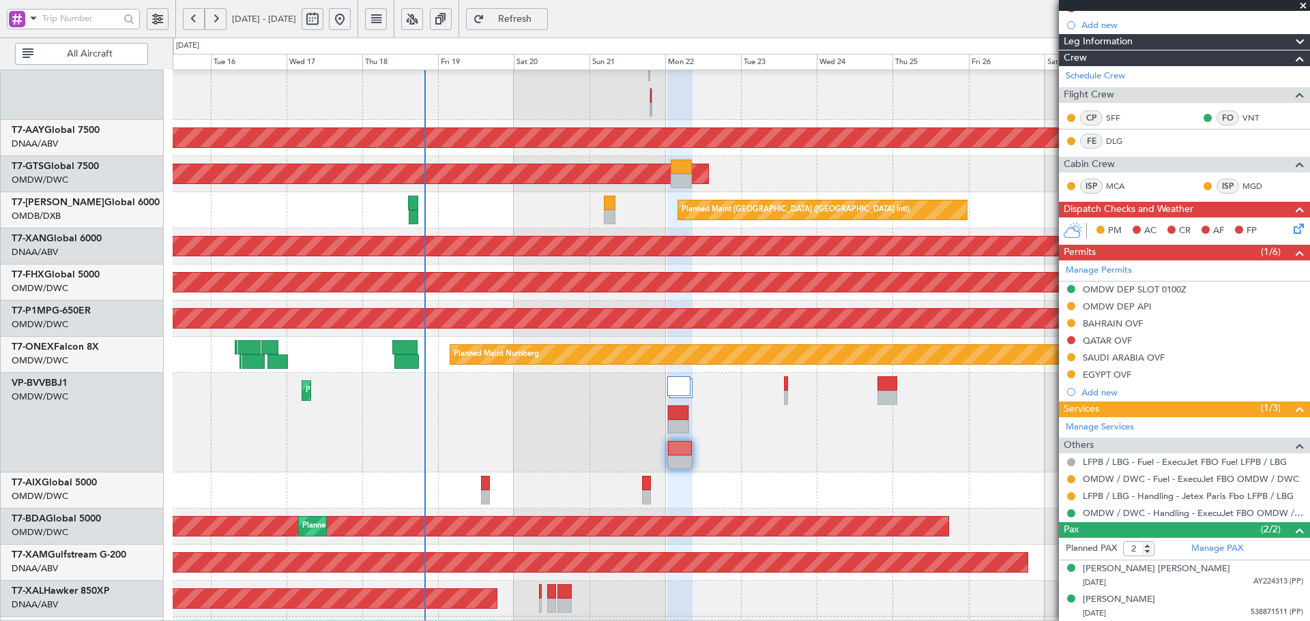
click at [943, 499] on div at bounding box center [741, 491] width 1136 height 36
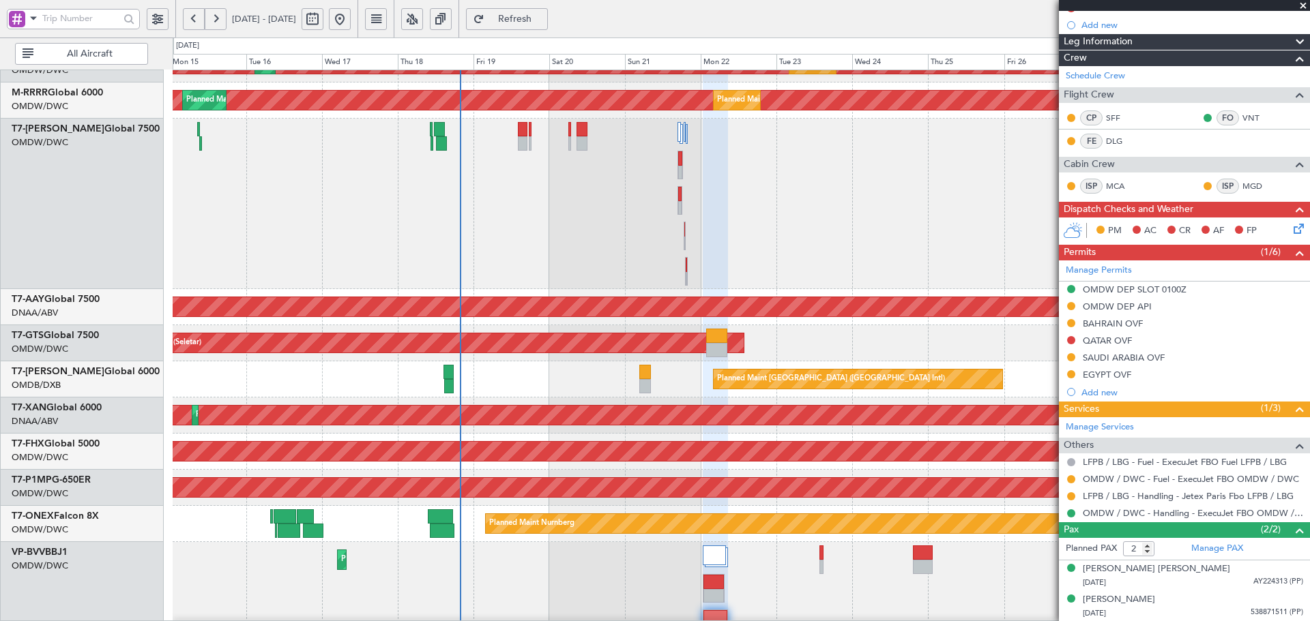
click at [549, 621] on html "15 Sep 2025 - 30 Sep 2025 Refresh Quick Links All Aircraft Planned Maint Dubai …" at bounding box center [655, 310] width 1310 height 621
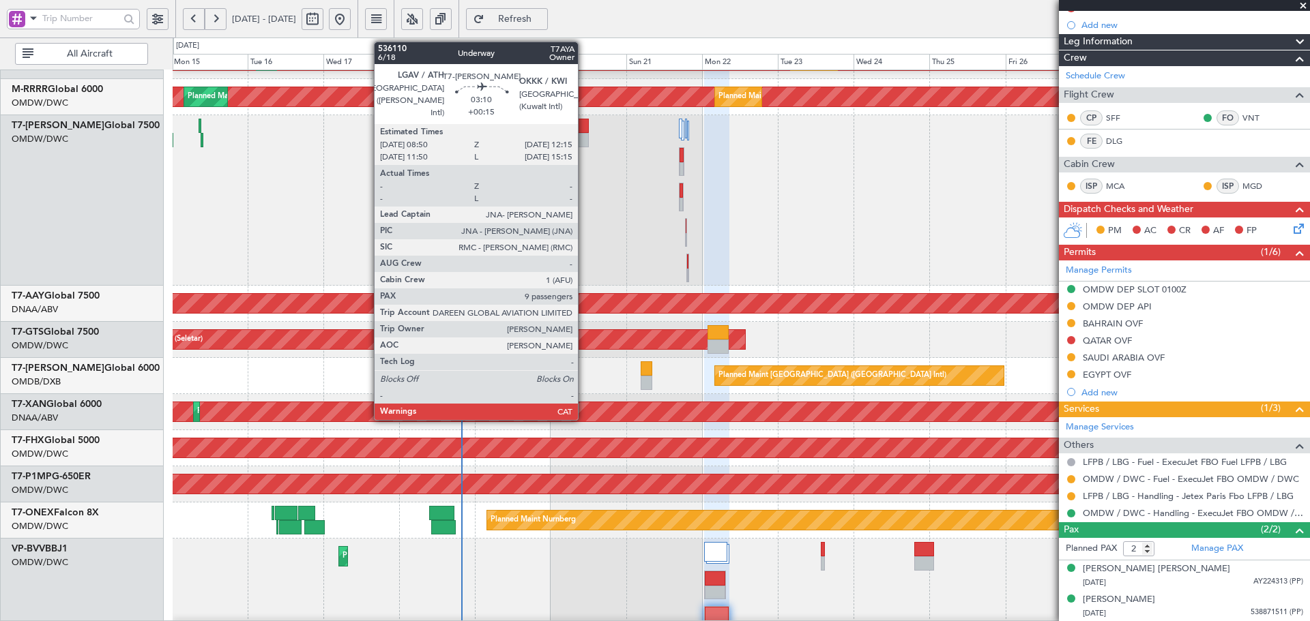
click at [584, 128] on div at bounding box center [583, 126] width 11 height 14
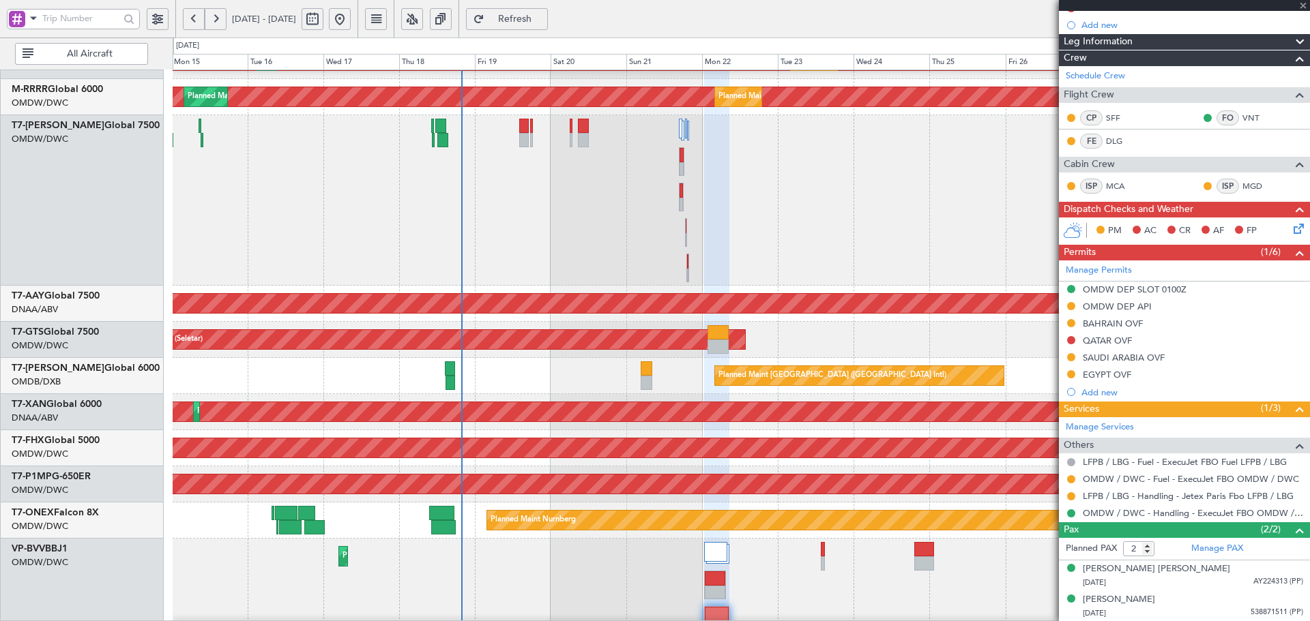
type input "+00:15"
type input "9"
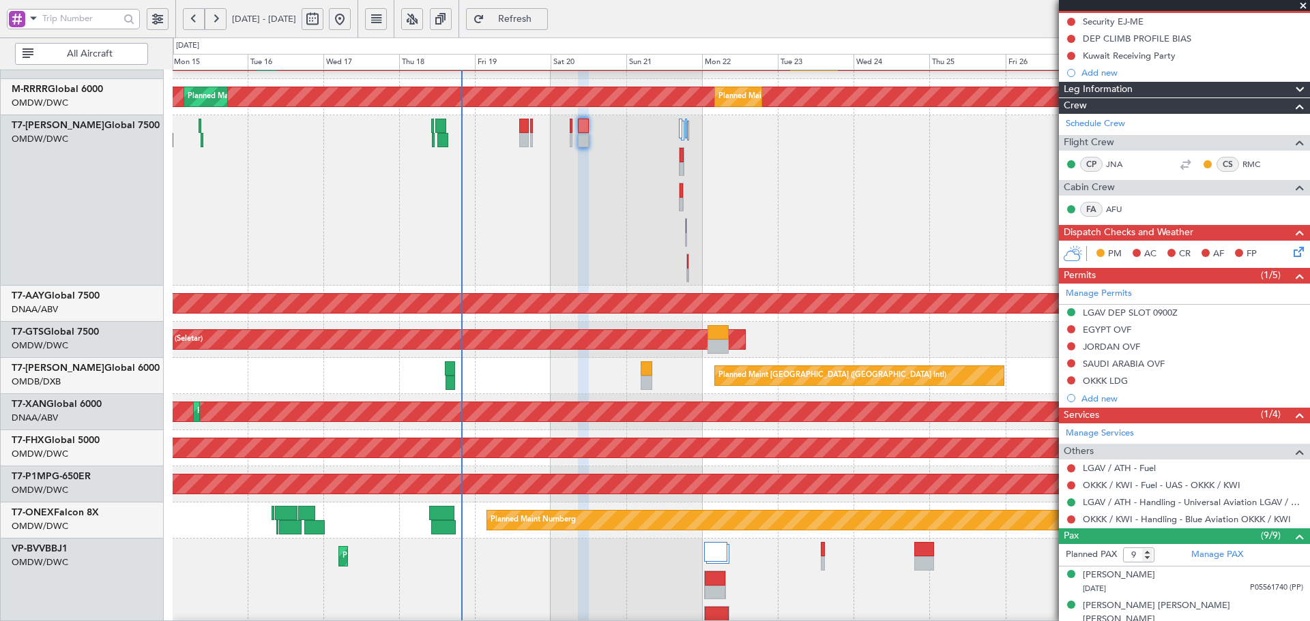
scroll to position [357, 0]
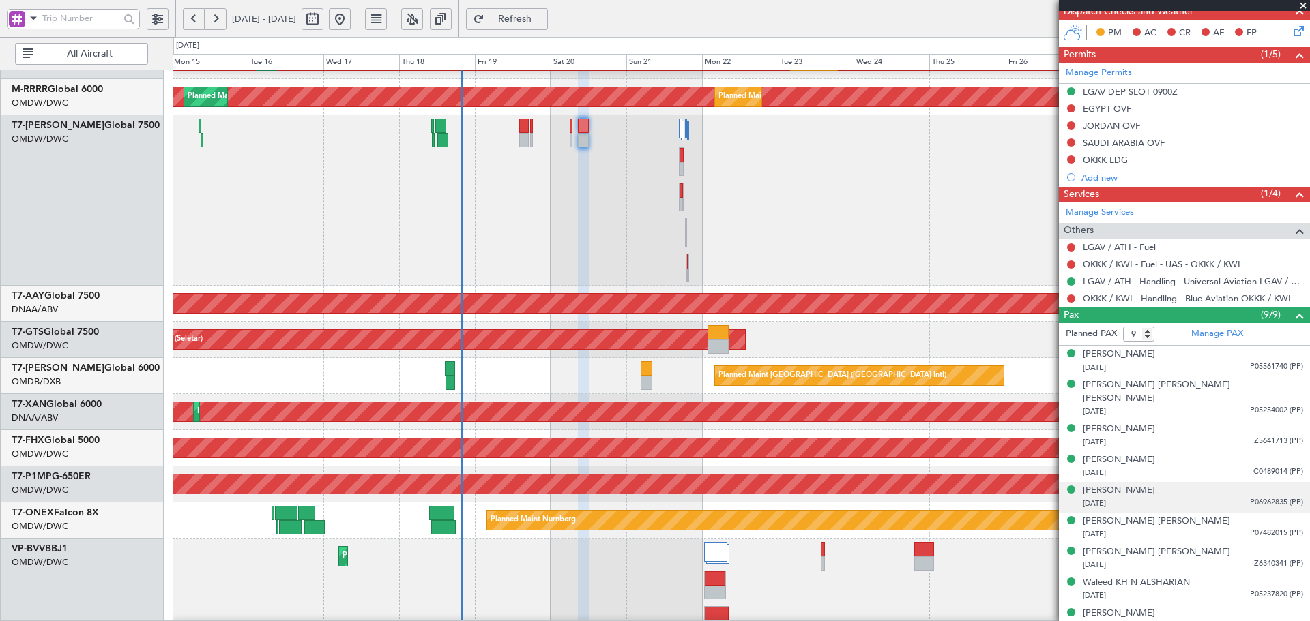
click at [1155, 484] on div "[PERSON_NAME]" at bounding box center [1119, 491] width 72 height 14
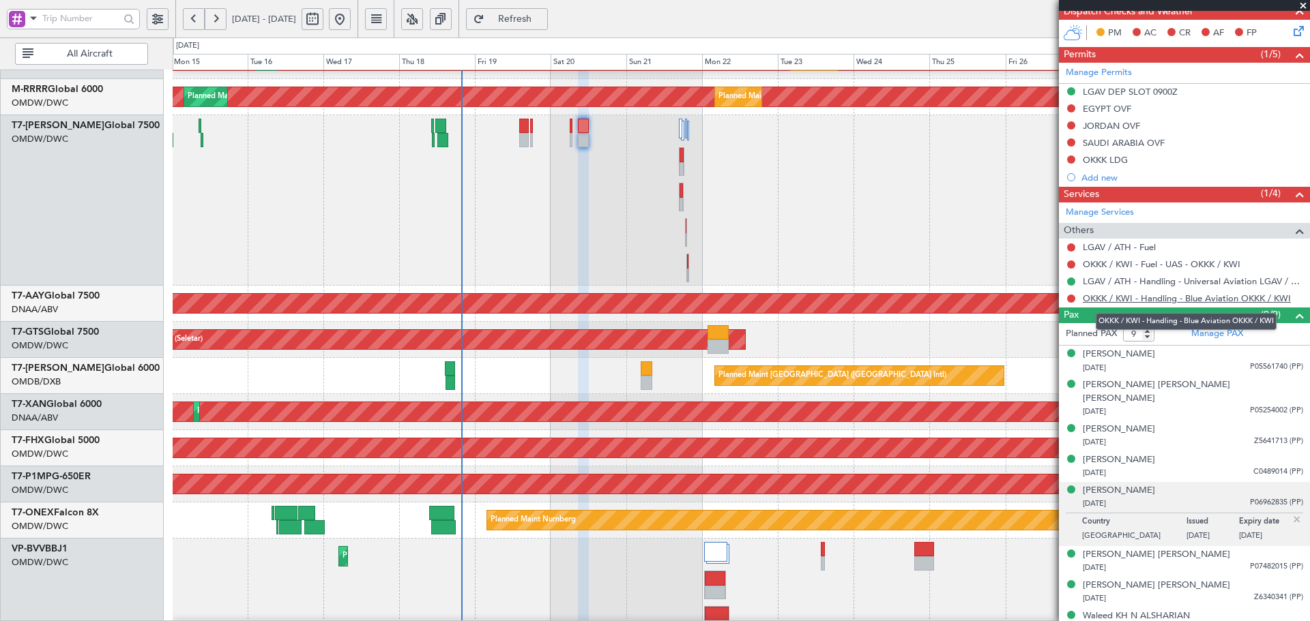
click at [1111, 299] on link "OKKK / KWI - Handling - Blue Aviation OKKK / KWI" at bounding box center [1187, 299] width 208 height 12
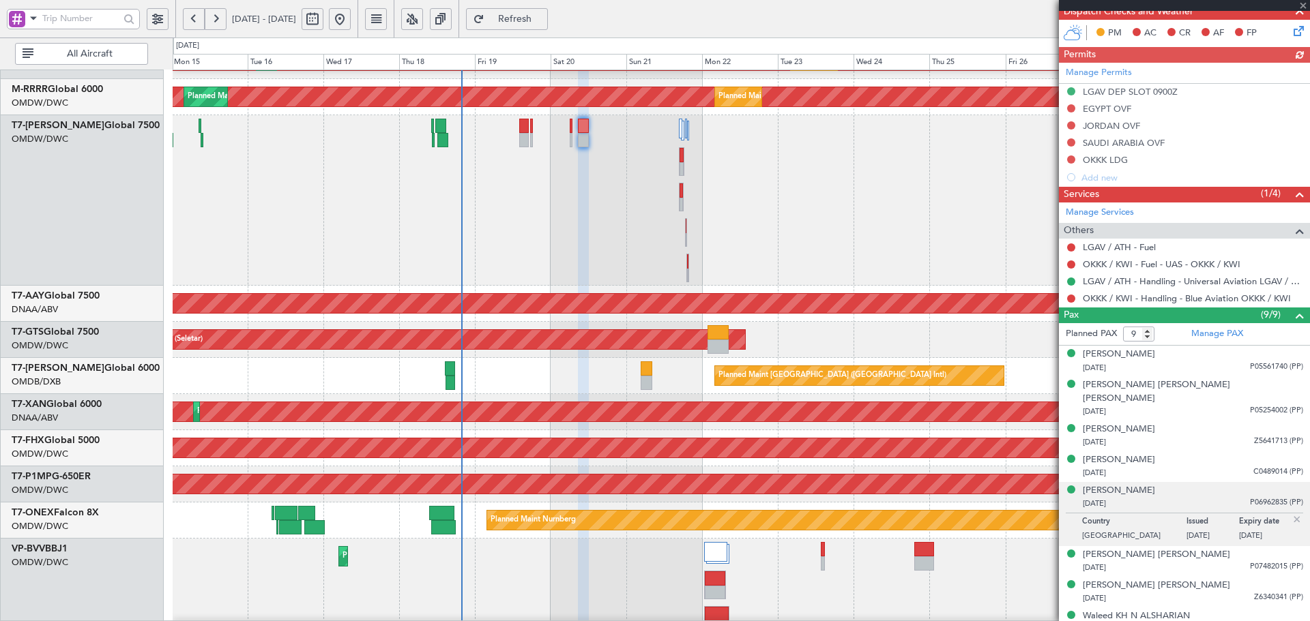
click at [1074, 111] on div "Manage Permits LGAV DEP SLOT 0900Z [GEOGRAPHIC_DATA] OVF JORDAN OVF [GEOGRAPHIC…" at bounding box center [1184, 124] width 251 height 123
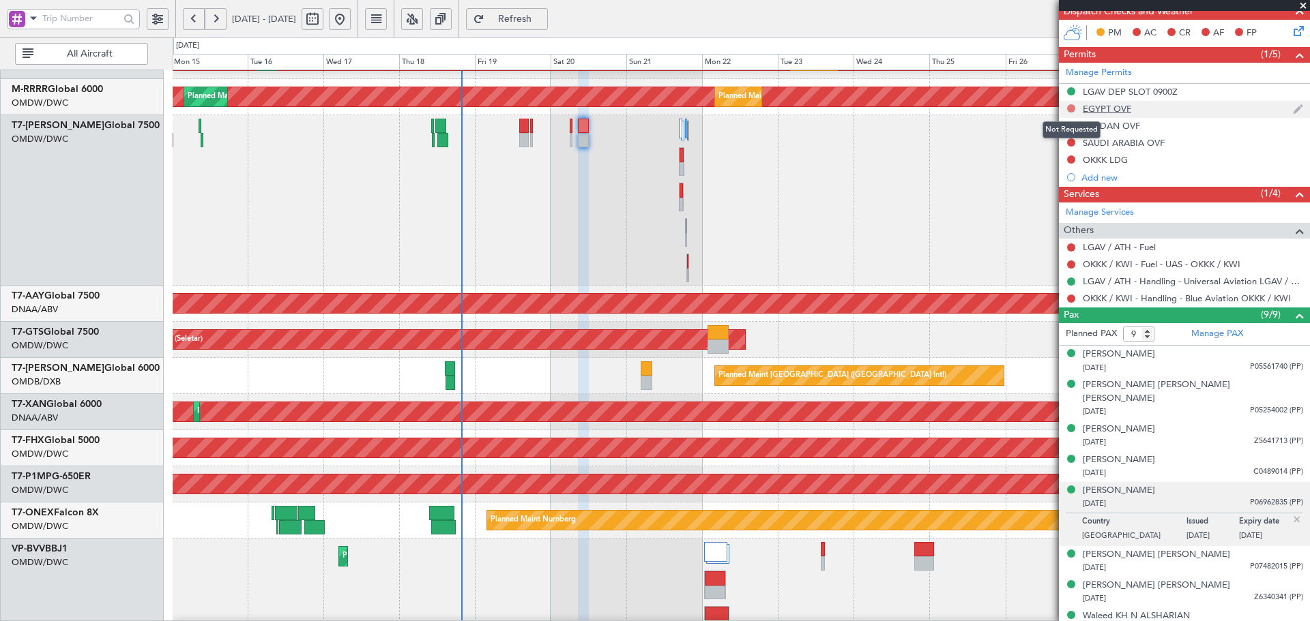
click at [1070, 111] on button at bounding box center [1071, 108] width 8 height 8
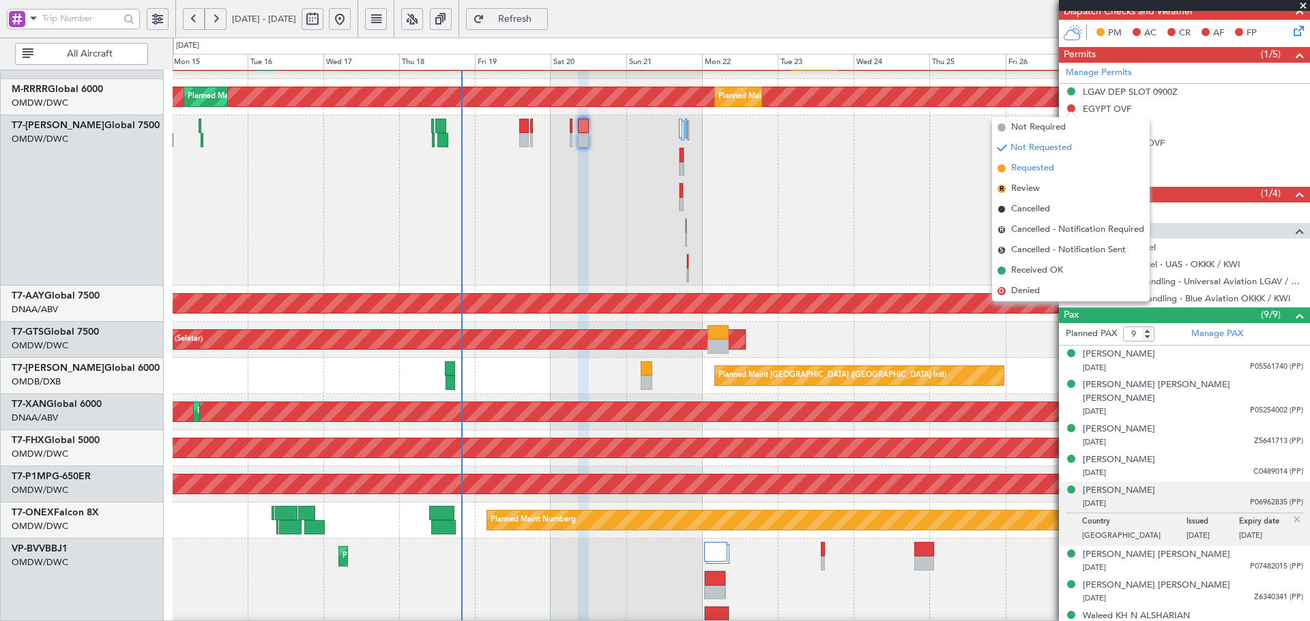
click at [1044, 170] on span "Requested" at bounding box center [1032, 169] width 43 height 14
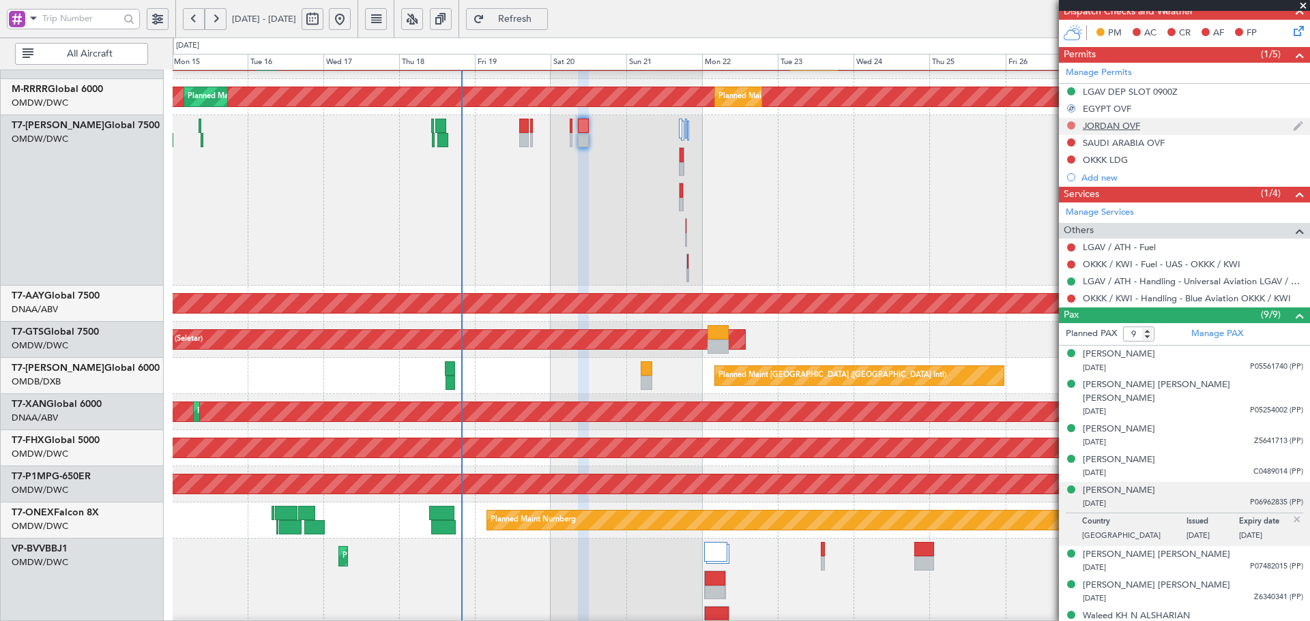
click at [1072, 126] on button at bounding box center [1071, 125] width 8 height 8
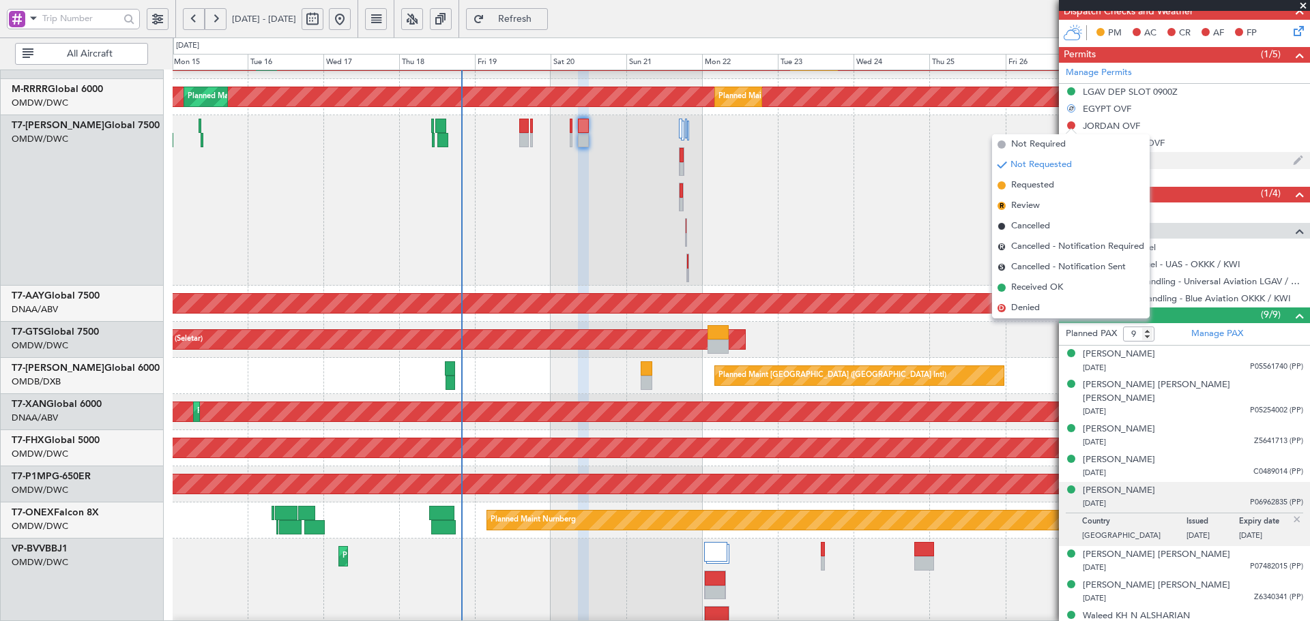
drag, startPoint x: 1041, startPoint y: 183, endPoint x: 1063, endPoint y: 161, distance: 30.9
click at [1042, 183] on span "Requested" at bounding box center [1032, 186] width 43 height 14
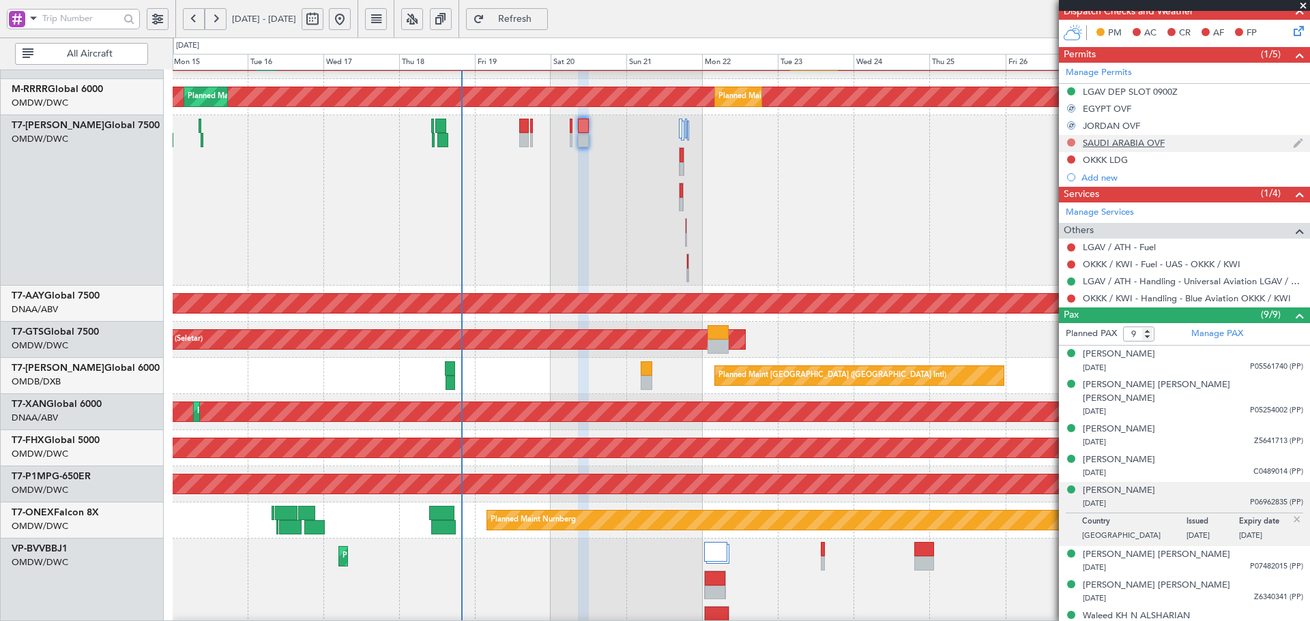
click at [1070, 141] on button at bounding box center [1071, 142] width 8 height 8
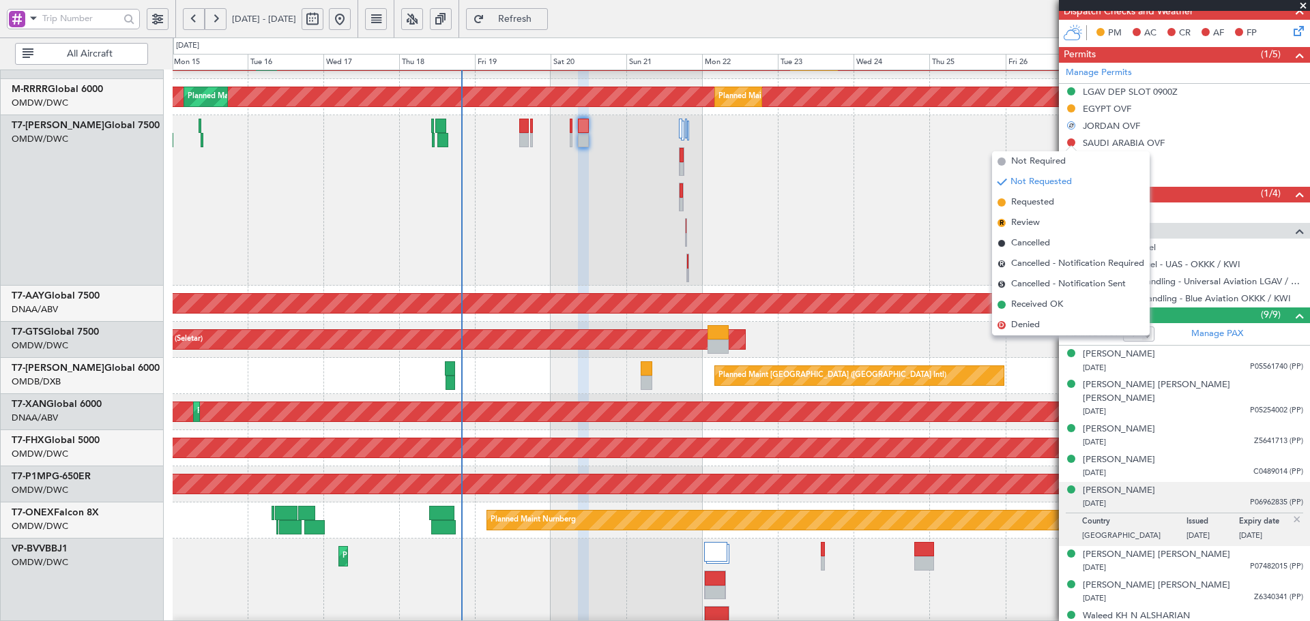
drag, startPoint x: 1032, startPoint y: 201, endPoint x: 278, endPoint y: 233, distance: 754.4
click at [1032, 202] on span "Requested" at bounding box center [1032, 203] width 43 height 14
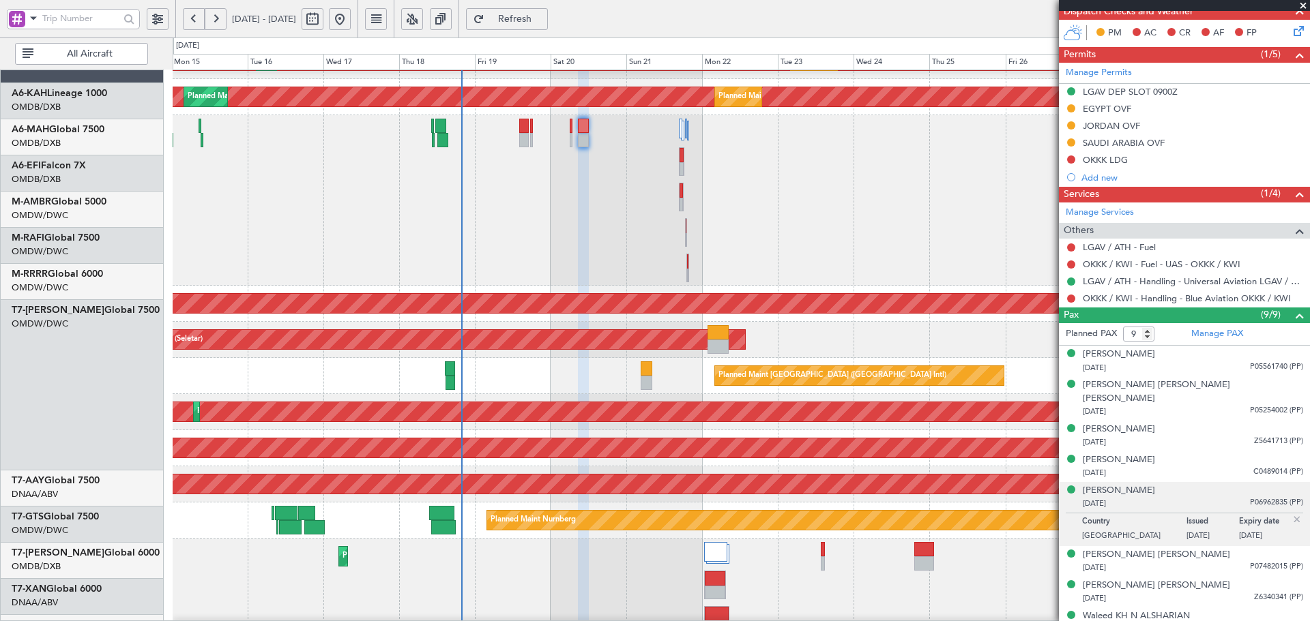
click at [854, 286] on div "Planned Maint Dubai (Al Maktoum Intl)" at bounding box center [741, 200] width 1136 height 171
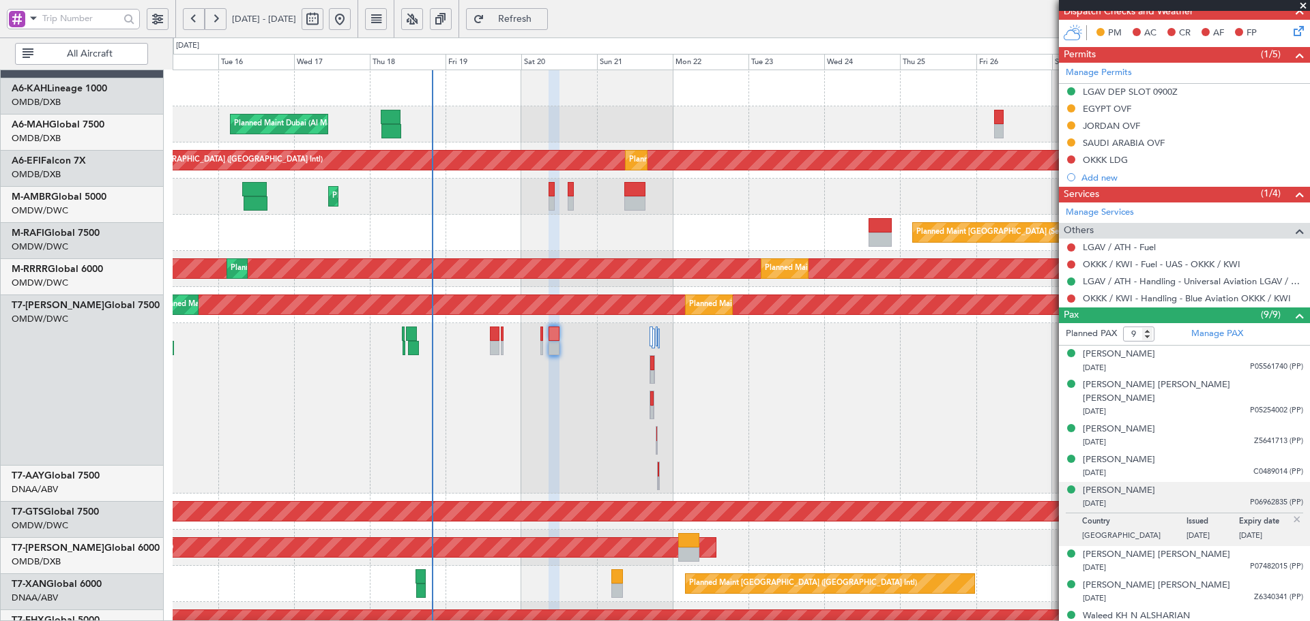
scroll to position [0, 0]
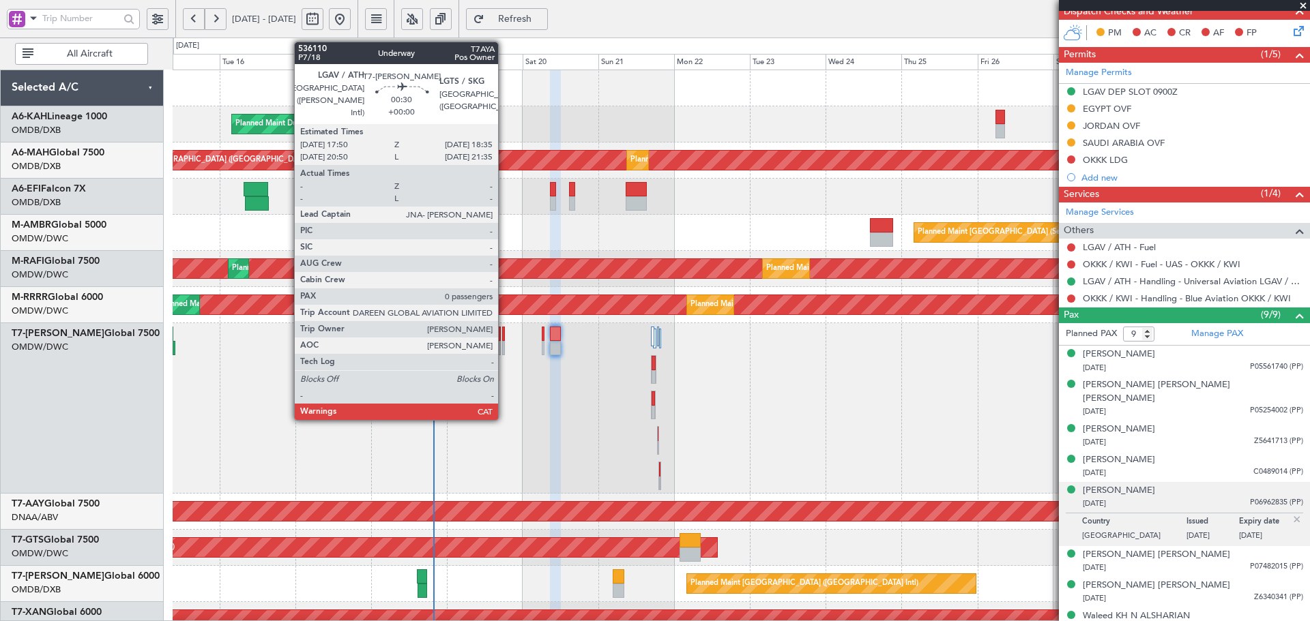
click at [504, 334] on div at bounding box center [503, 334] width 3 height 14
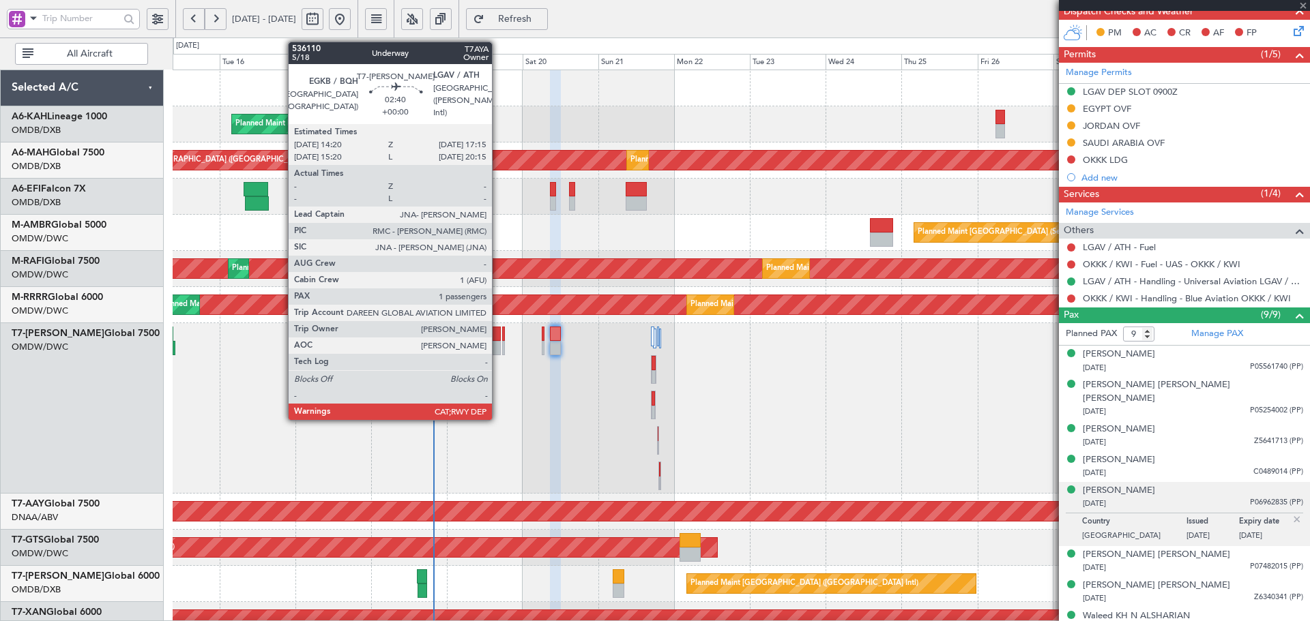
type input "0"
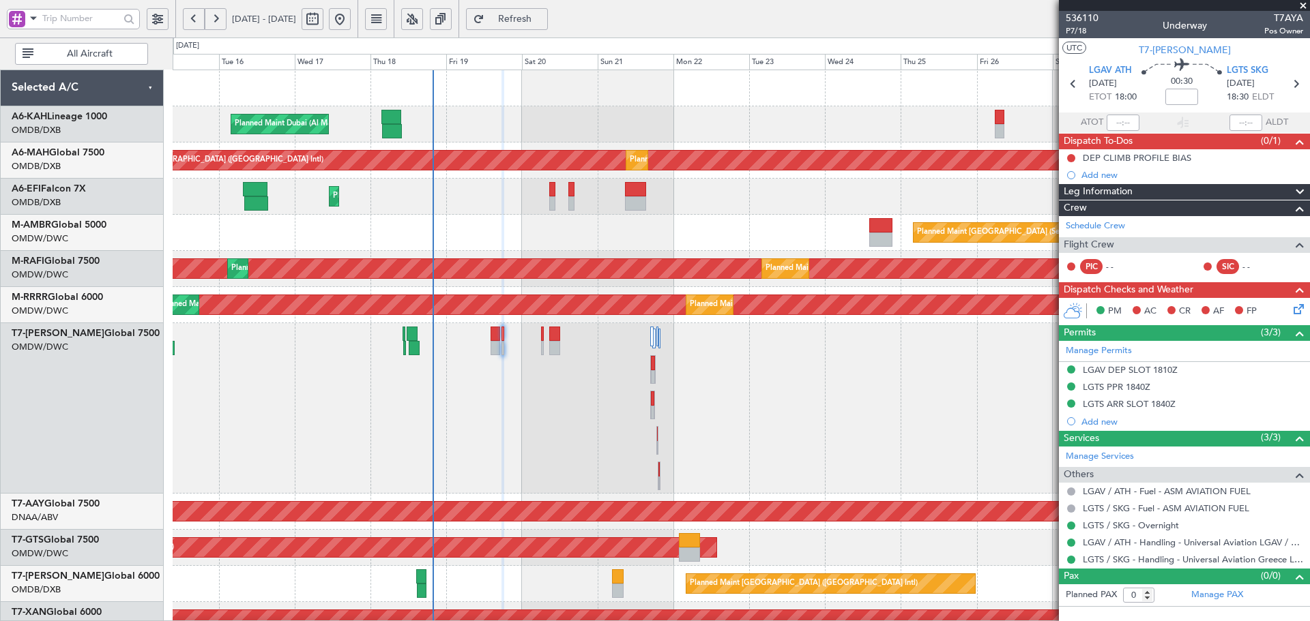
click at [572, 214] on div "Planned Maint Dubai (Al Maktoum Intl) Planned Maint Dubai (Dubai Intl) Planned …" at bounding box center [741, 566] width 1136 height 993
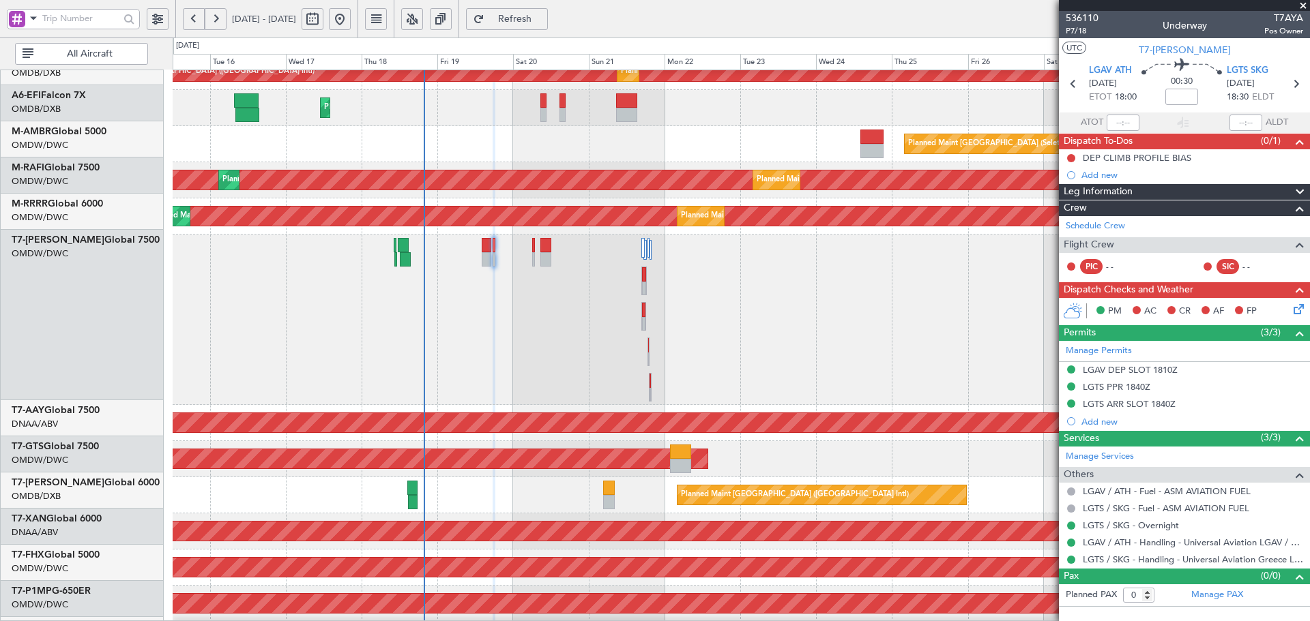
click at [560, 352] on div "Planned Maint Dubai (Al Maktoum Intl)" at bounding box center [741, 320] width 1136 height 171
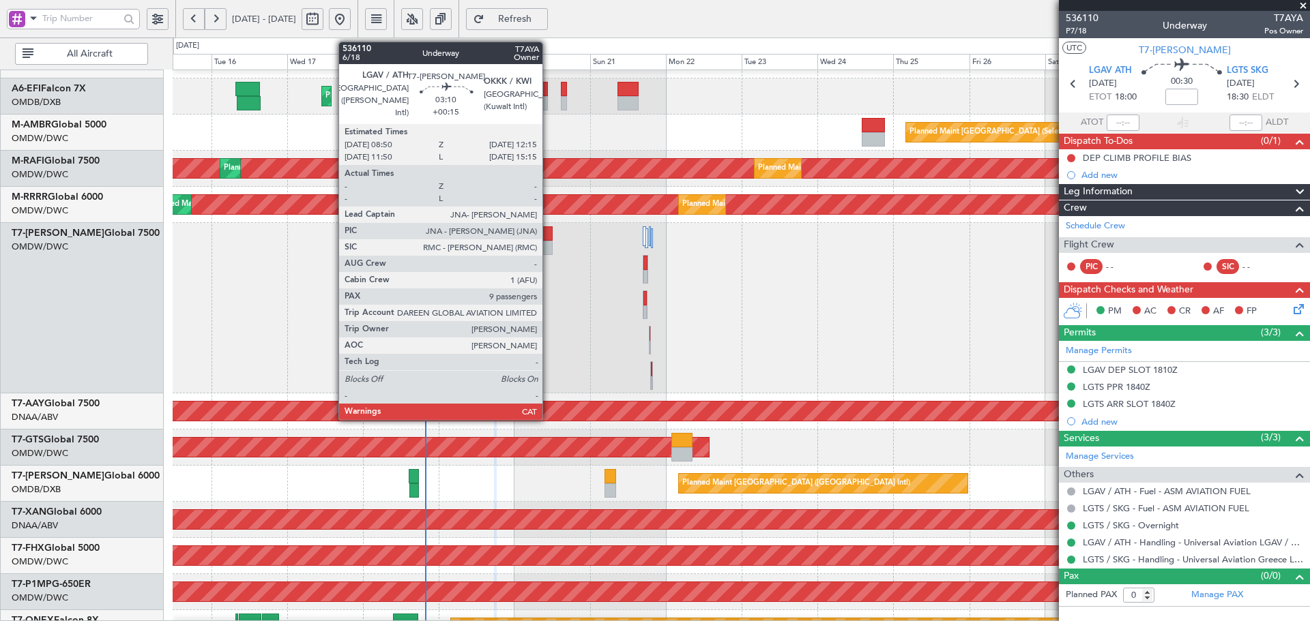
click at [548, 232] on div at bounding box center [547, 233] width 11 height 14
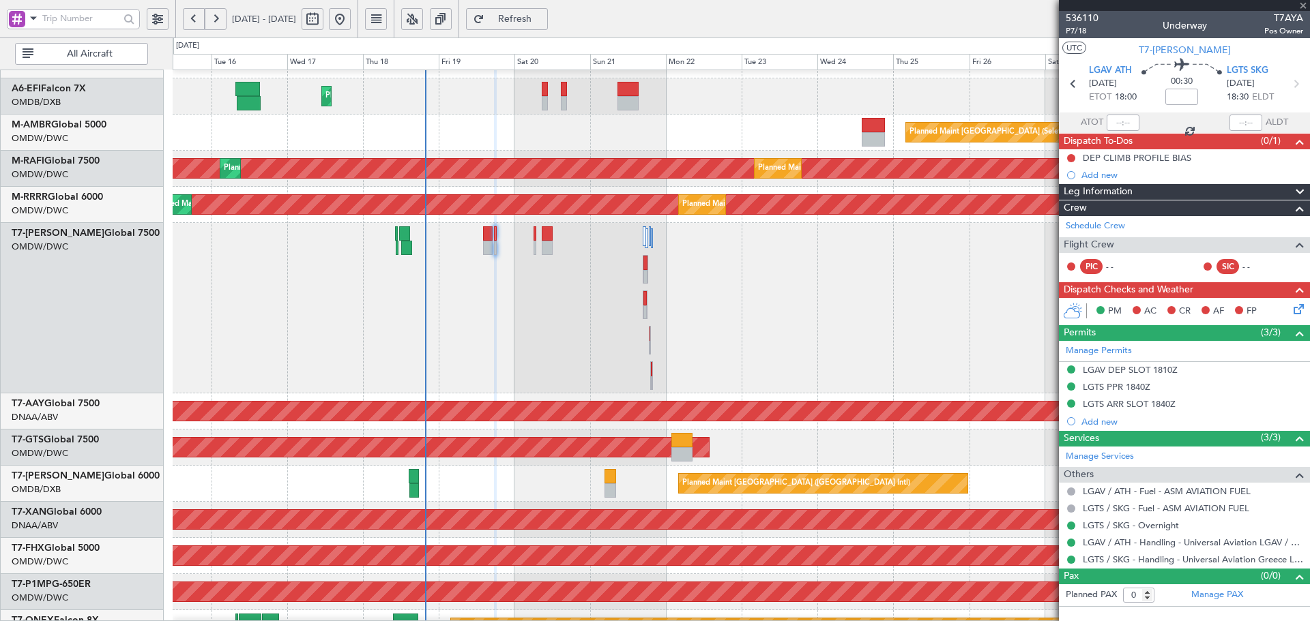
type input "+00:15"
type input "9"
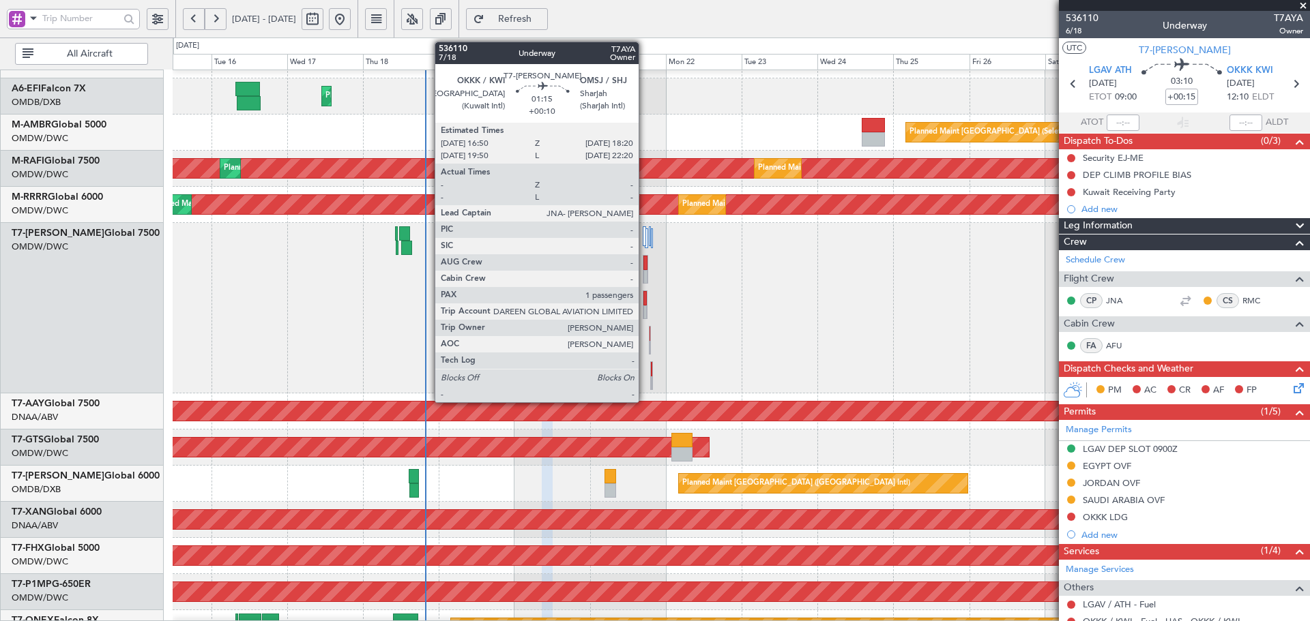
click at [645, 295] on div at bounding box center [644, 298] width 3 height 14
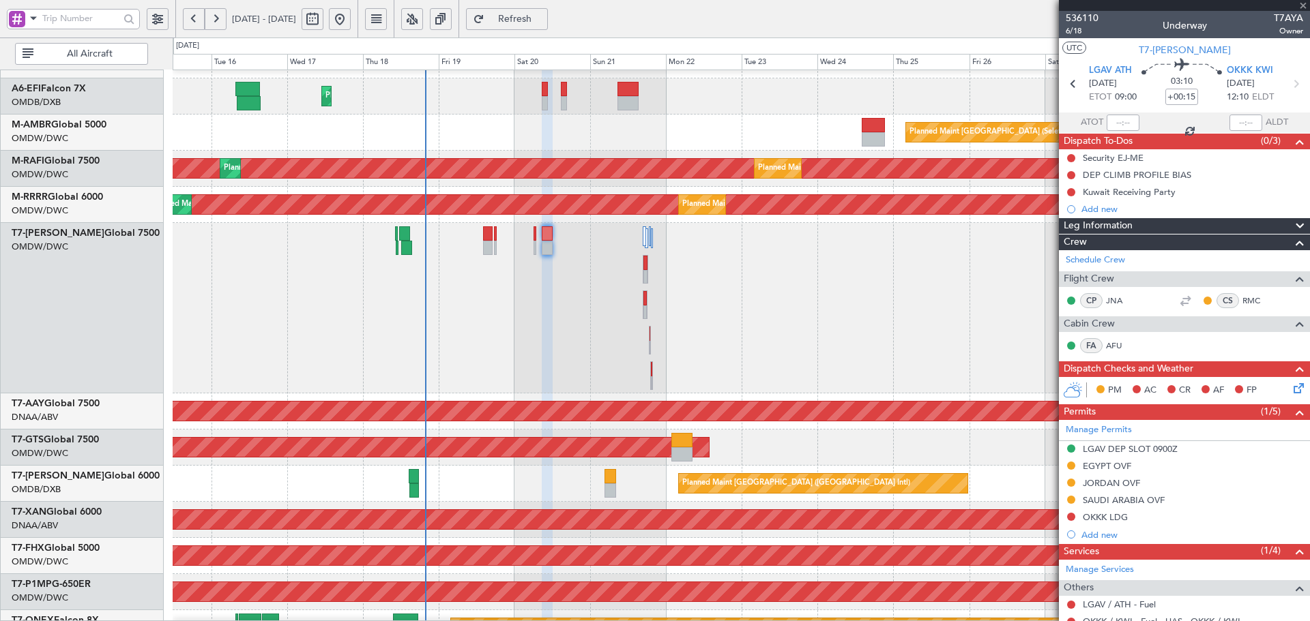
type input "+00:10"
type input "1"
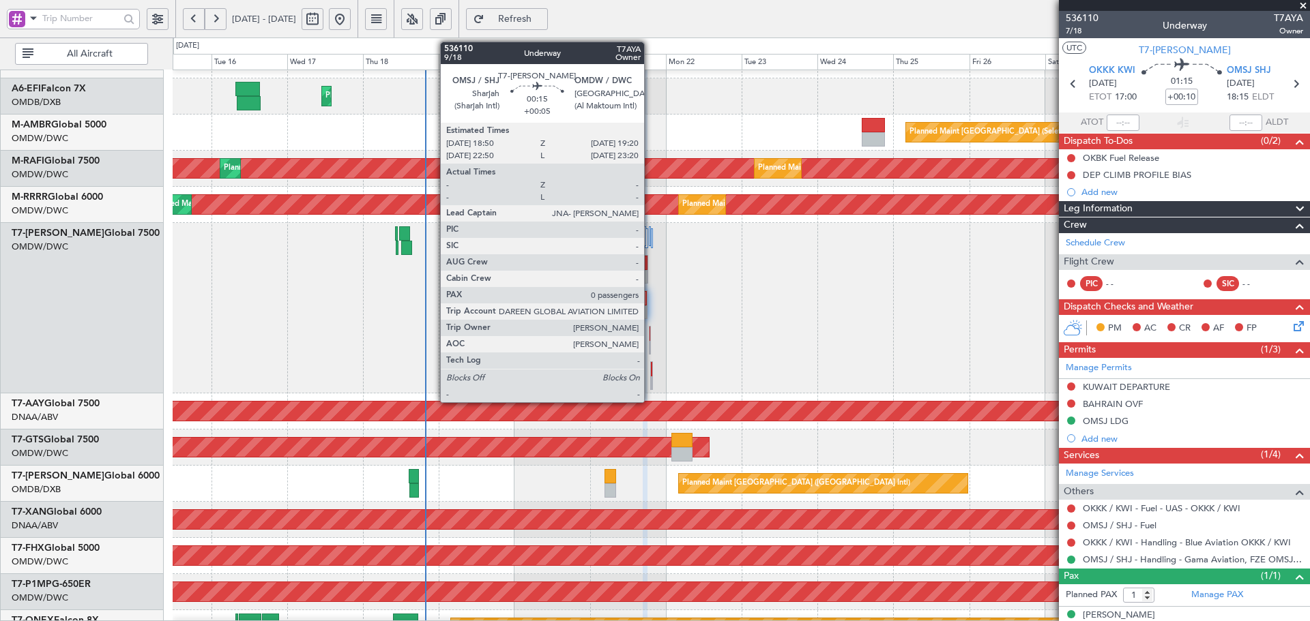
click at [650, 335] on div at bounding box center [650, 340] width 2 height 29
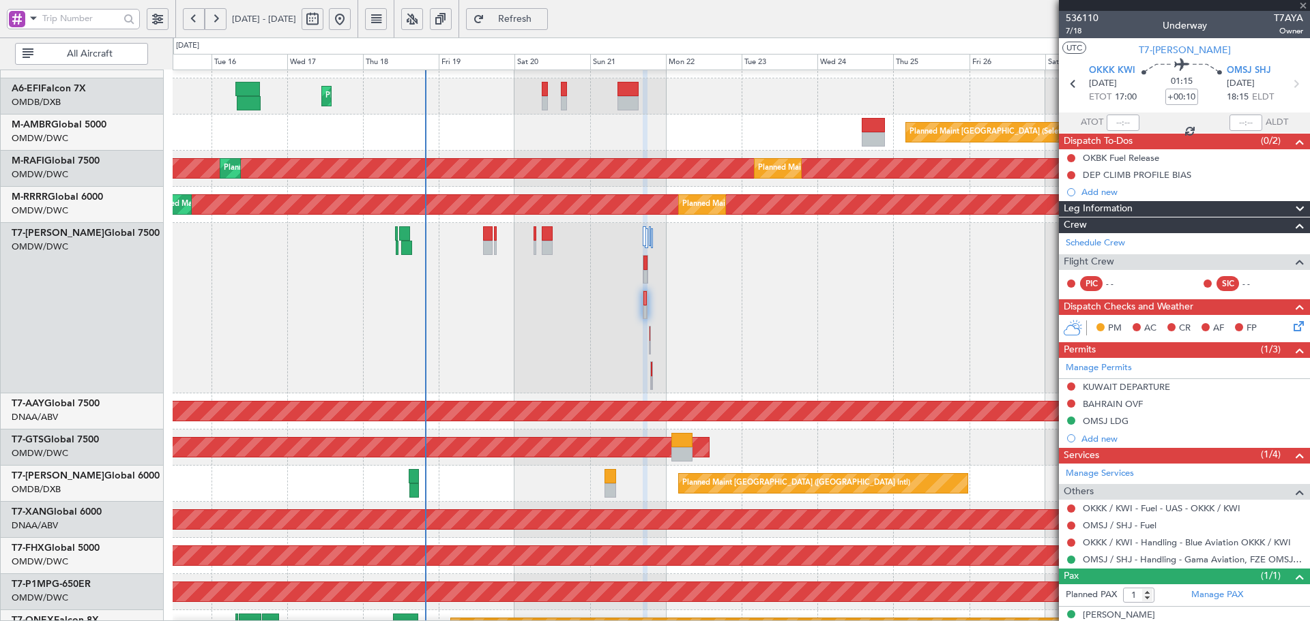
type input "+00:05"
type input "0"
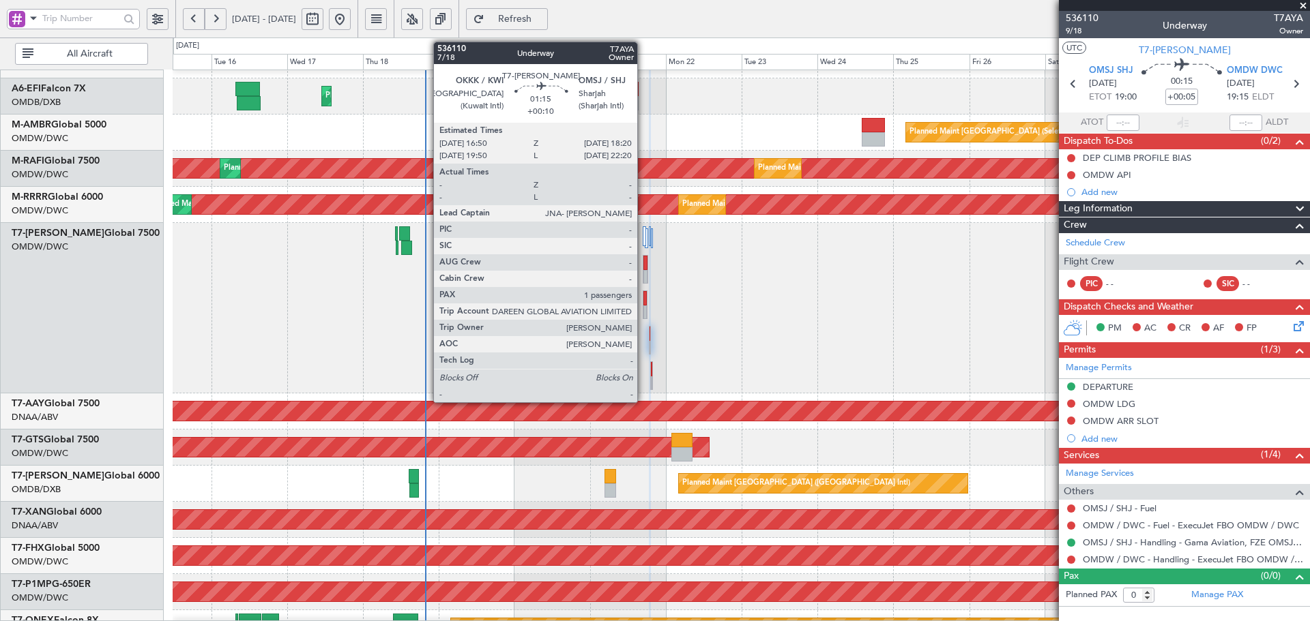
click at [643, 296] on div at bounding box center [644, 298] width 3 height 14
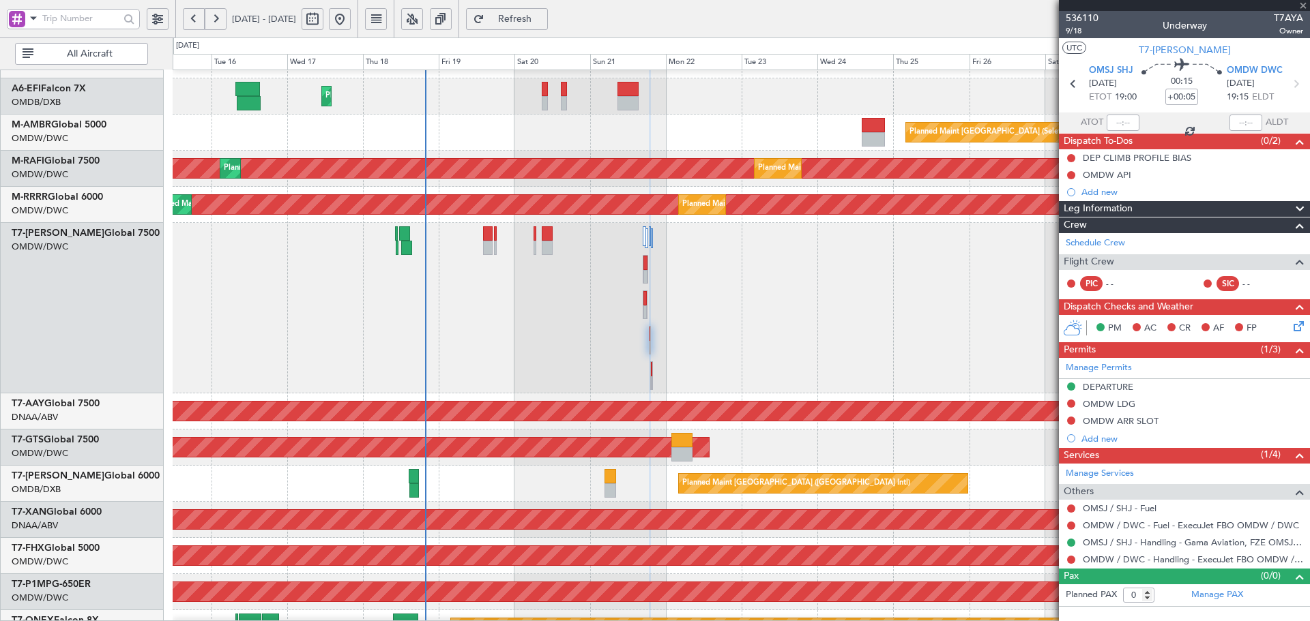
type input "+00:10"
type input "1"
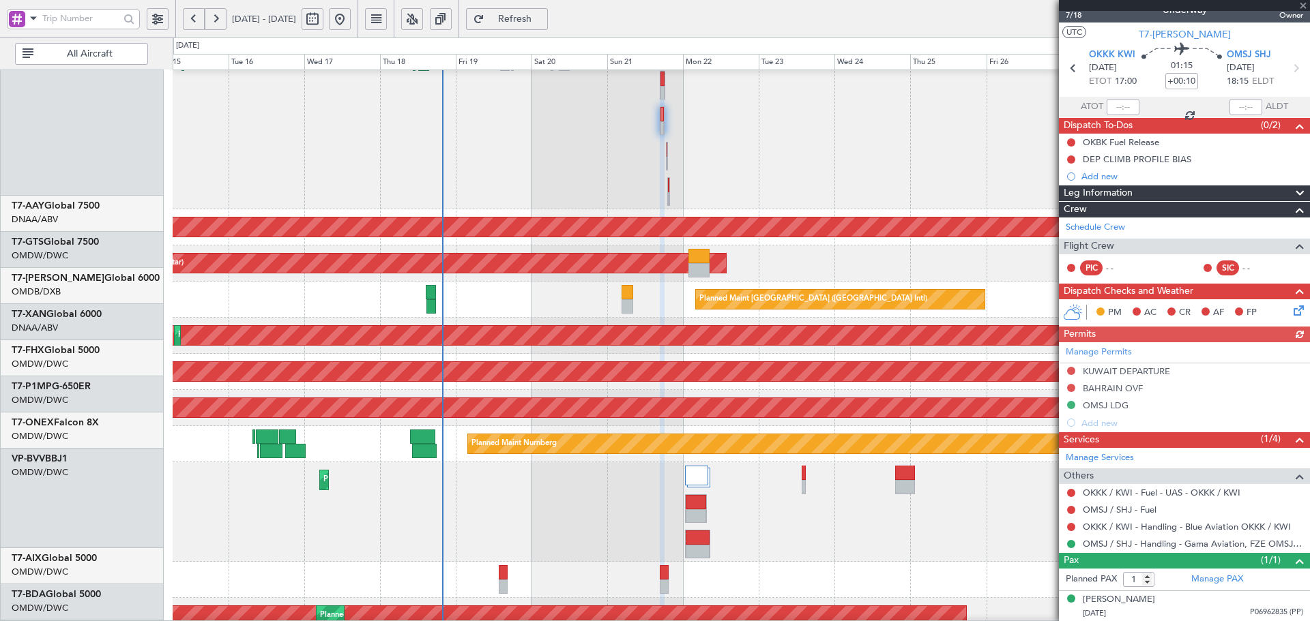
scroll to position [304, 0]
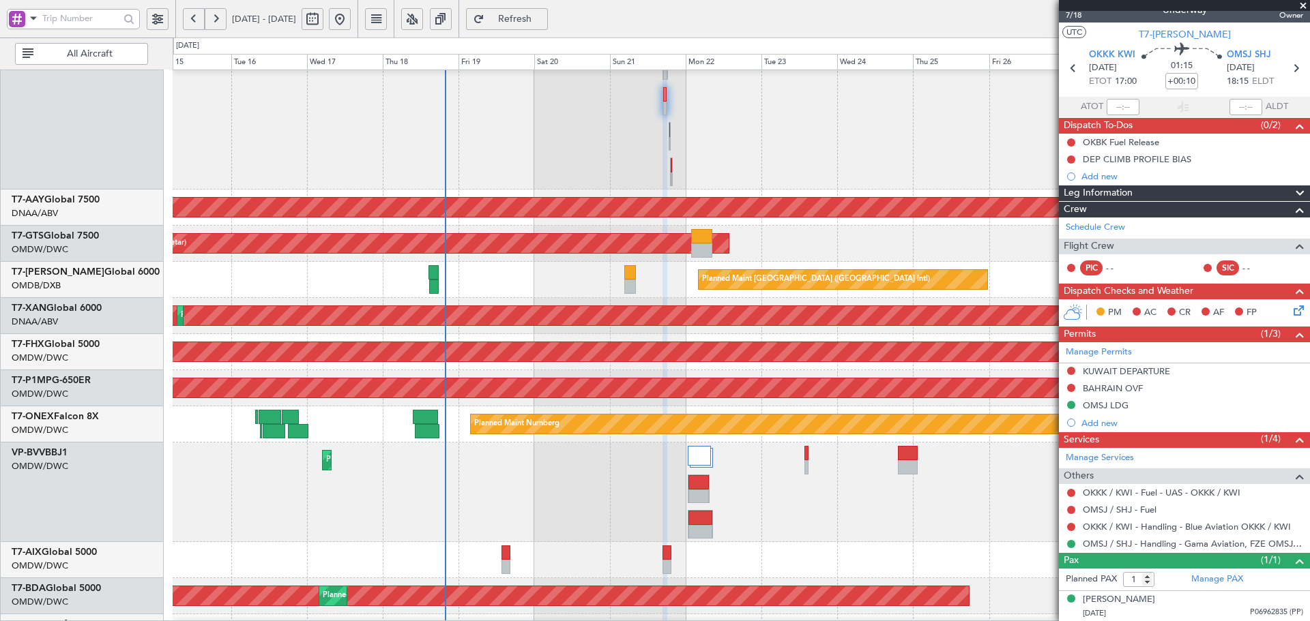
click at [637, 299] on div "AOG Maint Dubai (Al Maktoum Intl) Planned Maint Dubai (Al Maktoum Intl)" at bounding box center [741, 316] width 1136 height 36
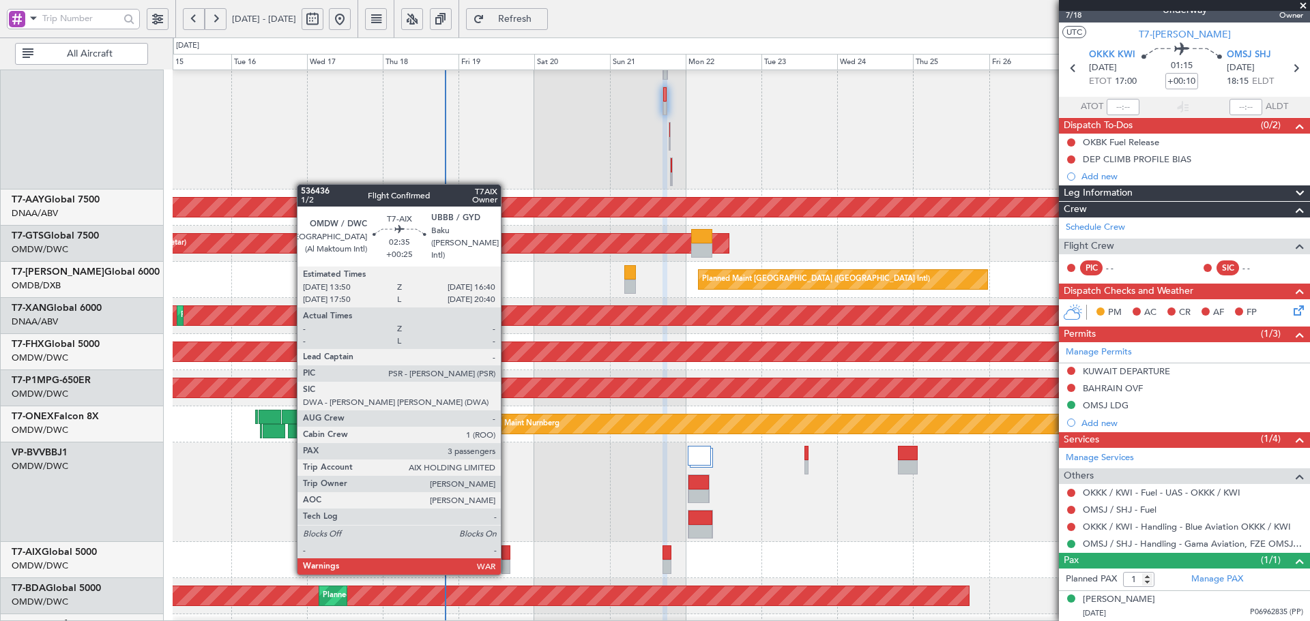
click at [507, 560] on div at bounding box center [506, 567] width 10 height 14
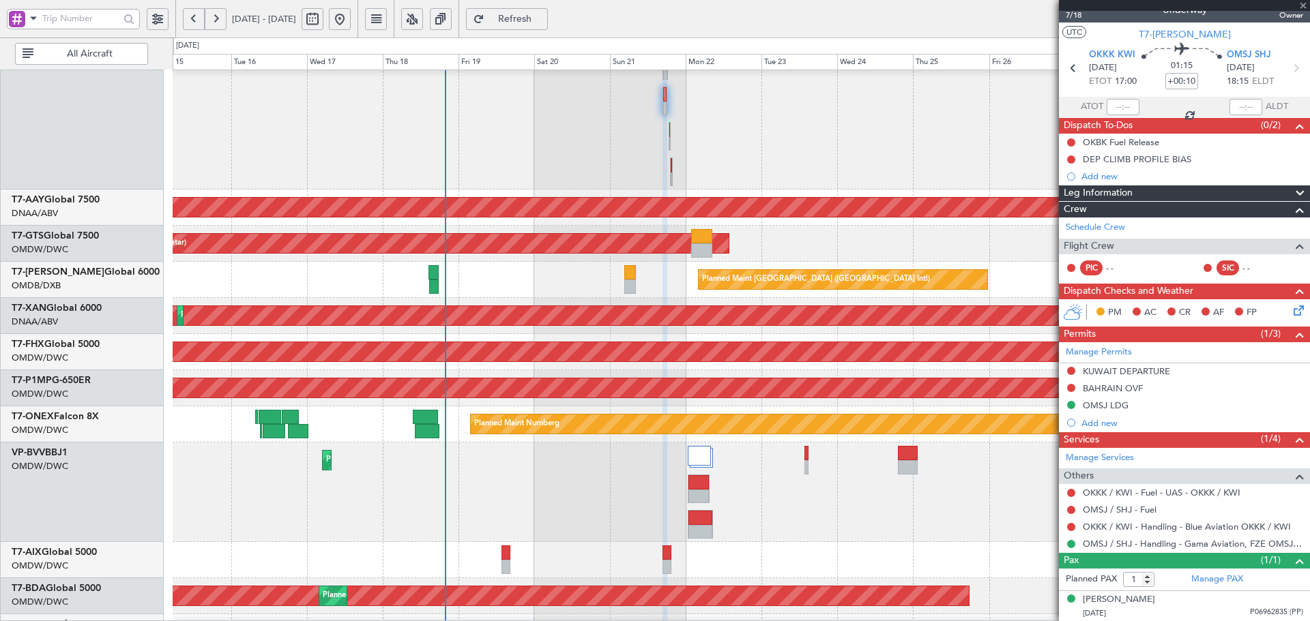
type input "+00:25"
type input "3"
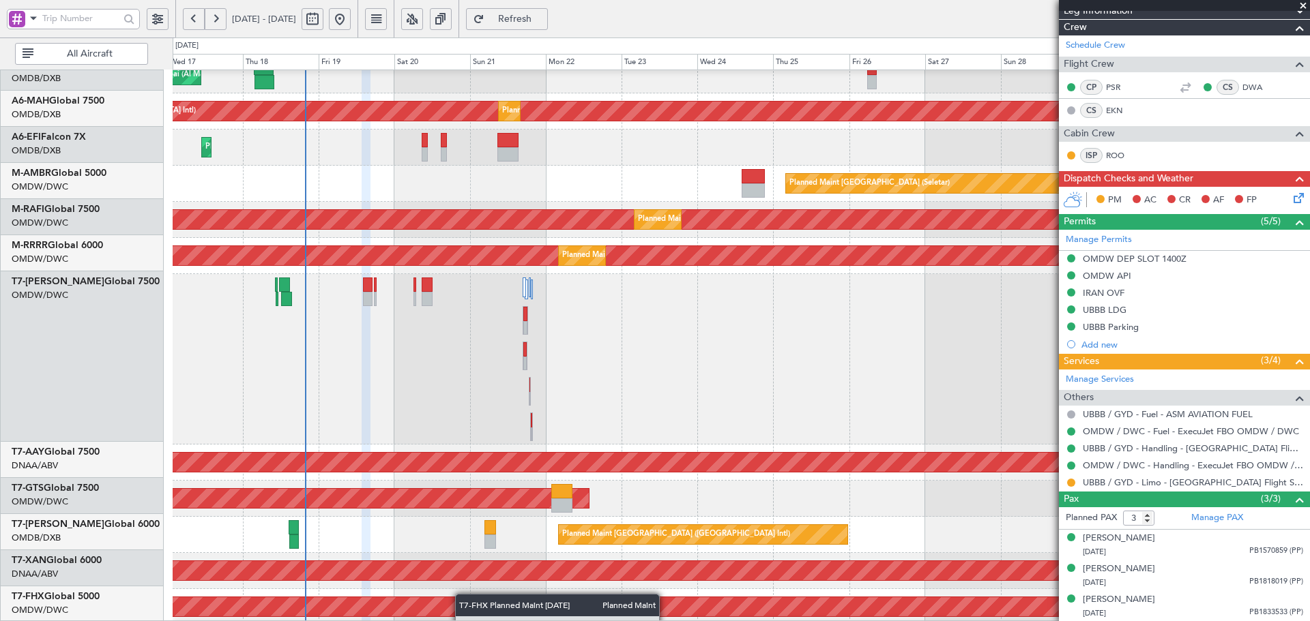
scroll to position [44, 0]
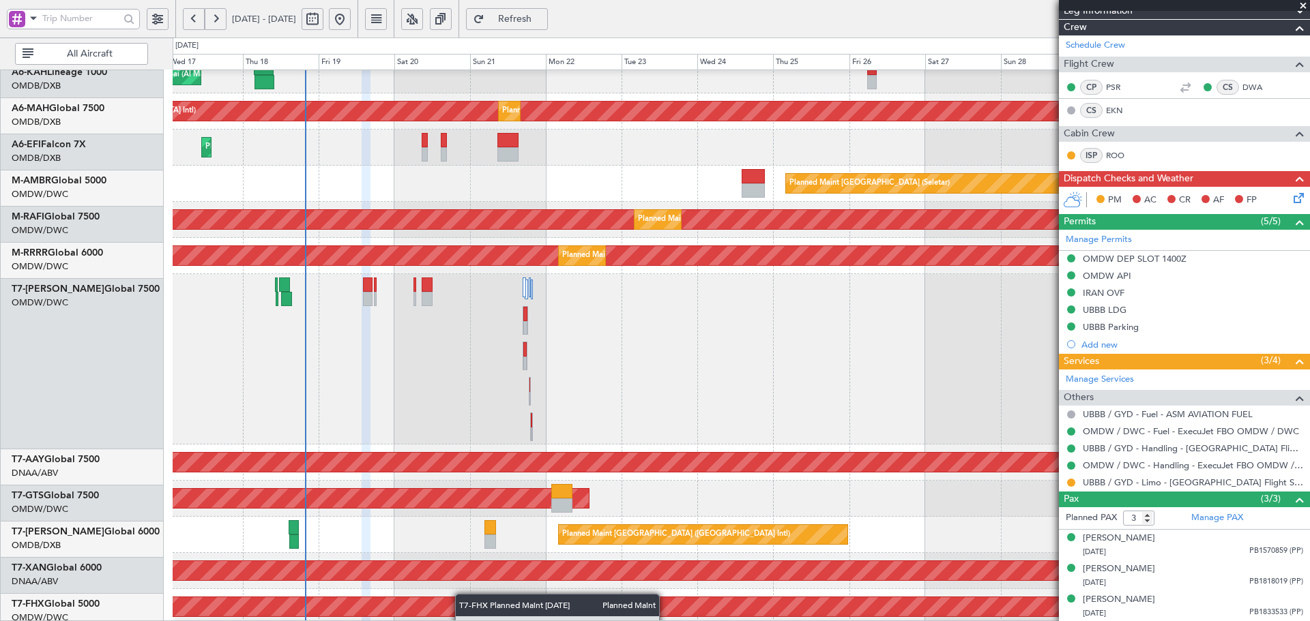
click at [457, 599] on div "Planned Maint [GEOGRAPHIC_DATA] ([GEOGRAPHIC_DATA])" at bounding box center [741, 607] width 1136 height 36
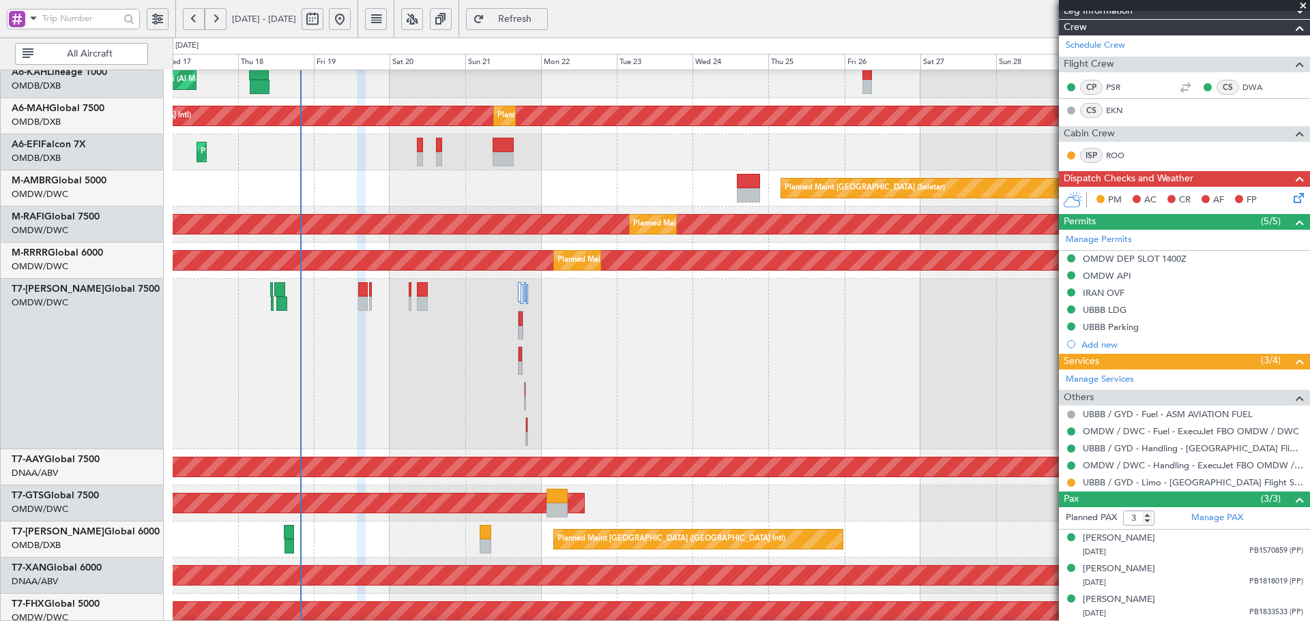
scroll to position [0, 0]
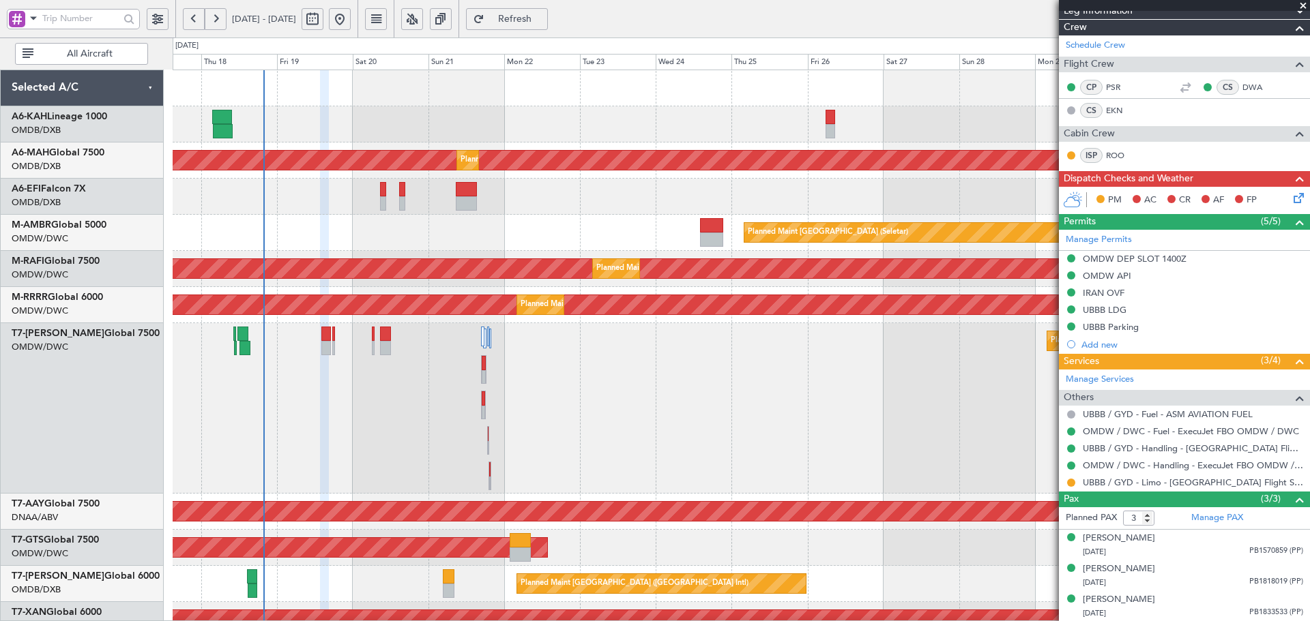
click at [349, 327] on div "Planned Maint Dubai (Al Maktoum Intl) Planned Maint Dubai (Dubai Intl) Planned …" at bounding box center [741, 566] width 1136 height 993
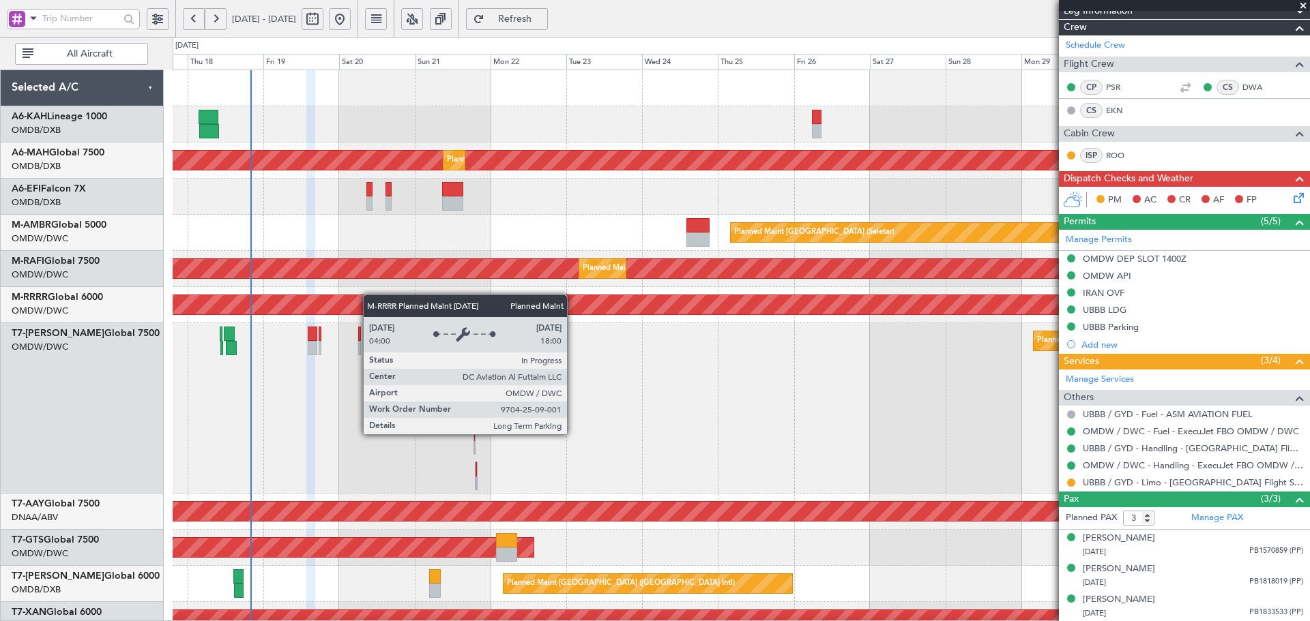
click at [370, 295] on div "Planned Maint Dubai (Al Maktoum Intl) Planned Maint Dubai (Dubai Intl) Planned …" at bounding box center [741, 566] width 1136 height 993
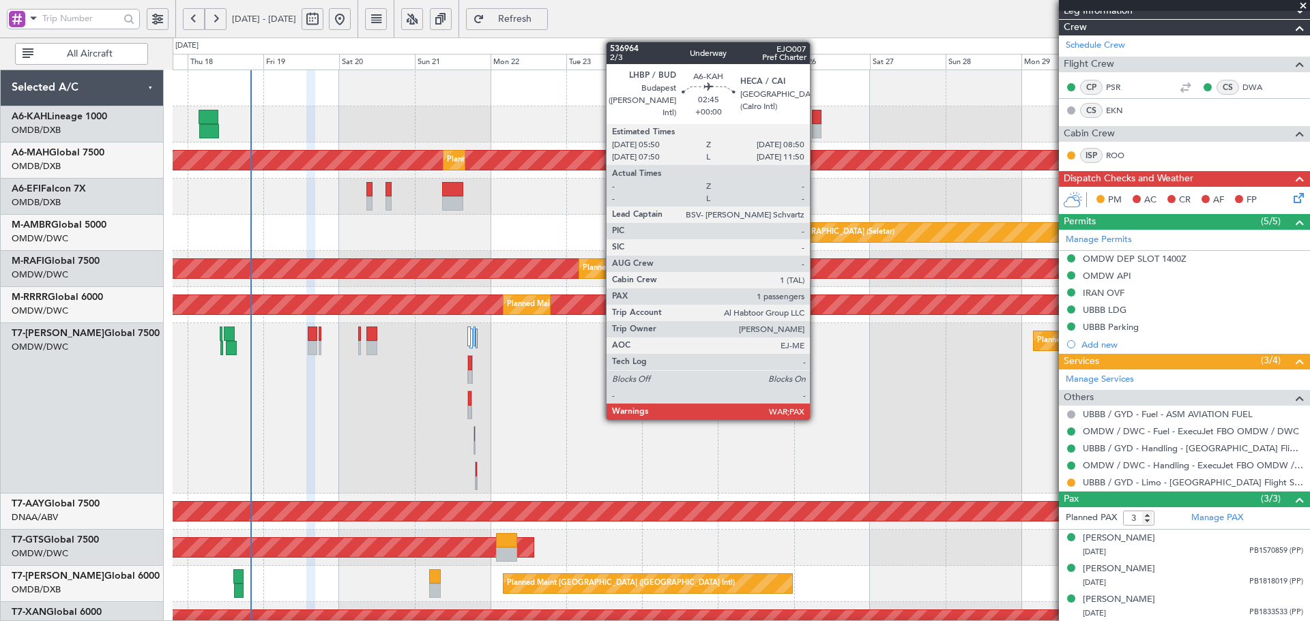
click at [816, 117] on div at bounding box center [817, 117] width 10 height 14
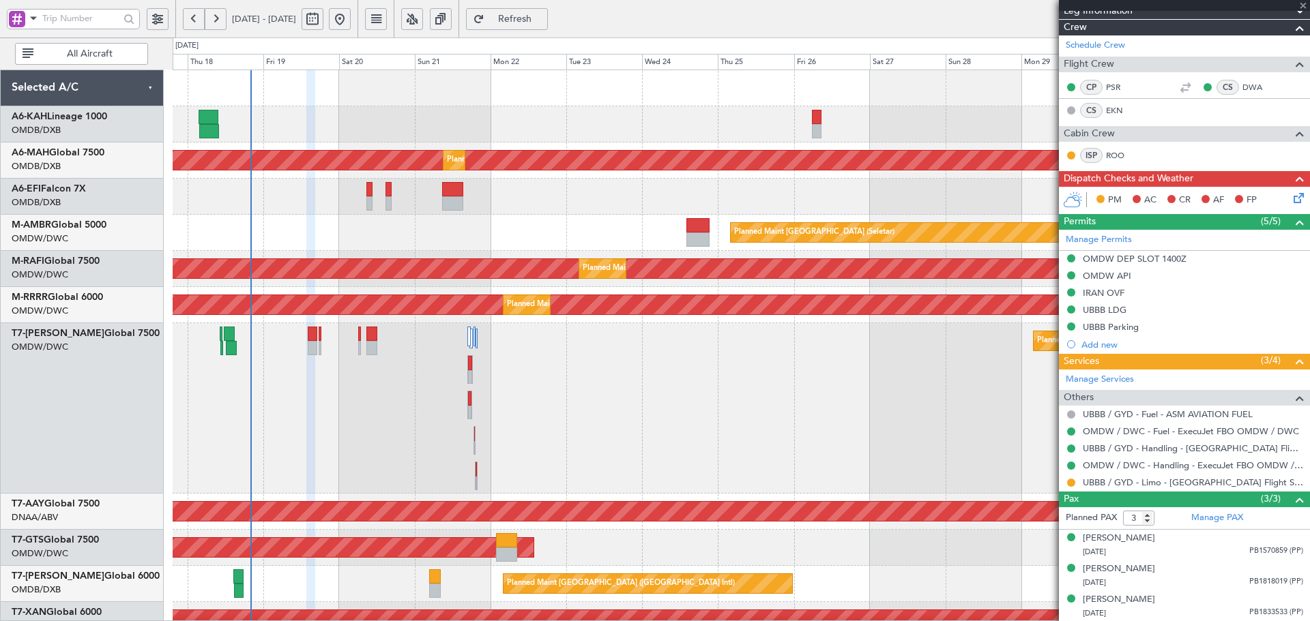
type input "13"
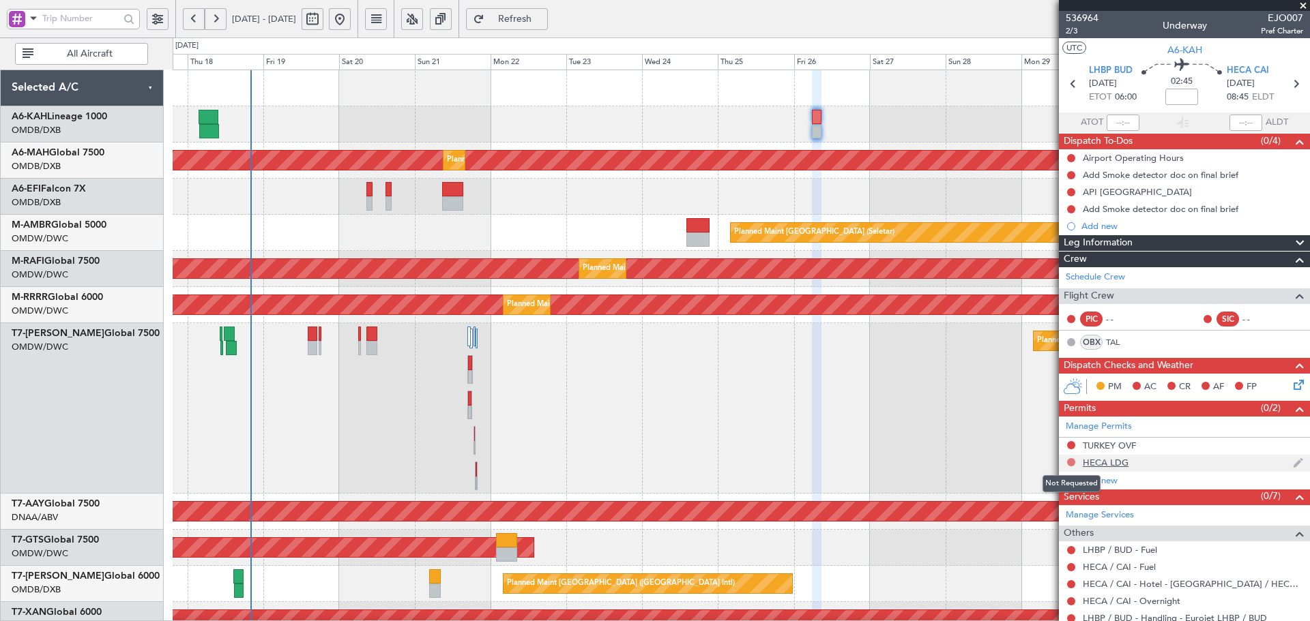
click at [1072, 463] on button at bounding box center [1071, 462] width 8 height 8
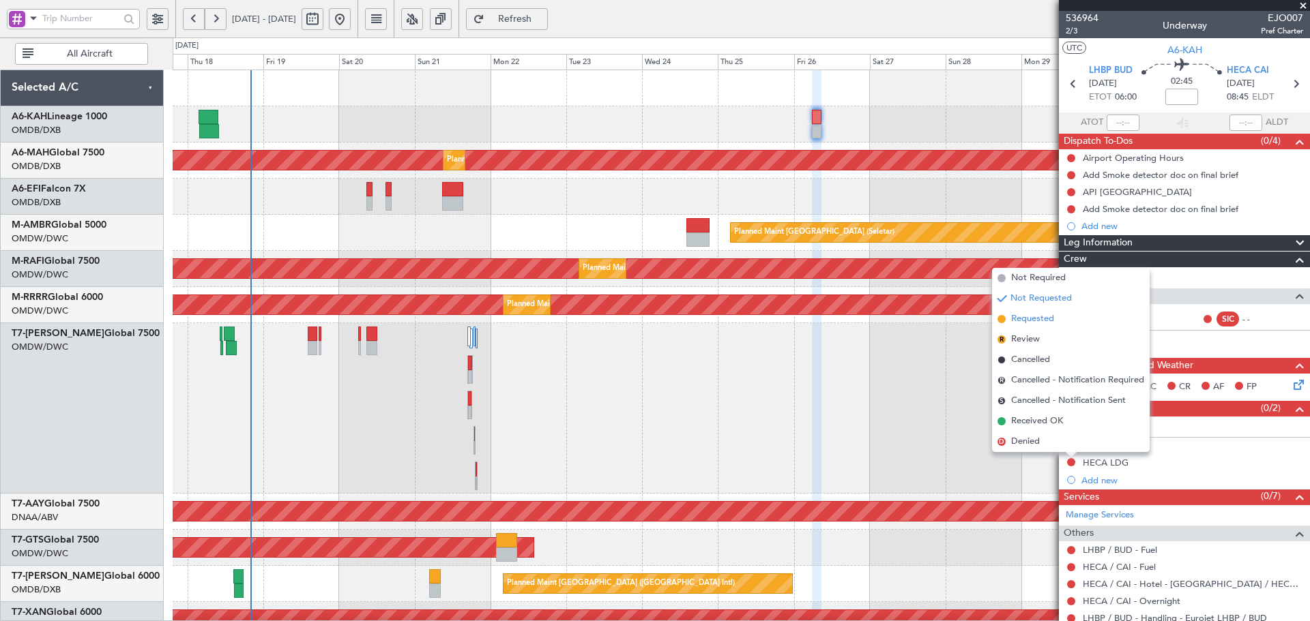
click at [1029, 317] on span "Requested" at bounding box center [1032, 319] width 43 height 14
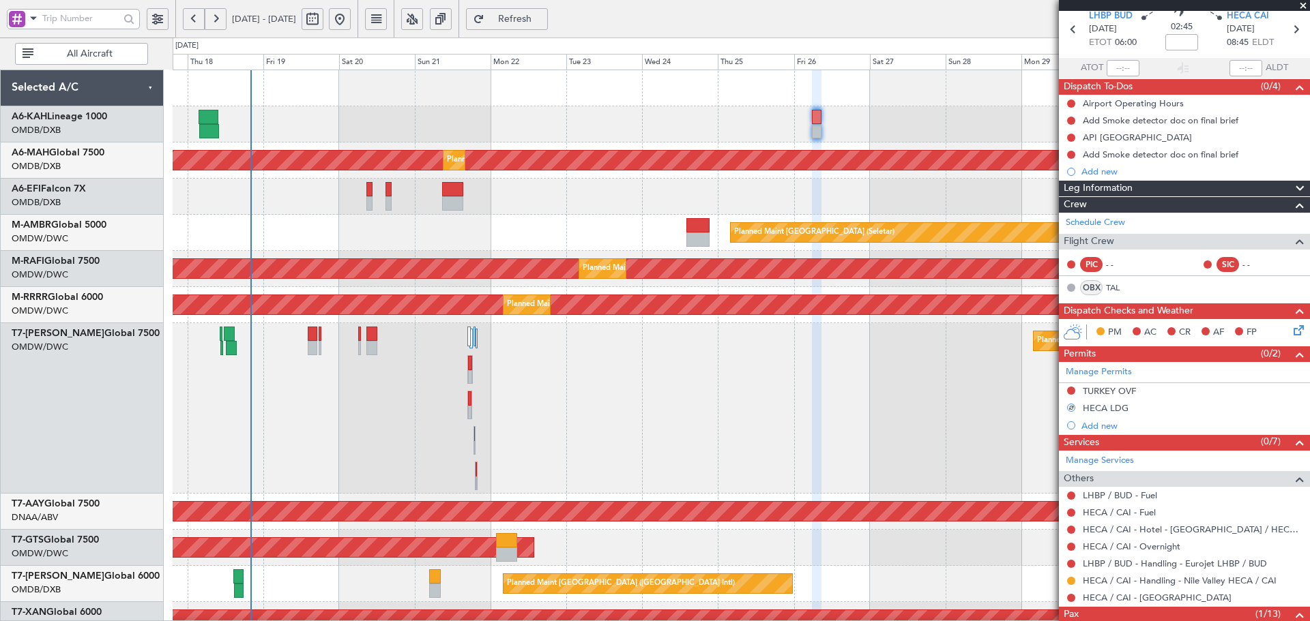
scroll to position [126, 0]
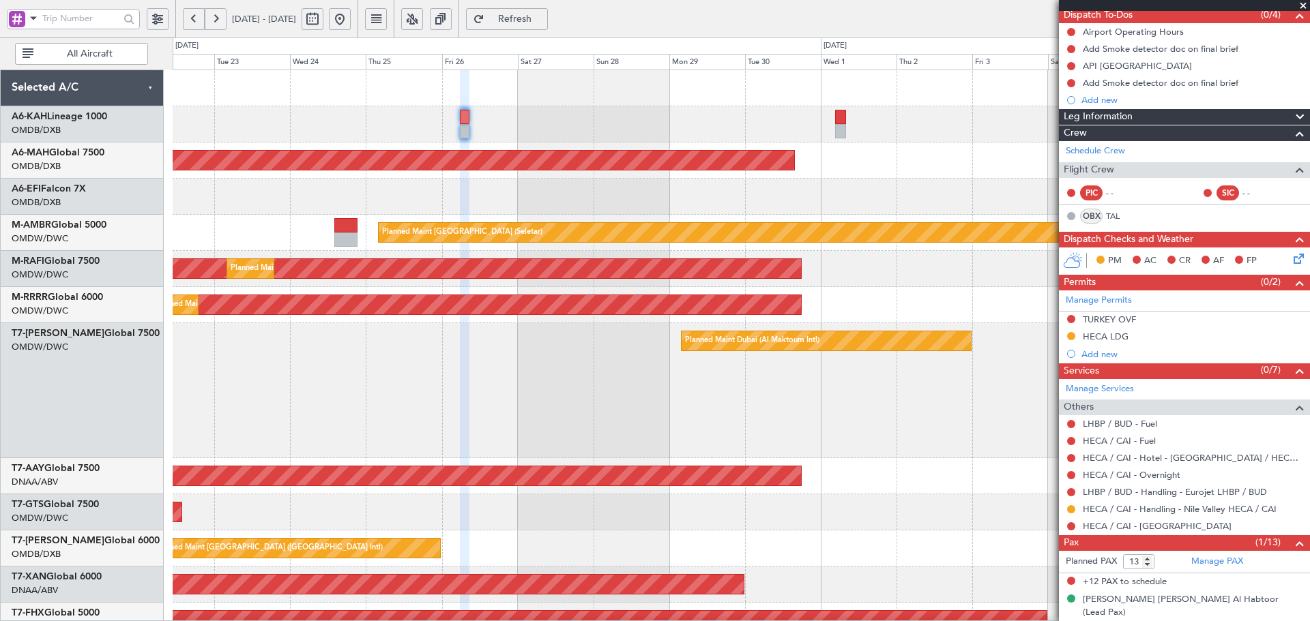
click at [512, 143] on div "Planned Maint Dubai (Dubai Intl) Planned Maint Dubai (Dubai Intl) Planned Maint…" at bounding box center [741, 531] width 1136 height 922
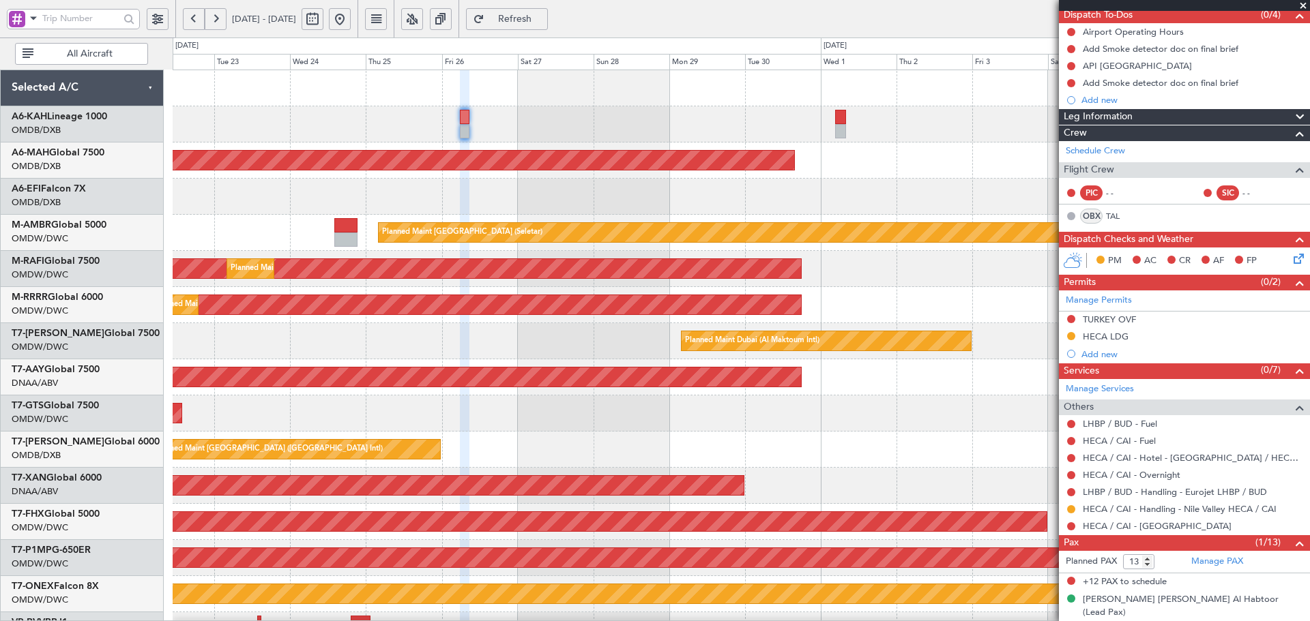
scroll to position [0, 0]
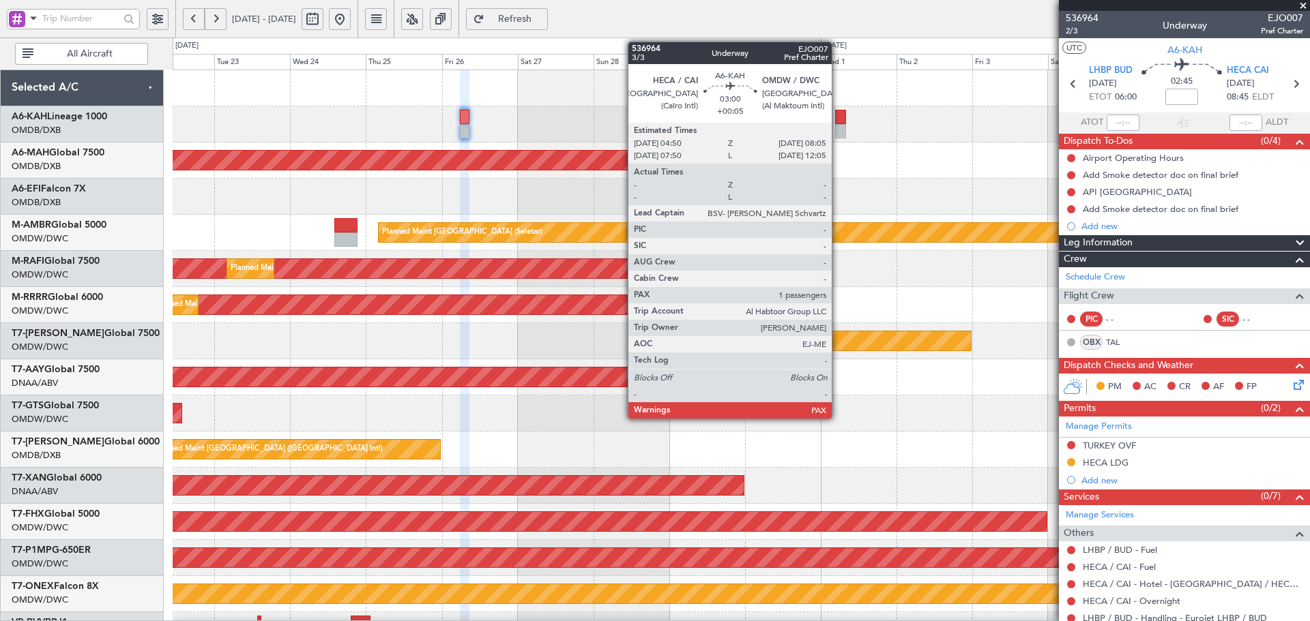
click at [838, 121] on div at bounding box center [840, 117] width 11 height 14
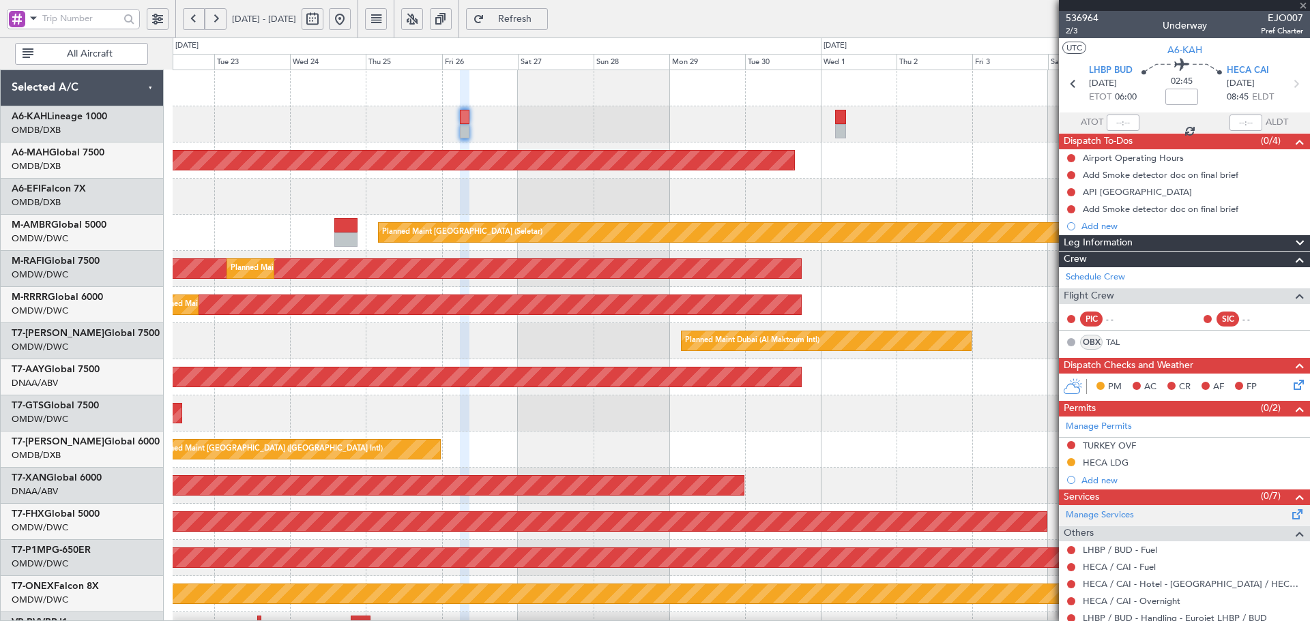
type input "+00:05"
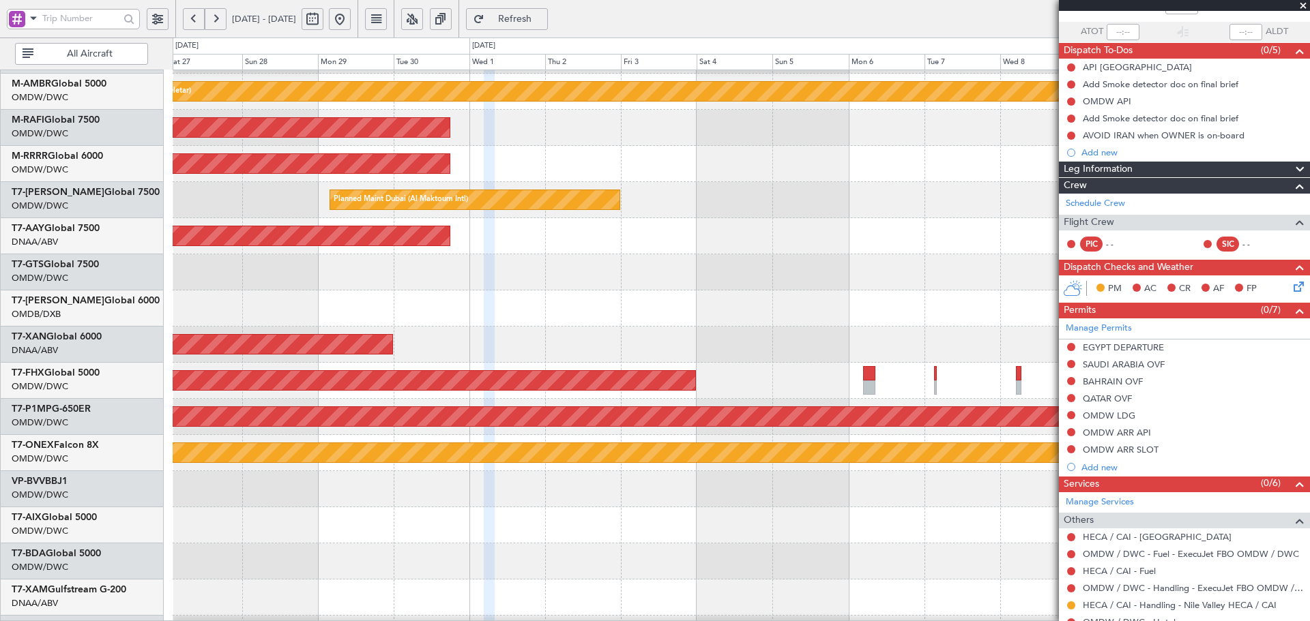
click at [135, 185] on div "Planned Maint Singapore (Seletar) Planned Maint Dubai (Al Maktoum Intl) Planned…" at bounding box center [655, 330] width 1310 height 584
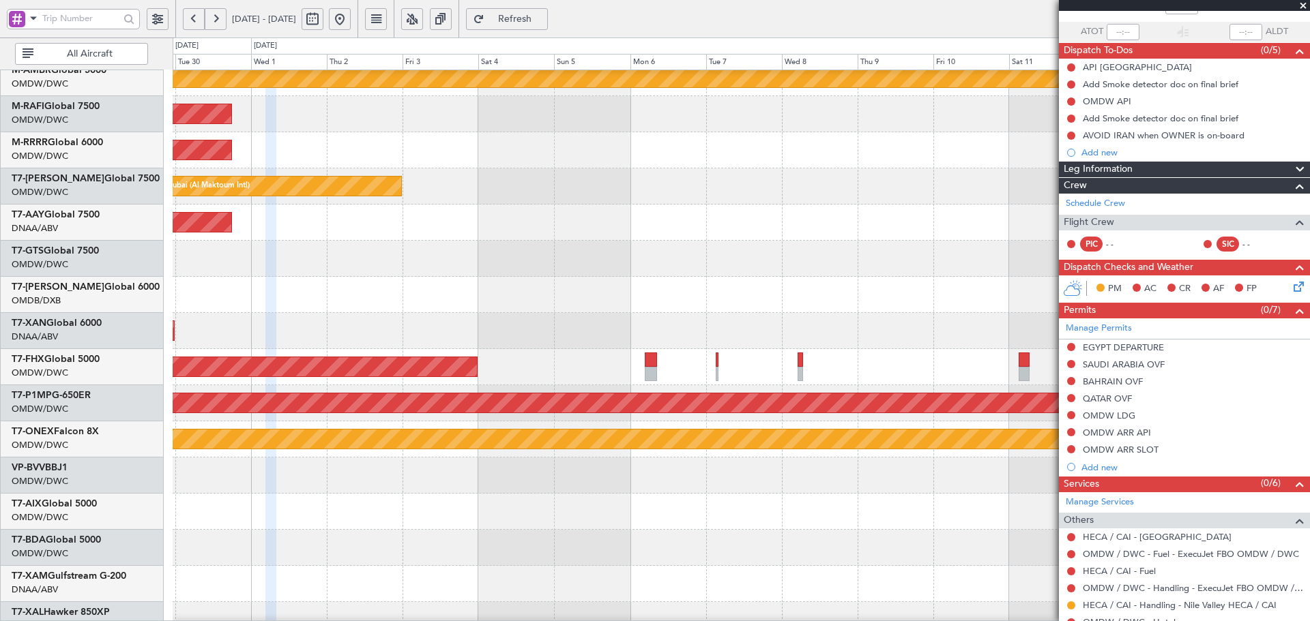
click at [312, 353] on div "Planned Maint [GEOGRAPHIC_DATA] ([GEOGRAPHIC_DATA])" at bounding box center [741, 367] width 1136 height 36
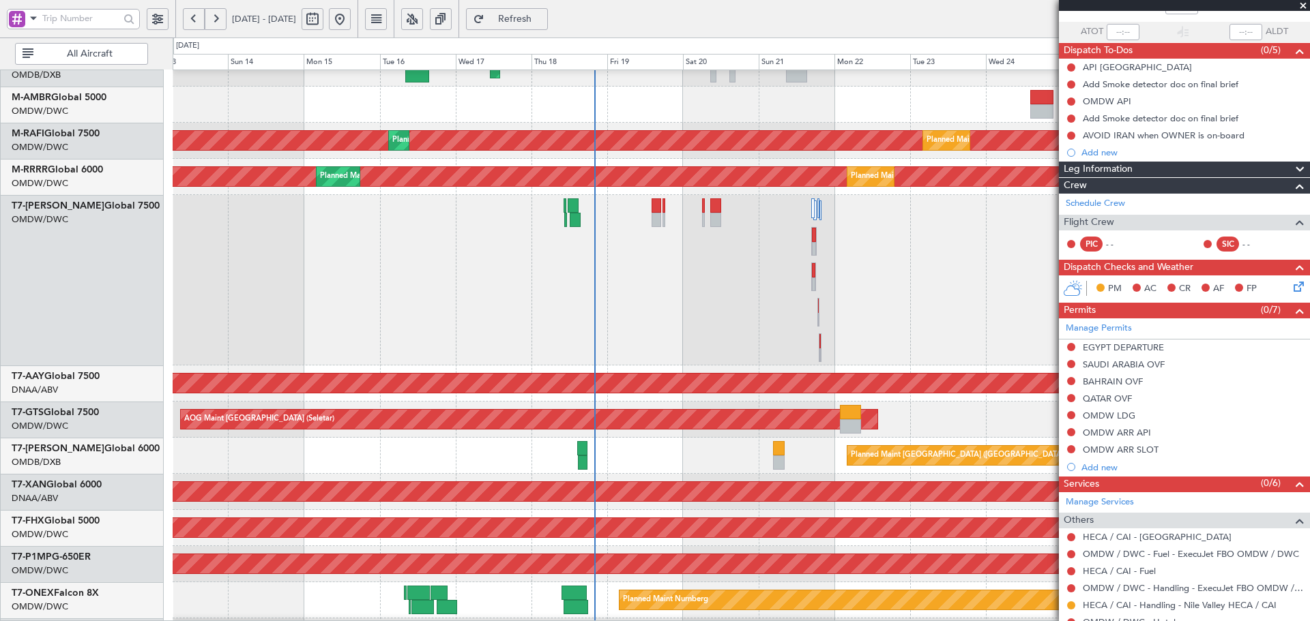
scroll to position [128, 0]
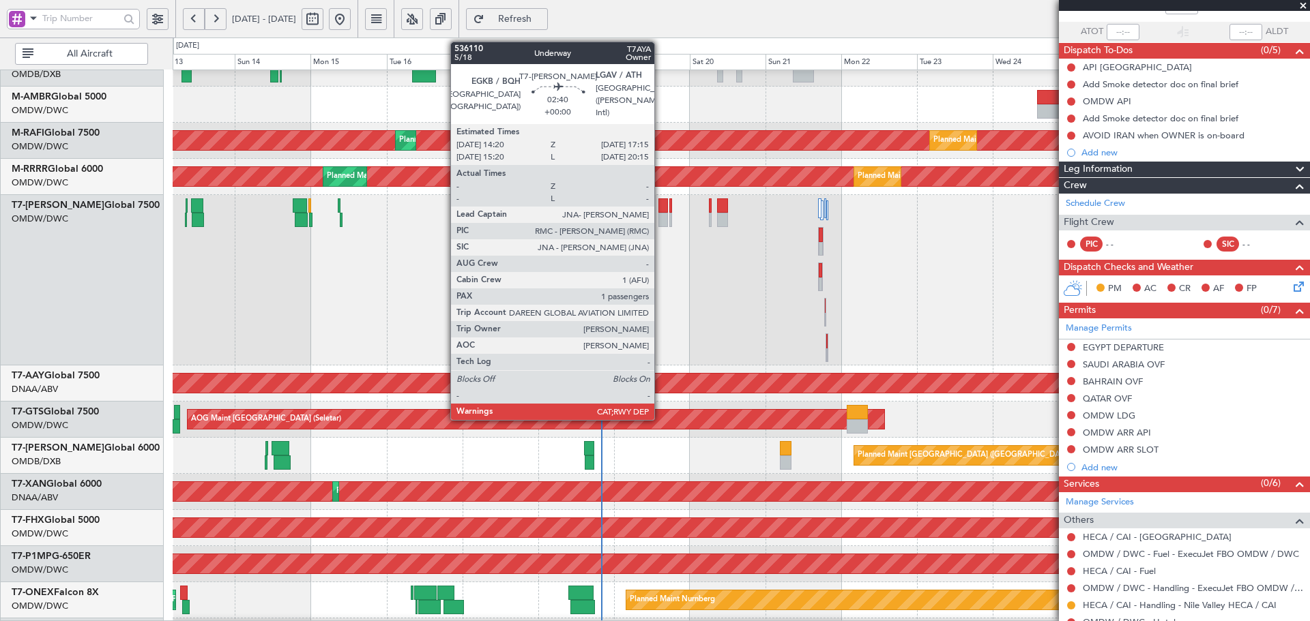
click at [660, 209] on div at bounding box center [663, 206] width 10 height 14
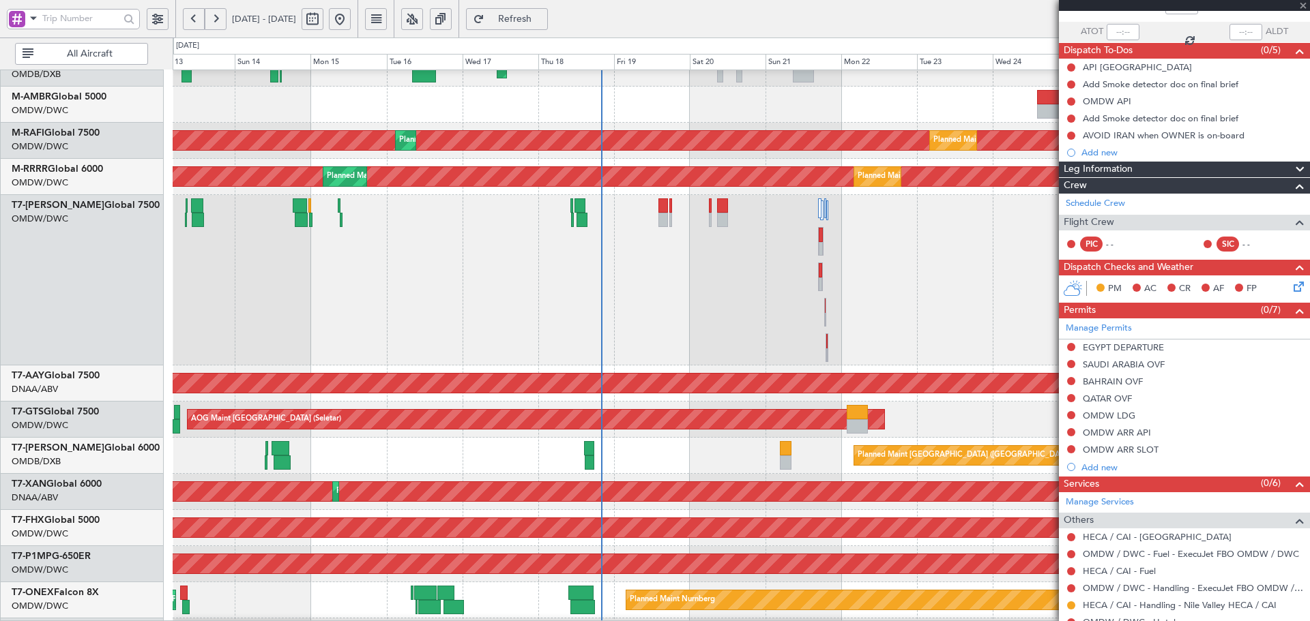
type input "1"
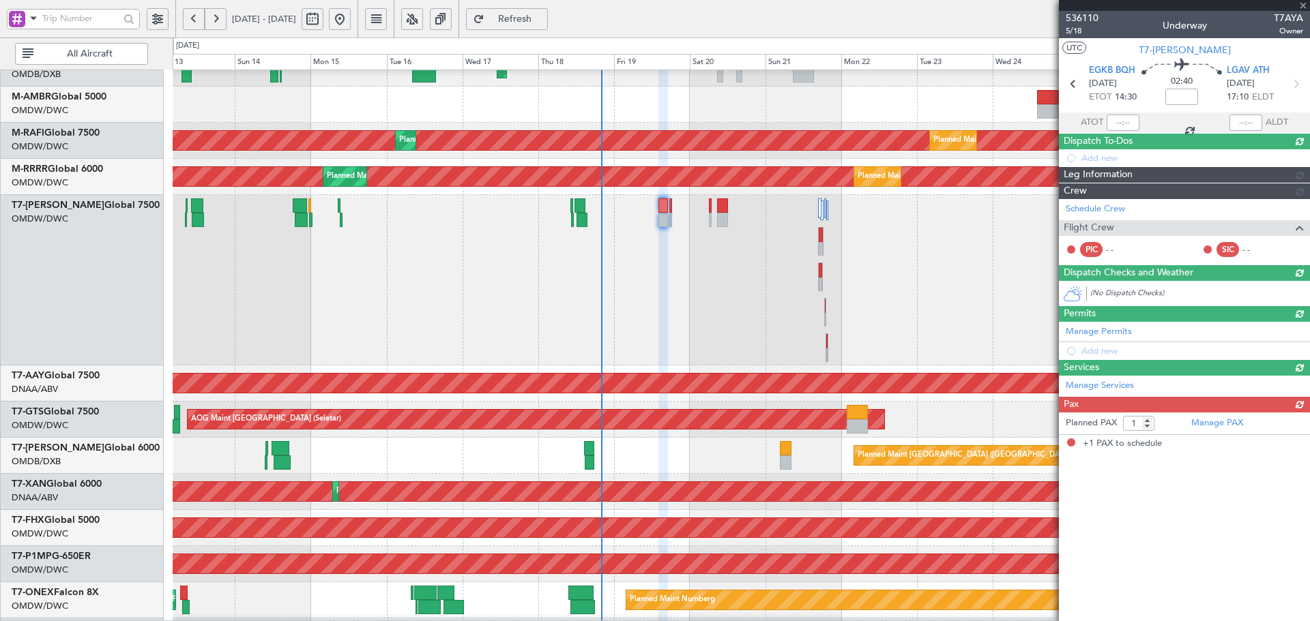
scroll to position [0, 0]
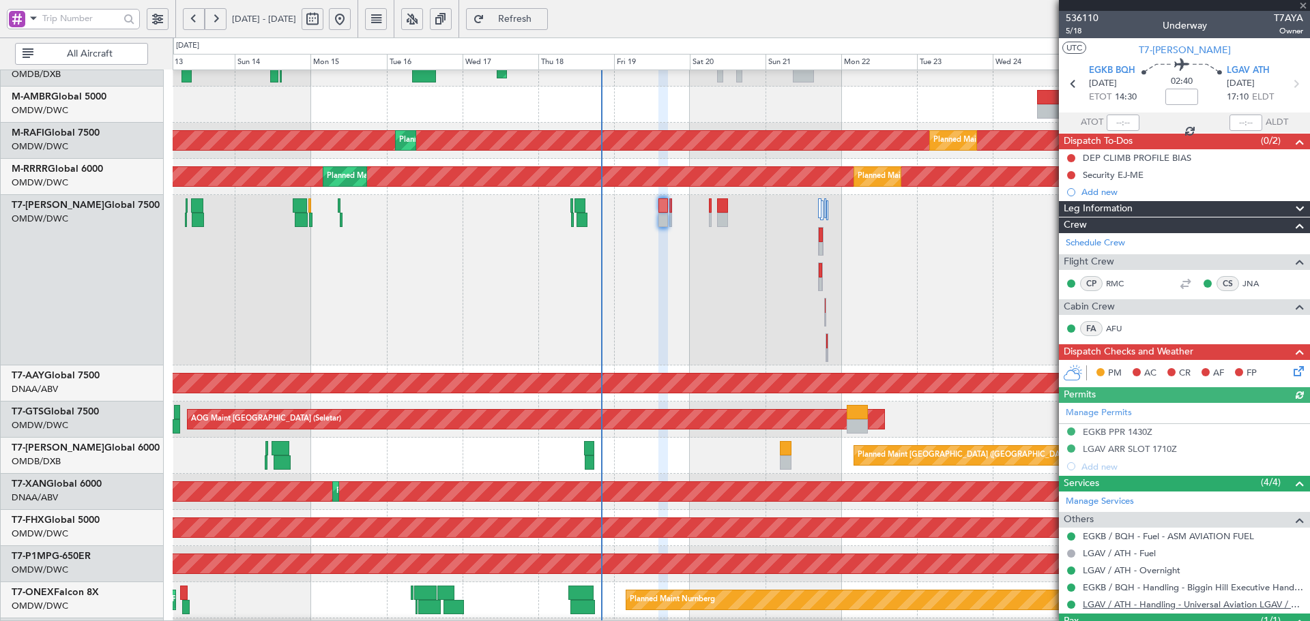
click at [1229, 606] on link "LGAV / ATH - Handling - Universal Aviation LGAV / ATH" at bounding box center [1193, 605] width 220 height 12
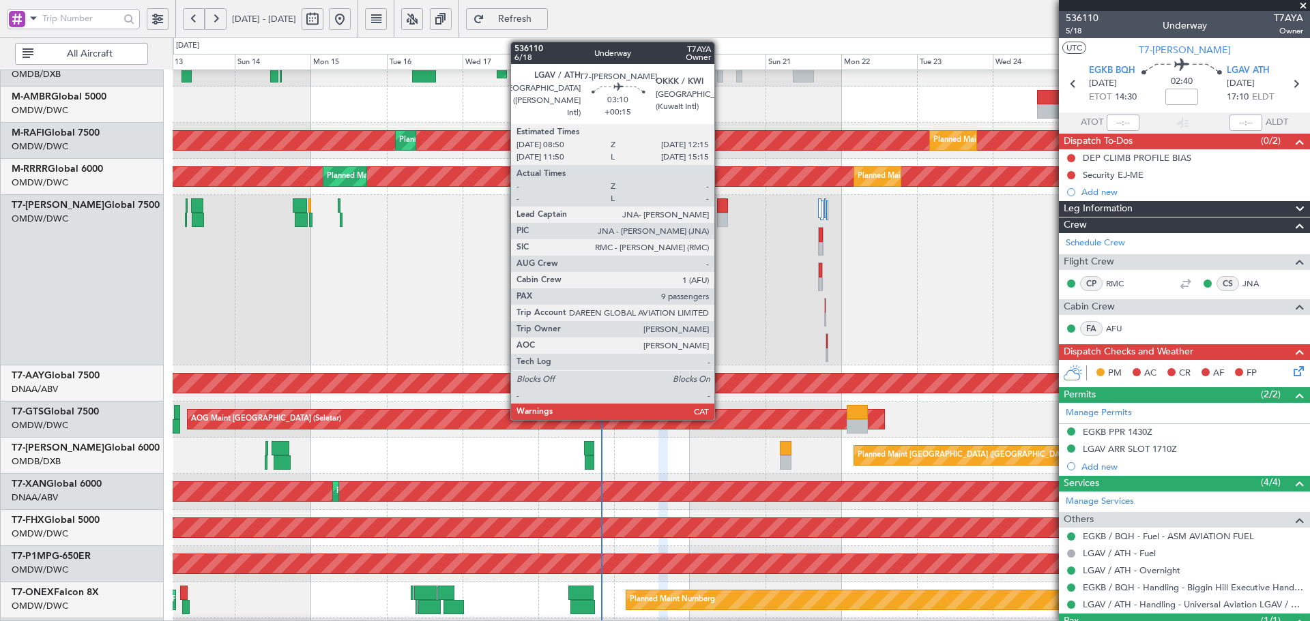
click at [720, 204] on div at bounding box center [722, 206] width 11 height 14
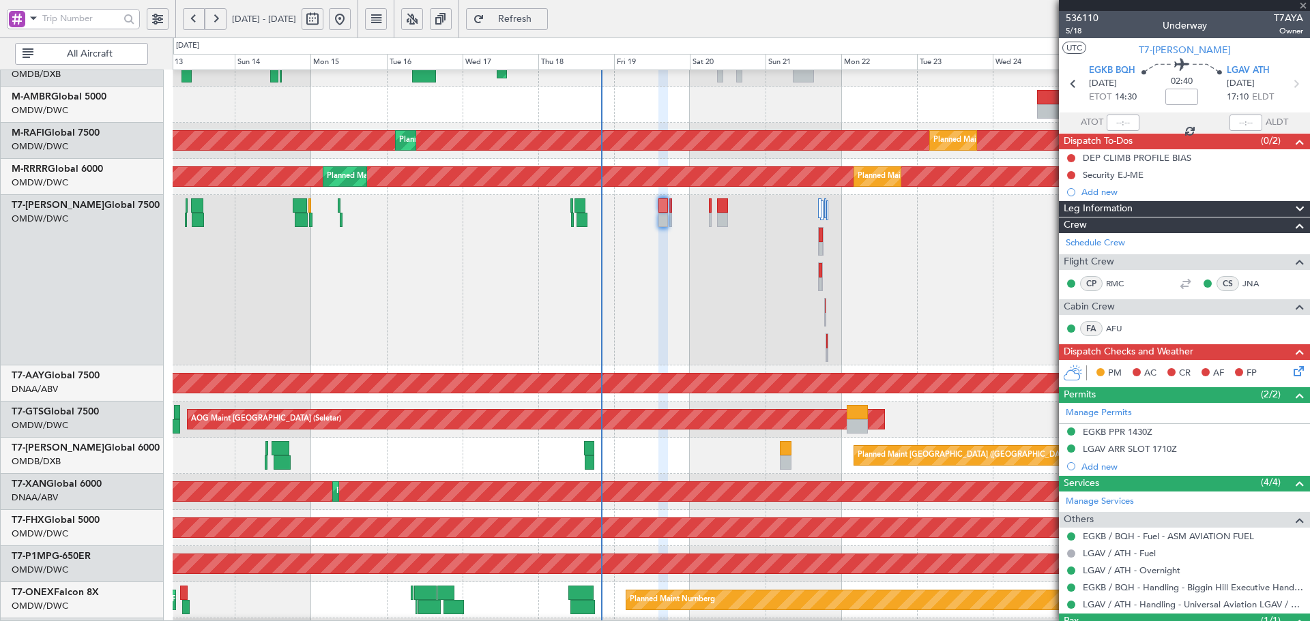
type input "+00:15"
type input "9"
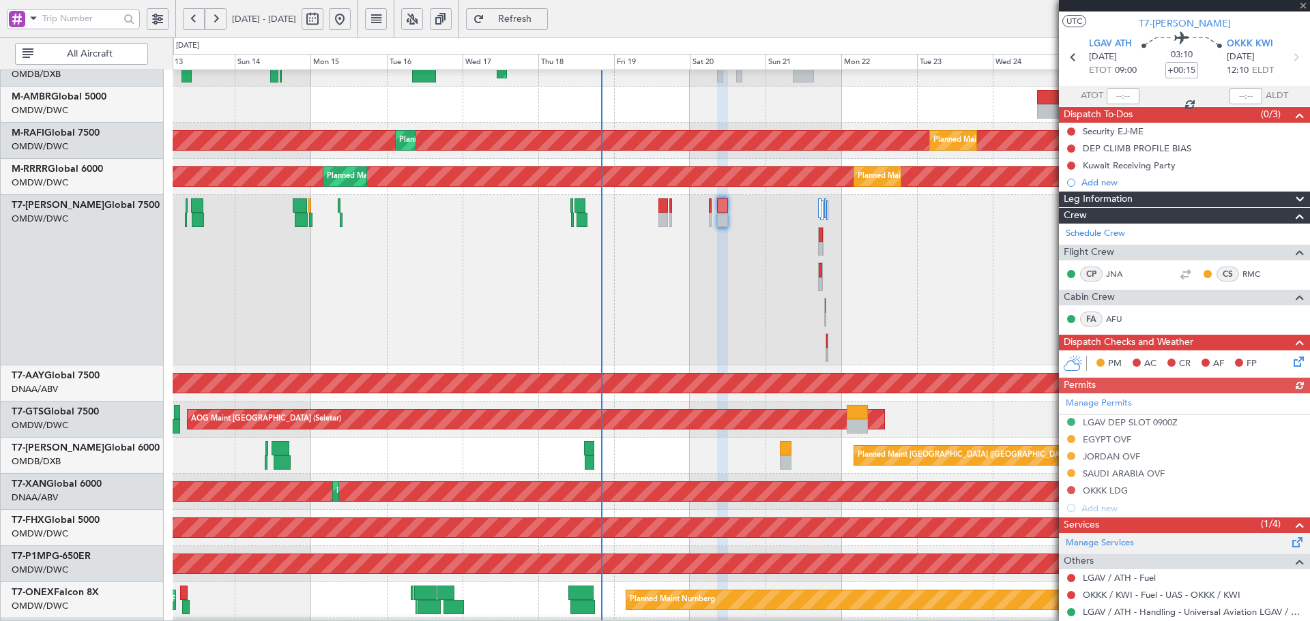
scroll to position [46, 0]
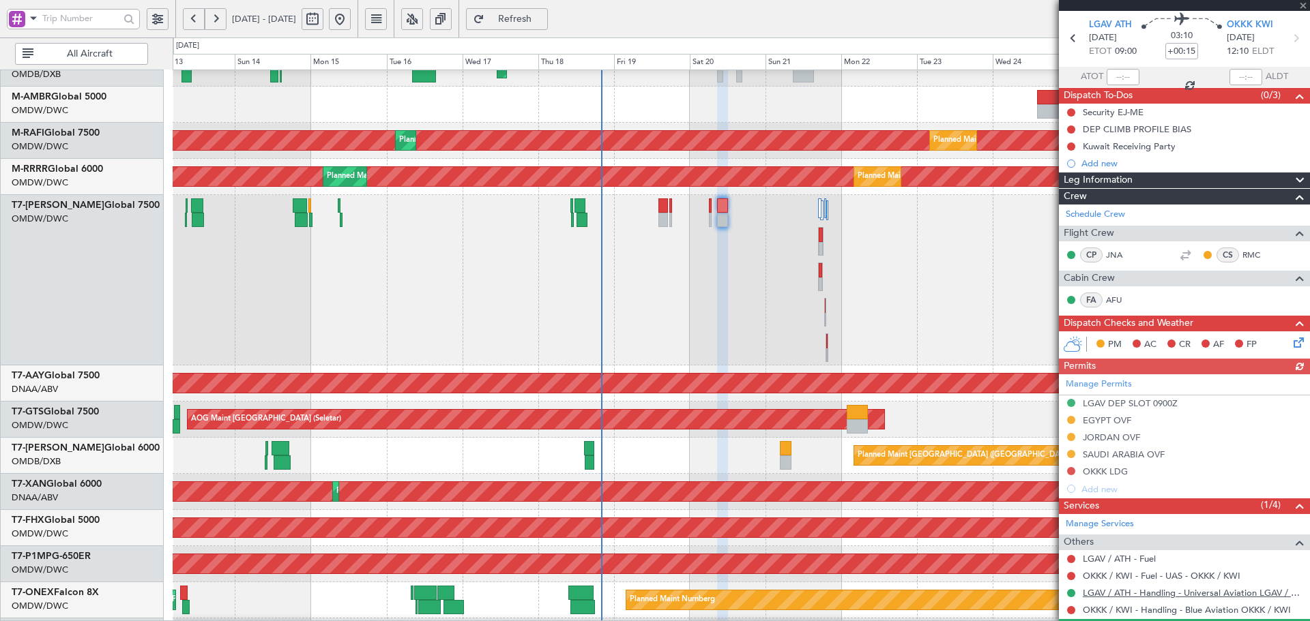
click at [1249, 595] on link "LGAV / ATH - Handling - Universal Aviation LGAV / ATH" at bounding box center [1193, 593] width 220 height 12
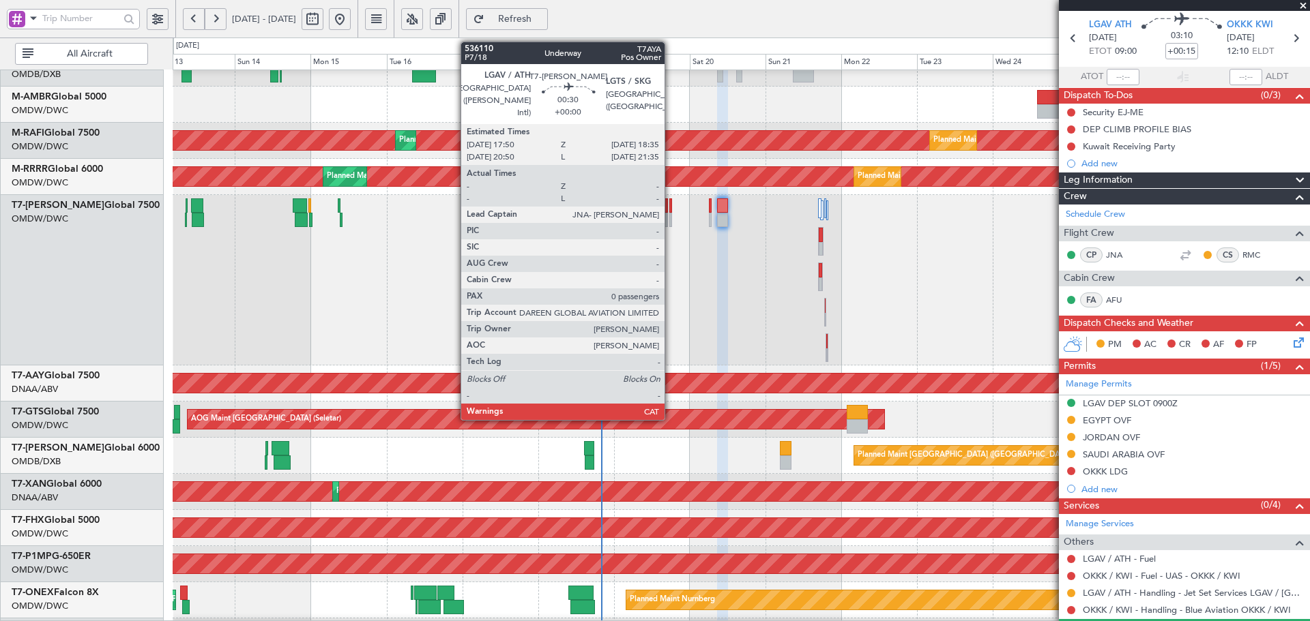
click at [671, 209] on div at bounding box center [670, 206] width 3 height 14
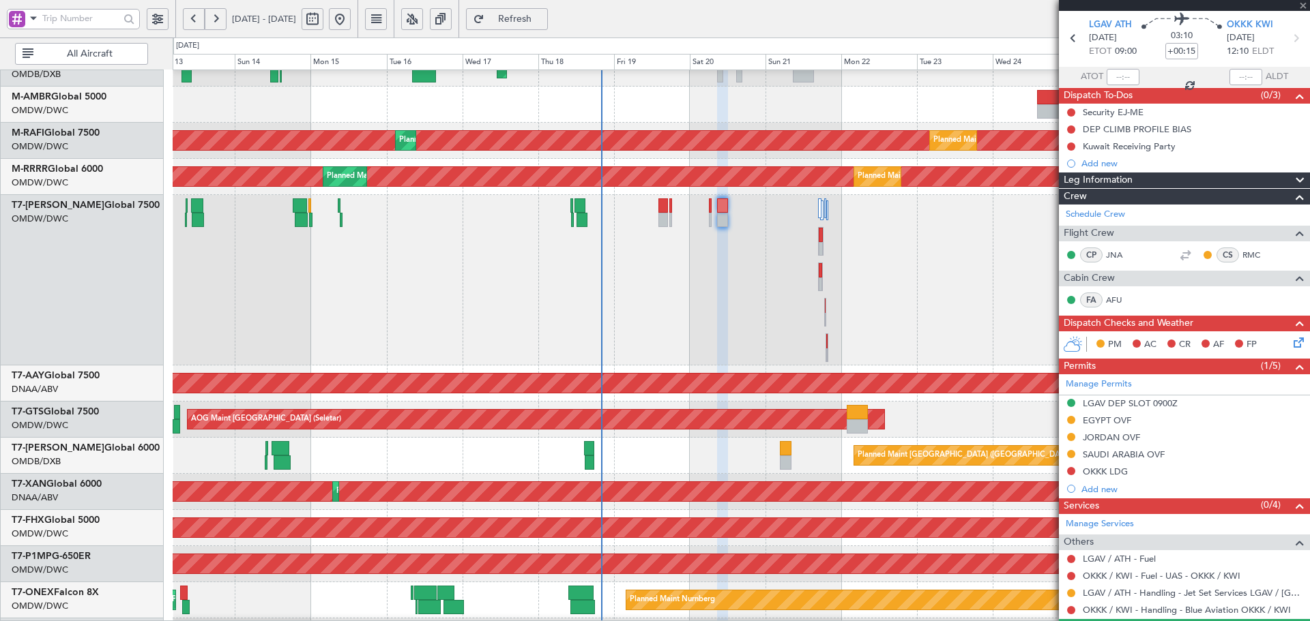
type input "0"
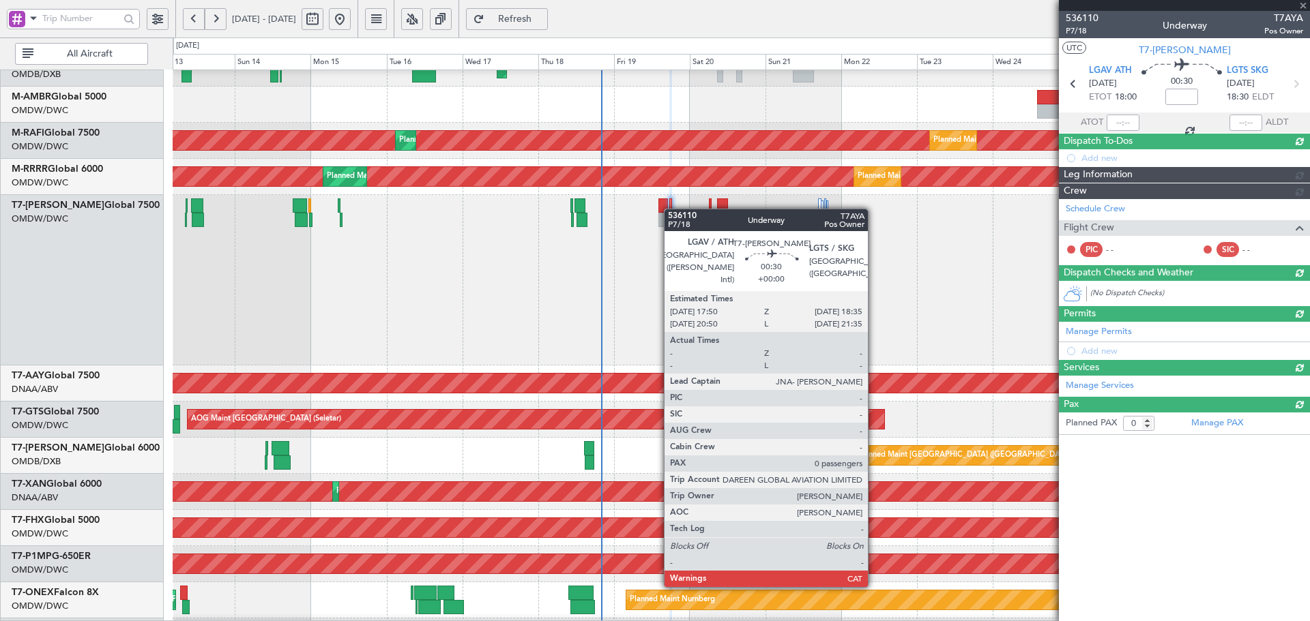
scroll to position [0, 0]
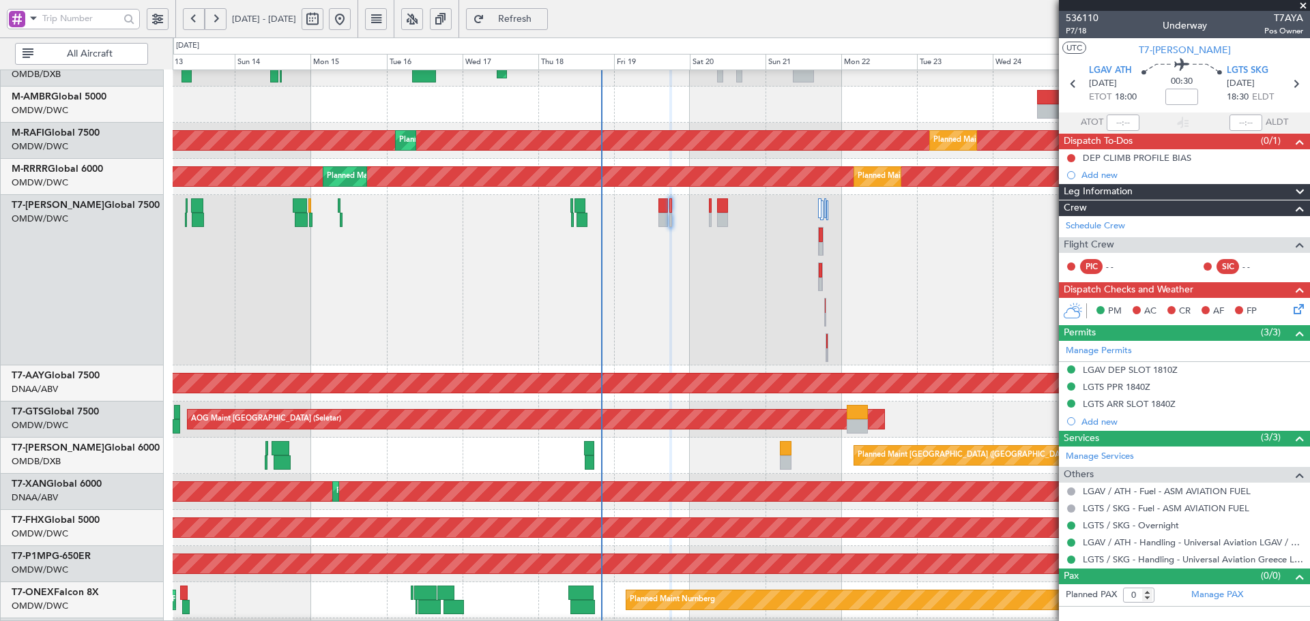
click at [543, 18] on span "Refresh" at bounding box center [515, 19] width 56 height 10
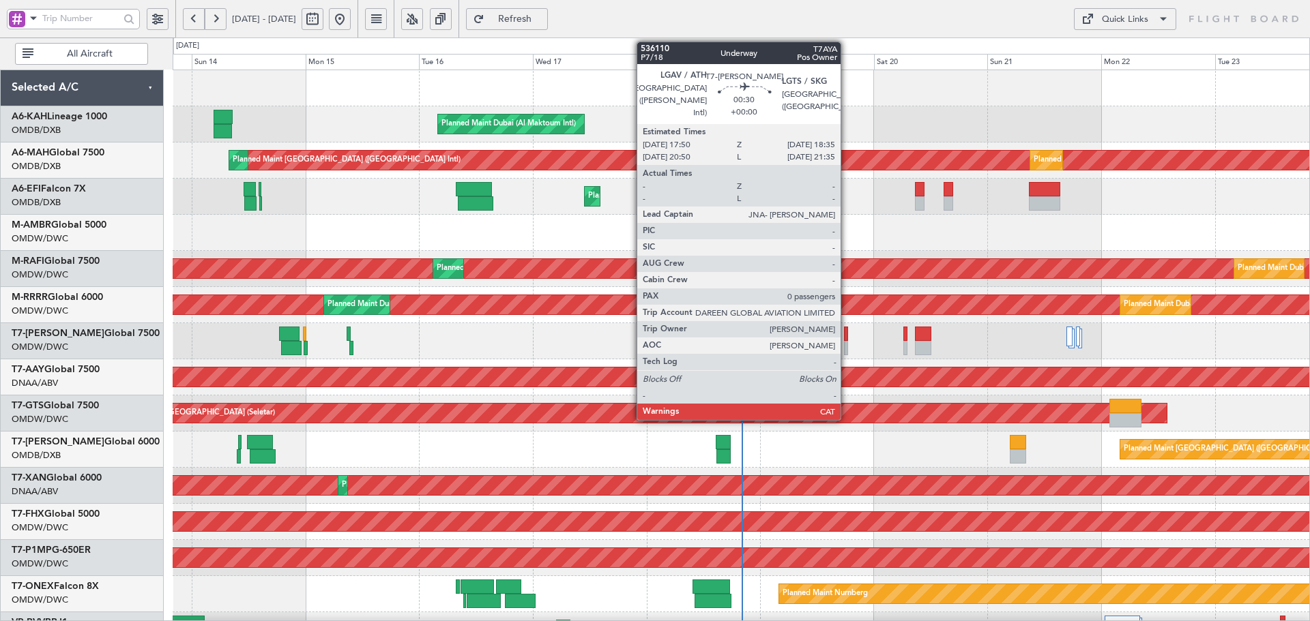
click at [847, 333] on div at bounding box center [846, 334] width 4 height 14
click at [846, 333] on div at bounding box center [846, 334] width 4 height 14
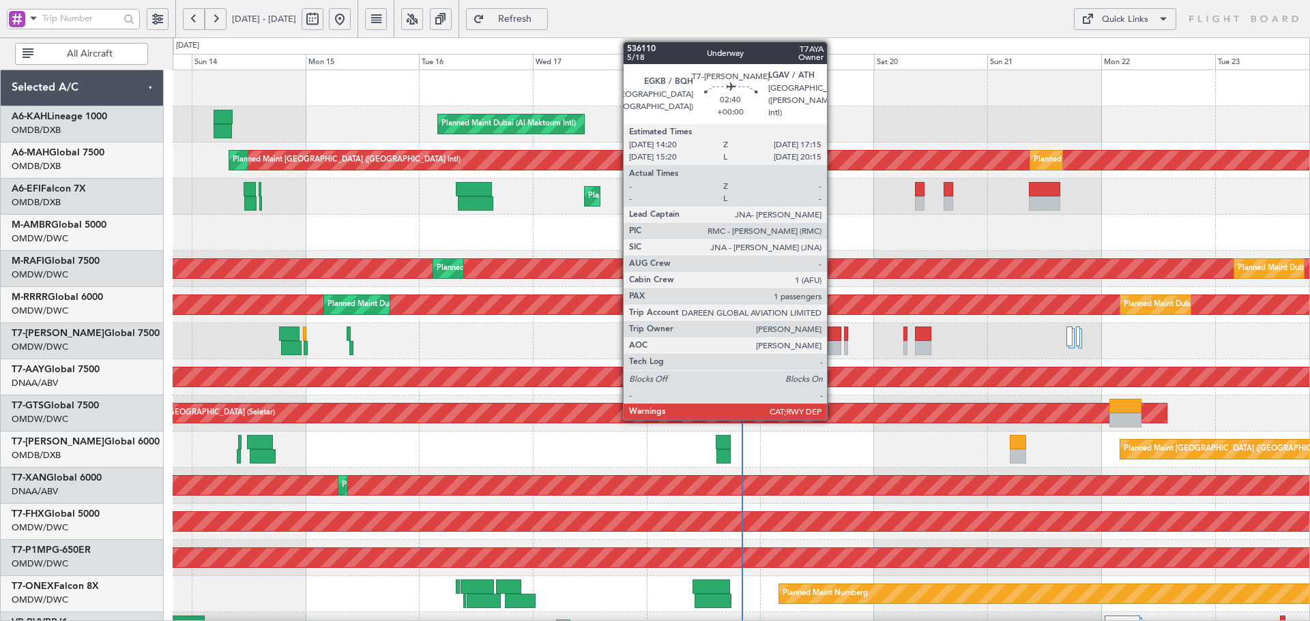
click at [833, 334] on div at bounding box center [834, 334] width 14 height 14
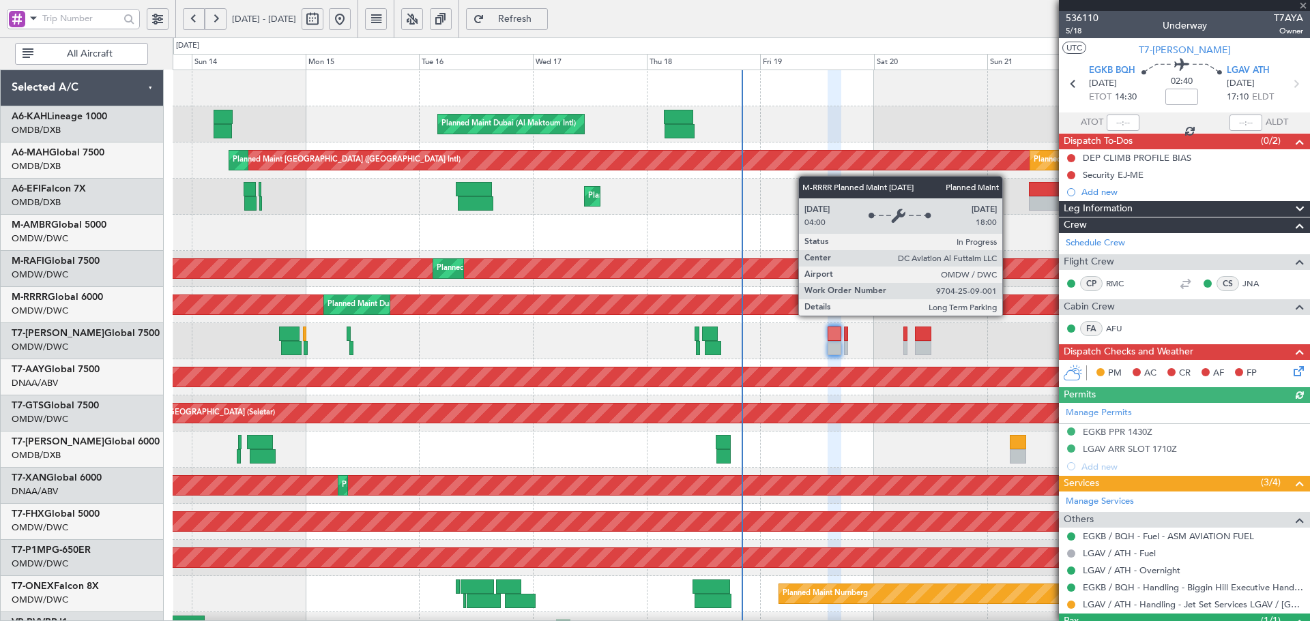
scroll to position [61, 0]
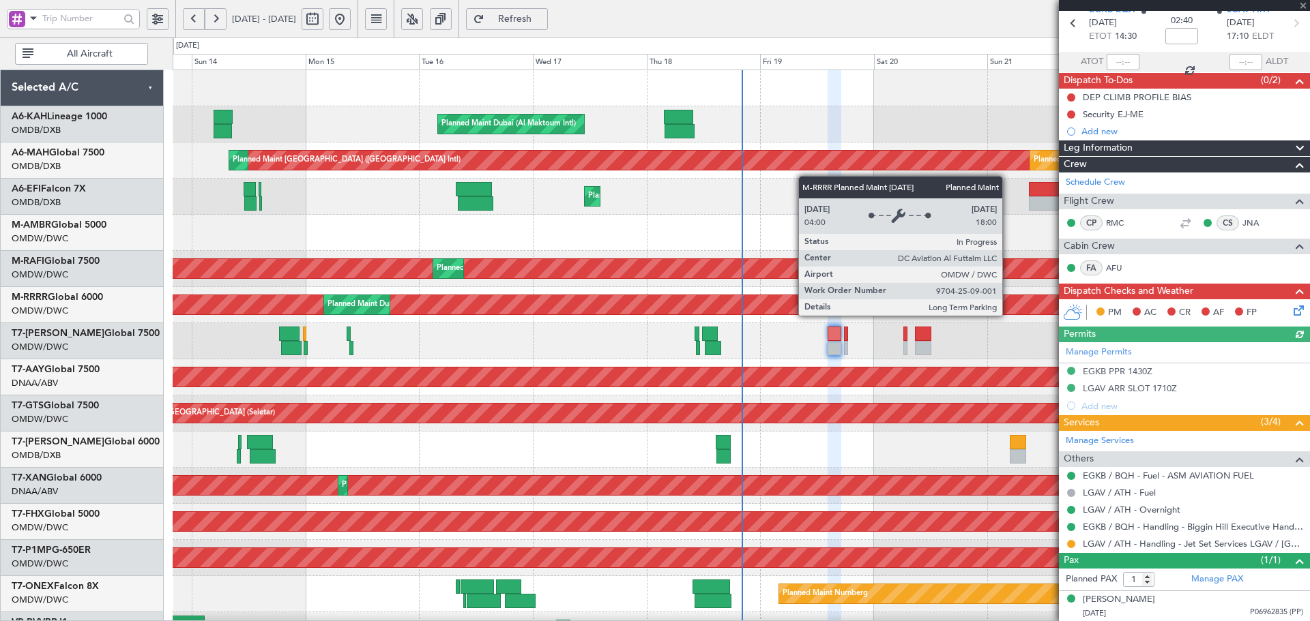
click at [1070, 386] on div "Manage Permits EGKB PPR 1430Z LGAV ARR SLOT 1710Z Add new" at bounding box center [1184, 378] width 251 height 72
click at [1069, 384] on button at bounding box center [1071, 388] width 8 height 8
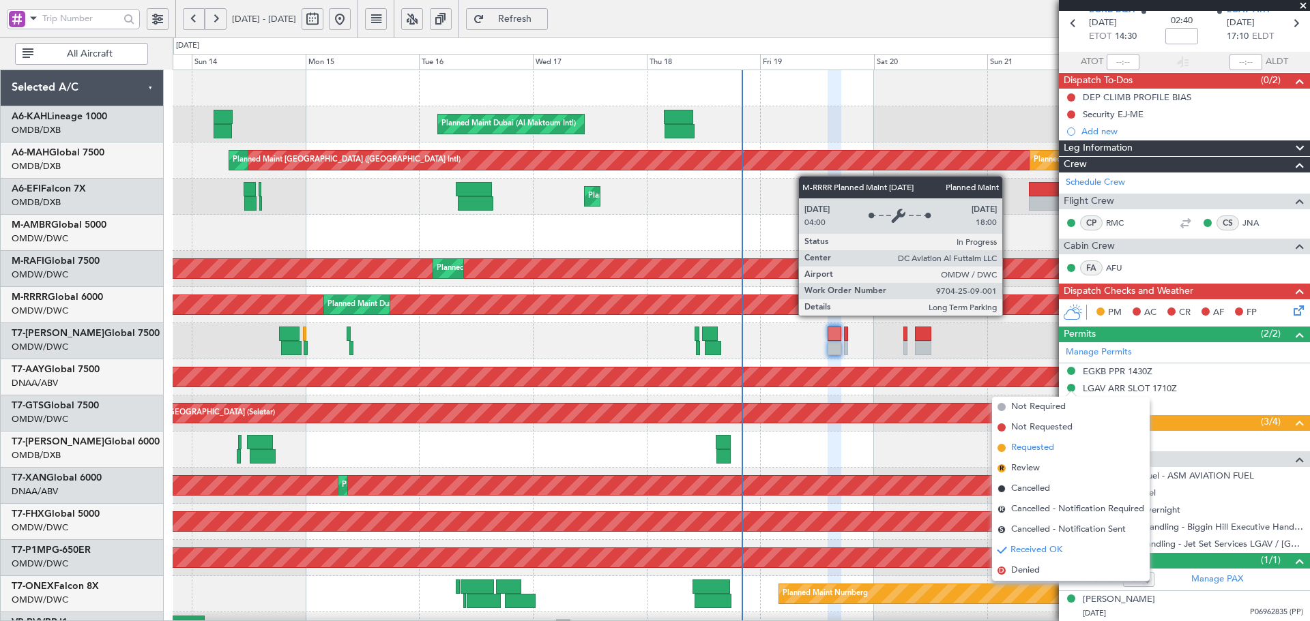
click at [1037, 454] on span "Requested" at bounding box center [1032, 448] width 43 height 14
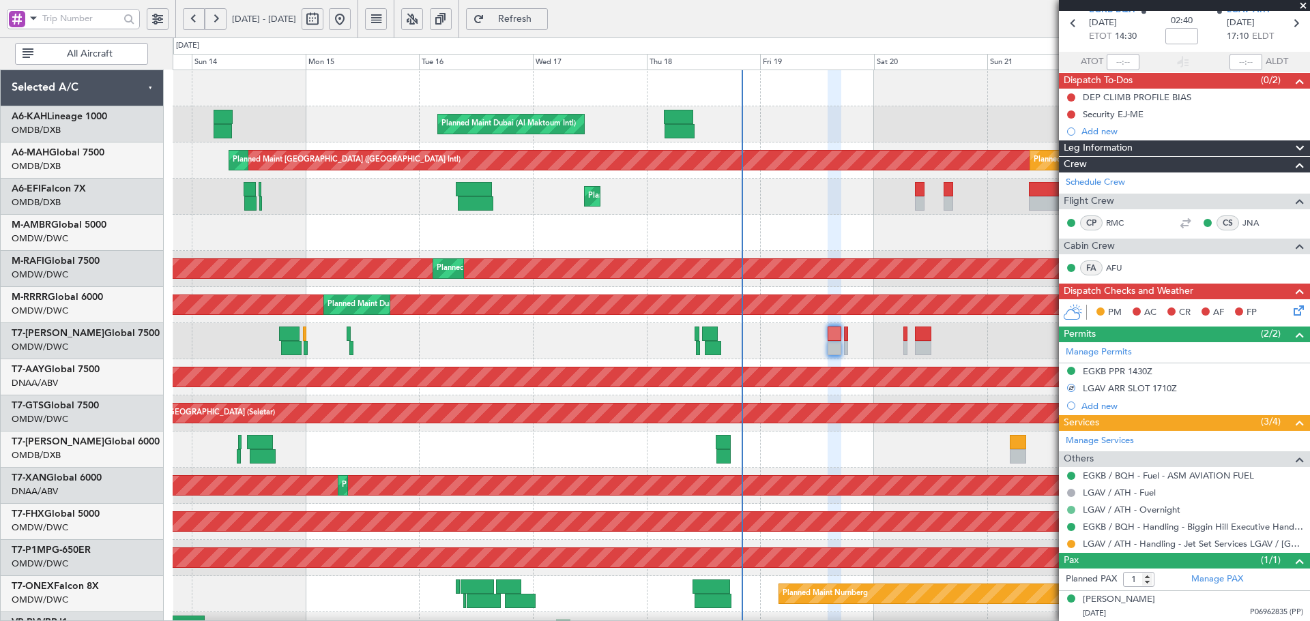
click at [1073, 508] on button at bounding box center [1071, 510] width 8 height 8
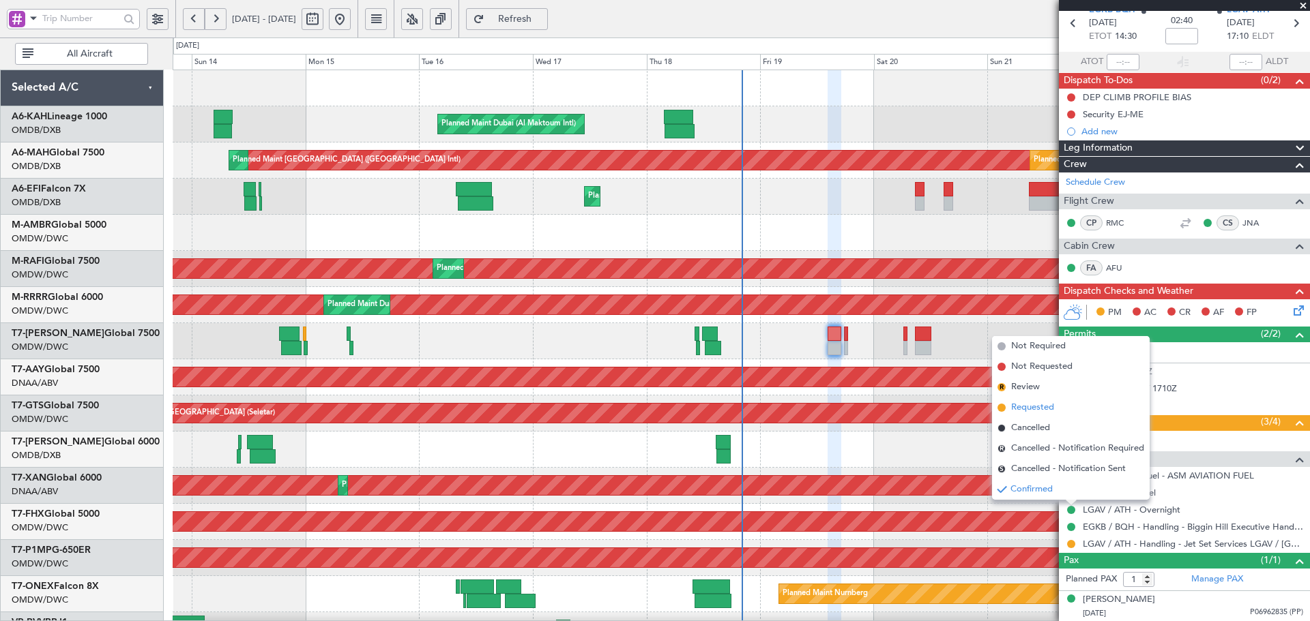
click at [1033, 412] on span "Requested" at bounding box center [1032, 408] width 43 height 14
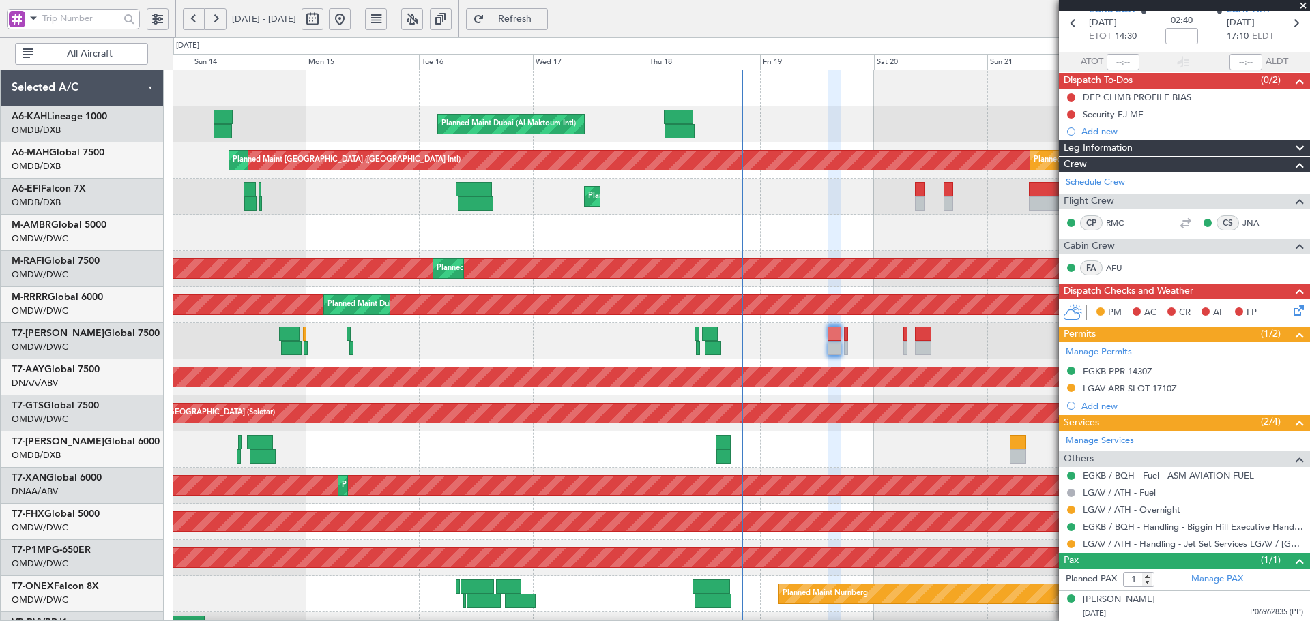
click at [543, 24] on span "Refresh" at bounding box center [515, 19] width 56 height 10
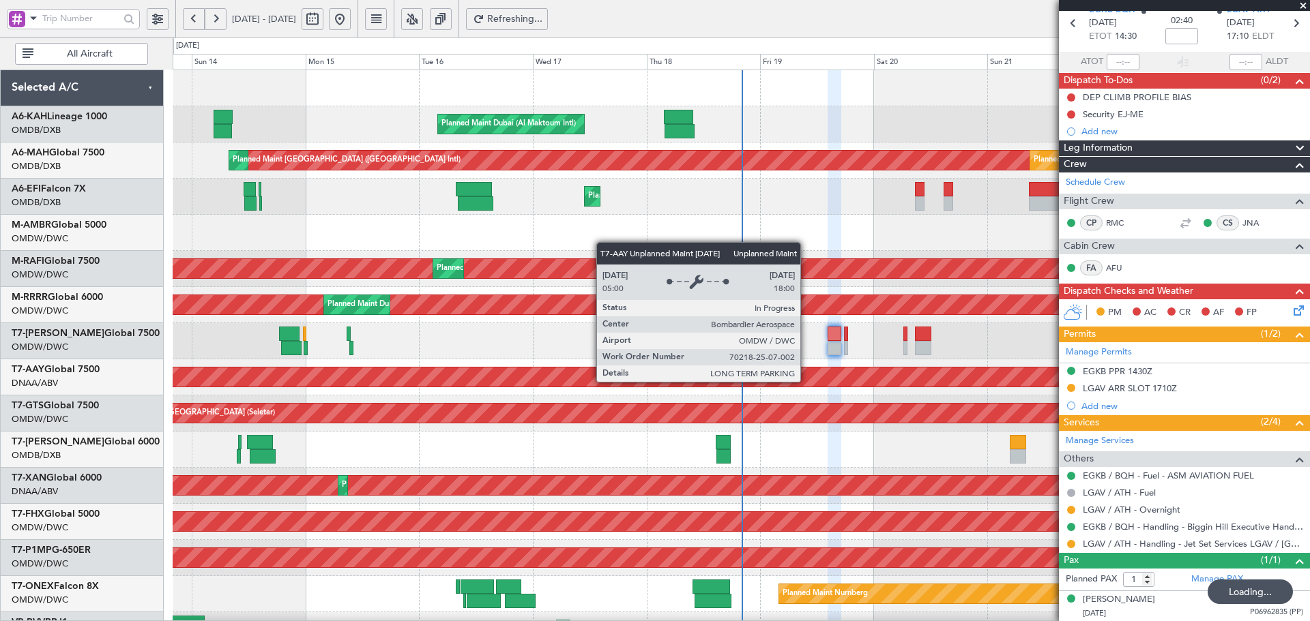
scroll to position [7, 0]
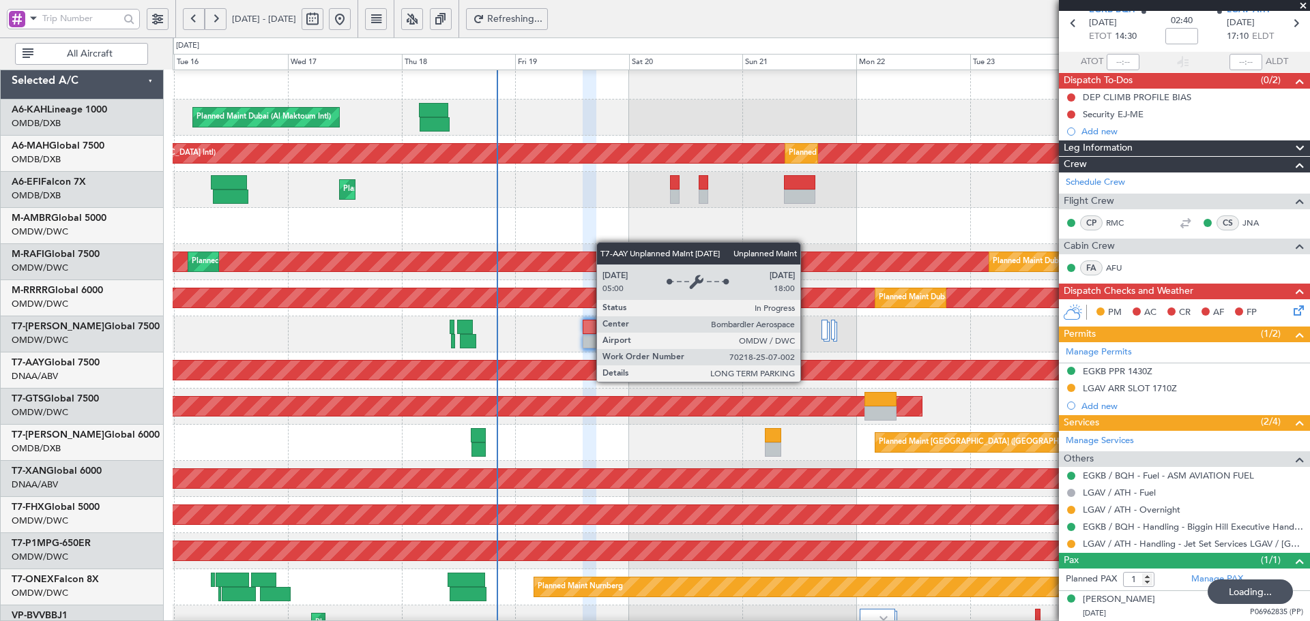
click at [552, 375] on div "Unplanned Maint [GEOGRAPHIC_DATA] (Al Maktoum Intl)" at bounding box center [443, 370] width 2813 height 19
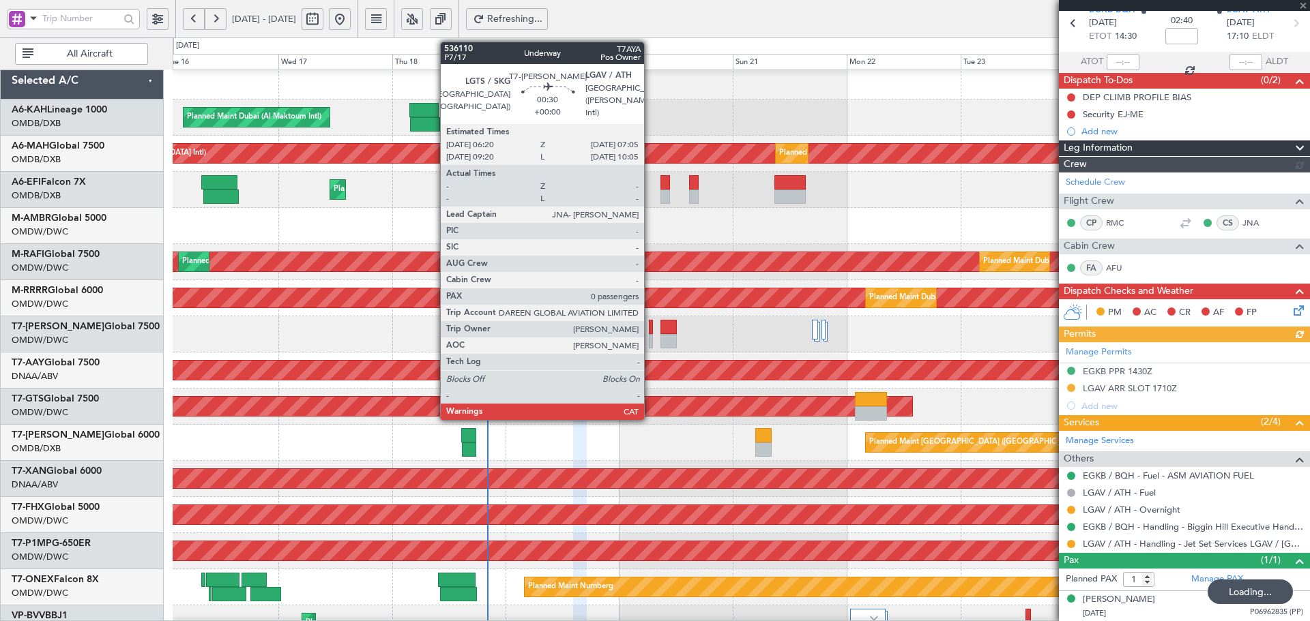
click at [650, 331] on div at bounding box center [651, 327] width 4 height 14
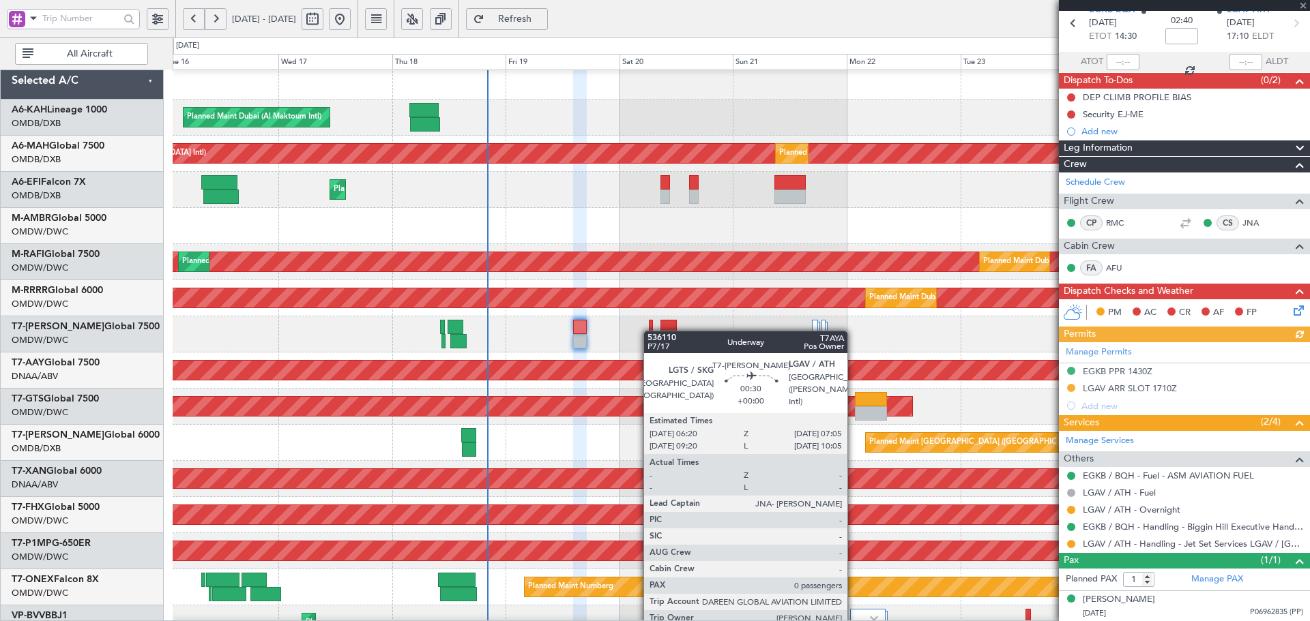
type input "0"
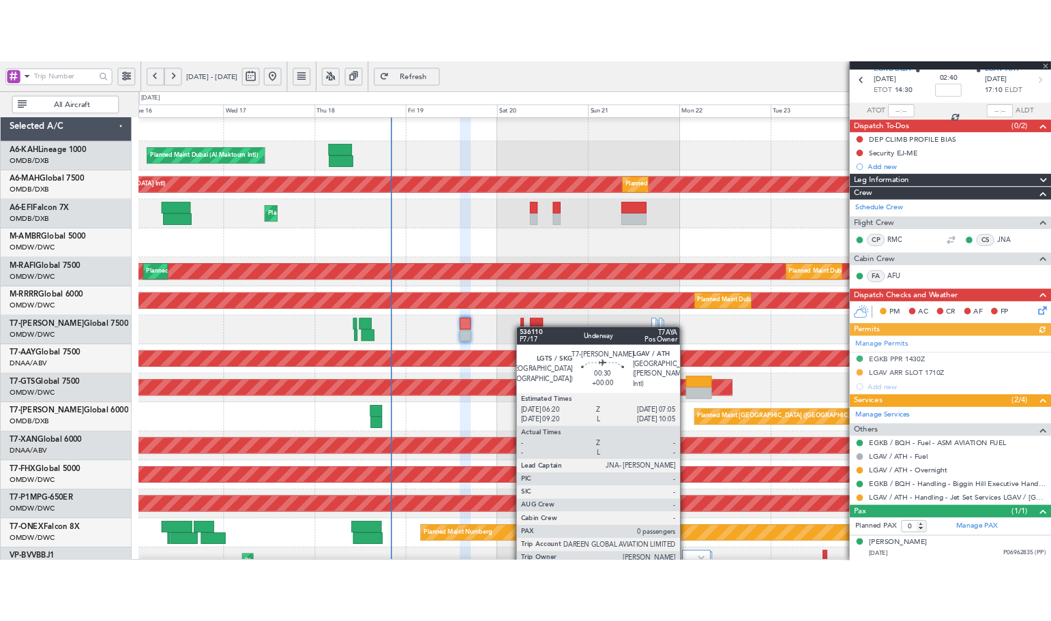
scroll to position [0, 0]
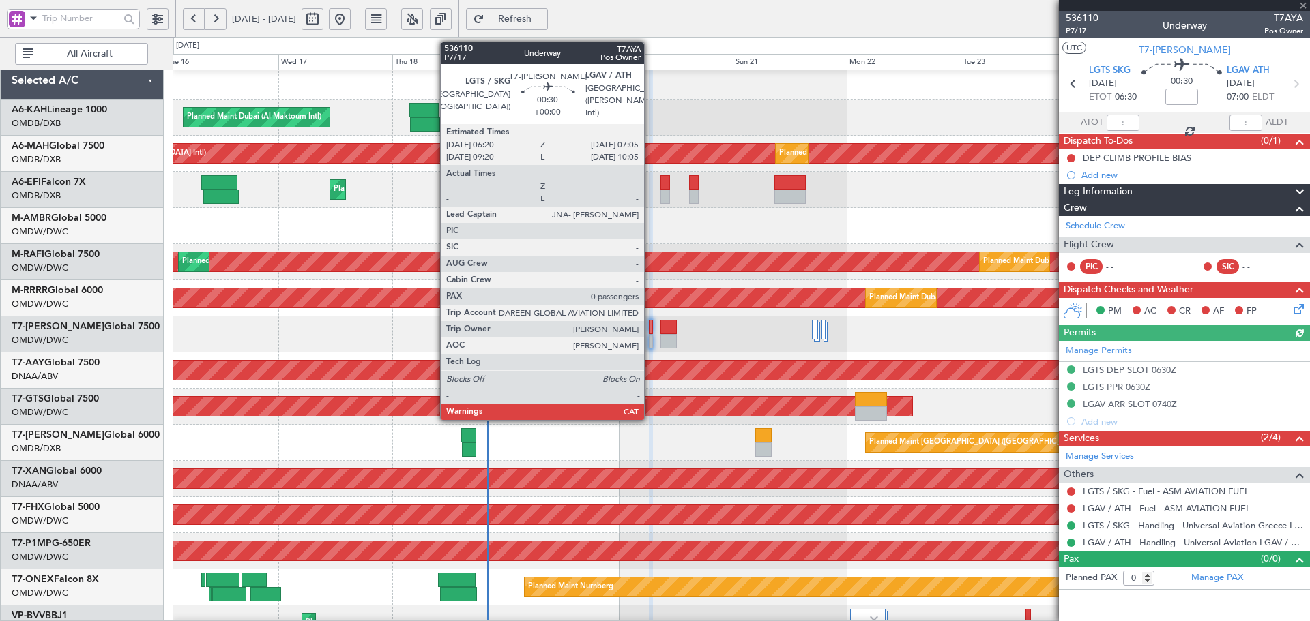
click at [650, 331] on div at bounding box center [651, 327] width 4 height 14
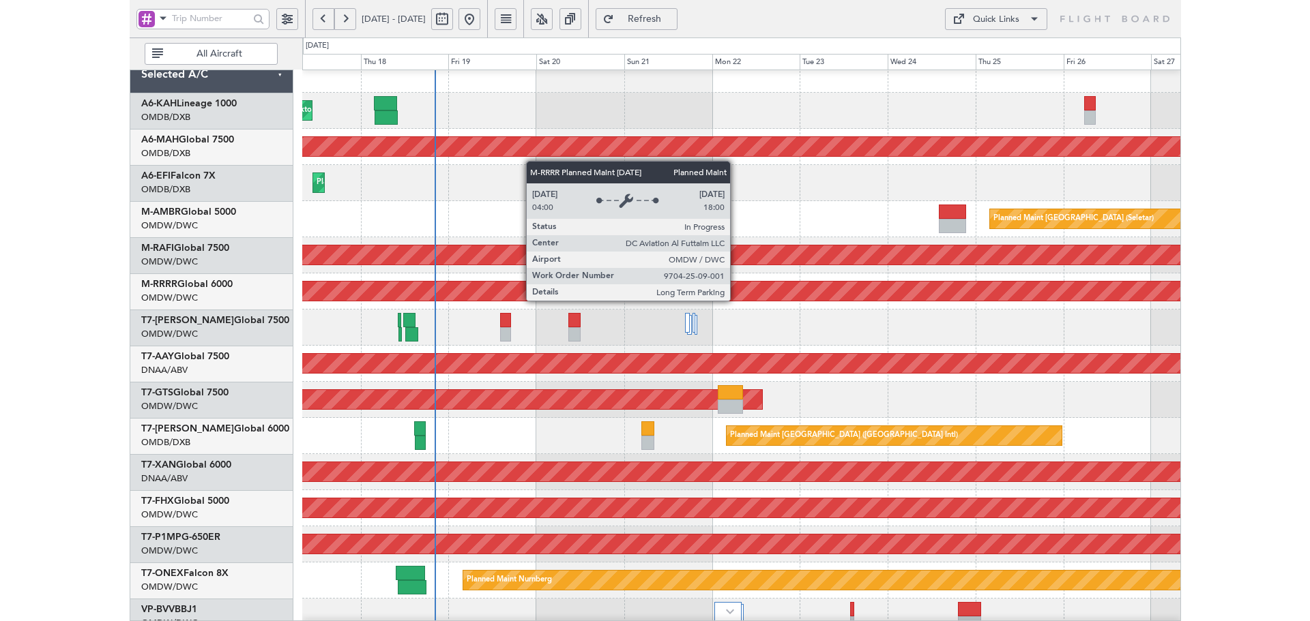
scroll to position [19, 0]
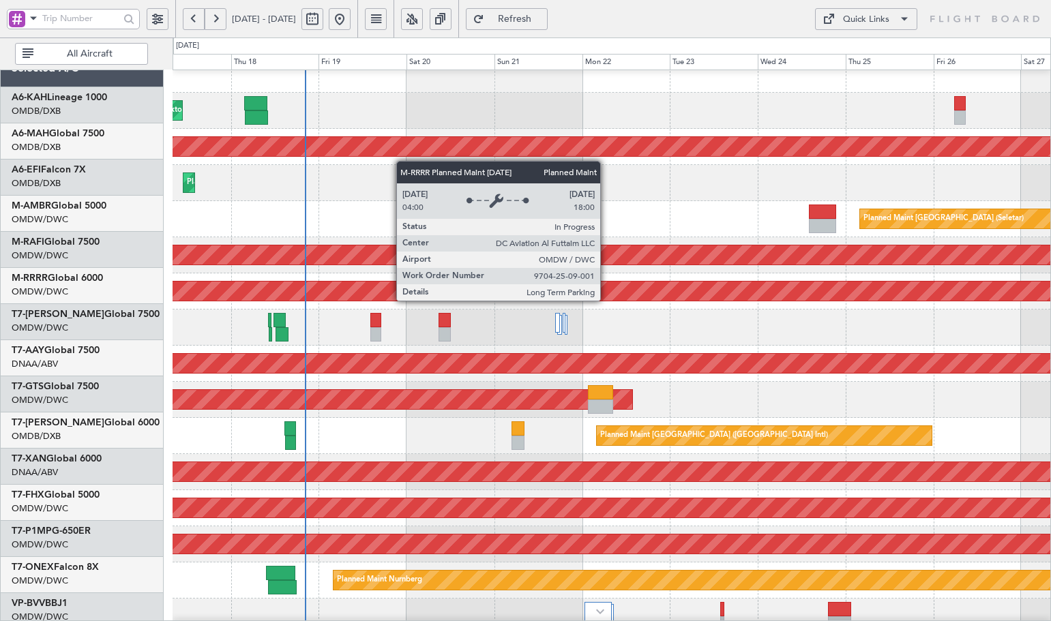
click at [484, 288] on div "Planned Maint Dubai (Al Maktoum Intl)" at bounding box center [359, 291] width 1982 height 19
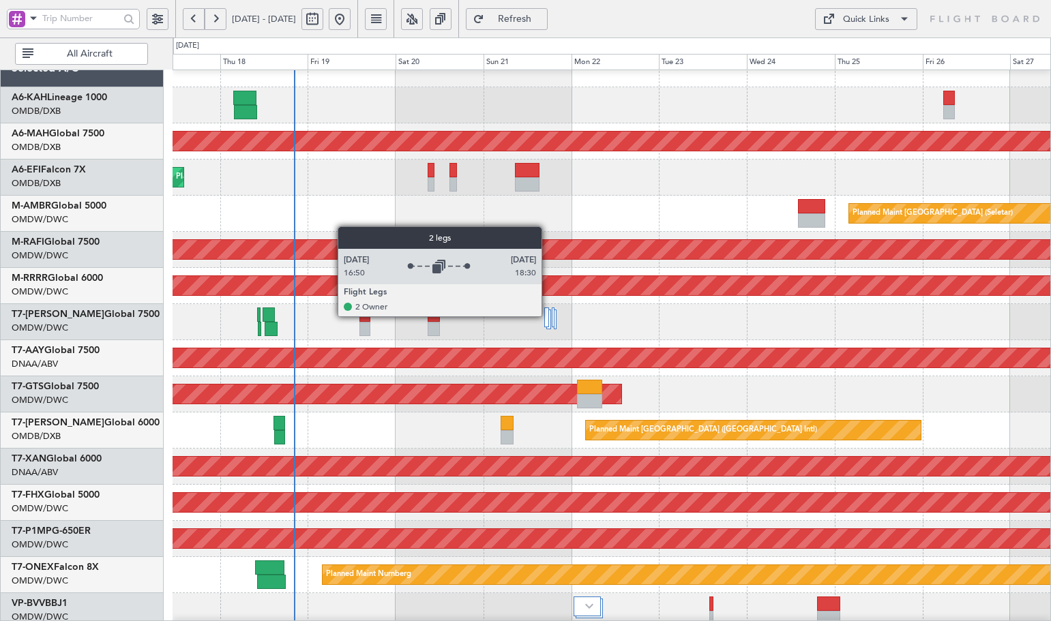
click at [548, 316] on div at bounding box center [546, 318] width 4 height 20
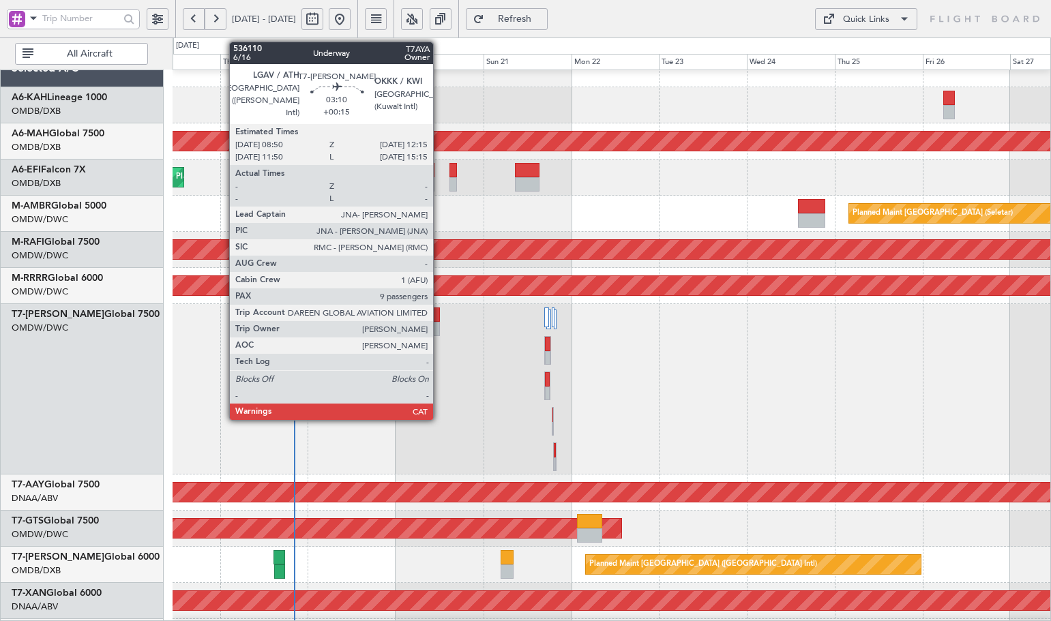
click at [438, 317] on div at bounding box center [434, 315] width 13 height 14
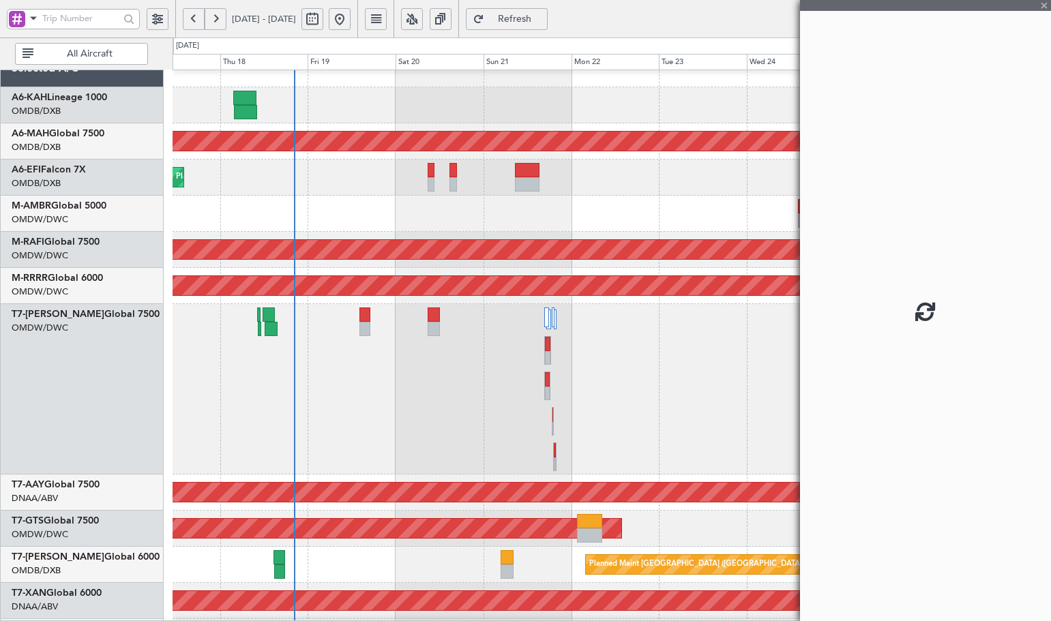
click at [438, 317] on div at bounding box center [434, 315] width 13 height 14
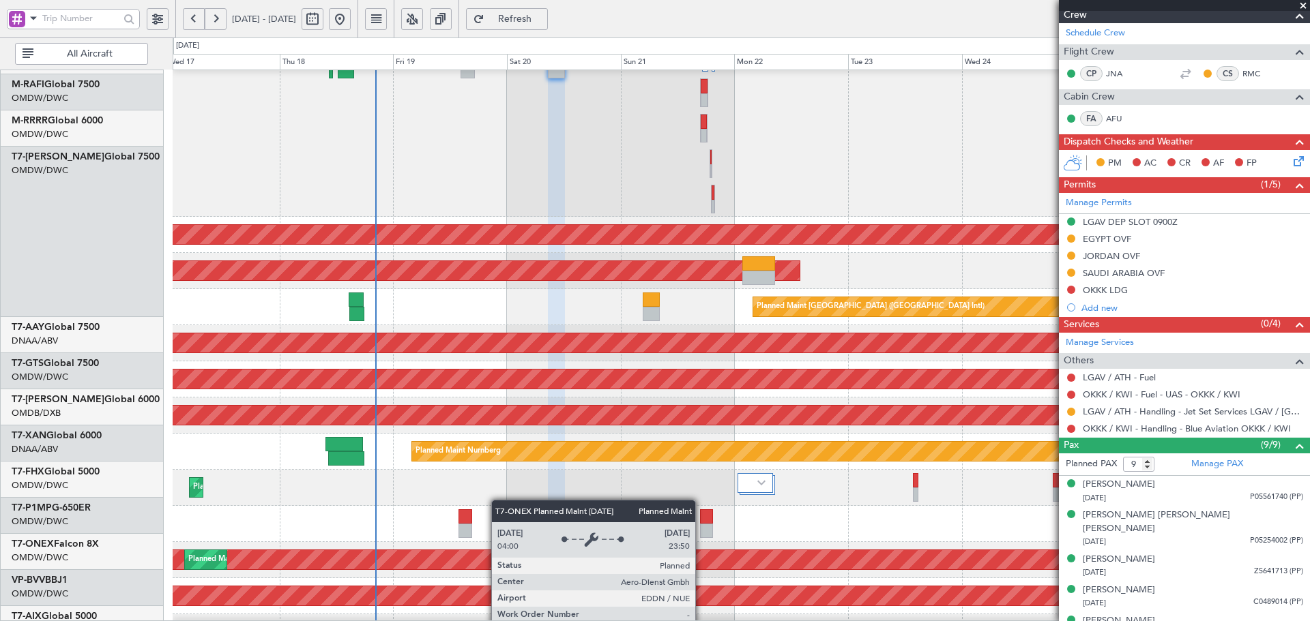
scroll to position [289, 0]
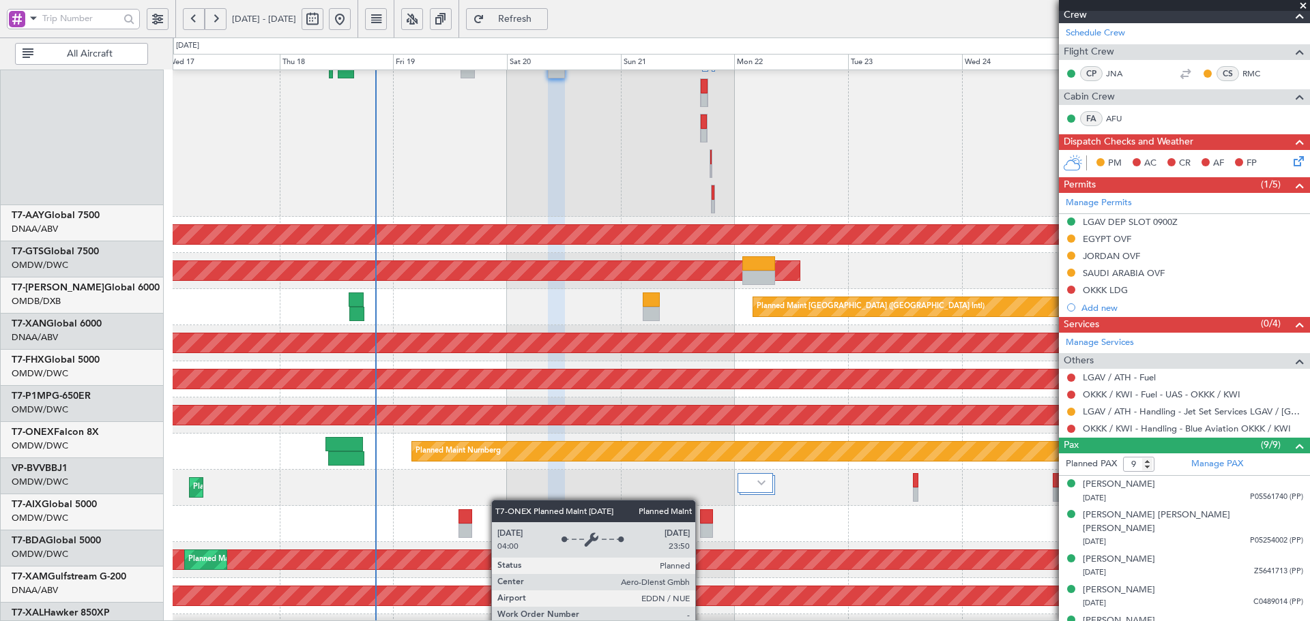
click at [502, 470] on div "Planned Maint Dubai (Al Maktoum Intl)" at bounding box center [741, 488] width 1136 height 36
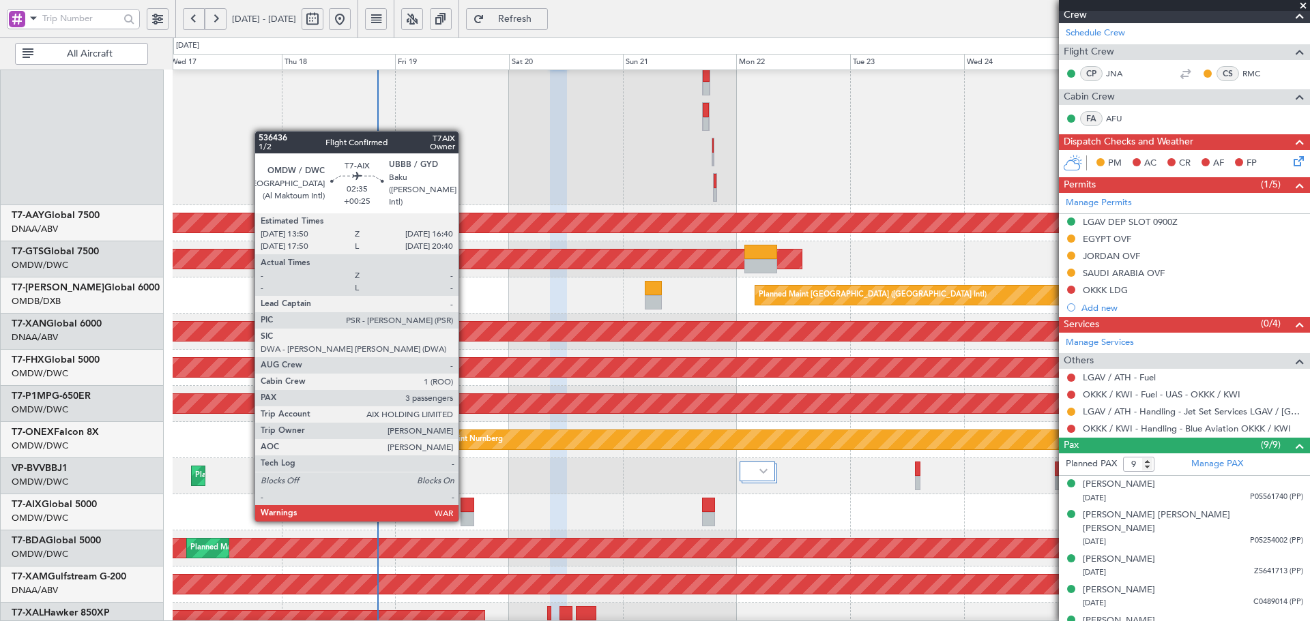
click at [465, 507] on div at bounding box center [467, 505] width 14 height 14
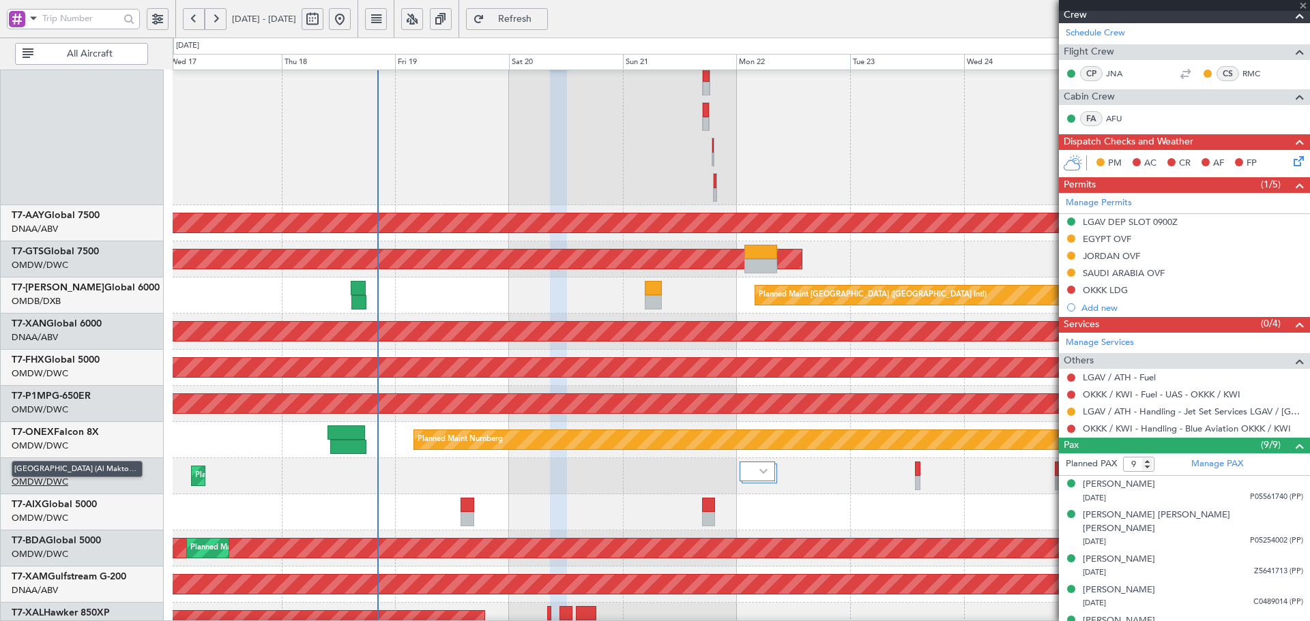
type input "+00:25"
type input "3"
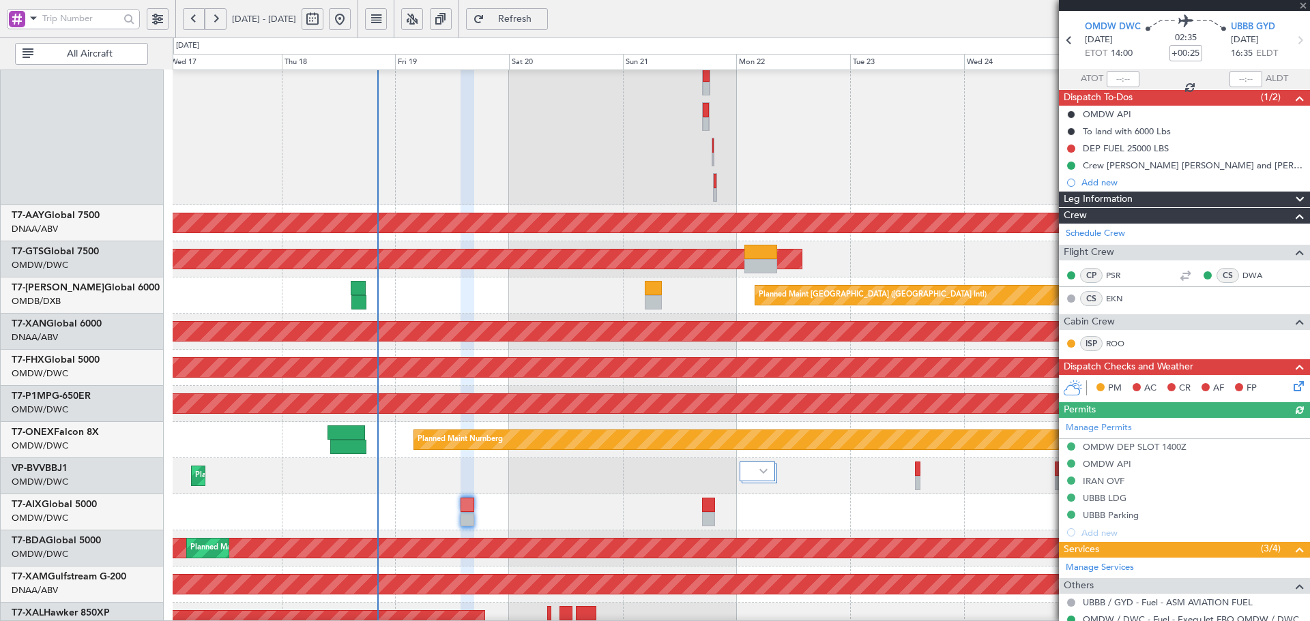
scroll to position [91, 0]
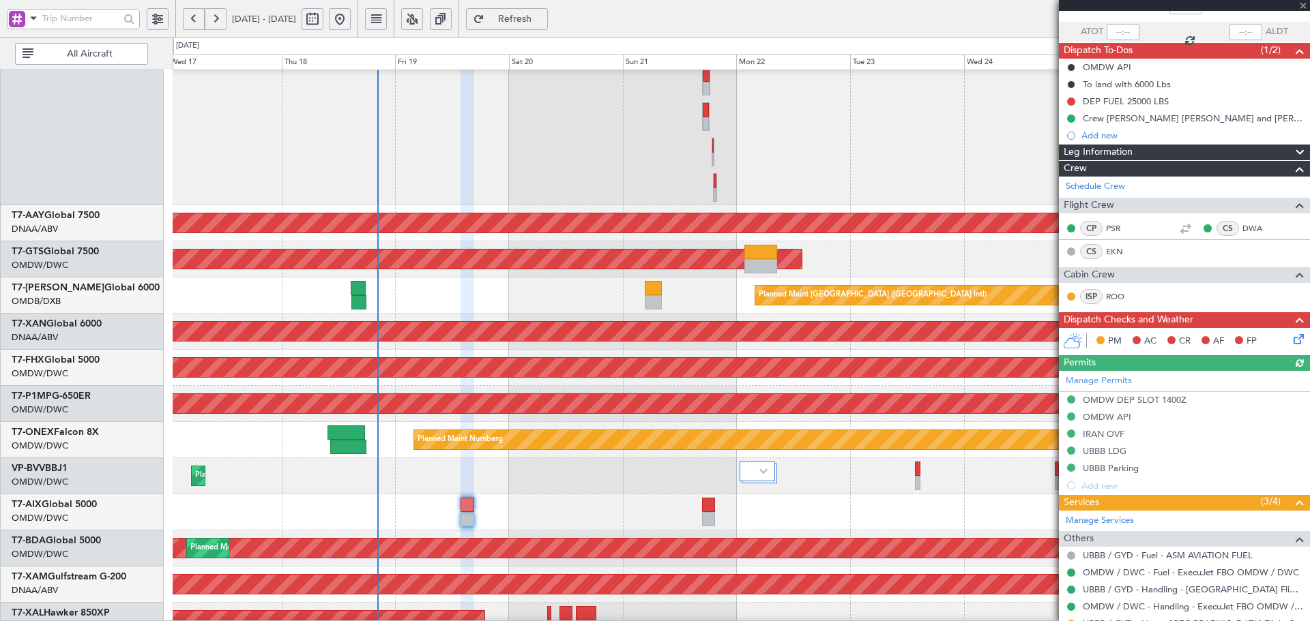
click at [1110, 450] on div "Manage Permits OMDW DEP SLOT 1400Z OMDW API IRAN OVF UBBB LDG UBBB Parking Add …" at bounding box center [1184, 432] width 251 height 123
click at [1113, 454] on div "UBBB LDG" at bounding box center [1105, 451] width 44 height 12
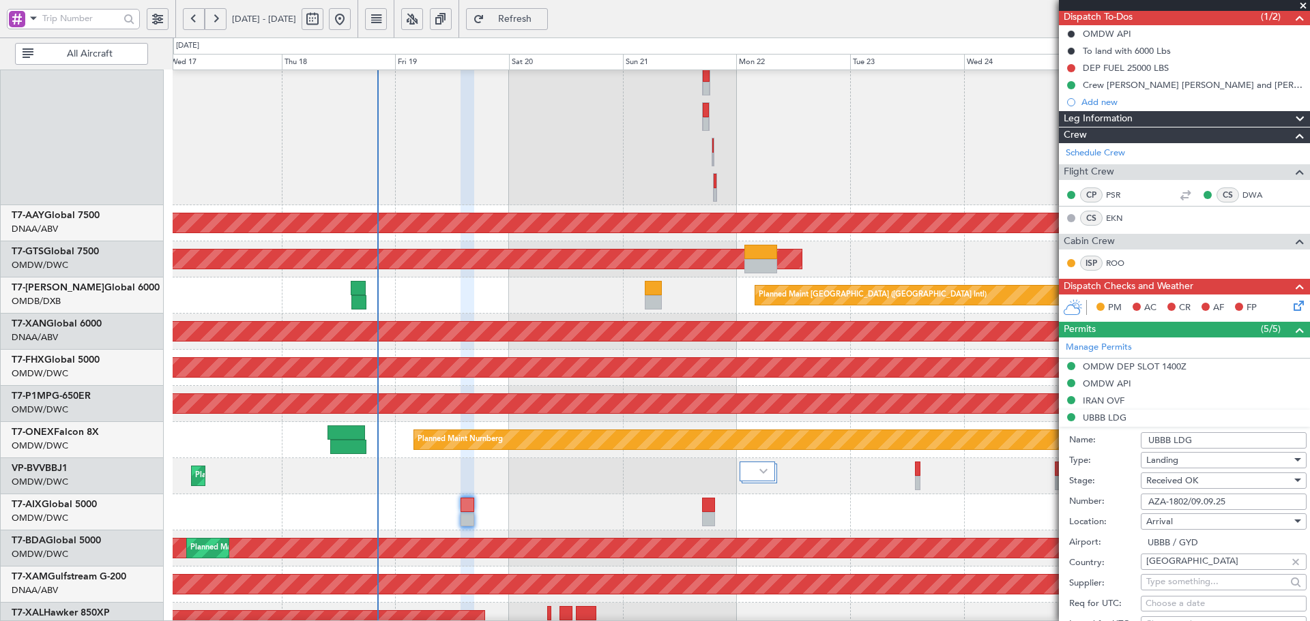
scroll to position [136, 0]
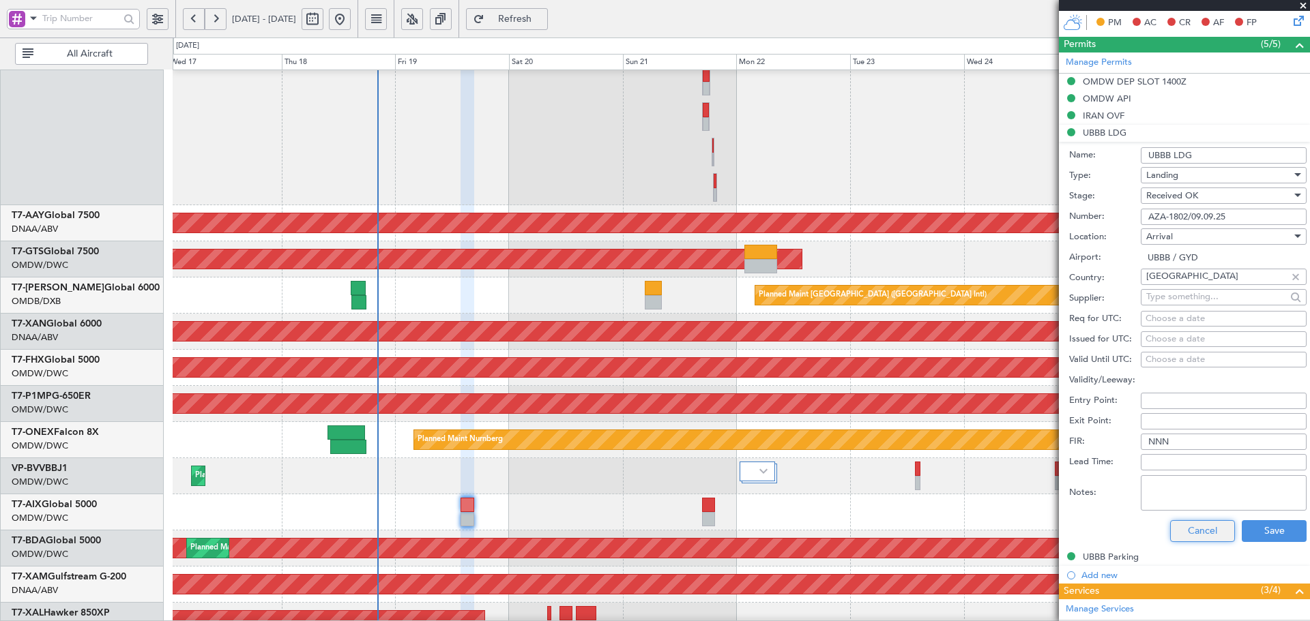
click at [1194, 533] on button "Cancel" at bounding box center [1202, 531] width 65 height 22
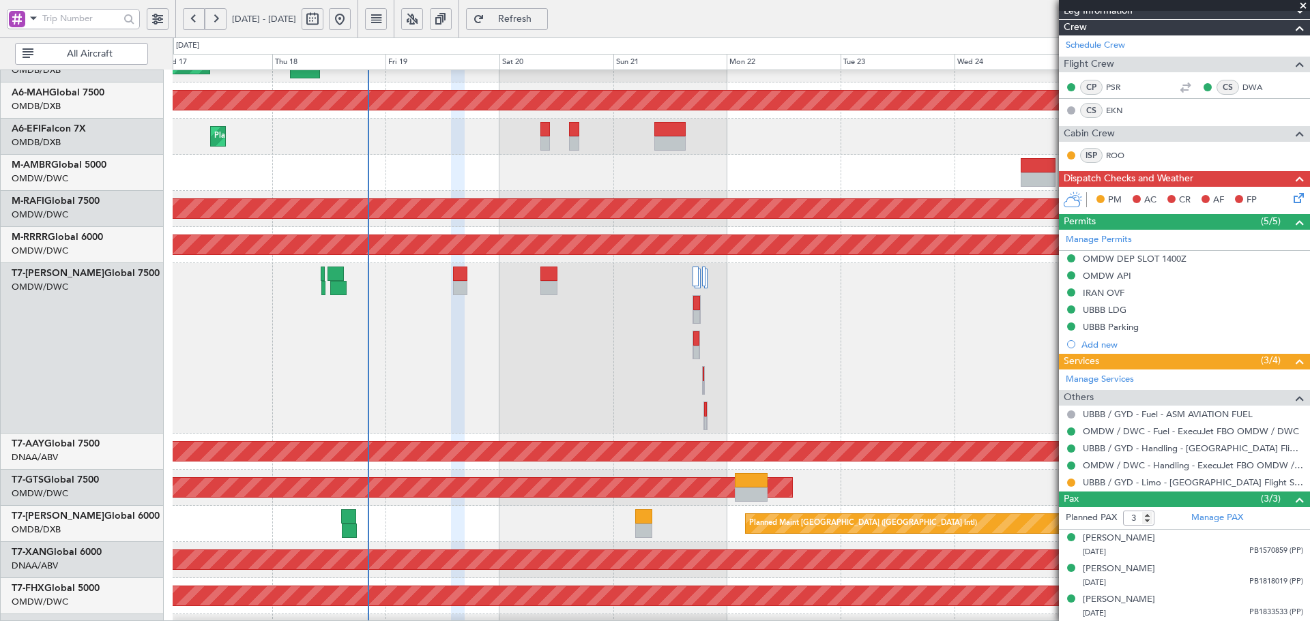
click at [491, 520] on div "Planned Maint [GEOGRAPHIC_DATA] ([GEOGRAPHIC_DATA] Intl)" at bounding box center [741, 524] width 1136 height 36
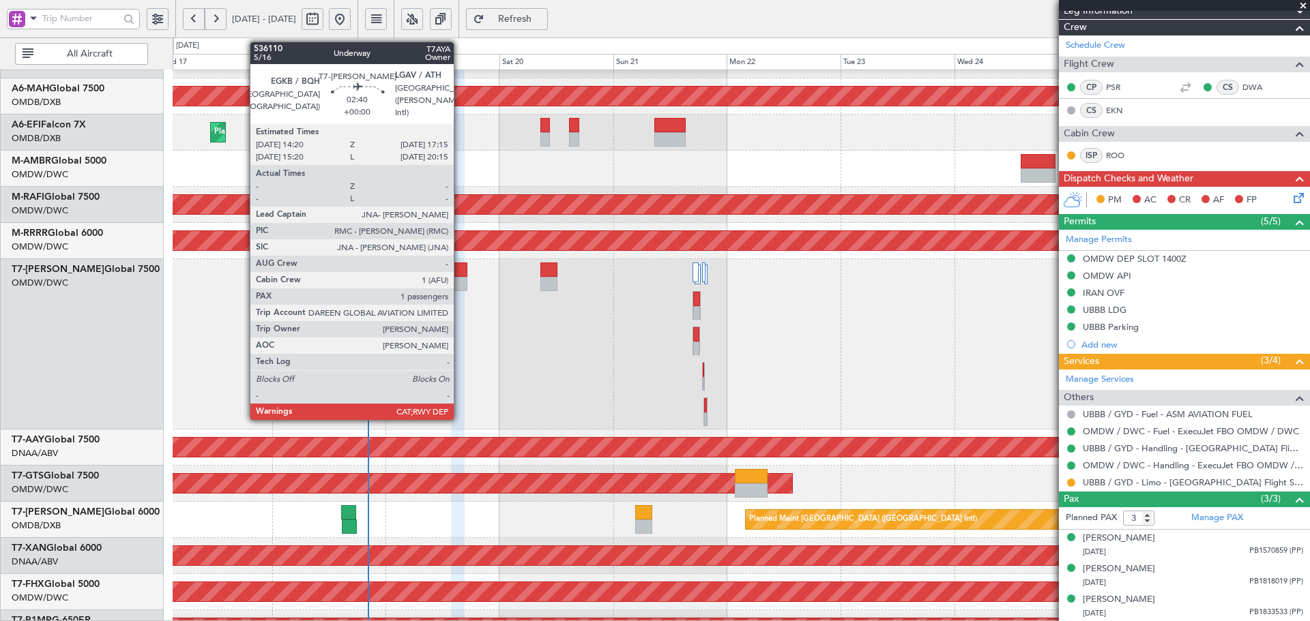
click at [460, 276] on div at bounding box center [460, 270] width 14 height 14
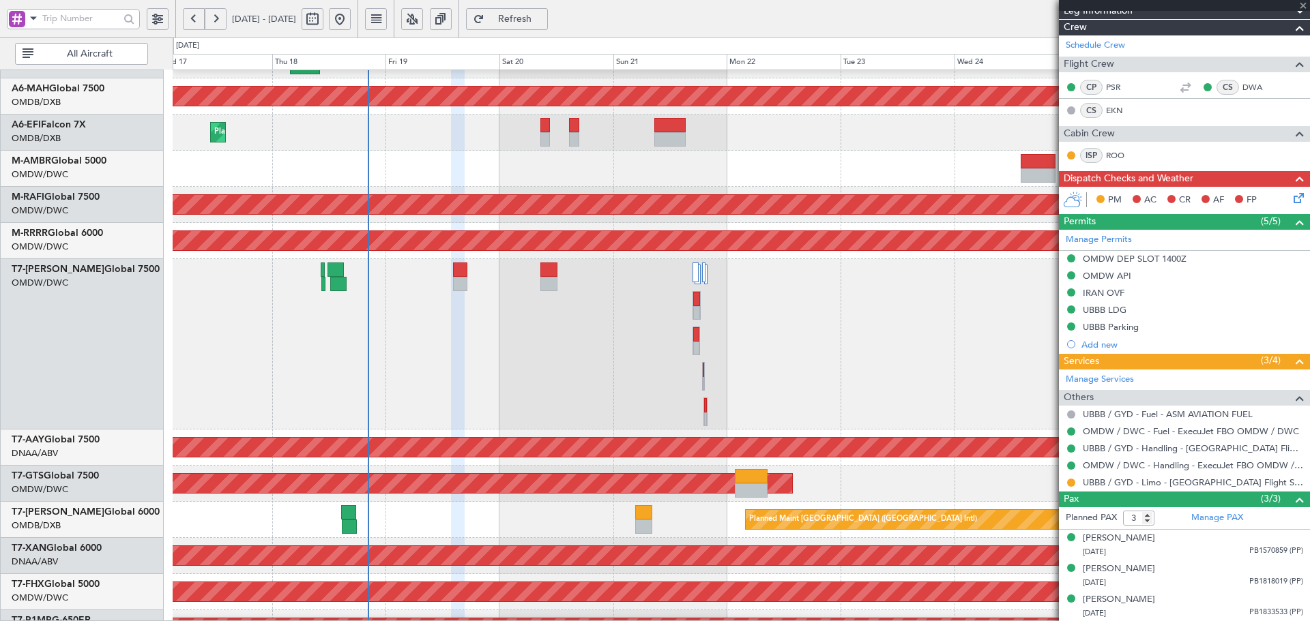
type input "1"
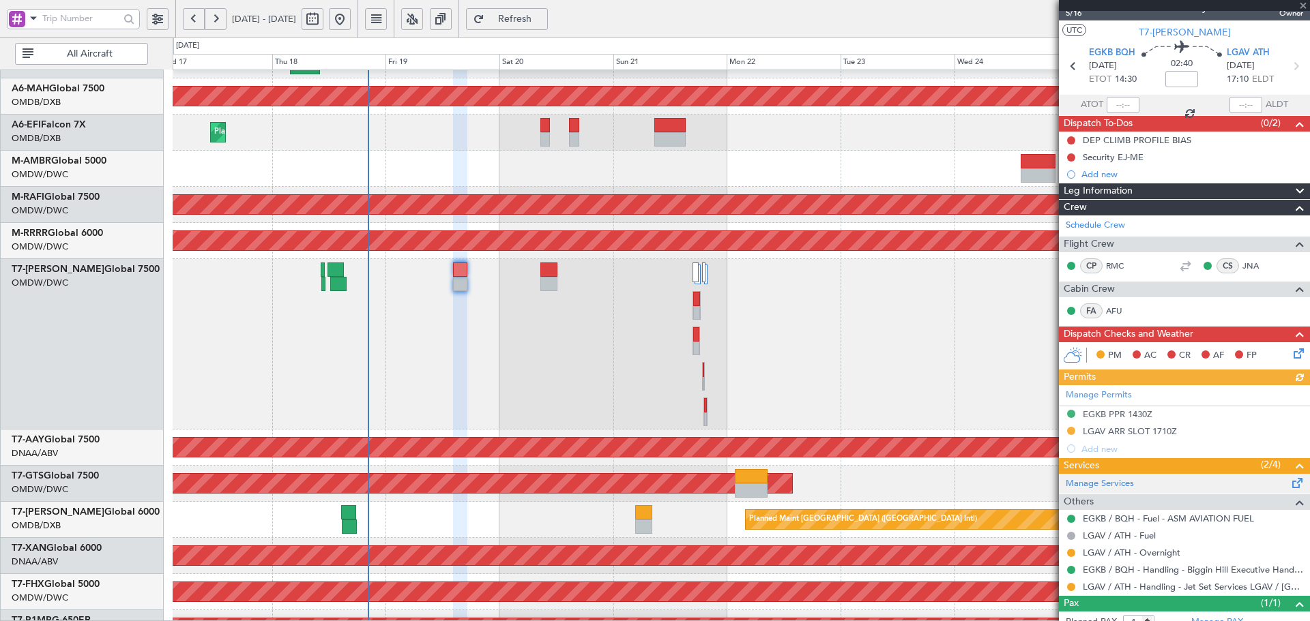
scroll to position [61, 0]
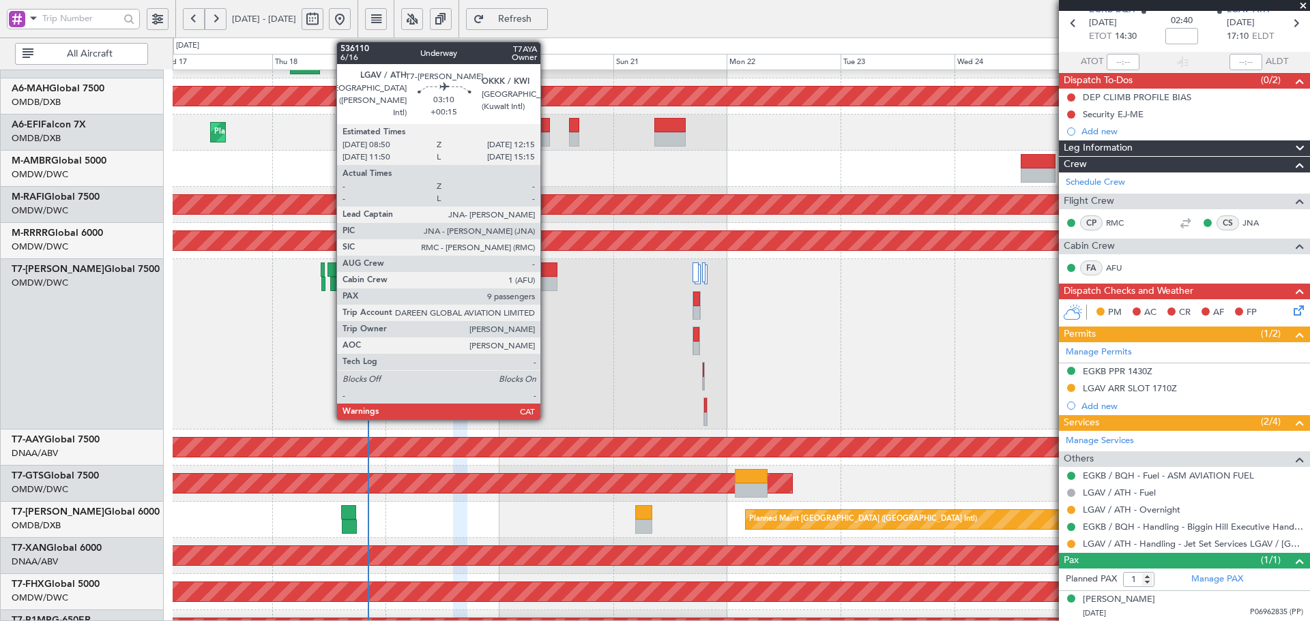
click at [547, 275] on div at bounding box center [548, 270] width 16 height 14
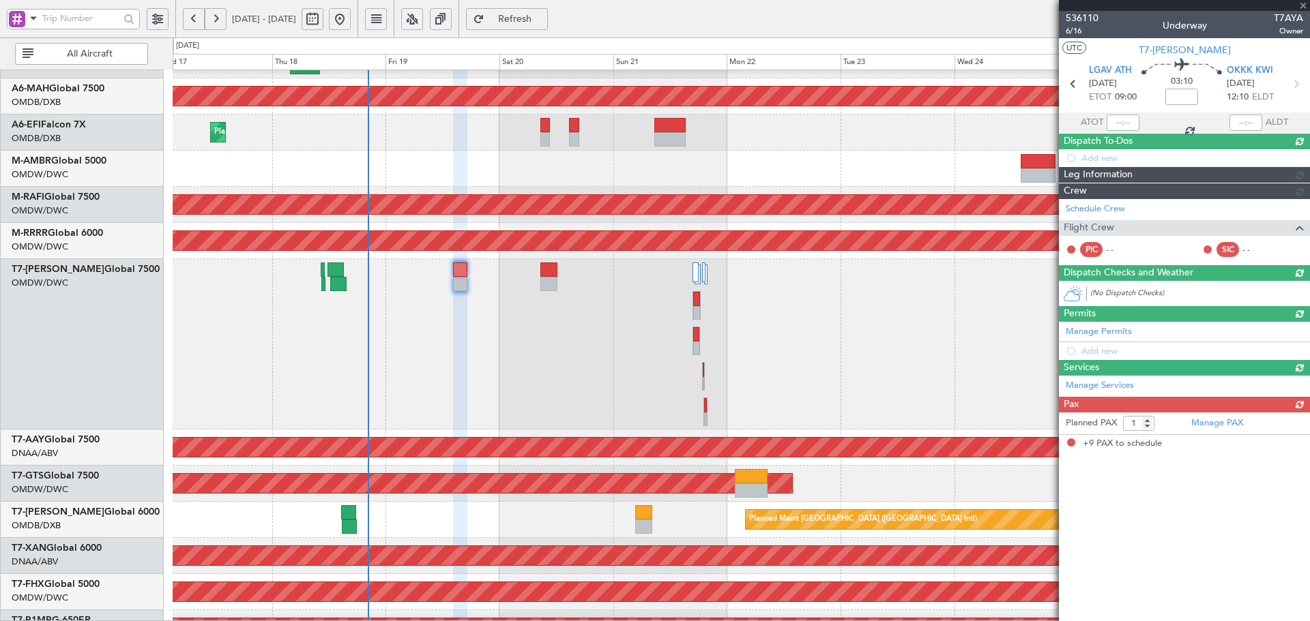
type input "+00:15"
type input "9"
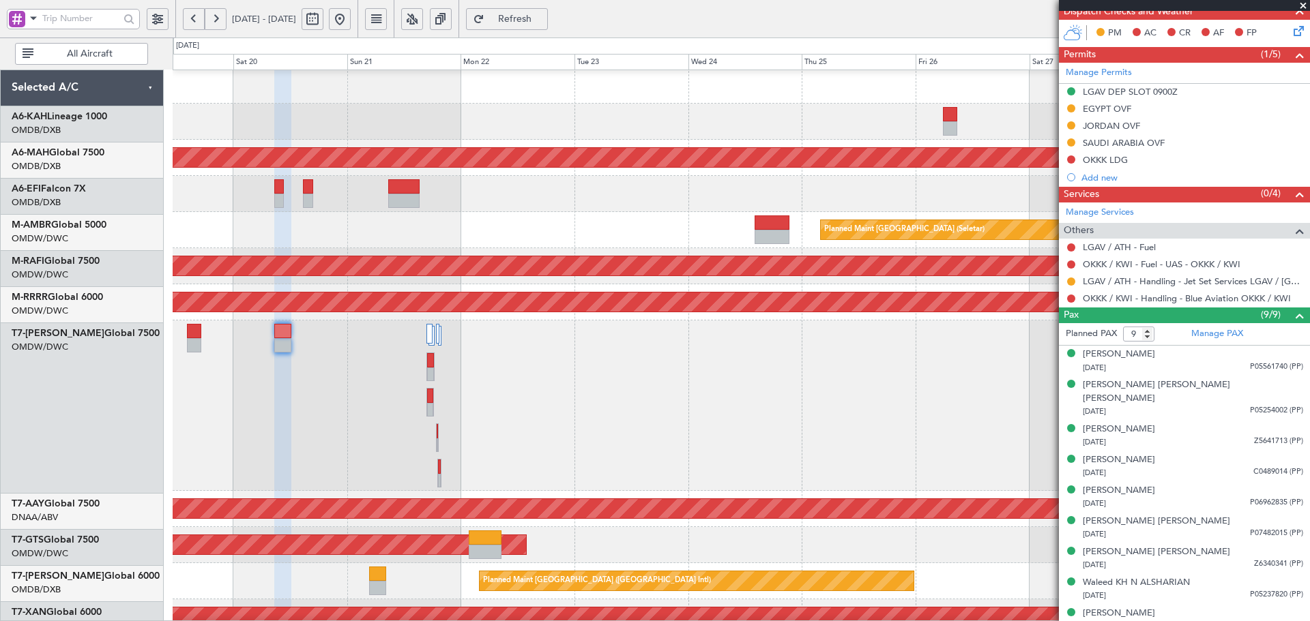
scroll to position [1, 0]
click at [318, 90] on div at bounding box center [741, 86] width 1136 height 36
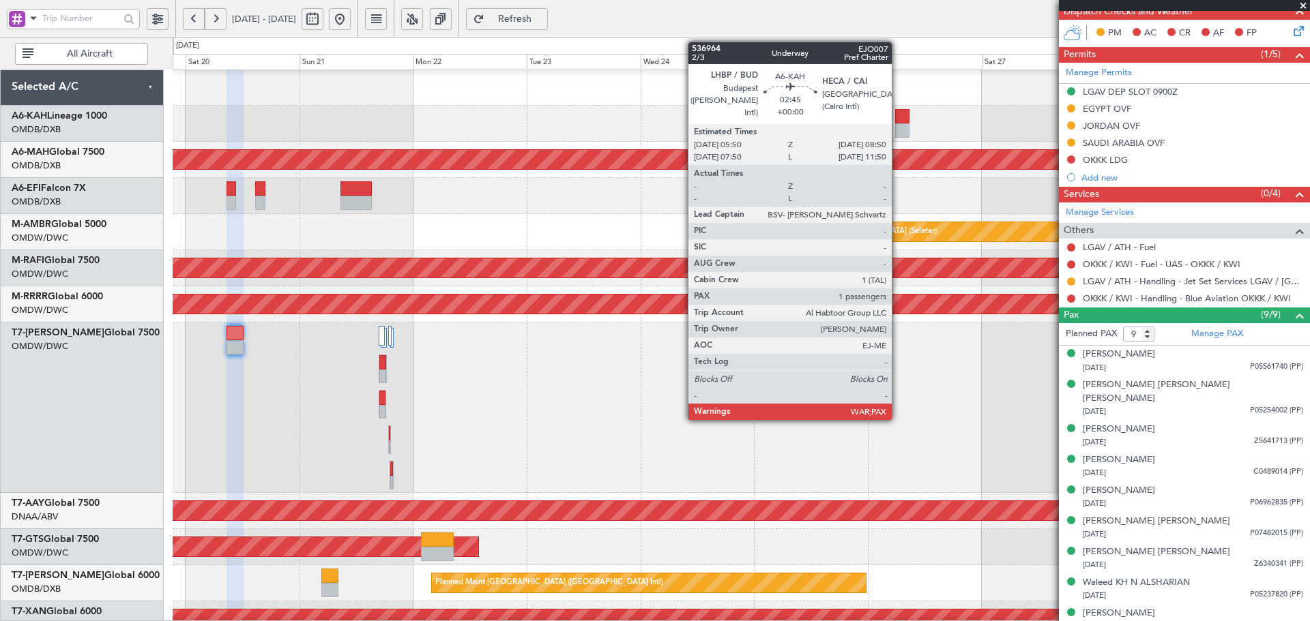
click at [899, 116] on div at bounding box center [902, 116] width 14 height 14
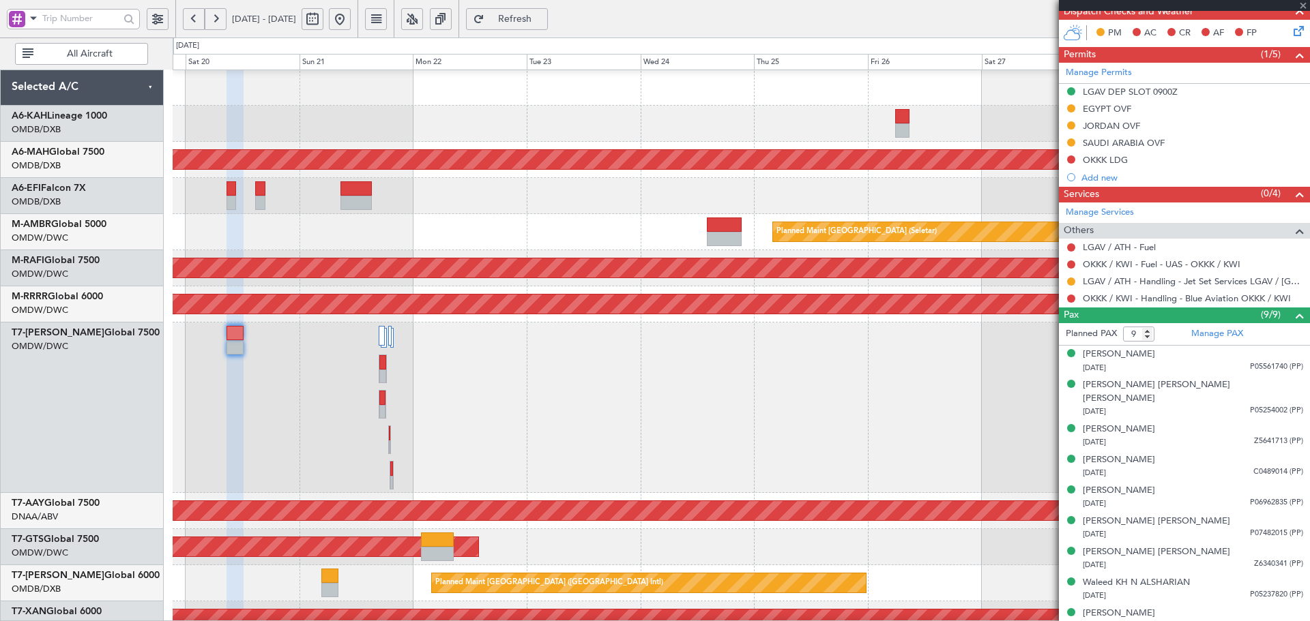
type input "13"
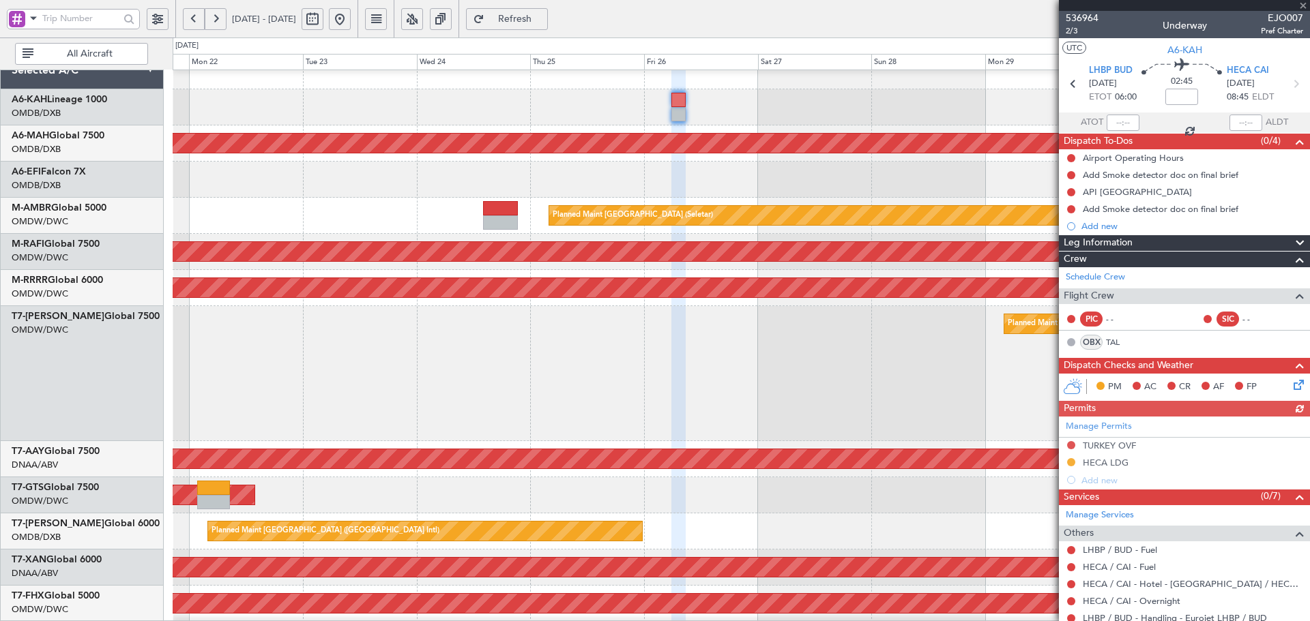
click at [513, 171] on div at bounding box center [741, 180] width 1136 height 36
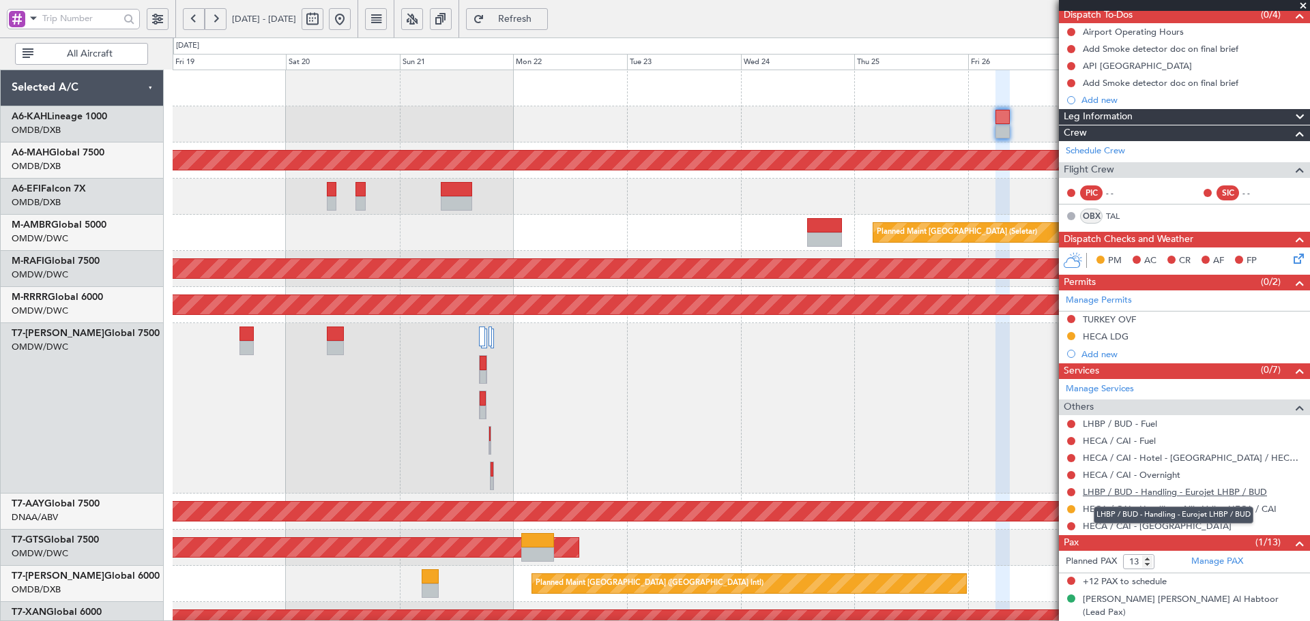
click at [1209, 495] on link "LHBP / BUD - Handling - Eurojet LHBP / BUD" at bounding box center [1175, 492] width 184 height 12
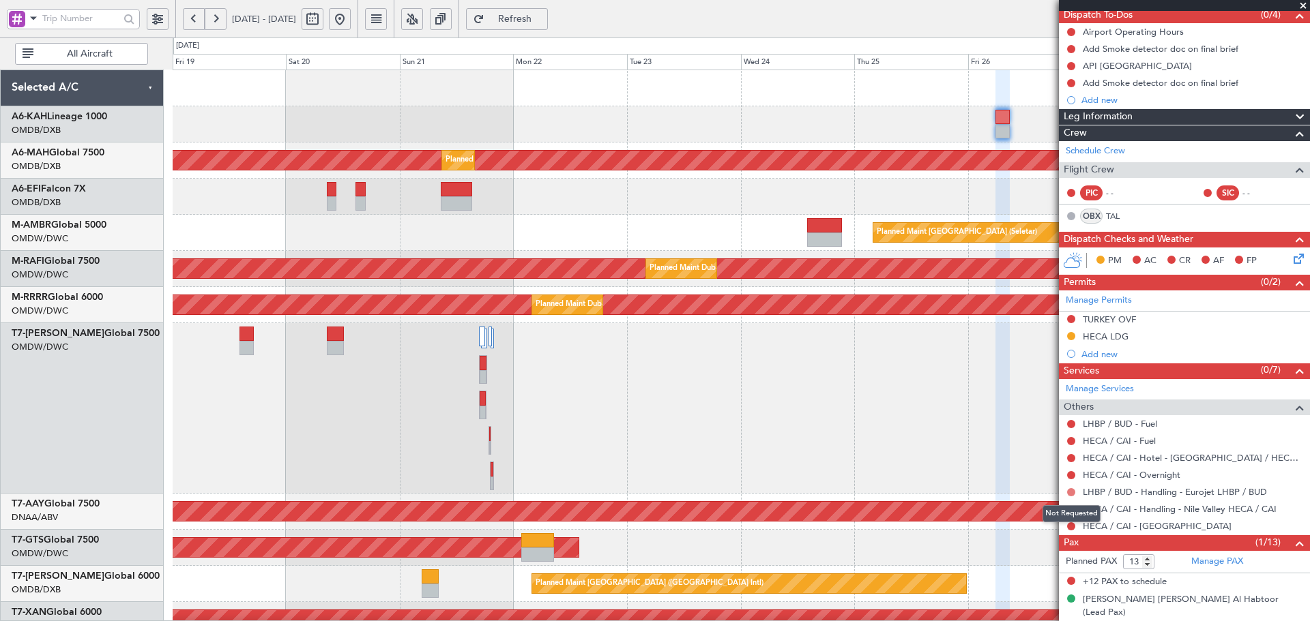
click at [1071, 490] on button at bounding box center [1071, 492] width 8 height 8
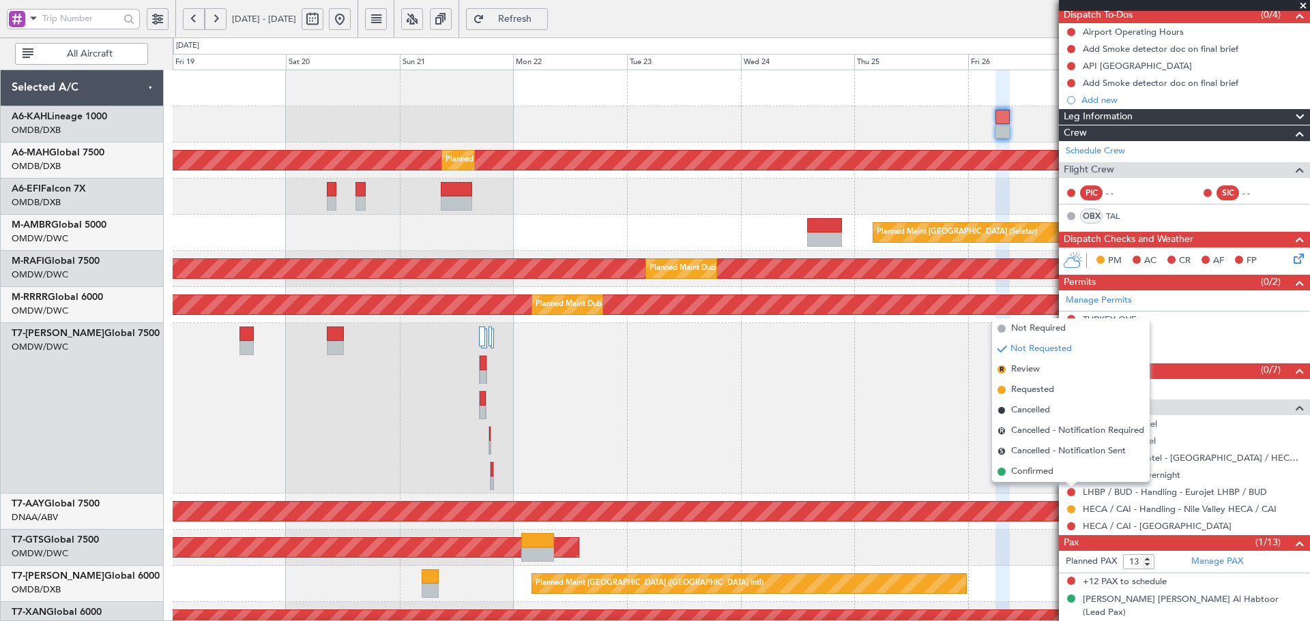
drag, startPoint x: 1023, startPoint y: 390, endPoint x: 843, endPoint y: 479, distance: 200.7
click at [1021, 390] on span "Requested" at bounding box center [1032, 390] width 43 height 14
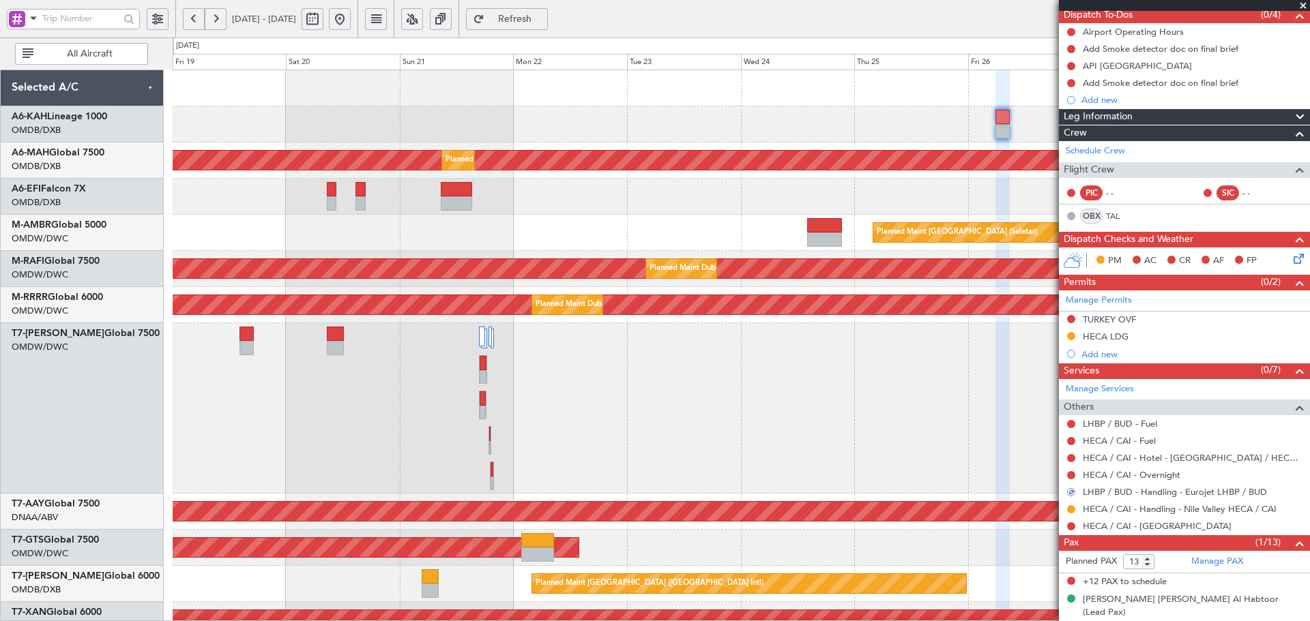
click at [838, 481] on div "Planned Maint Dubai (Al Maktoum Intl)" at bounding box center [741, 408] width 1136 height 171
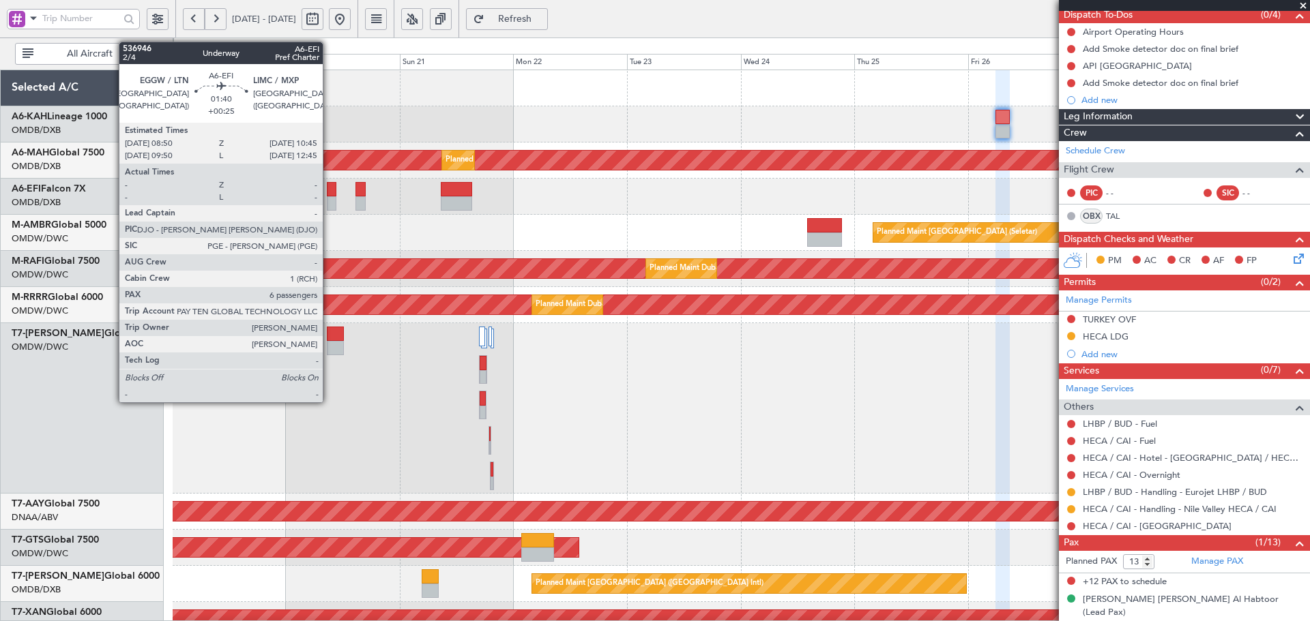
click at [329, 196] on div at bounding box center [332, 189] width 10 height 14
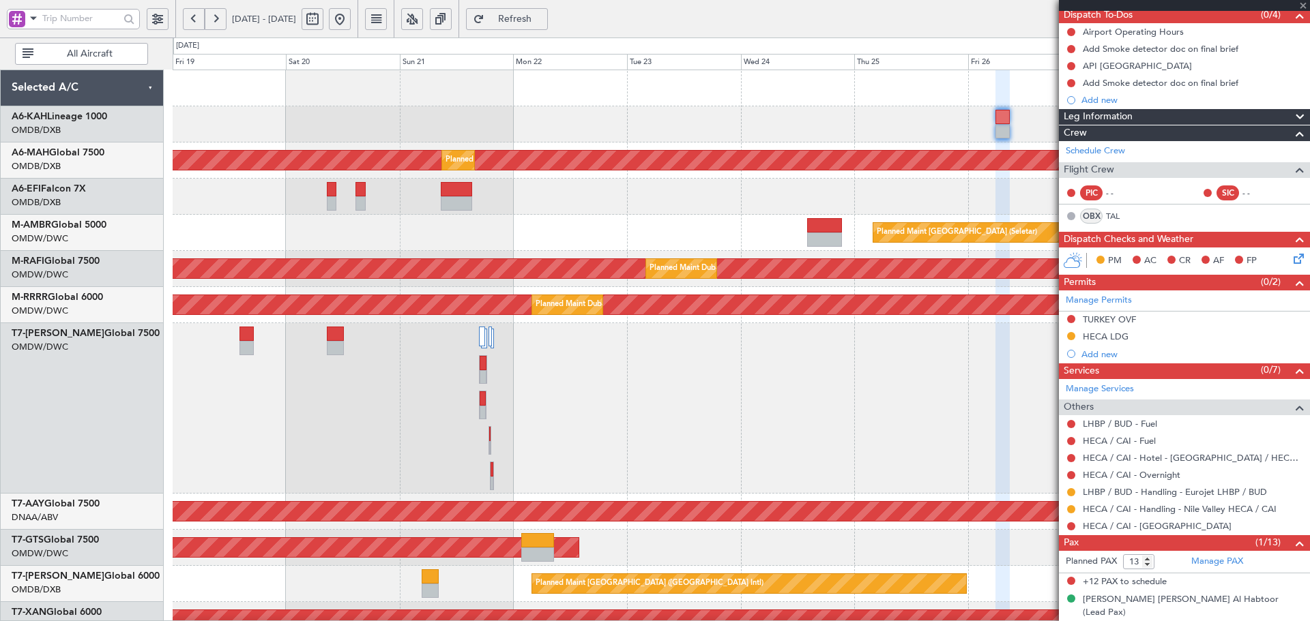
type input "+00:25"
type input "6"
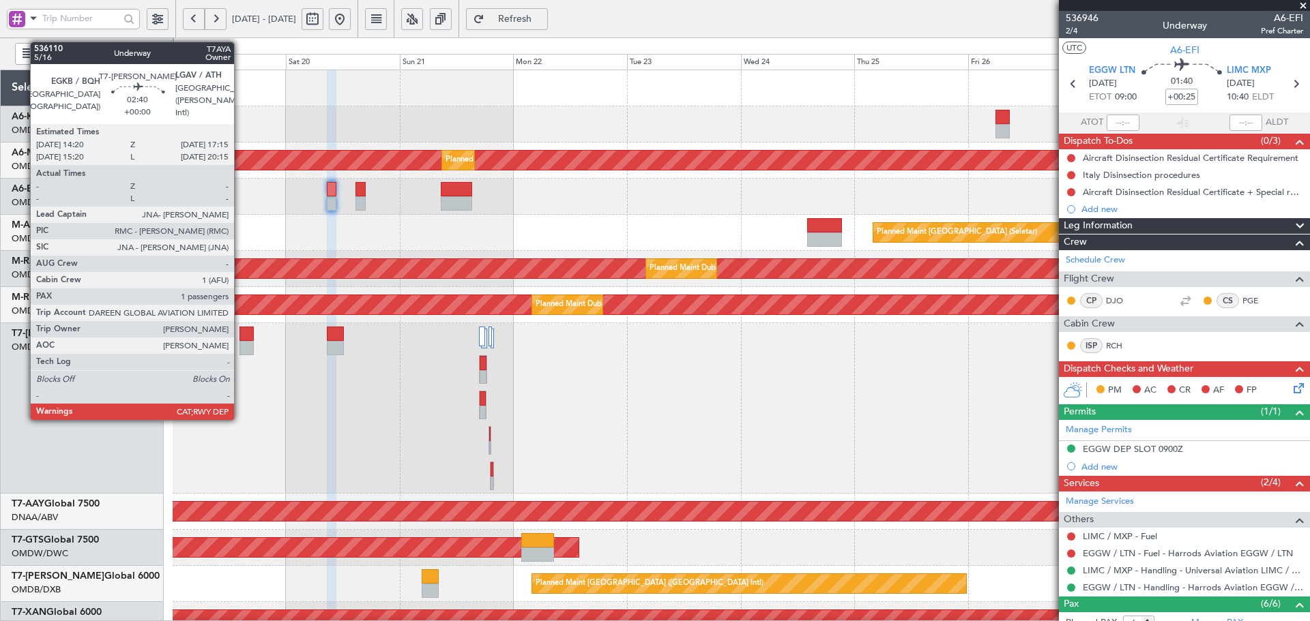
click at [240, 336] on div at bounding box center [246, 334] width 14 height 14
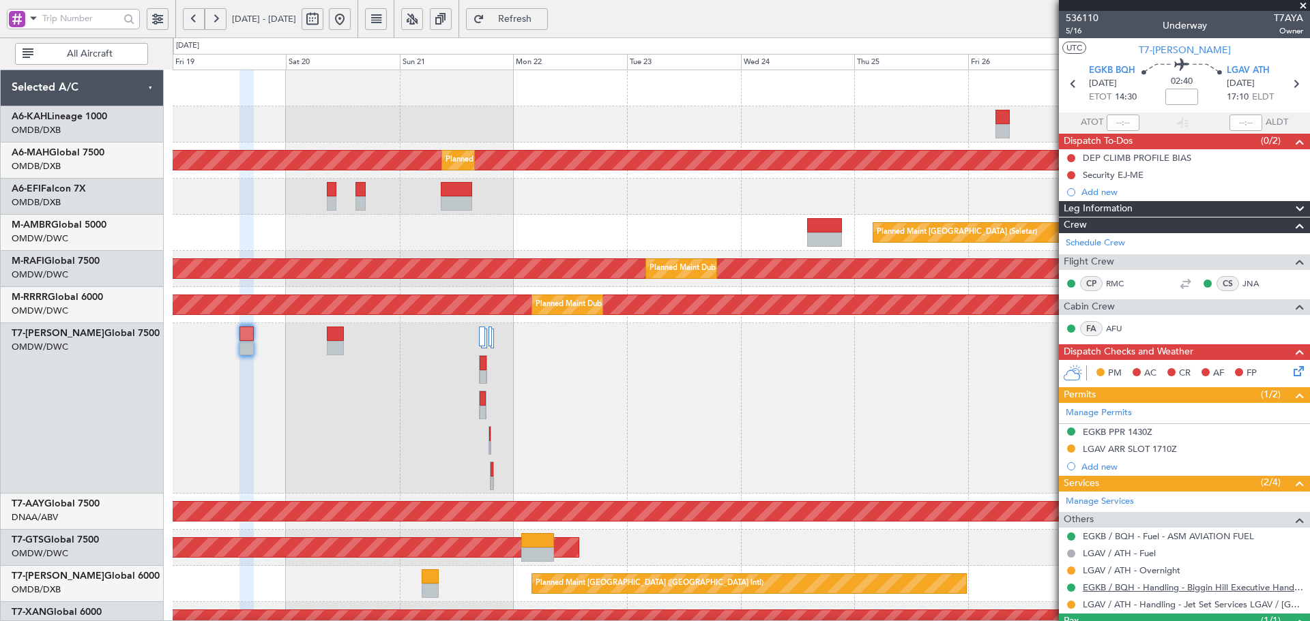
scroll to position [46, 0]
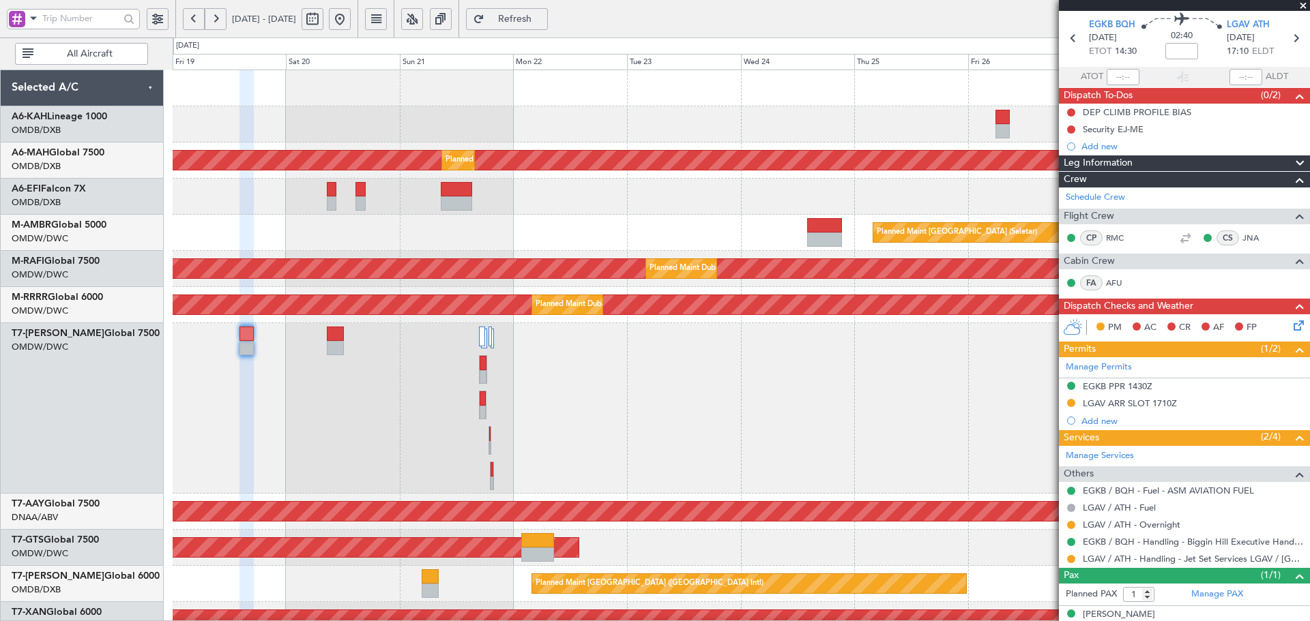
click at [382, 296] on div "Planned Maint Dubai (Al Maktoum Intl) Planned Maint [GEOGRAPHIC_DATA] ([GEOGRAP…" at bounding box center [741, 535] width 1136 height 930
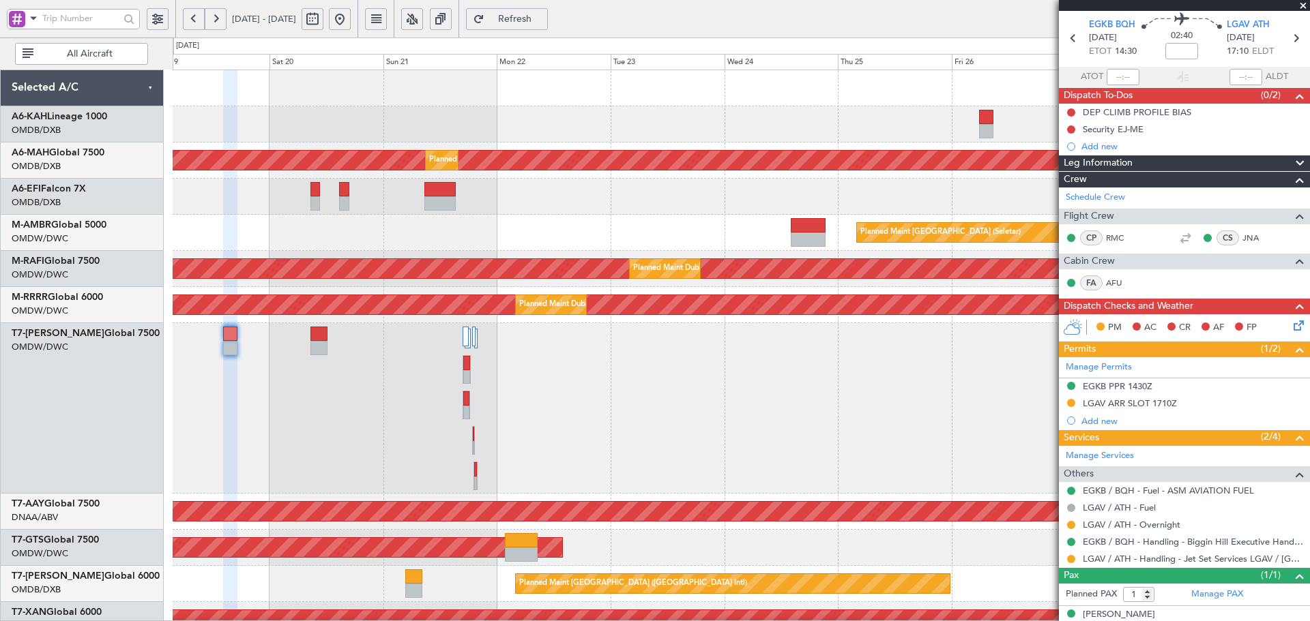
click at [613, 133] on div "Planned Maint Dubai (Al Maktoum Intl)" at bounding box center [741, 124] width 1136 height 36
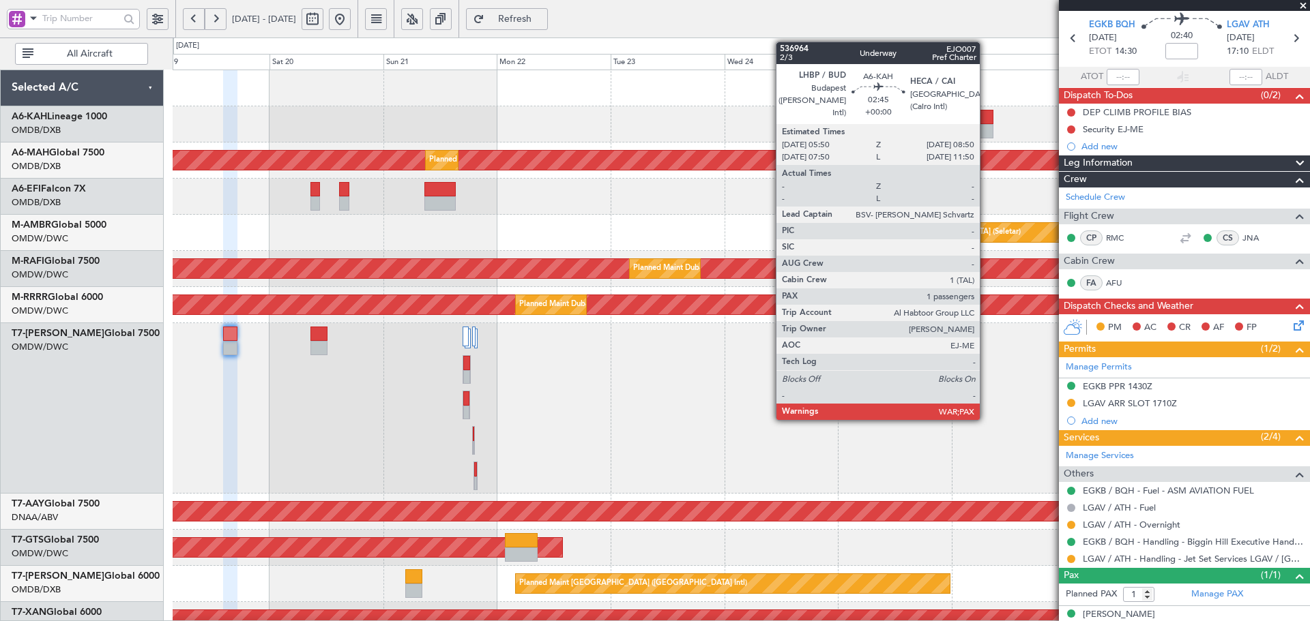
click at [986, 117] on div at bounding box center [986, 117] width 14 height 14
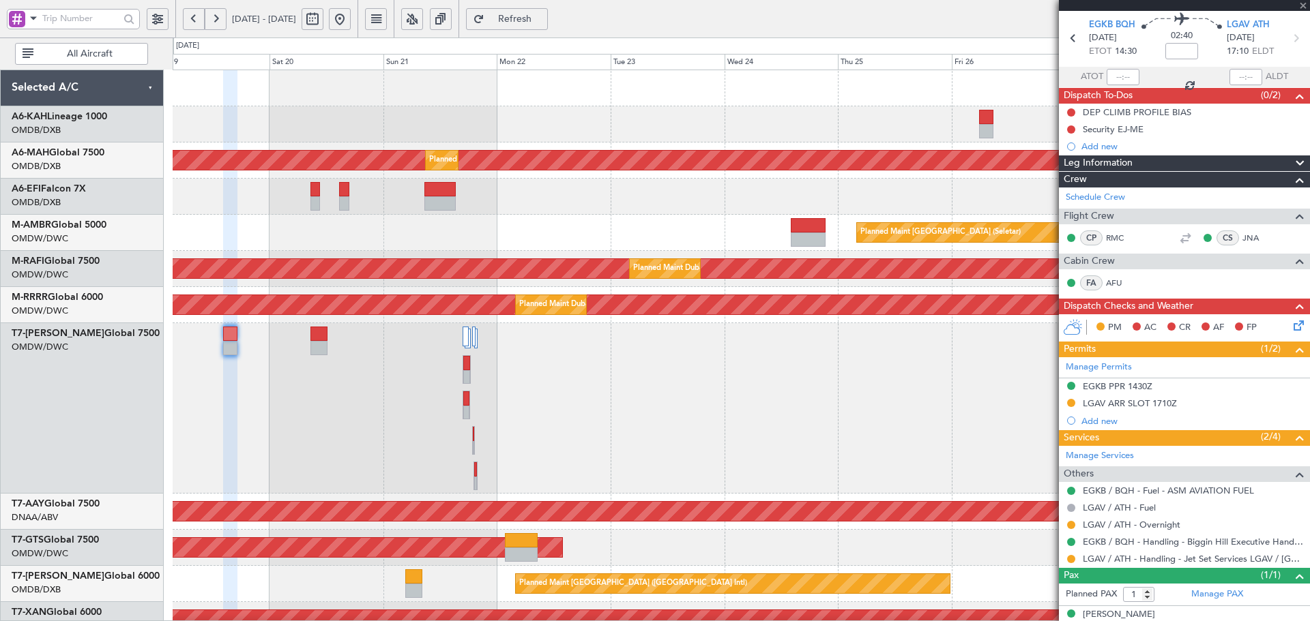
type input "13"
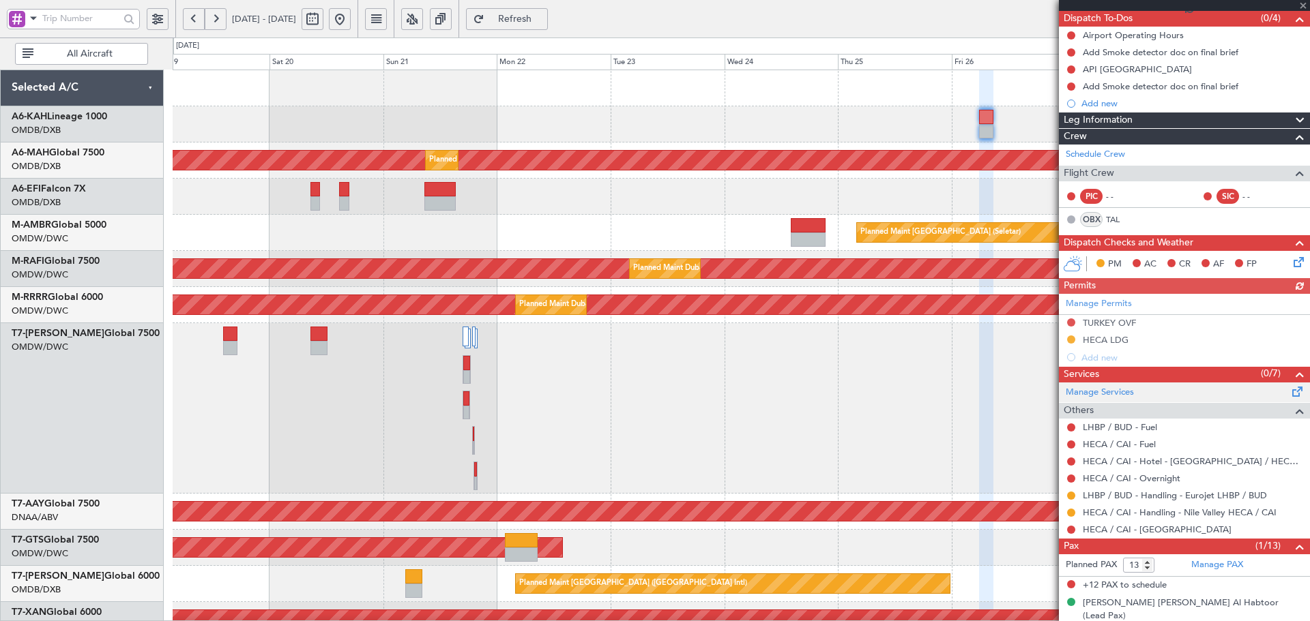
scroll to position [126, 0]
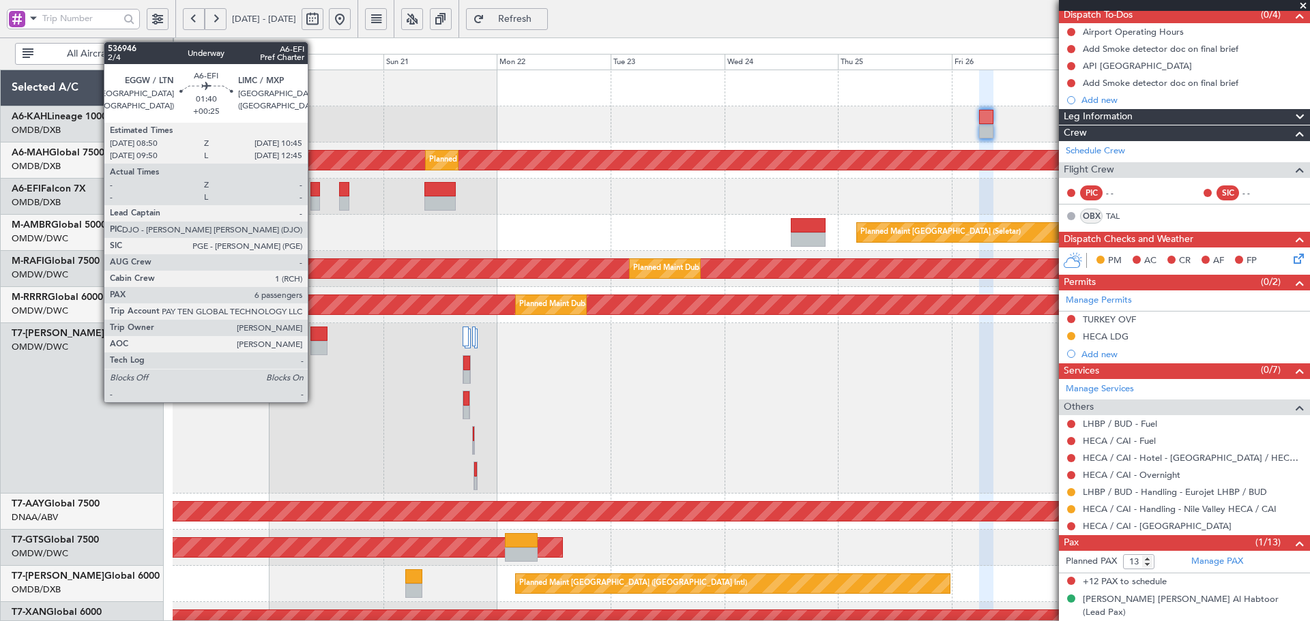
click at [314, 196] on div at bounding box center [315, 189] width 10 height 14
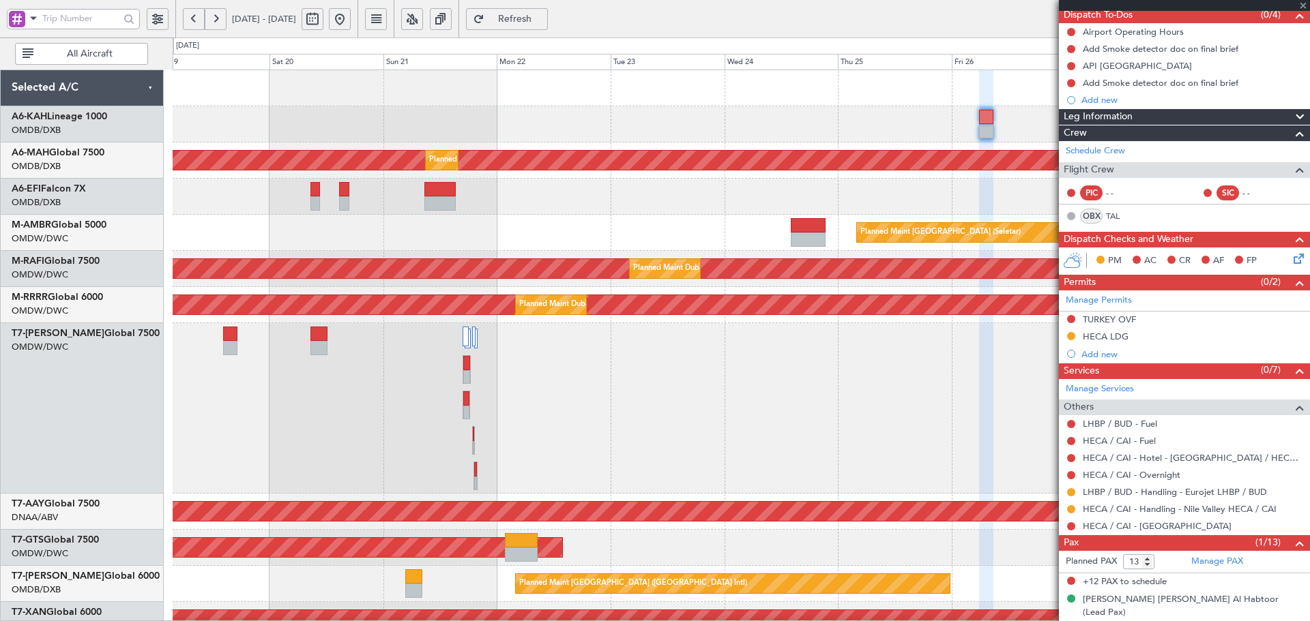
type input "+00:25"
type input "6"
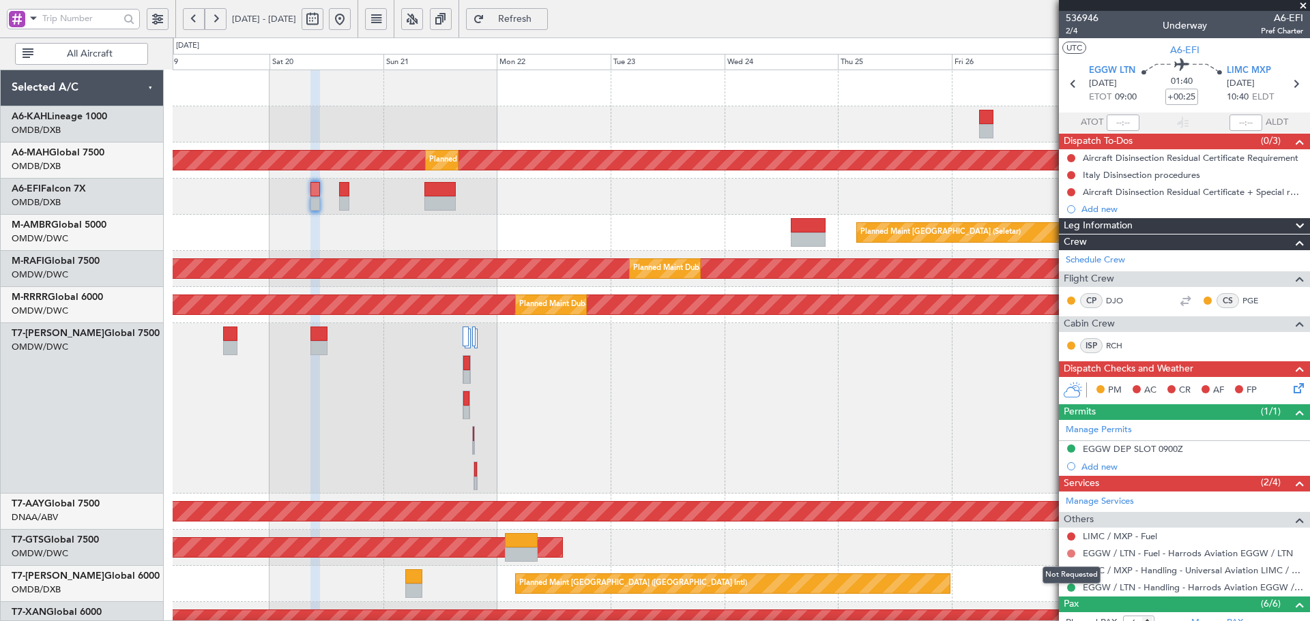
click at [1072, 554] on button at bounding box center [1071, 554] width 8 height 8
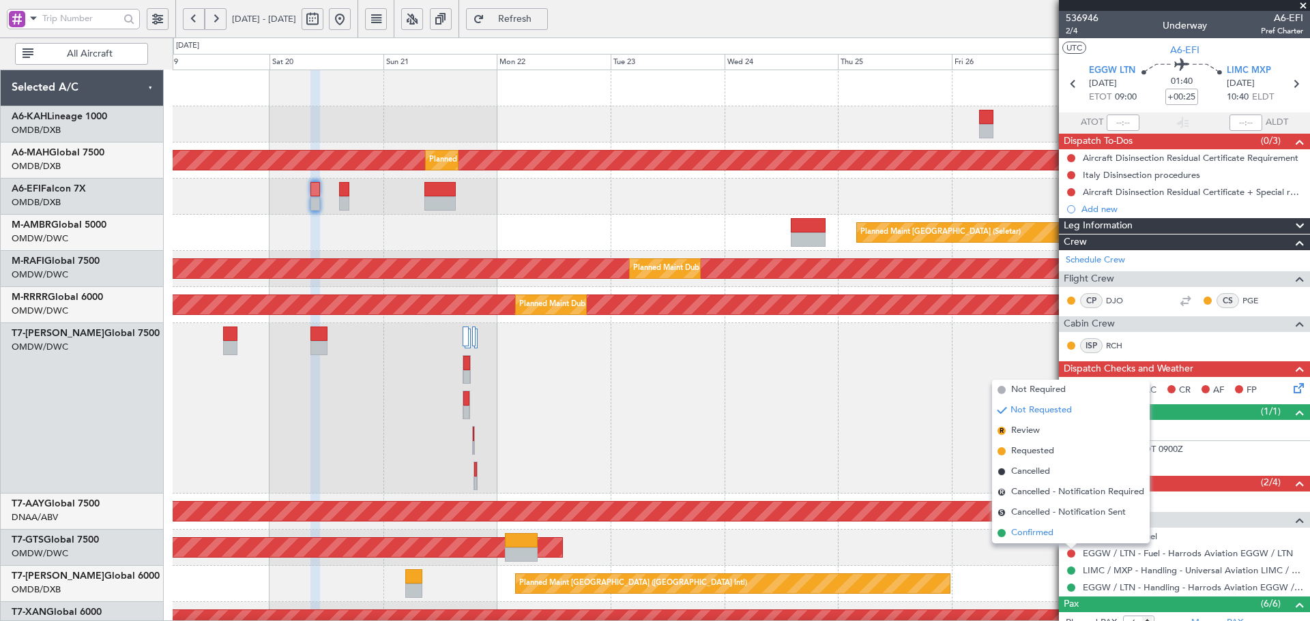
click at [1035, 530] on span "Confirmed" at bounding box center [1032, 534] width 42 height 14
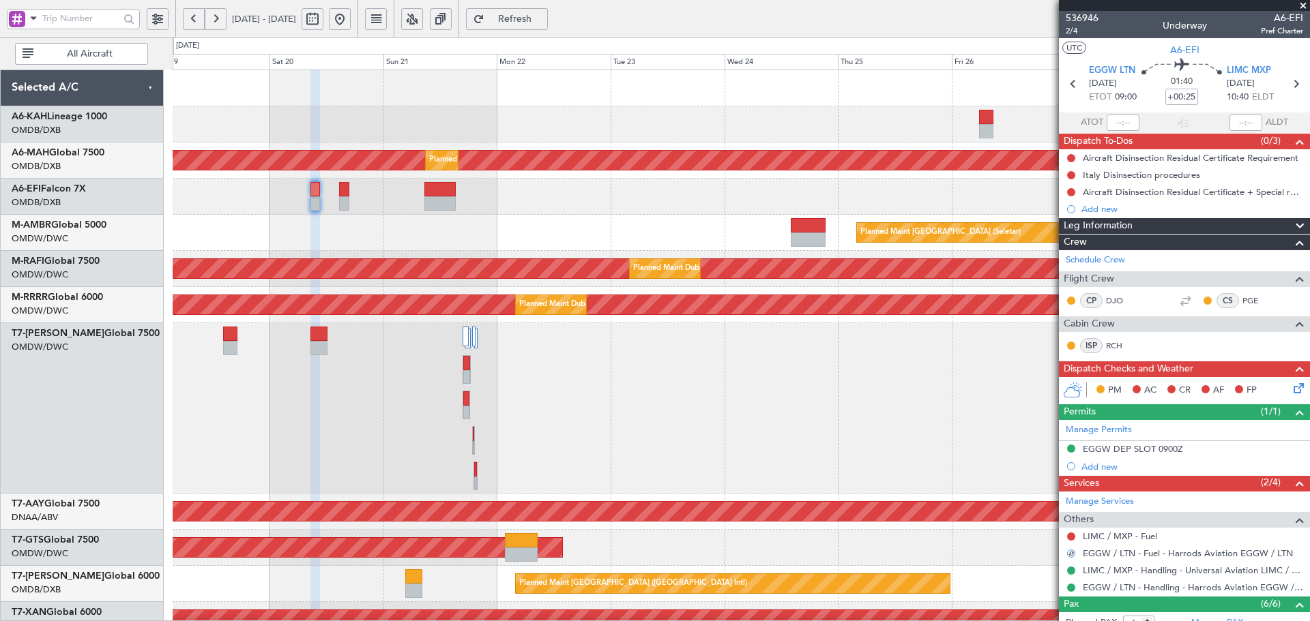
click at [868, 546] on div "AOG Maint [GEOGRAPHIC_DATA] (Seletar)" at bounding box center [741, 548] width 1136 height 36
drag, startPoint x: 1069, startPoint y: 555, endPoint x: 1073, endPoint y: 547, distance: 8.5
click at [1069, 555] on mat-tooltip-component "Confirmed" at bounding box center [1071, 565] width 61 height 36
click at [1070, 553] on button at bounding box center [1071, 554] width 8 height 8
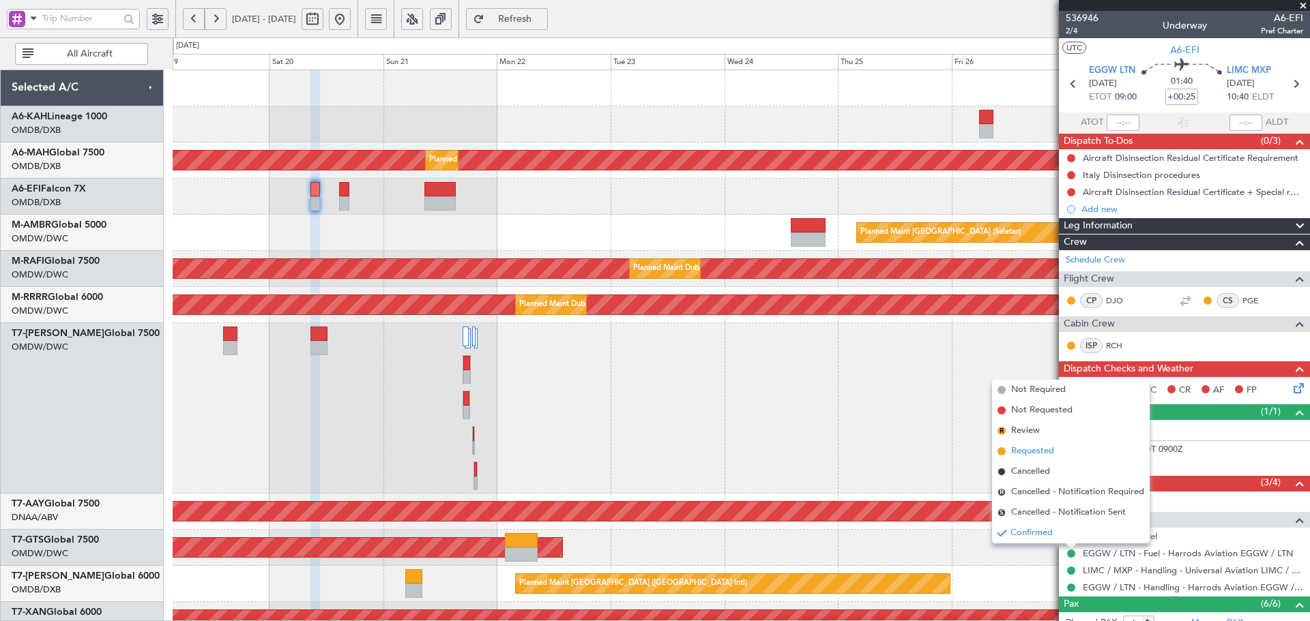
click at [1038, 449] on span "Requested" at bounding box center [1032, 452] width 43 height 14
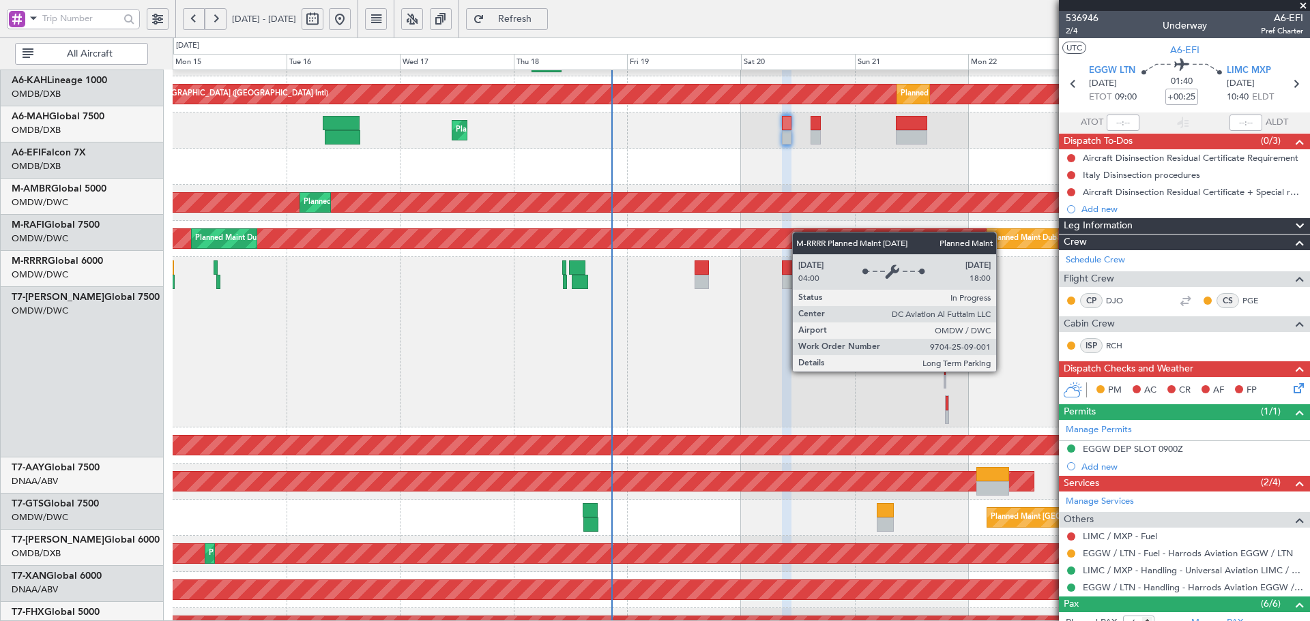
scroll to position [66, 0]
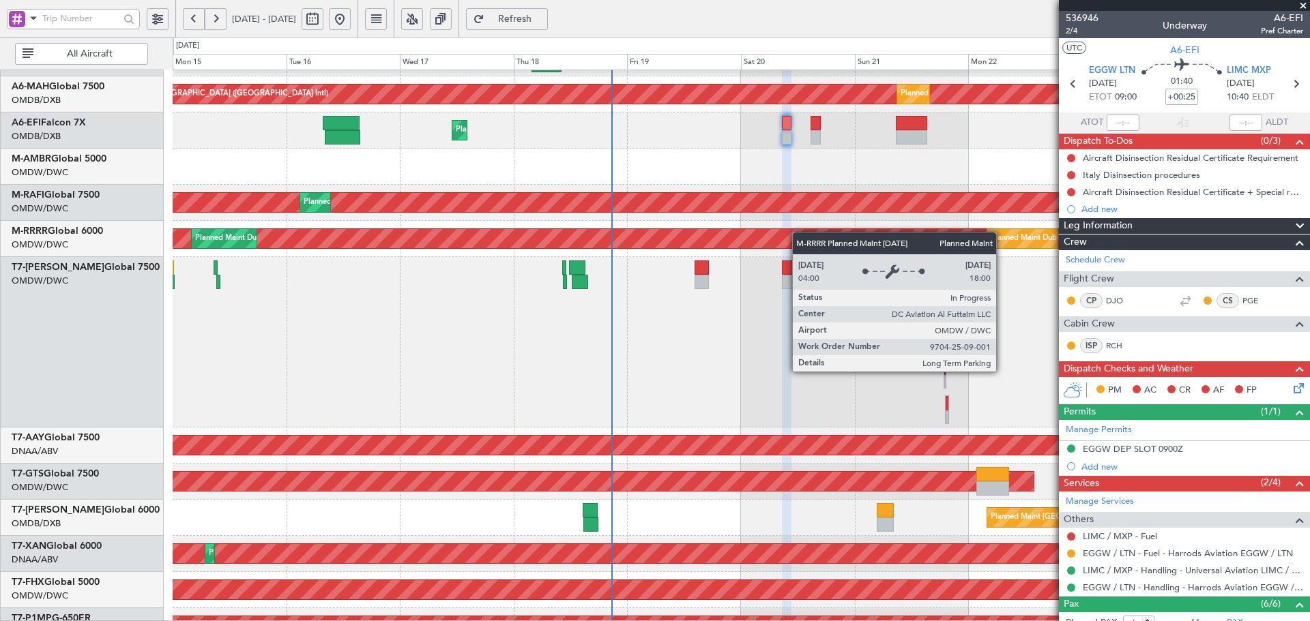
click at [804, 231] on div "Planned Maint Dubai (Al Maktoum Intl)" at bounding box center [679, 238] width 2566 height 19
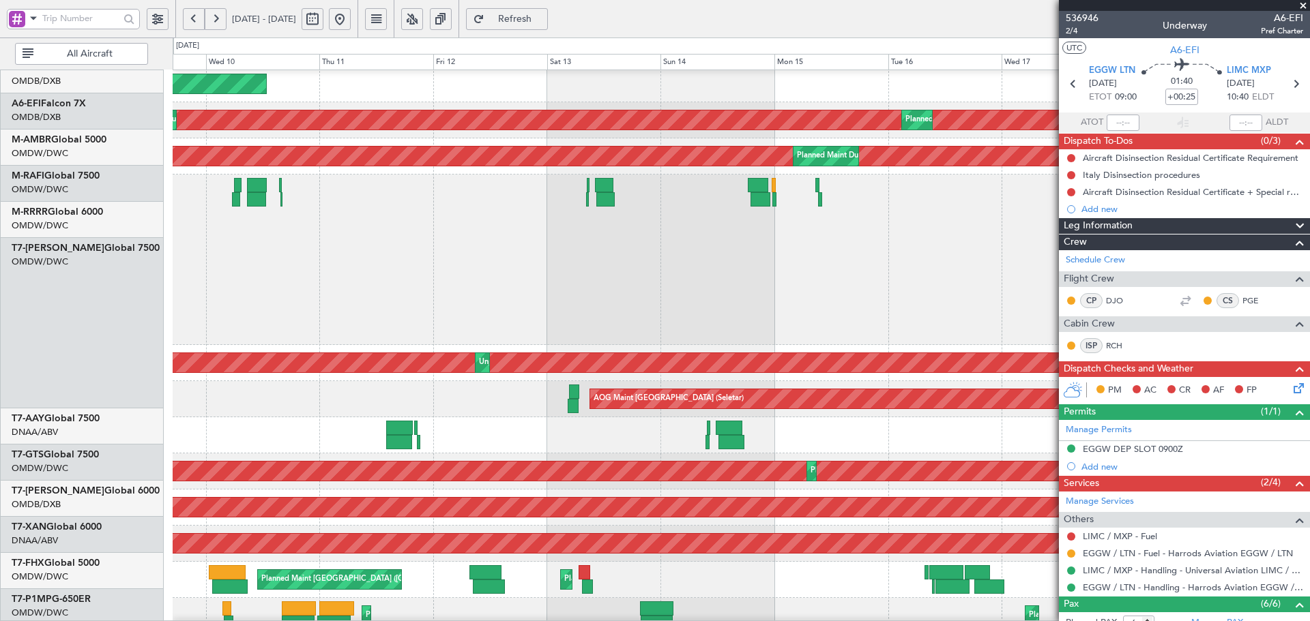
scroll to position [159, 0]
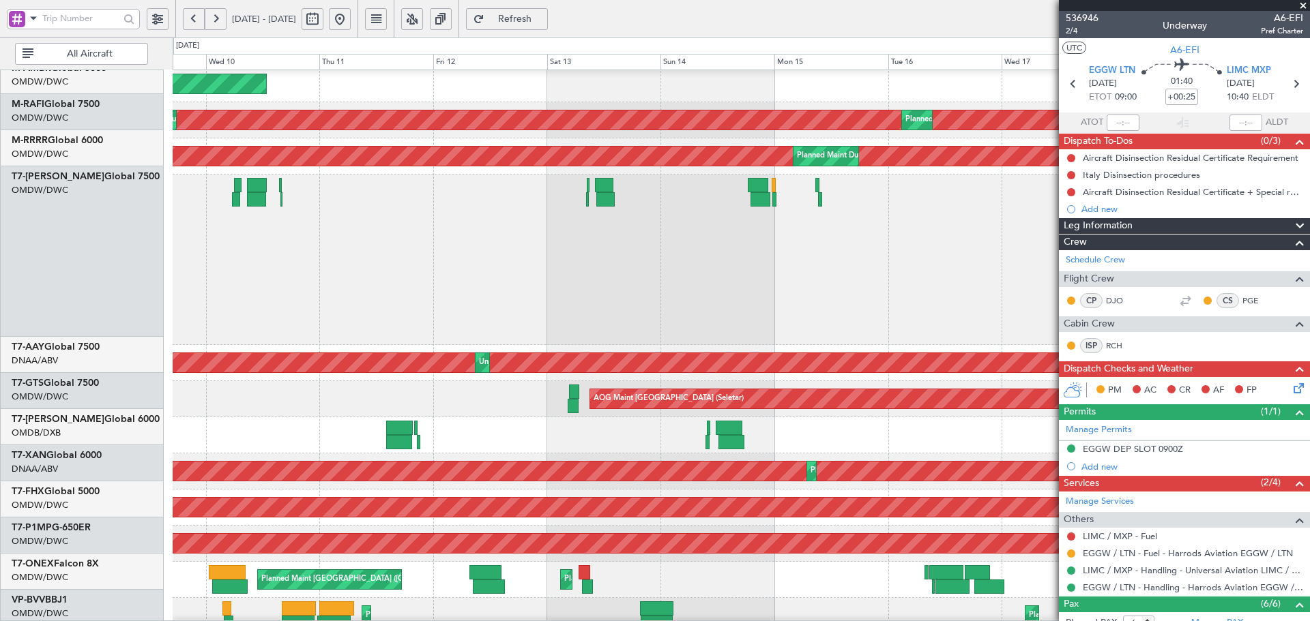
click at [1071, 256] on fb-app "[DATE] - [DATE] Refresh Quick Links All Aircraft AOG Maint [GEOGRAPHIC_DATA] (A…" at bounding box center [655, 319] width 1310 height 605
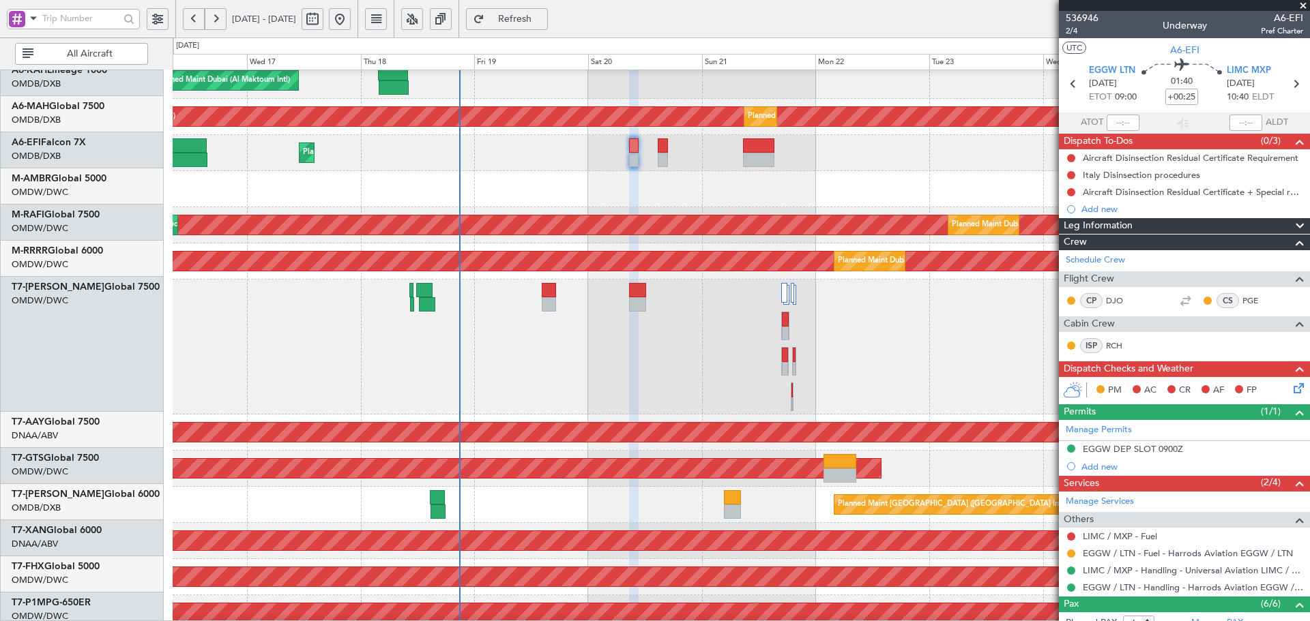
scroll to position [42, 0]
click at [0, 364] on html "[DATE] - [DATE] Refresh Quick Links All Aircraft Planned Maint [GEOGRAPHIC_DATA…" at bounding box center [655, 310] width 1310 height 621
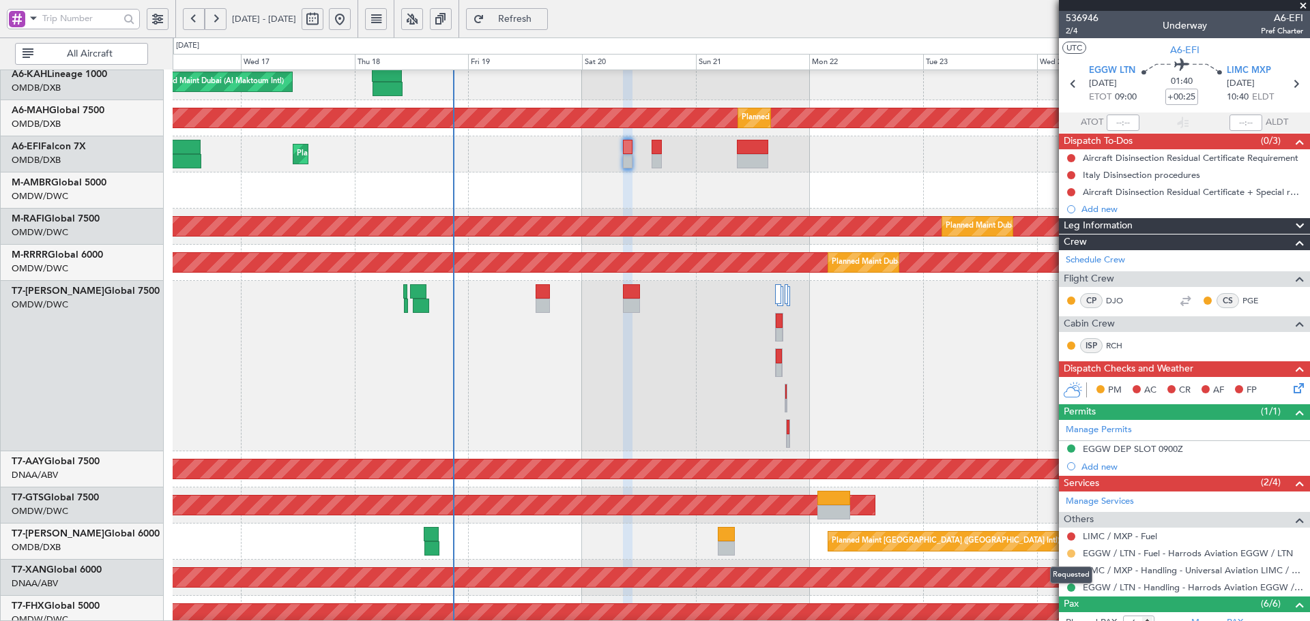
click at [1072, 553] on button at bounding box center [1071, 554] width 8 height 8
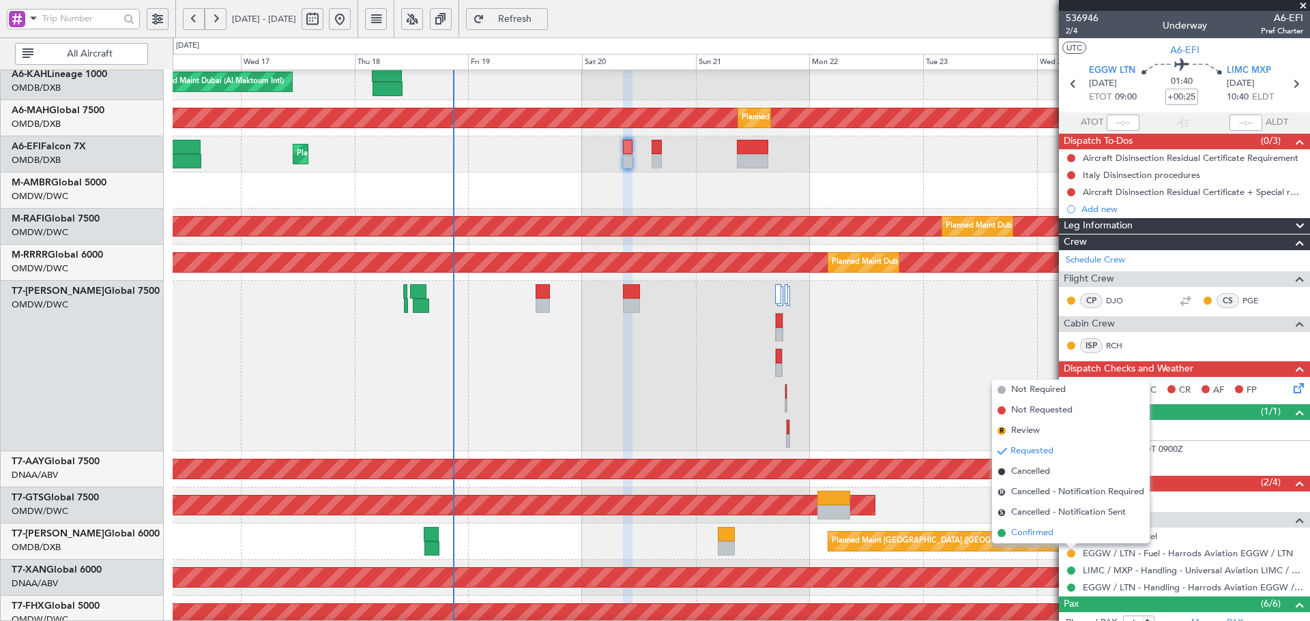
click at [1038, 538] on span "Confirmed" at bounding box center [1032, 534] width 42 height 14
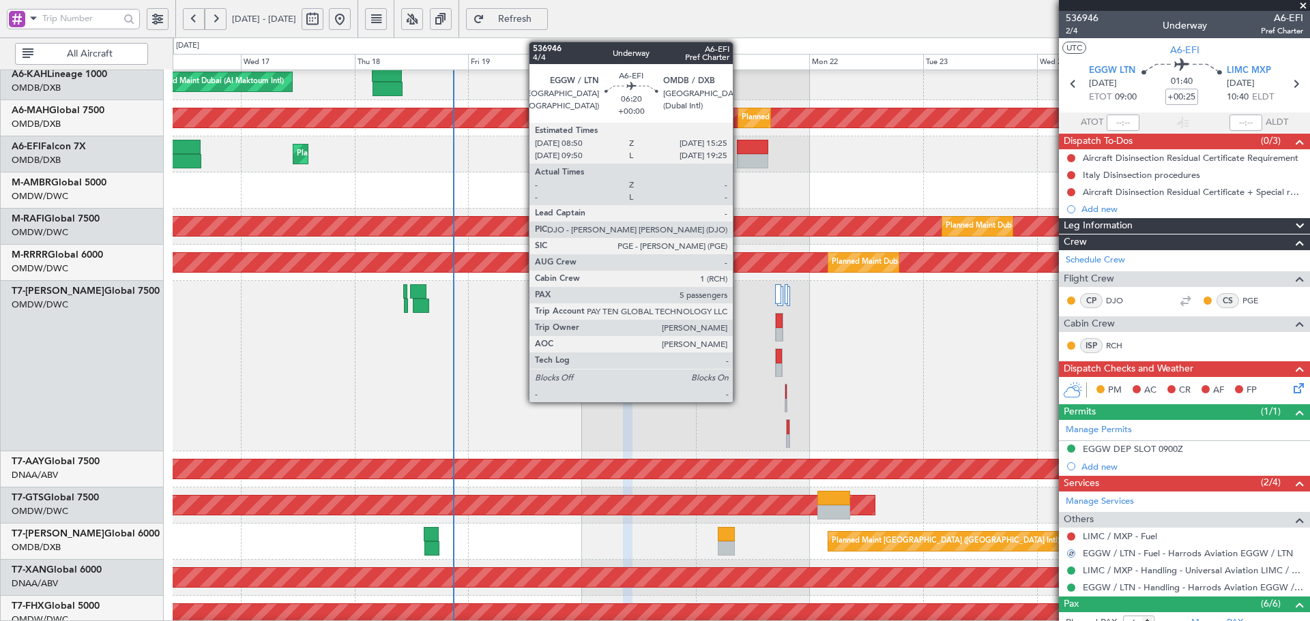
click at [739, 157] on div at bounding box center [752, 161] width 31 height 14
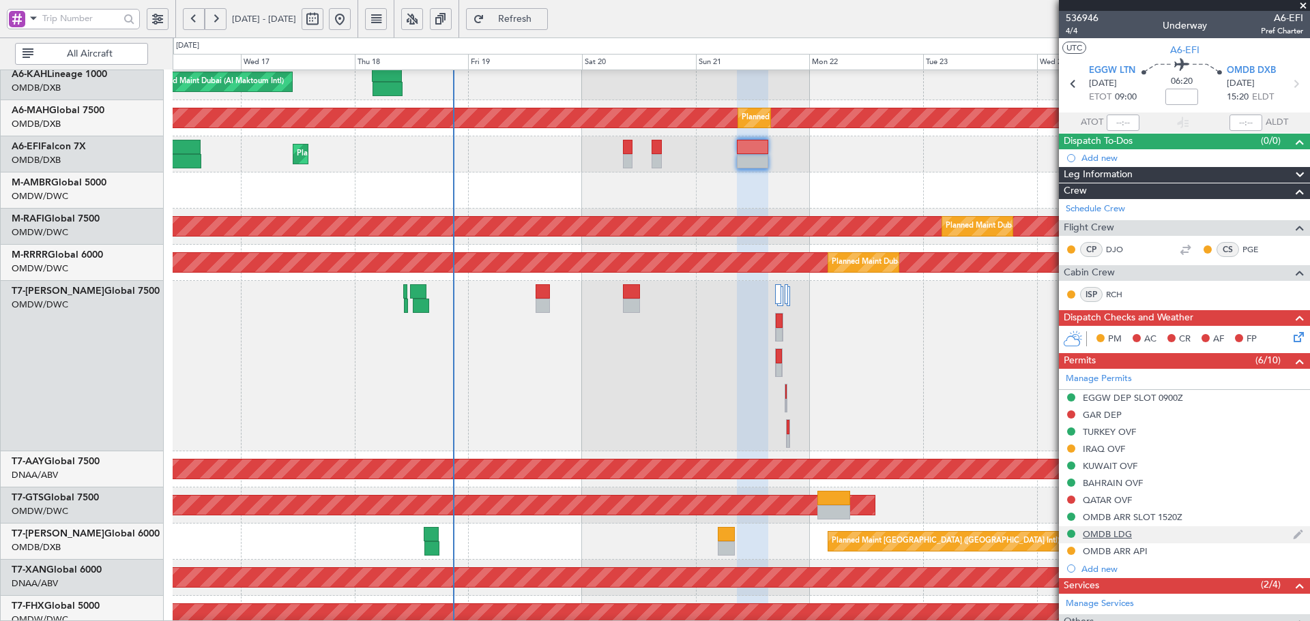
scroll to position [269, 0]
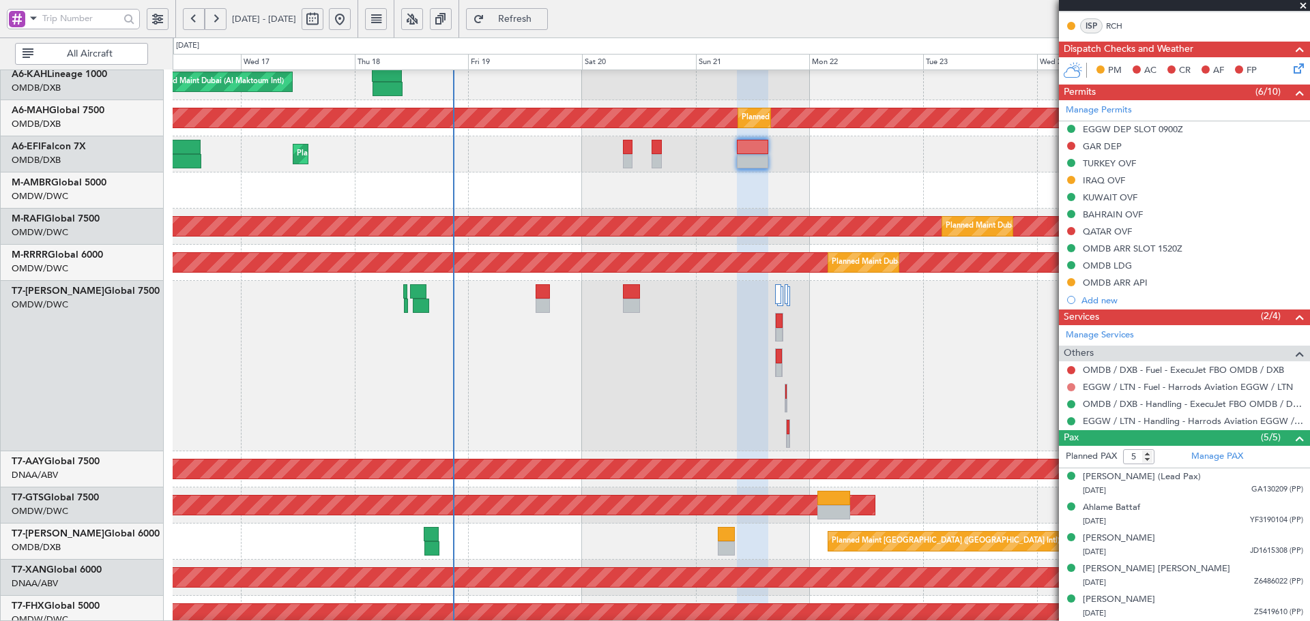
click at [1073, 385] on button at bounding box center [1071, 387] width 8 height 8
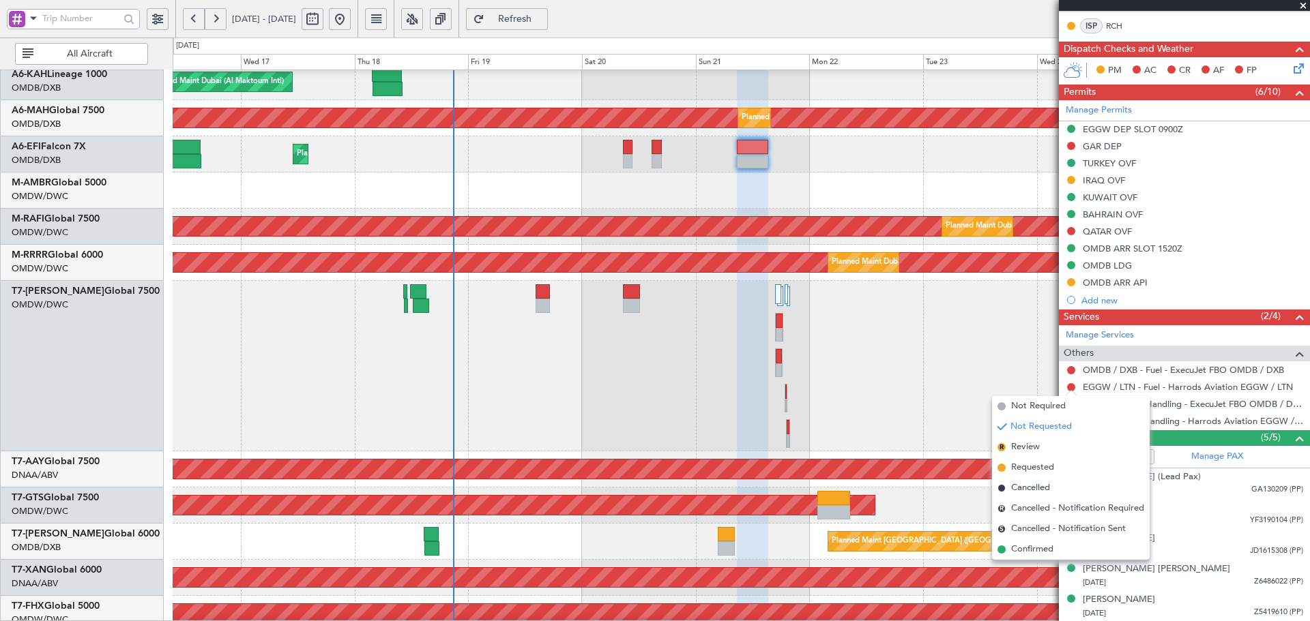
click at [1017, 550] on span "Confirmed" at bounding box center [1032, 550] width 42 height 14
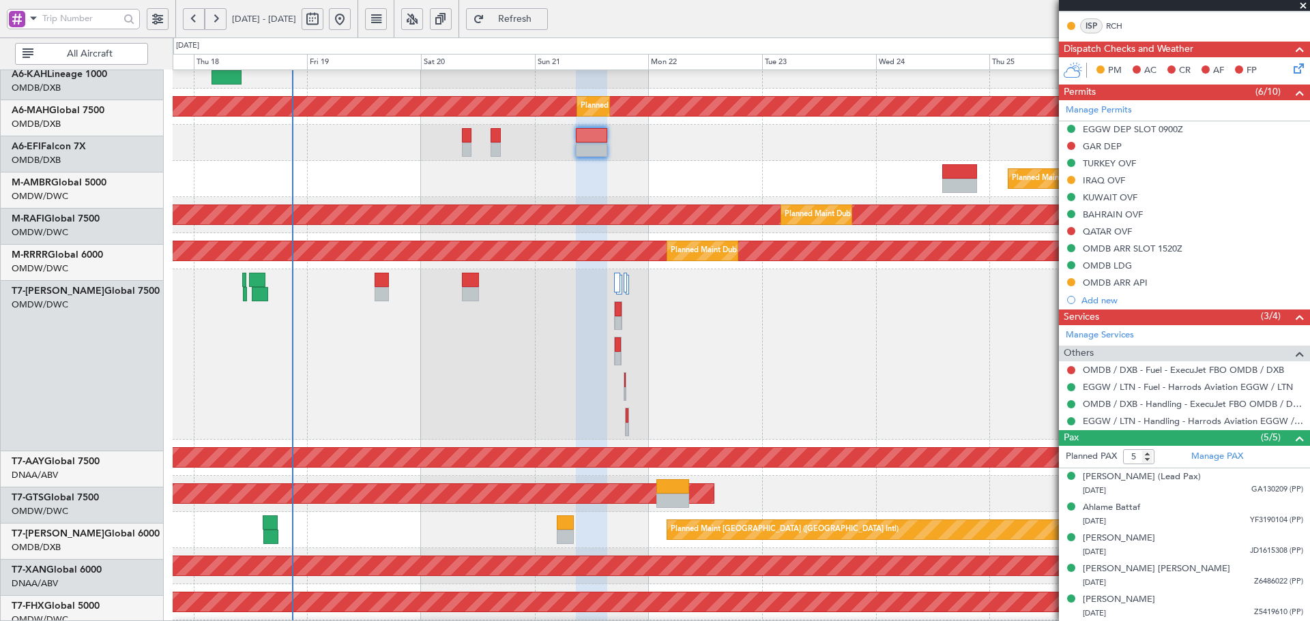
scroll to position [56, 0]
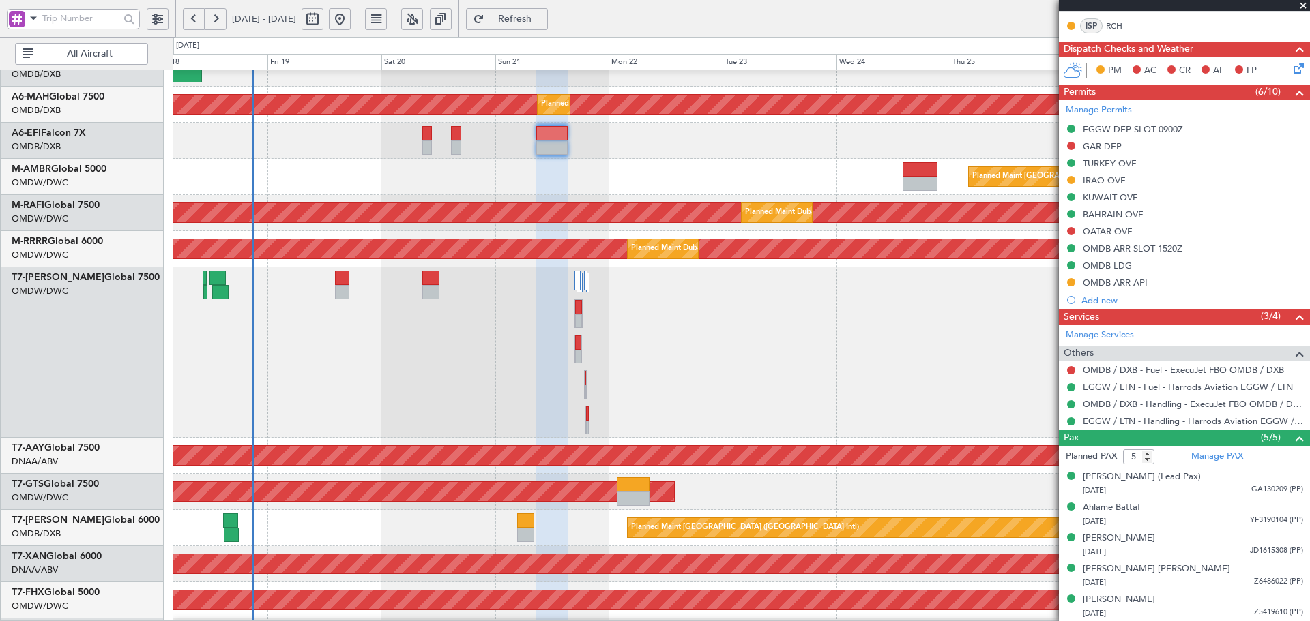
click at [506, 355] on div "Planned Maint Dubai (Al Maktoum Intl)" at bounding box center [741, 352] width 1136 height 171
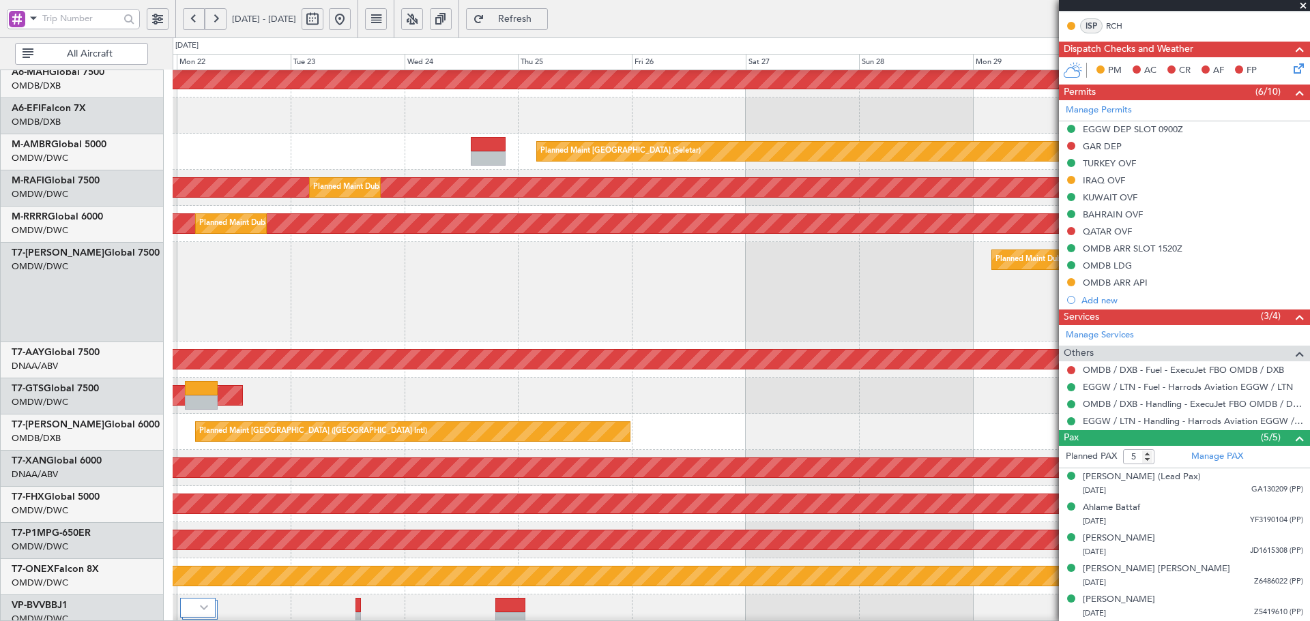
scroll to position [81, 0]
click at [330, 317] on div "Planned Maint Dubai (Al Maktoum Intl)" at bounding box center [741, 292] width 1136 height 100
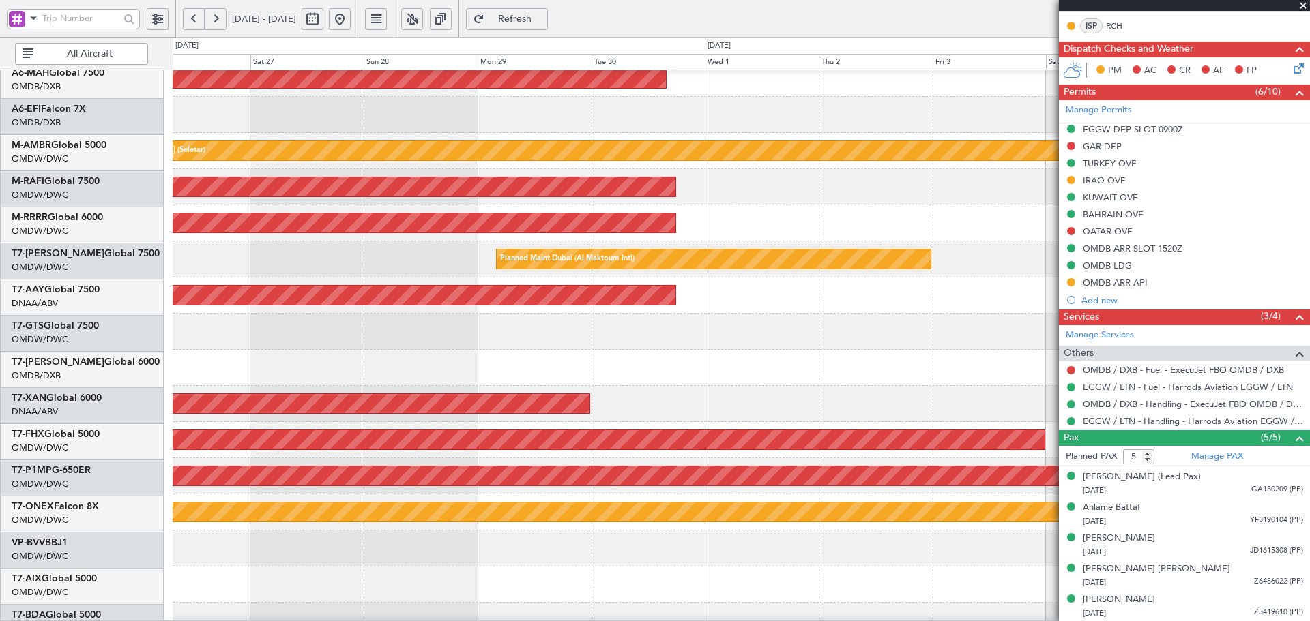
scroll to position [92, 0]
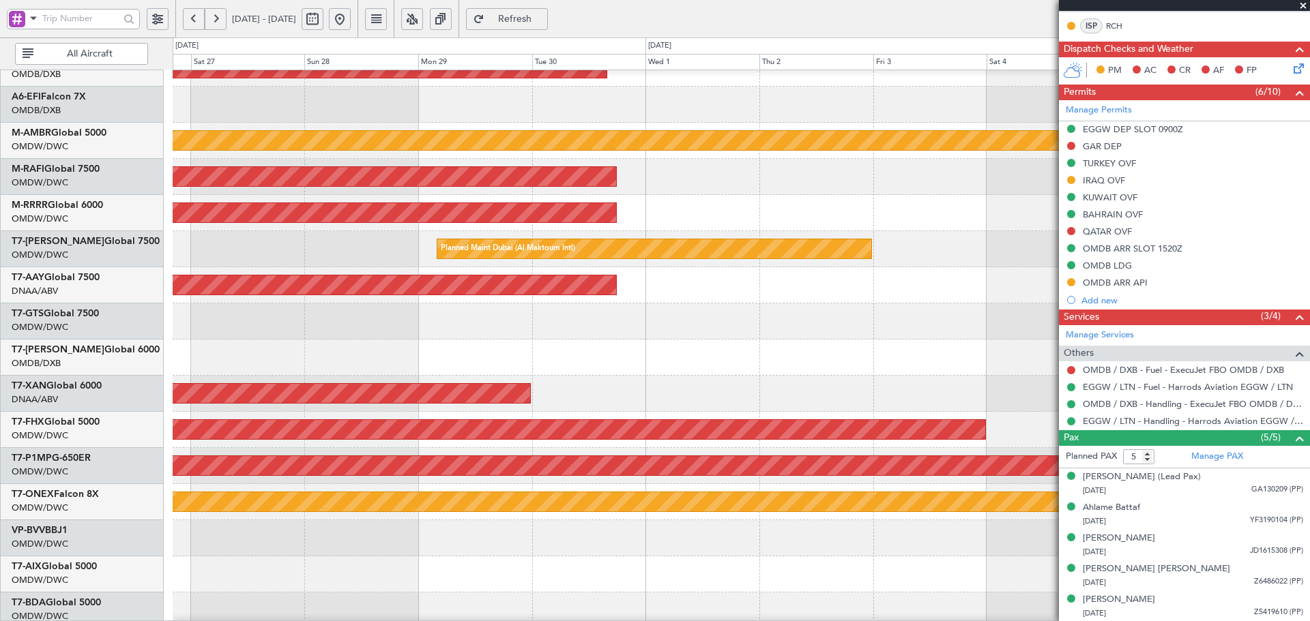
click at [71, 250] on div "Planned Maint [GEOGRAPHIC_DATA] ([GEOGRAPHIC_DATA] Intl) Planned Maint [GEOGRAP…" at bounding box center [655, 330] width 1310 height 584
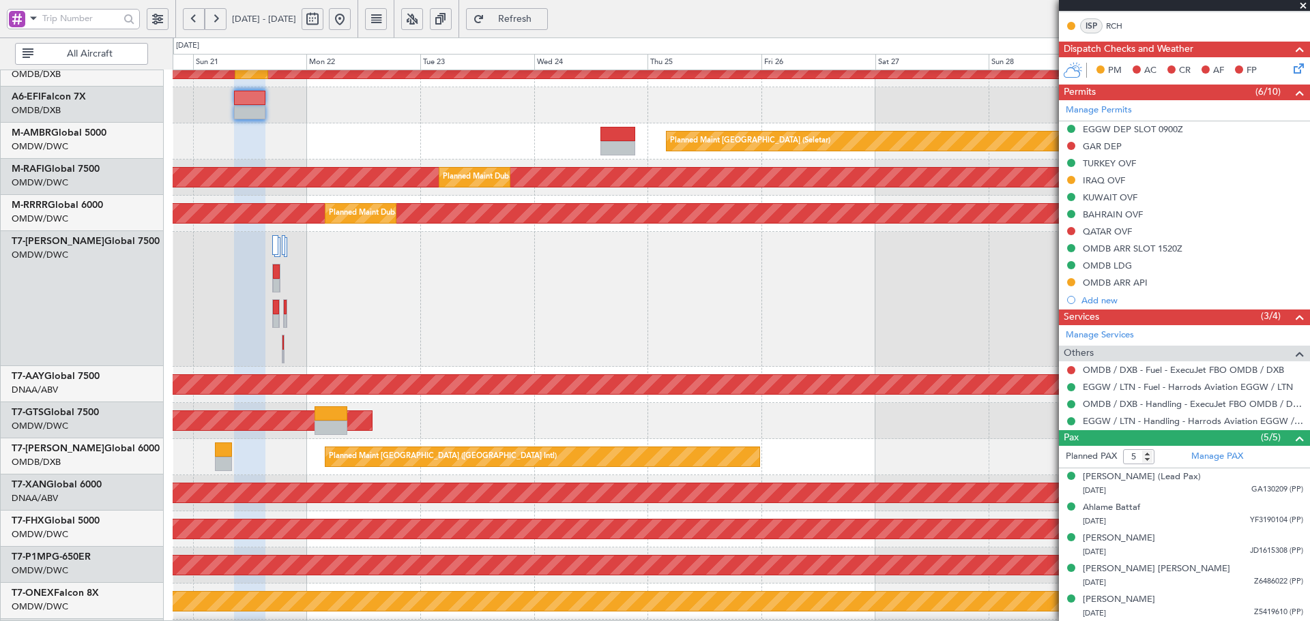
scroll to position [89, 0]
click at [1169, 476] on fb-app "[DATE] - [DATE] Refresh Quick Links All Aircraft Planned Maint [GEOGRAPHIC_DATA…" at bounding box center [655, 319] width 1310 height 605
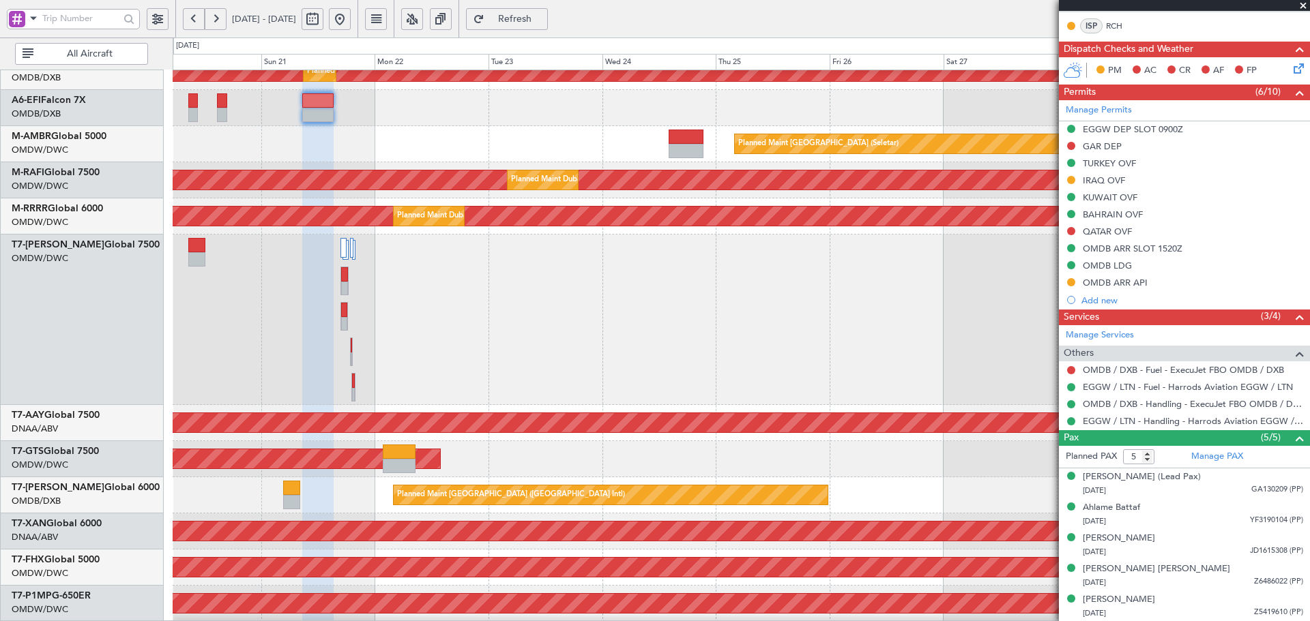
scroll to position [76, 0]
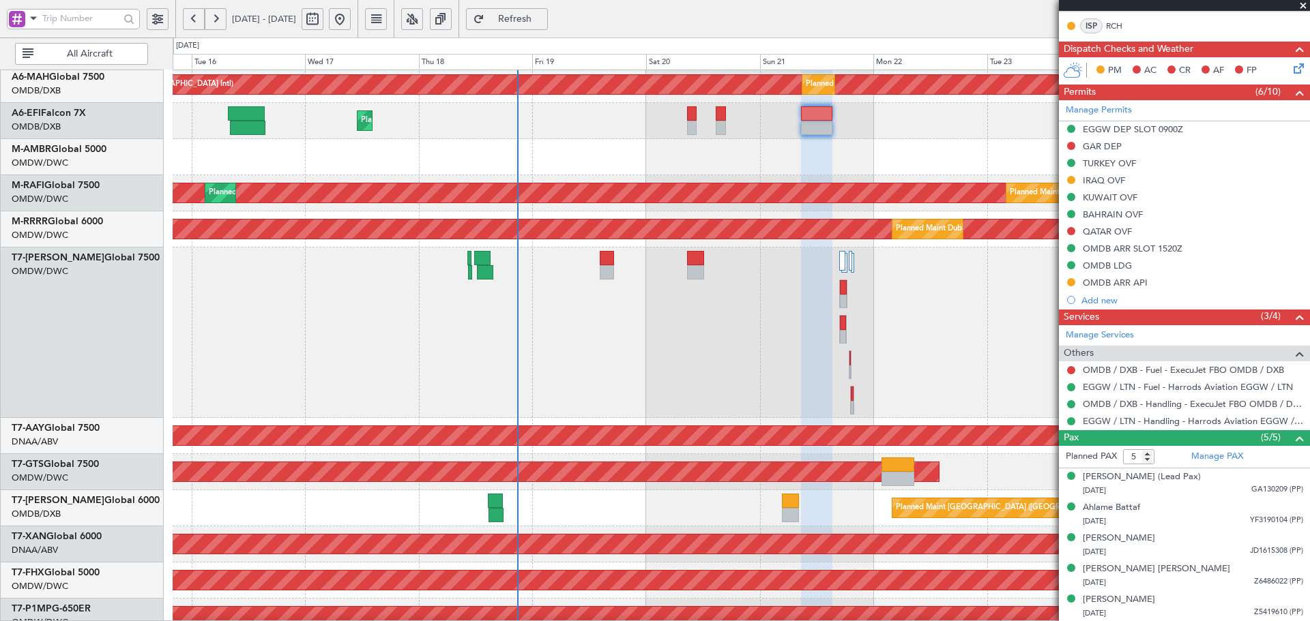
click at [752, 371] on div at bounding box center [741, 333] width 1136 height 171
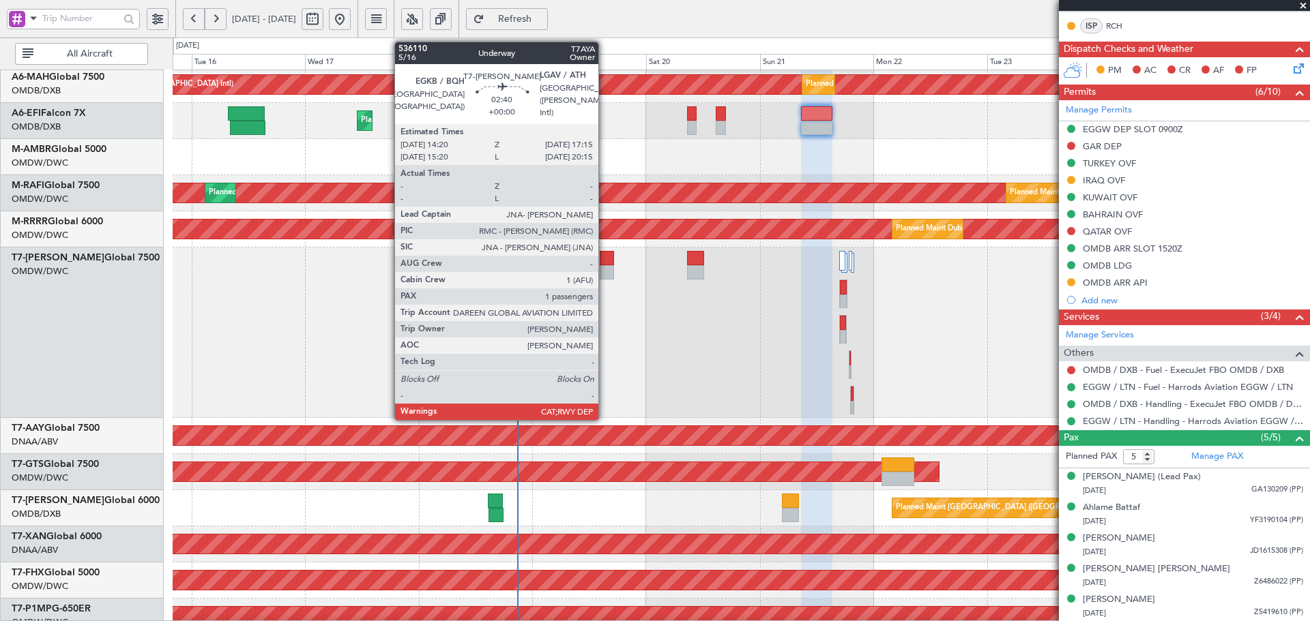
click at [604, 270] on div at bounding box center [607, 272] width 14 height 14
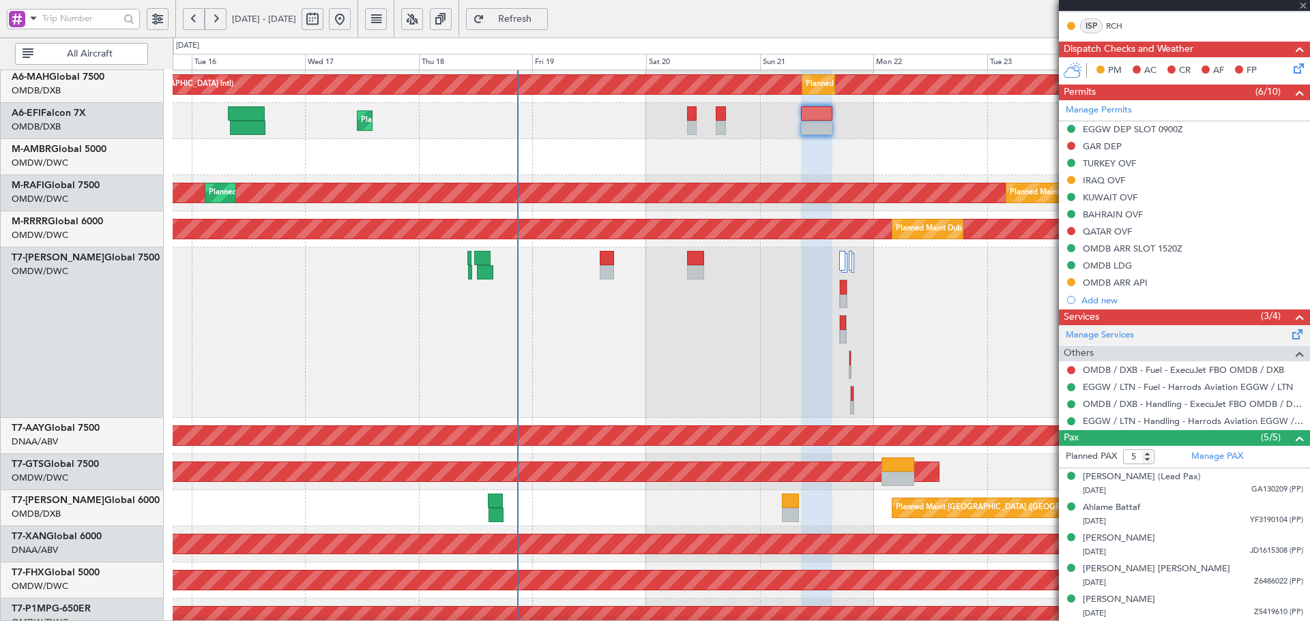
type input "1"
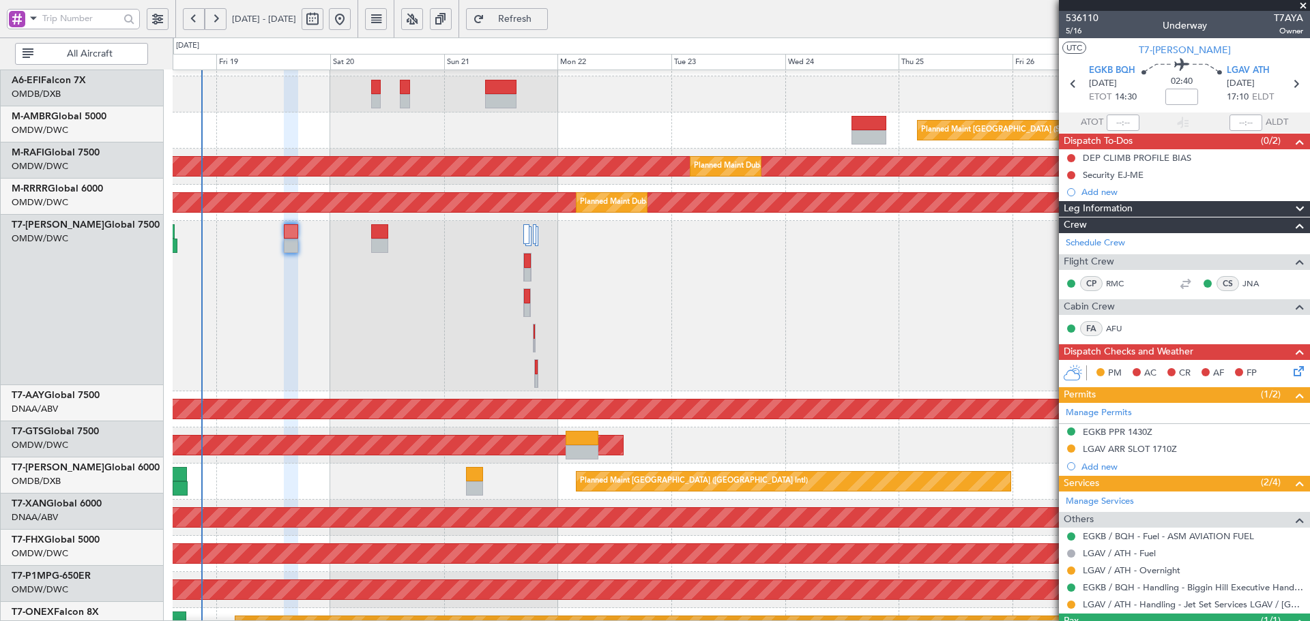
scroll to position [109, 0]
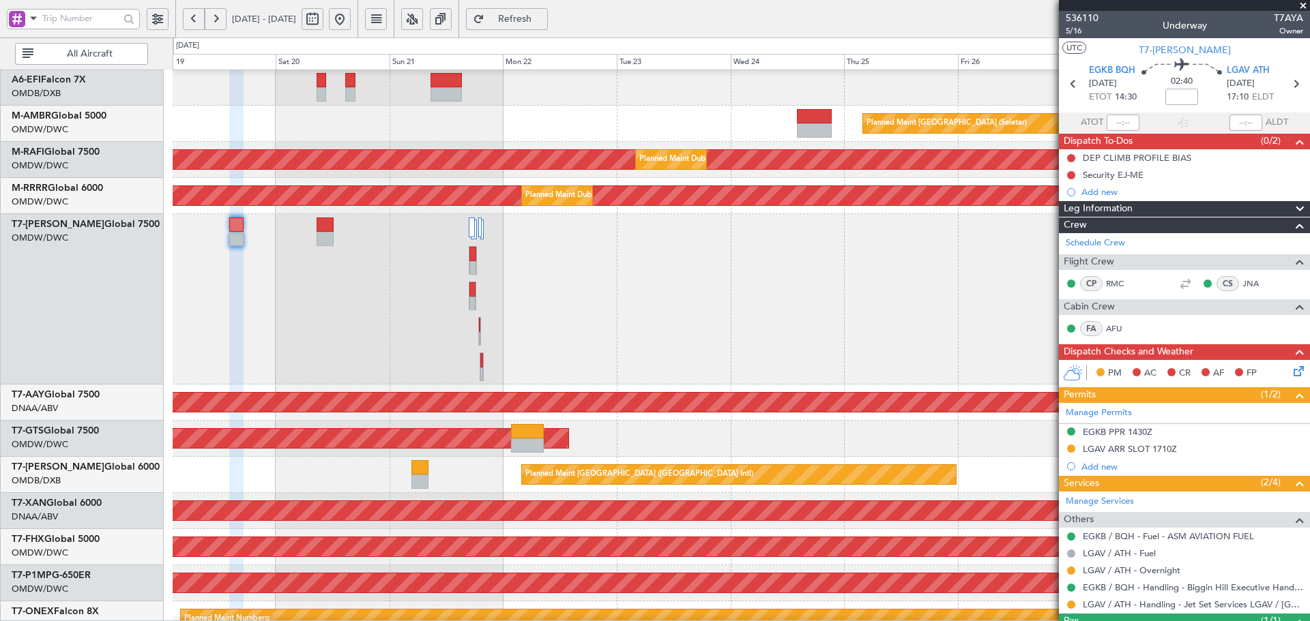
click at [419, 348] on div "Planned Maint Dubai (Al Maktoum Intl)" at bounding box center [741, 299] width 1136 height 171
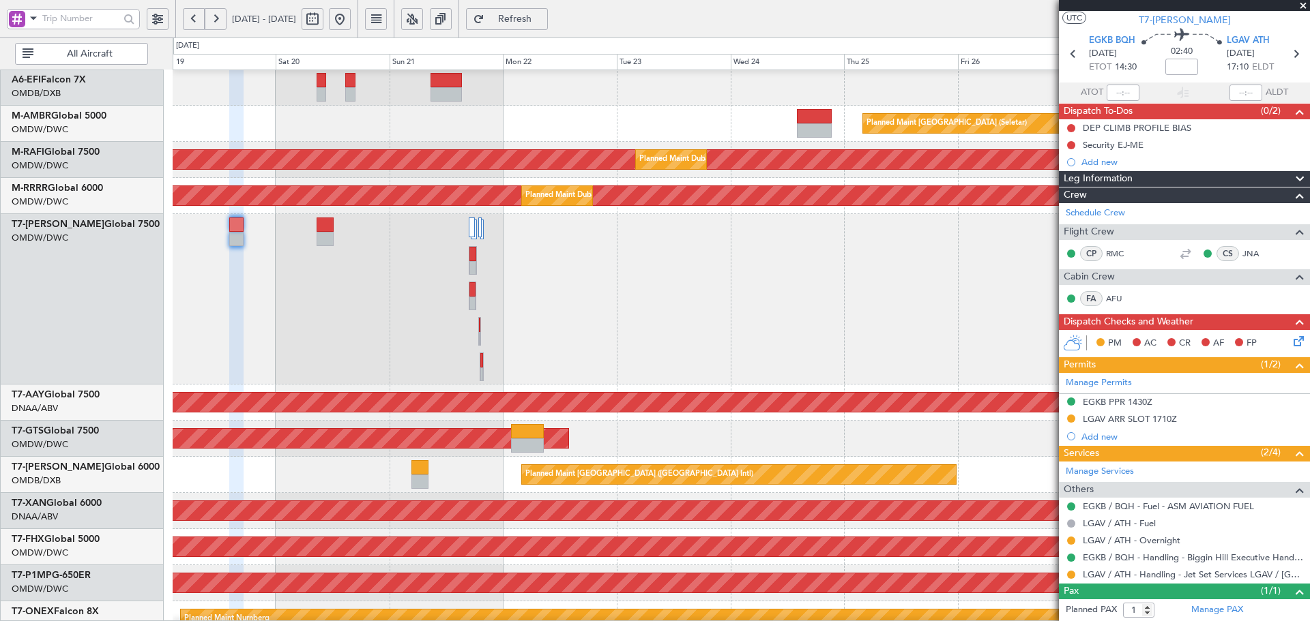
scroll to position [0, 0]
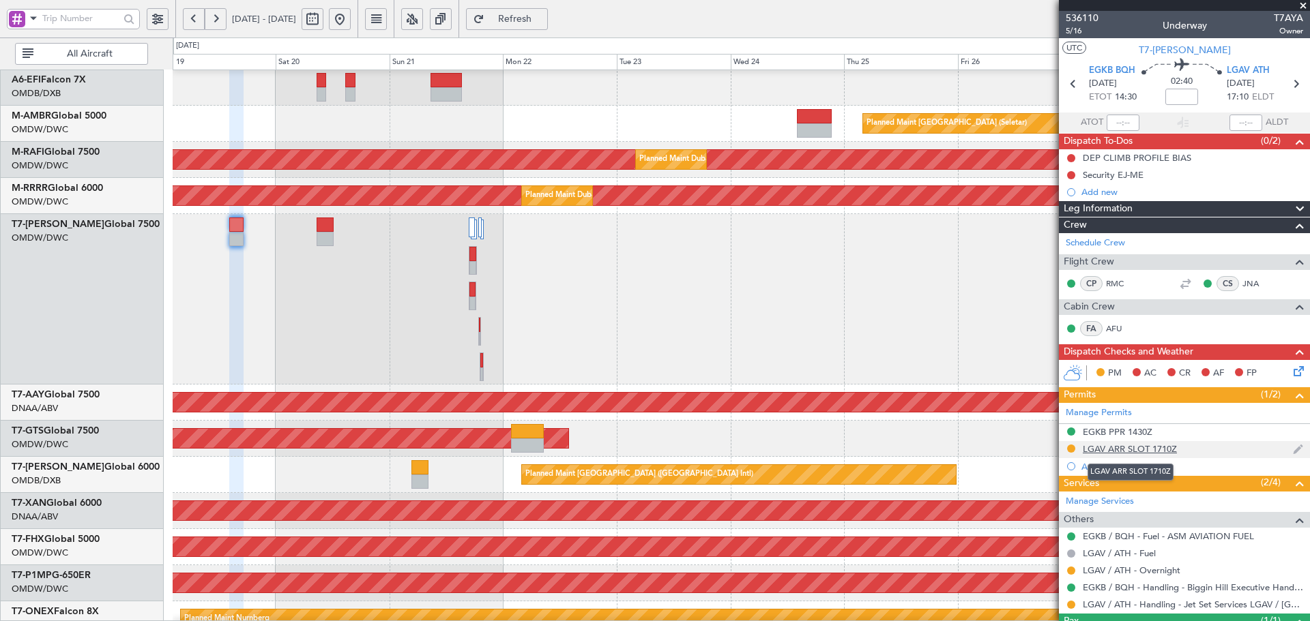
click at [1133, 452] on div "LGAV ARR SLOT 1710Z" at bounding box center [1130, 449] width 94 height 12
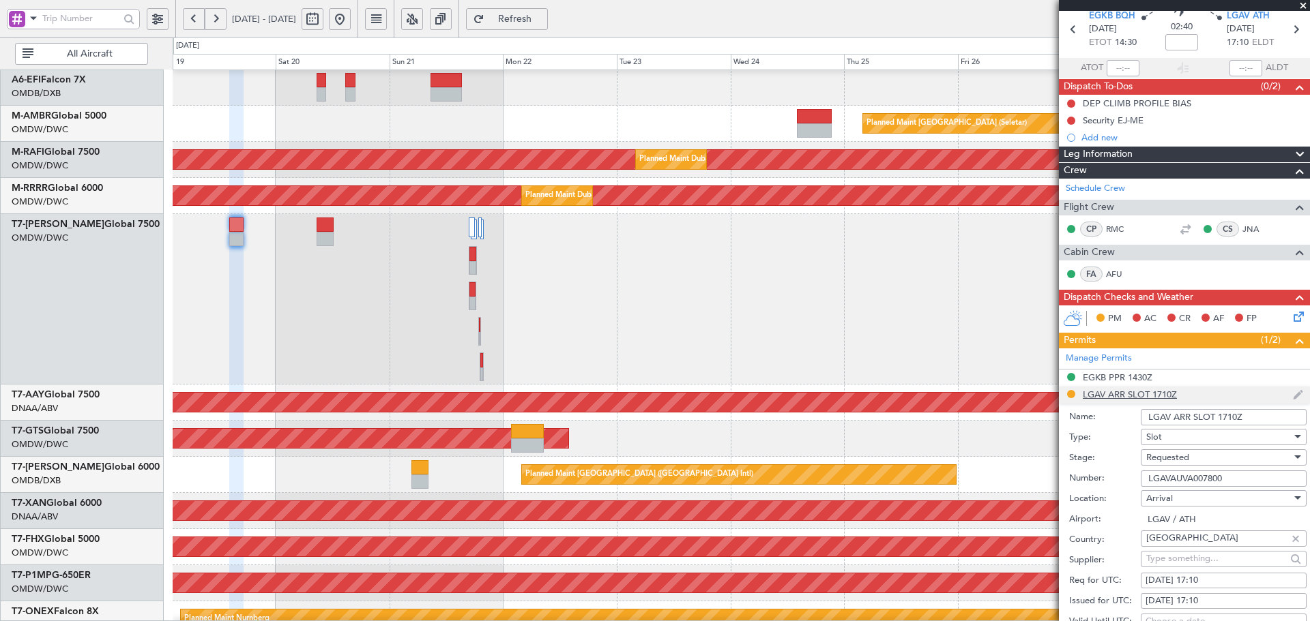
scroll to position [136, 0]
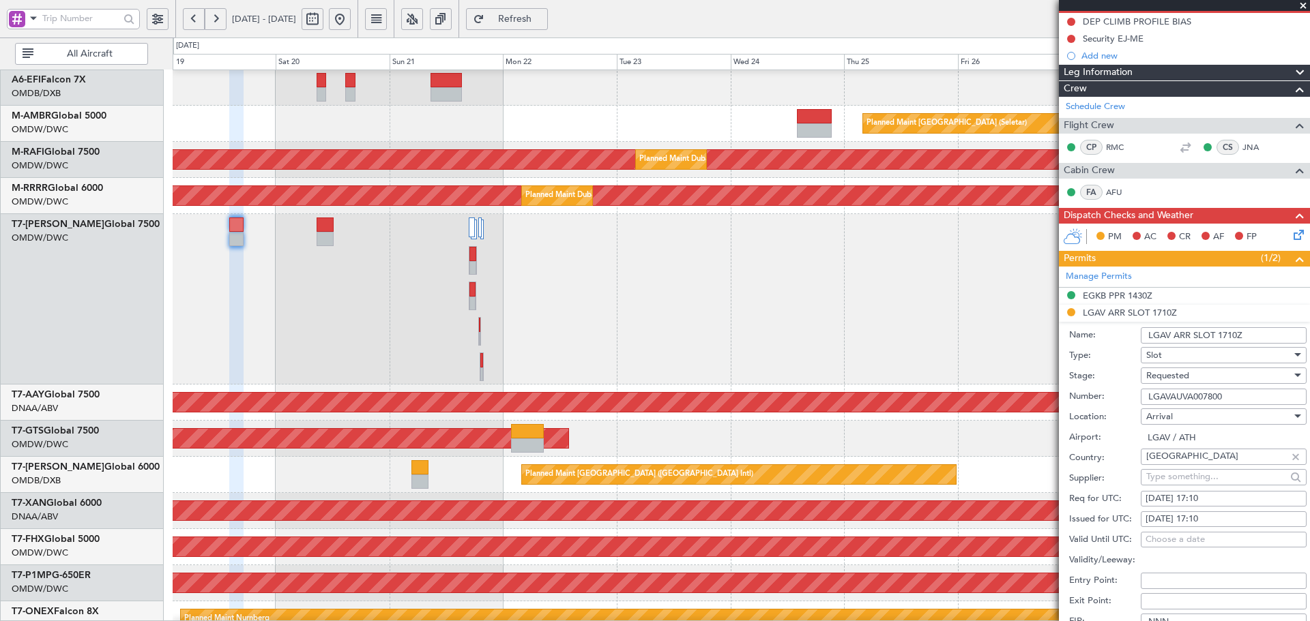
drag, startPoint x: 1231, startPoint y: 397, endPoint x: 1069, endPoint y: 388, distance: 161.9
click at [1069, 388] on div "Number: LGAVAUVA007800" at bounding box center [1187, 397] width 237 height 20
paste input "JST5775"
type input "LGAVAJST577500"
click at [1179, 377] on span "Requested" at bounding box center [1167, 376] width 43 height 12
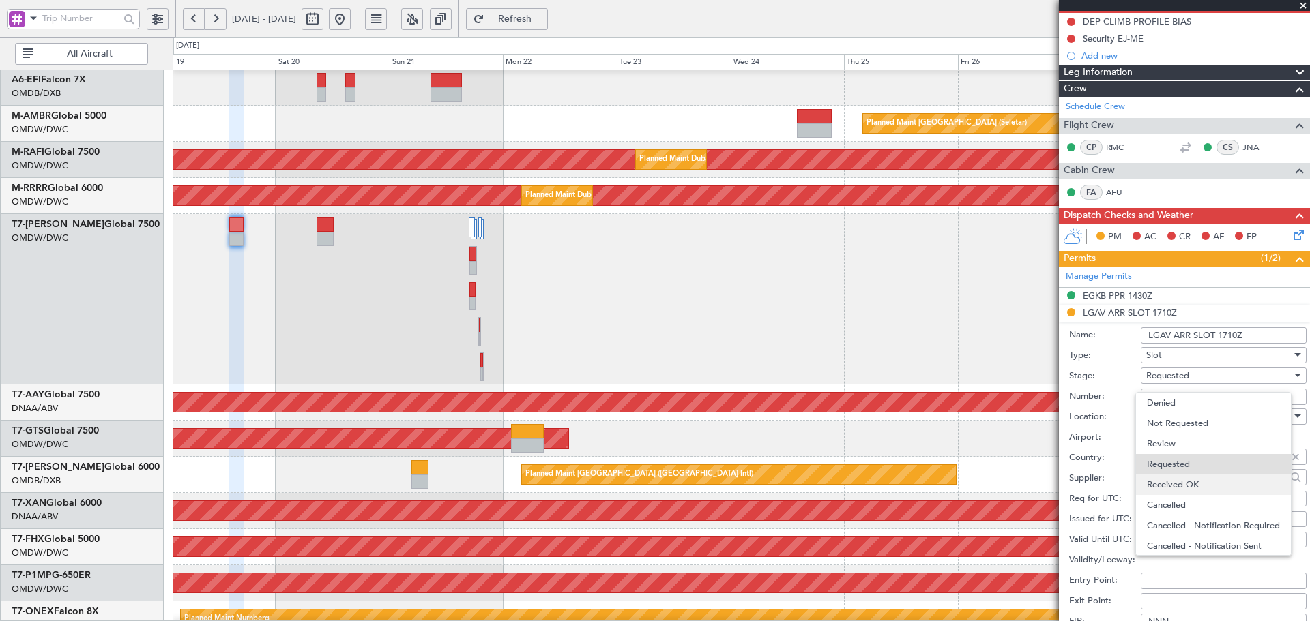
scroll to position [6, 0]
click at [1181, 483] on span "Received OK" at bounding box center [1218, 479] width 143 height 20
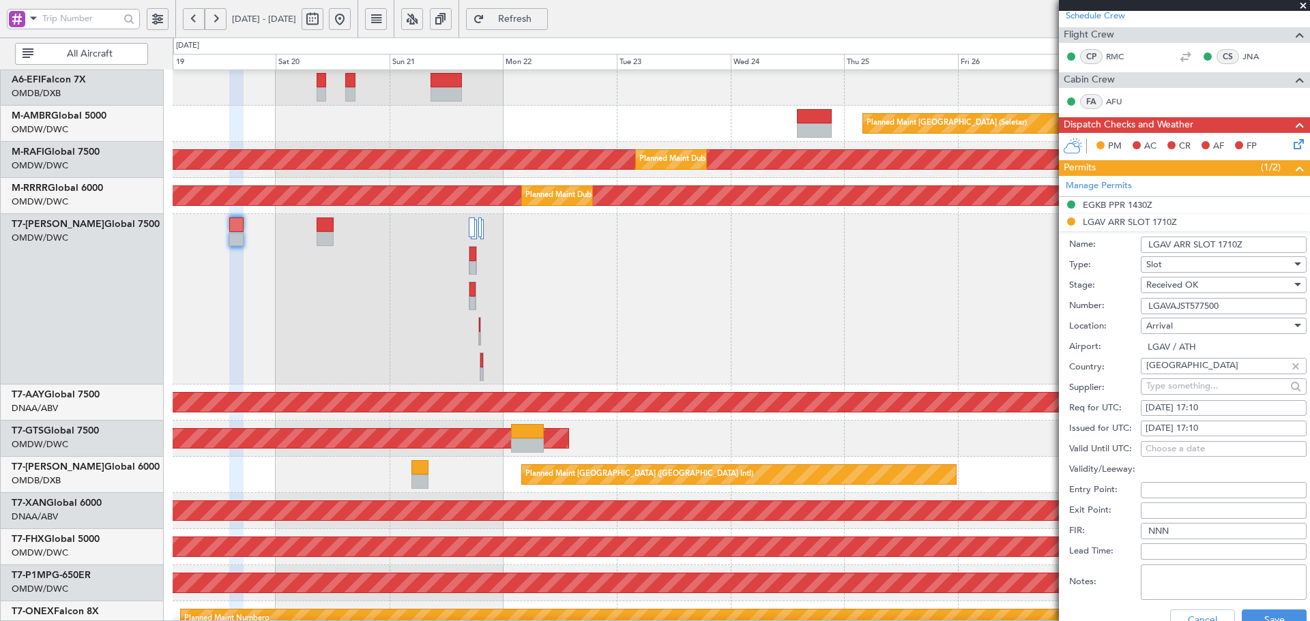
scroll to position [468, 0]
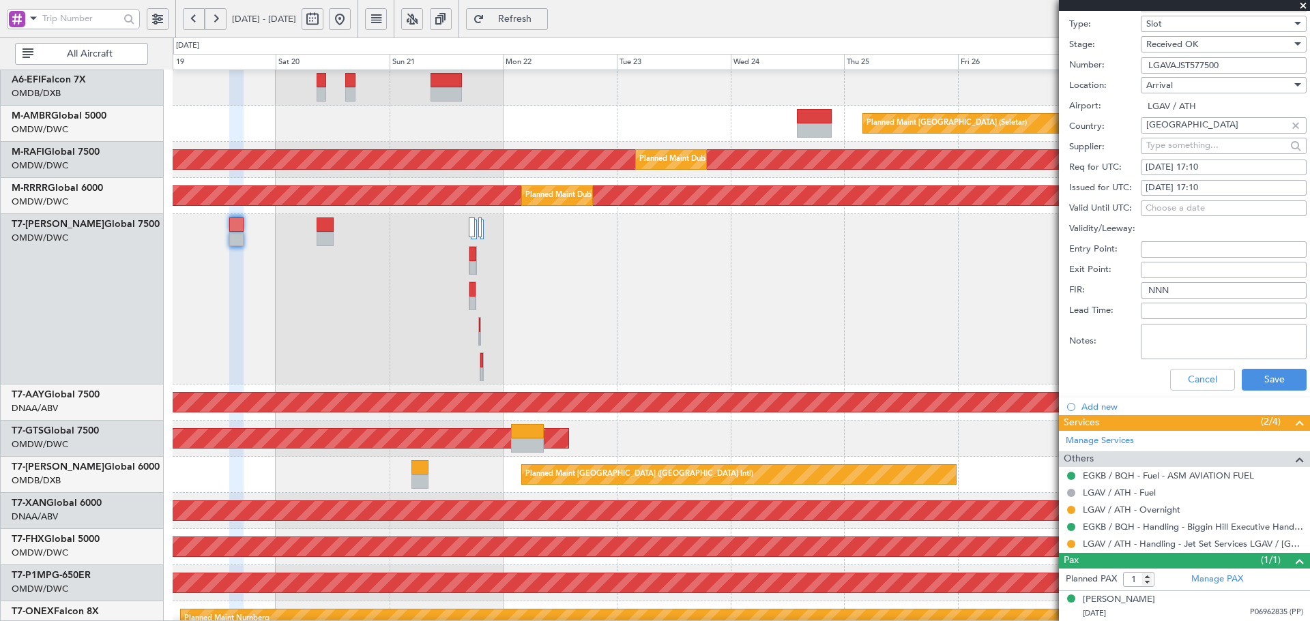
click at [1206, 186] on div "[DATE] 17:10" at bounding box center [1223, 188] width 156 height 14
select select "9"
select select "2025"
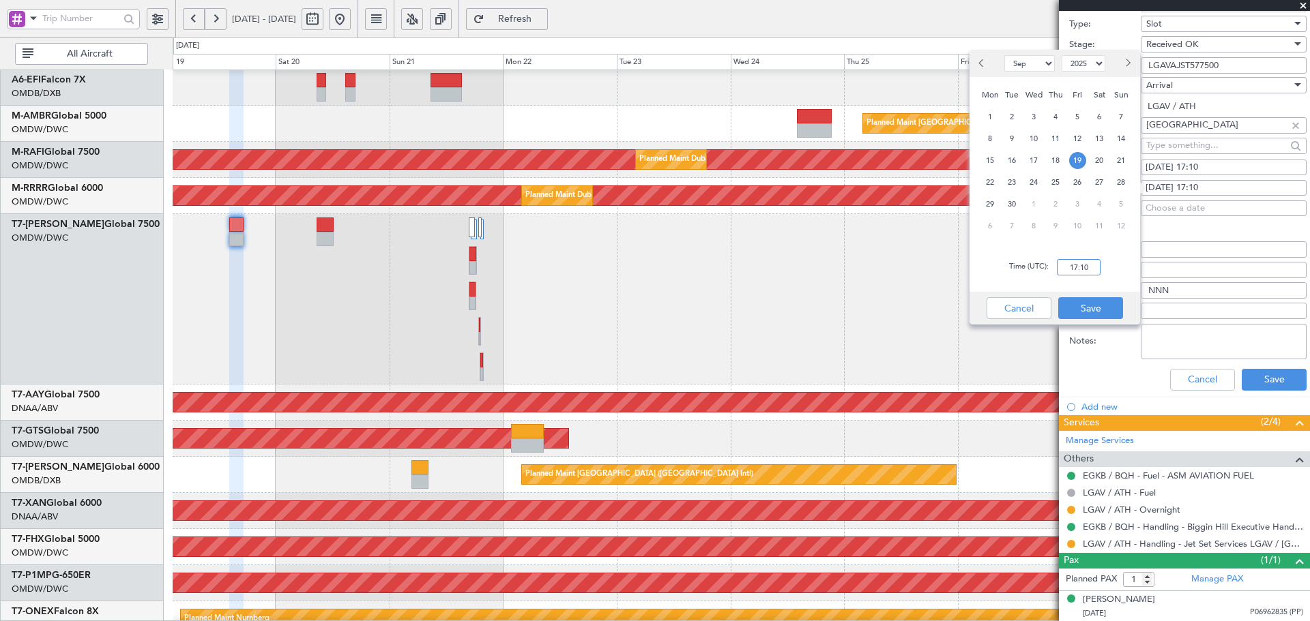
click at [1089, 271] on input "17:10" at bounding box center [1079, 267] width 44 height 16
type input "17:20"
click at [1090, 305] on button "Save" at bounding box center [1090, 308] width 65 height 22
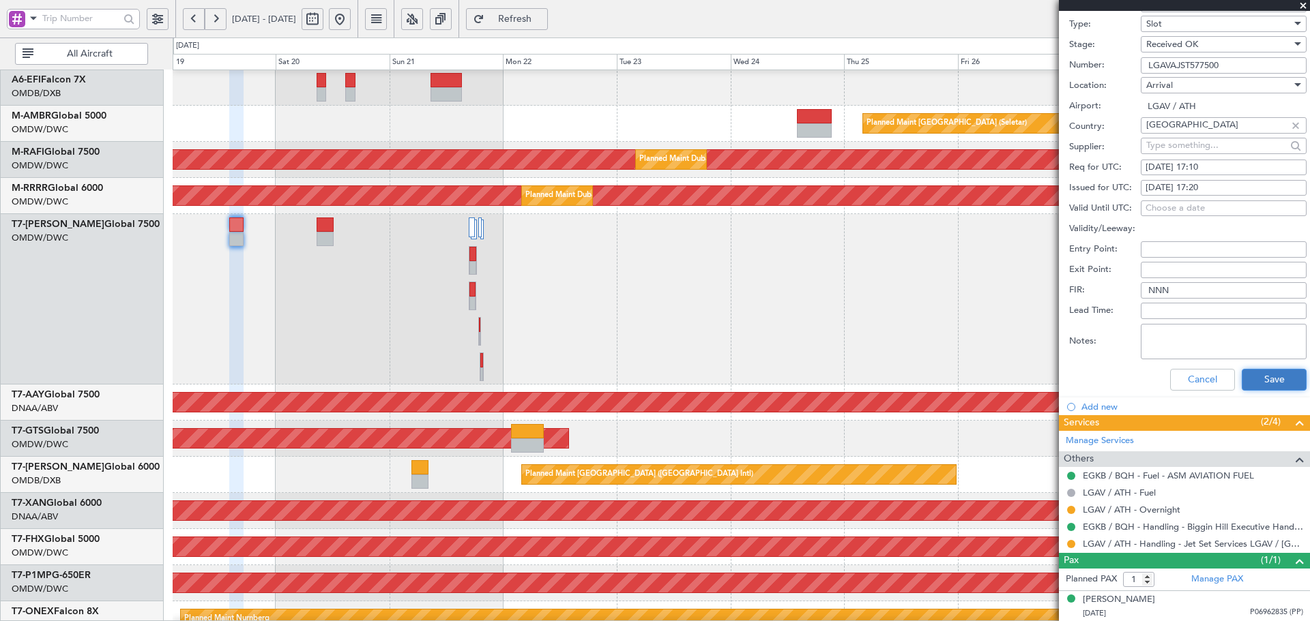
click at [1256, 385] on button "Save" at bounding box center [1274, 380] width 65 height 22
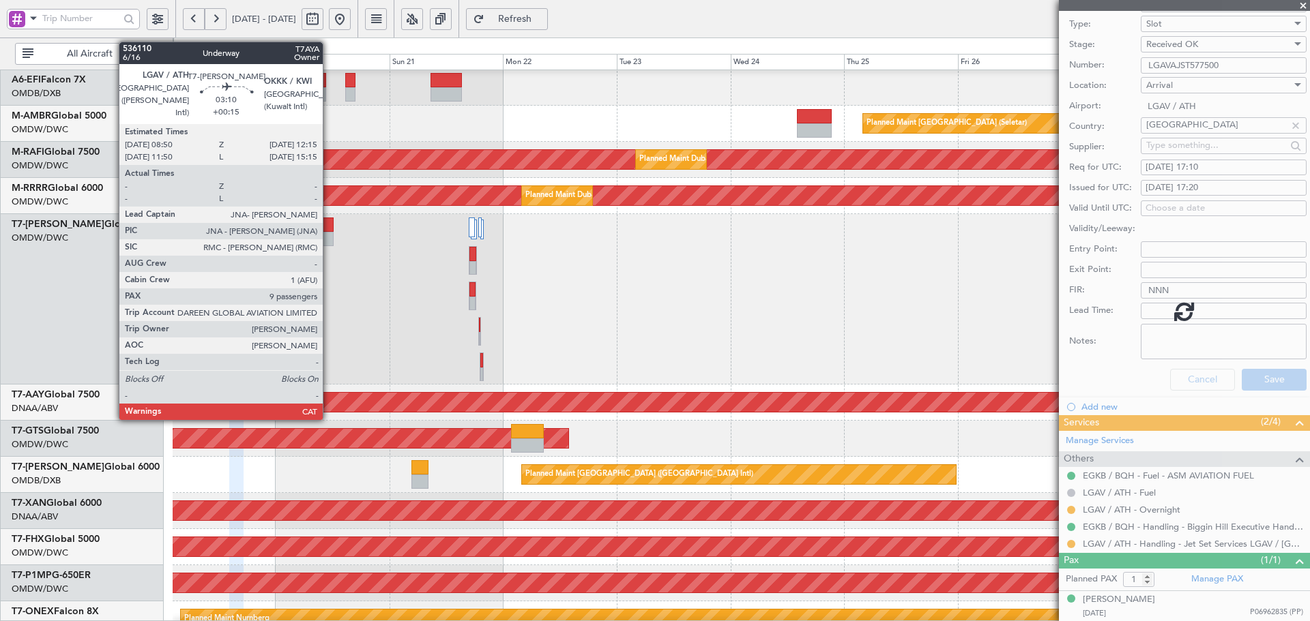
scroll to position [61, 0]
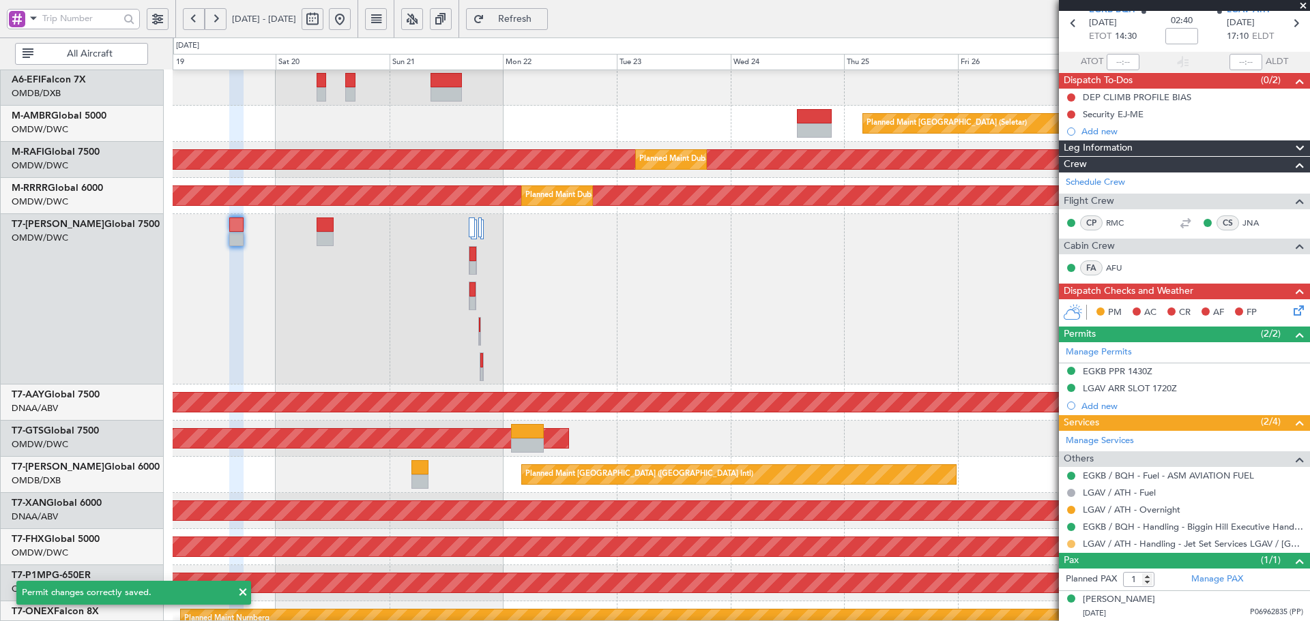
click at [1069, 544] on button at bounding box center [1071, 544] width 8 height 8
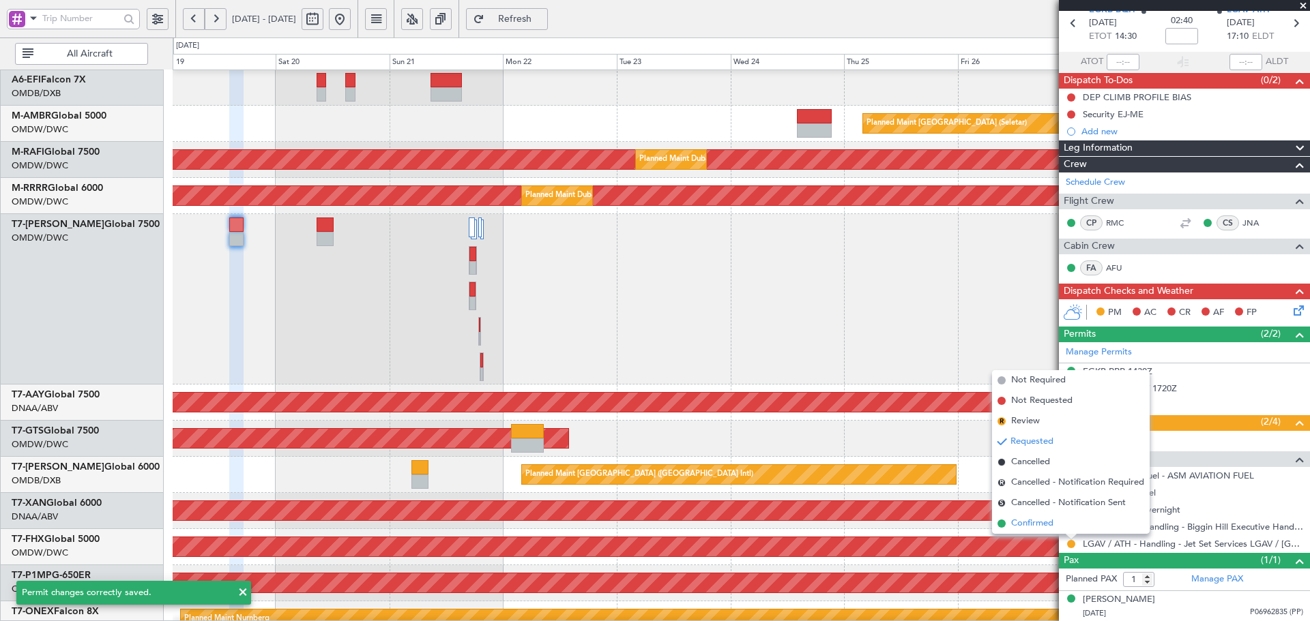
click at [1045, 523] on span "Confirmed" at bounding box center [1032, 524] width 42 height 14
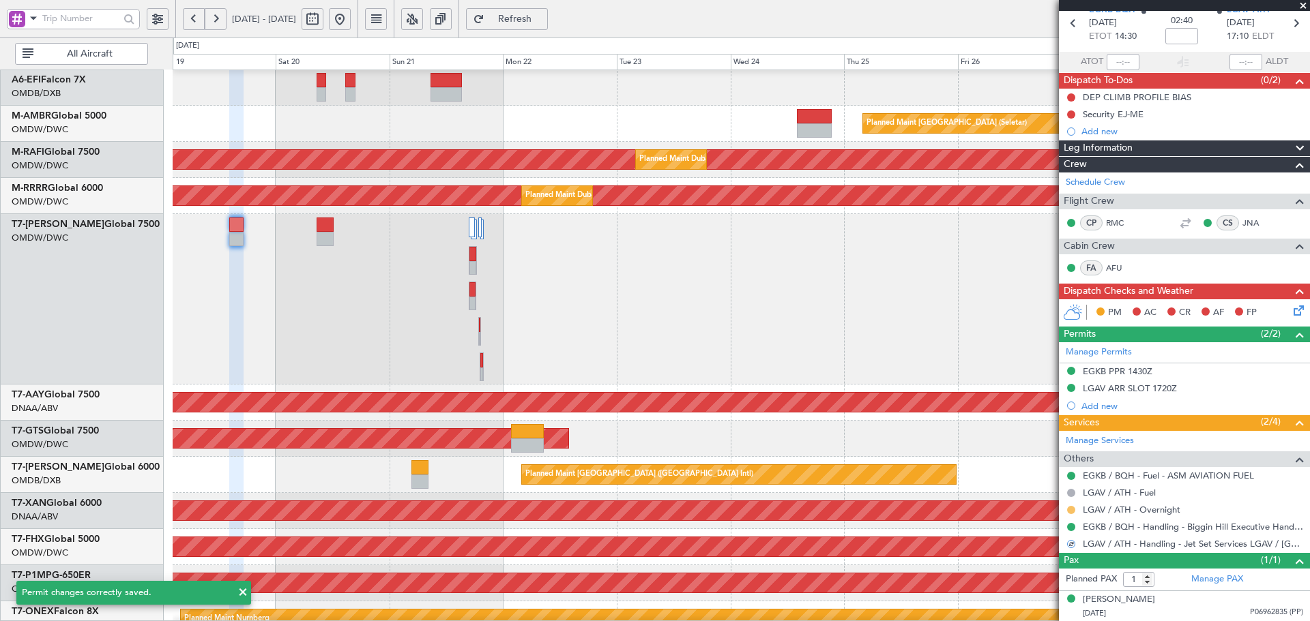
click at [1070, 510] on button at bounding box center [1071, 510] width 8 height 8
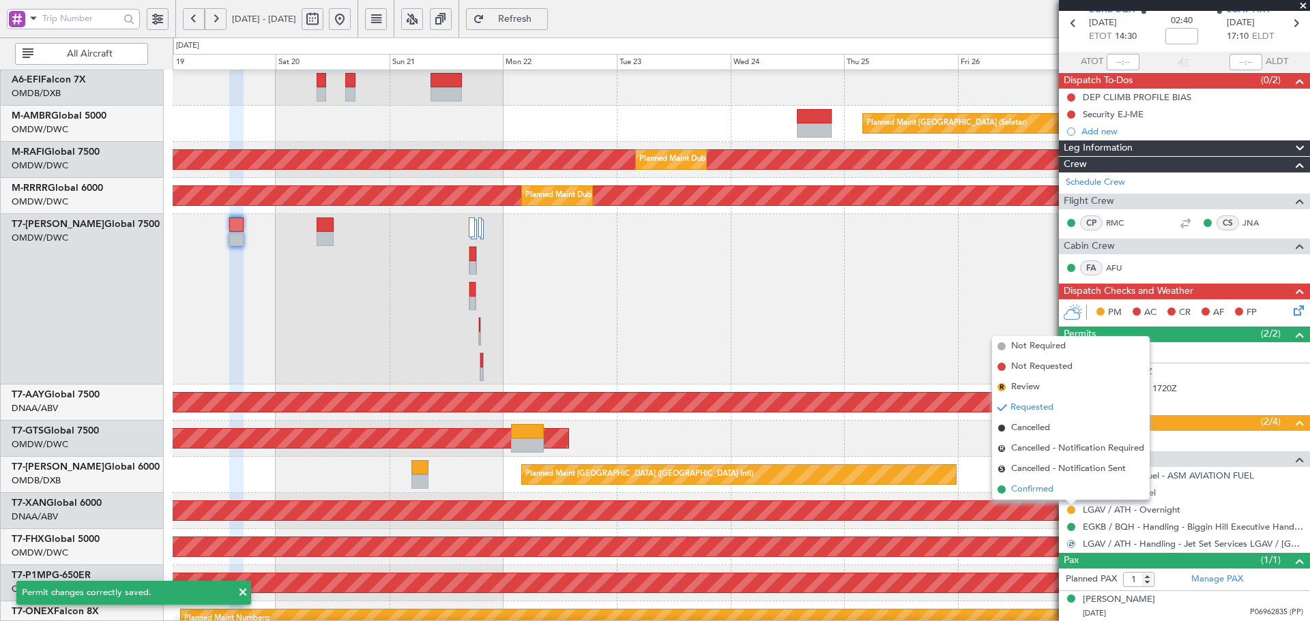
click at [1052, 494] on span "Confirmed" at bounding box center [1032, 490] width 42 height 14
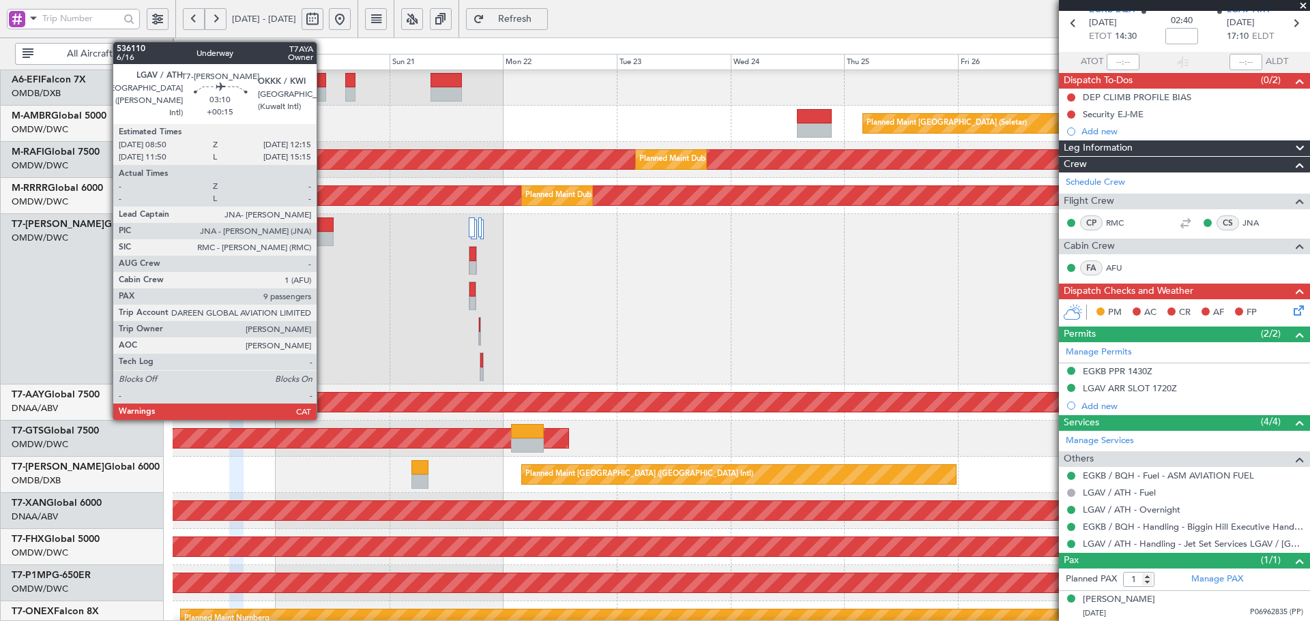
click at [323, 223] on div at bounding box center [325, 225] width 16 height 14
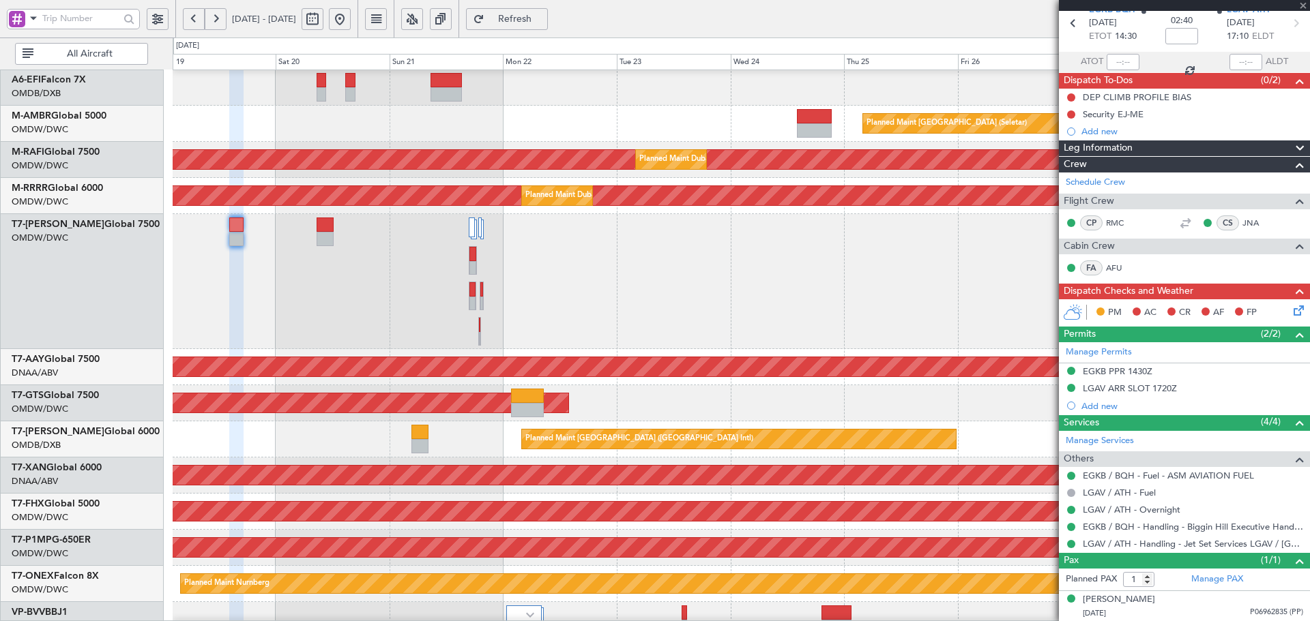
type input "1"
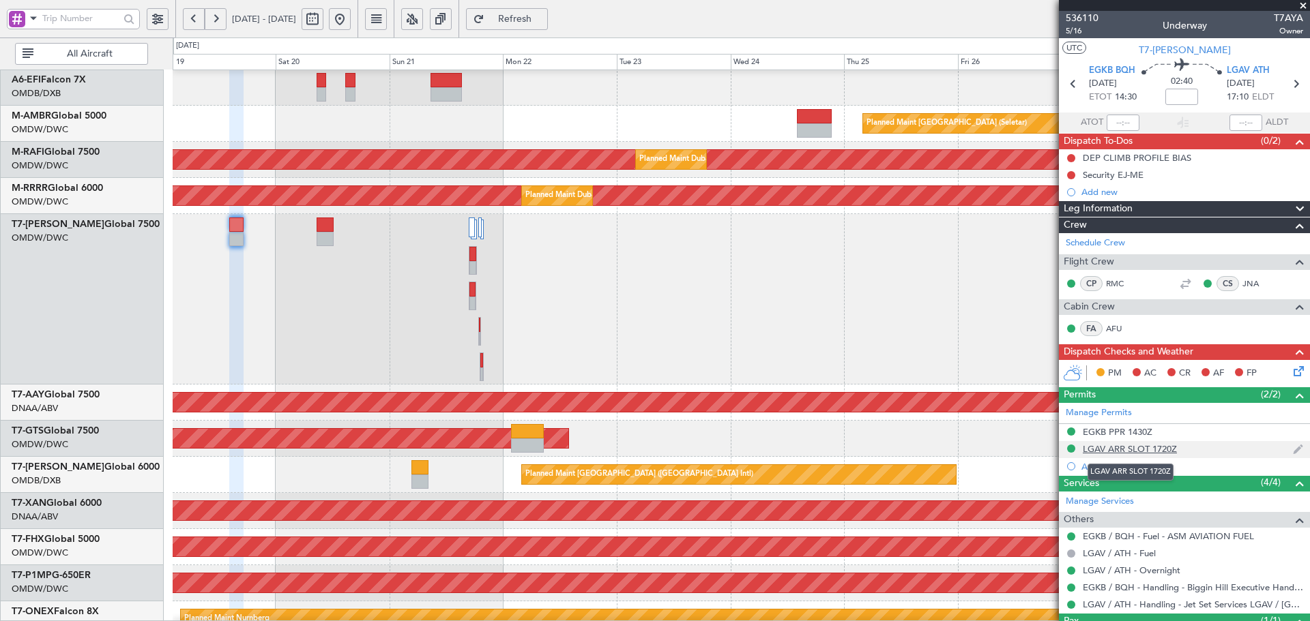
click at [1124, 449] on div "LGAV ARR SLOT 1720Z" at bounding box center [1130, 449] width 94 height 12
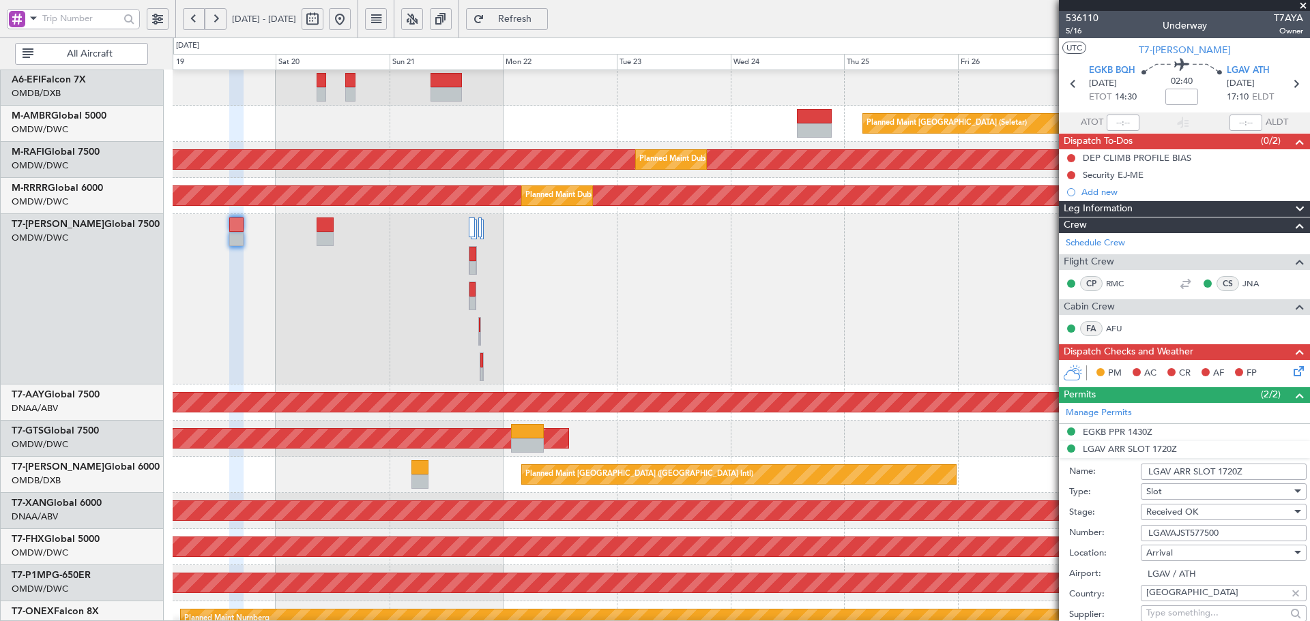
drag, startPoint x: 1227, startPoint y: 535, endPoint x: 1107, endPoint y: 535, distance: 119.4
click at [1107, 535] on div "Number: LGAVAJST577500" at bounding box center [1187, 533] width 237 height 20
paste input "D"
drag, startPoint x: 1178, startPoint y: 531, endPoint x: 1094, endPoint y: 529, distance: 83.9
click at [1094, 529] on div "Number: LGAVDJST577500" at bounding box center [1187, 533] width 237 height 20
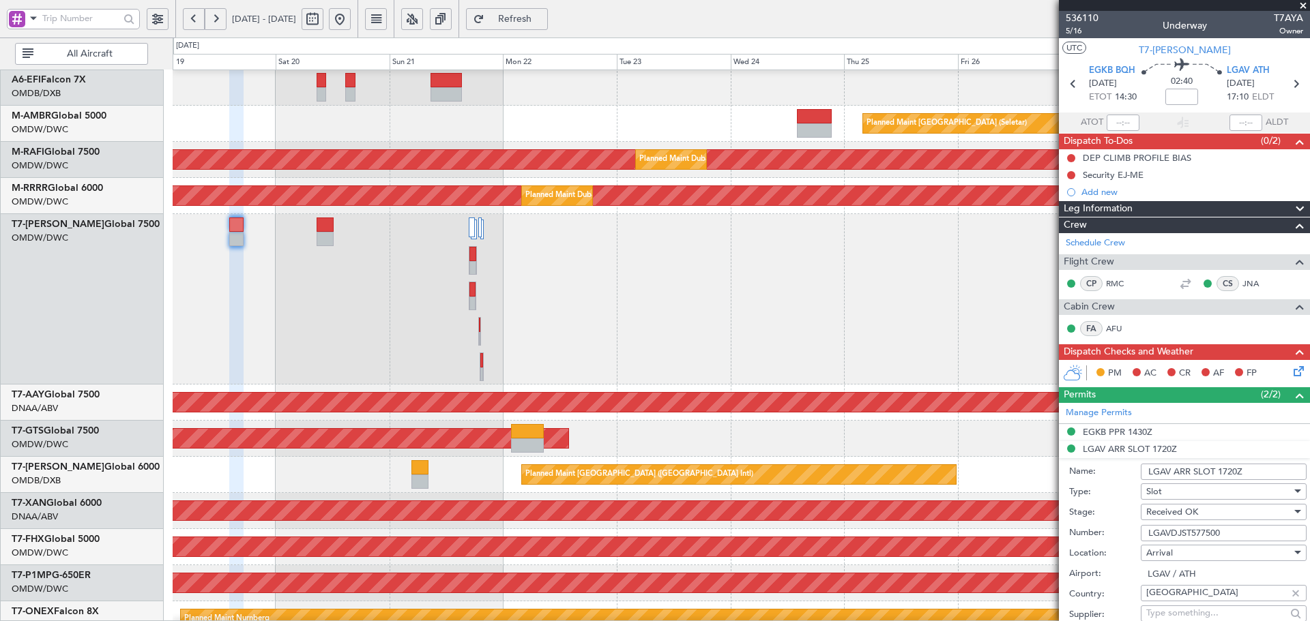
paste input "A"
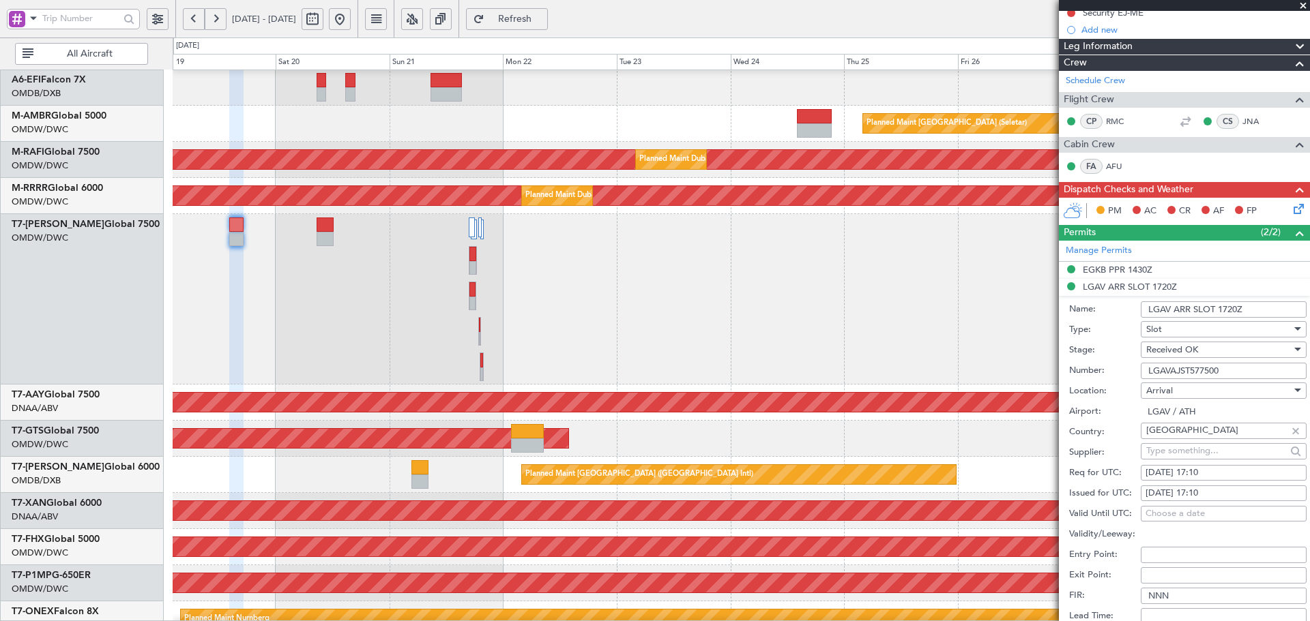
scroll to position [227, 0]
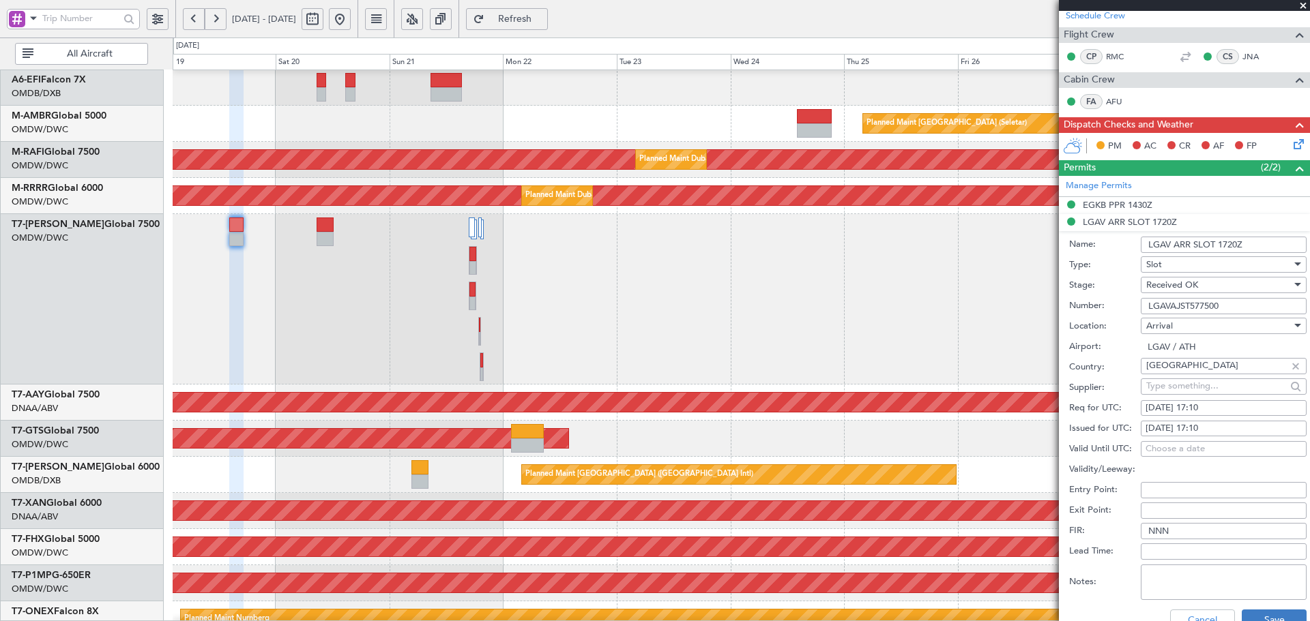
type input "LGAVAJST577500"
click at [1250, 610] on button "Save" at bounding box center [1274, 621] width 65 height 22
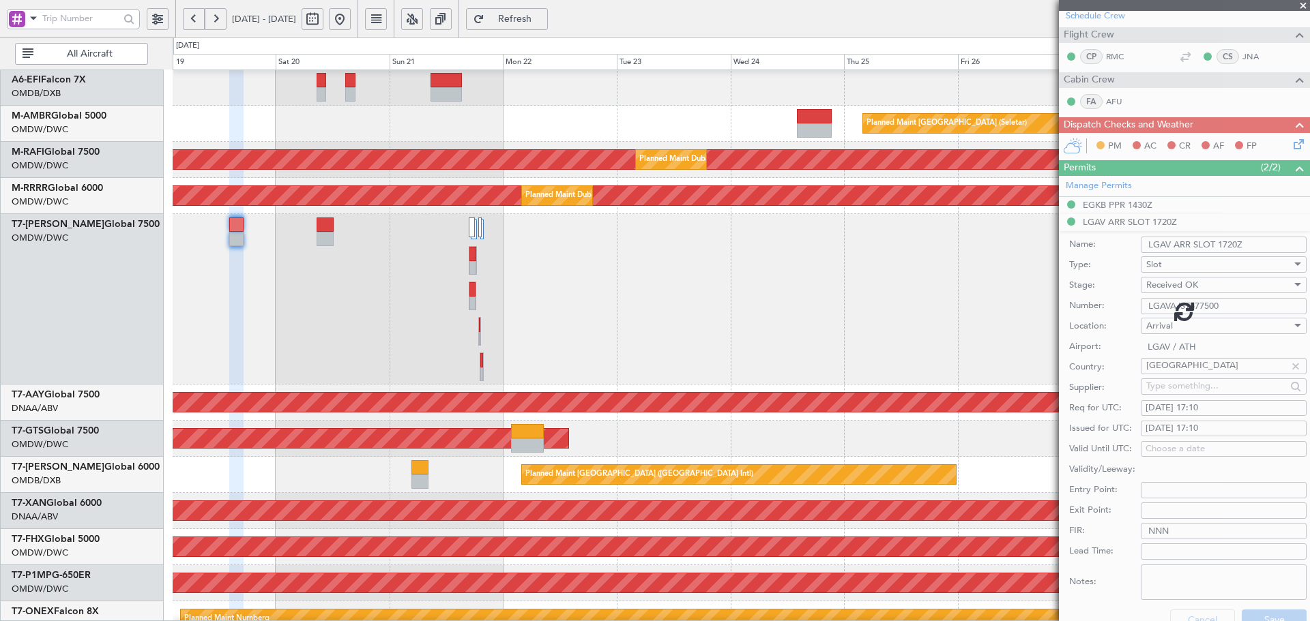
scroll to position [61, 0]
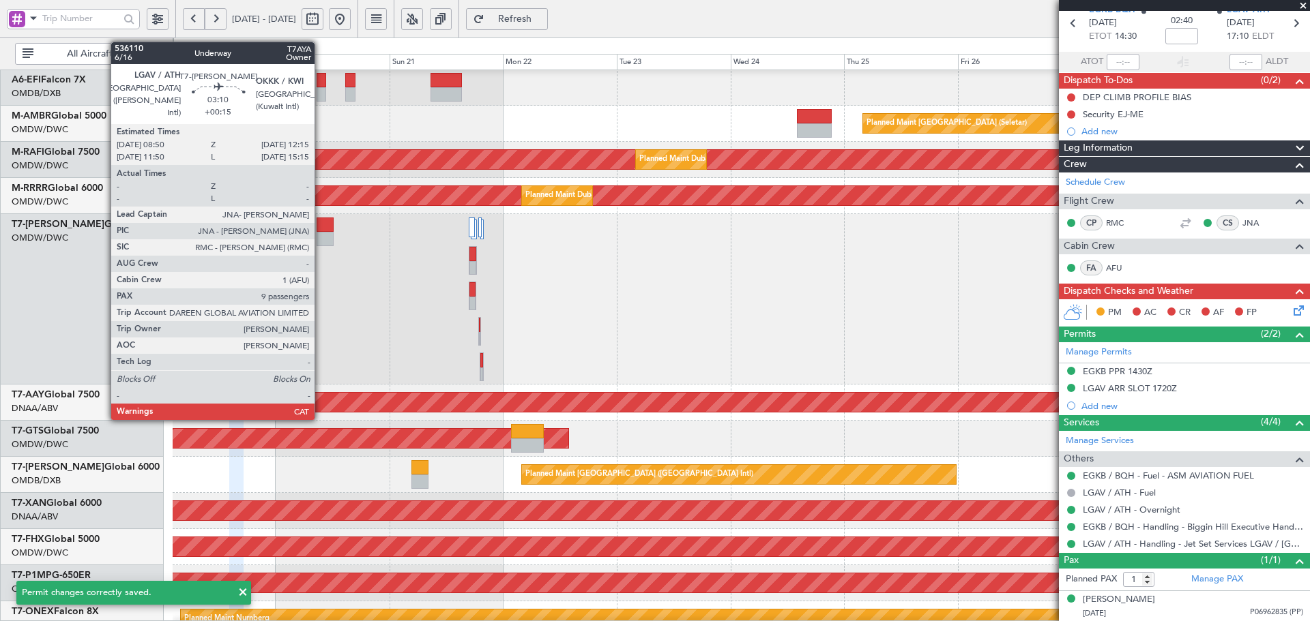
click at [321, 232] on div at bounding box center [325, 239] width 16 height 14
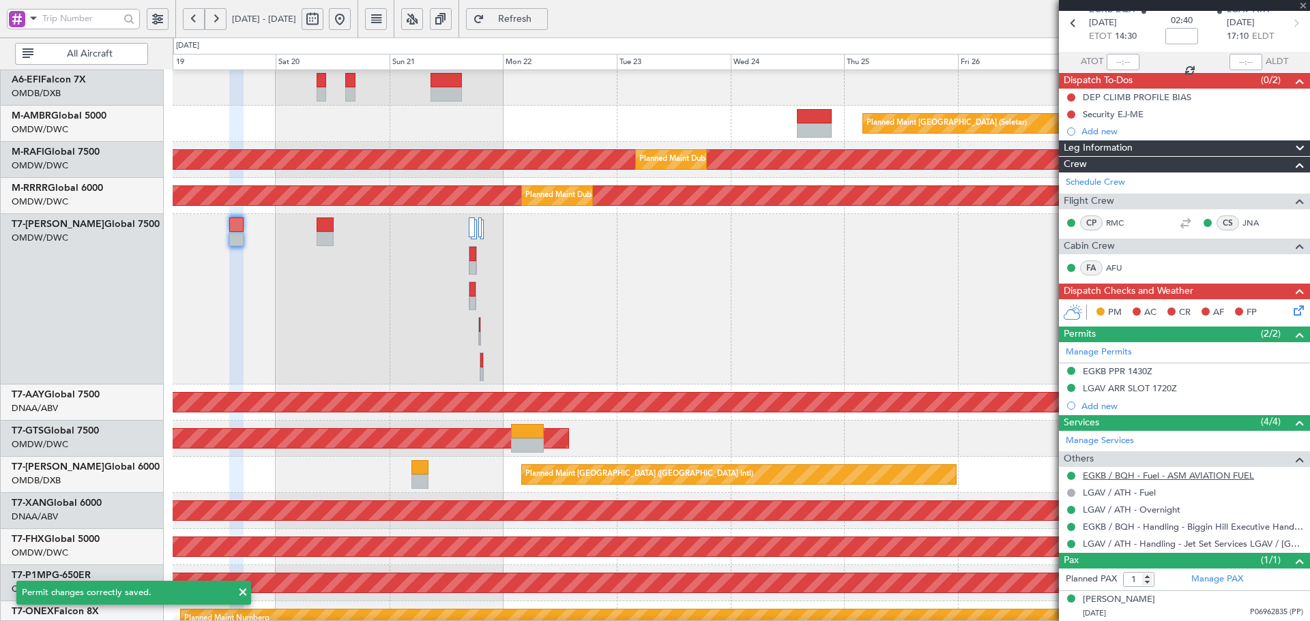
type input "+00:15"
type input "9"
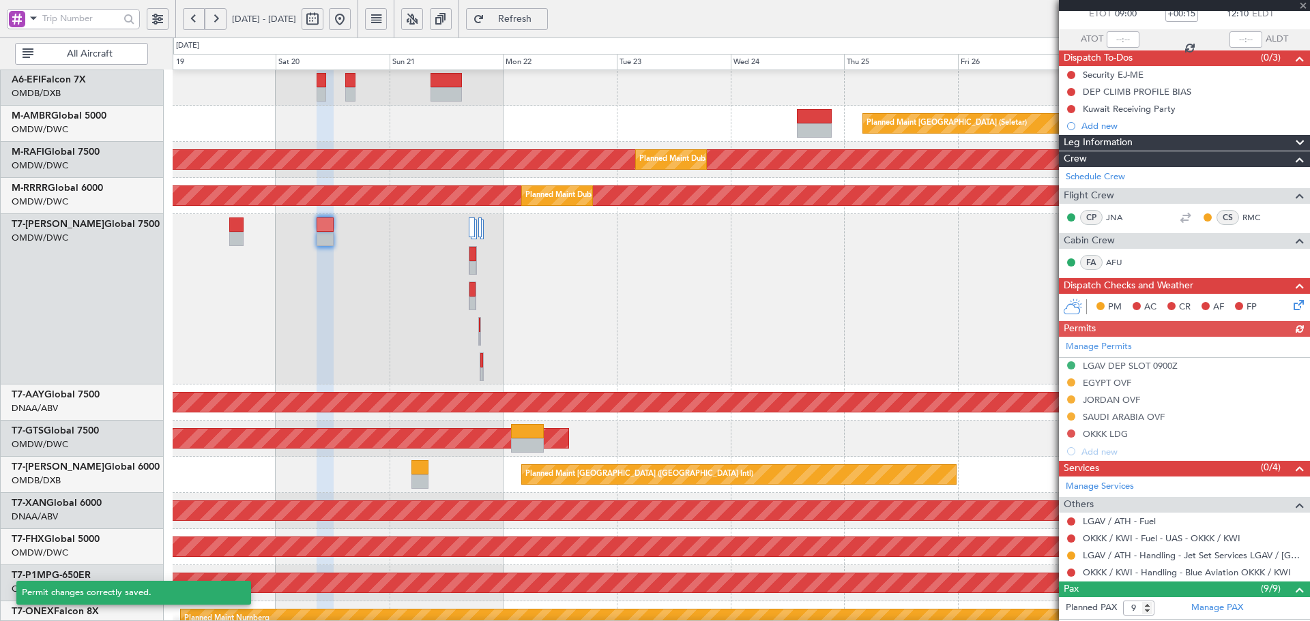
scroll to position [91, 0]
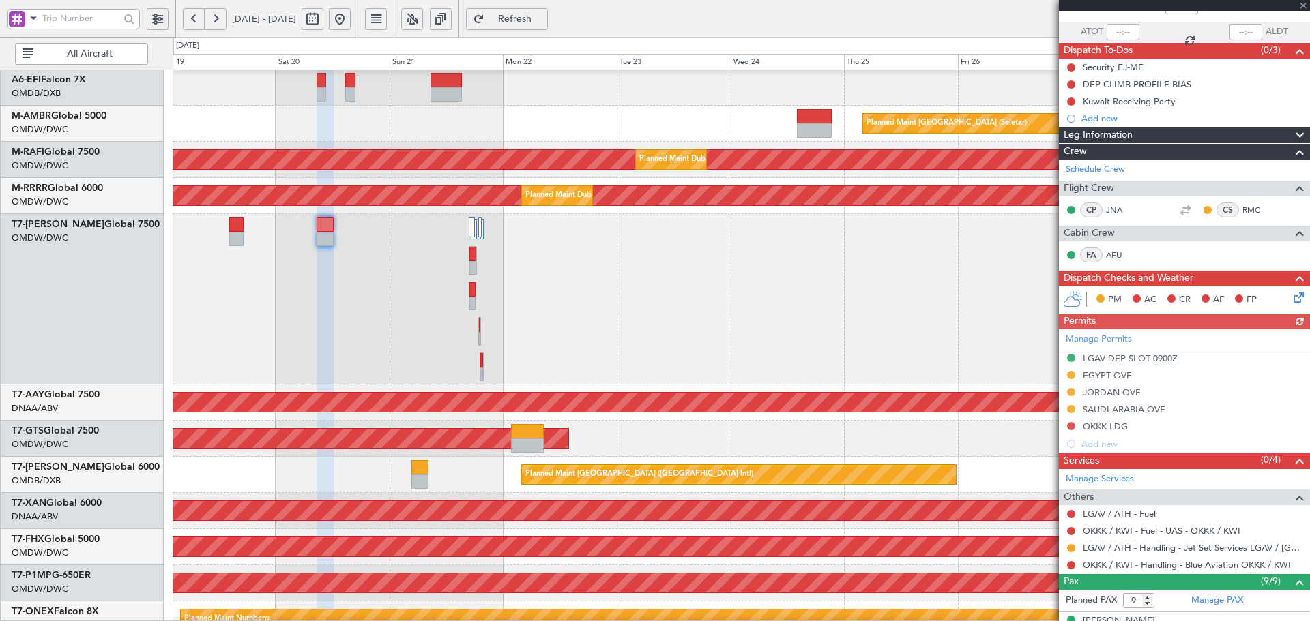
click at [1122, 359] on div "Manage Permits LGAV DEP SLOT 0900Z [GEOGRAPHIC_DATA] OVF JORDAN OVF [GEOGRAPHIC…" at bounding box center [1184, 390] width 251 height 123
click at [1160, 356] on div "LGAV DEP SLOT 0900Z" at bounding box center [1130, 359] width 95 height 12
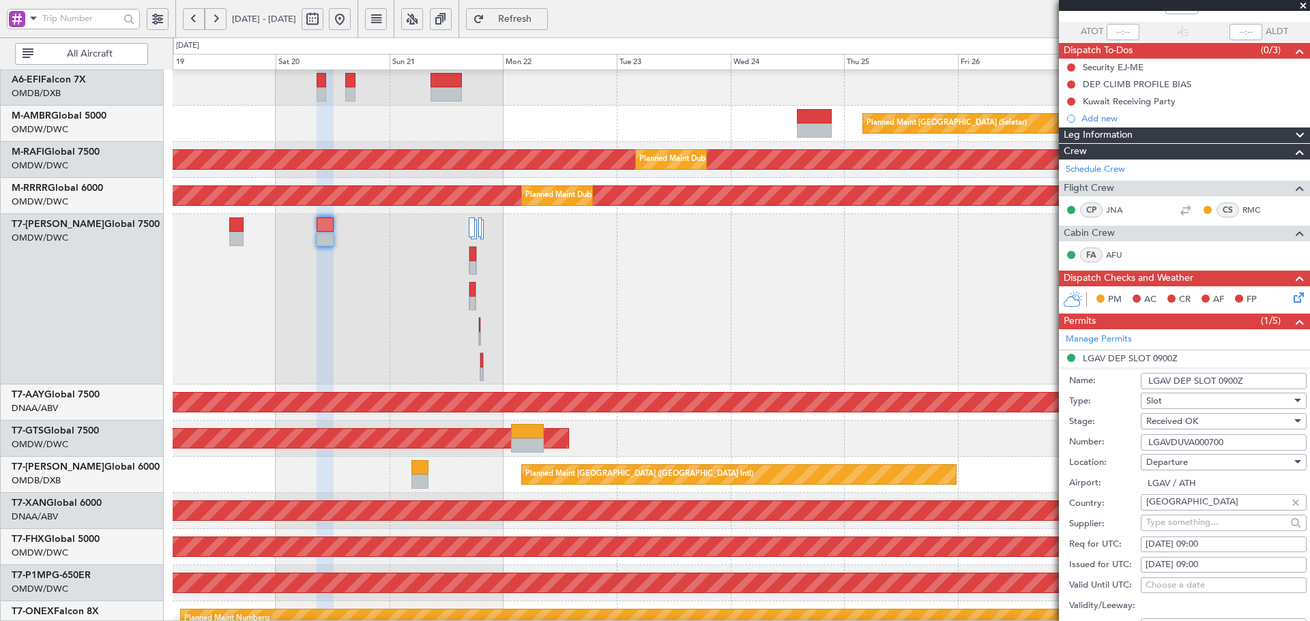
drag, startPoint x: 1236, startPoint y: 444, endPoint x: 1048, endPoint y: 442, distance: 187.6
click at [1048, 442] on fb-app "[DATE] - [DATE] Refresh Quick Links All Aircraft Planned Maint [GEOGRAPHIC_DATA…" at bounding box center [655, 319] width 1310 height 605
paste input "JST577500"
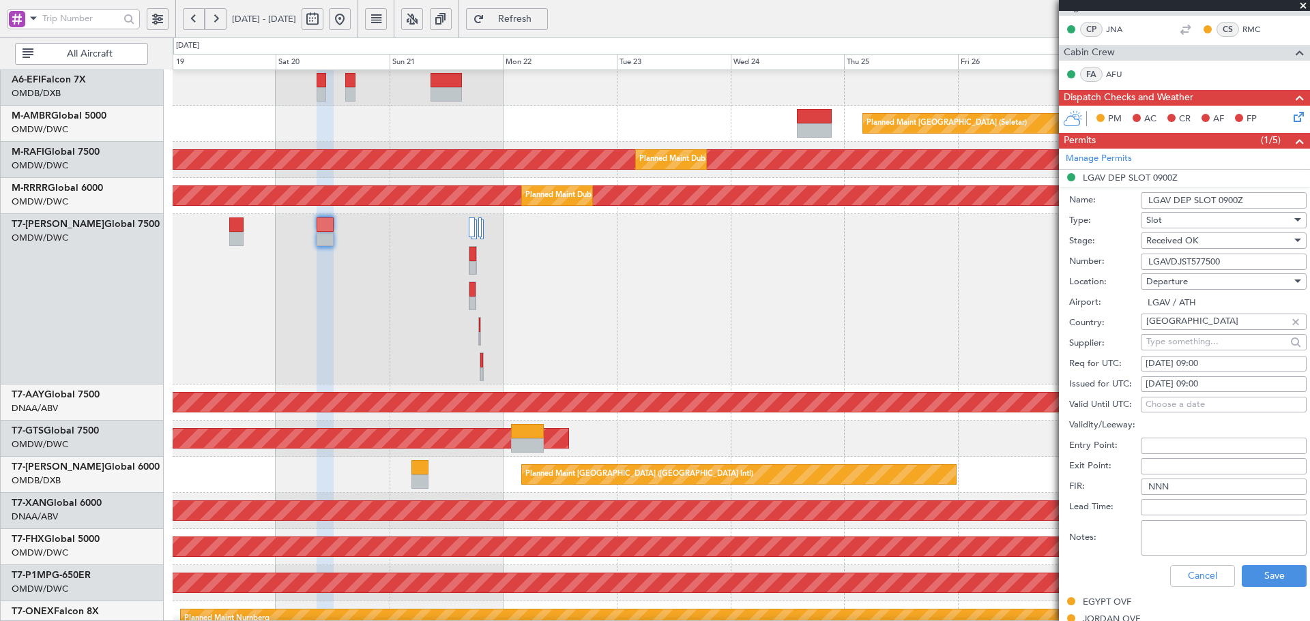
scroll to position [273, 0]
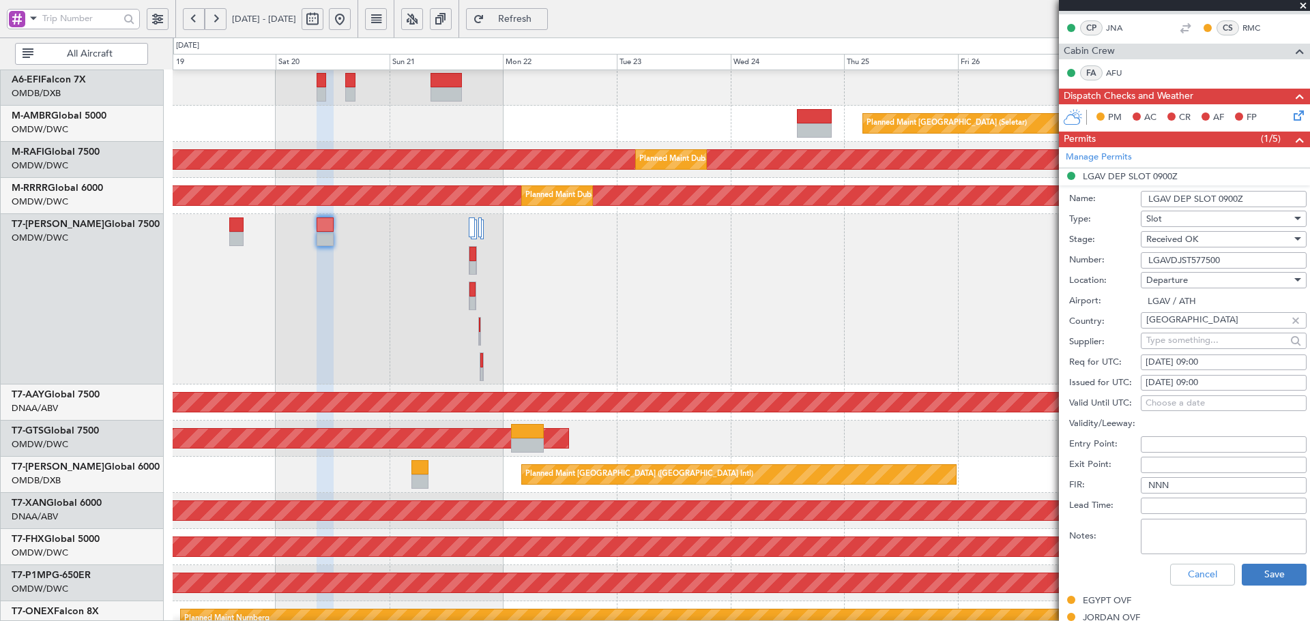
type input "LGAVDJST577500"
click at [1261, 568] on button "Save" at bounding box center [1274, 575] width 65 height 22
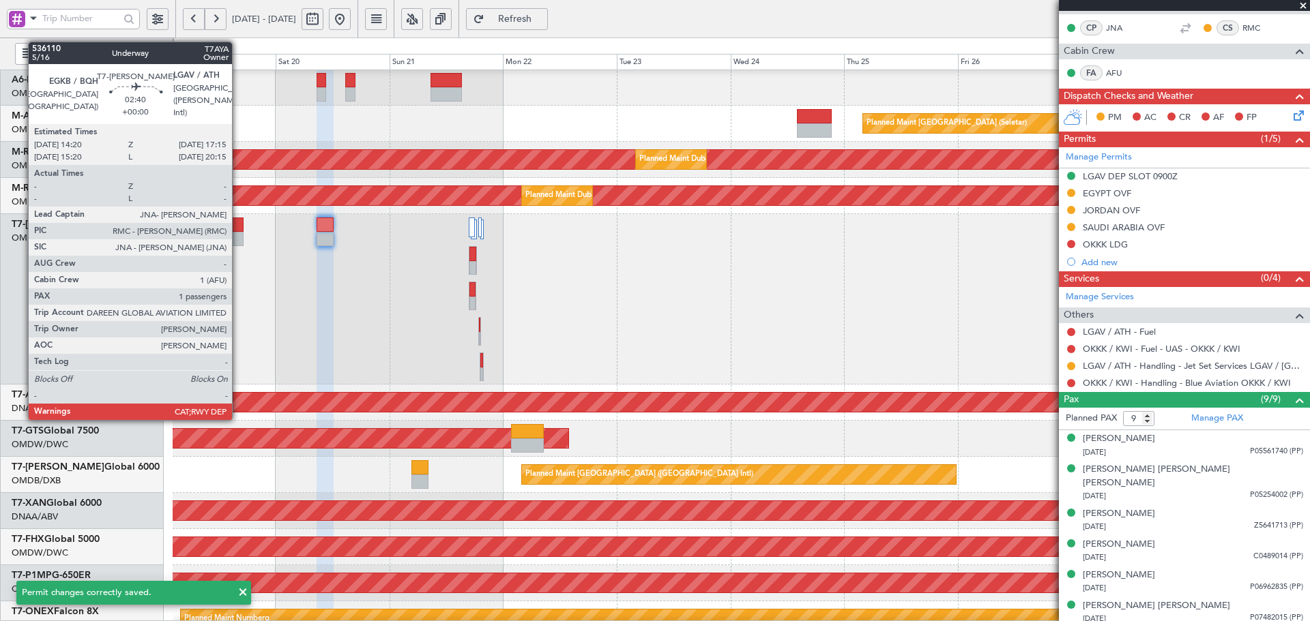
click at [238, 225] on div at bounding box center [236, 225] width 14 height 14
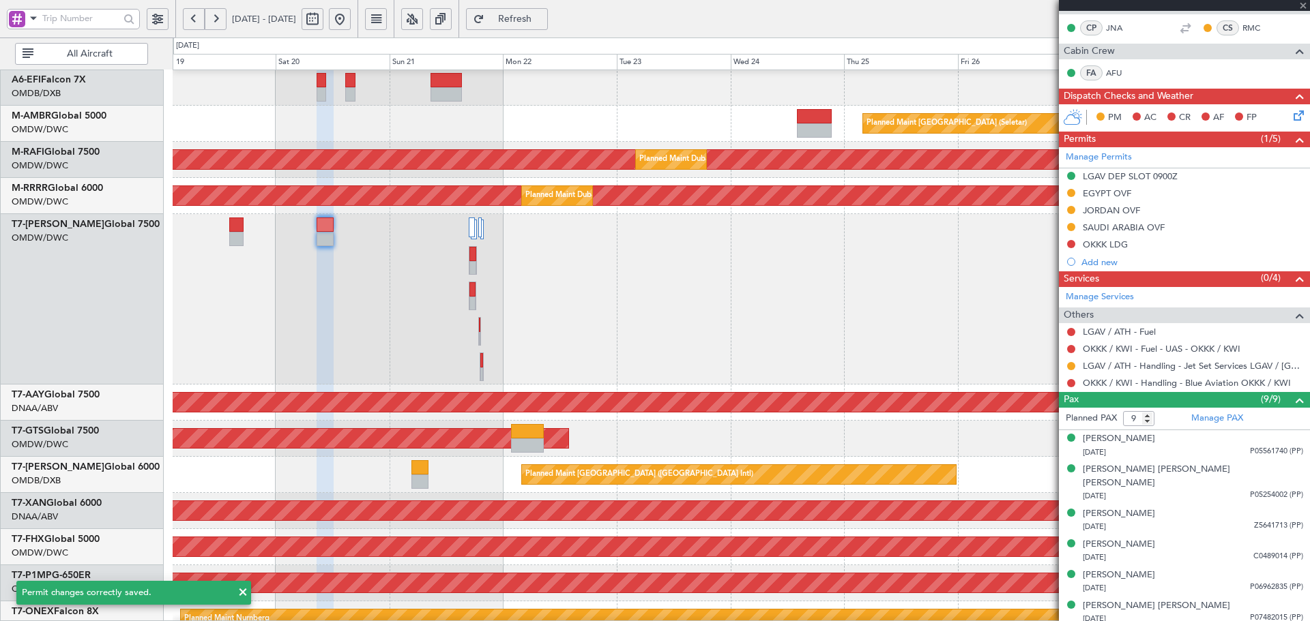
type input "1"
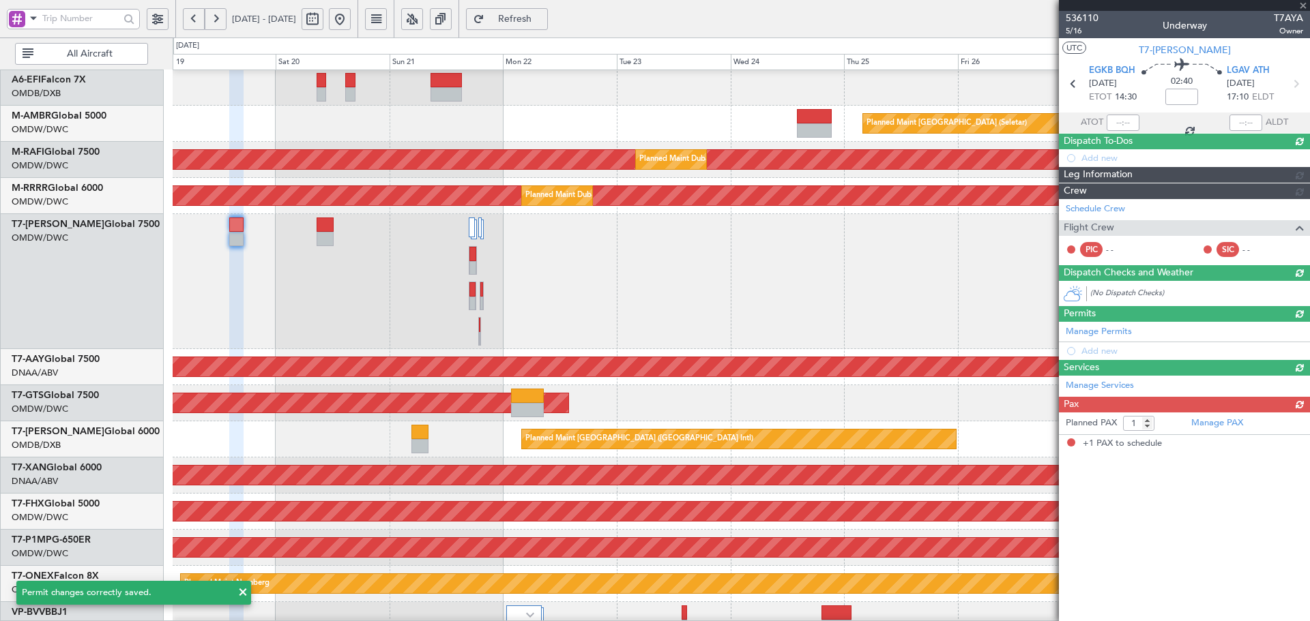
scroll to position [0, 0]
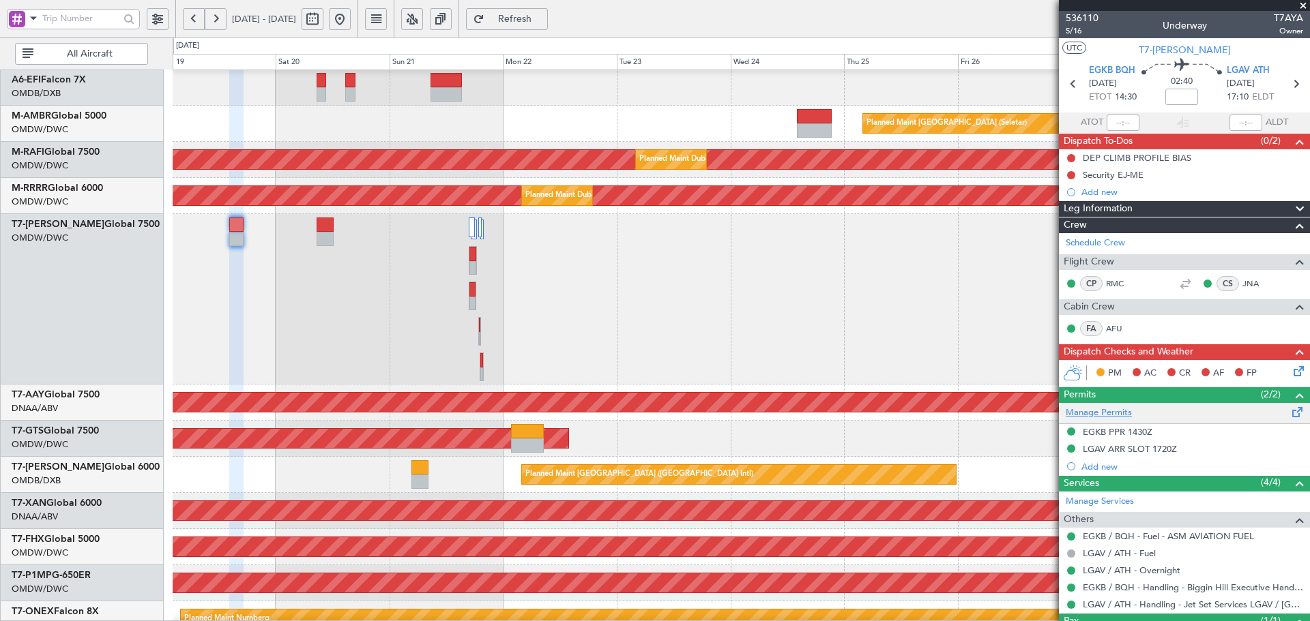
click at [1098, 411] on link "Manage Permits" at bounding box center [1099, 414] width 66 height 14
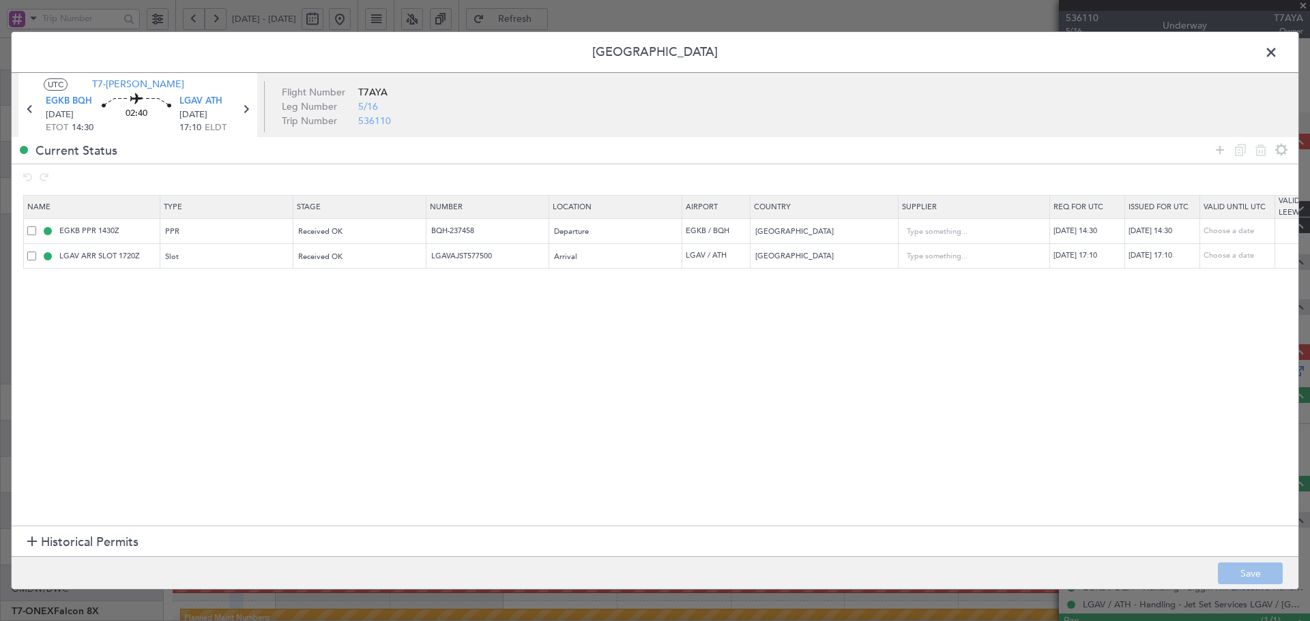
click at [93, 536] on span "Historical Permits" at bounding box center [90, 542] width 98 height 18
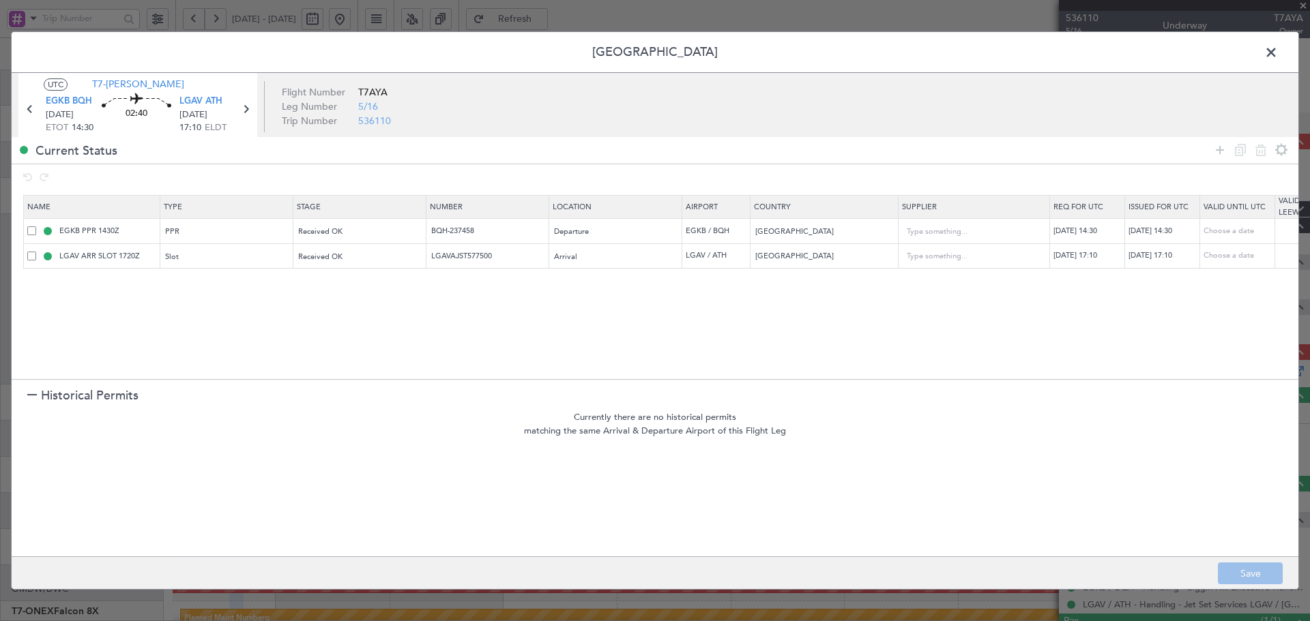
click at [96, 398] on span "Historical Permits" at bounding box center [90, 396] width 98 height 18
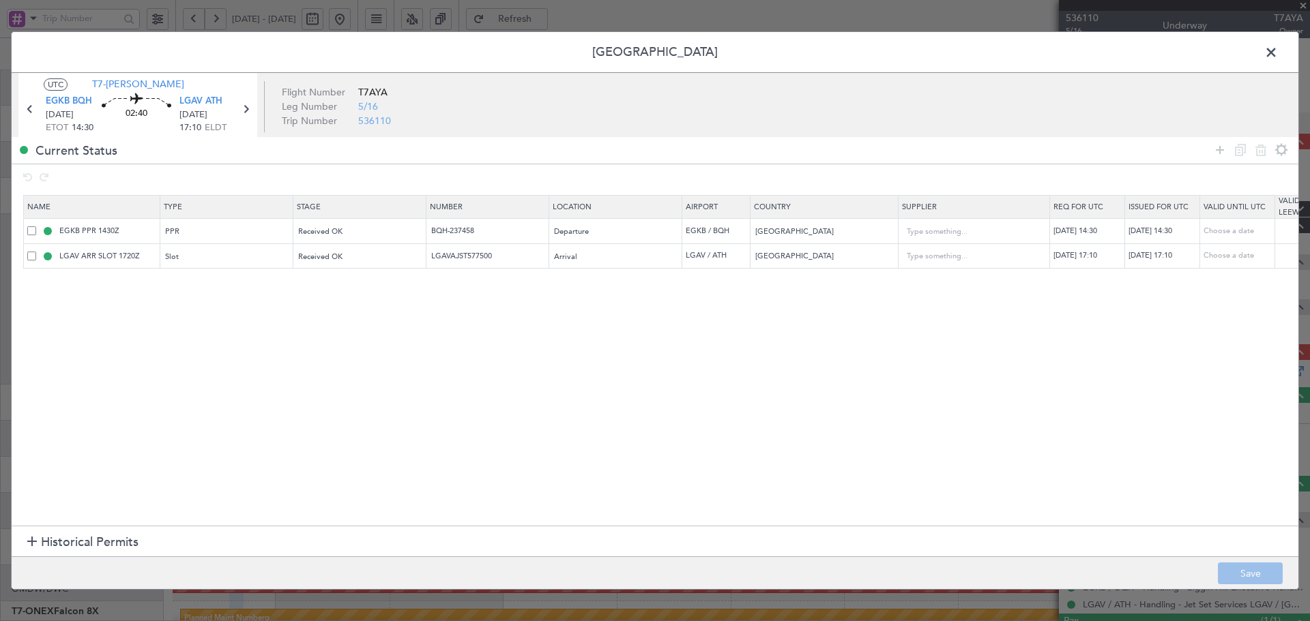
drag, startPoint x: 1219, startPoint y: 149, endPoint x: 1058, endPoint y: 169, distance: 162.2
click at [1219, 149] on icon at bounding box center [1220, 150] width 16 height 16
click at [255, 275] on div "Type" at bounding box center [222, 282] width 113 height 20
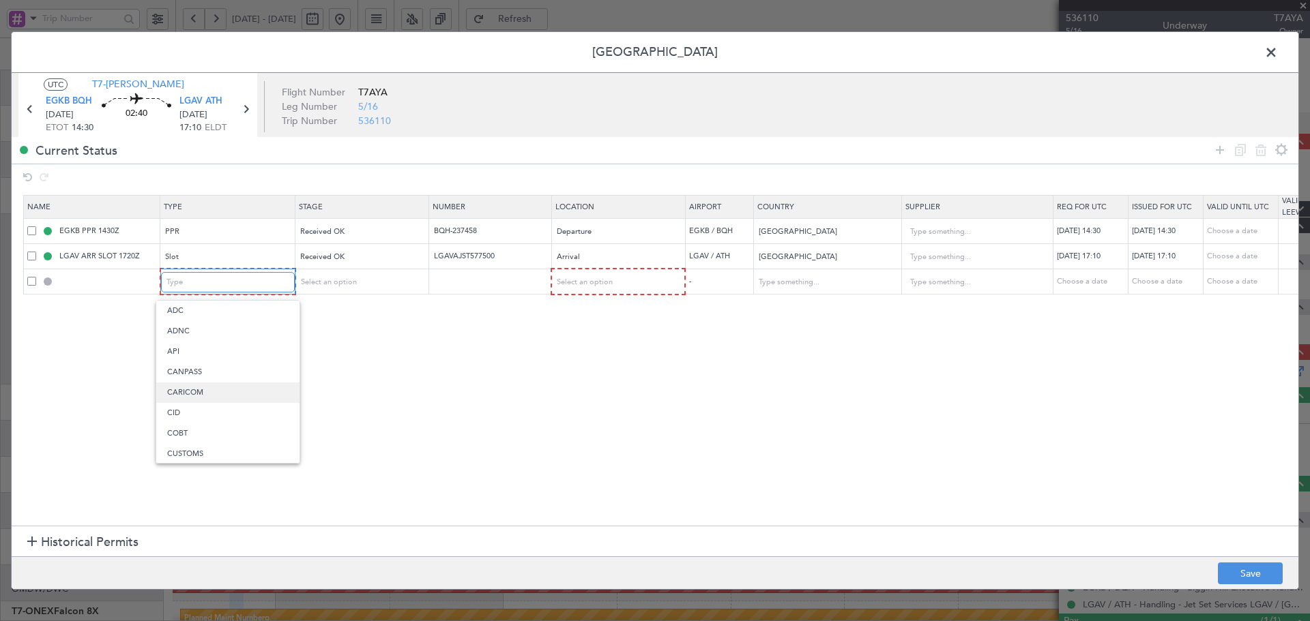
scroll to position [319, 0]
click at [194, 437] on span "PPR" at bounding box center [227, 442] width 121 height 20
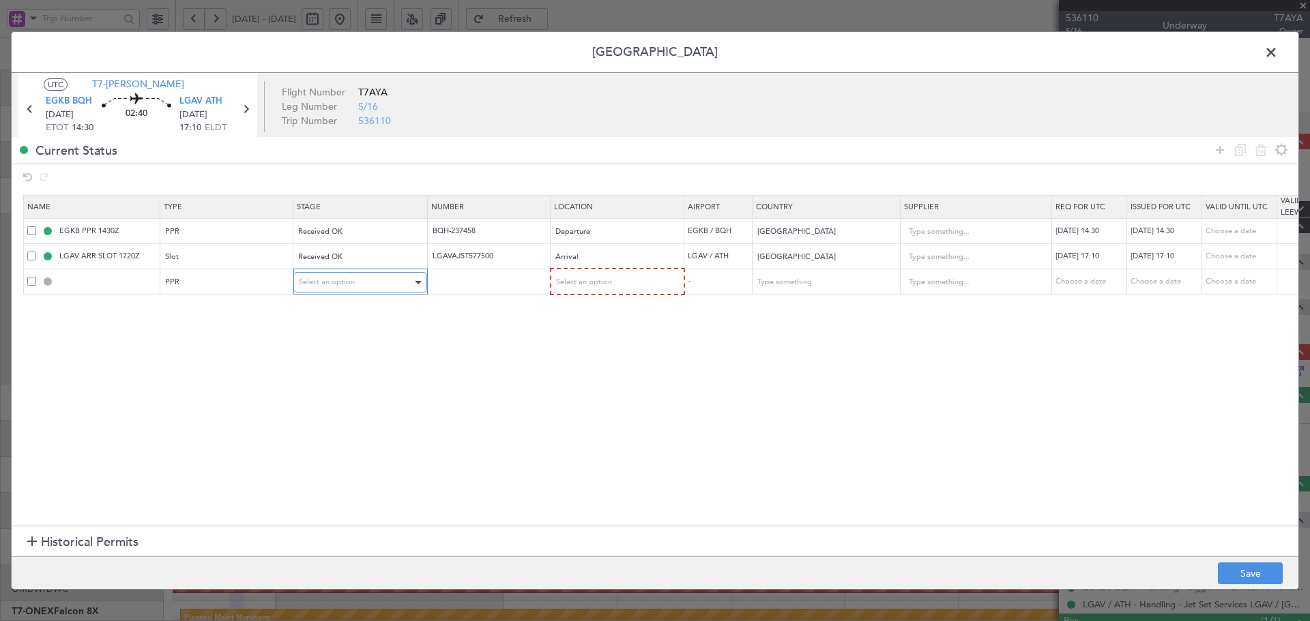
click at [358, 283] on div "Select an option" at bounding box center [355, 282] width 113 height 20
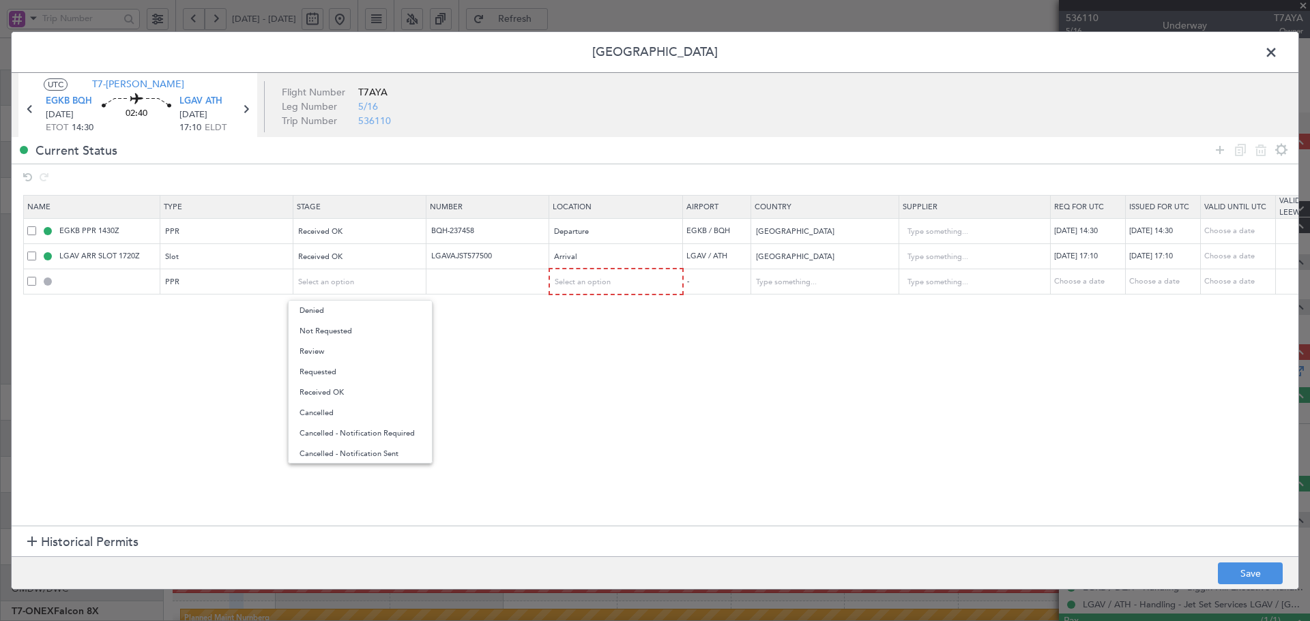
drag, startPoint x: 320, startPoint y: 396, endPoint x: 411, endPoint y: 336, distance: 109.7
click at [320, 396] on span "Received OK" at bounding box center [359, 393] width 121 height 20
click at [445, 285] on input "text" at bounding box center [489, 282] width 119 height 12
paste input "LGAV04040180925/1909251720/2009250900"
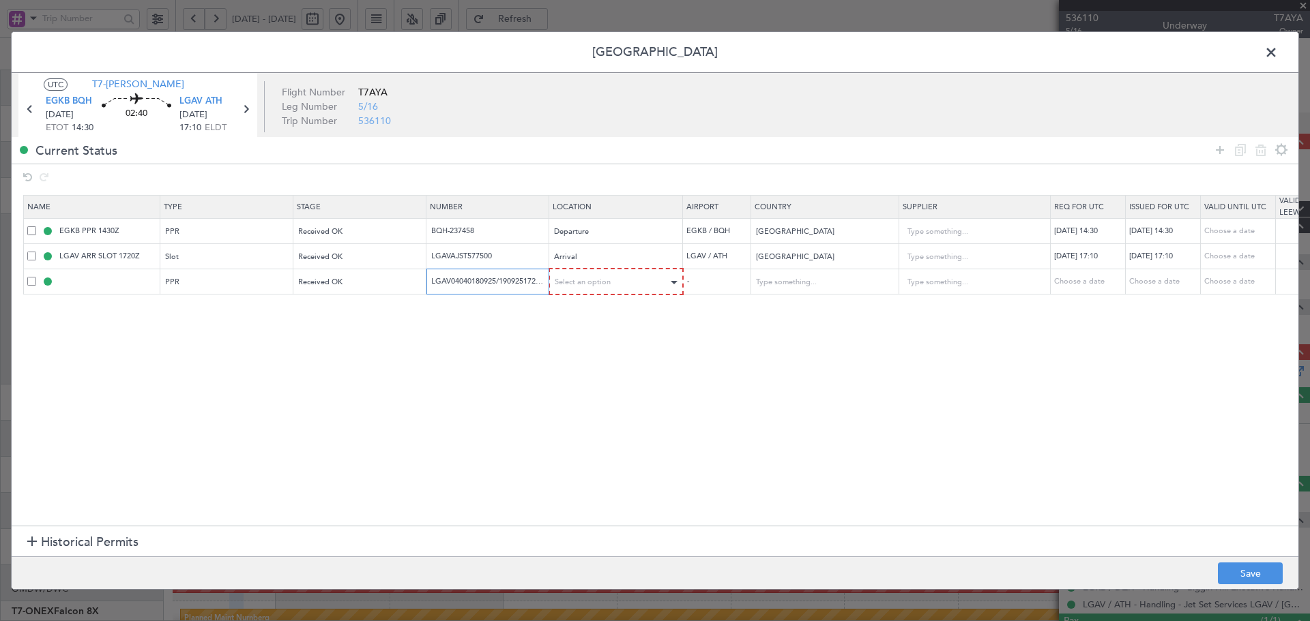
scroll to position [0, 41]
type input "LGAV04040180925/1909251720/2009250900"
click at [579, 289] on div "Select an option" at bounding box center [611, 282] width 113 height 20
click at [581, 351] on span "Arrival" at bounding box center [616, 352] width 121 height 20
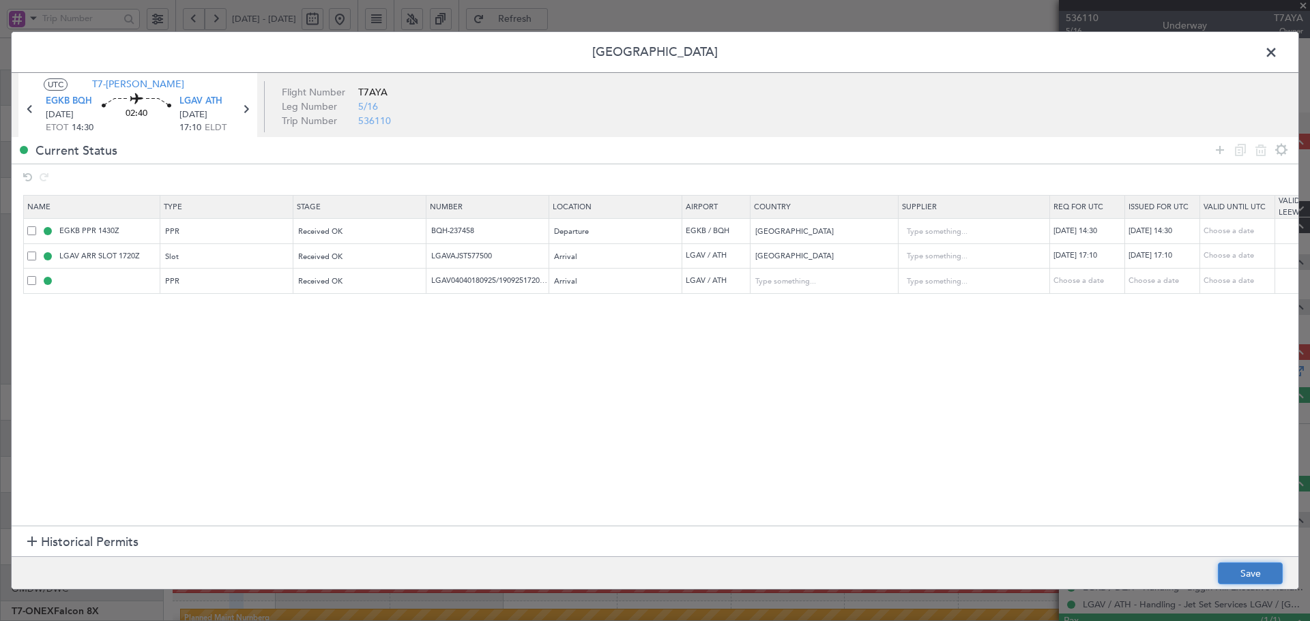
click at [1264, 569] on button "Save" at bounding box center [1250, 574] width 65 height 22
type input "LGAV PPR"
type input "LGAV04040180925/1909251720/2009250900"
type input "[GEOGRAPHIC_DATA]"
type input "NNN"
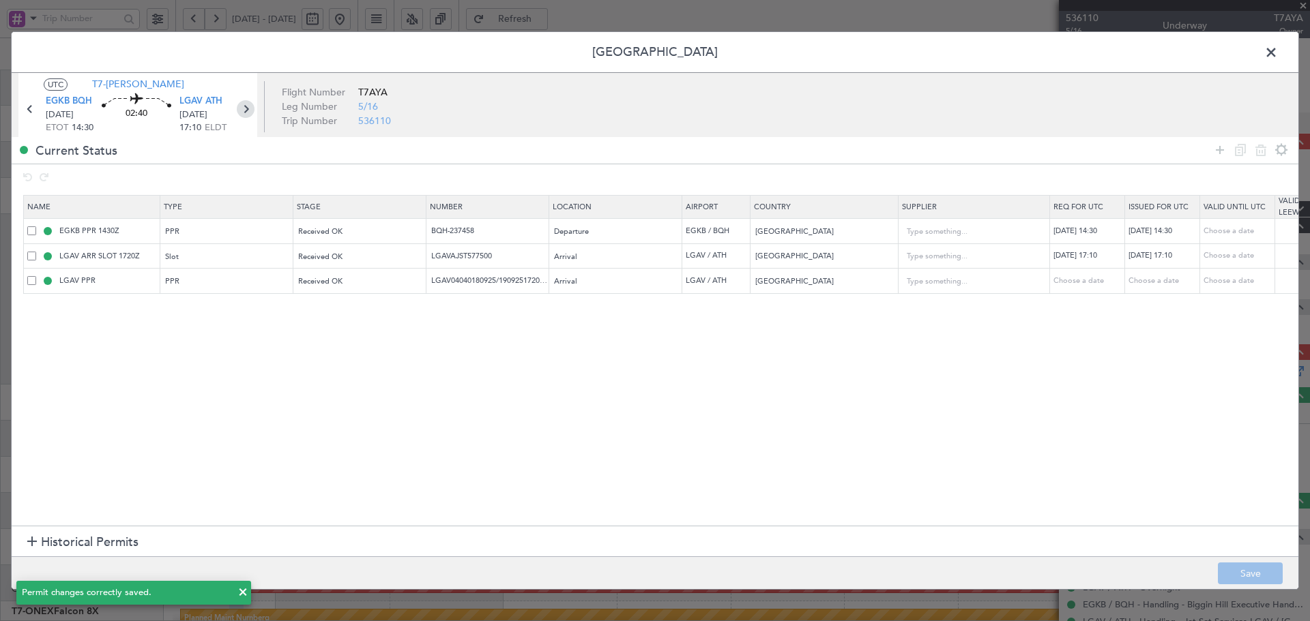
click at [246, 104] on icon at bounding box center [246, 109] width 18 height 18
type input "+00:15"
type input "9"
type input "+00:15"
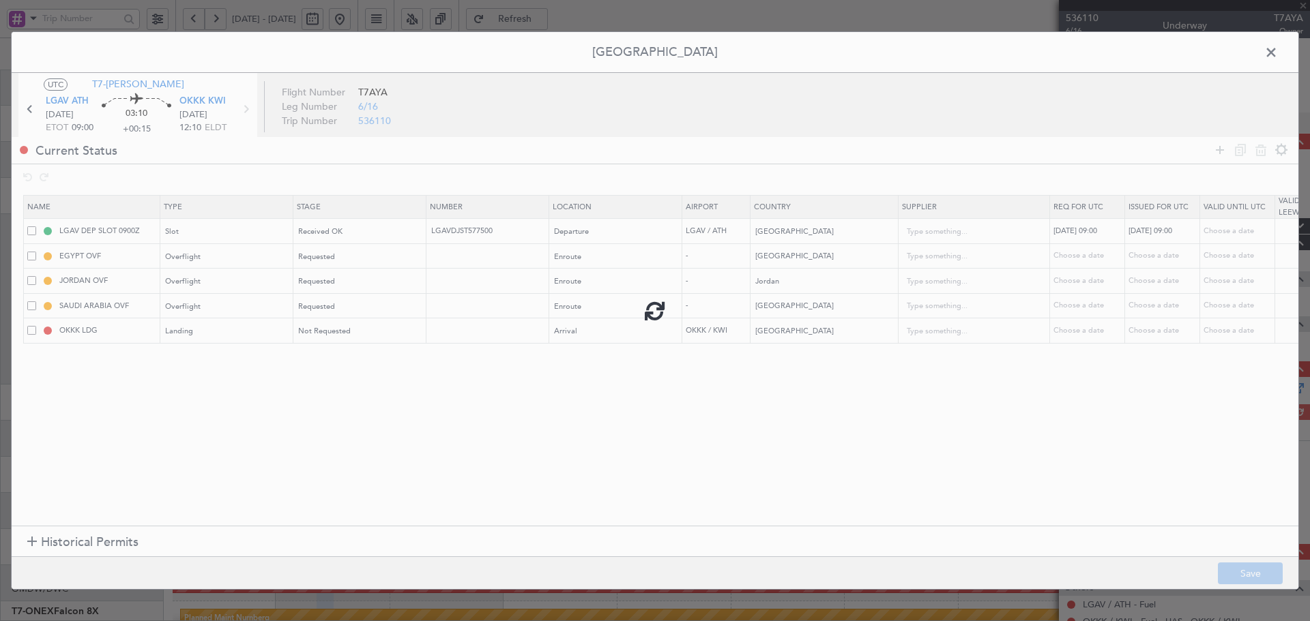
click at [44, 527] on div at bounding box center [655, 311] width 1287 height 558
click at [46, 540] on span "Historical Permits" at bounding box center [90, 542] width 98 height 18
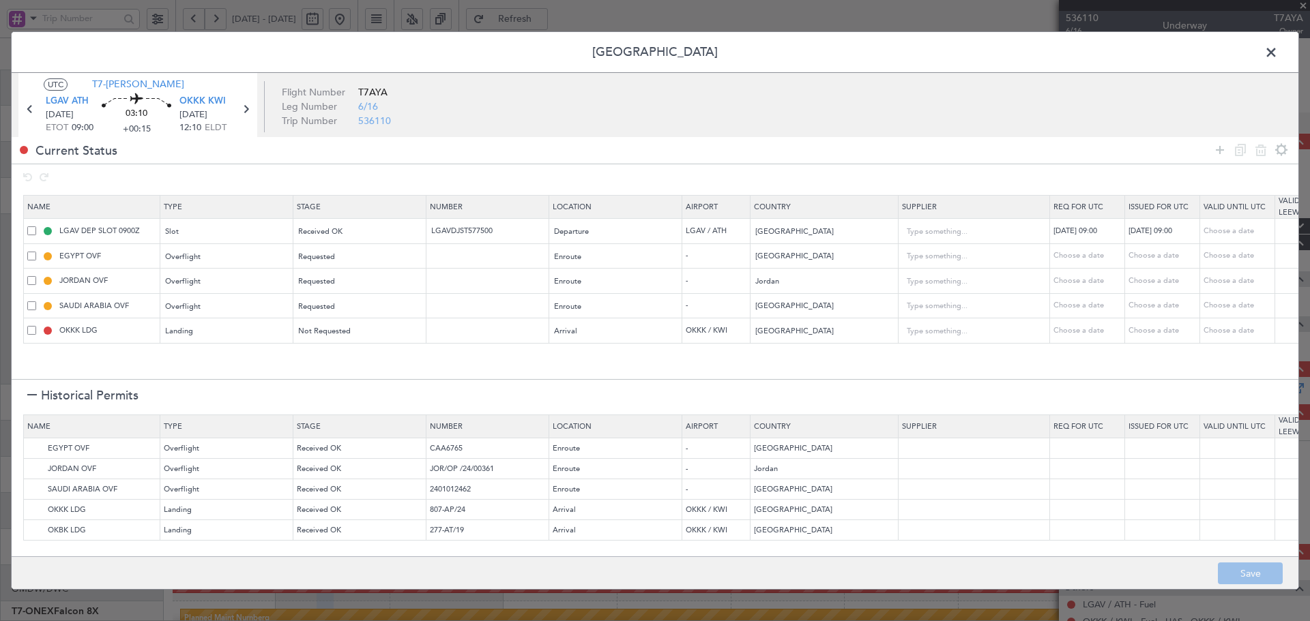
click at [35, 394] on div at bounding box center [32, 397] width 10 height 10
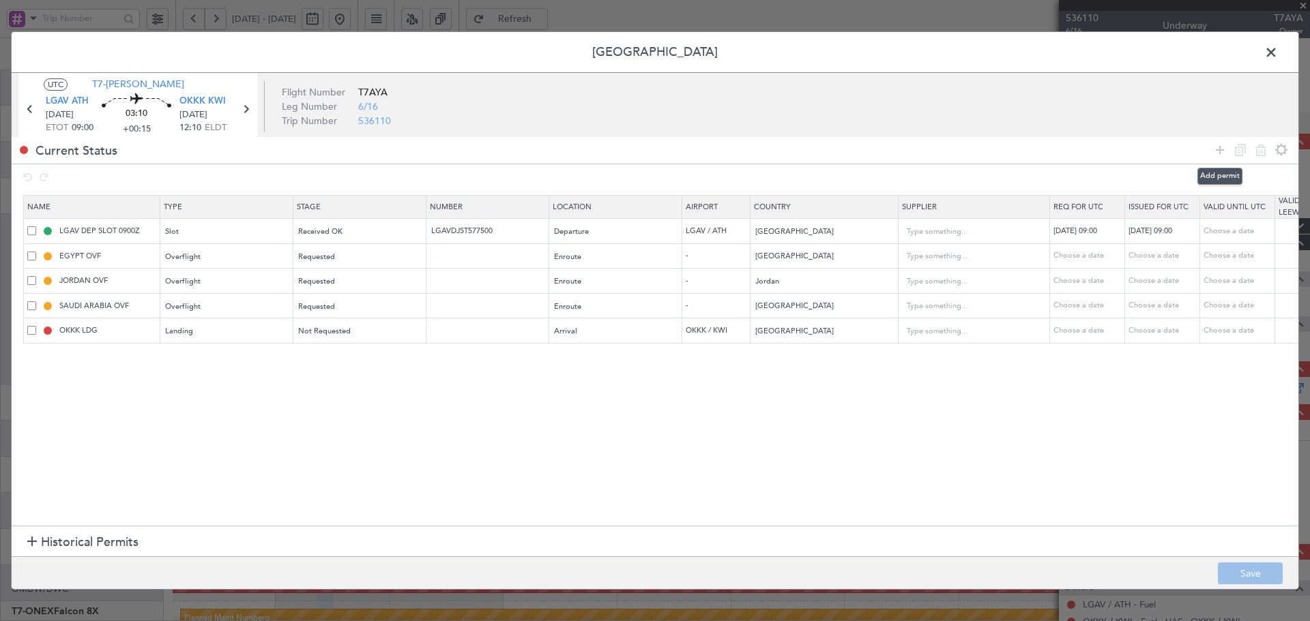
drag, startPoint x: 1216, startPoint y: 145, endPoint x: 338, endPoint y: 371, distance: 906.5
click at [1212, 147] on icon at bounding box center [1220, 150] width 16 height 16
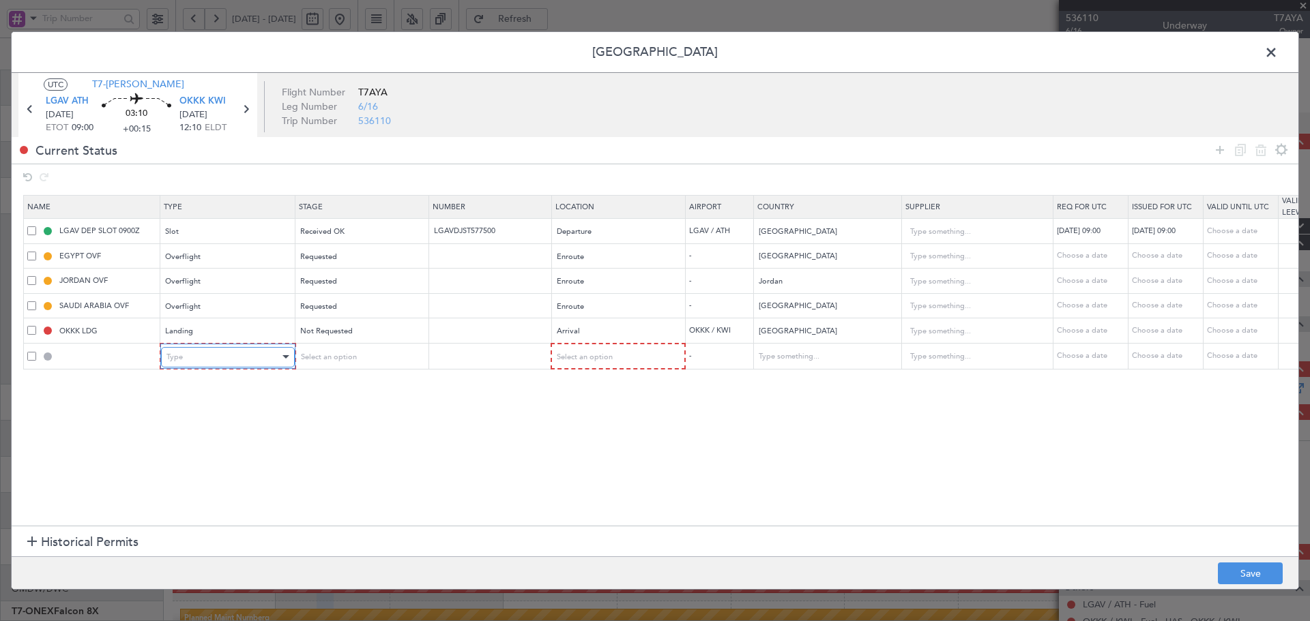
click at [182, 362] on div "Type" at bounding box center [222, 357] width 113 height 20
drag, startPoint x: 183, startPoint y: 466, endPoint x: 417, endPoint y: 359, distance: 257.3
click at [184, 466] on span "PPR" at bounding box center [227, 473] width 121 height 20
click at [413, 352] on div at bounding box center [417, 357] width 10 height 11
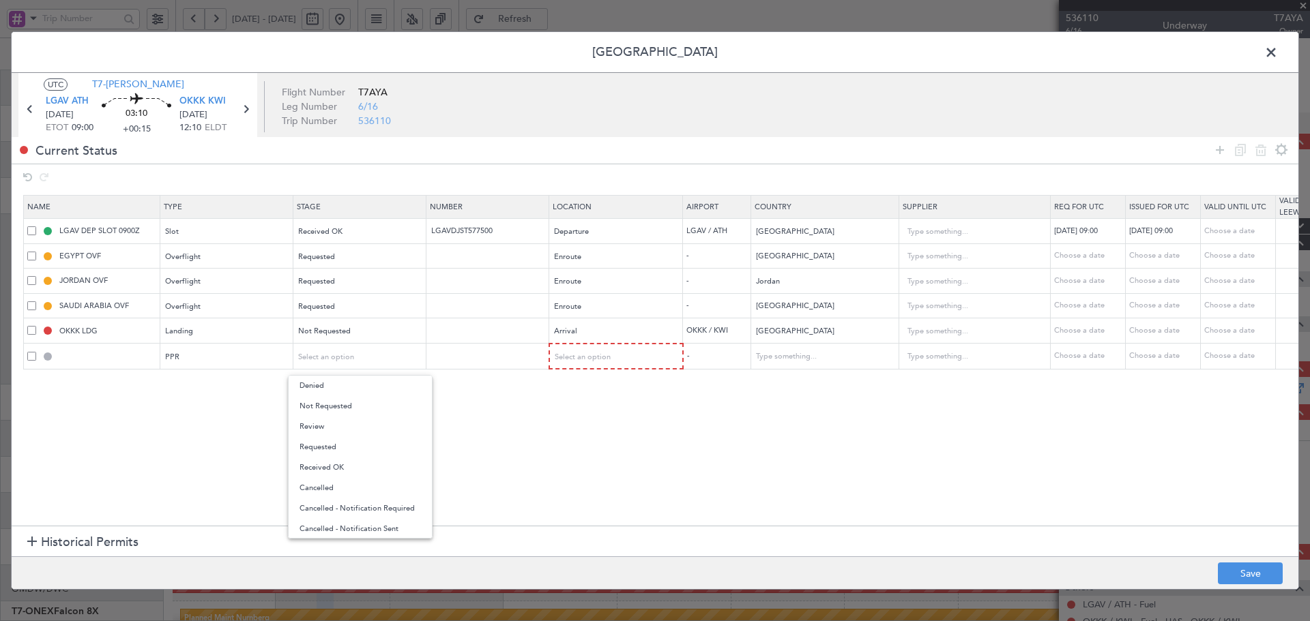
click at [327, 470] on span "Received OK" at bounding box center [359, 468] width 121 height 20
click at [485, 349] on td at bounding box center [487, 357] width 123 height 26
click at [497, 357] on input "text" at bounding box center [489, 357] width 119 height 12
paste input "LGAV04040180925/1909251720/2009250900"
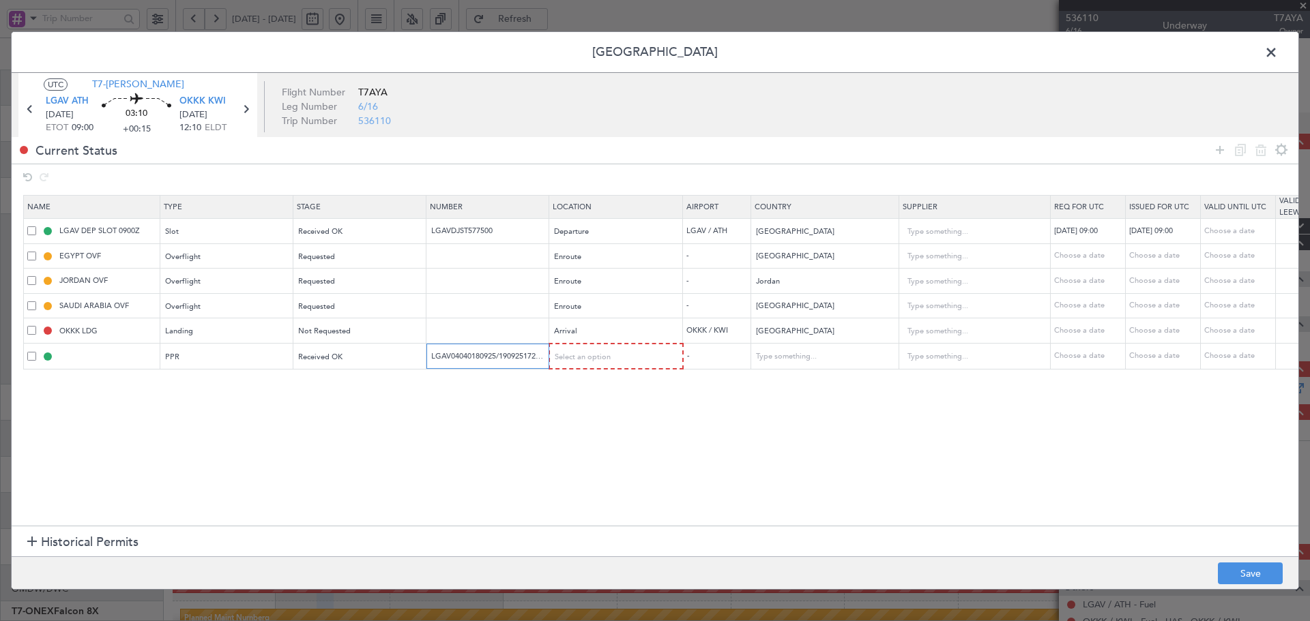
scroll to position [0, 41]
type input "LGAV04040180925/1909251720/2009250900"
click at [591, 365] on div "Select an option" at bounding box center [611, 357] width 113 height 20
click at [577, 385] on span "Departure" at bounding box center [616, 386] width 121 height 20
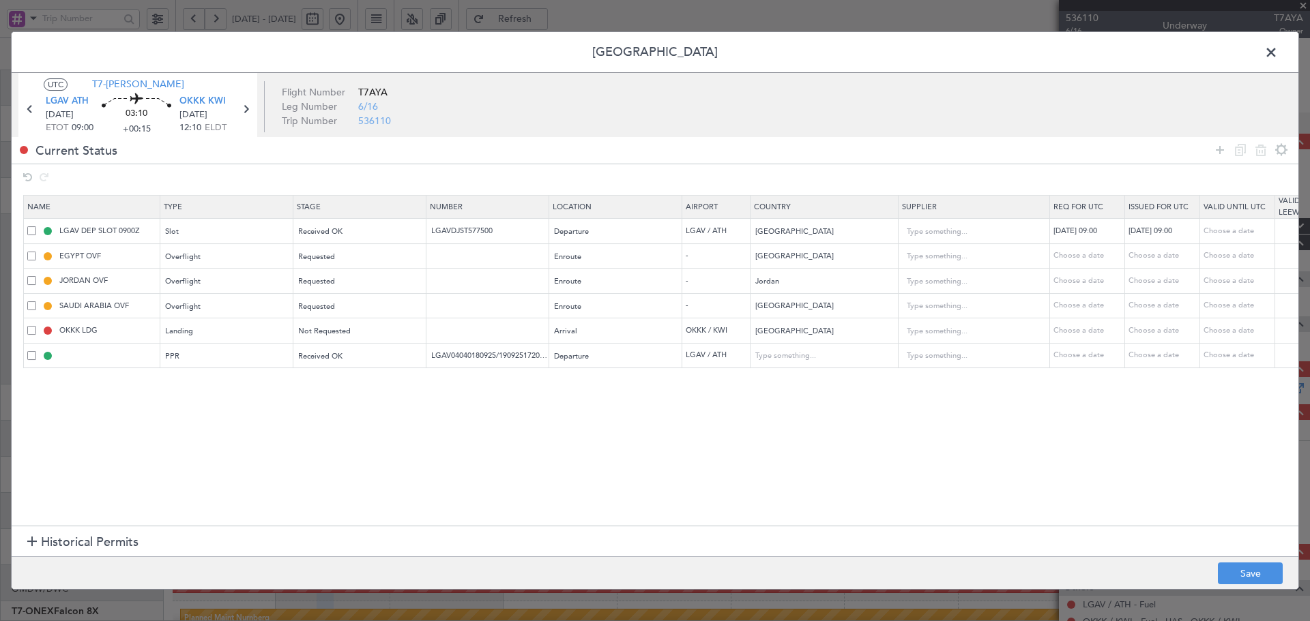
click at [850, 462] on section "Name Type Stage Number Location Airport Country Supplier Req For Utc Issued For…" at bounding box center [655, 359] width 1287 height 334
click at [1260, 567] on button "Save" at bounding box center [1250, 574] width 65 height 22
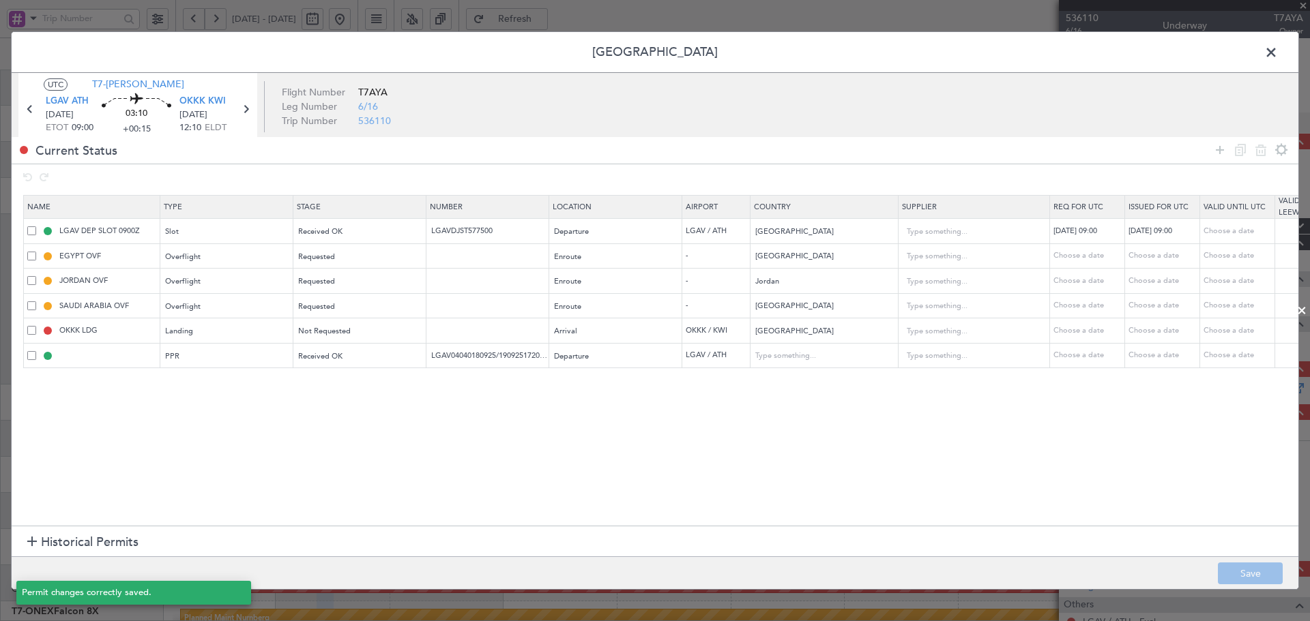
type input "LGAV PPR"
type input "LGAV04040180925/1909251720/2009250900"
type input "[GEOGRAPHIC_DATA]"
type input "NNN"
drag, startPoint x: 1268, startPoint y: 57, endPoint x: 1237, endPoint y: 74, distance: 35.5
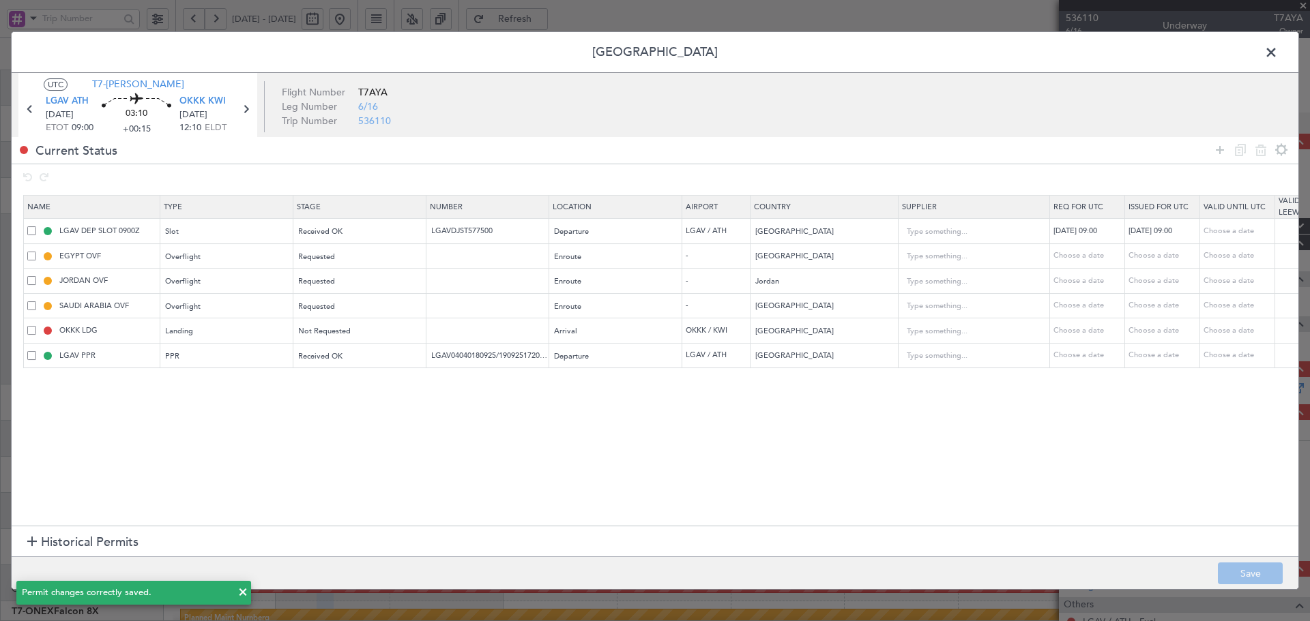
click at [1278, 57] on span at bounding box center [1278, 55] width 0 height 27
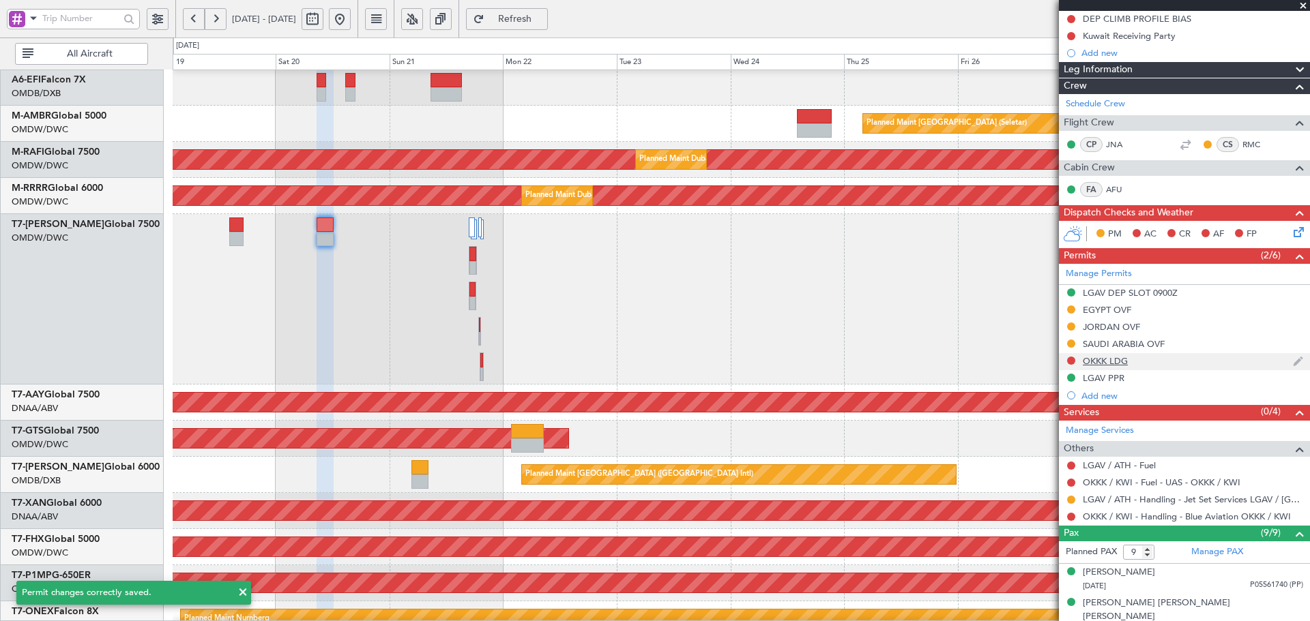
scroll to position [273, 0]
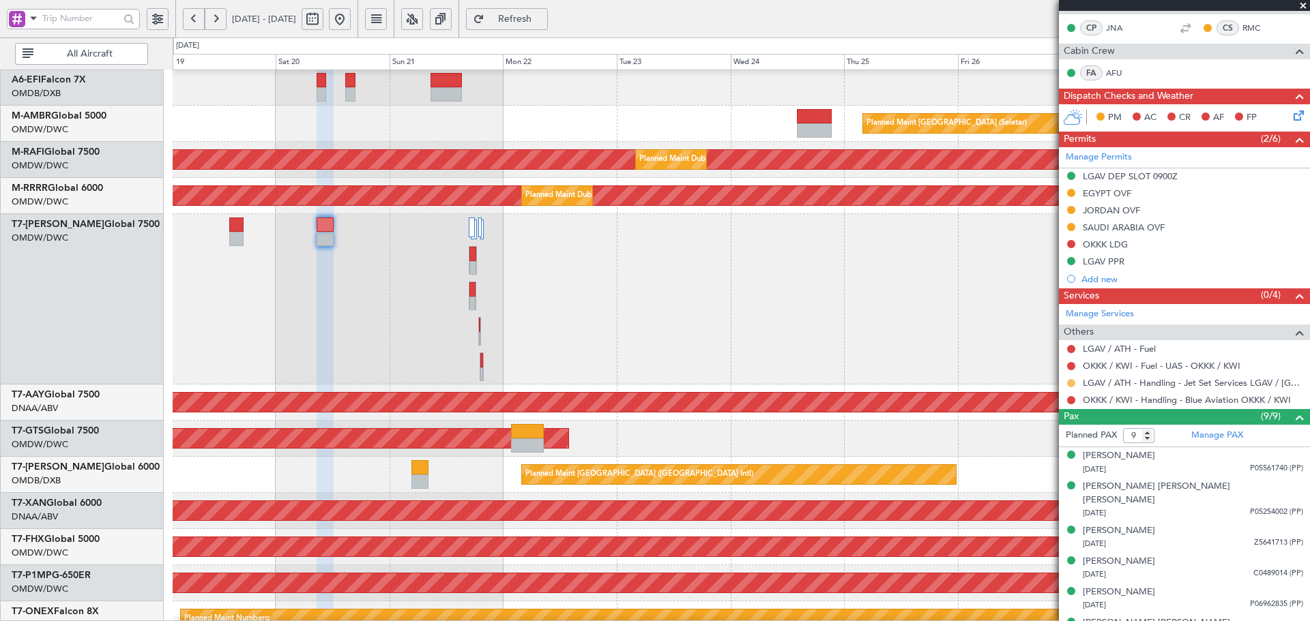
click at [1071, 383] on button at bounding box center [1071, 383] width 8 height 8
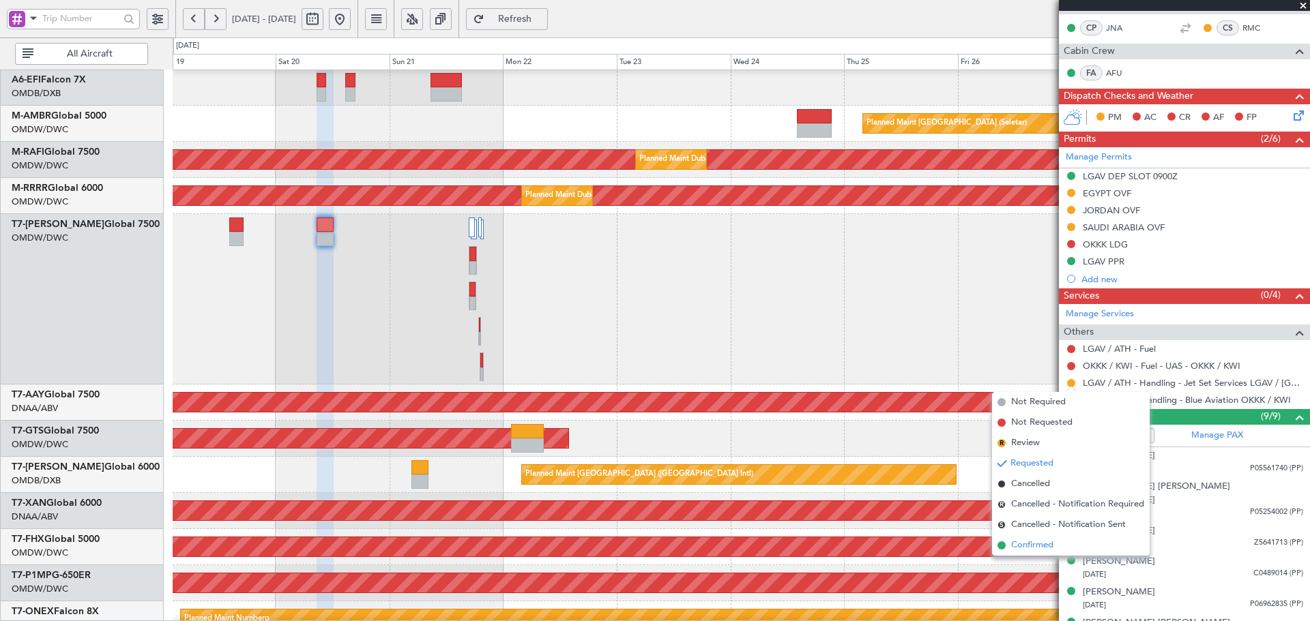
click at [1010, 545] on li "Confirmed" at bounding box center [1071, 545] width 158 height 20
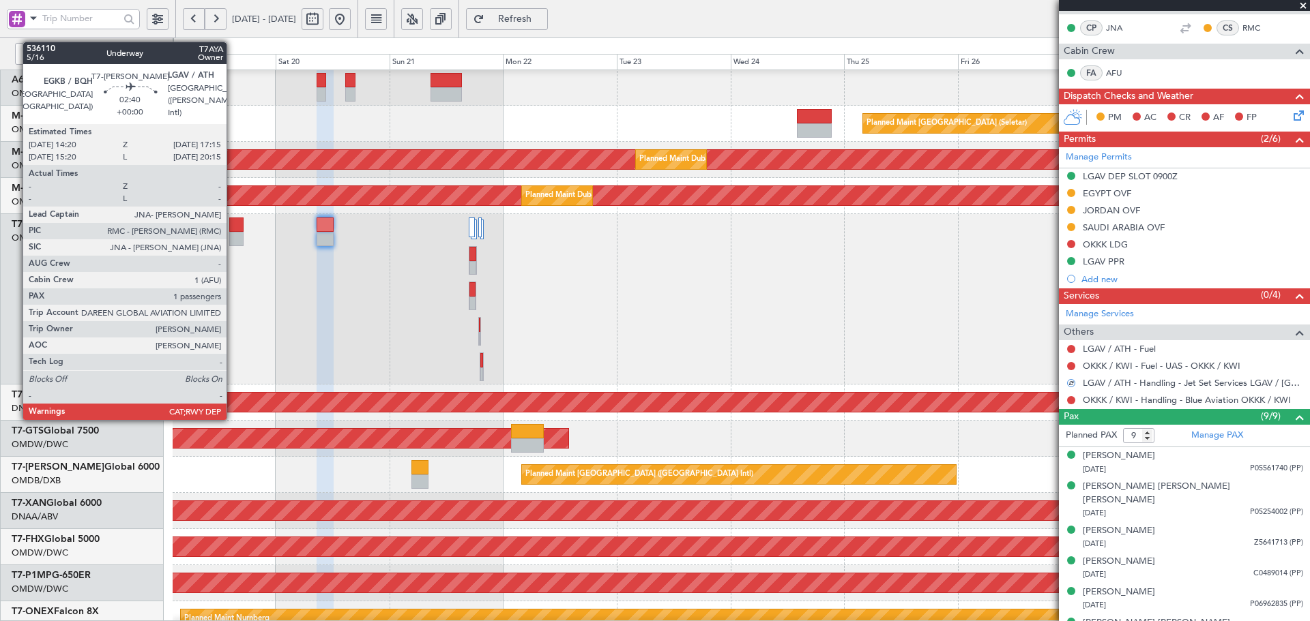
click at [233, 226] on div at bounding box center [236, 225] width 14 height 14
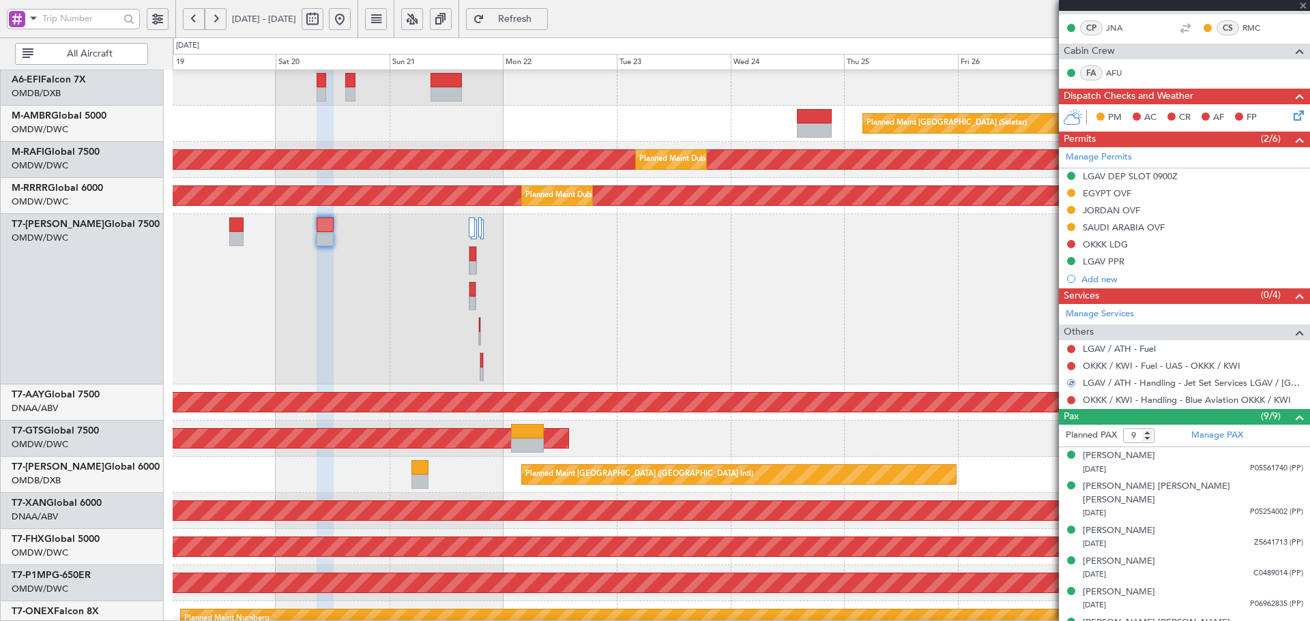
type input "1"
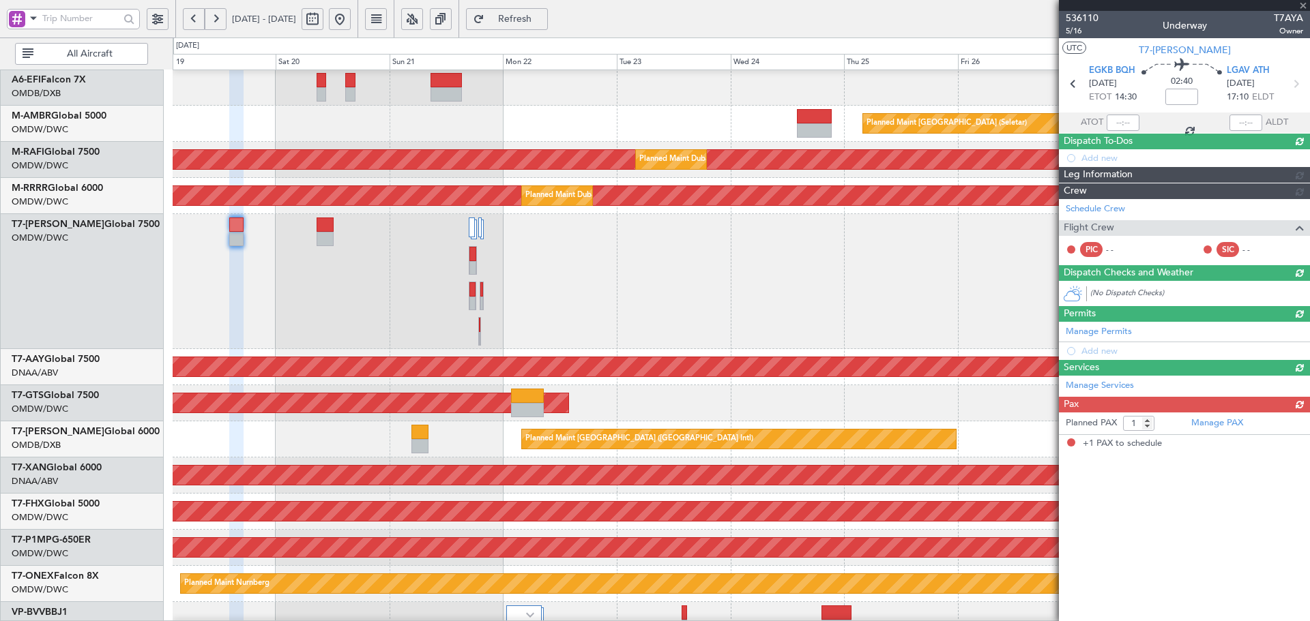
scroll to position [0, 0]
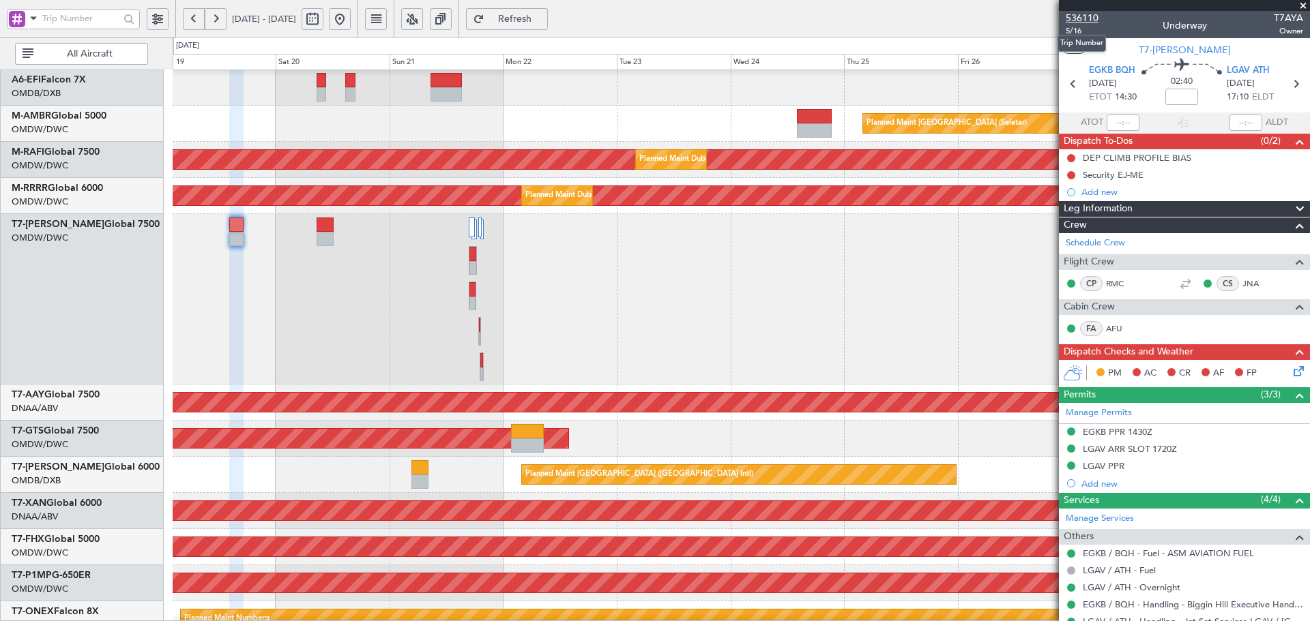
click at [1087, 22] on span "536110" at bounding box center [1082, 18] width 33 height 14
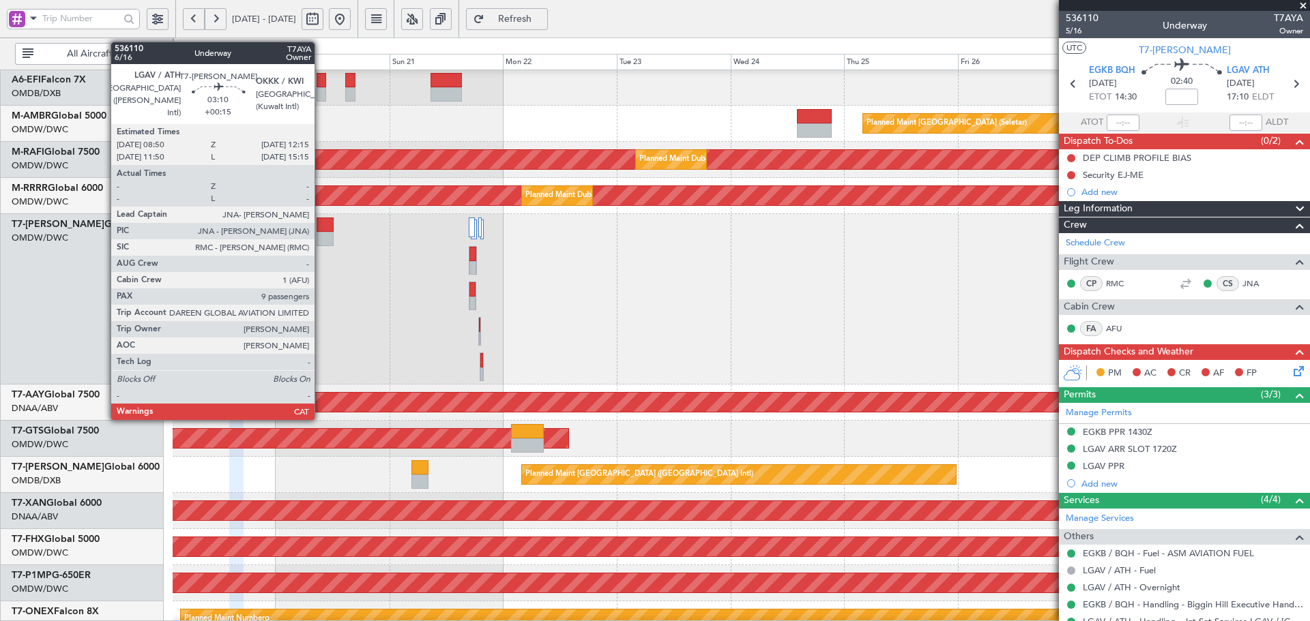
click at [321, 230] on div at bounding box center [325, 225] width 16 height 14
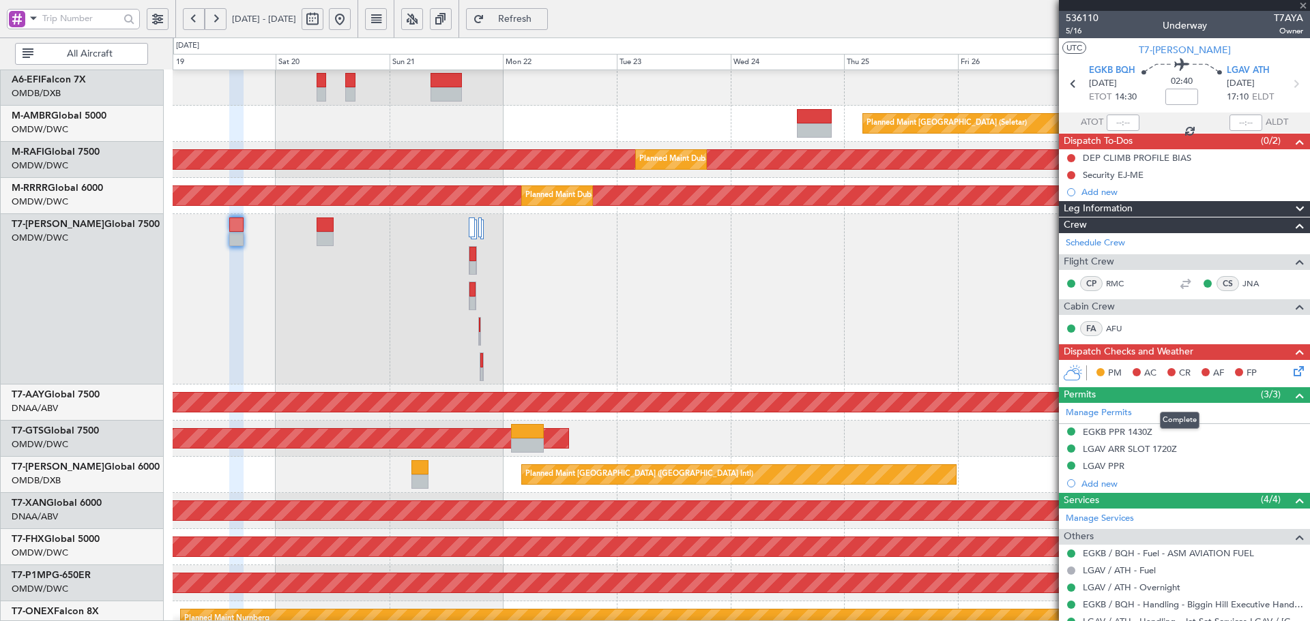
type input "+00:15"
type input "9"
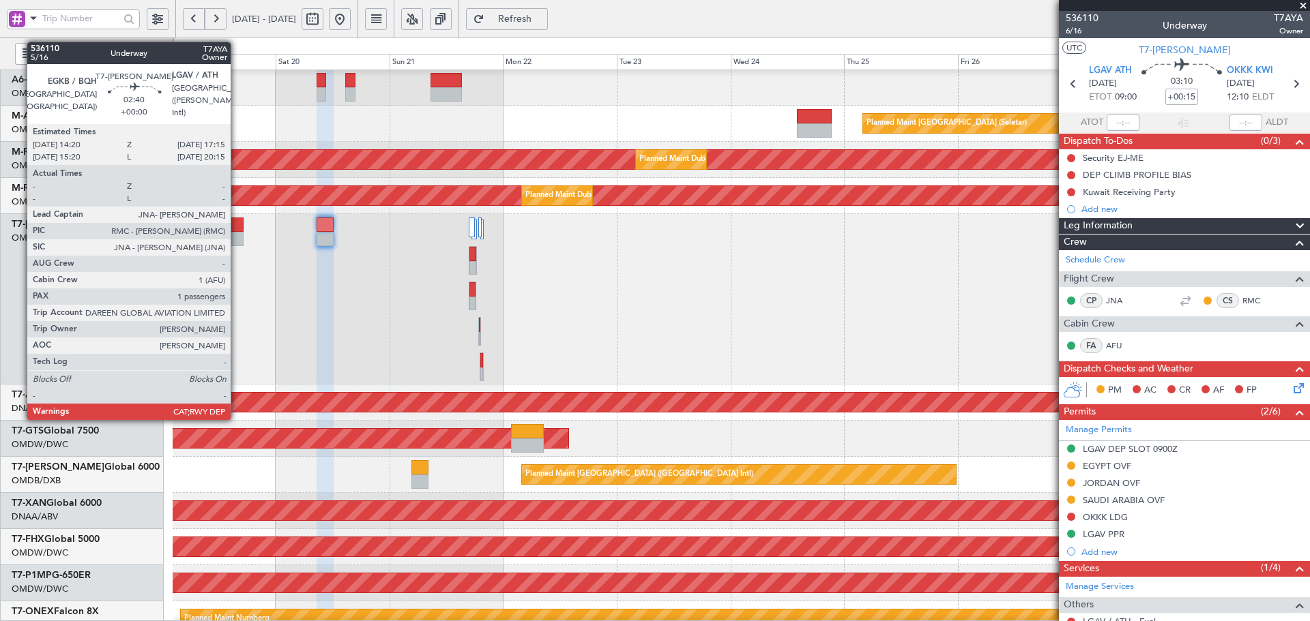
click at [237, 223] on div at bounding box center [236, 225] width 14 height 14
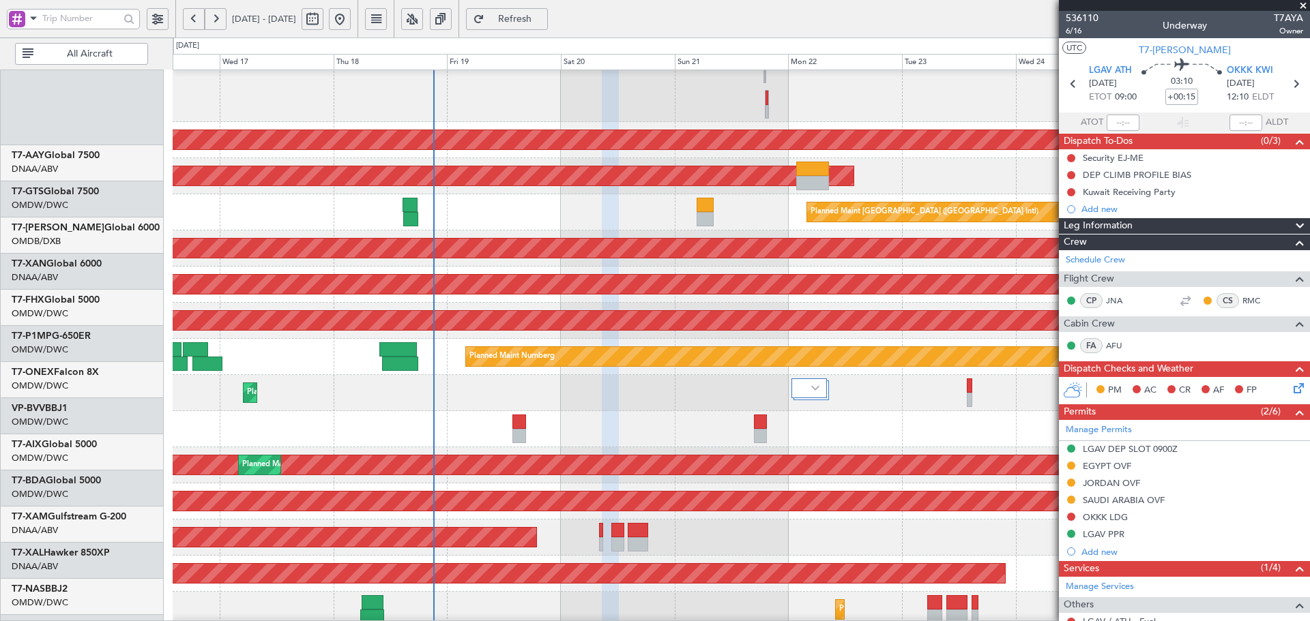
scroll to position [378, 0]
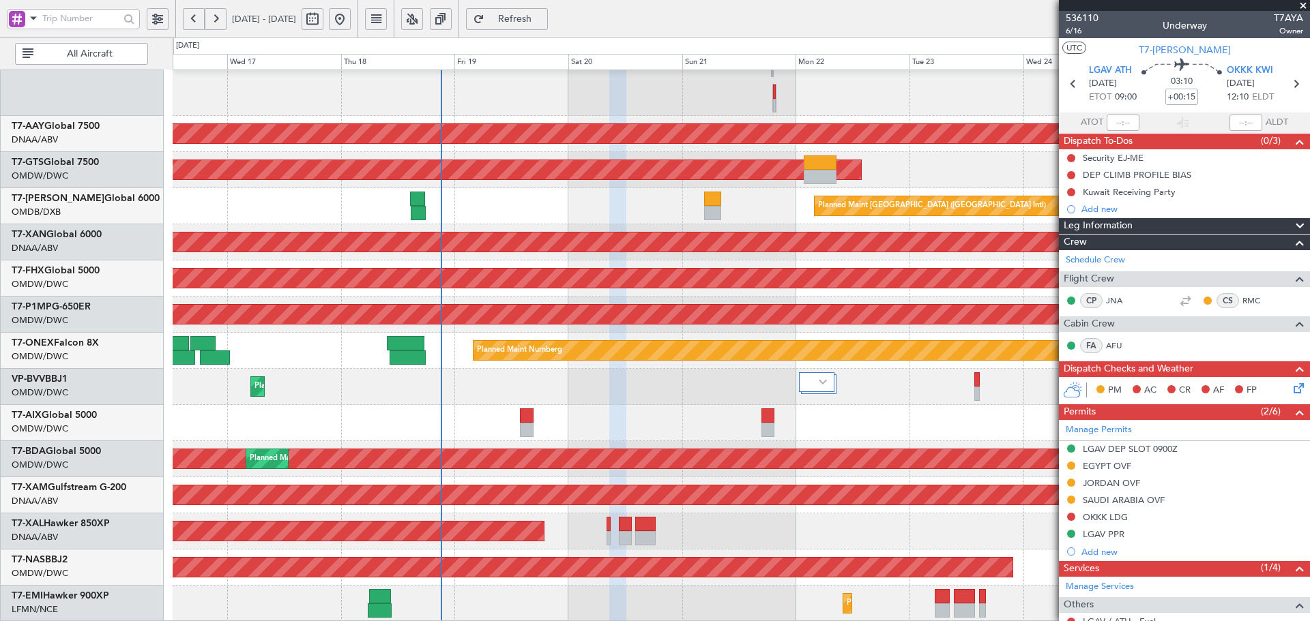
click at [632, 202] on div "Planned Maint [GEOGRAPHIC_DATA] ([GEOGRAPHIC_DATA] Intl)" at bounding box center [741, 206] width 1136 height 36
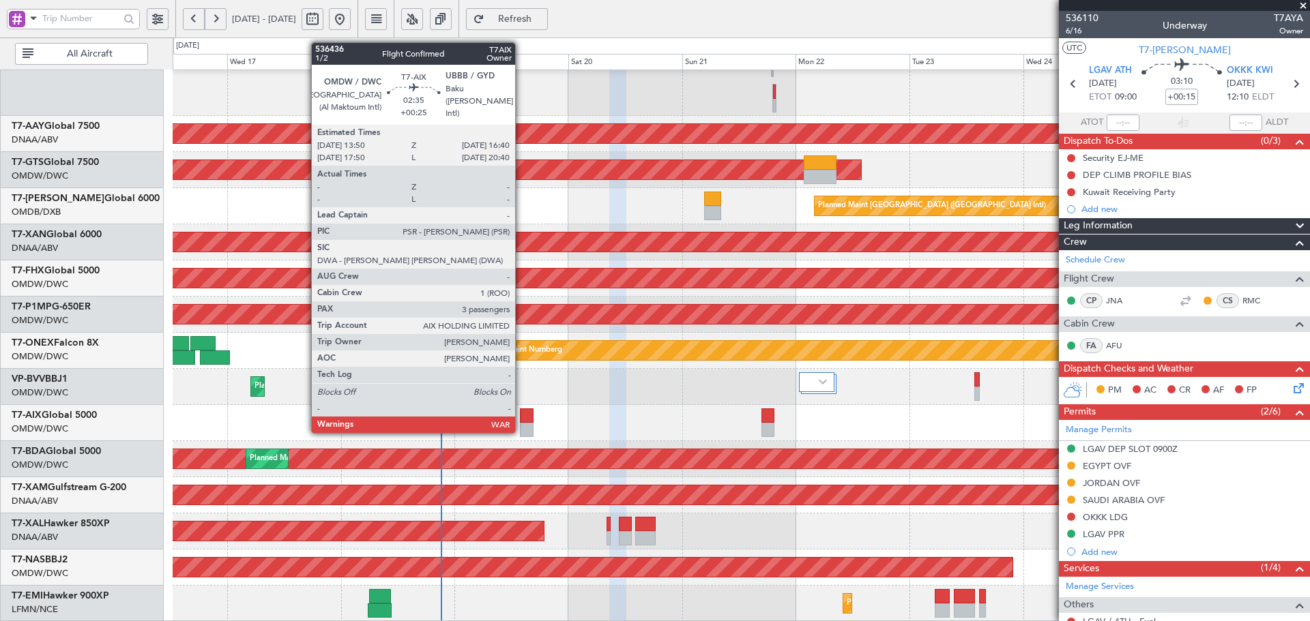
click at [521, 418] on div at bounding box center [527, 416] width 14 height 14
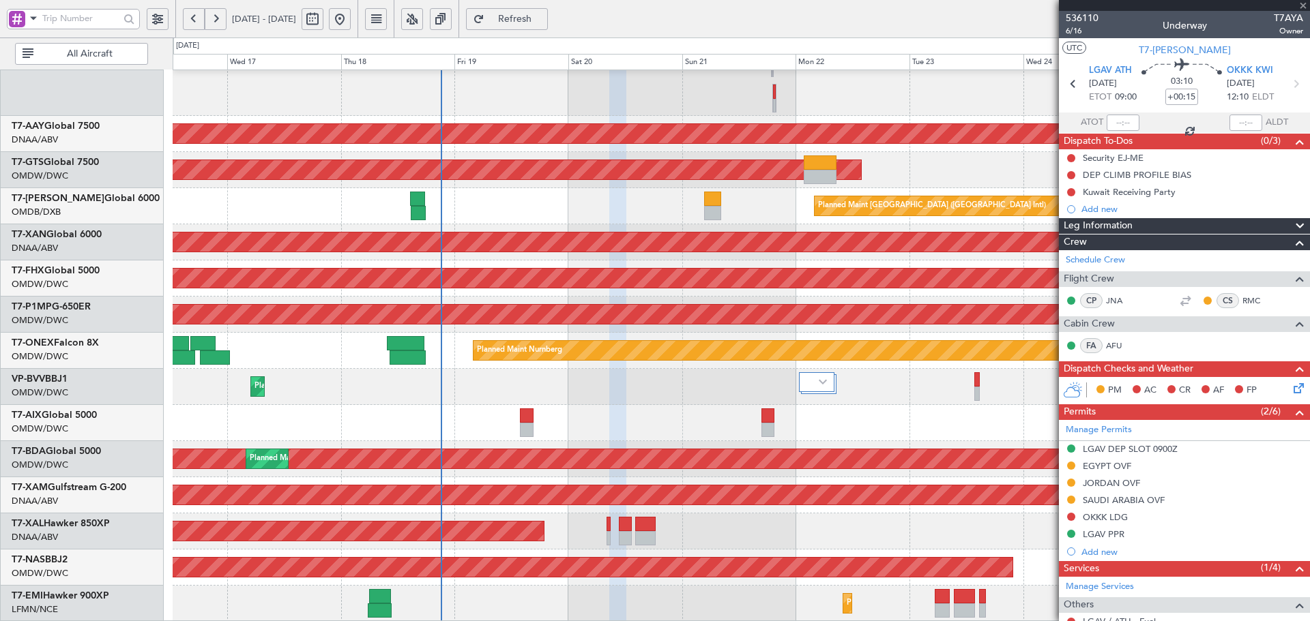
type input "+00:25"
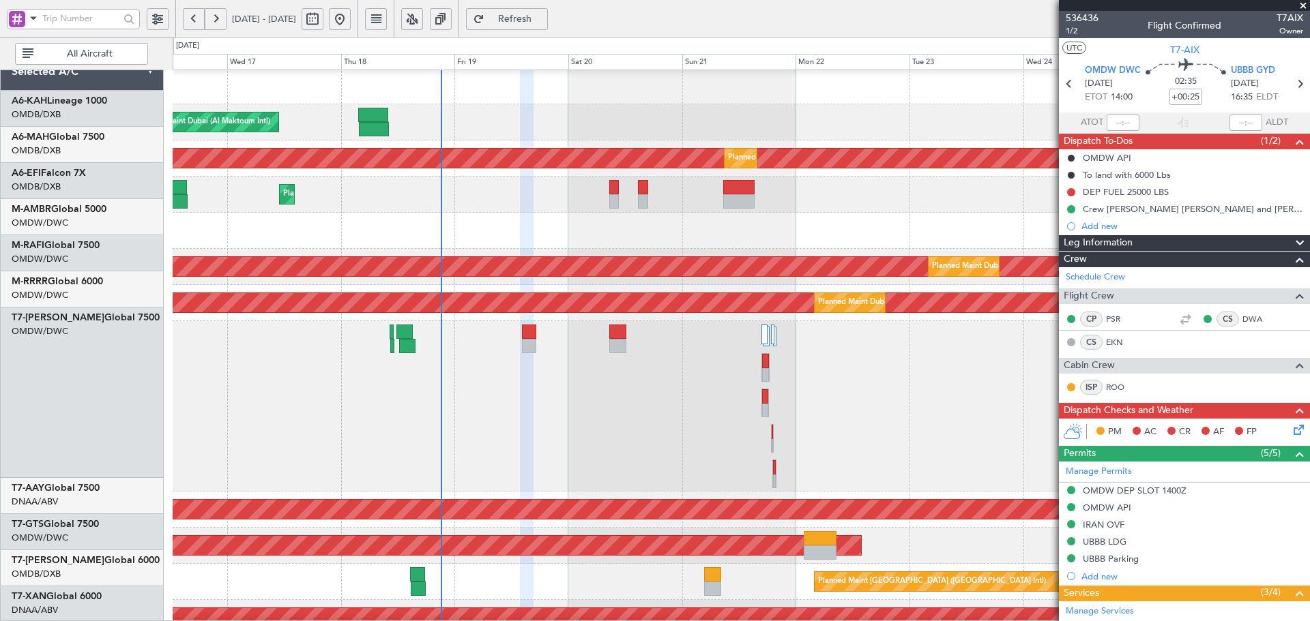
scroll to position [0, 0]
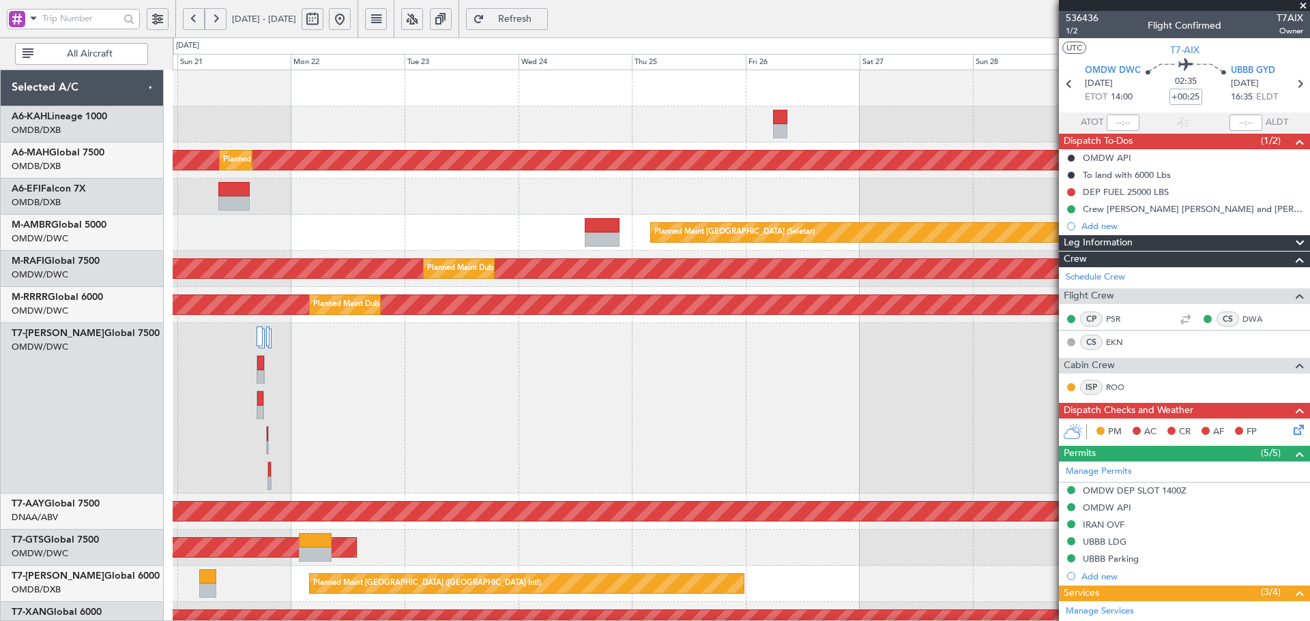
click at [338, 177] on div "Planned Maint [GEOGRAPHIC_DATA] ([GEOGRAPHIC_DATA] Intl) Planned Maint [GEOGRAP…" at bounding box center [741, 535] width 1136 height 930
click at [1302, 3] on span at bounding box center [1303, 6] width 14 height 12
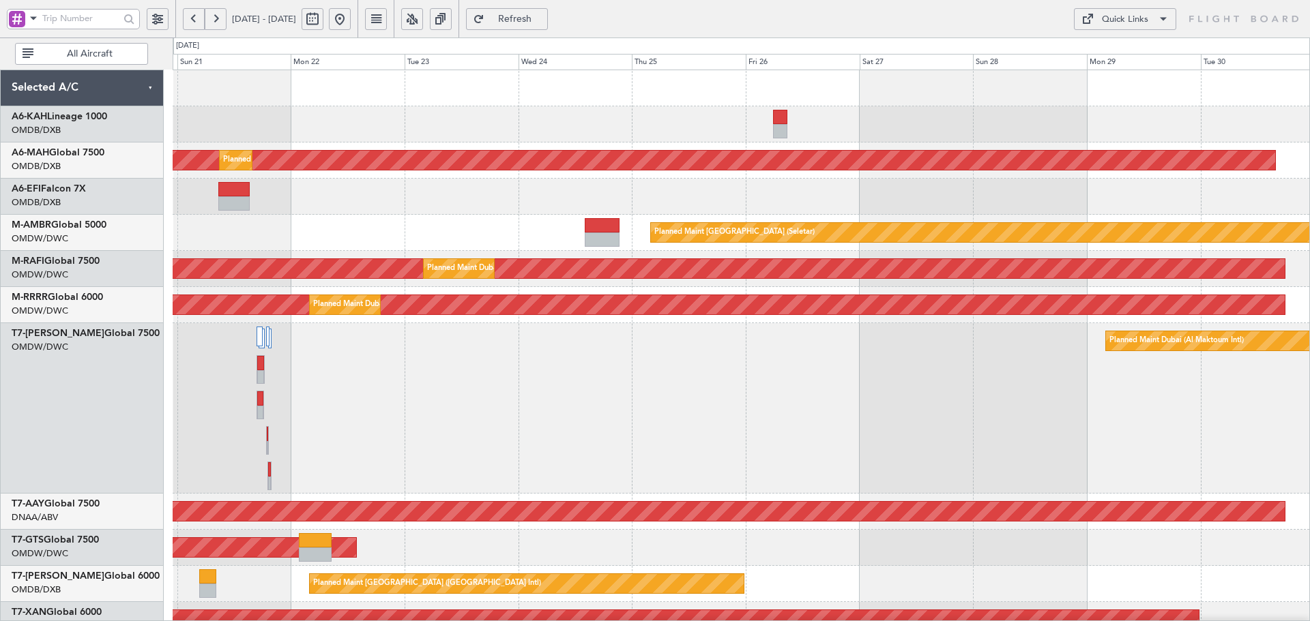
type input "0"
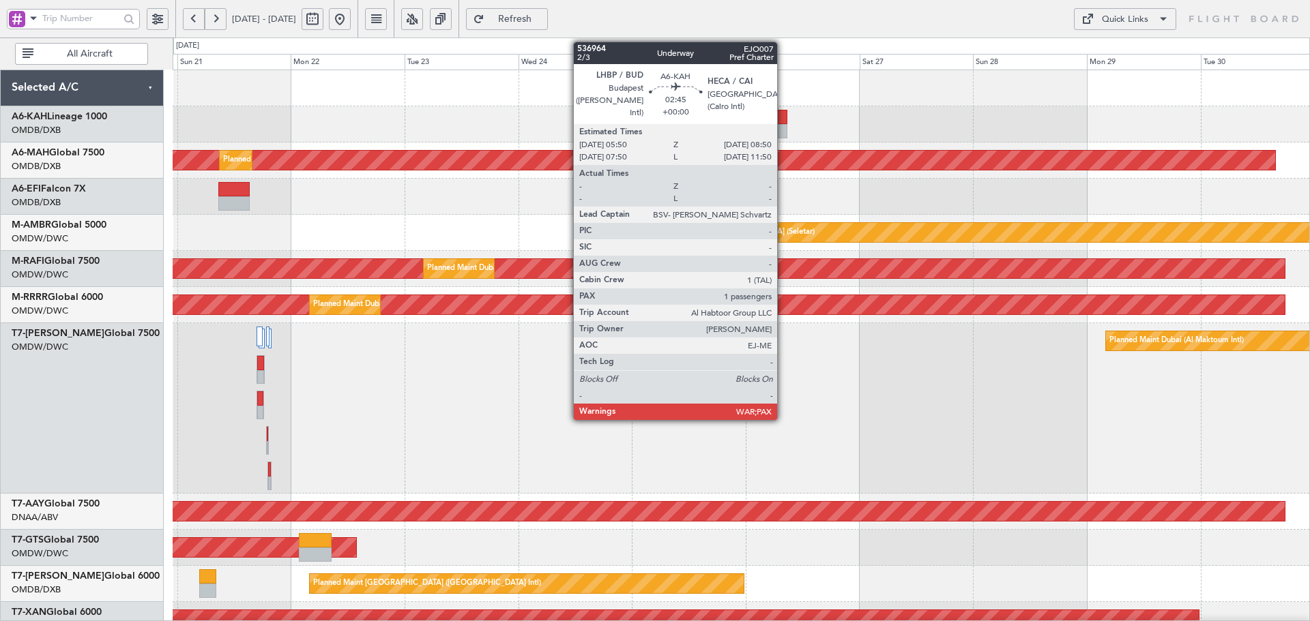
click at [783, 120] on div at bounding box center [780, 117] width 14 height 14
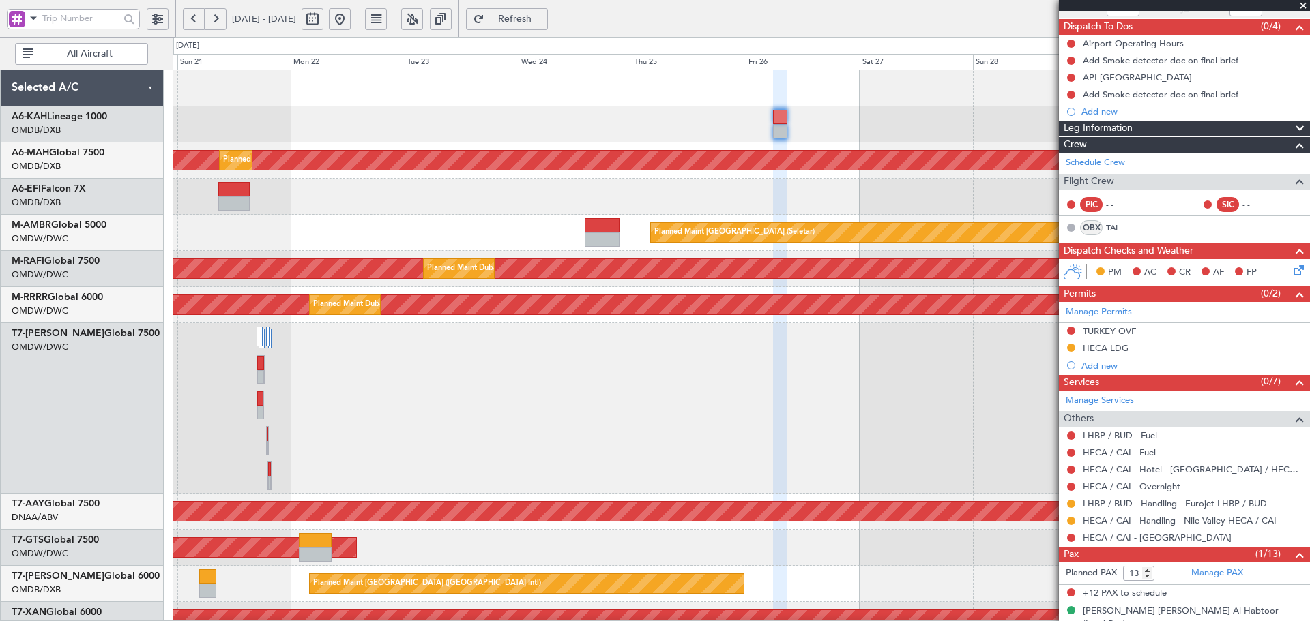
scroll to position [126, 0]
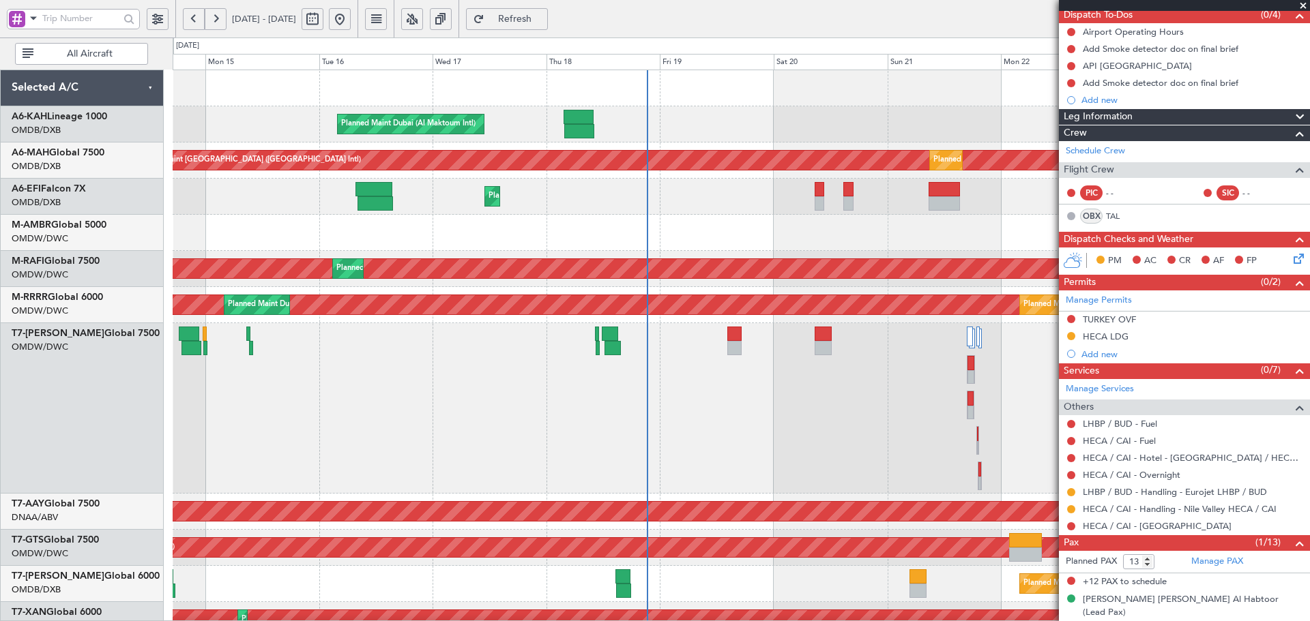
click at [1015, 221] on div "Planned Maint Dubai (Al Maktoum Intl) Planned Maint [GEOGRAPHIC_DATA] ([GEOGRAP…" at bounding box center [741, 535] width 1136 height 930
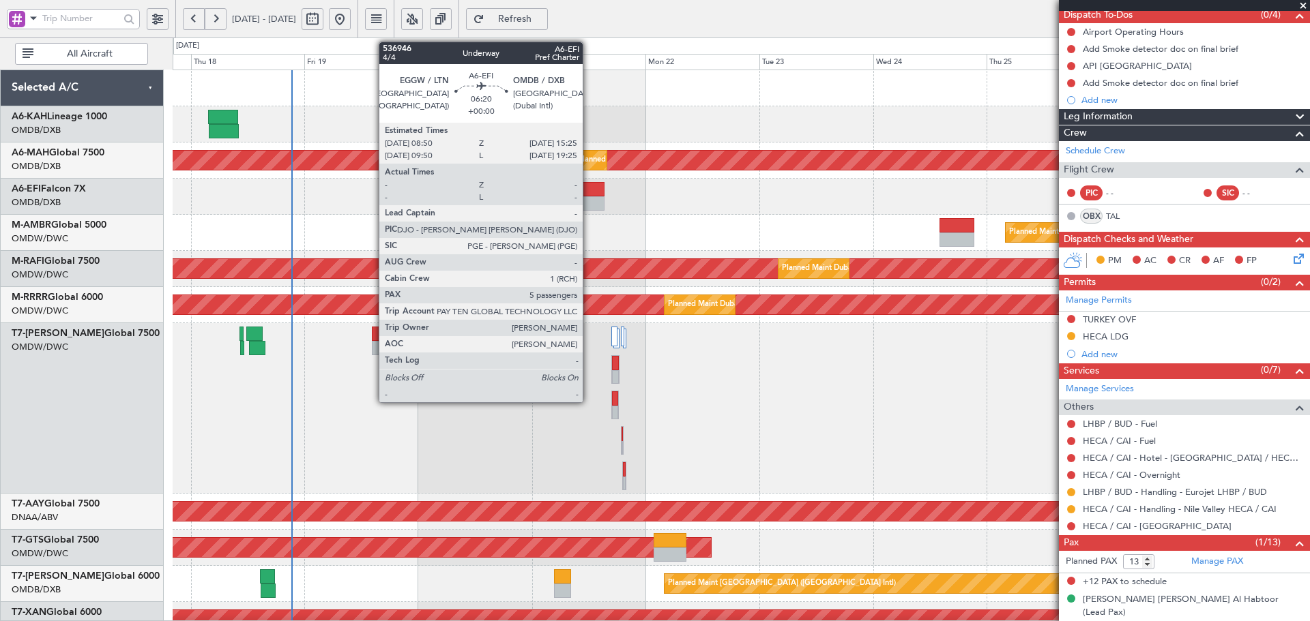
click at [589, 194] on div at bounding box center [588, 189] width 31 height 14
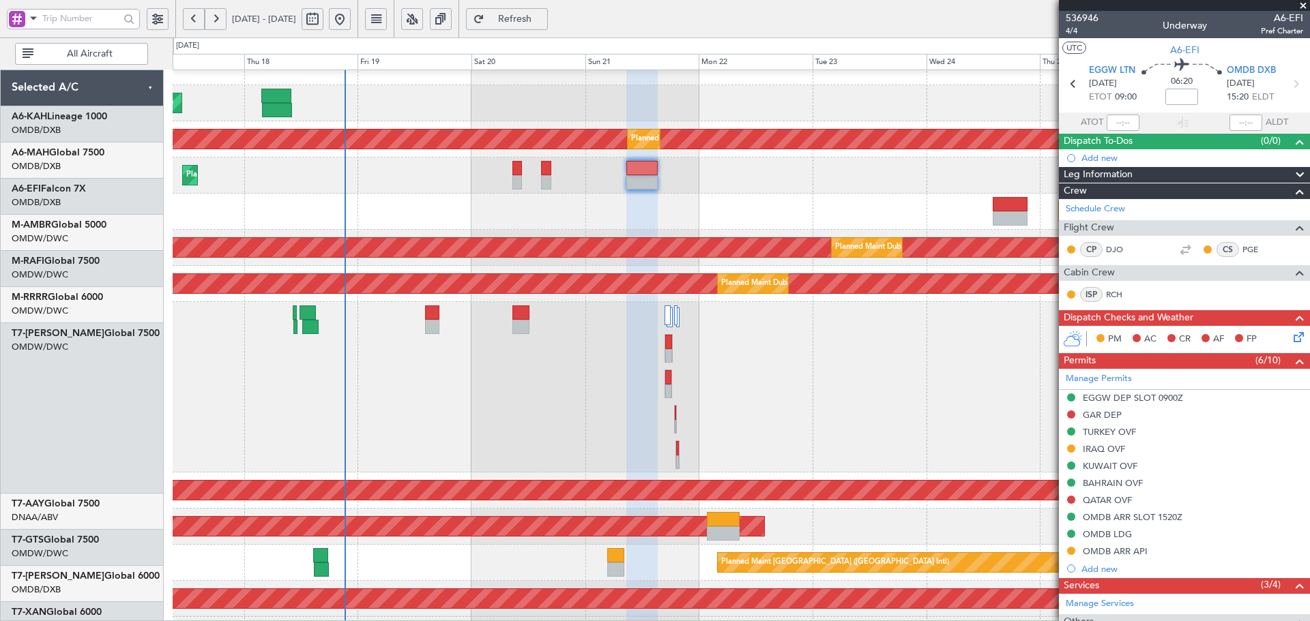
scroll to position [57, 0]
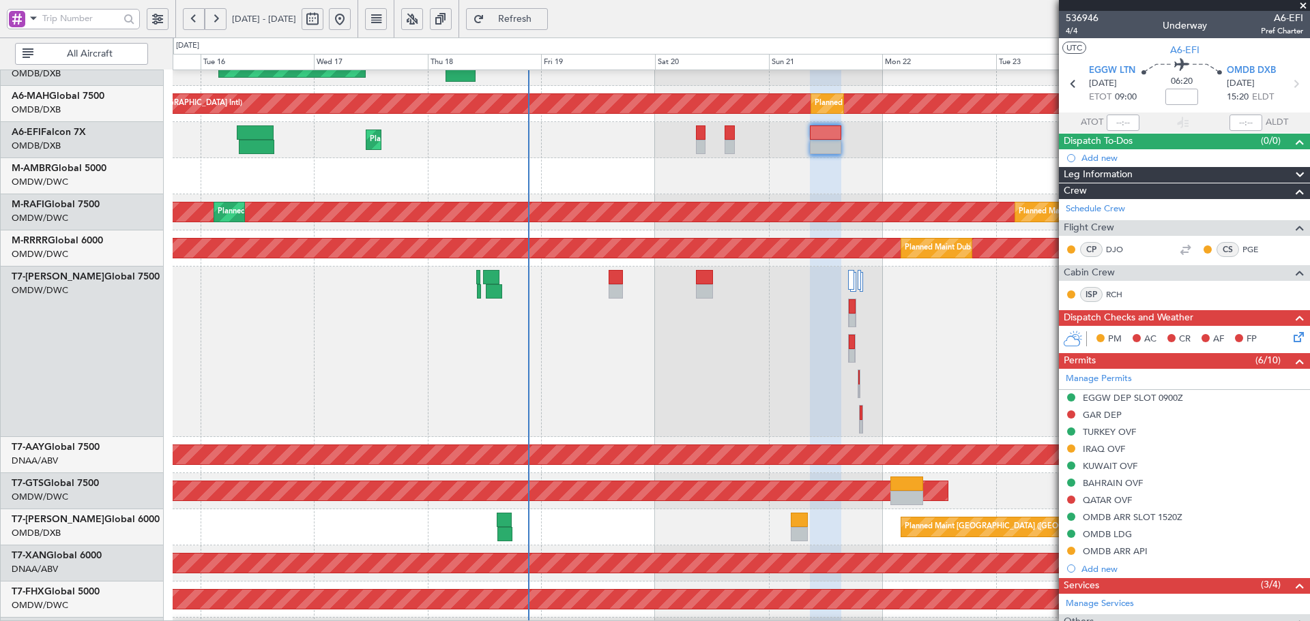
click at [627, 186] on div "Planned Maint [GEOGRAPHIC_DATA] (Seletar)" at bounding box center [741, 176] width 1136 height 36
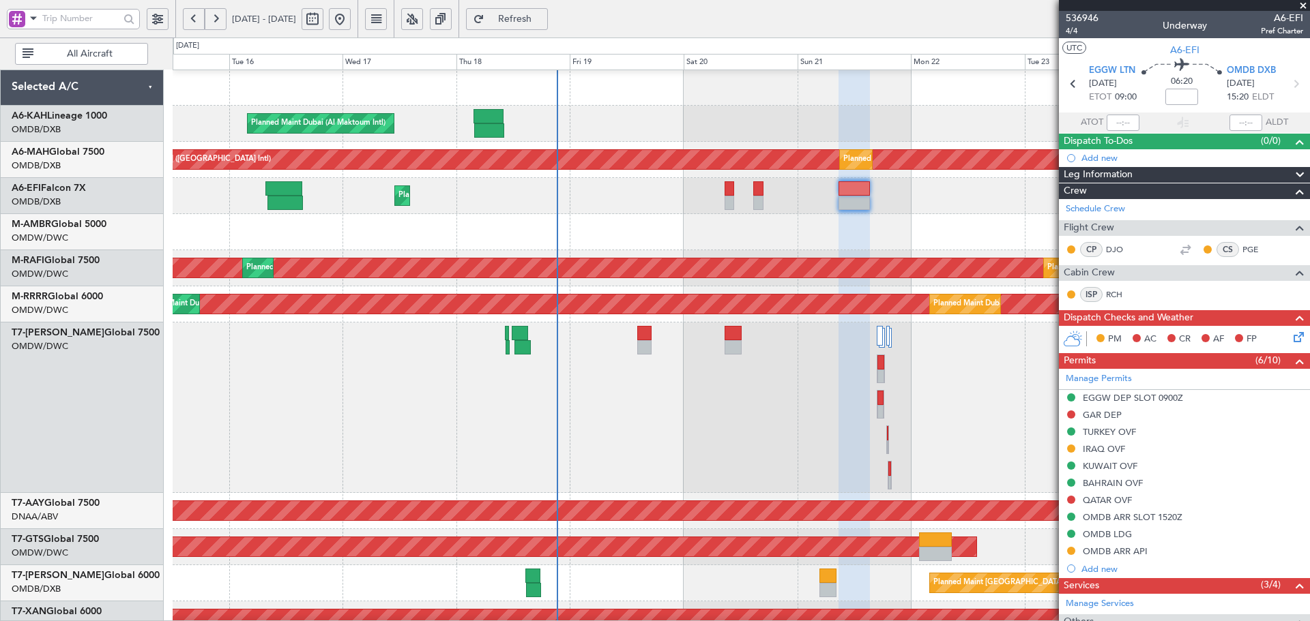
scroll to position [3, 0]
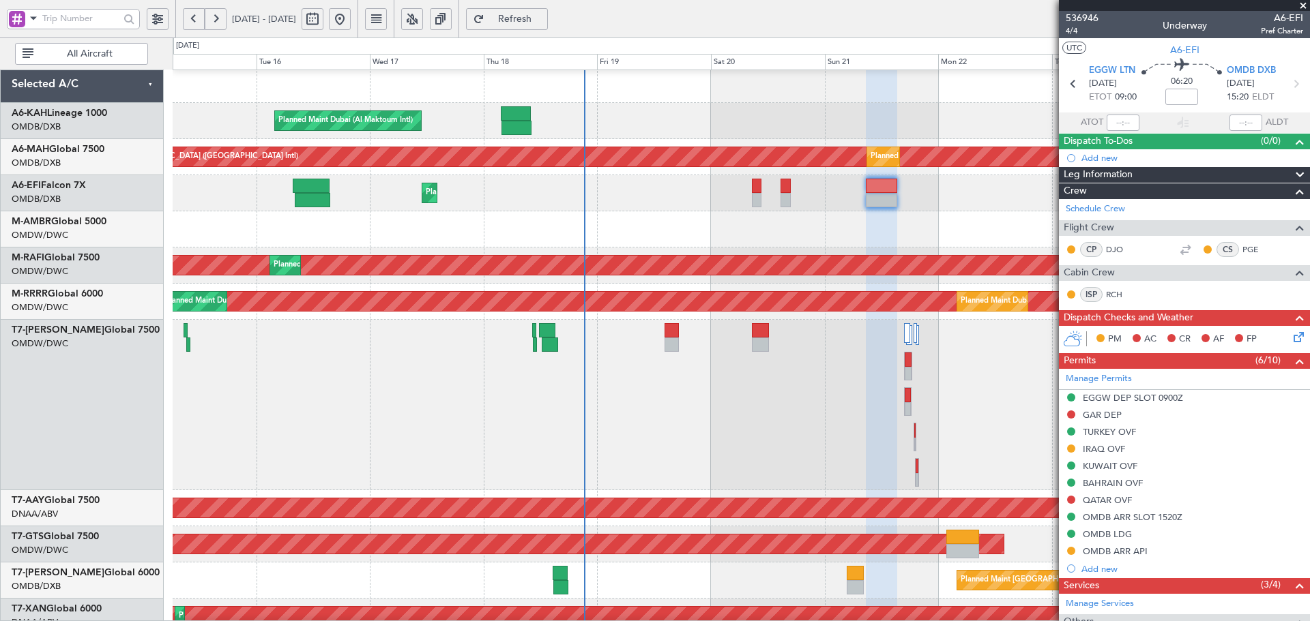
click at [736, 238] on div "Planned Maint [GEOGRAPHIC_DATA] (Seletar)" at bounding box center [741, 229] width 1136 height 36
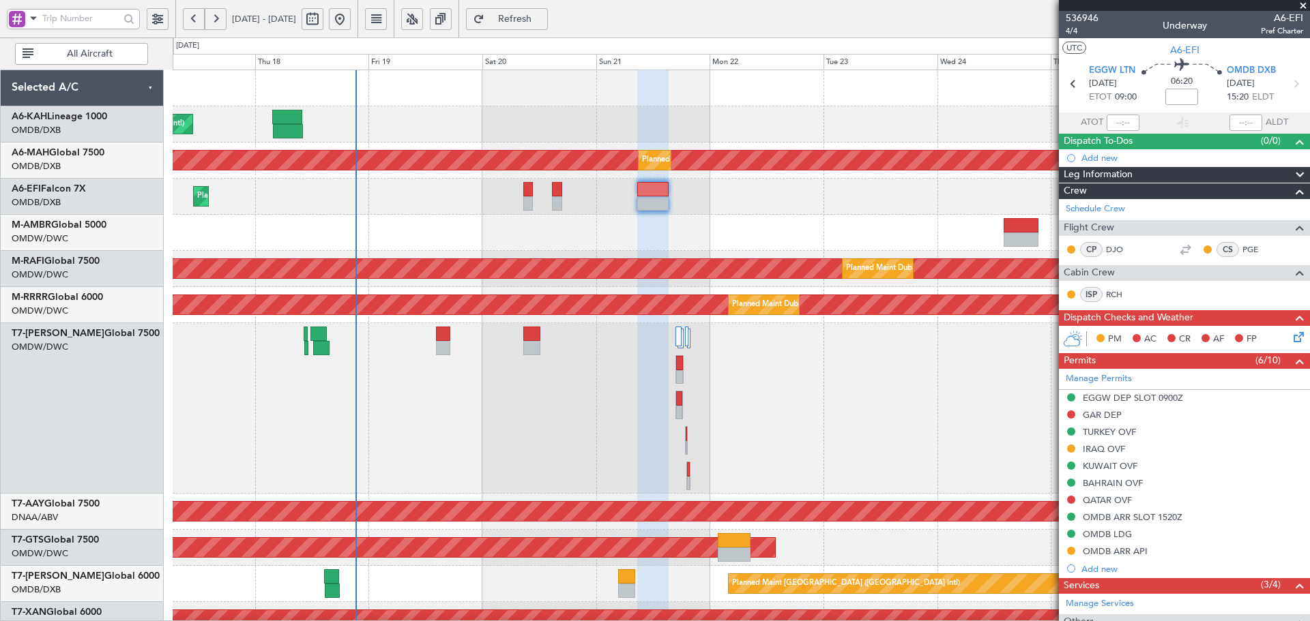
click at [508, 247] on div "Planned Maint [GEOGRAPHIC_DATA] (Seletar)" at bounding box center [741, 233] width 1136 height 36
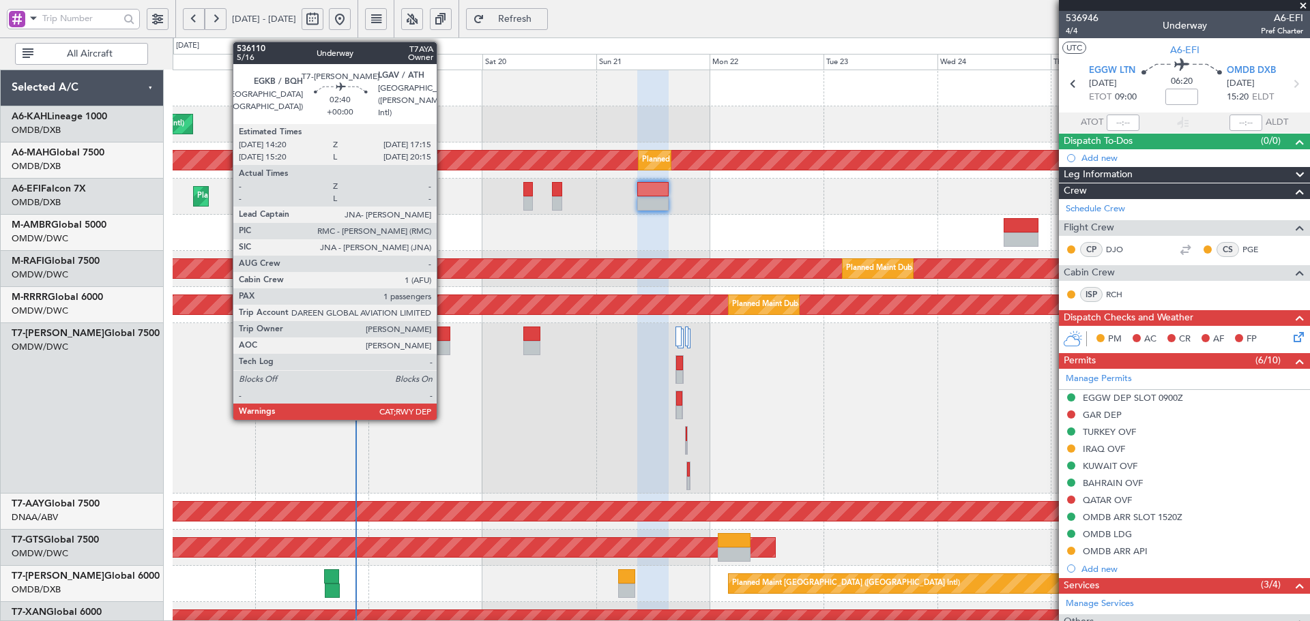
click at [443, 333] on div at bounding box center [443, 334] width 14 height 14
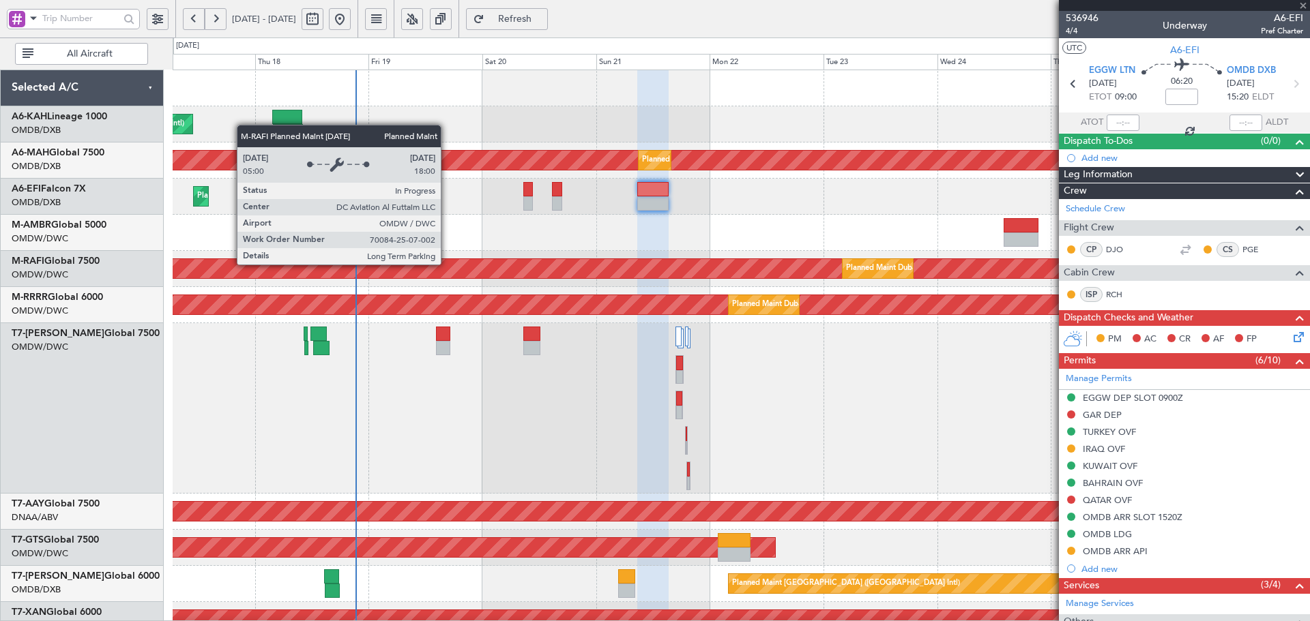
type input "1"
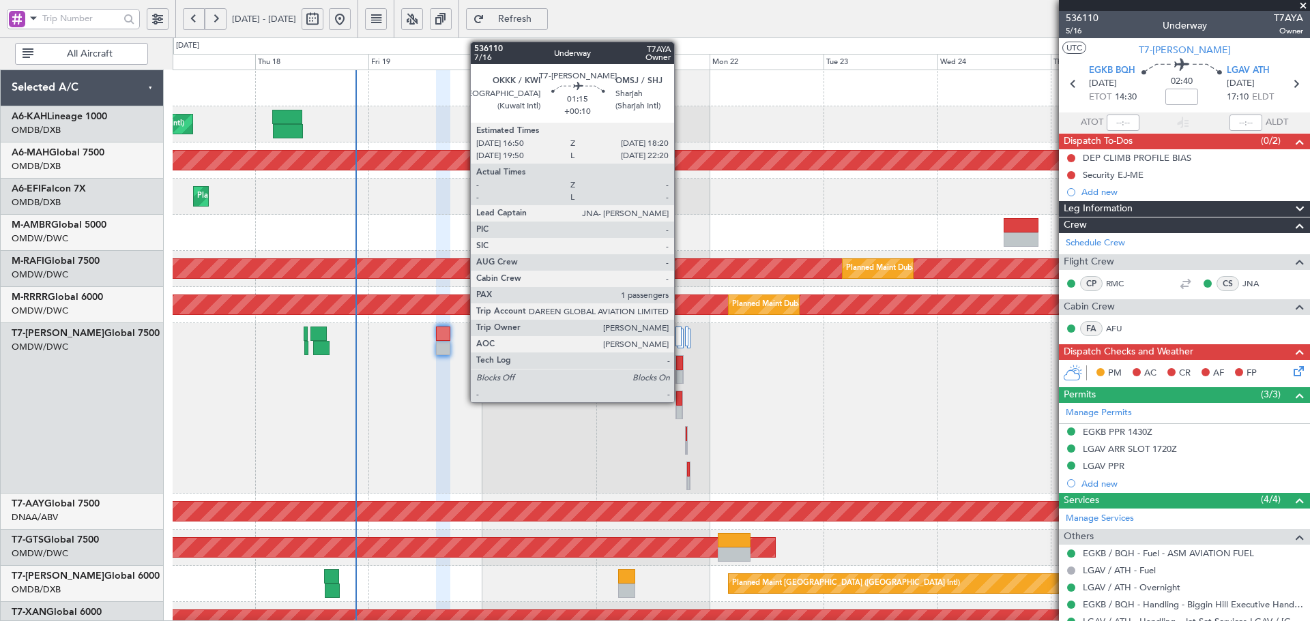
click at [680, 394] on div at bounding box center [679, 399] width 6 height 14
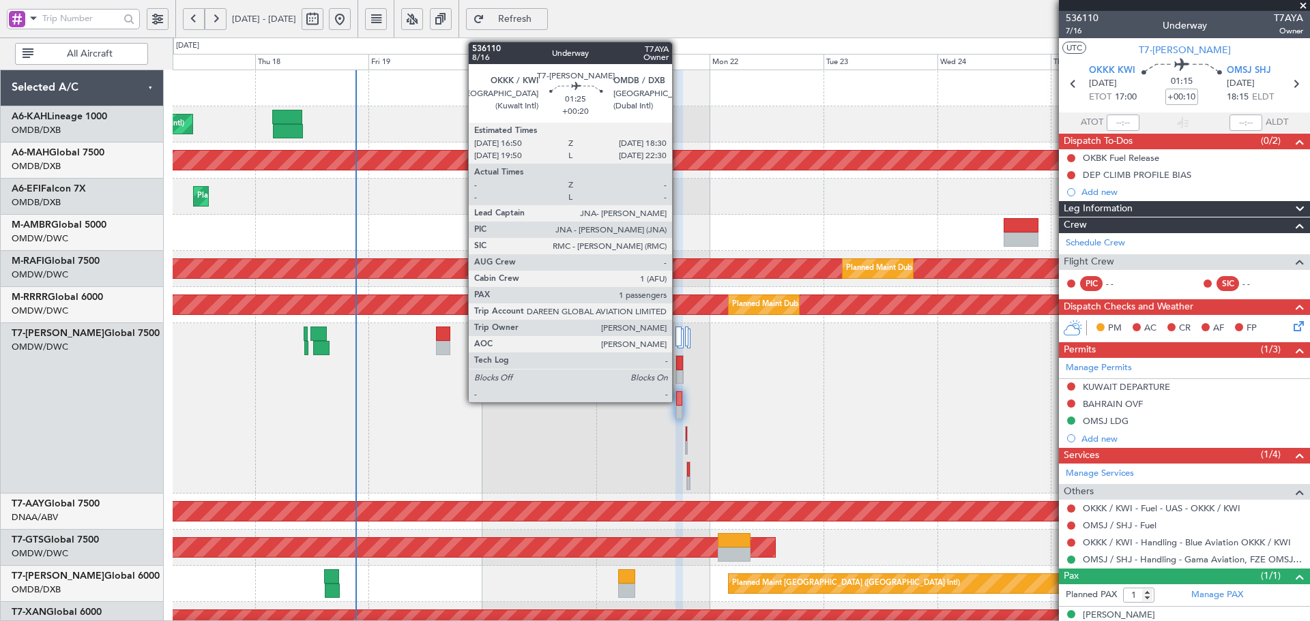
click at [677, 359] on div at bounding box center [679, 363] width 7 height 14
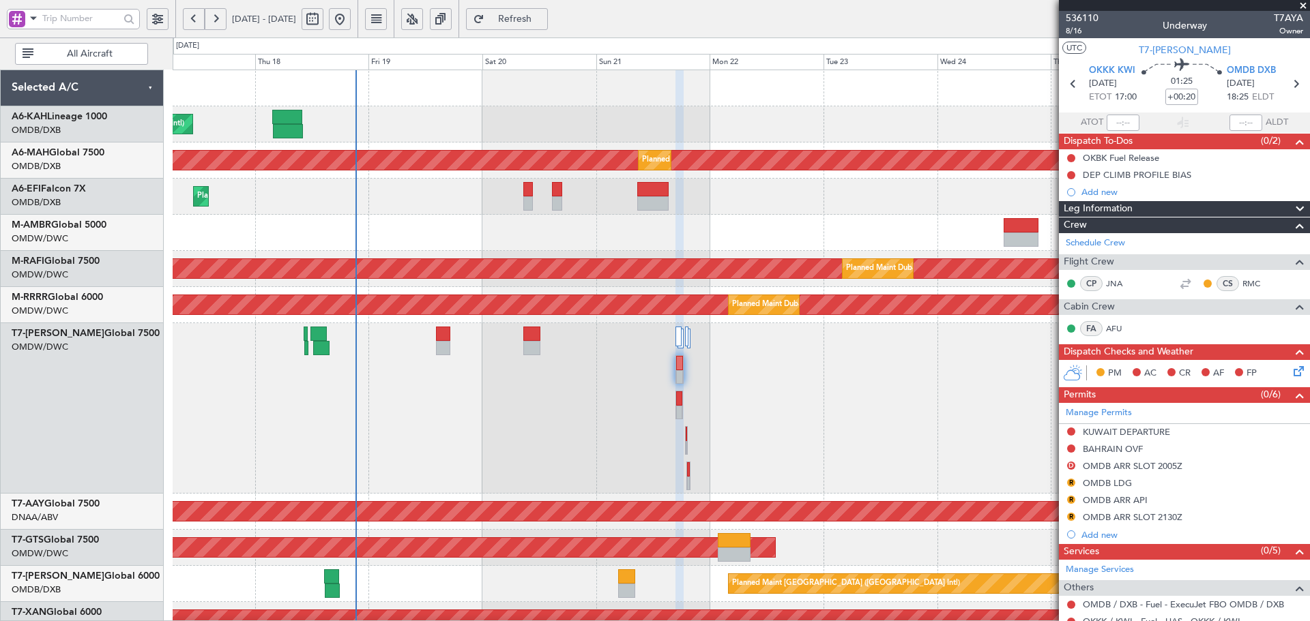
scroll to position [196, 0]
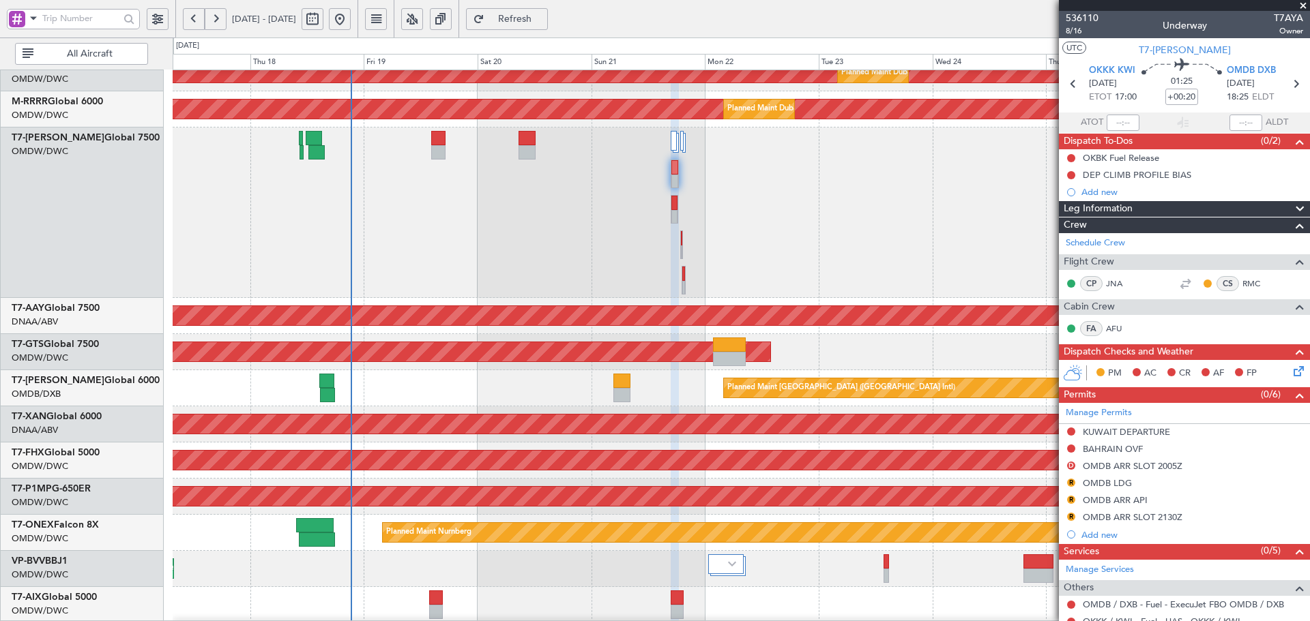
click at [486, 373] on div "Planned Maint [GEOGRAPHIC_DATA] ([GEOGRAPHIC_DATA] Intl)" at bounding box center [741, 388] width 1136 height 36
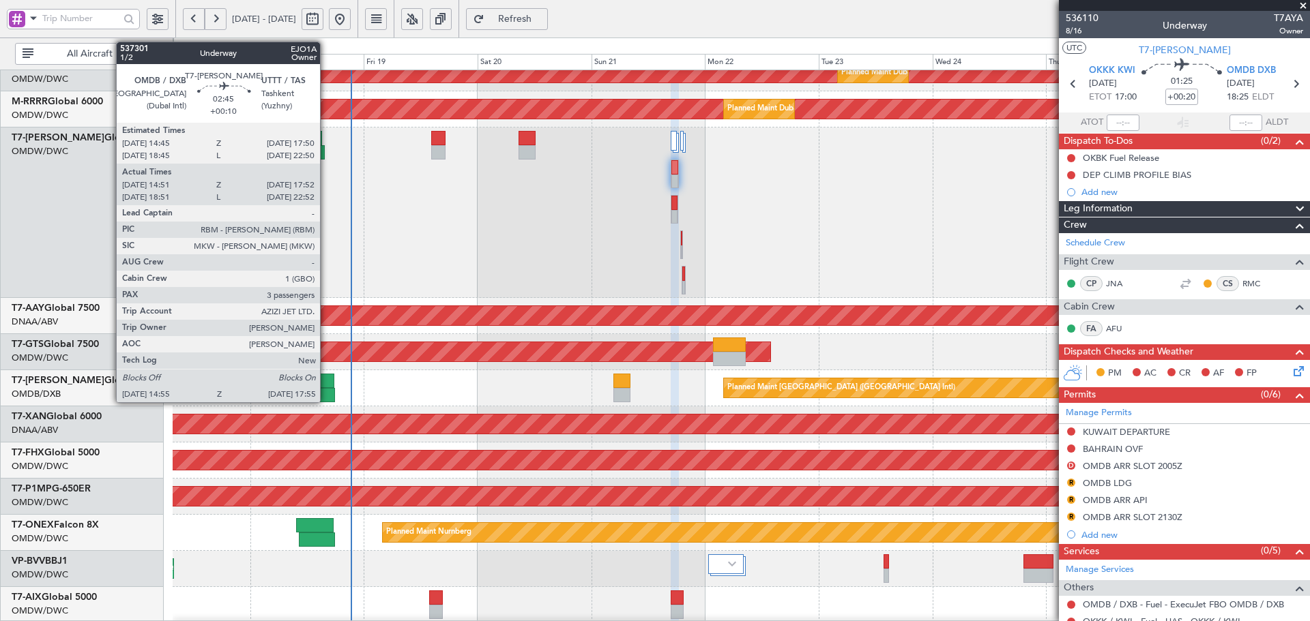
click at [326, 385] on div at bounding box center [326, 381] width 15 height 14
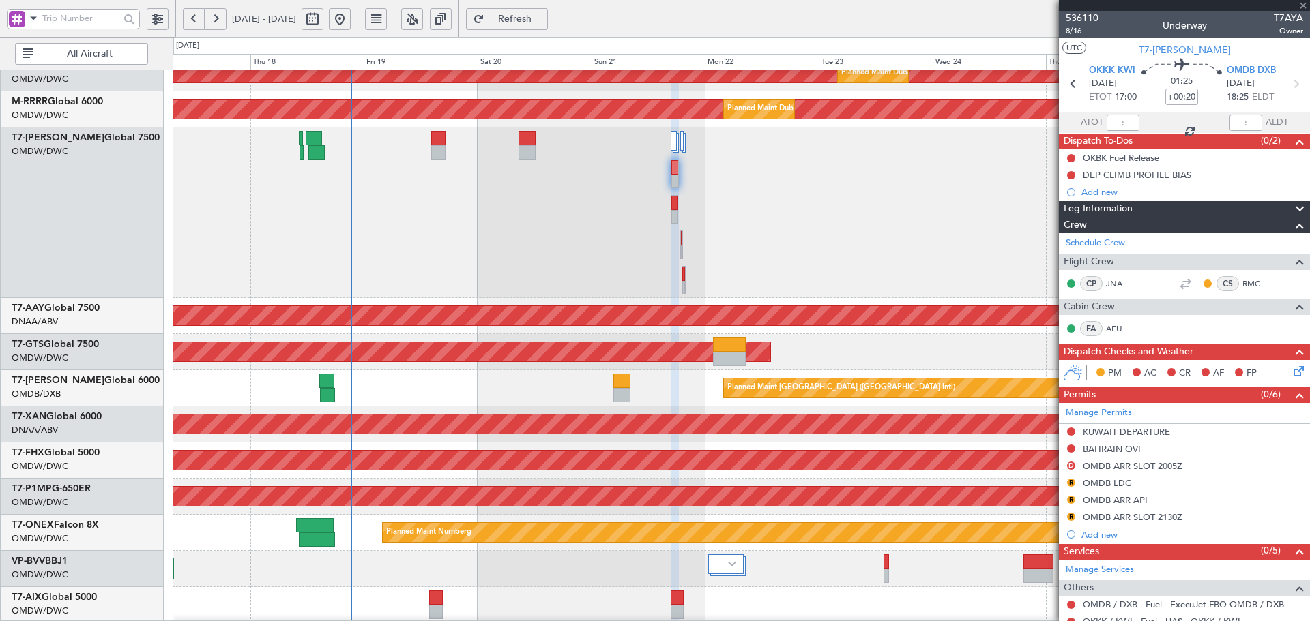
type input "+00:10"
type input "15:06"
type input "17:47"
type input "3"
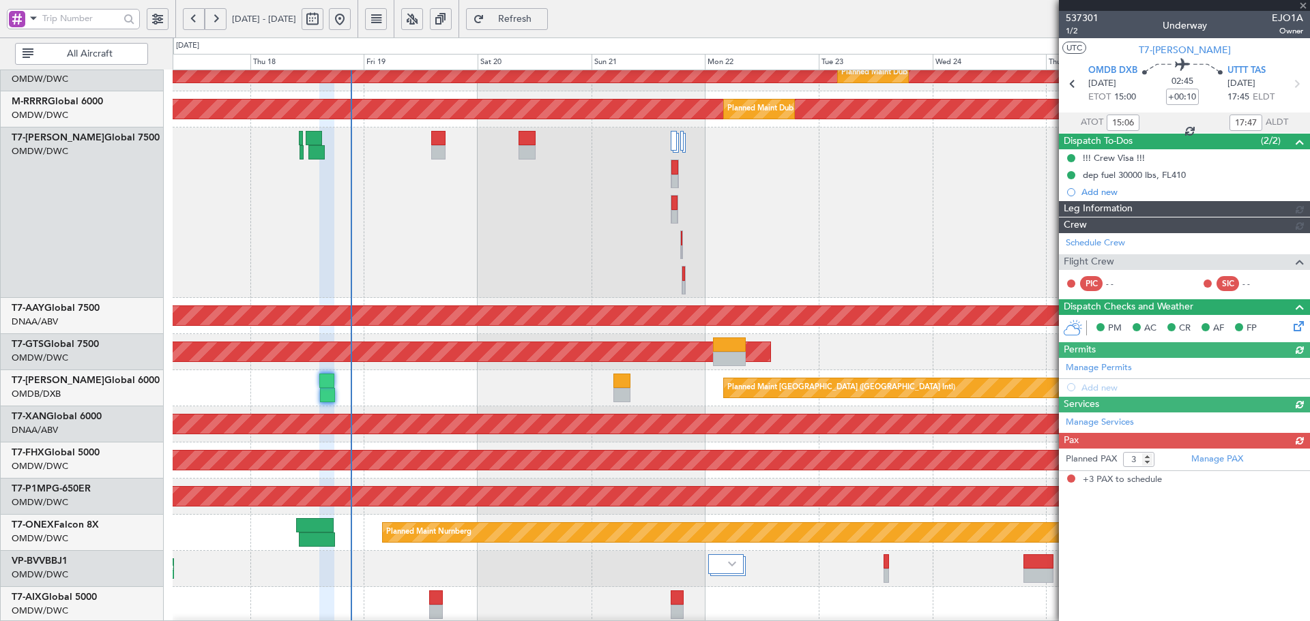
type input "Dherander Fithani (DHF)"
type input "7332"
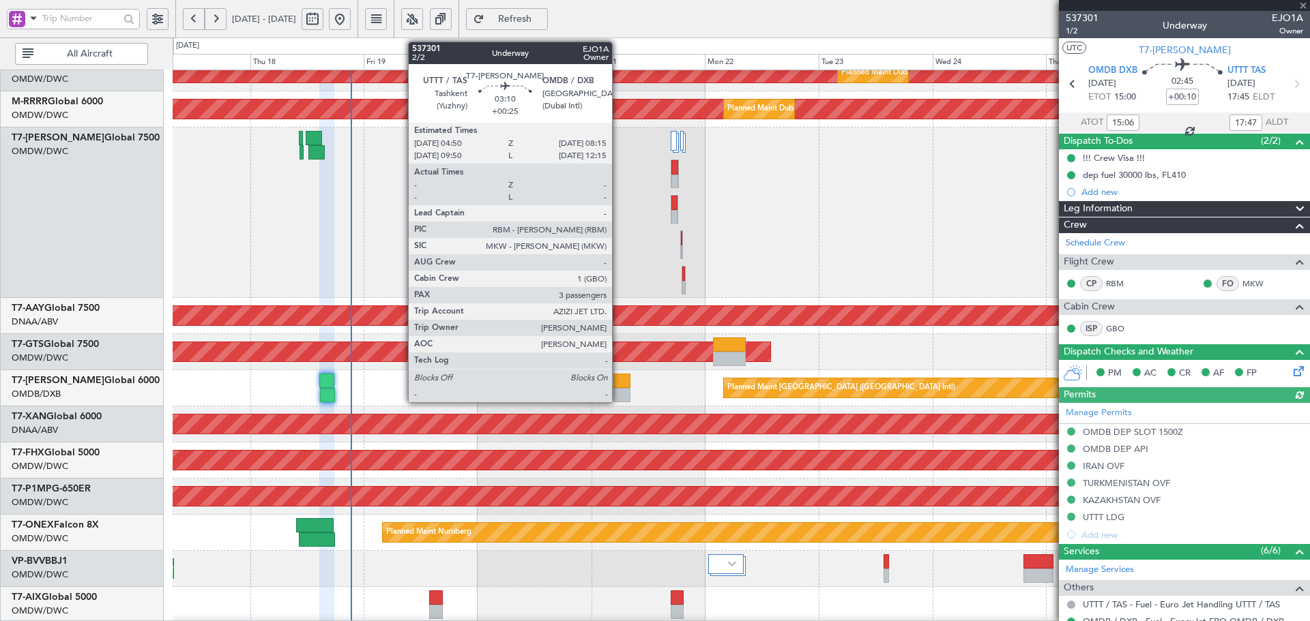
click at [618, 387] on div at bounding box center [621, 381] width 16 height 14
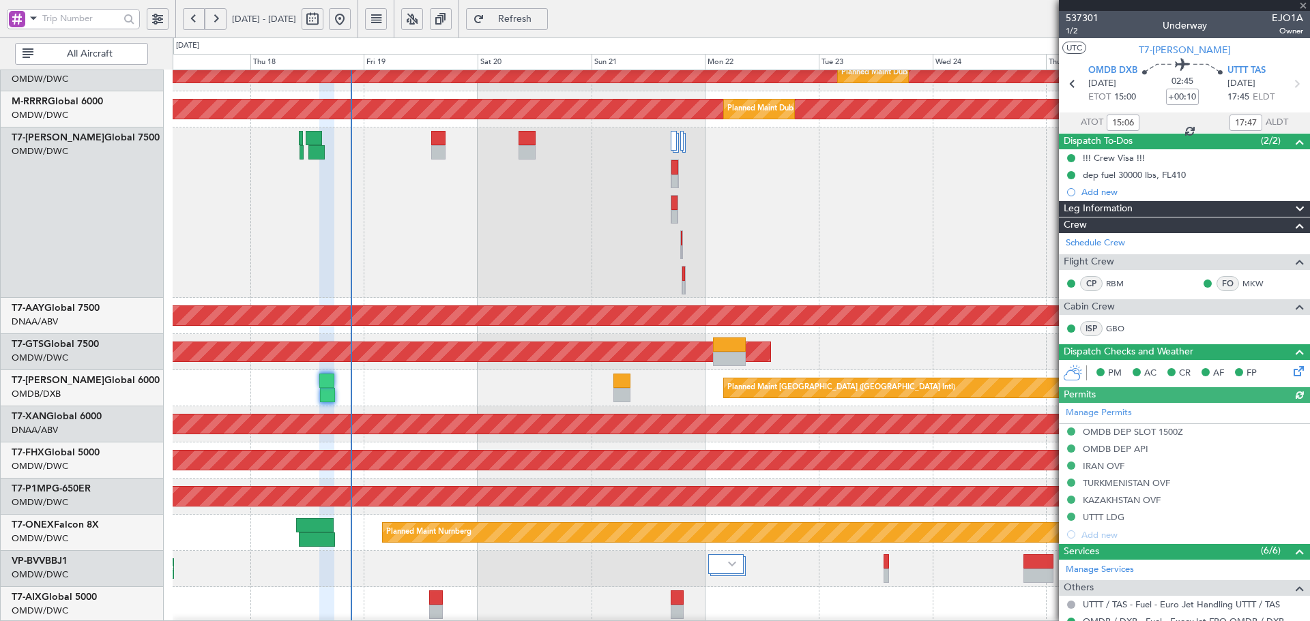
type input "+00:25"
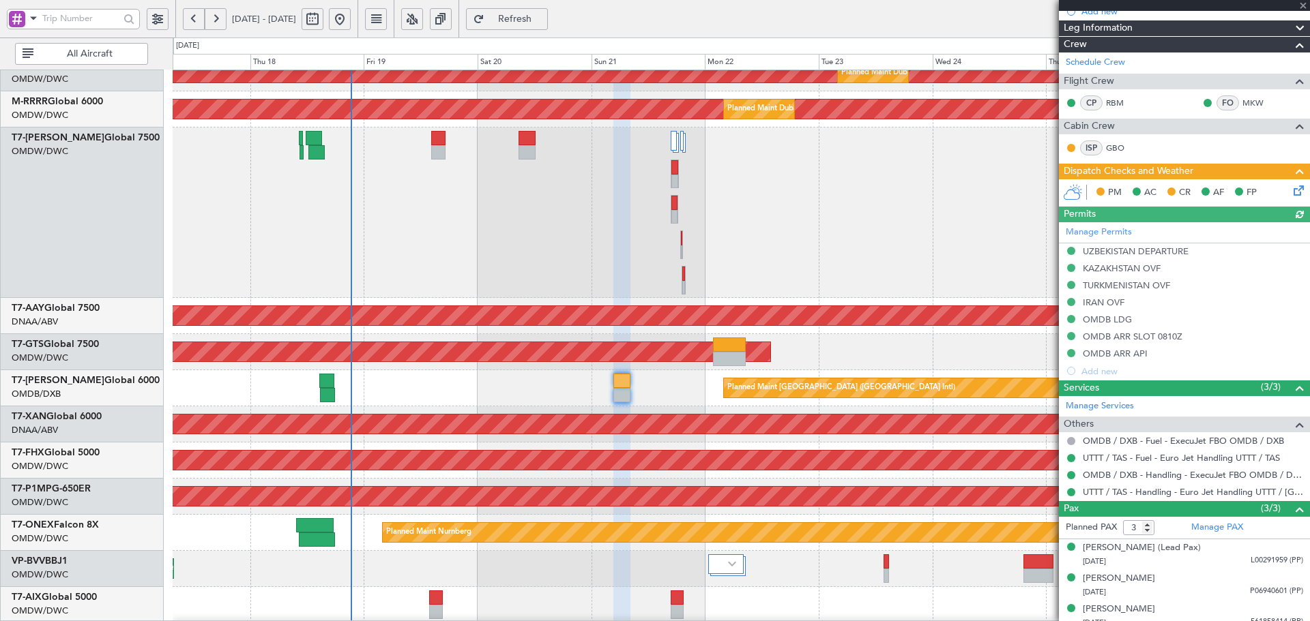
scroll to position [156, 0]
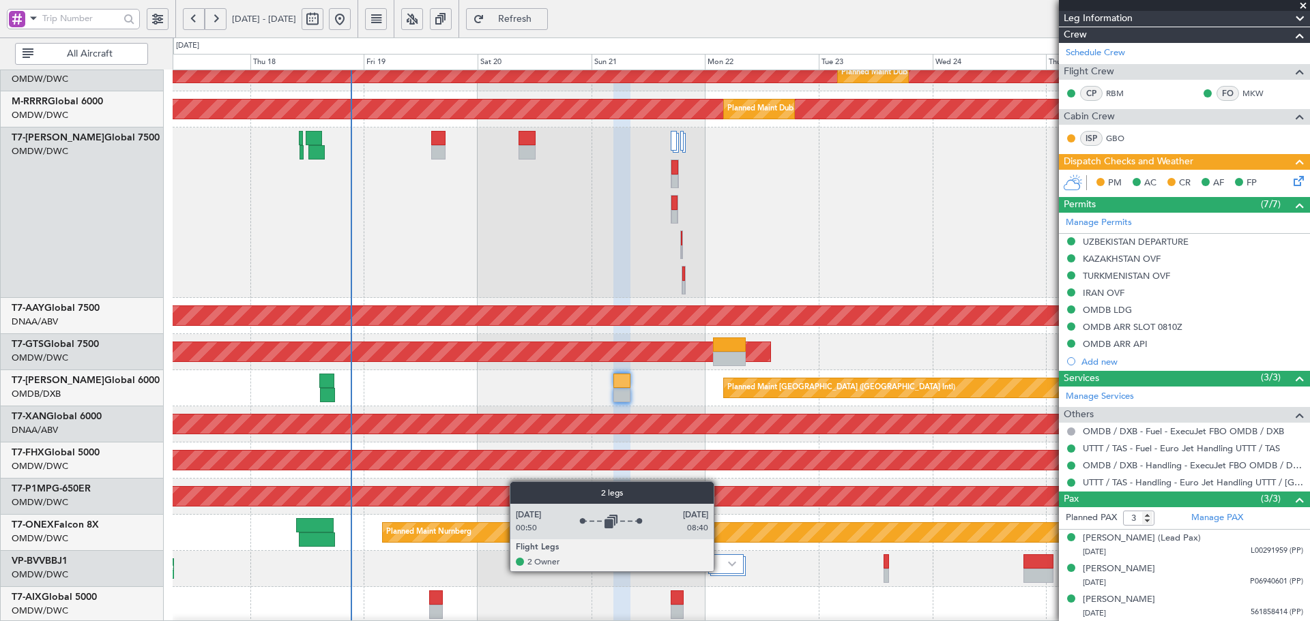
click at [720, 570] on div at bounding box center [725, 565] width 35 height 20
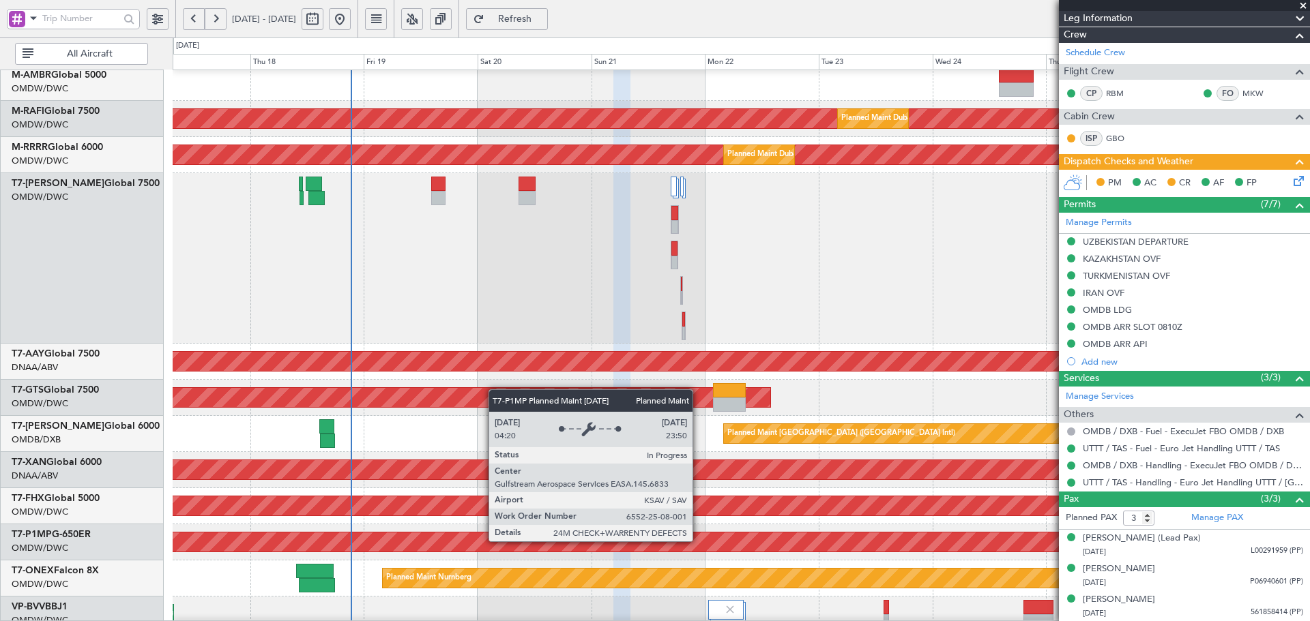
scroll to position [241, 0]
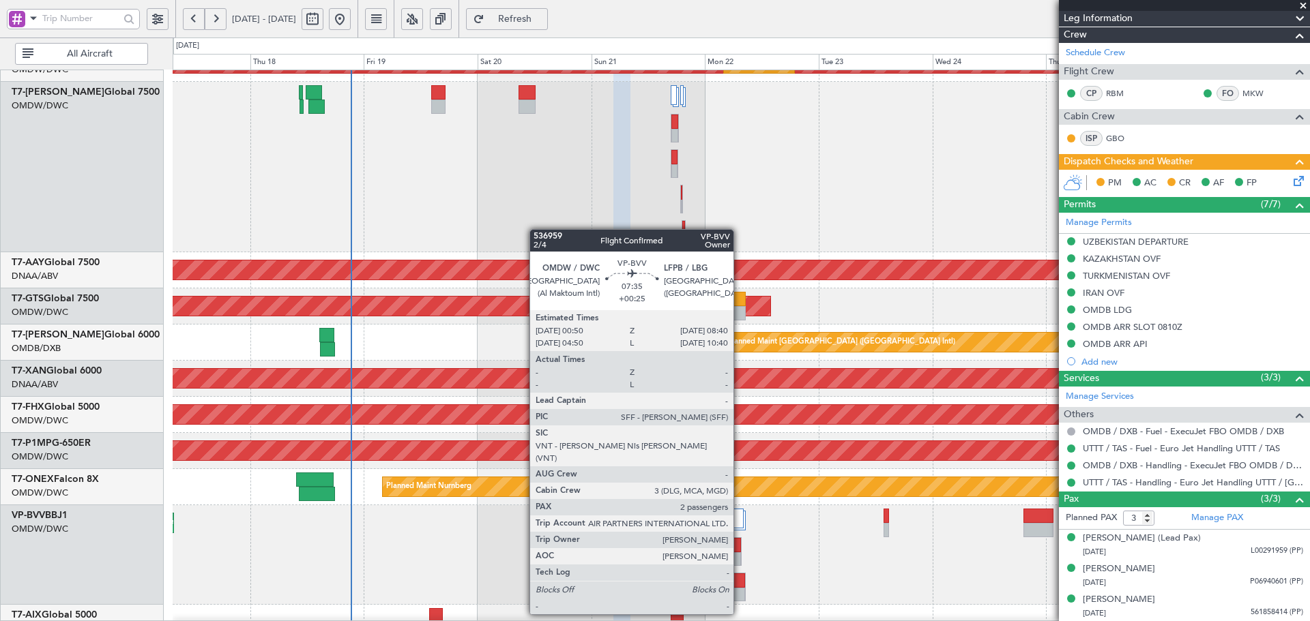
click at [739, 588] on div at bounding box center [727, 595] width 36 height 14
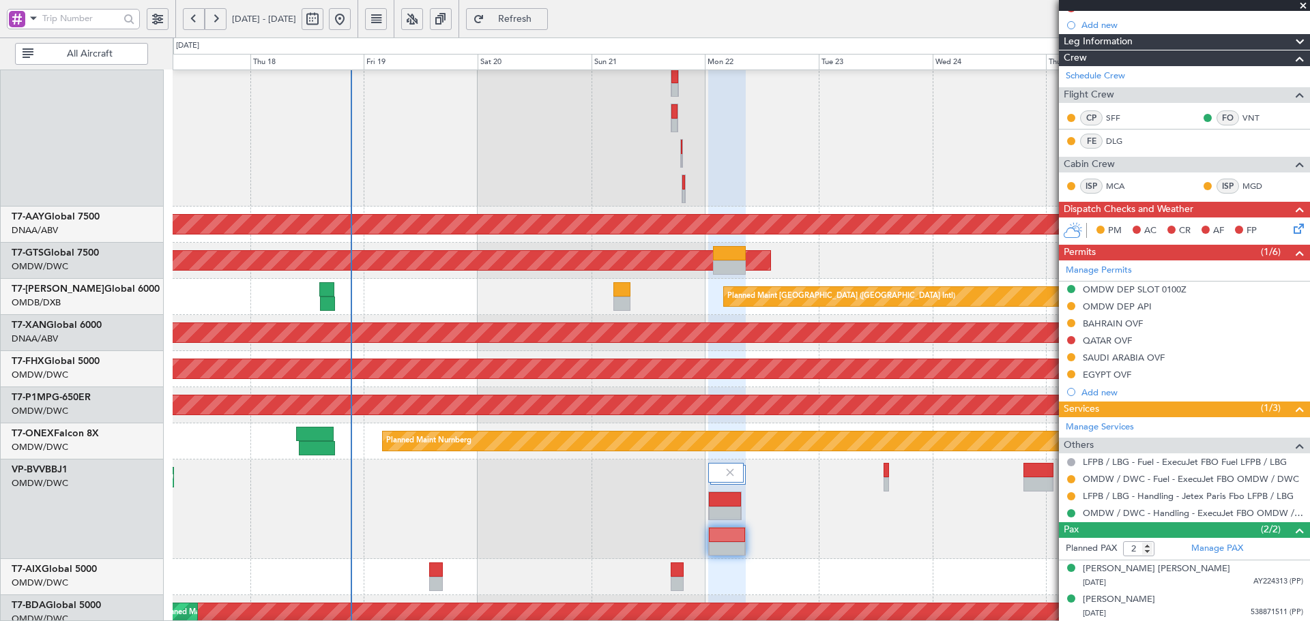
scroll to position [441, 0]
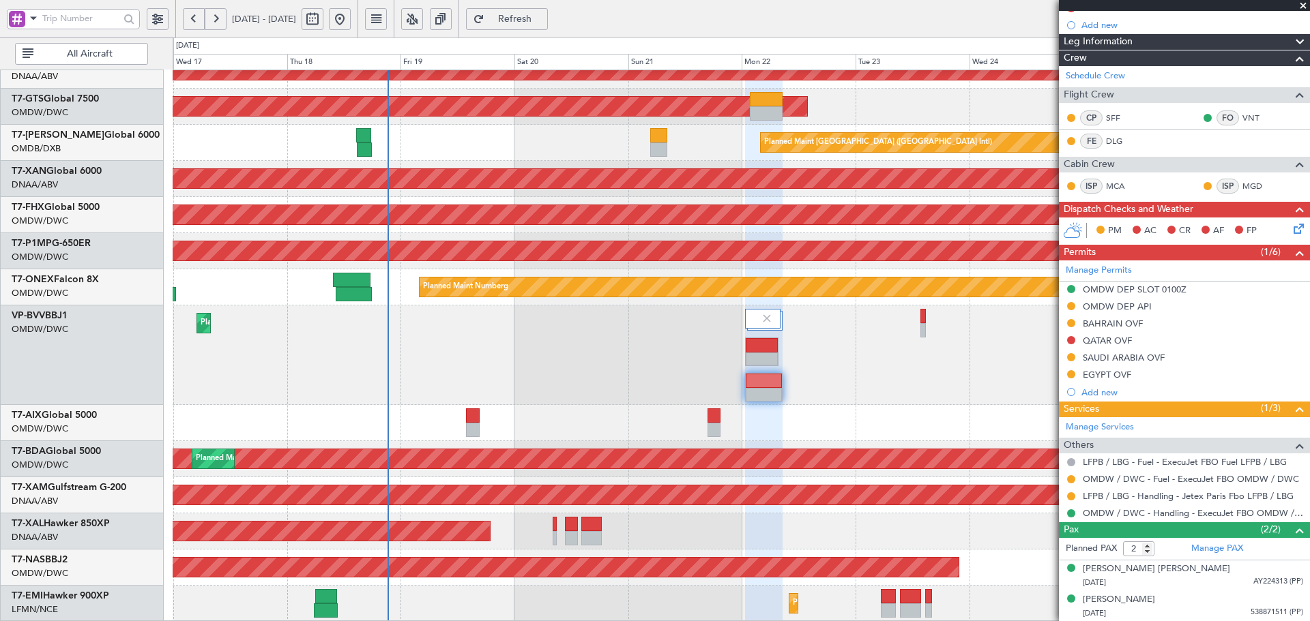
click at [428, 335] on div "Unplanned Maint [GEOGRAPHIC_DATA] (Al Maktoum Intl) AOG Maint Singapore (Seleta…" at bounding box center [741, 125] width 1136 height 993
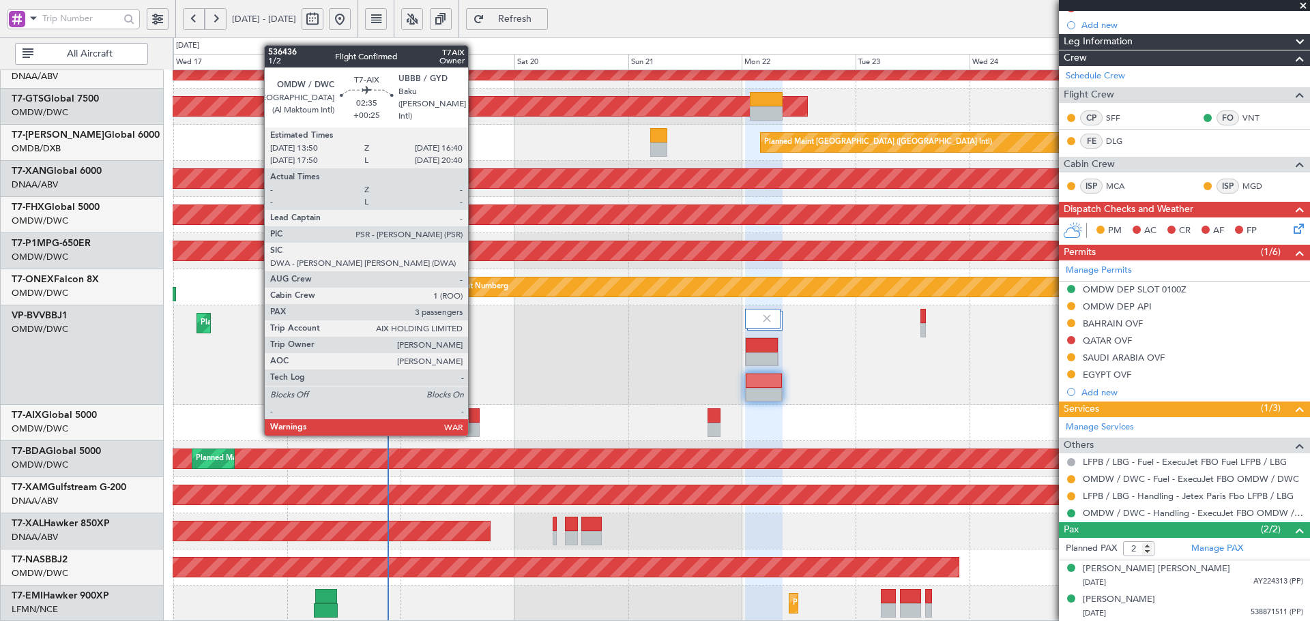
click at [474, 421] on div at bounding box center [473, 416] width 14 height 14
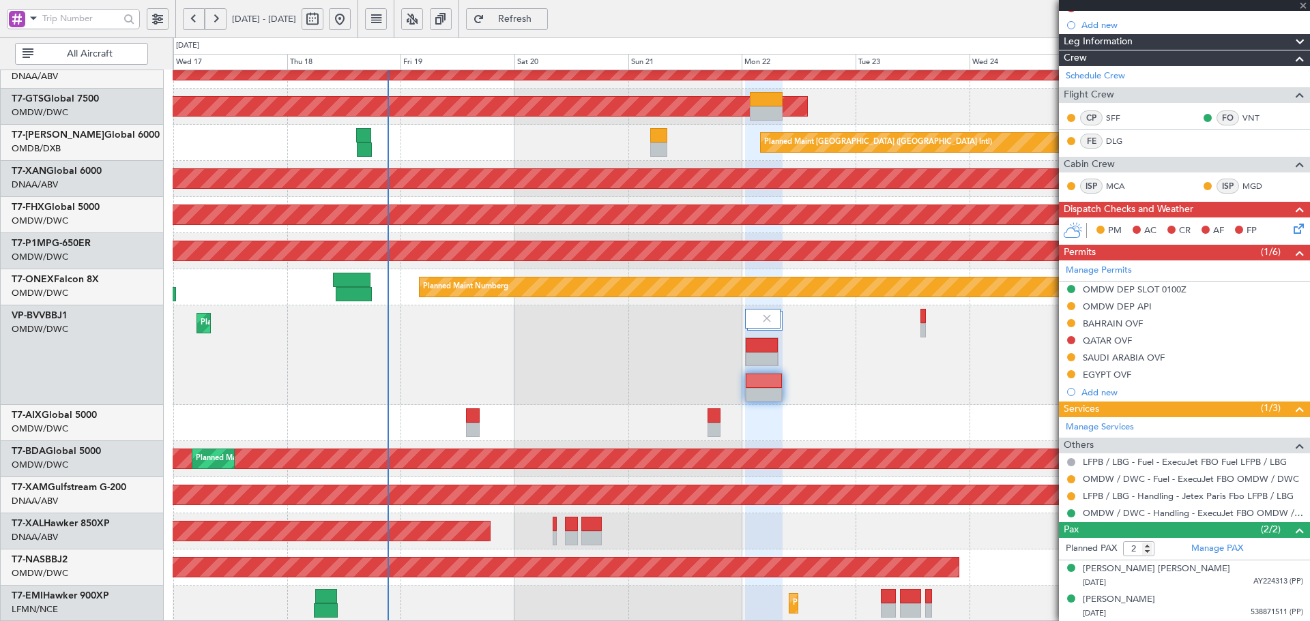
type input "3"
